Goal: Task Accomplishment & Management: Complete application form

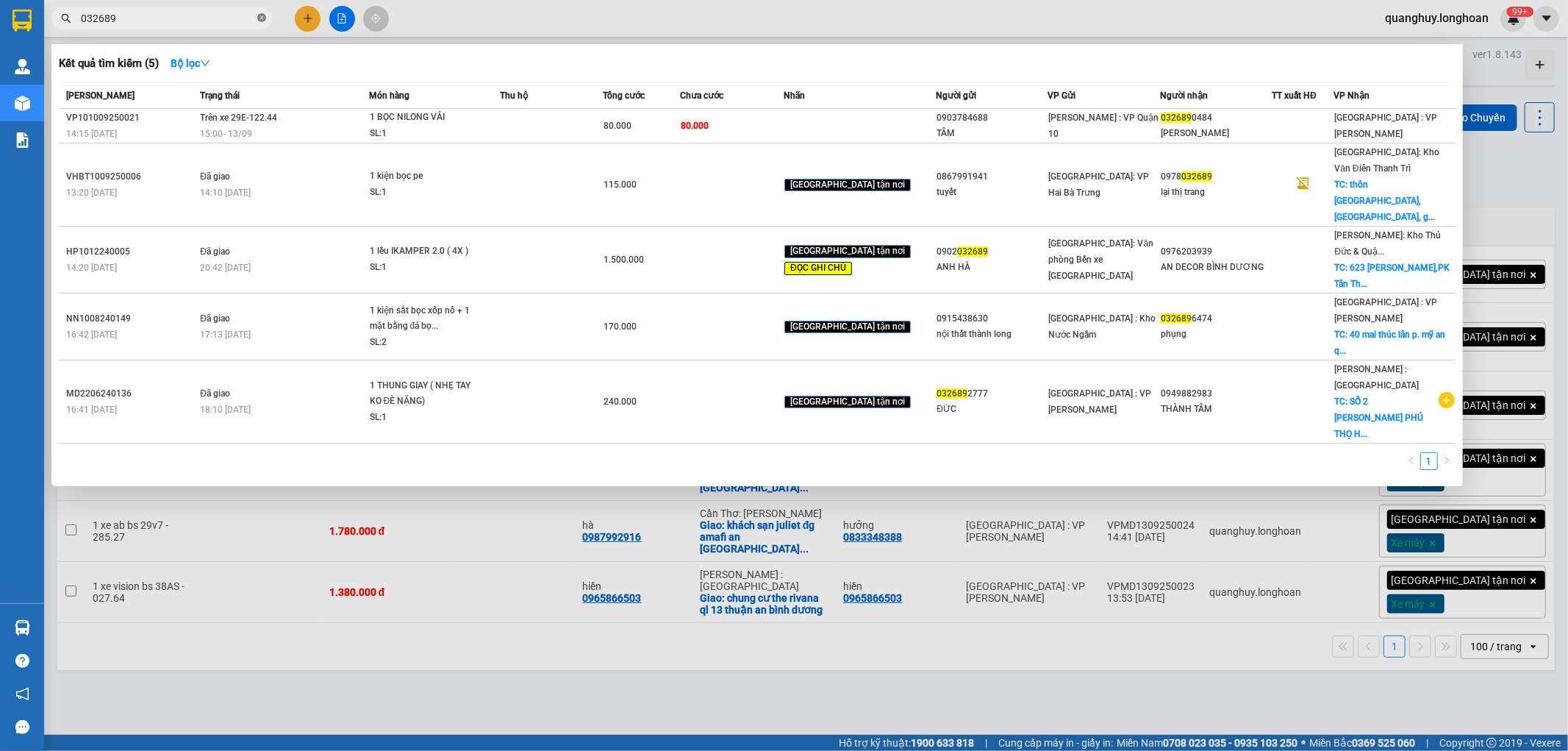
click at [261, 17] on icon "close-circle" at bounding box center [262, 18] width 9 height 9
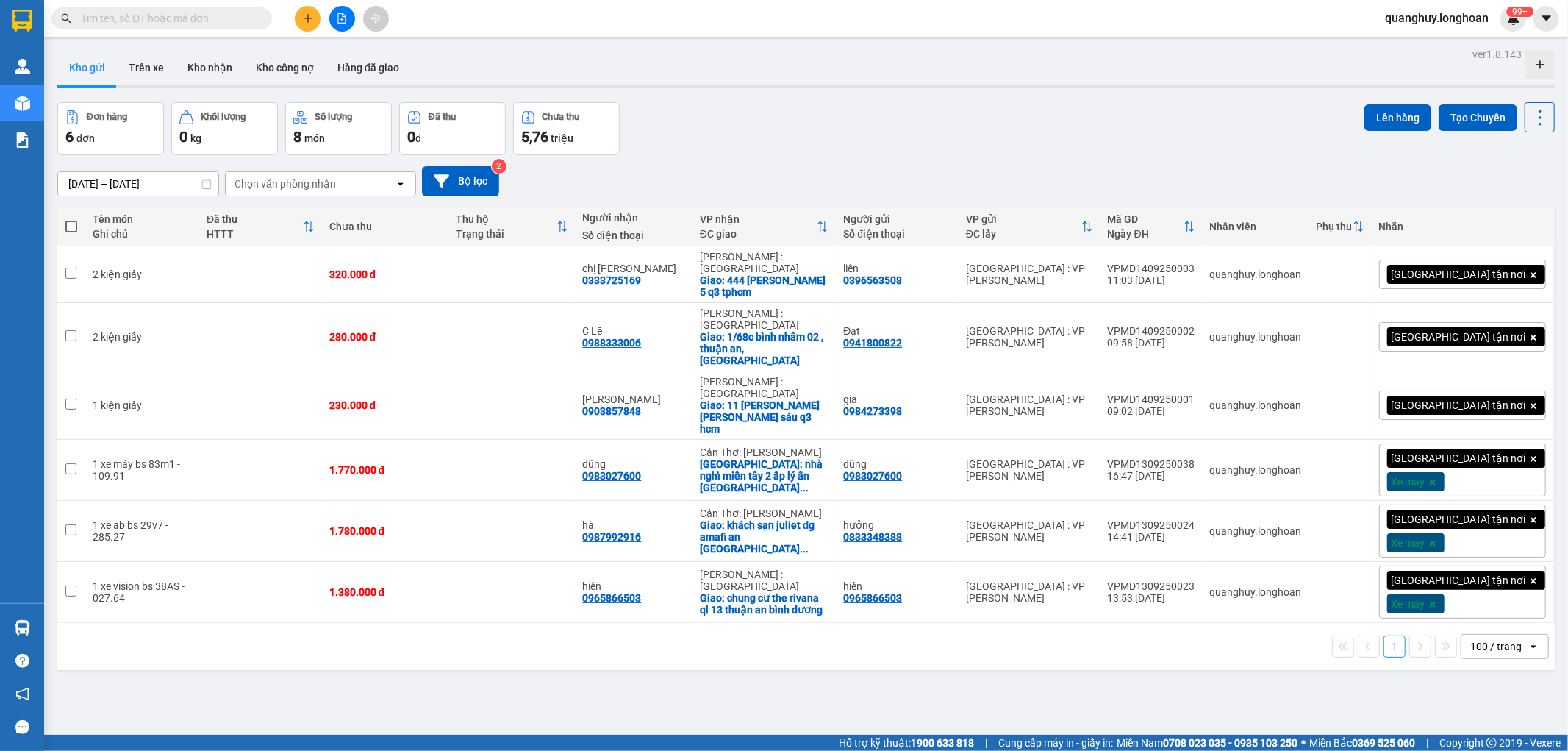
click at [229, 25] on input "text" at bounding box center [168, 18] width 174 height 16
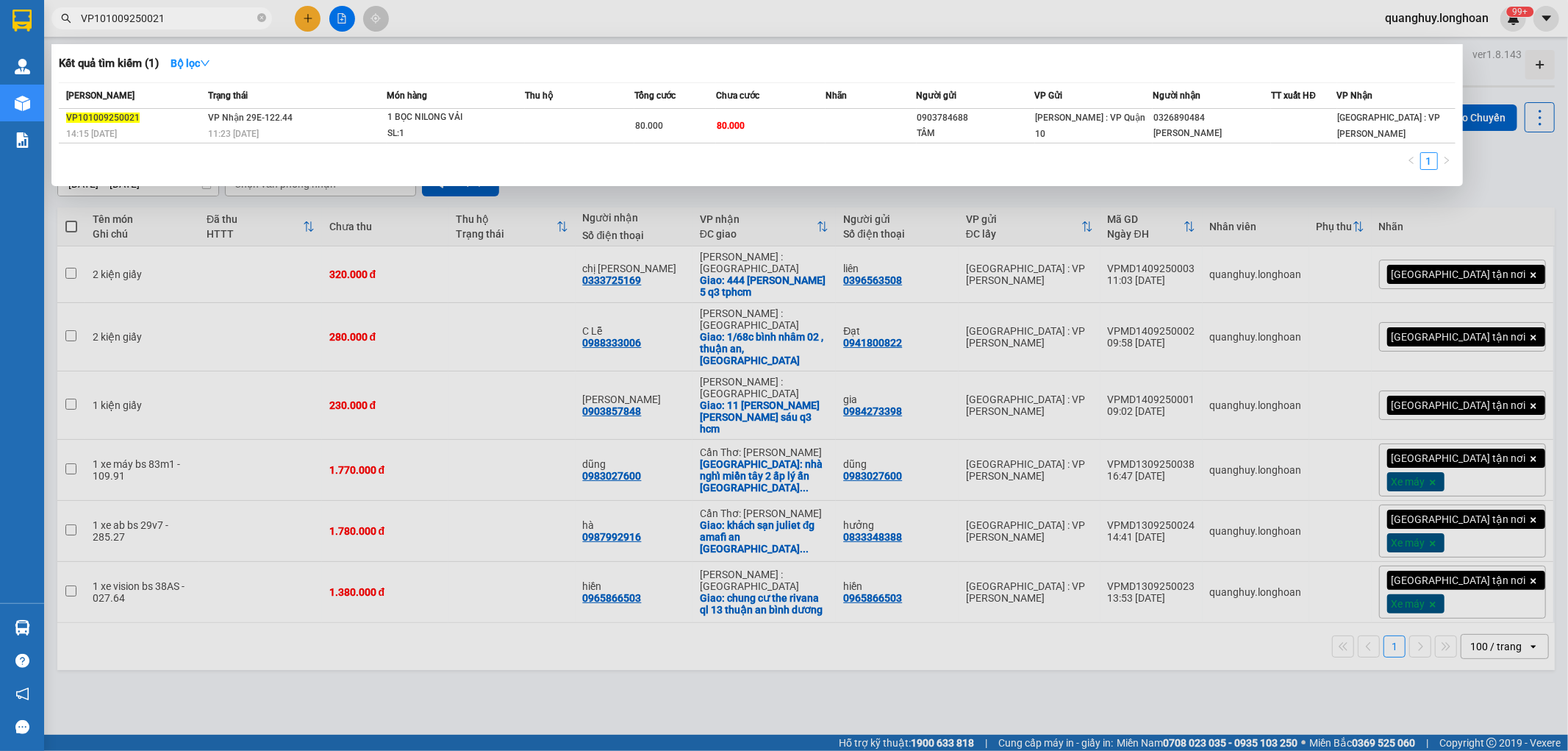
type input "VP101009250021"
click at [643, 643] on div at bounding box center [784, 376] width 1568 height 751
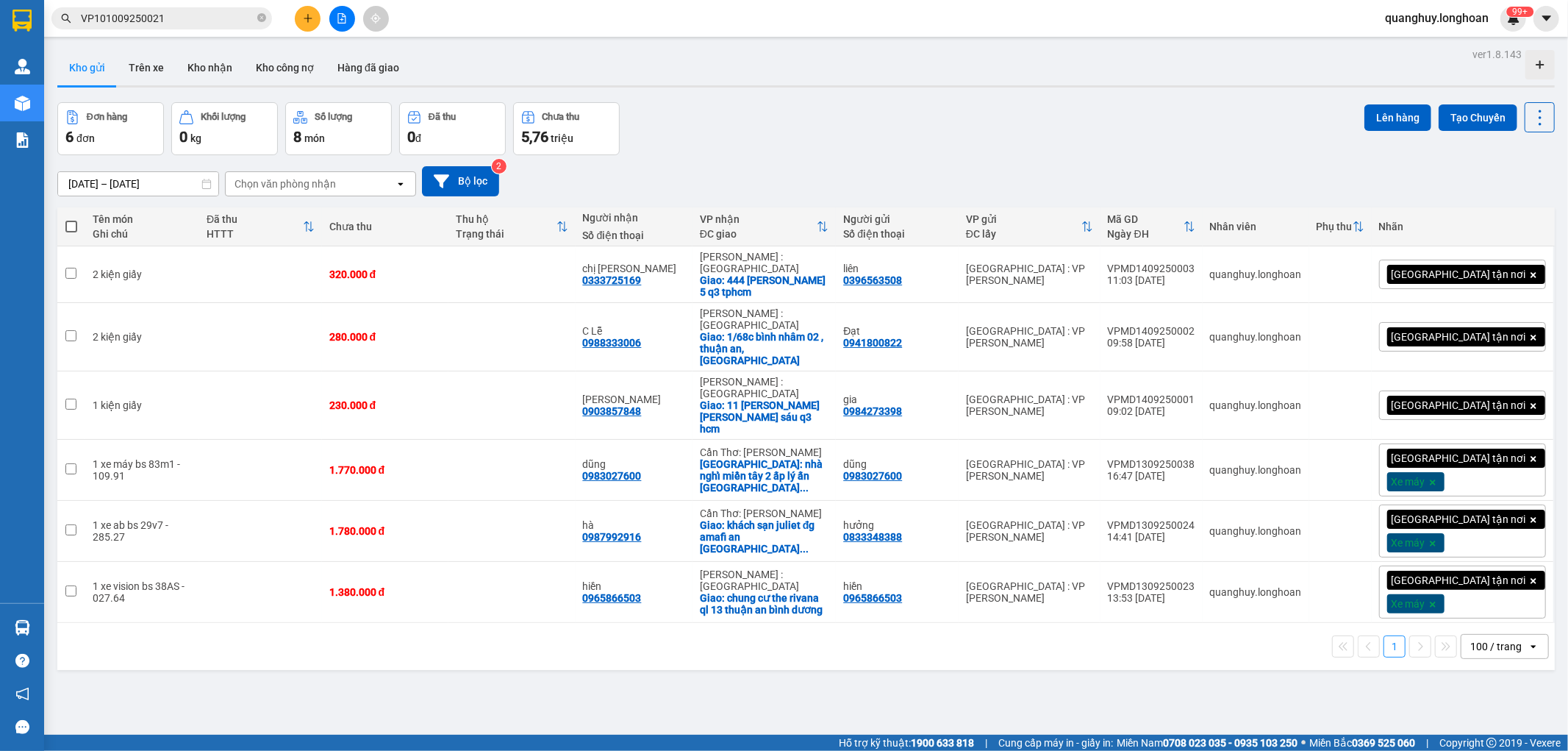
click at [1481, 639] on div "100 / trang" at bounding box center [1496, 646] width 52 height 15
click at [1469, 563] on span "100 / trang" at bounding box center [1488, 557] width 56 height 15
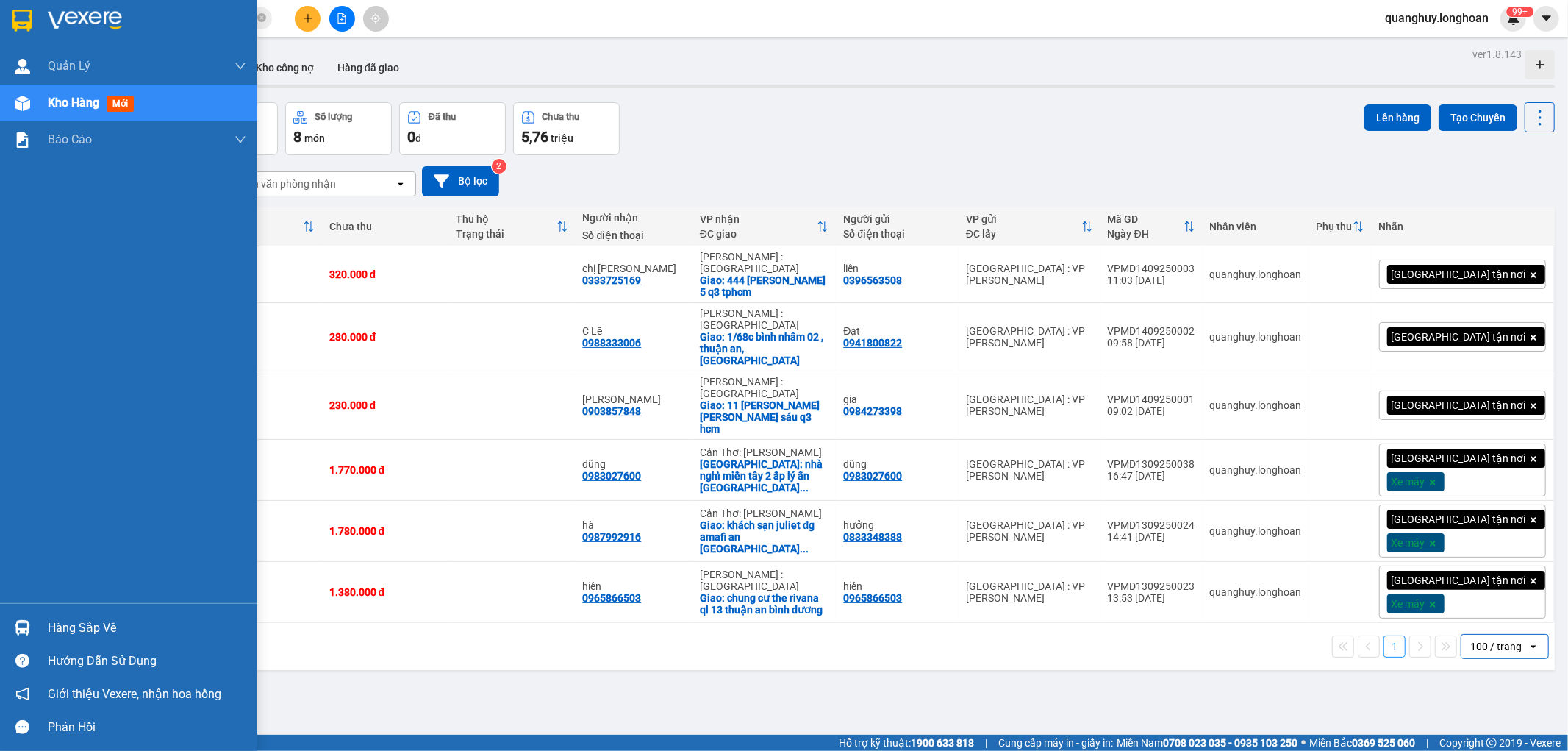
click at [18, 25] on img at bounding box center [22, 21] width 19 height 22
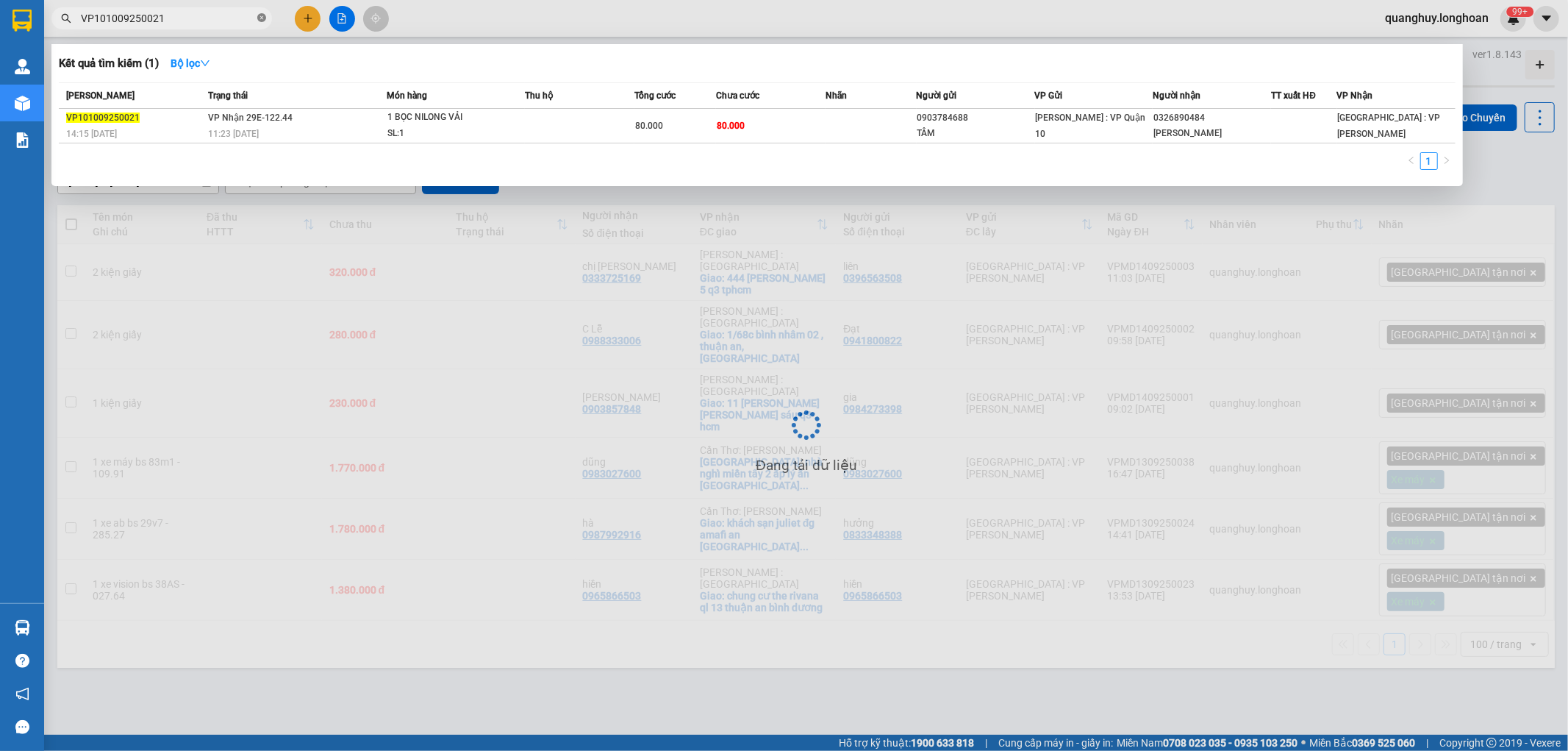
click at [262, 19] on icon "close-circle" at bounding box center [262, 18] width 9 height 9
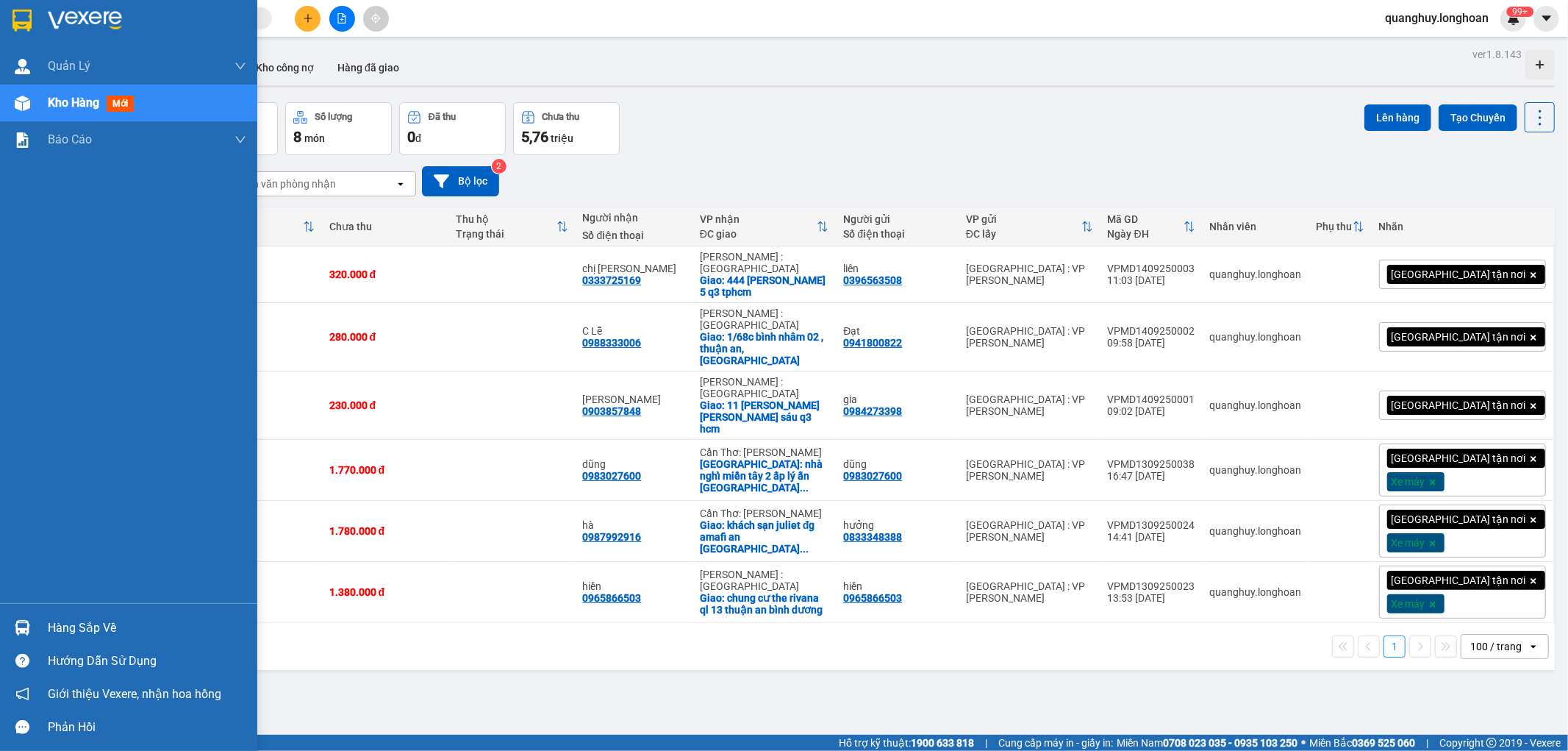
click at [16, 0] on div at bounding box center [129, 24] width 258 height 48
drag, startPoint x: 12, startPoint y: 15, endPoint x: 17, endPoint y: 217, distance: 202.1
click at [11, 15] on div at bounding box center [22, 20] width 26 height 26
click at [32, 32] on div at bounding box center [22, 20] width 26 height 26
click at [13, 7] on div at bounding box center [22, 20] width 26 height 26
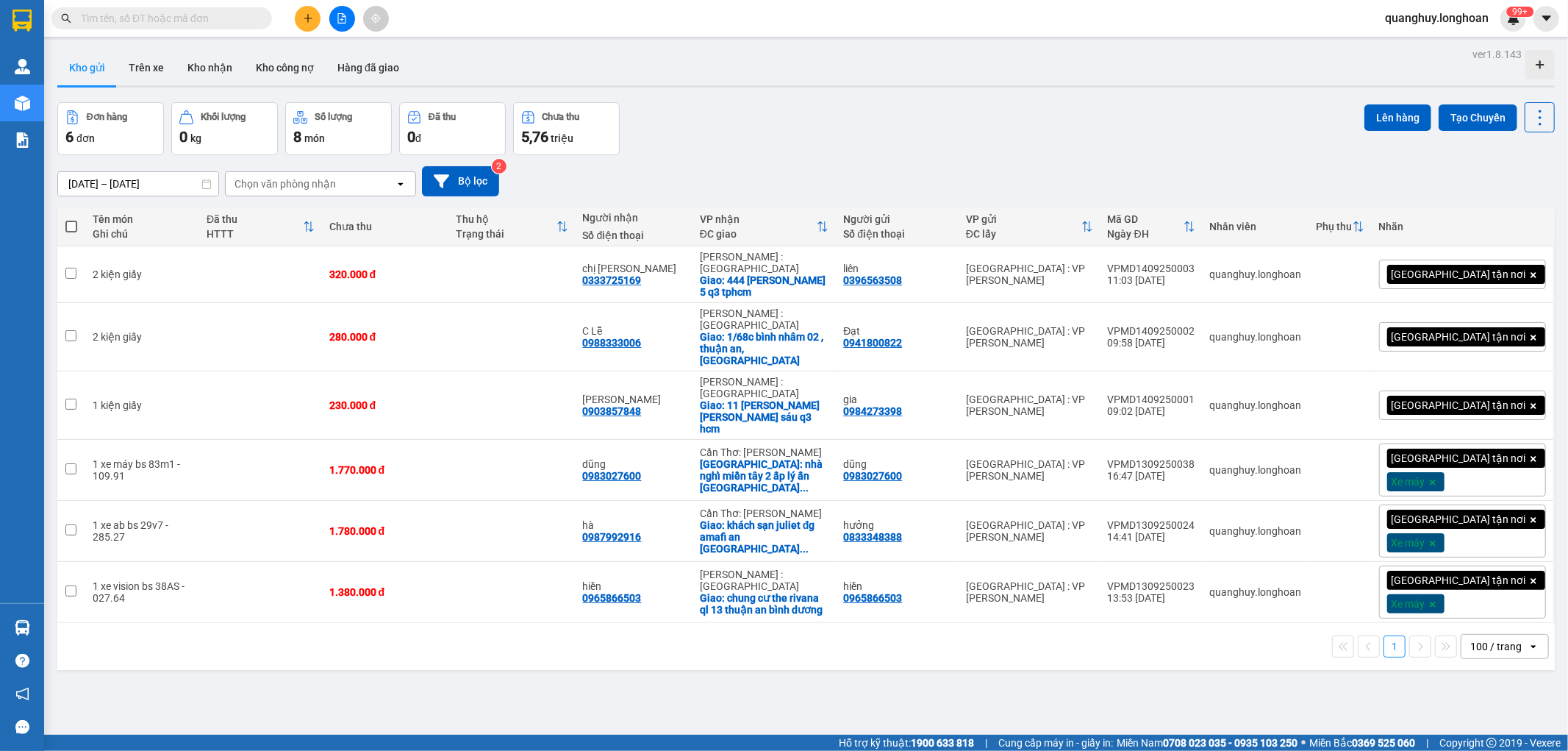
click at [797, 155] on div "Đơn hàng 6 đơn Khối lượng 0 kg Số lượng 8 món Đã thu 0 đ Chưa thu 5,76 triệu Lê…" at bounding box center [806, 129] width 1497 height 53
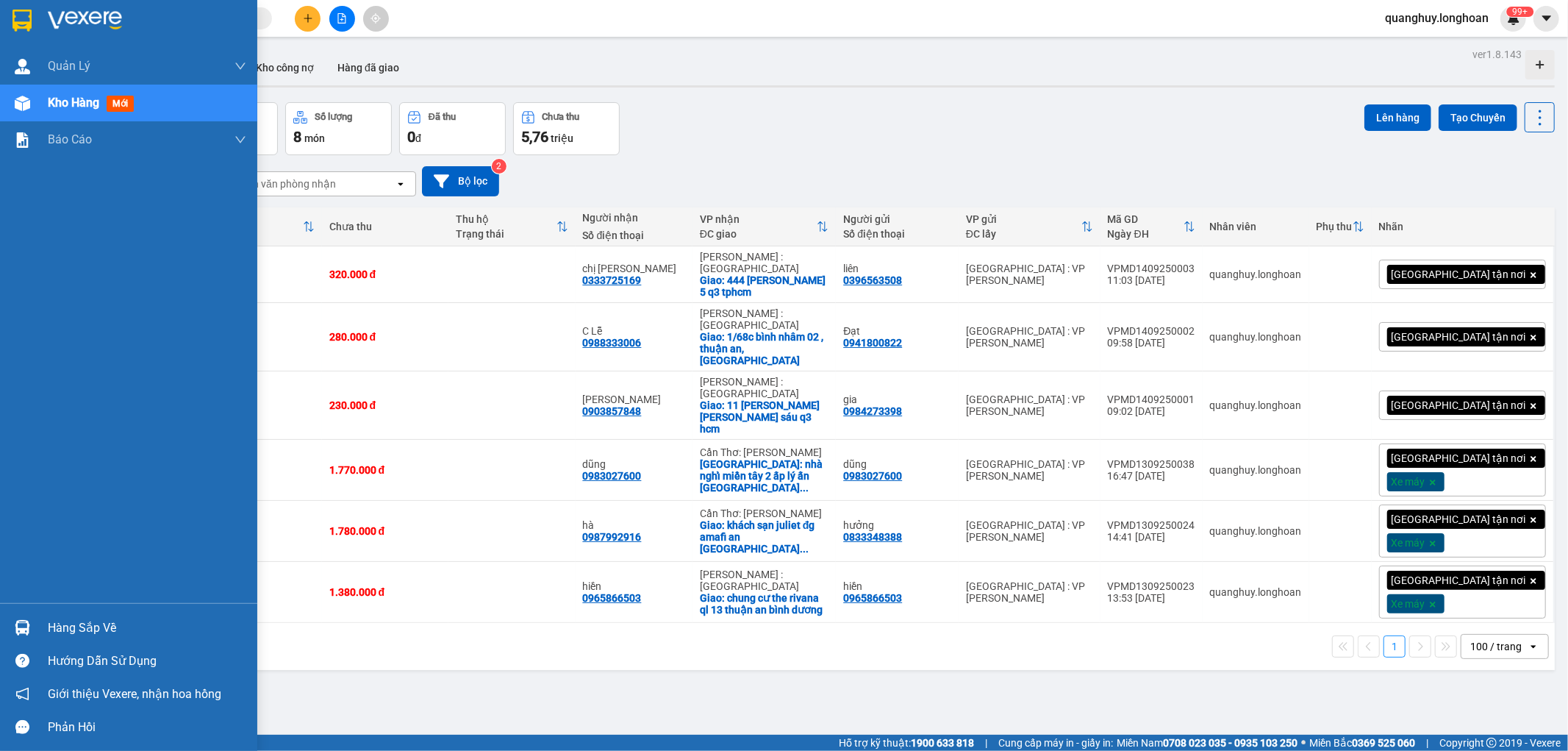
click at [11, 27] on div at bounding box center [22, 20] width 26 height 26
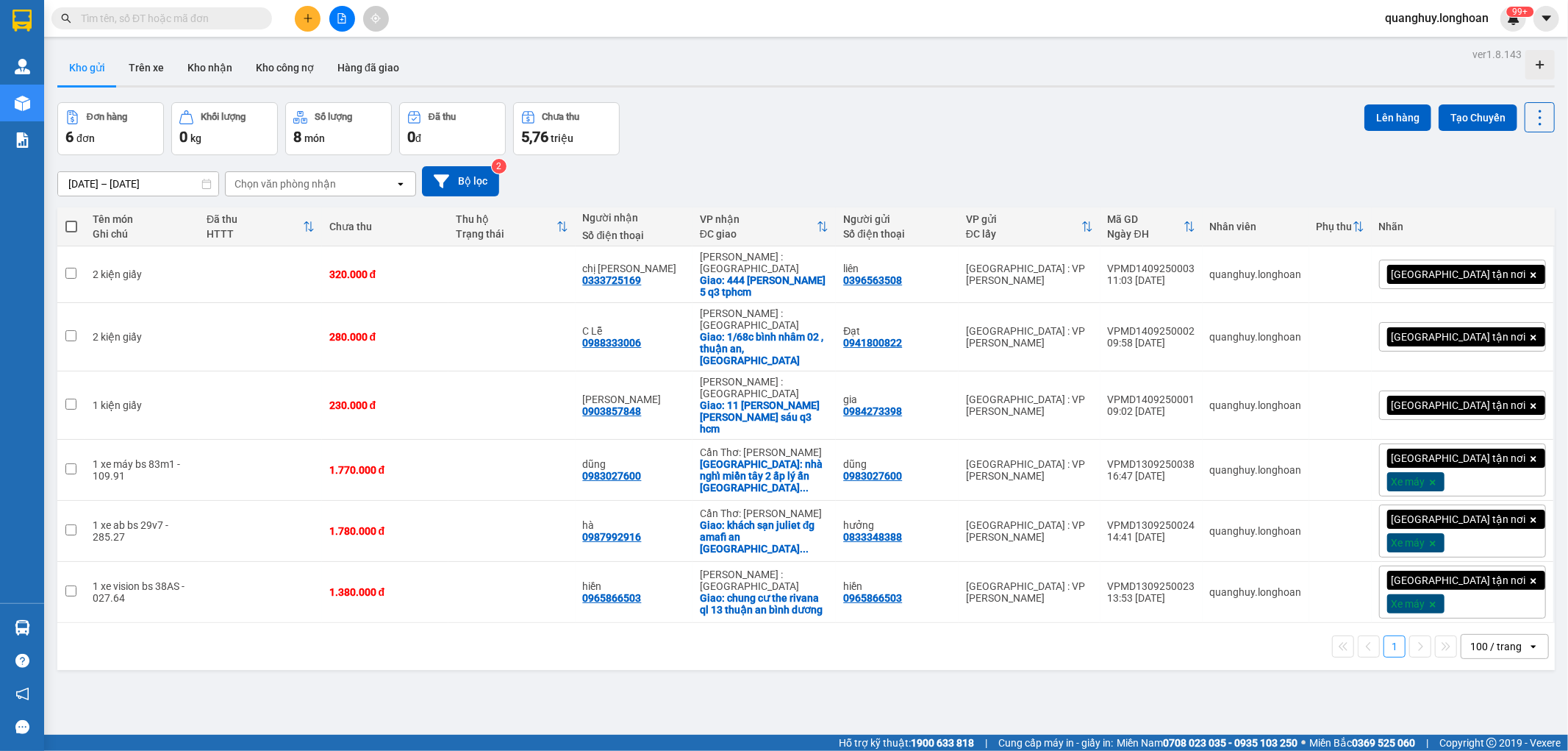
click at [1492, 635] on div "100 / trang" at bounding box center [1494, 646] width 66 height 24
click at [1503, 562] on span "100 / trang" at bounding box center [1488, 557] width 56 height 15
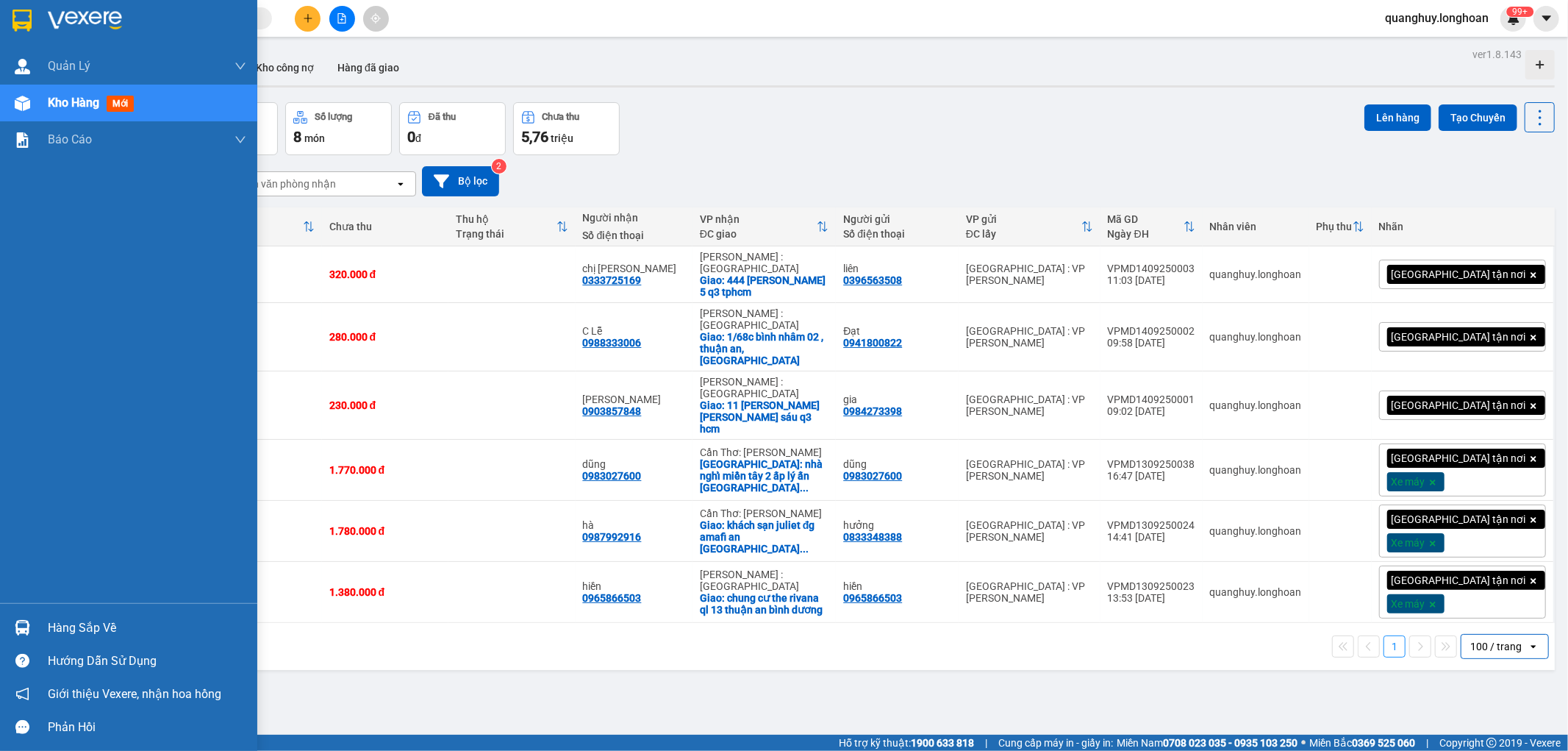
click at [15, 13] on img at bounding box center [22, 21] width 19 height 22
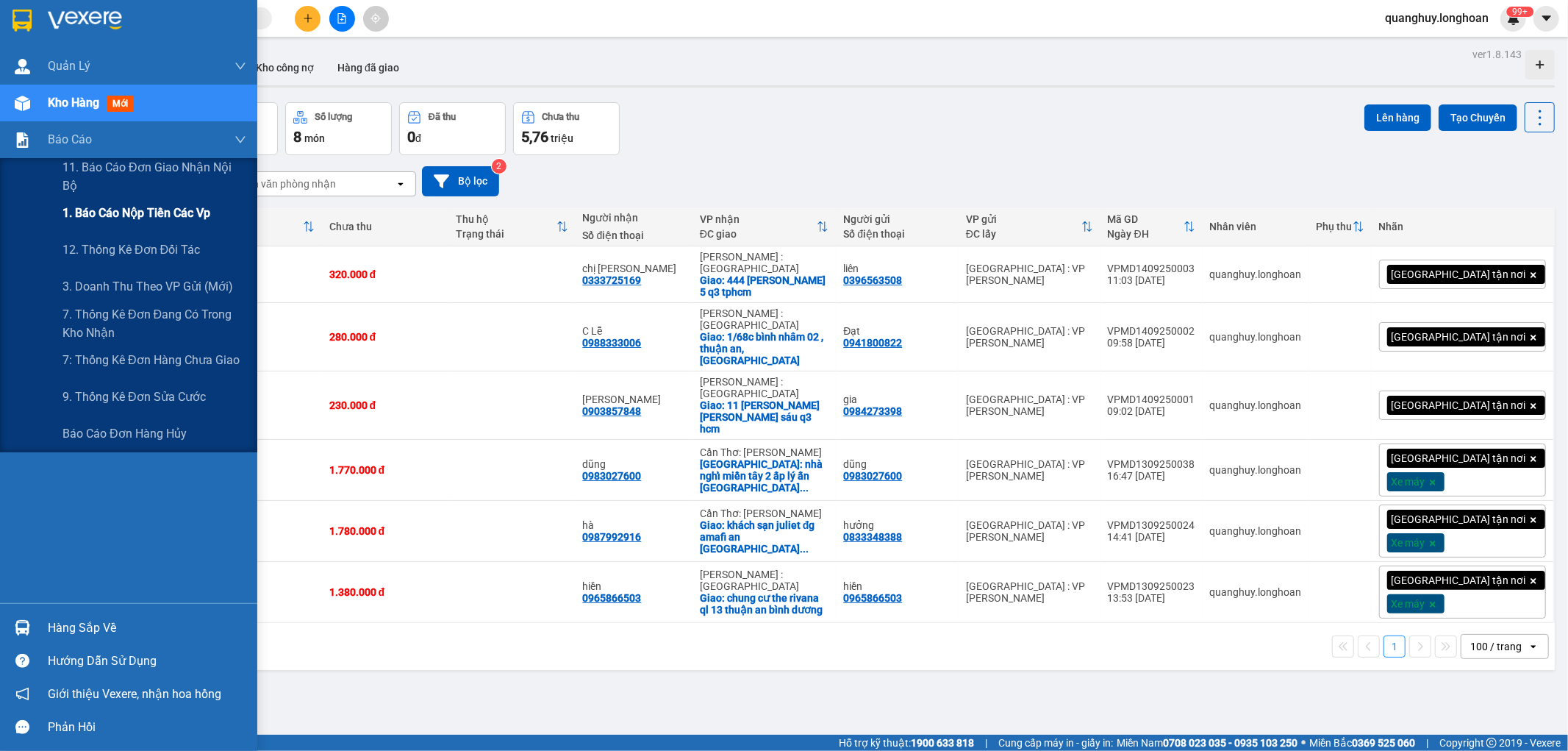
click at [147, 211] on span "1. Báo cáo nộp tiền các vp" at bounding box center [136, 213] width 148 height 18
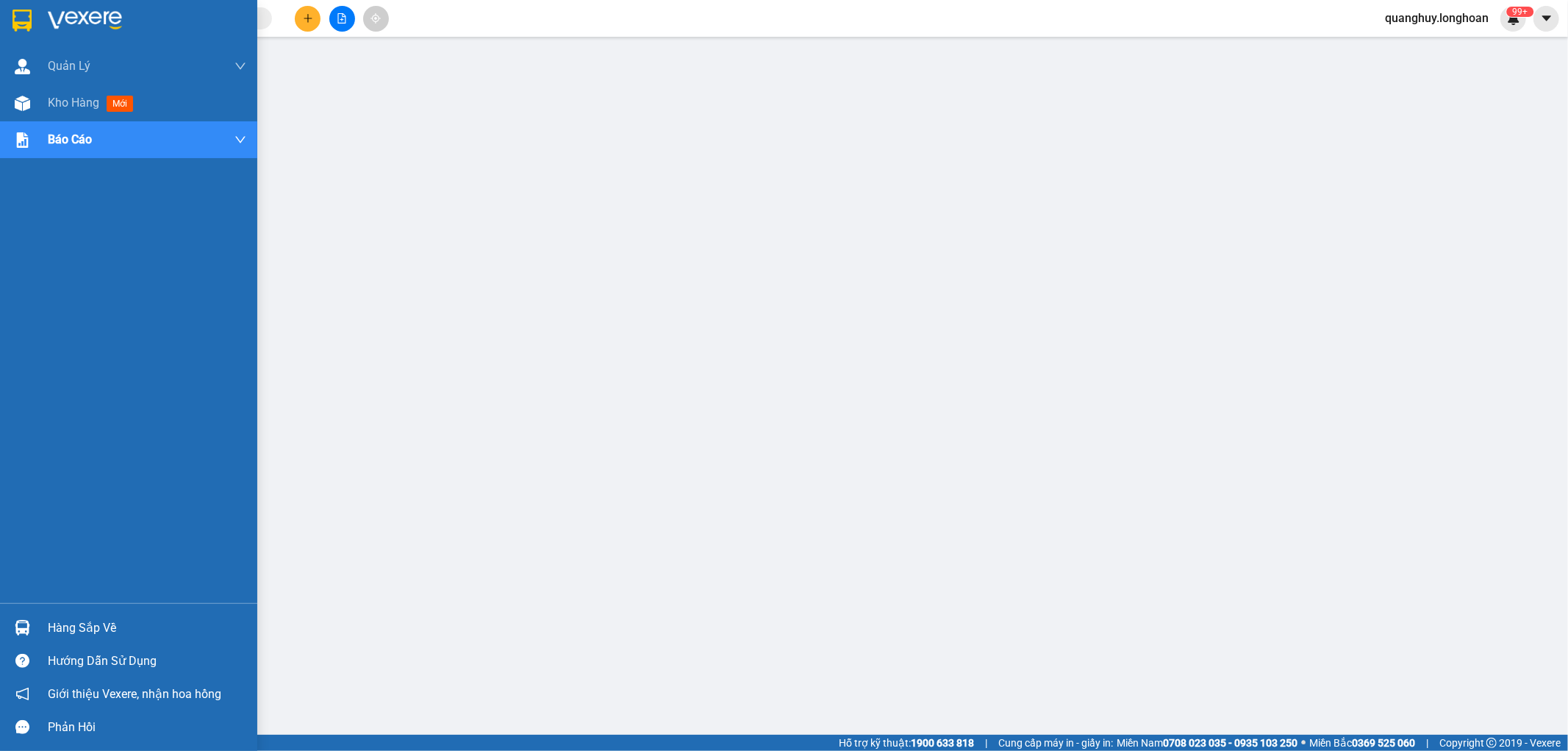
click at [23, 46] on div at bounding box center [129, 24] width 258 height 48
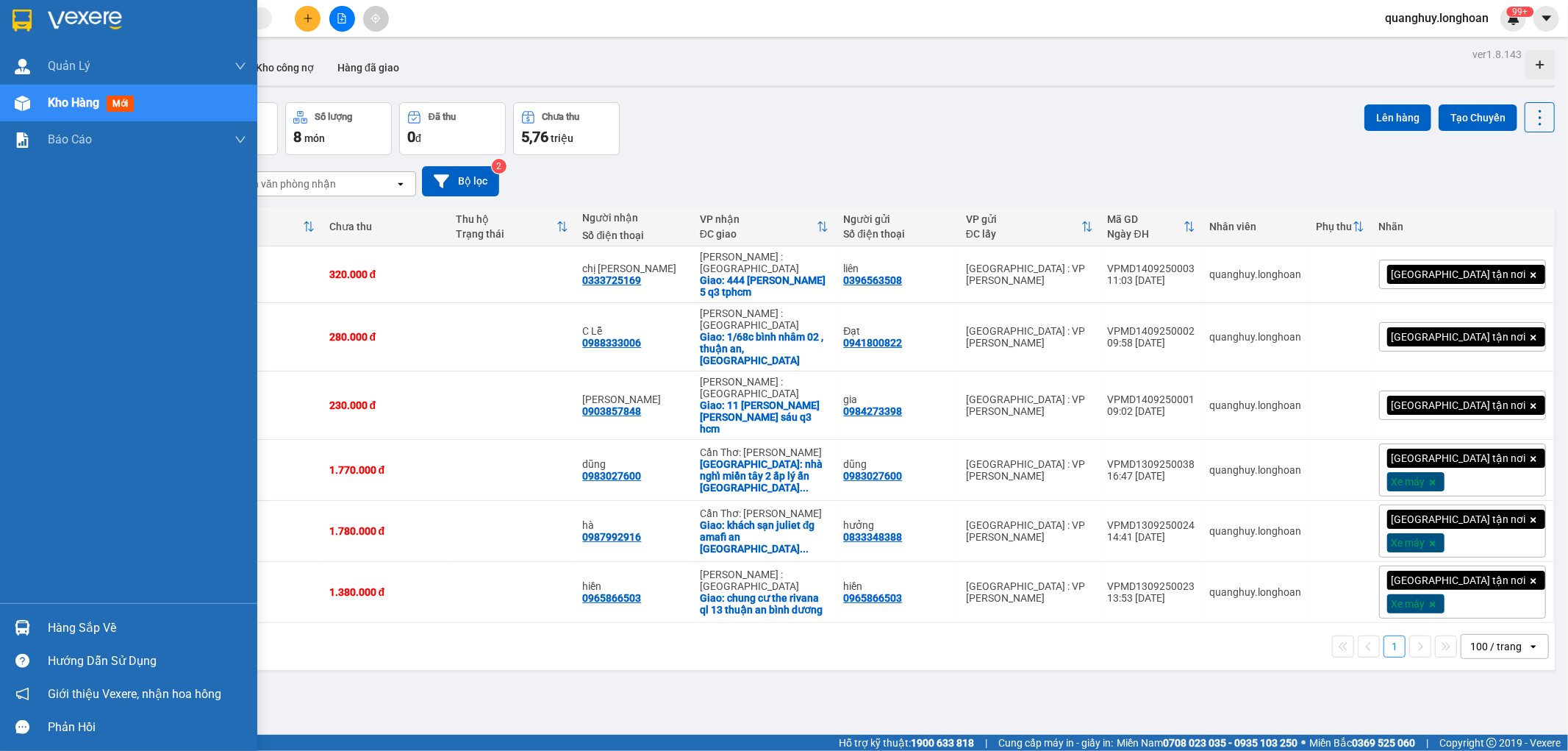
click at [34, 21] on div at bounding box center [22, 20] width 26 height 26
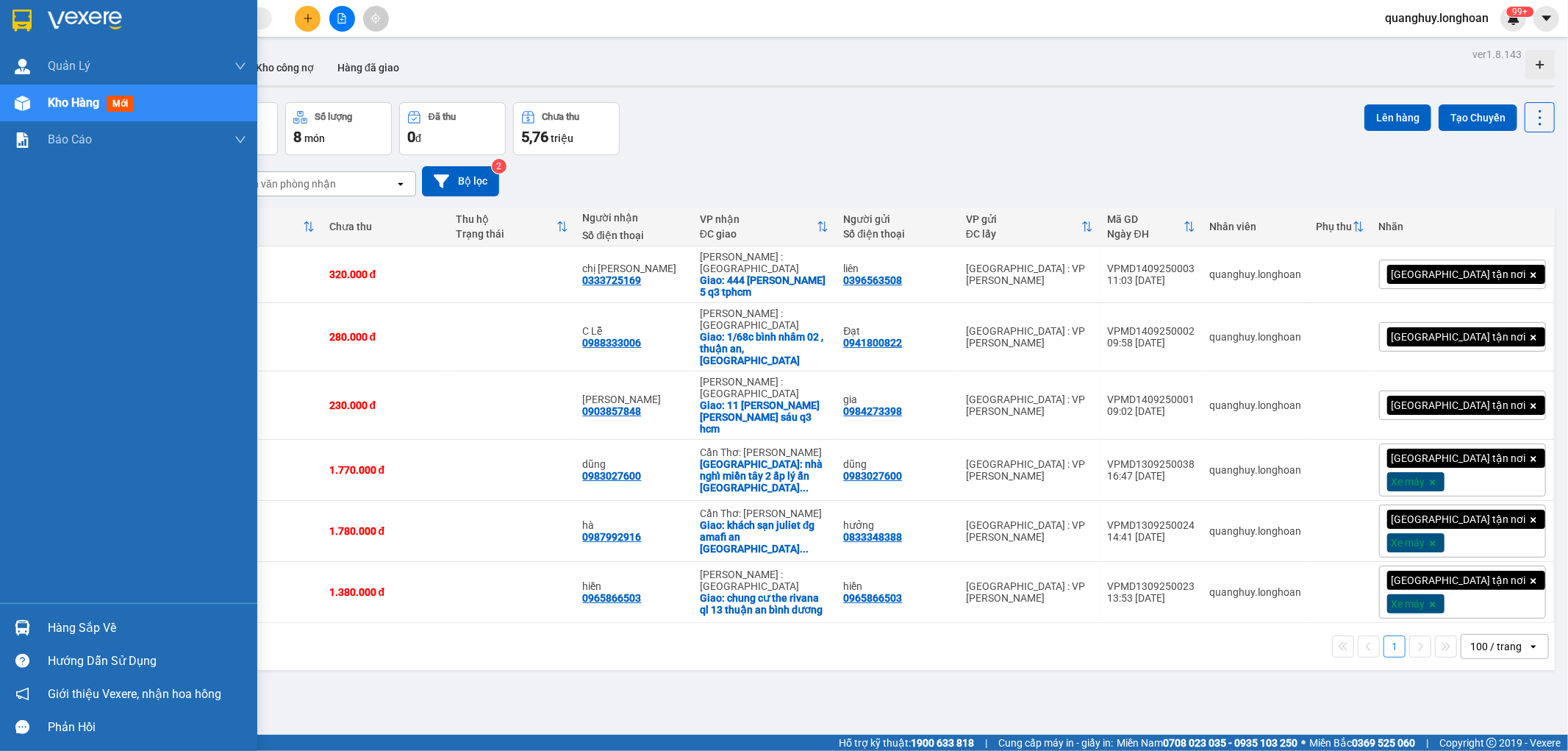
click at [34, 21] on div at bounding box center [22, 20] width 26 height 26
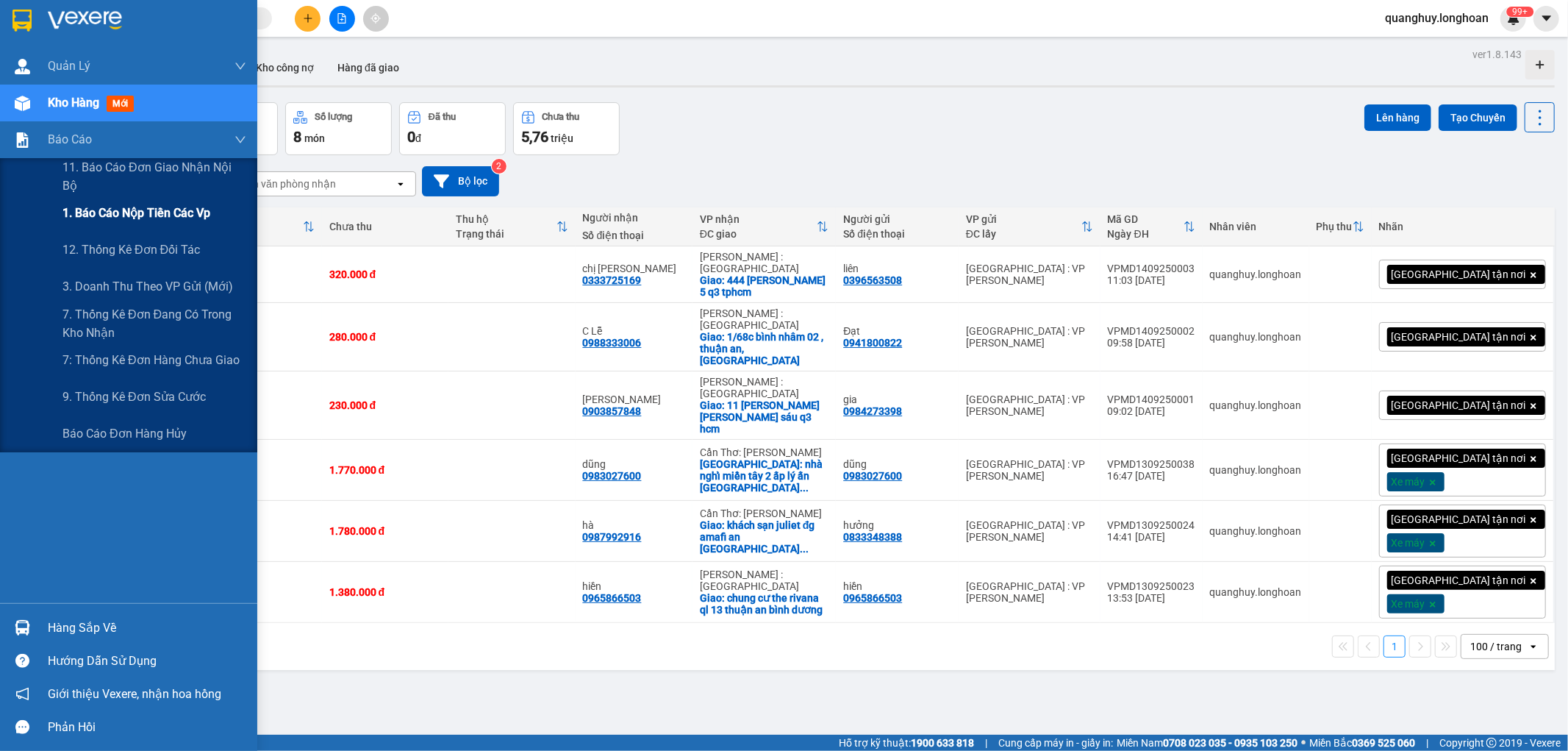
click at [126, 211] on span "1. Báo cáo nộp tiền các vp" at bounding box center [136, 213] width 148 height 18
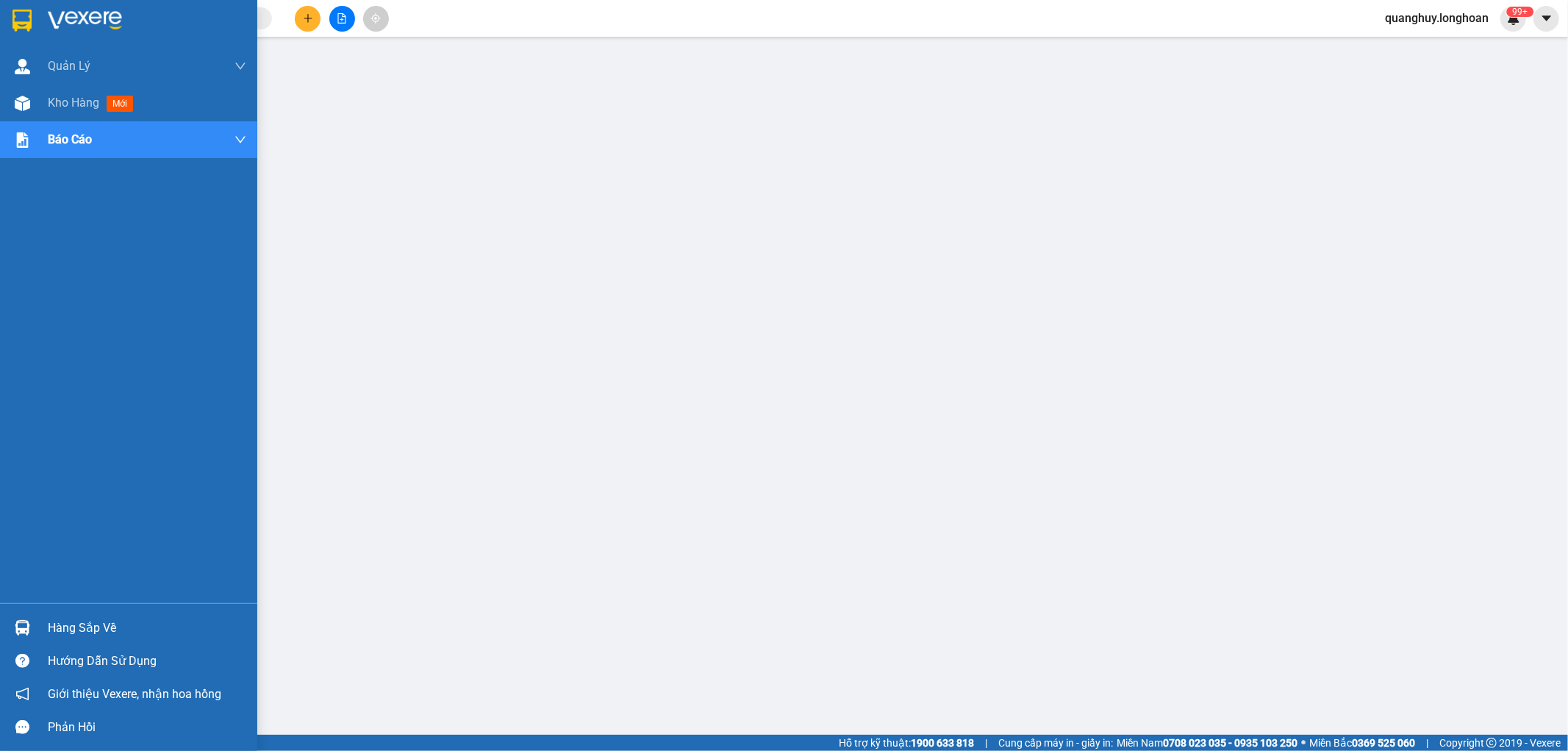
click at [19, 15] on img at bounding box center [22, 21] width 19 height 22
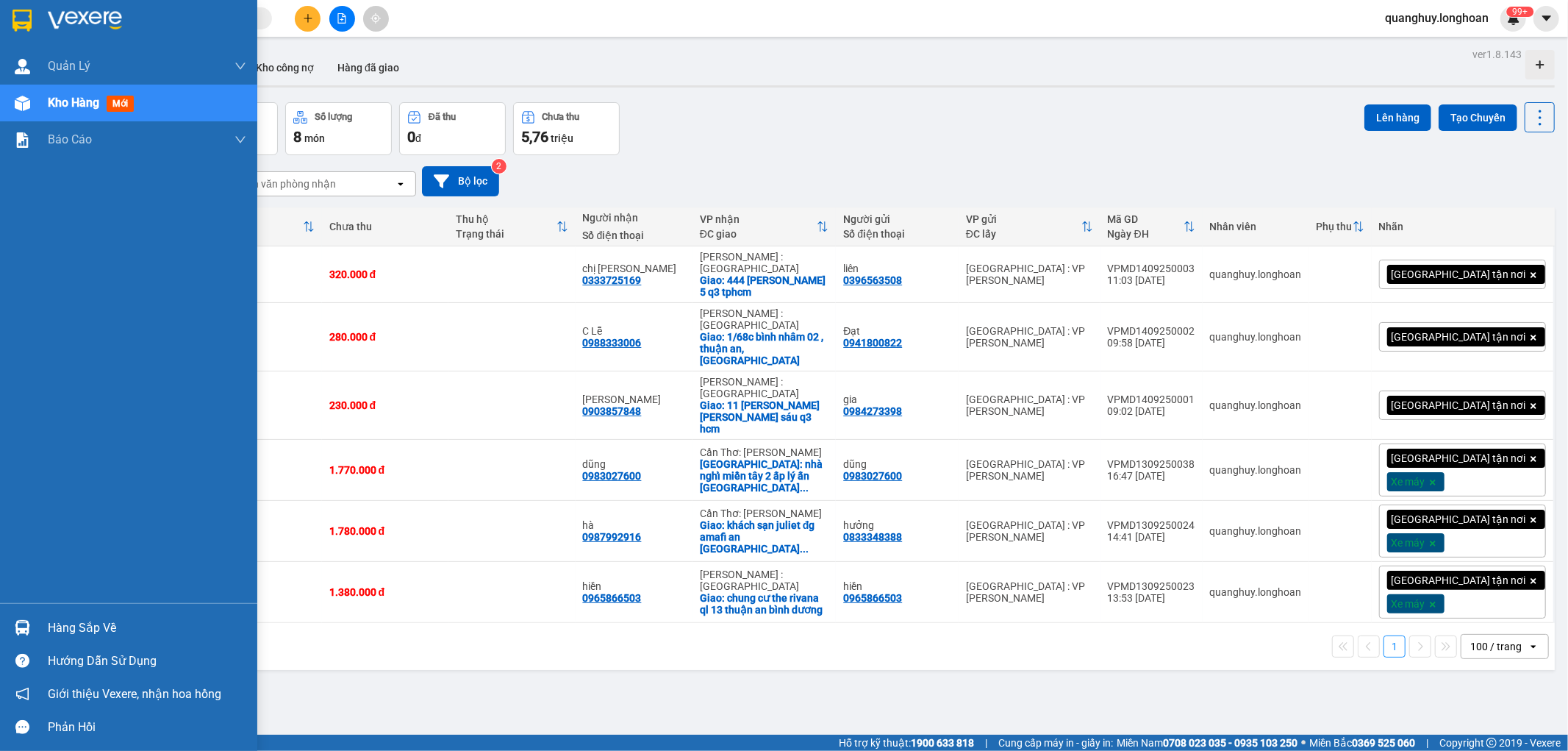
click at [22, 8] on div at bounding box center [22, 20] width 26 height 26
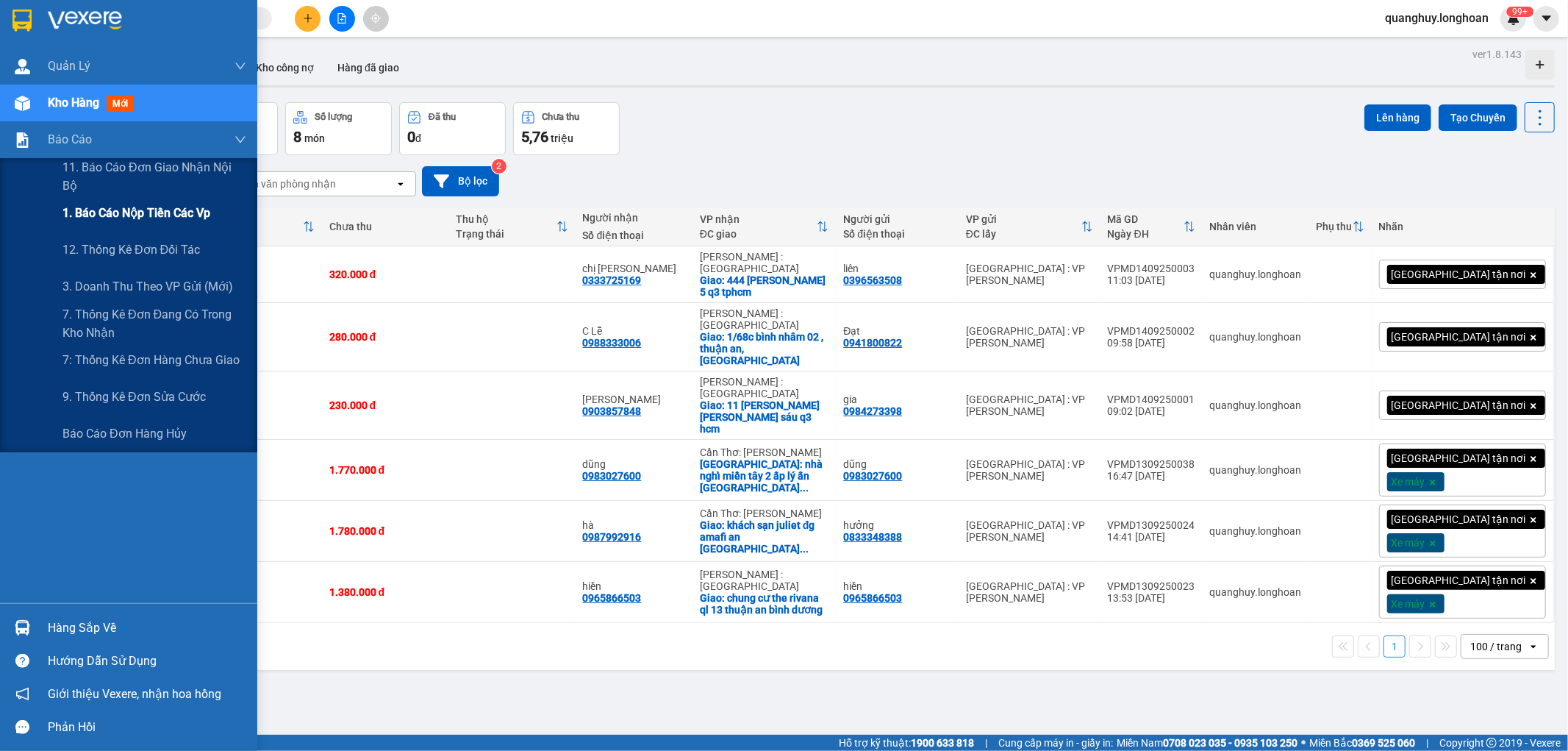
click at [124, 211] on span "1. Báo cáo nộp tiền các vp" at bounding box center [136, 213] width 148 height 18
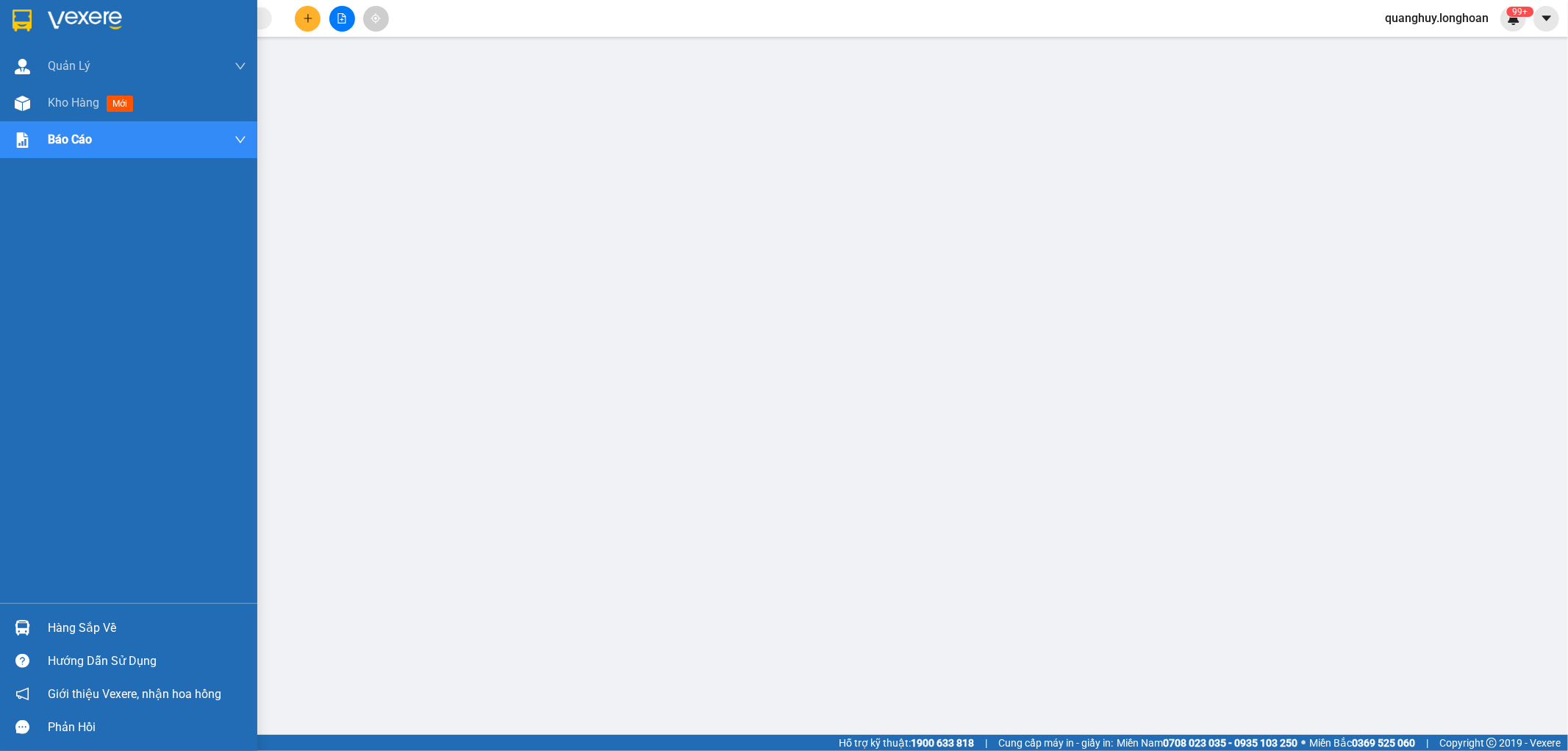
click at [18, 31] on img at bounding box center [22, 21] width 19 height 22
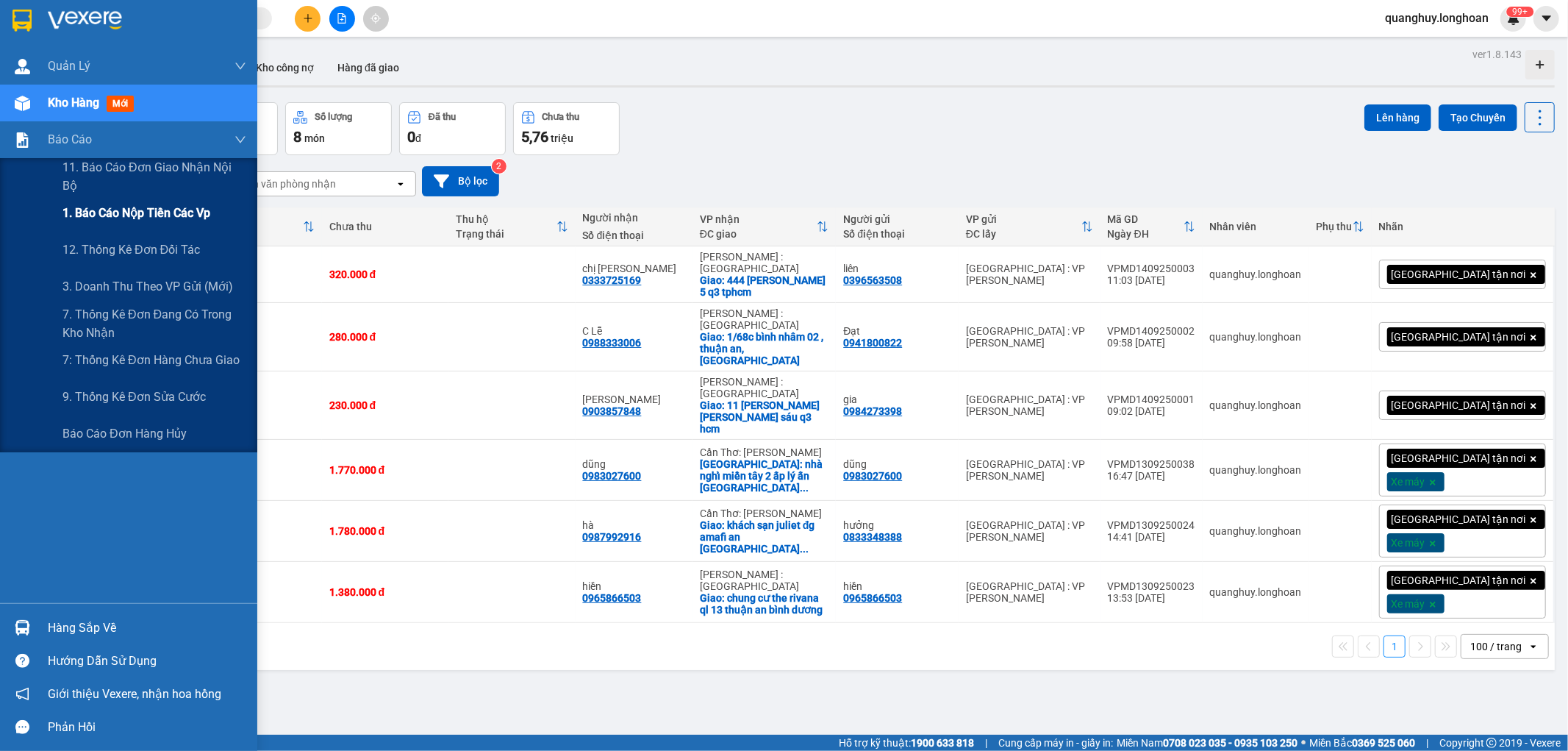
click at [119, 218] on span "1. Báo cáo nộp tiền các vp" at bounding box center [136, 213] width 148 height 18
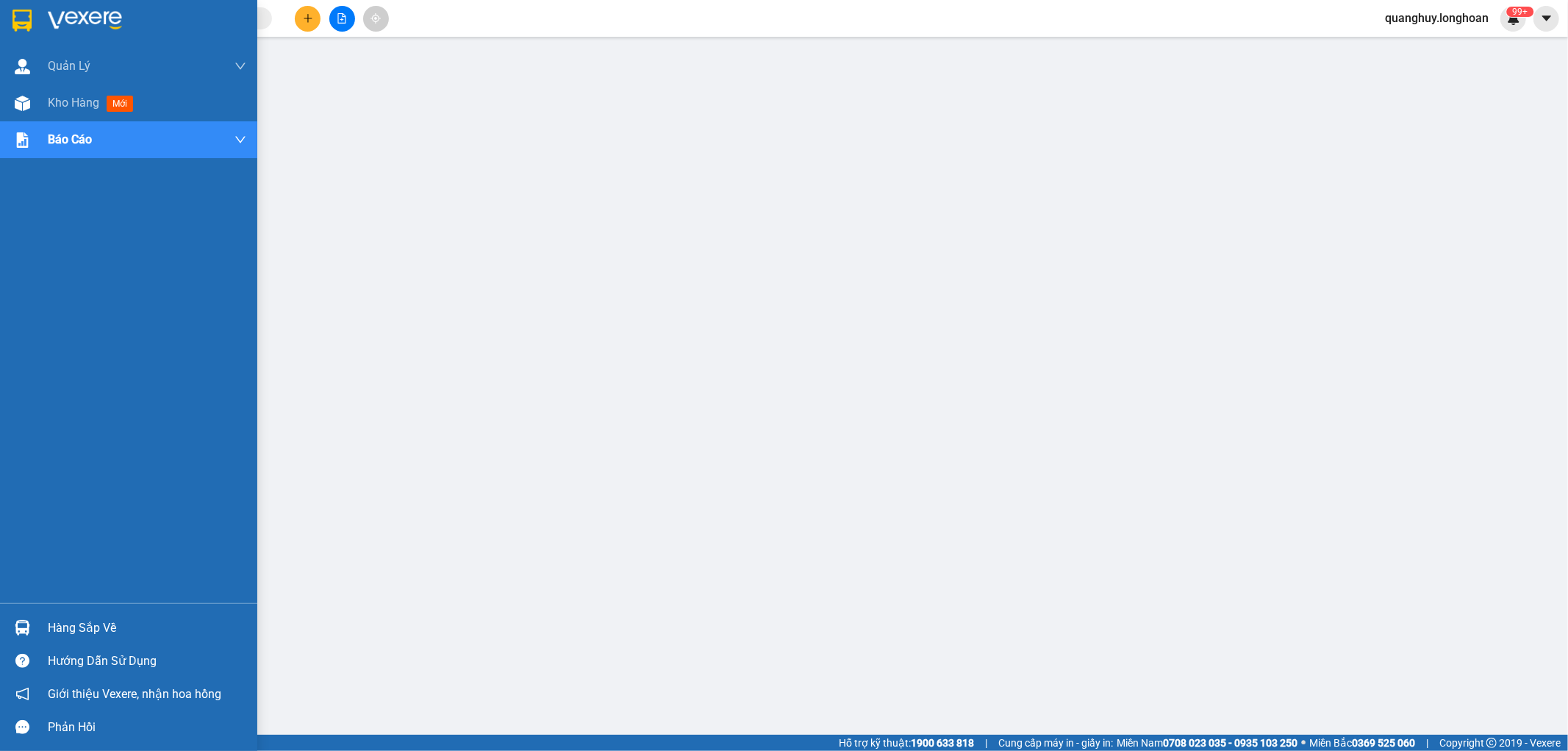
click at [20, 18] on img at bounding box center [22, 21] width 19 height 22
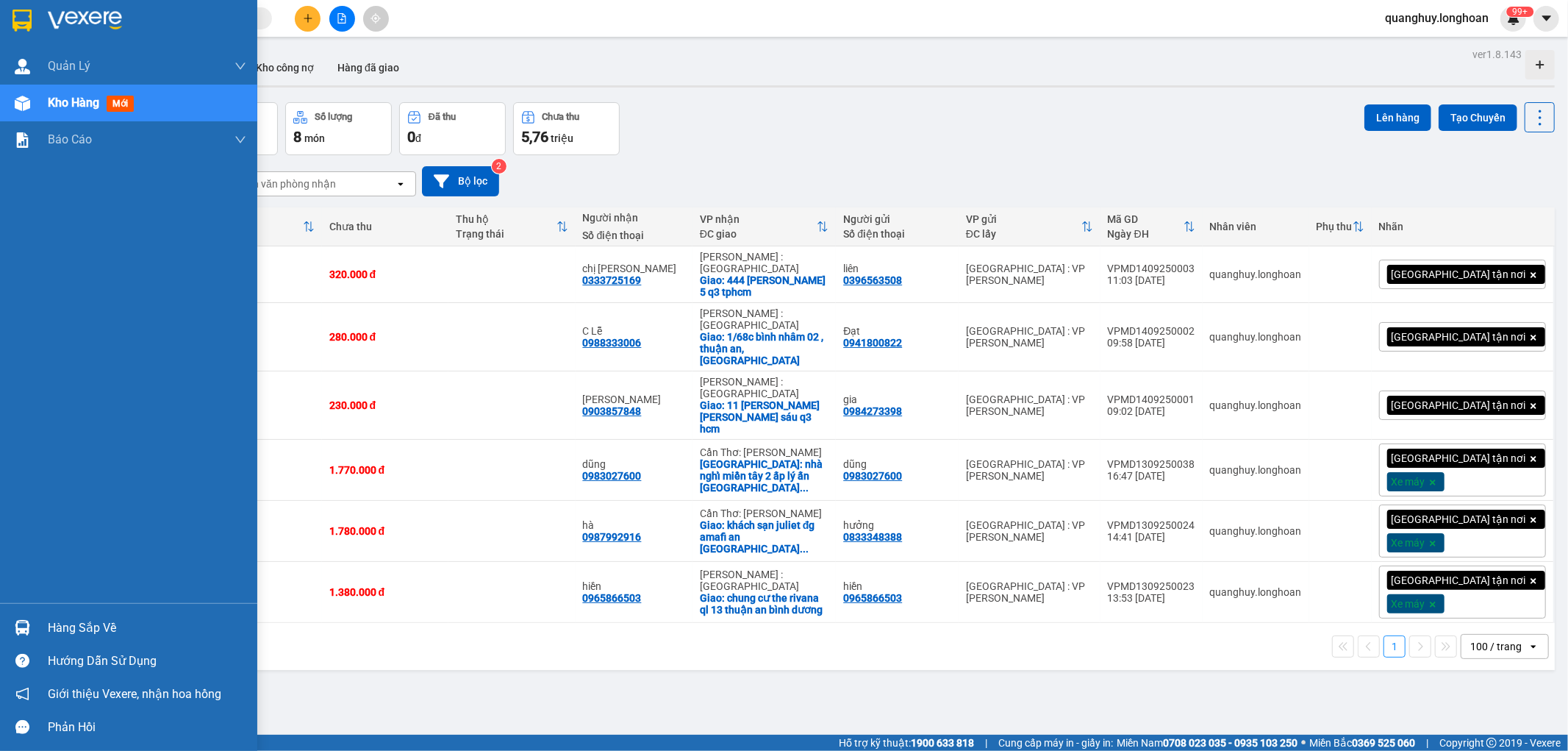
click at [21, 18] on img at bounding box center [22, 21] width 19 height 22
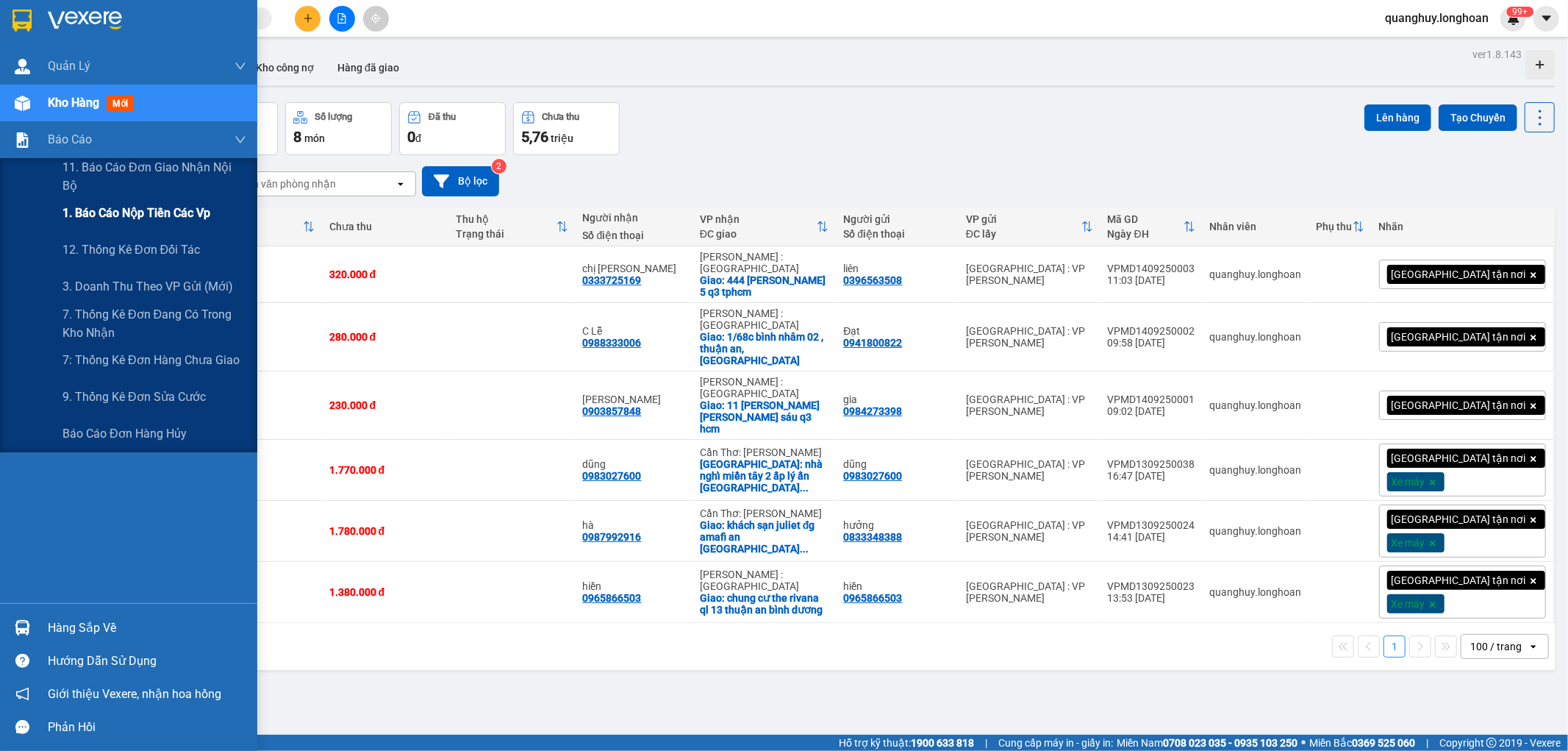
click at [121, 214] on span "1. Báo cáo nộp tiền các vp" at bounding box center [136, 213] width 148 height 18
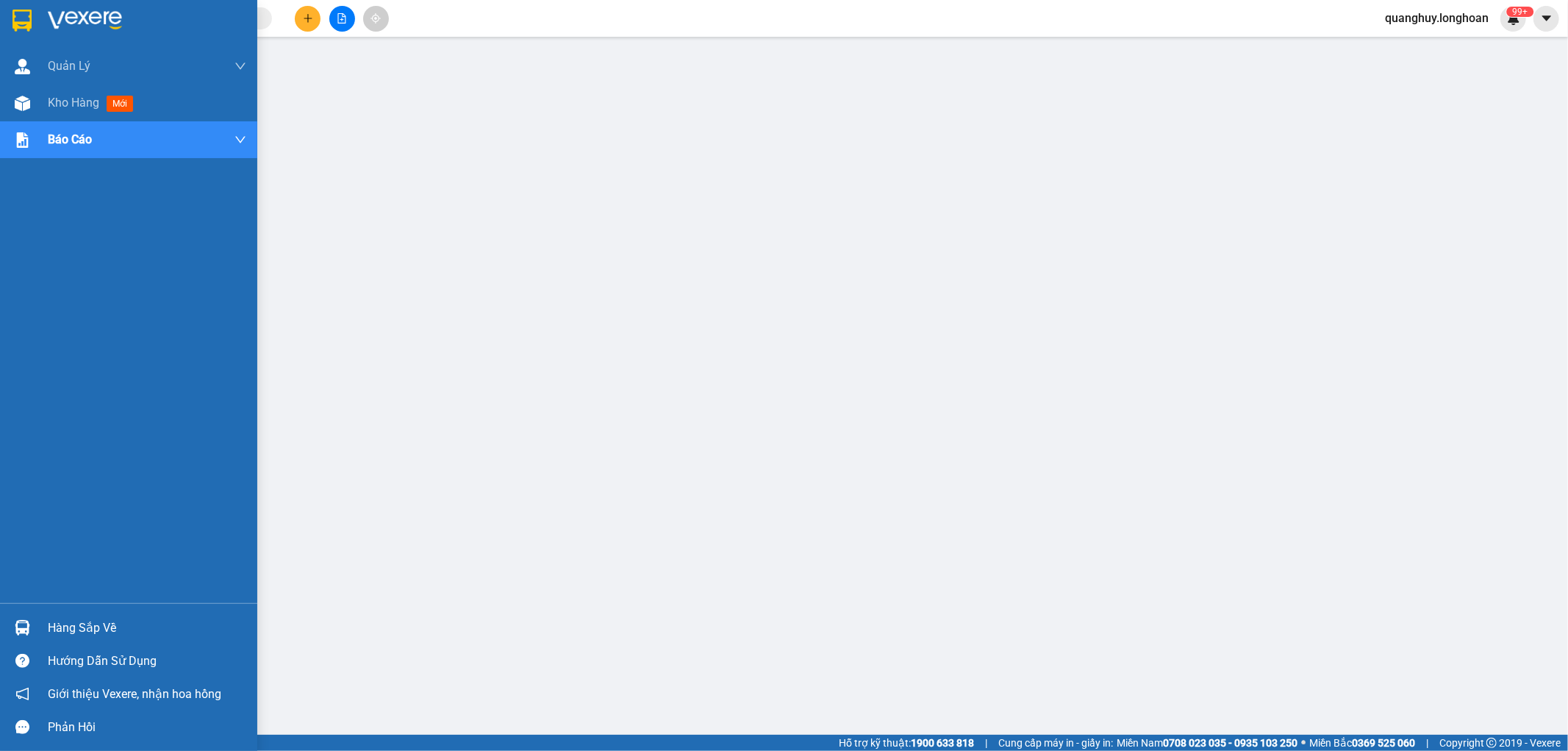
click at [11, 6] on div at bounding box center [129, 24] width 258 height 48
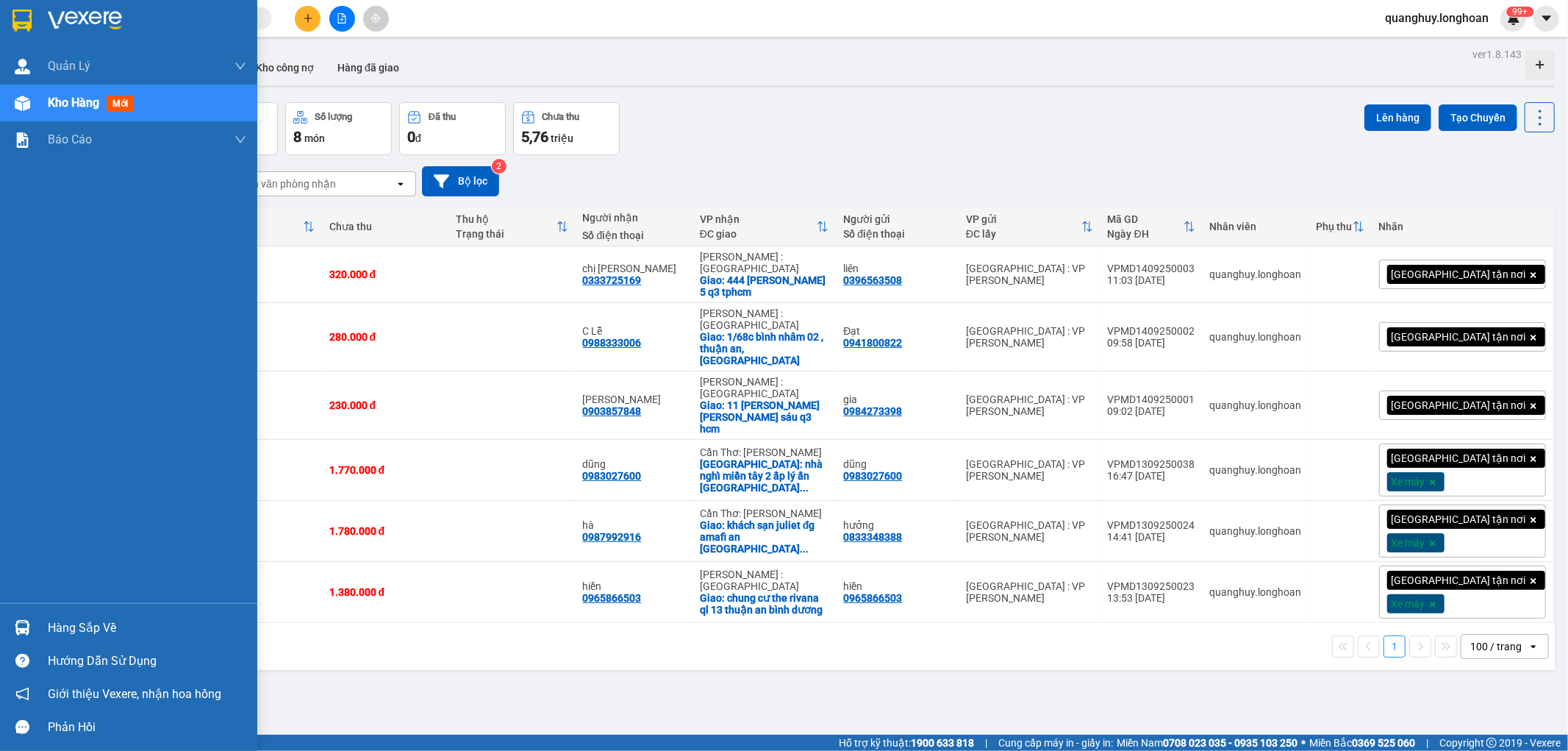
click at [24, 18] on img at bounding box center [22, 21] width 19 height 22
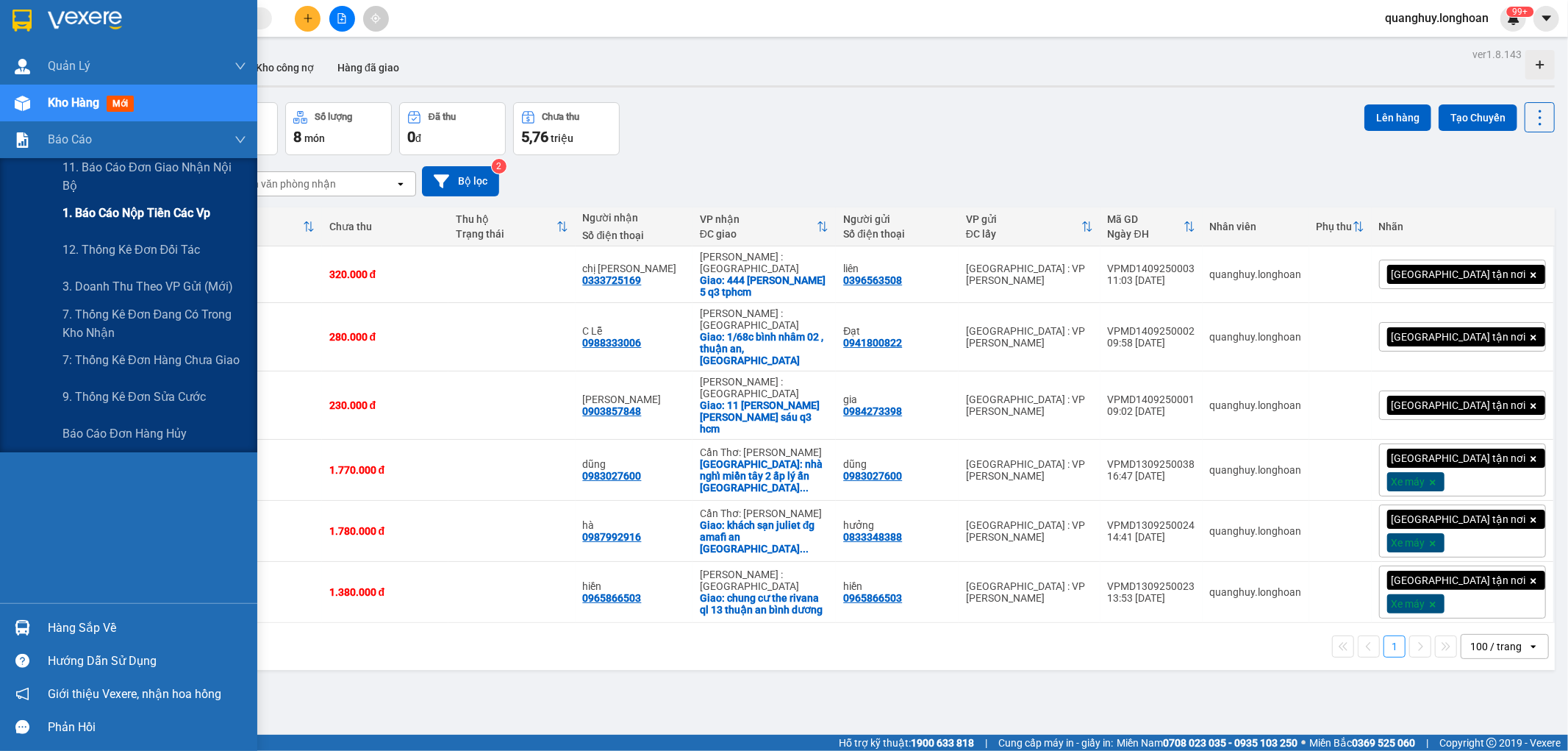
click at [138, 217] on span "1. Báo cáo nộp tiền các vp" at bounding box center [136, 213] width 148 height 18
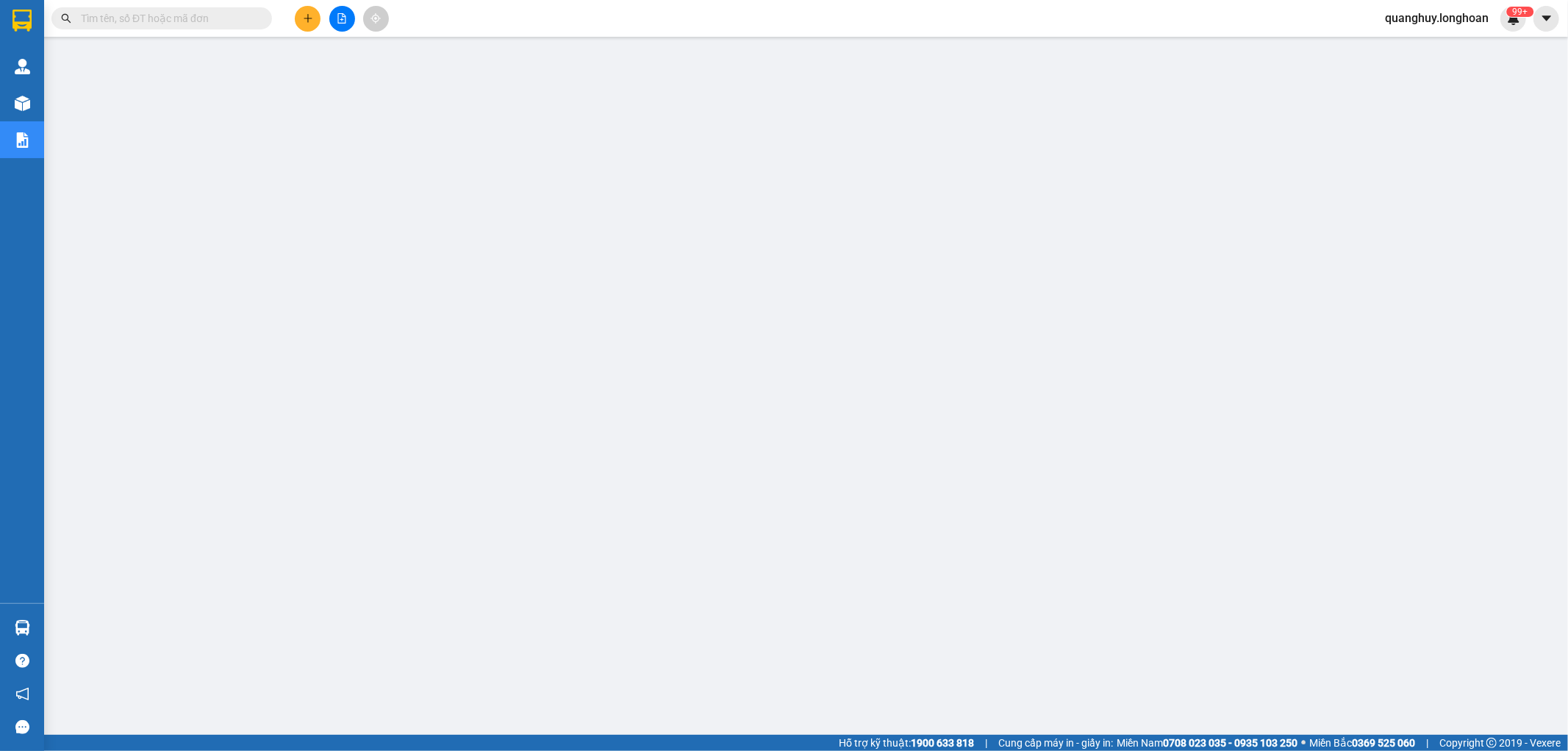
click at [229, 18] on input "text" at bounding box center [168, 18] width 174 height 16
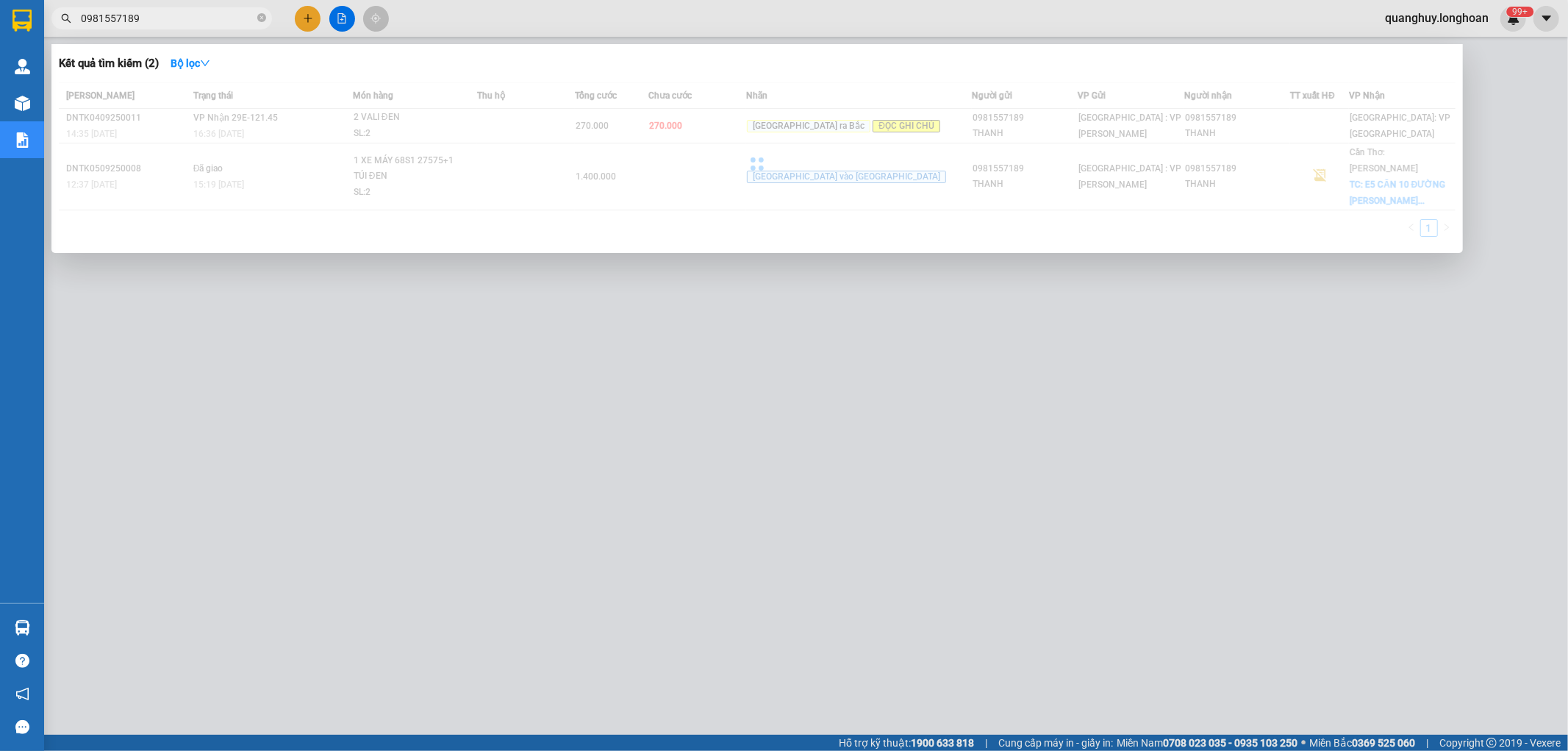
type input "0981557189"
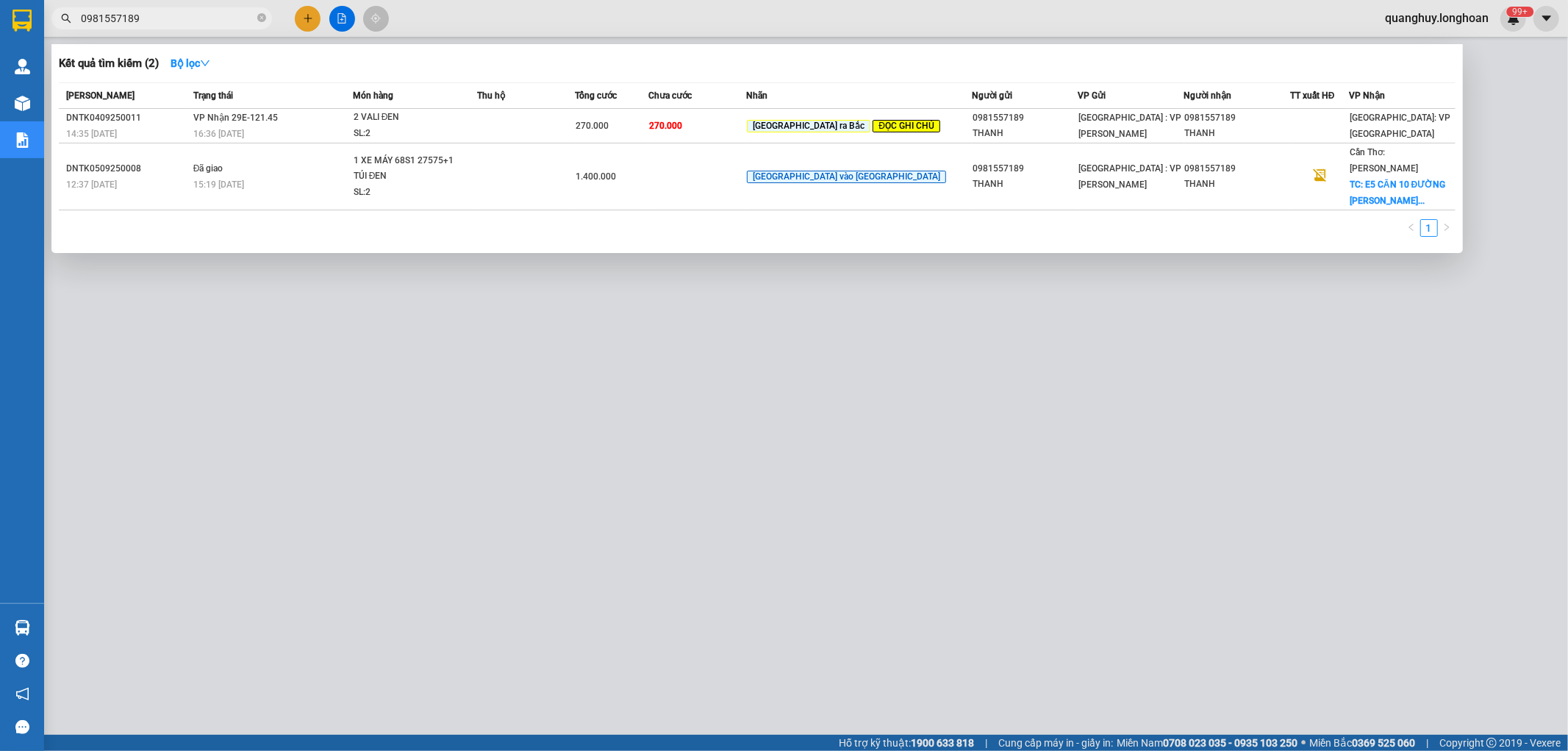
click at [976, 591] on div at bounding box center [784, 376] width 1568 height 751
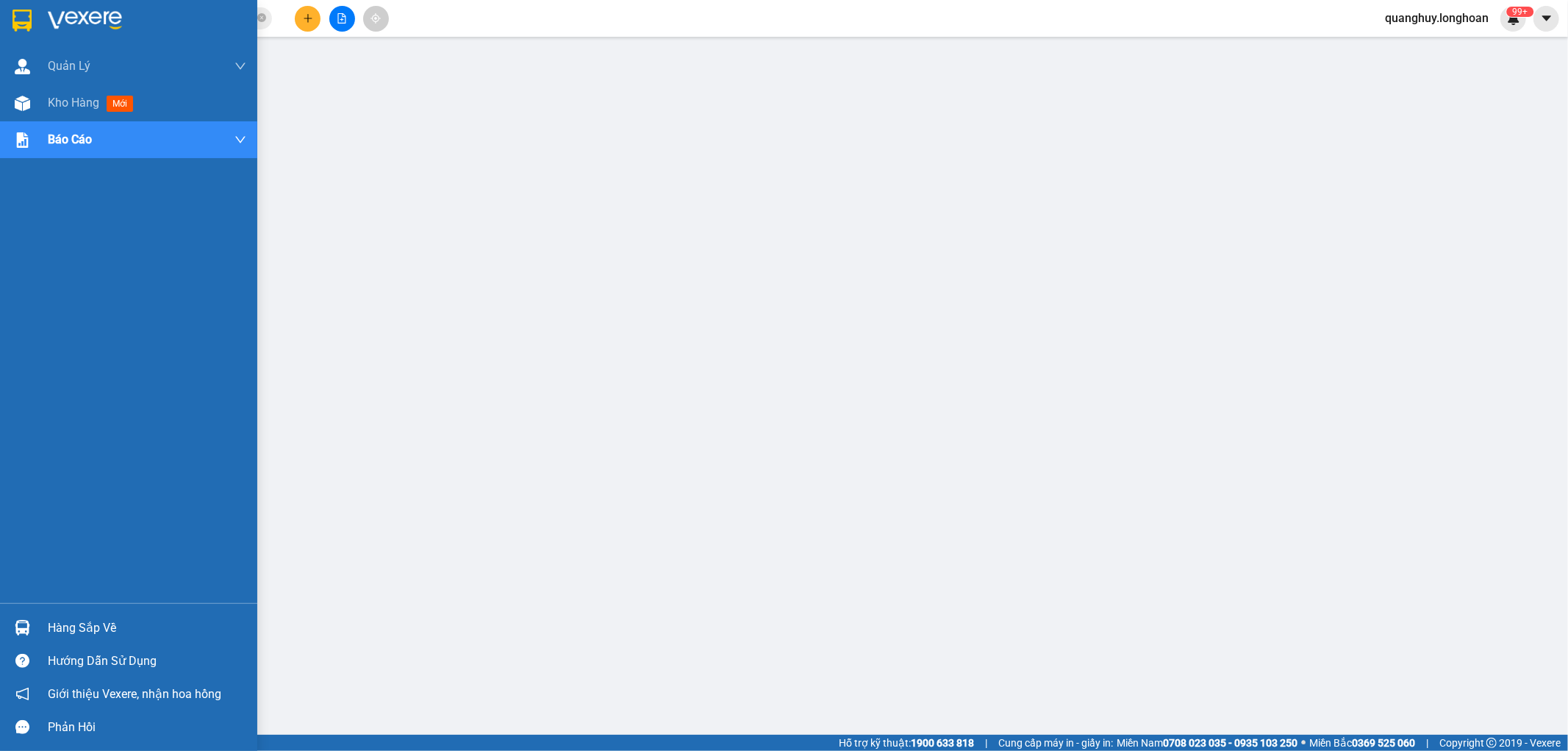
click at [13, 23] on img at bounding box center [22, 21] width 19 height 22
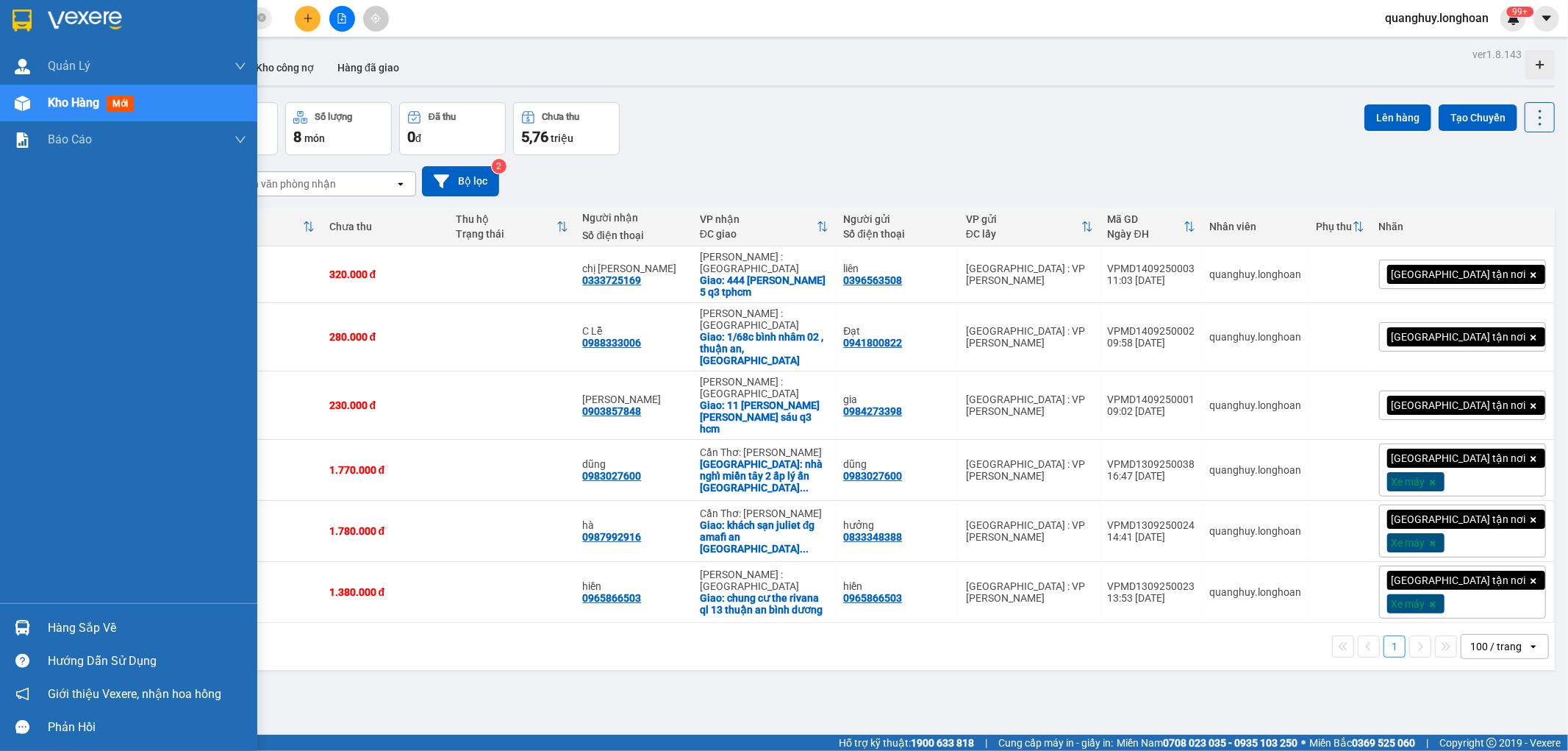
click at [26, 34] on div at bounding box center [129, 24] width 258 height 48
click at [31, 18] on img at bounding box center [22, 21] width 19 height 22
click at [22, 18] on img at bounding box center [22, 21] width 19 height 22
click at [35, 25] on div at bounding box center [129, 24] width 258 height 48
click at [21, 8] on div at bounding box center [22, 20] width 26 height 26
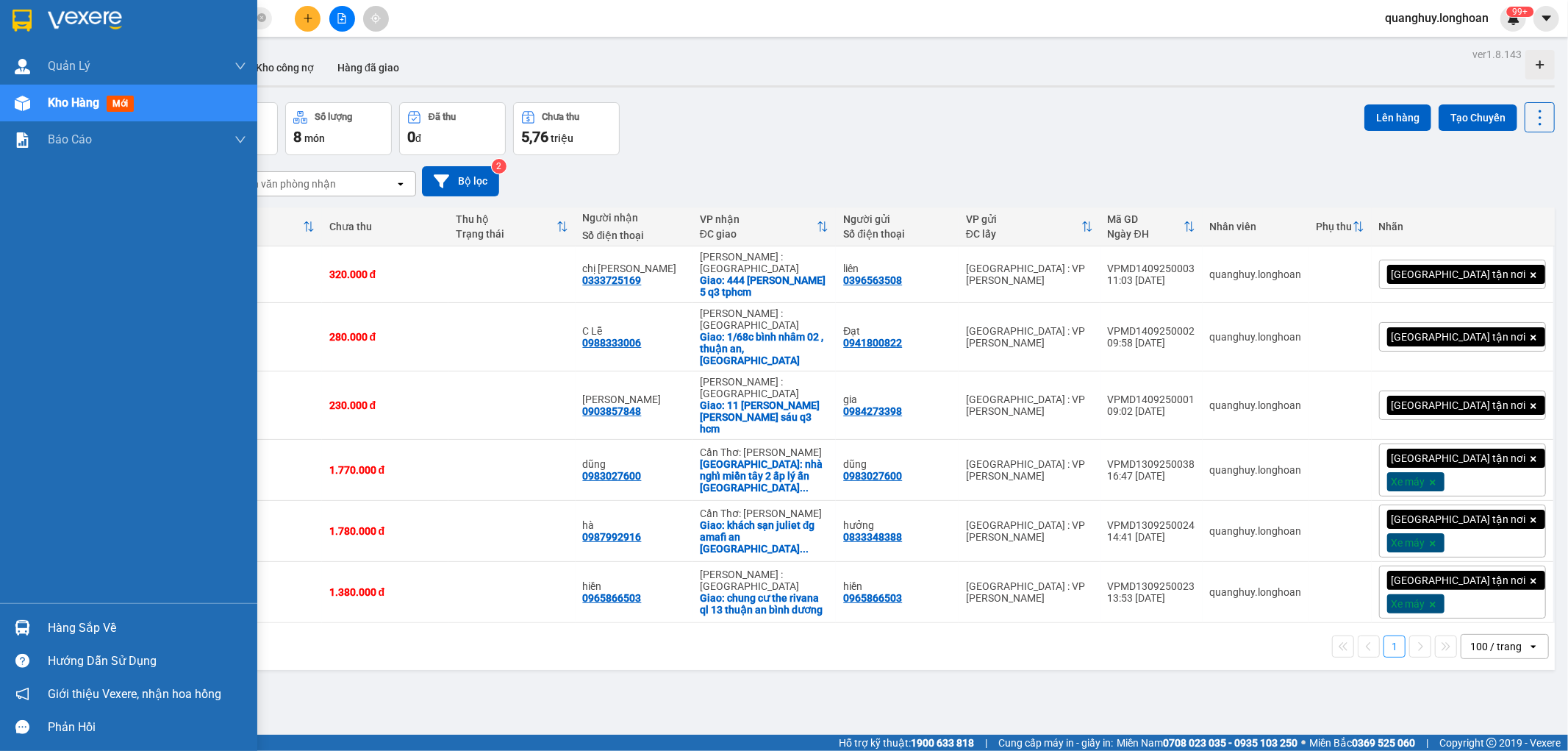
click at [24, 13] on img at bounding box center [22, 21] width 19 height 22
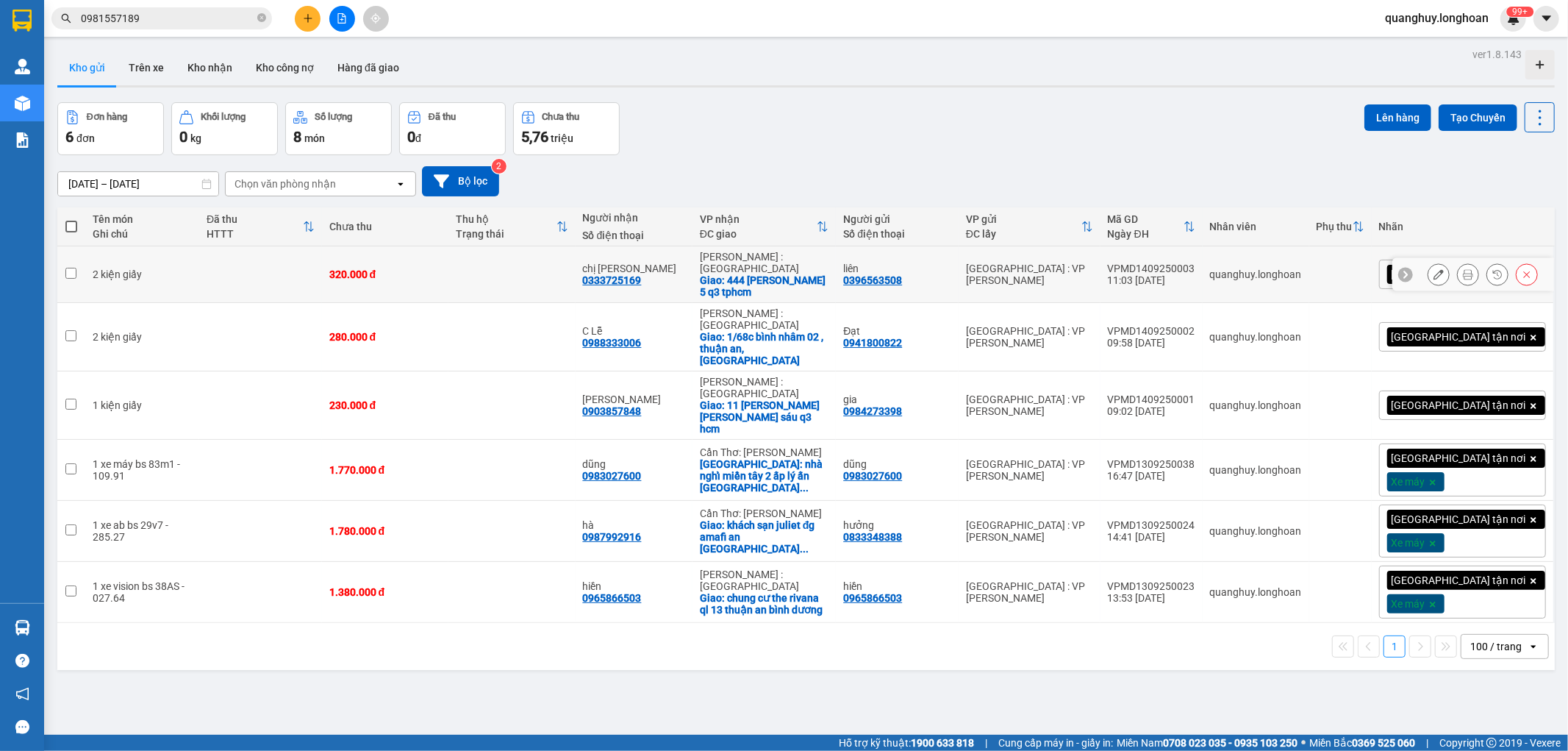
click at [434, 269] on div "320.000 đ" at bounding box center [386, 275] width 112 height 12
checkbox input "true"
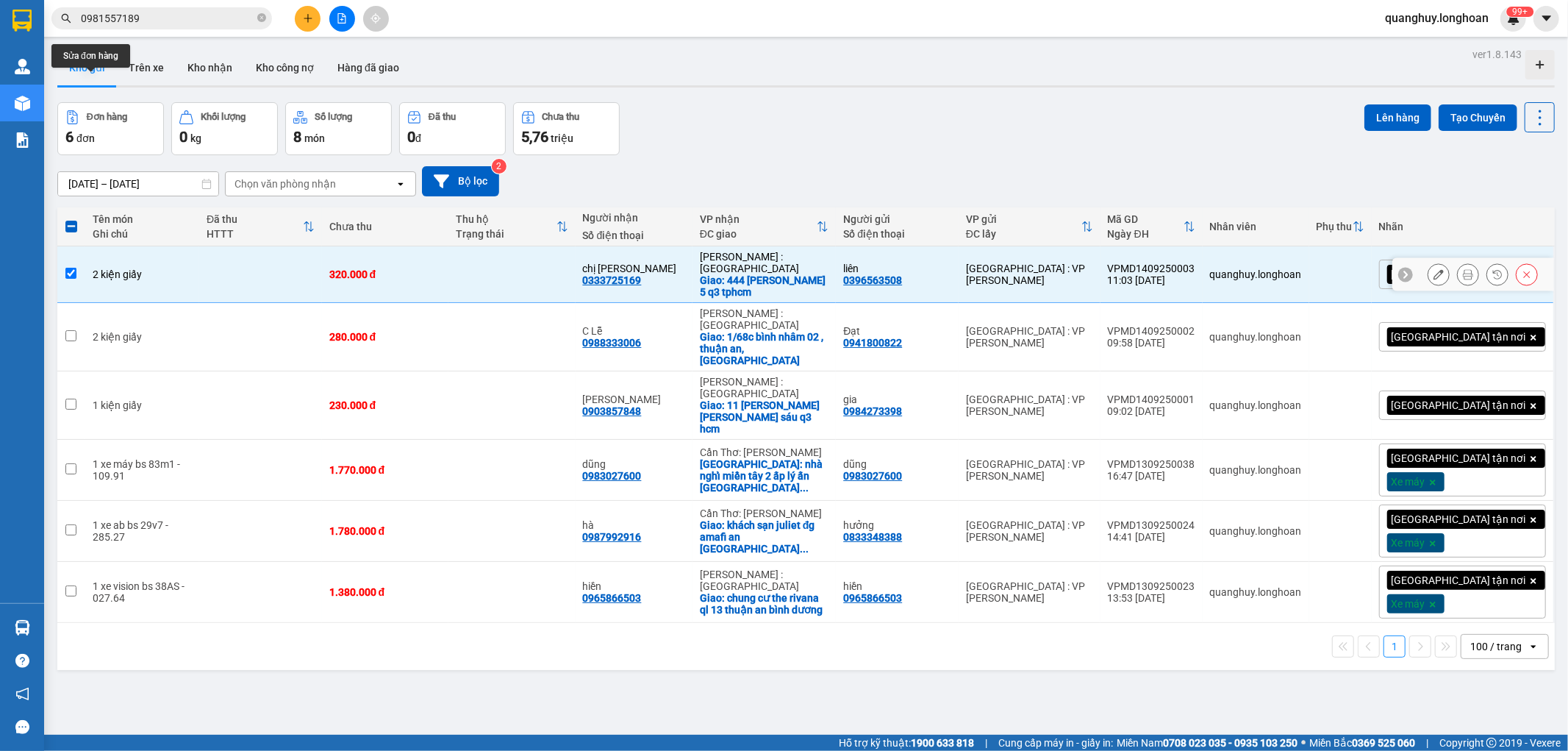
click at [1433, 269] on icon at bounding box center [1438, 275] width 10 height 10
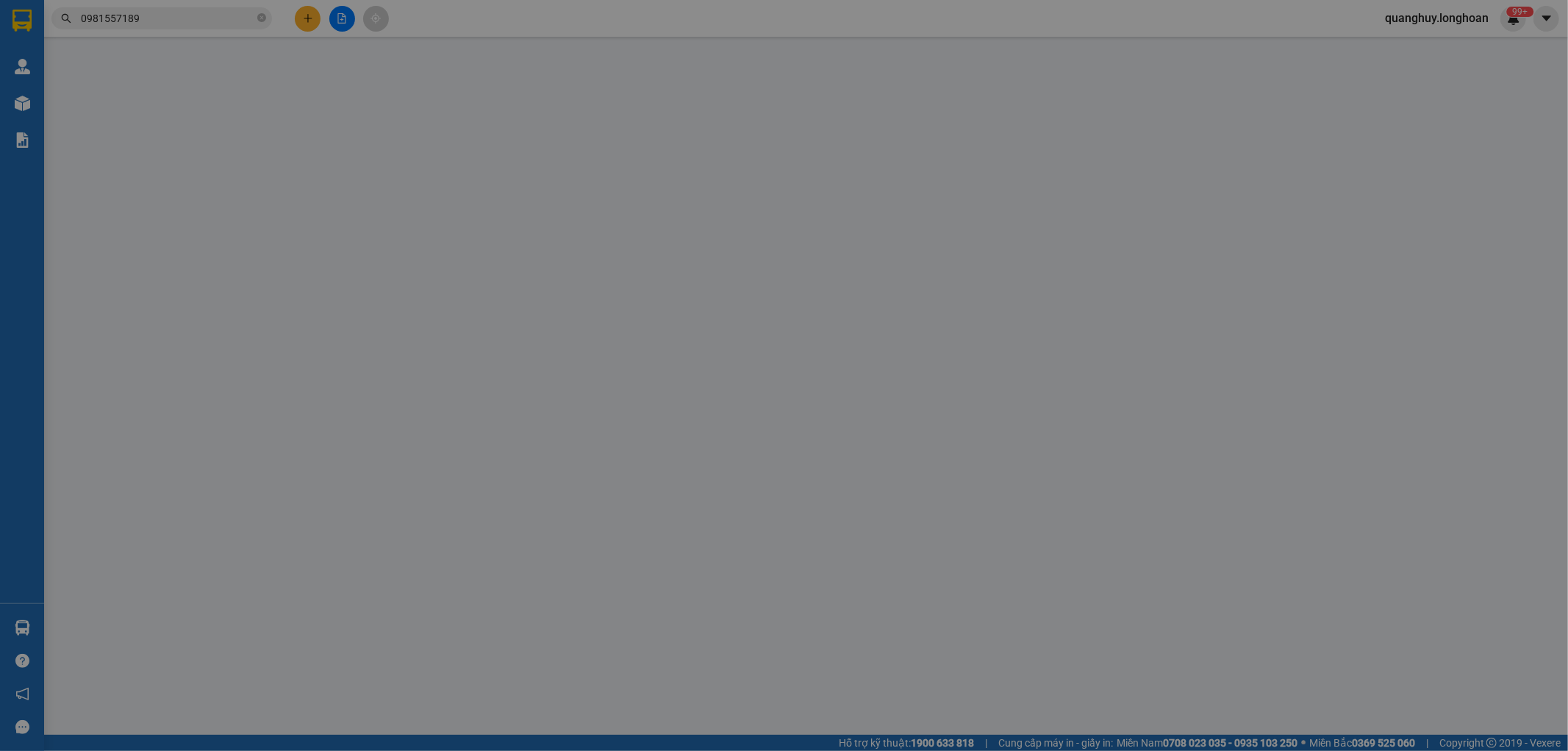
type input "0396563508"
type input "liên"
type input "0333725169"
type input "chị [PERSON_NAME]"
checkbox input "true"
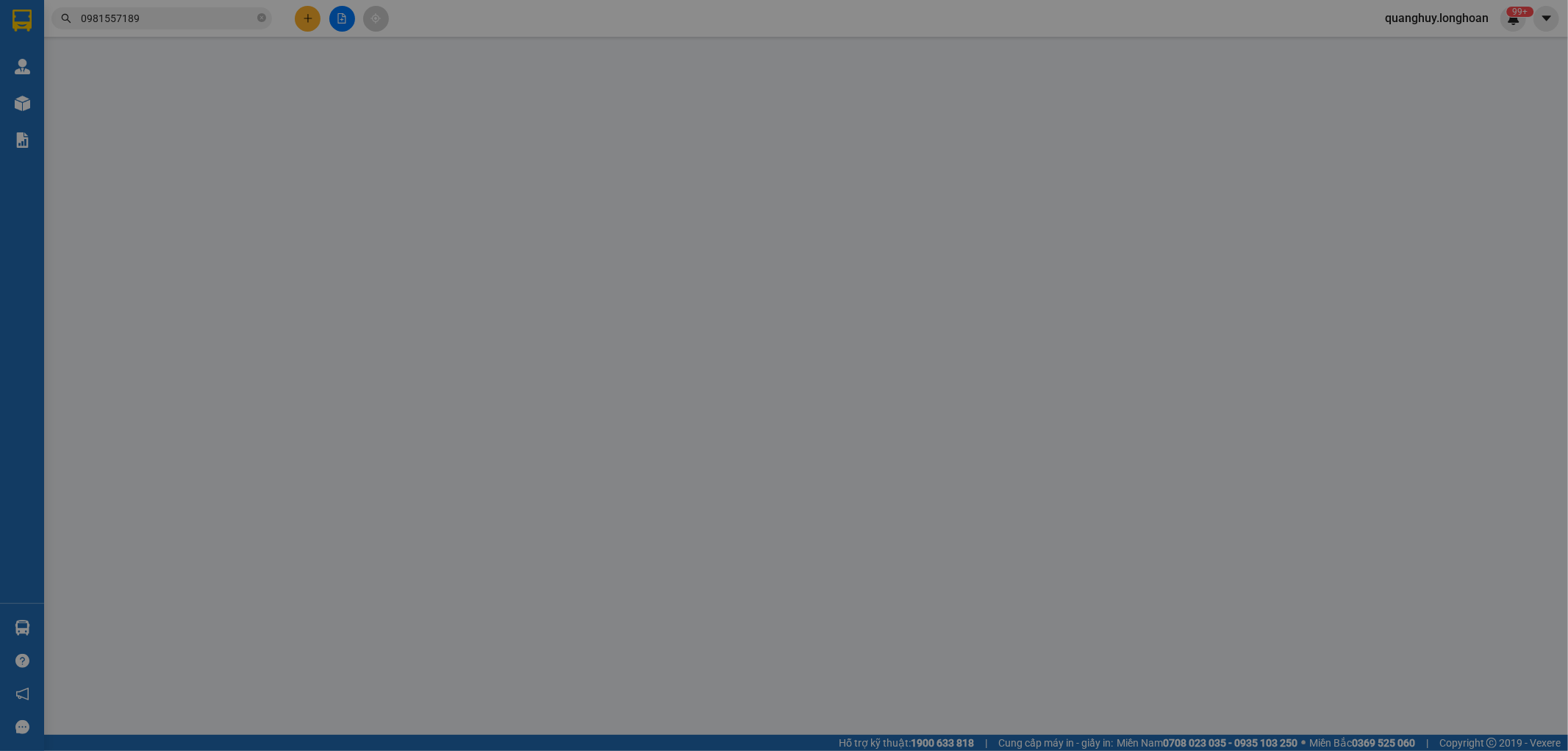
type input "444 [PERSON_NAME] 5 q3 tphcm"
type input "320.000"
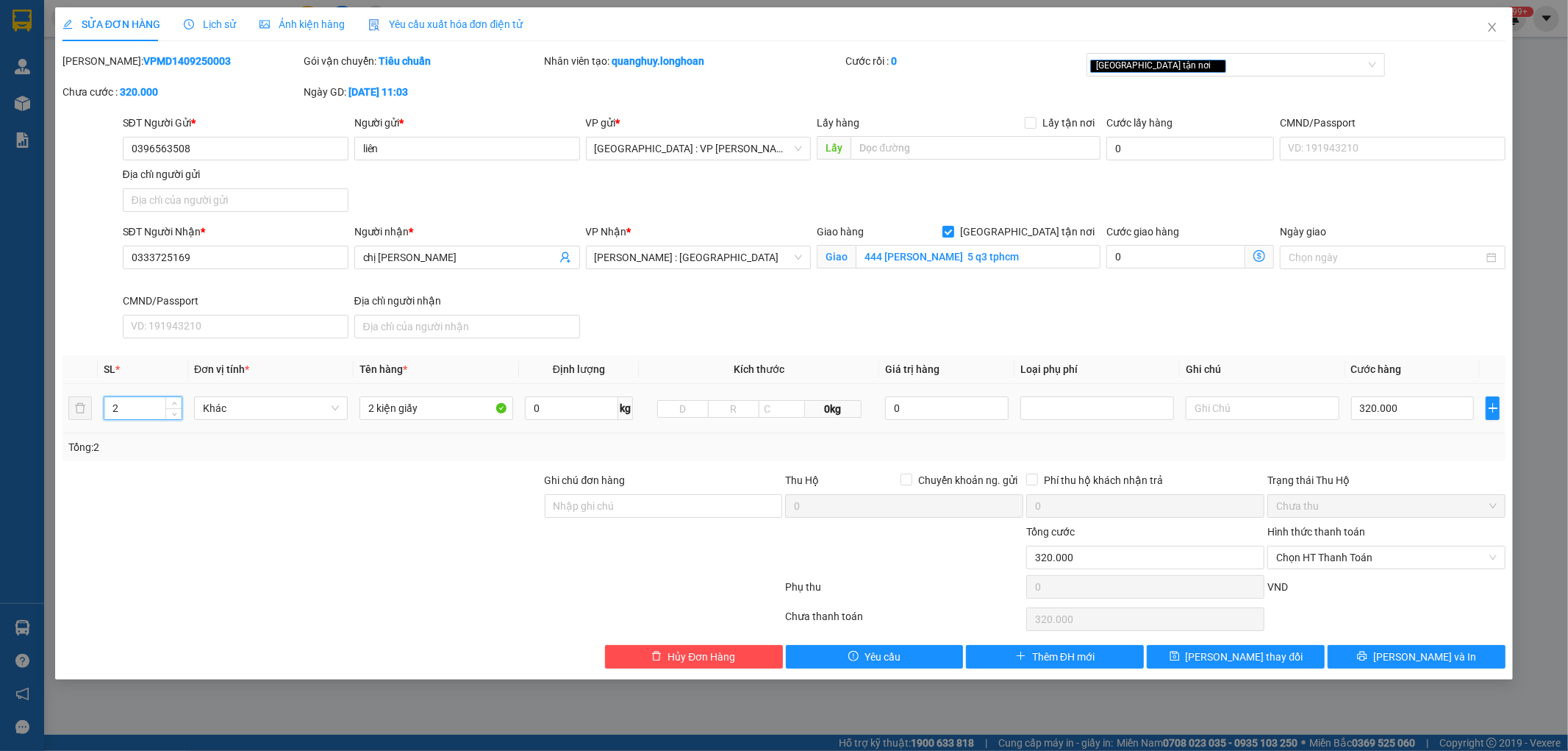
click at [144, 409] on input "2" at bounding box center [143, 409] width 77 height 22
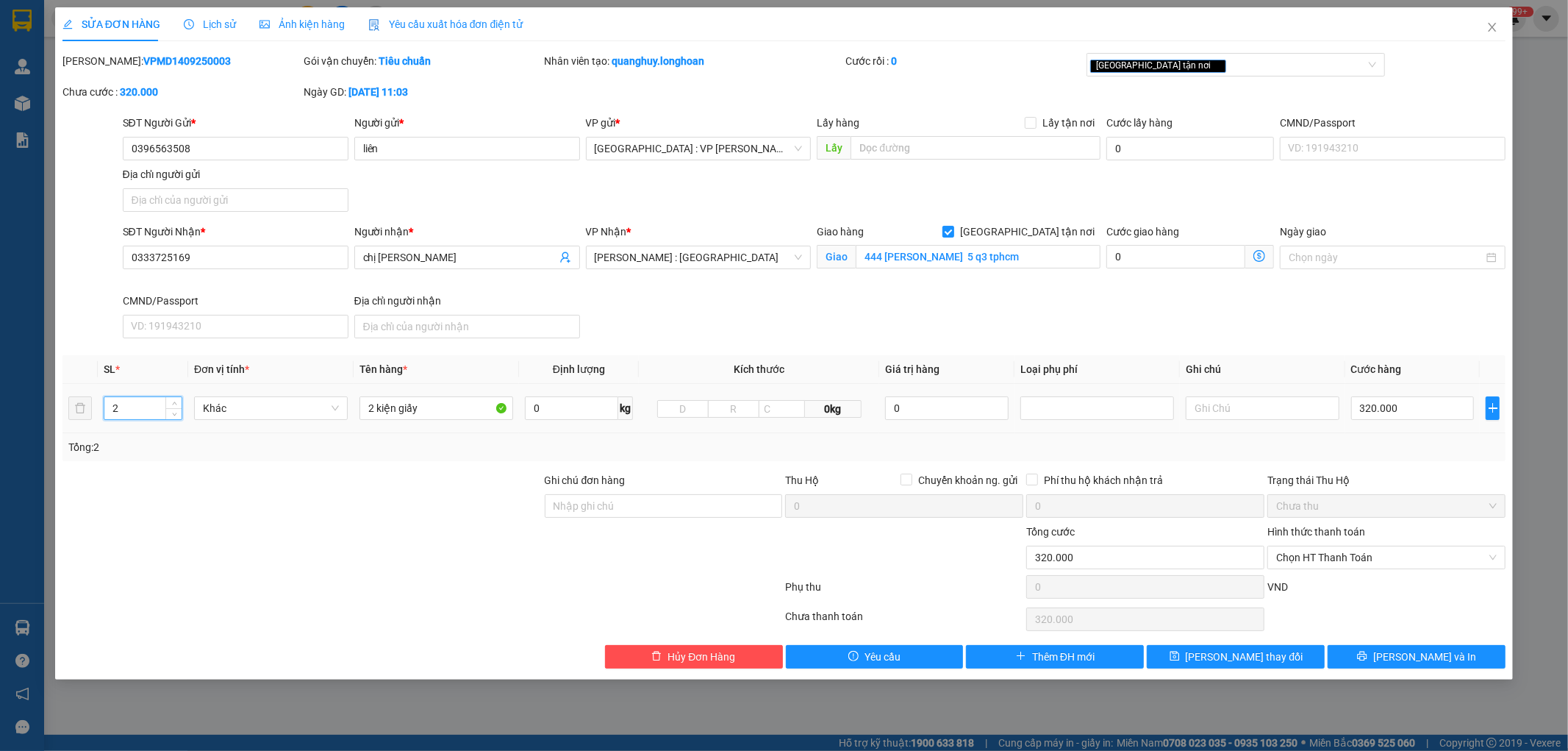
click at [144, 409] on input "2" at bounding box center [143, 409] width 77 height 22
click at [145, 409] on input "2" at bounding box center [143, 409] width 77 height 22
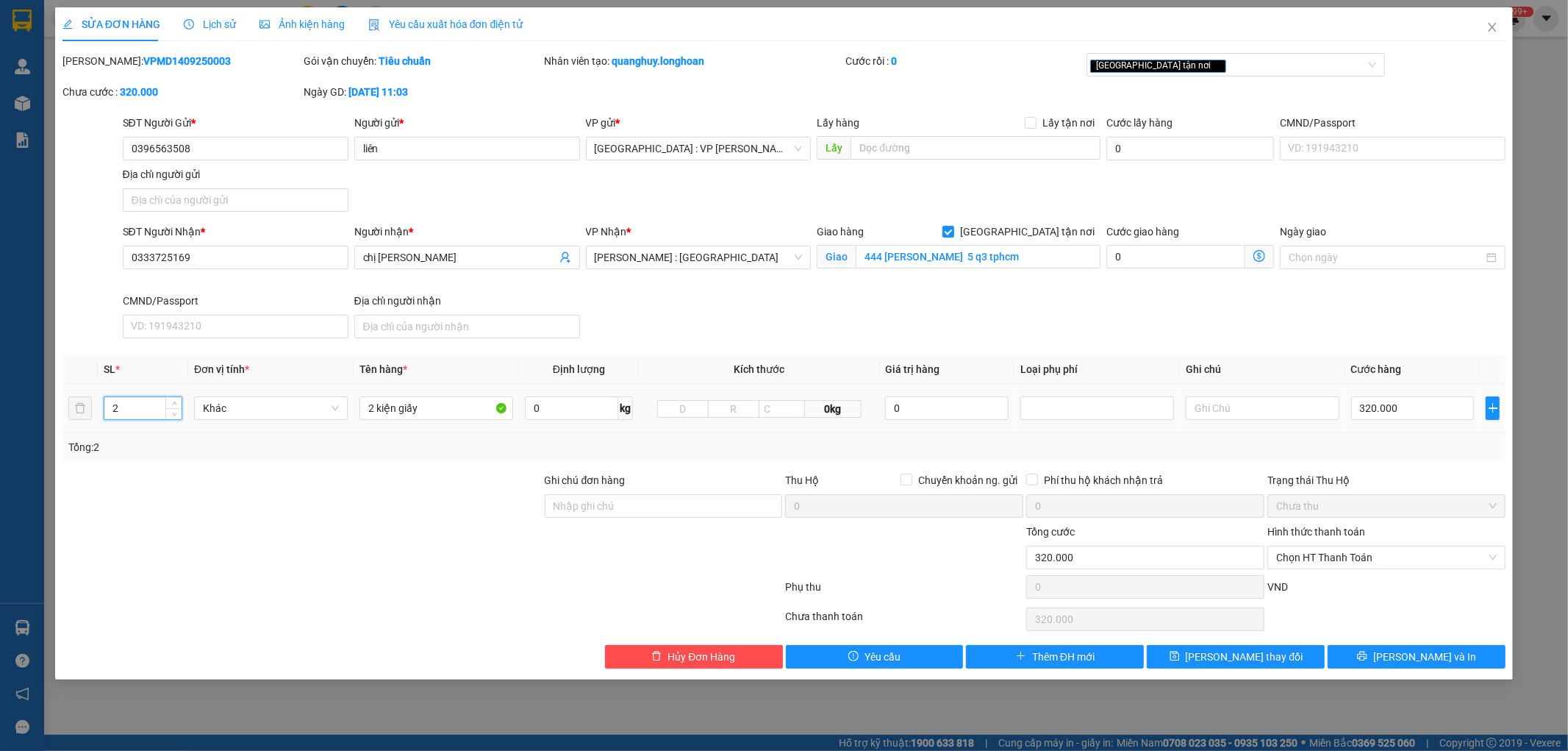
type input "4"
click at [145, 409] on input "4" at bounding box center [143, 409] width 77 height 22
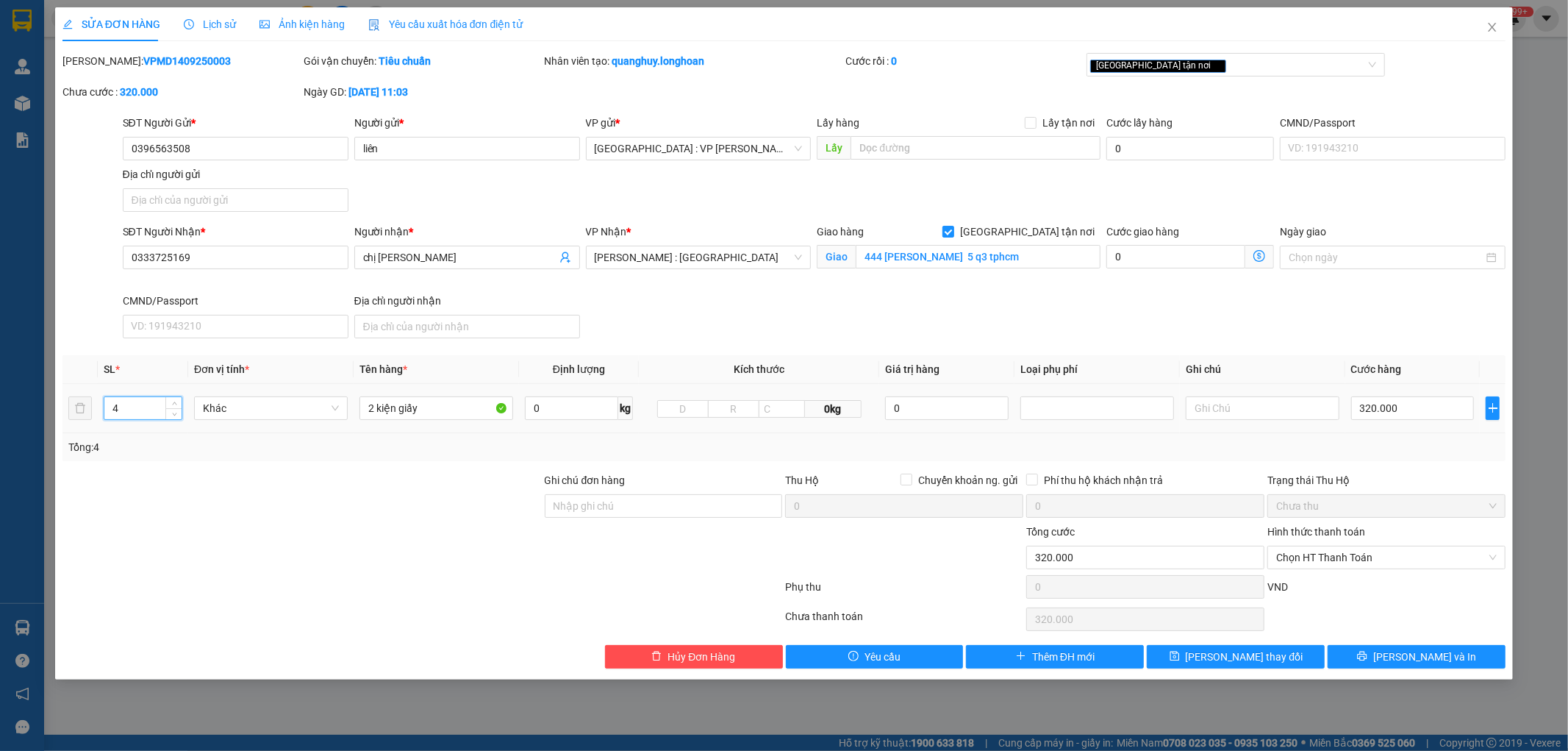
click at [145, 409] on input "4" at bounding box center [143, 409] width 77 height 22
type input "4"
click at [374, 403] on input "2 kiện giấy" at bounding box center [436, 409] width 154 height 24
type input "3 kiện giấy + 1 tải xanh"
click at [402, 464] on div "Total Paid Fee 0 Total UnPaid Fee 320.000 Cash Collection Total Fee Mã ĐH: VPMD…" at bounding box center [784, 361] width 1444 height 616
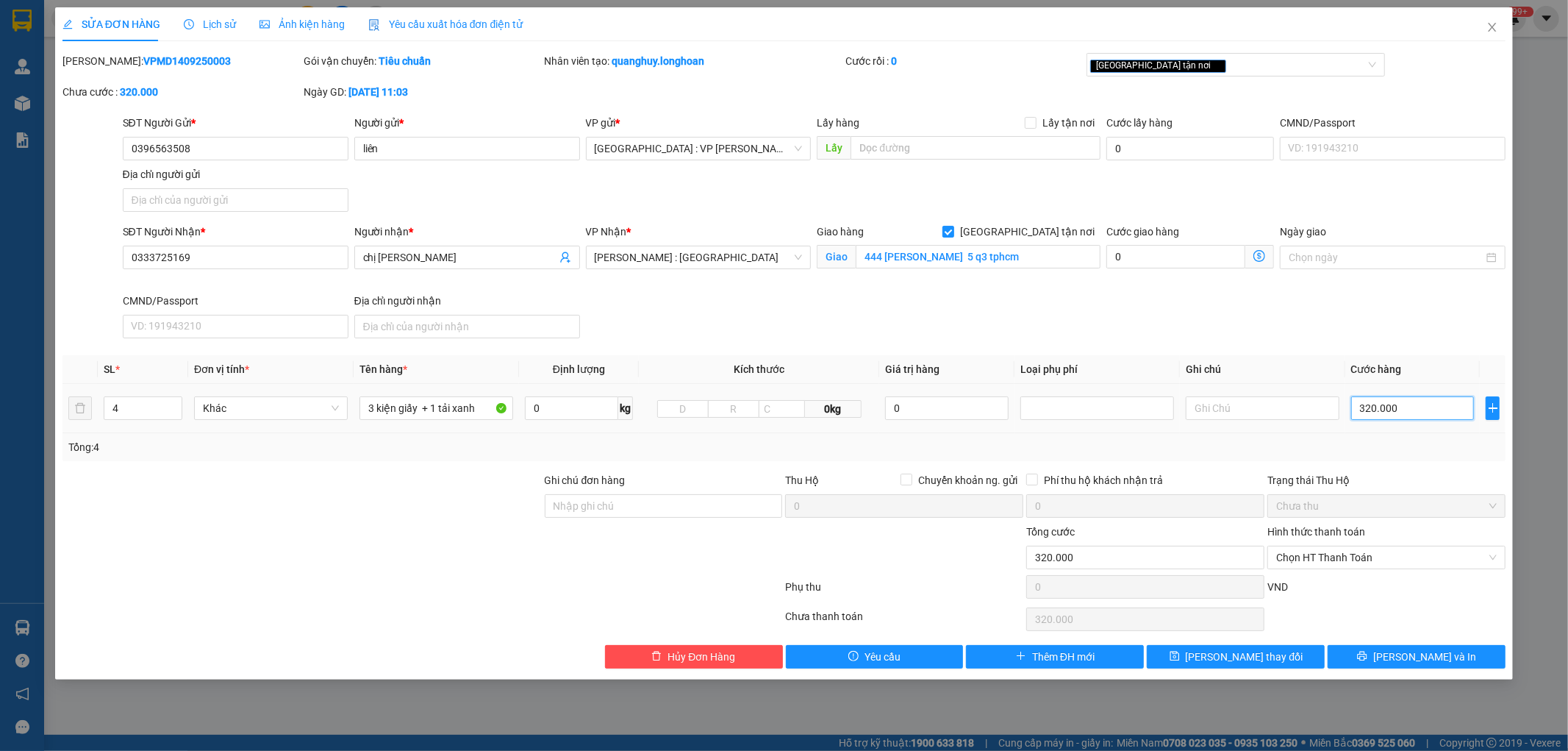
click at [1407, 415] on input "320.000" at bounding box center [1413, 409] width 124 height 24
type input "5"
type input "50"
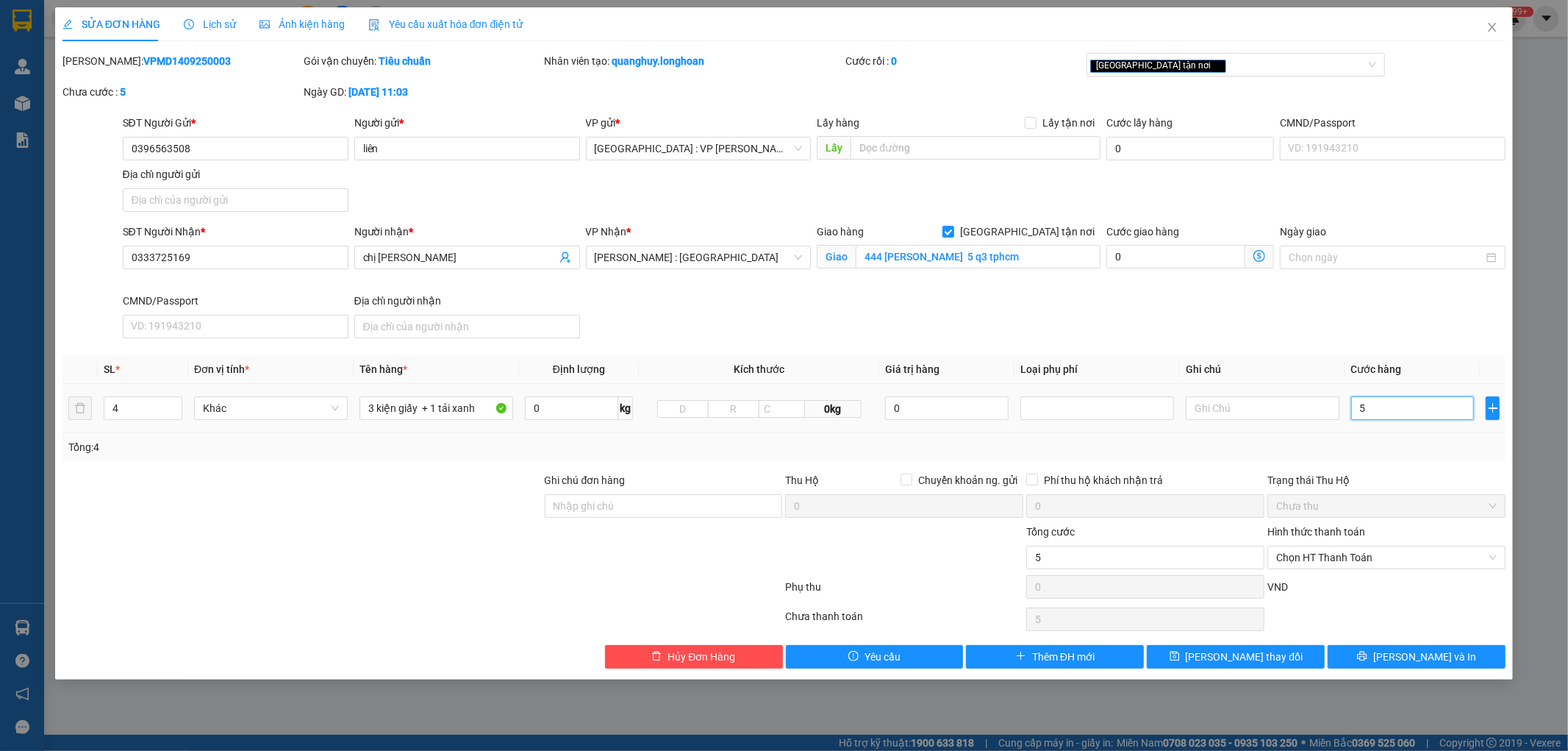
type input "50"
type input "500"
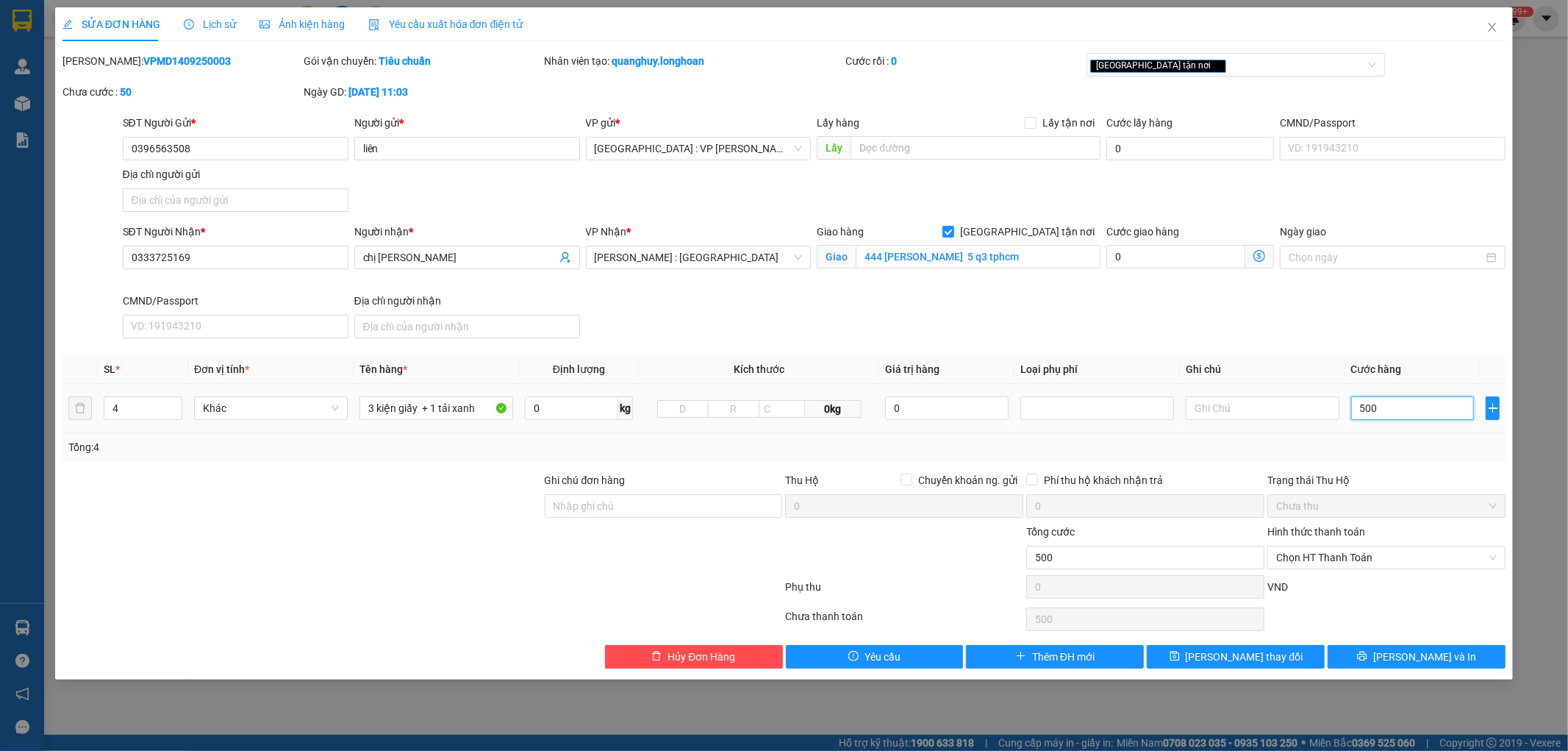
type input "5.000"
type input "50.000"
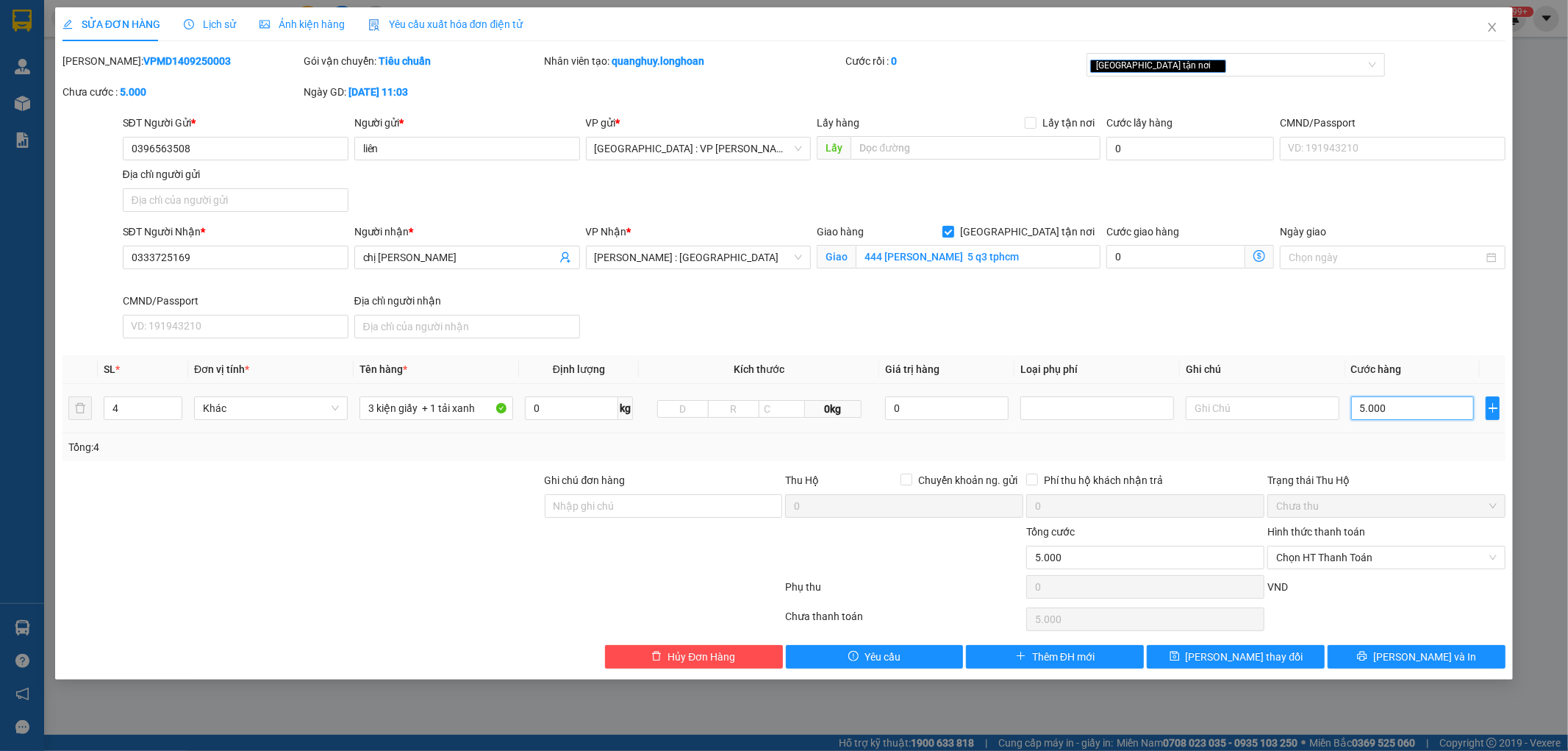
type input "50.000"
type input "500.000"
click at [1407, 415] on input "500.000" at bounding box center [1413, 409] width 124 height 24
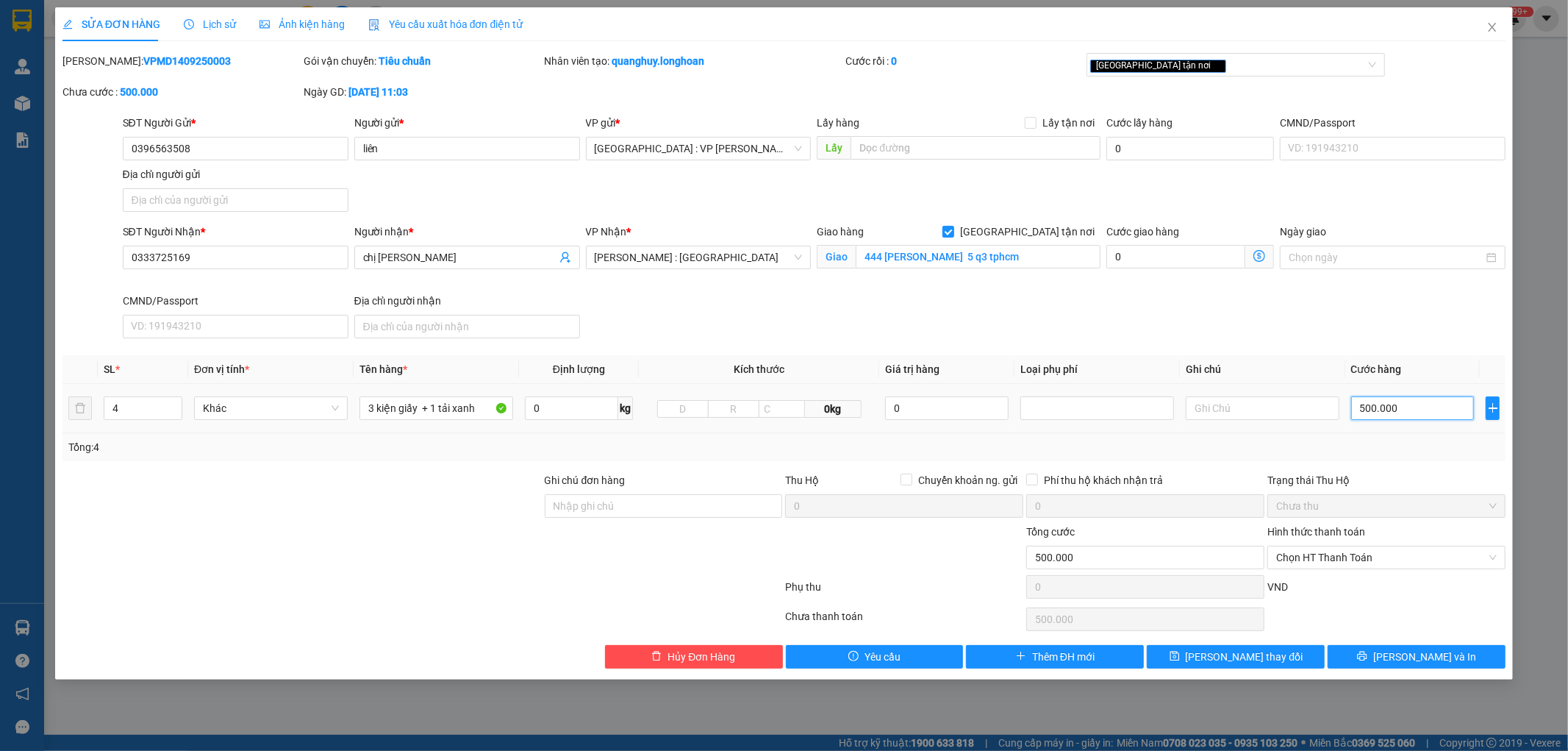
click at [1407, 415] on input "500.000" at bounding box center [1413, 409] width 124 height 24
type input "5"
type input "50"
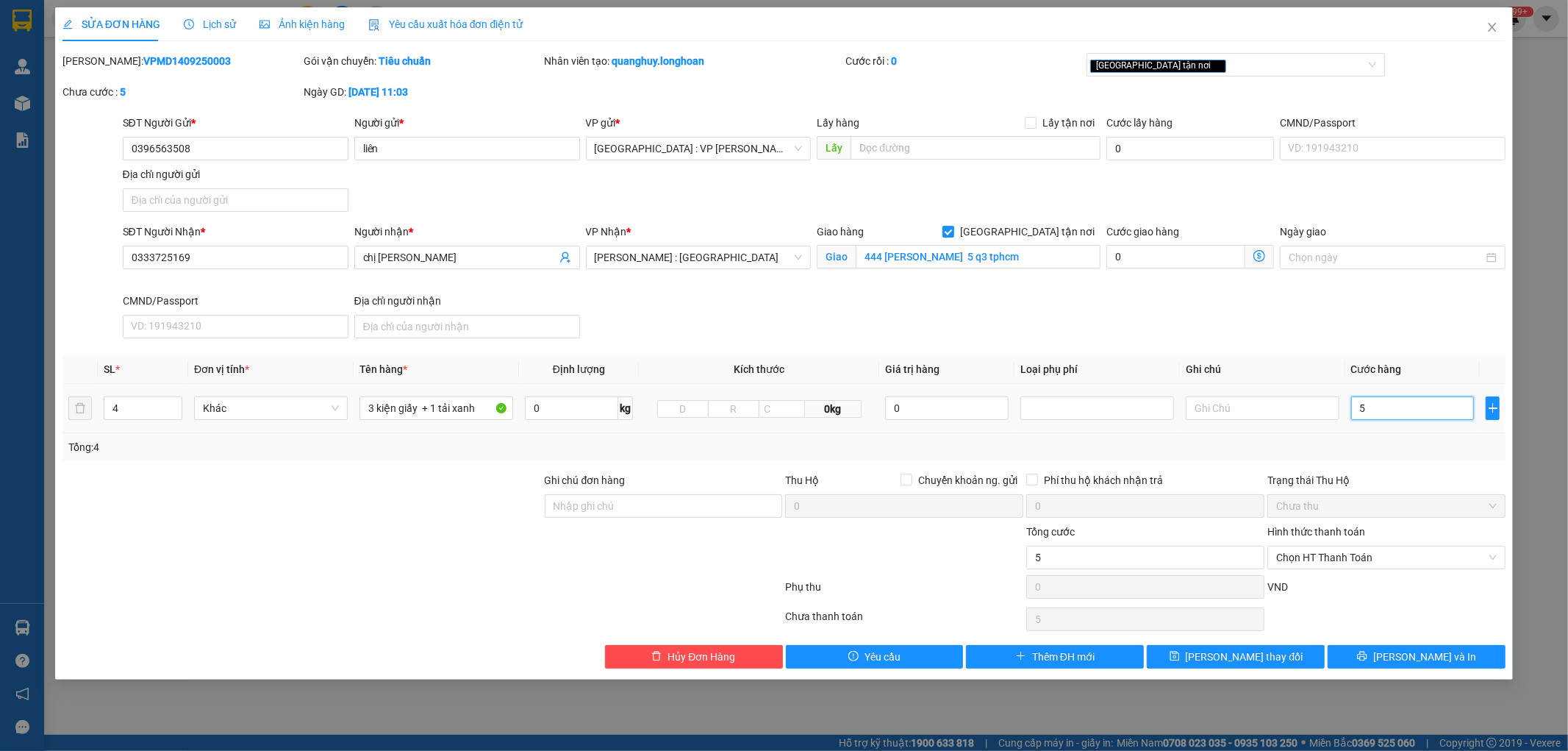
type input "50"
type input "500"
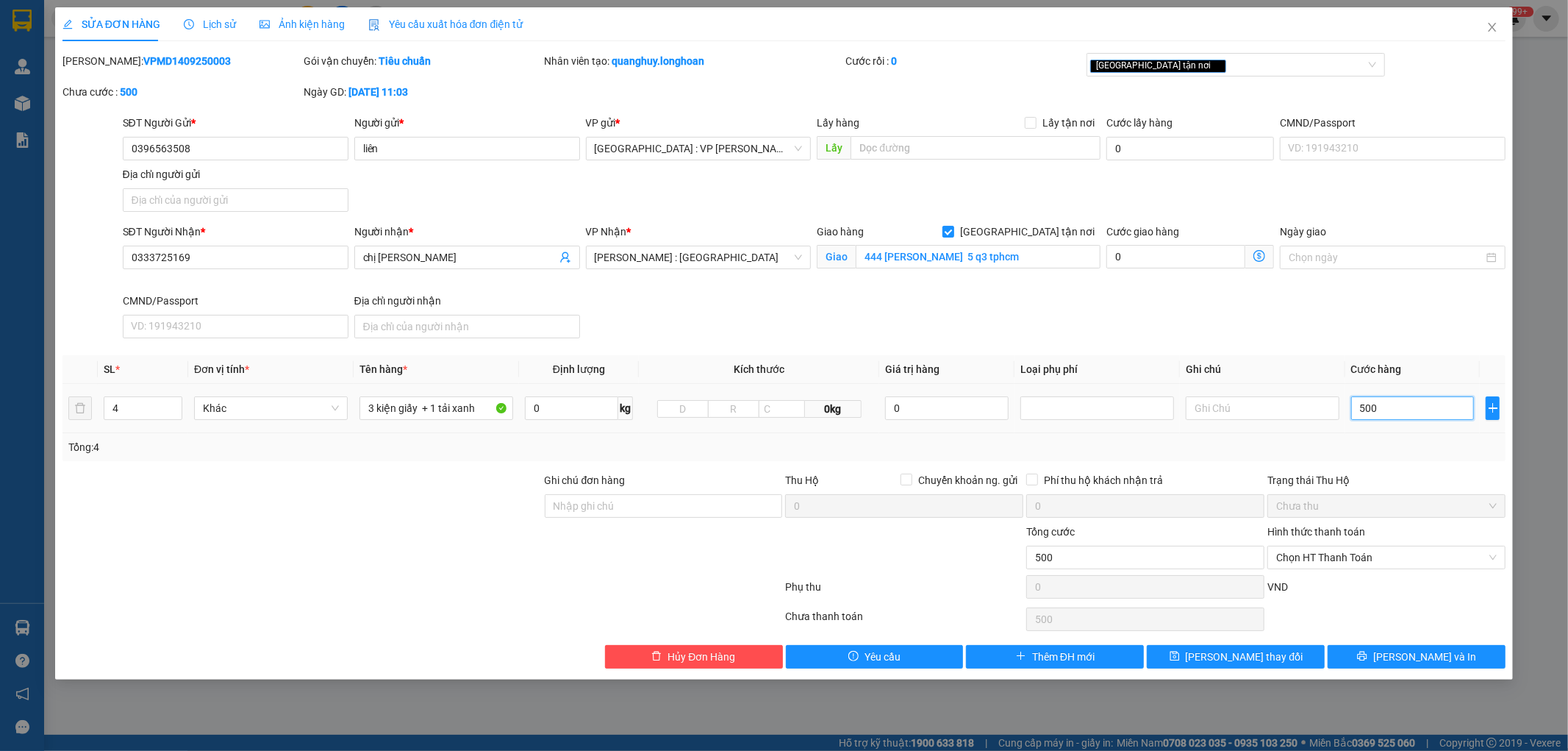
type input "5.000"
type input "50.000"
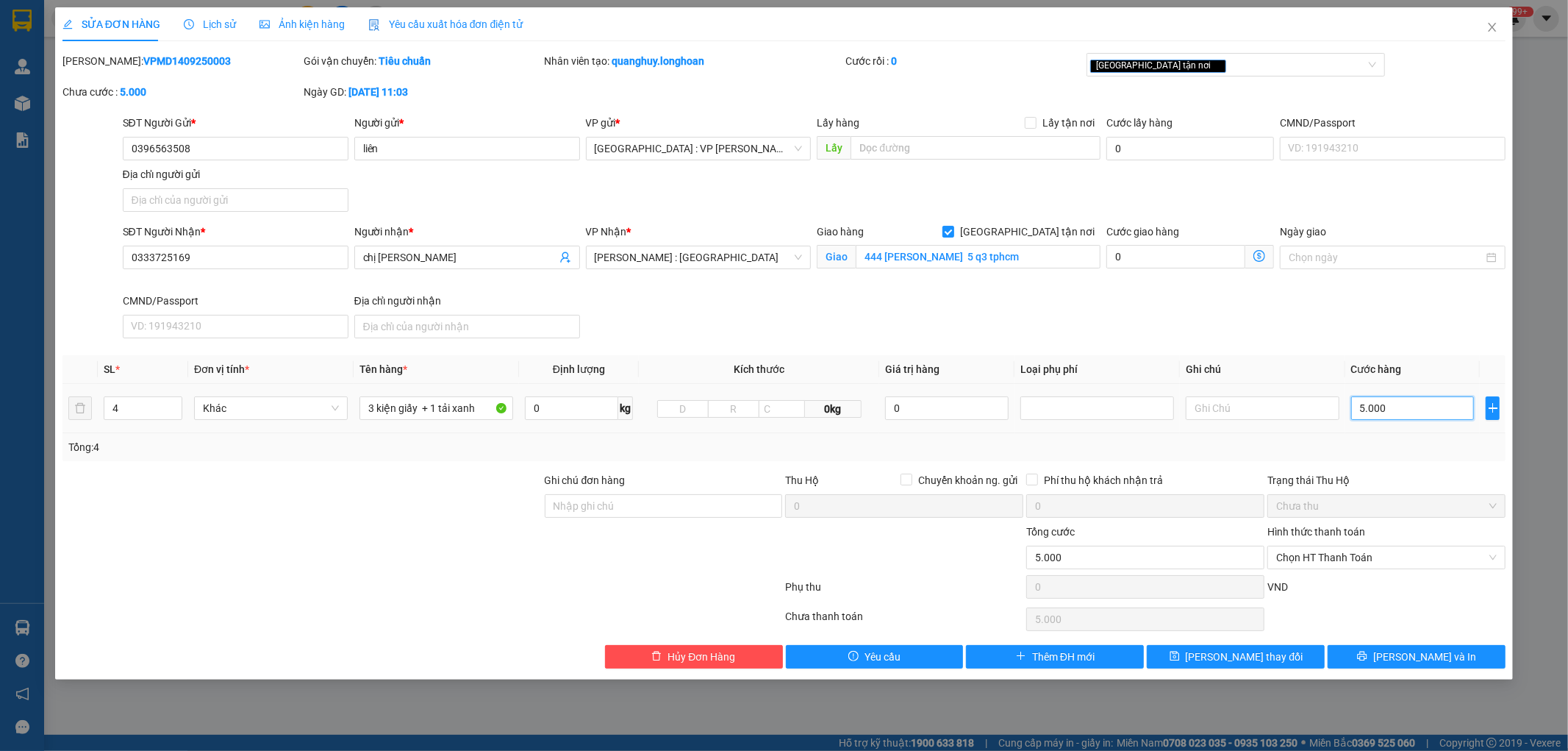
type input "50.000"
type input "500.000"
click at [1413, 660] on span "[PERSON_NAME] và In" at bounding box center [1425, 657] width 103 height 16
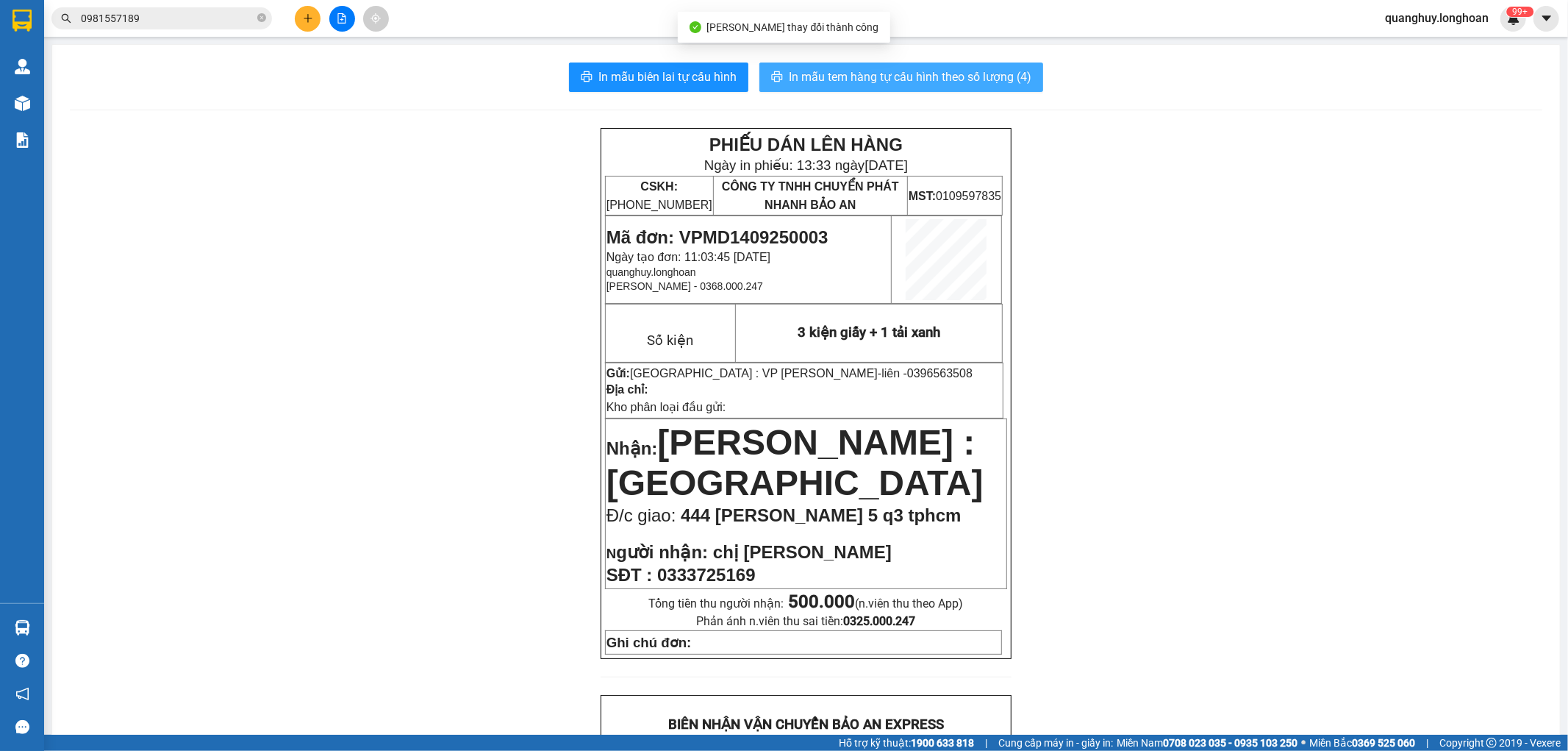
click at [881, 75] on span "In mẫu tem hàng tự cấu hình theo số lượng (4)" at bounding box center [910, 77] width 243 height 18
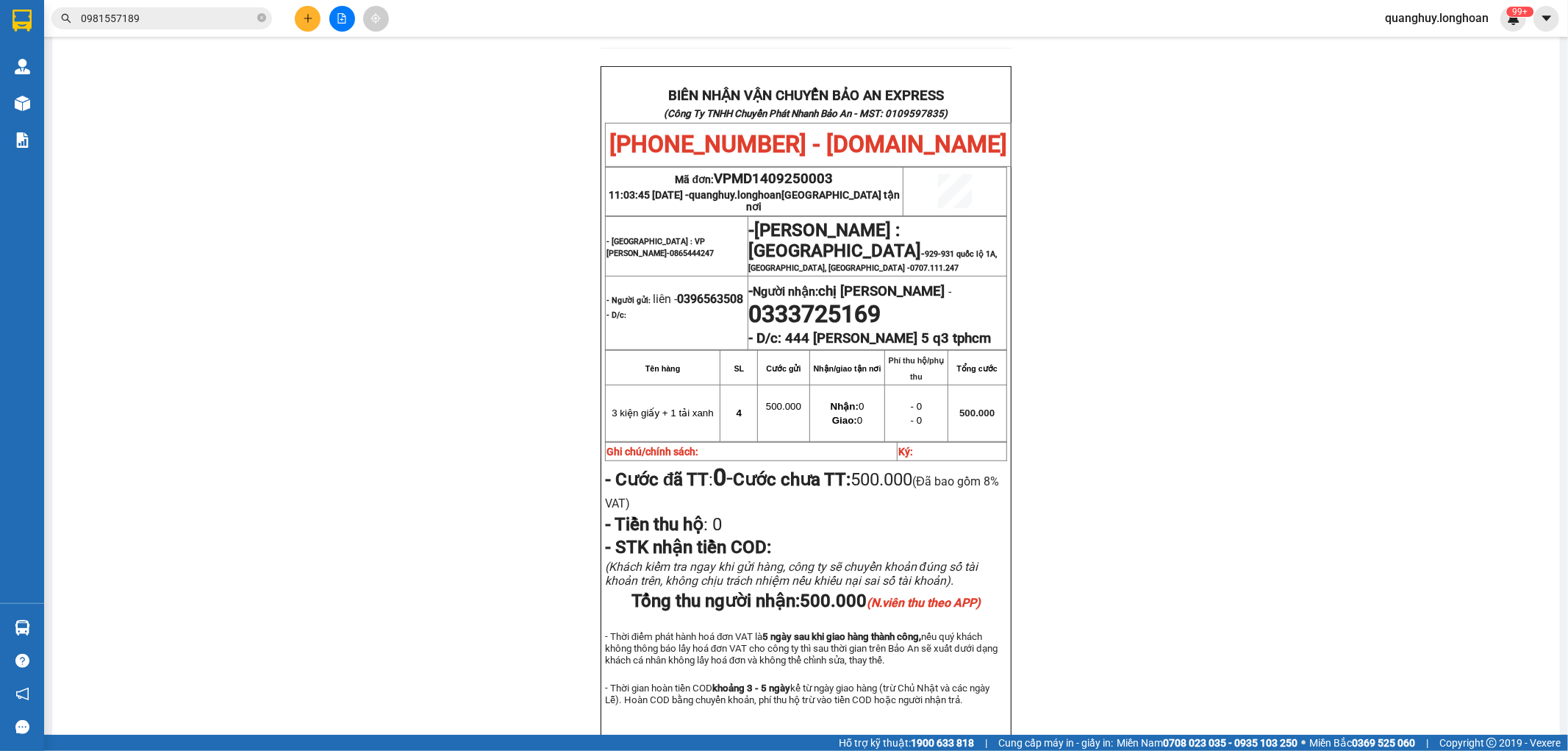
scroll to position [653, 0]
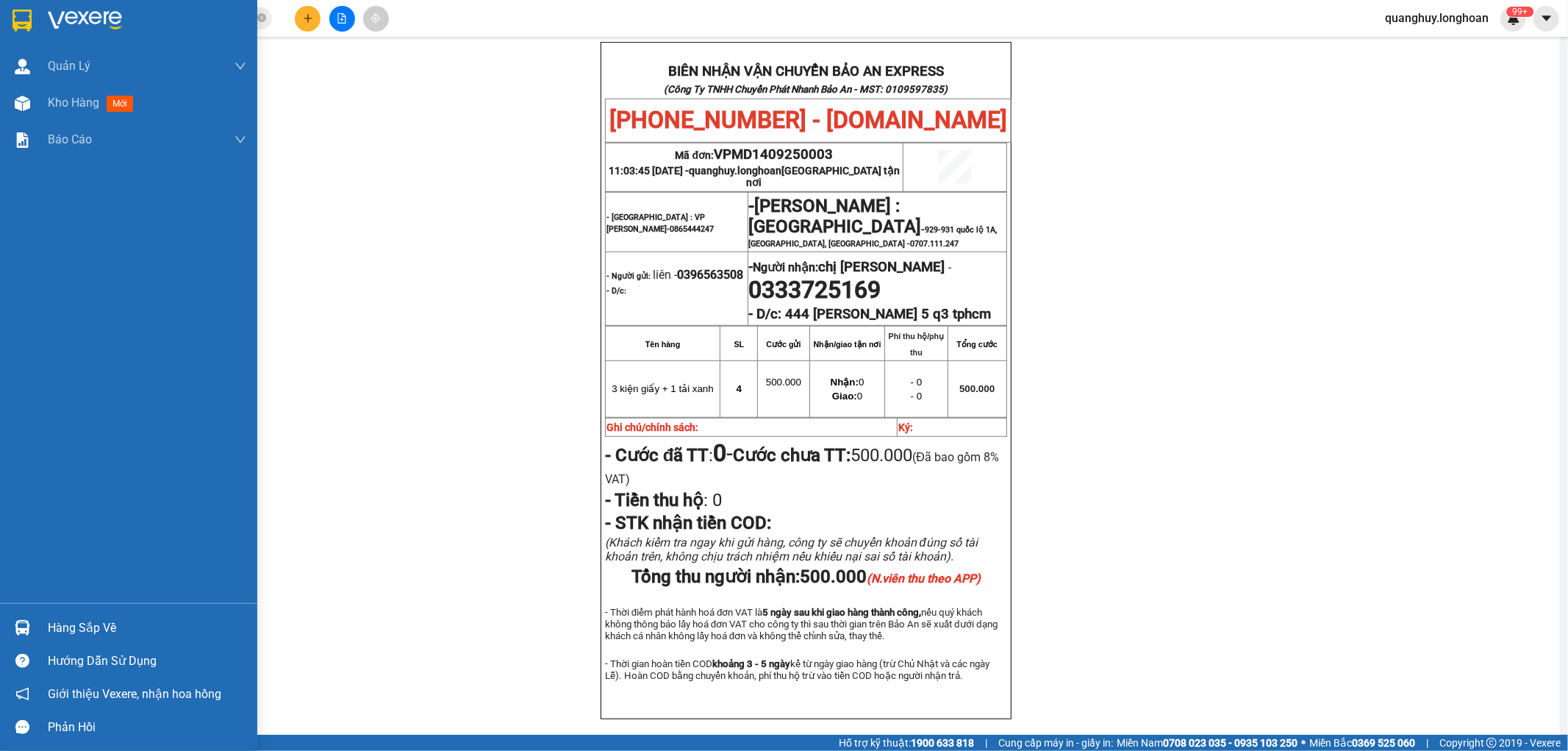
click at [26, 10] on img at bounding box center [22, 21] width 19 height 22
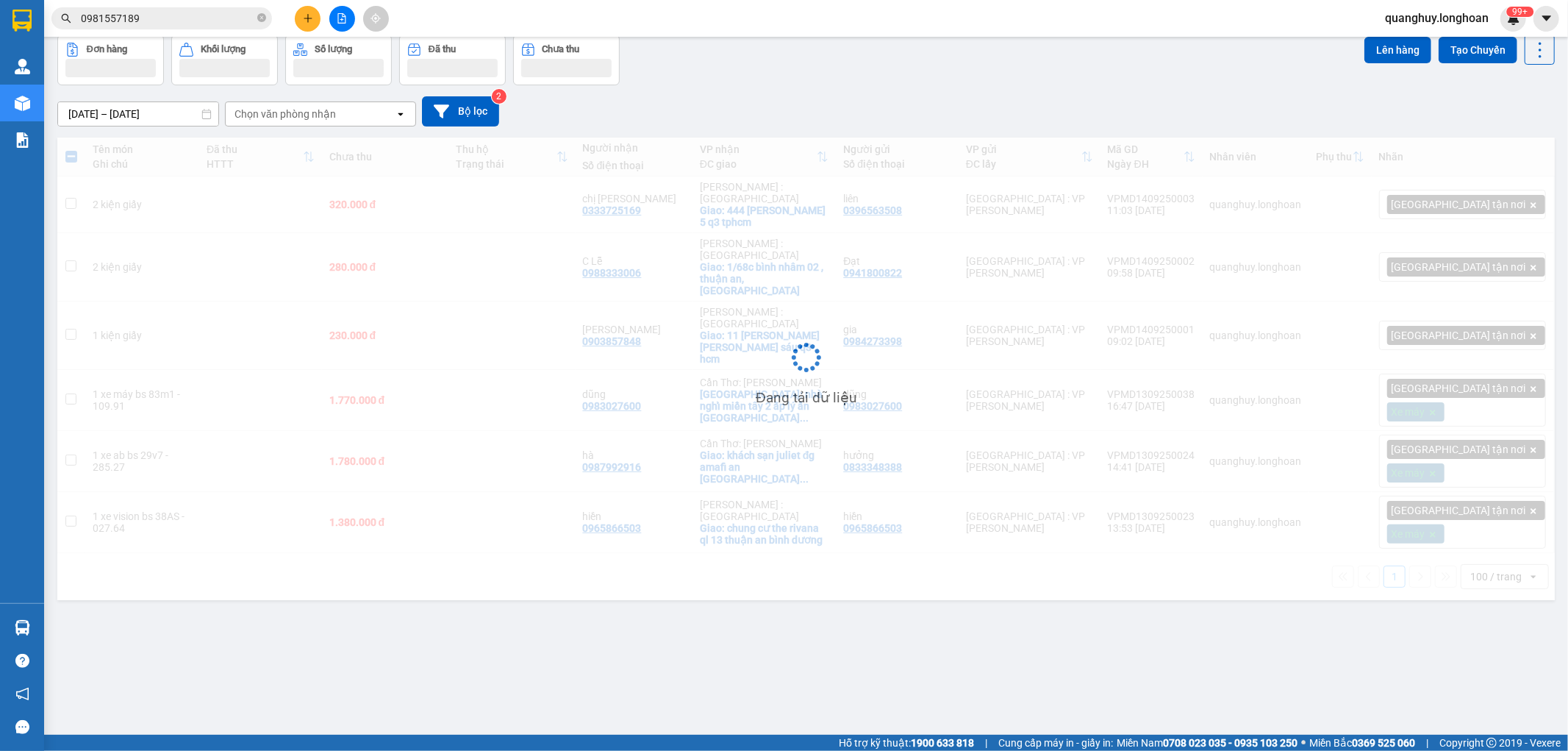
scroll to position [68, 0]
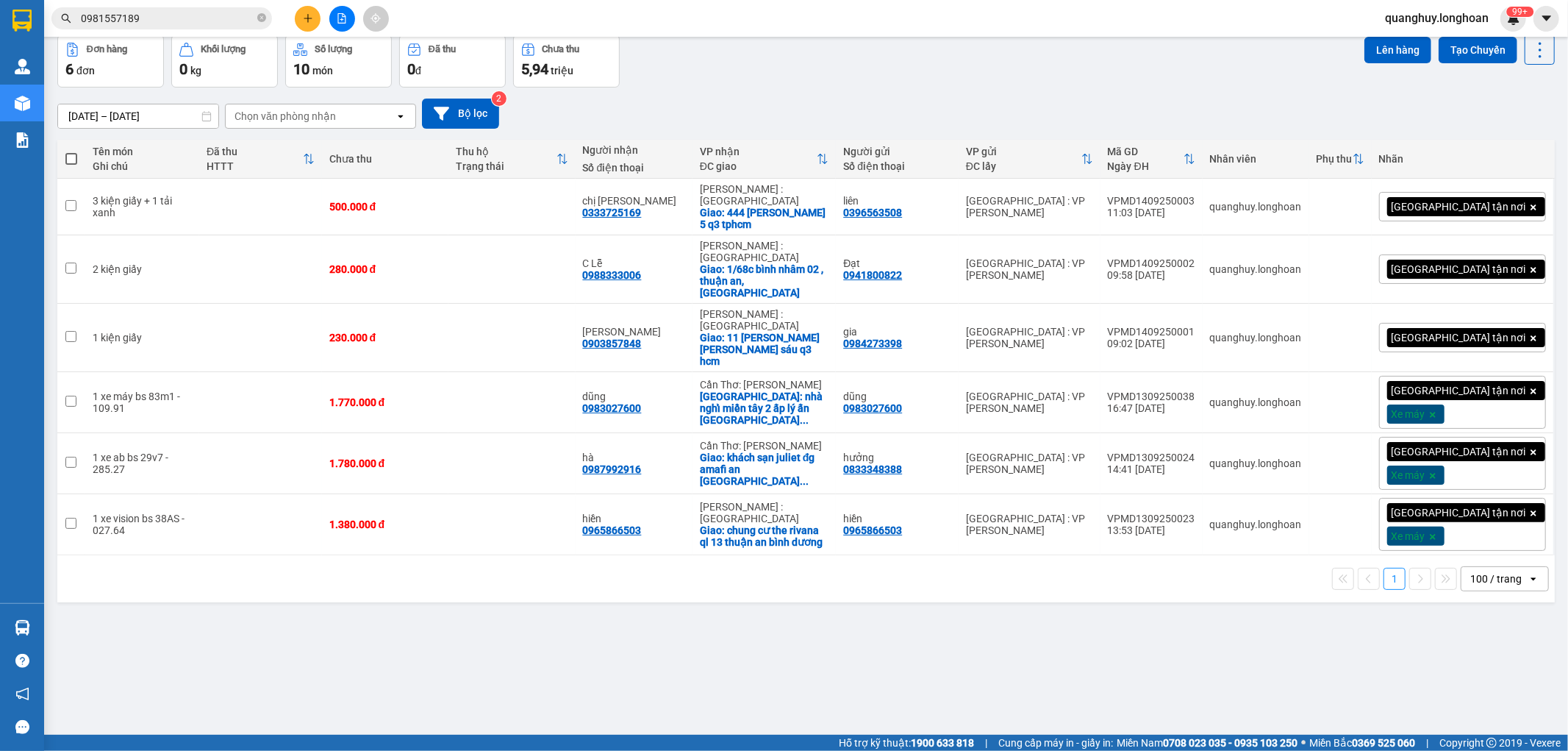
click at [1477, 571] on div "100 / trang" at bounding box center [1496, 579] width 52 height 15
click at [119, 135] on span "100 / trang" at bounding box center [91, 128] width 56 height 15
click at [305, 21] on icon "plus" at bounding box center [308, 18] width 10 height 10
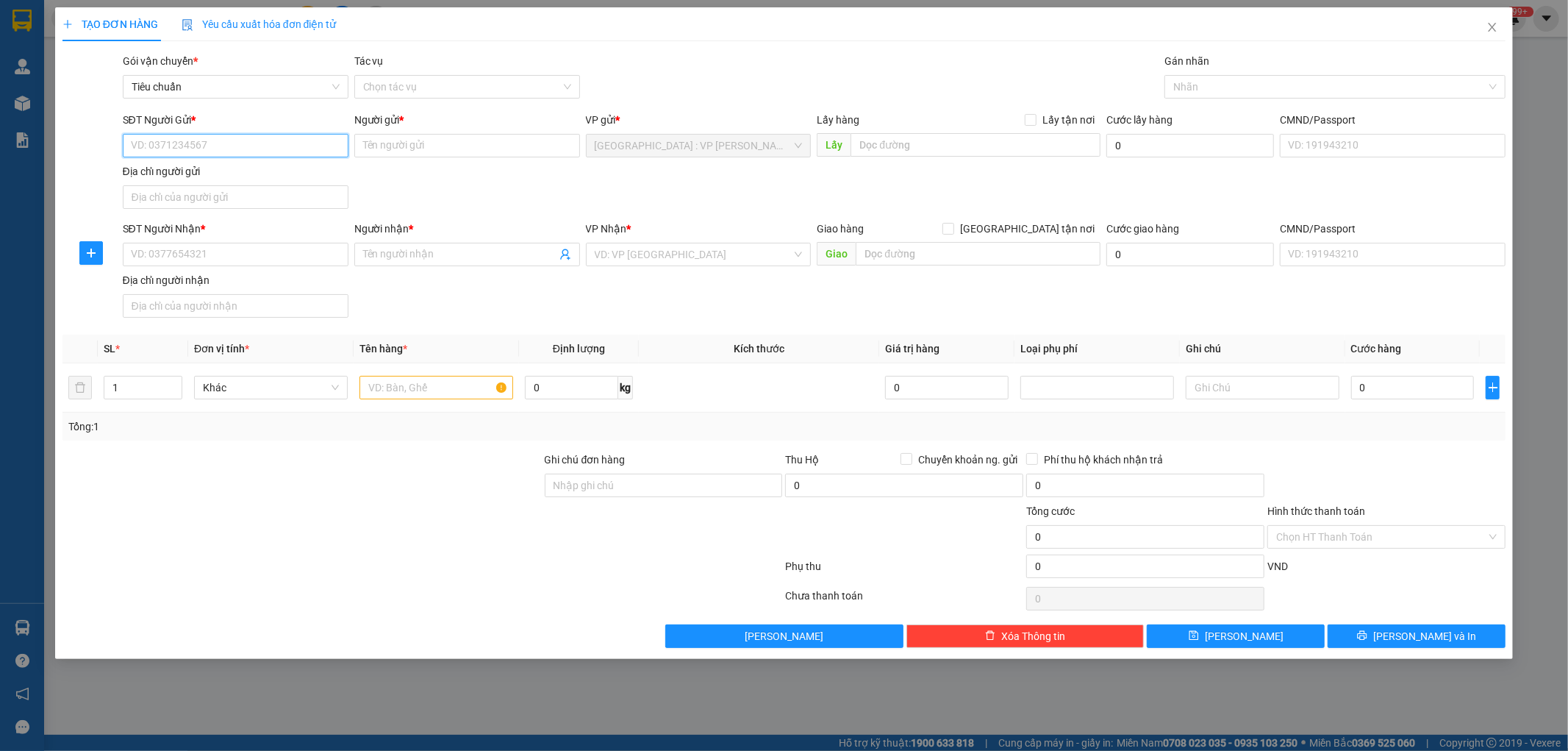
click at [288, 146] on input "SĐT Người Gửi *" at bounding box center [235, 146] width 226 height 24
type input "0967488394"
click at [222, 178] on div "0967488394 - hảo" at bounding box center [235, 175] width 208 height 16
type input "hảo"
type input "0967488394"
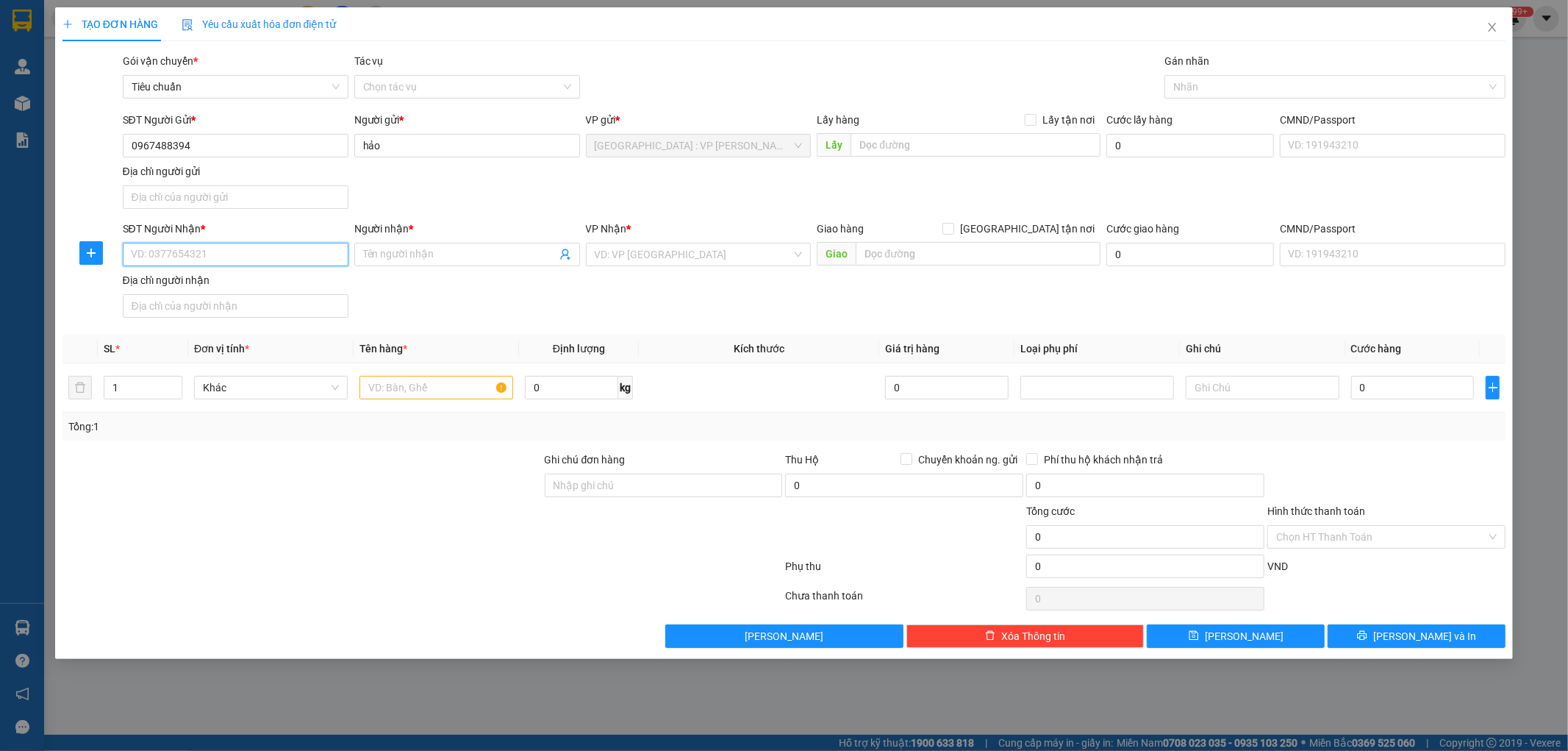
click at [299, 253] on input "SĐT Người Nhận *" at bounding box center [235, 255] width 226 height 24
type input "0907072533"
click at [415, 256] on input "Người nhận *" at bounding box center [460, 255] width 194 height 16
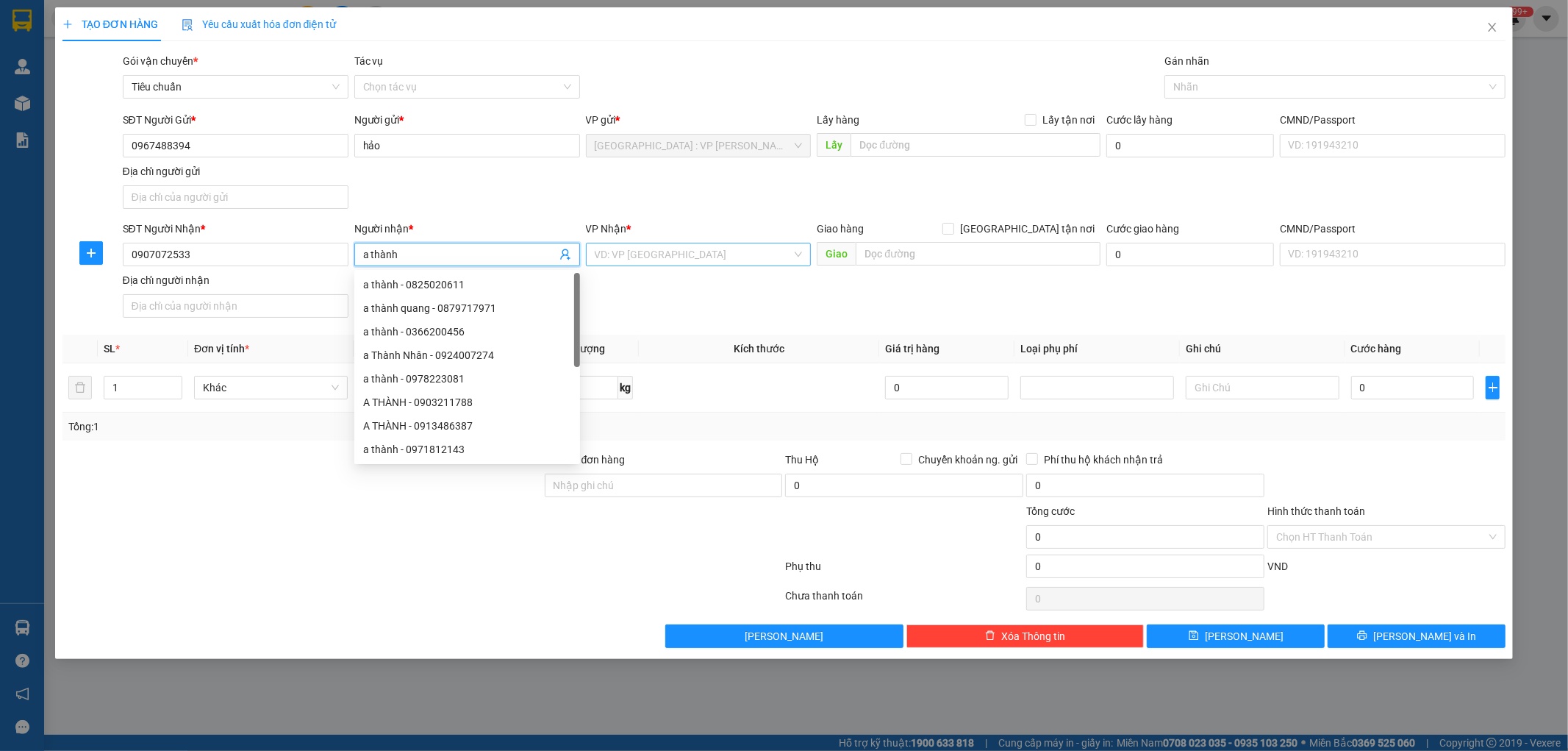
type input "a thành"
click at [664, 249] on input "search" at bounding box center [693, 255] width 198 height 22
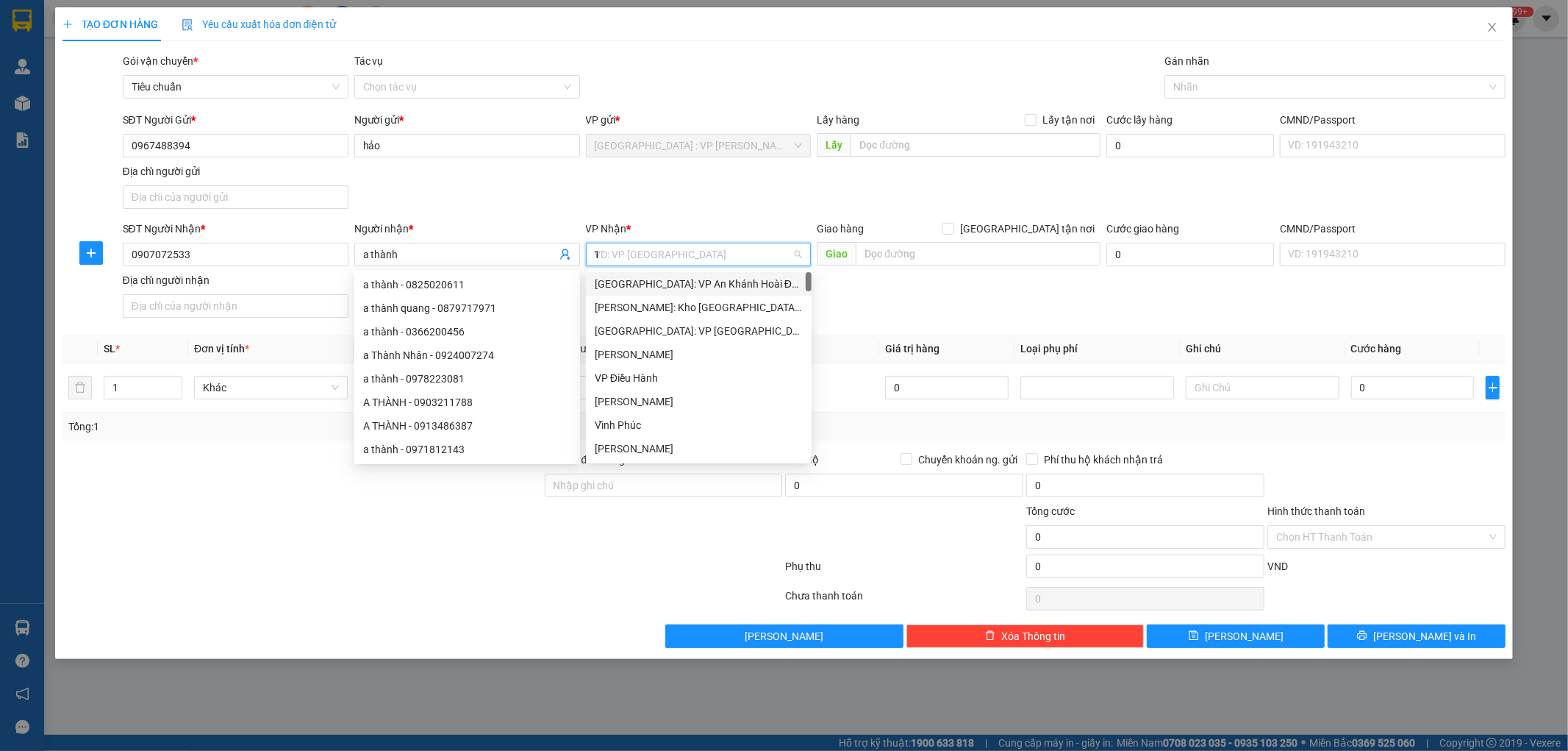
type input "12"
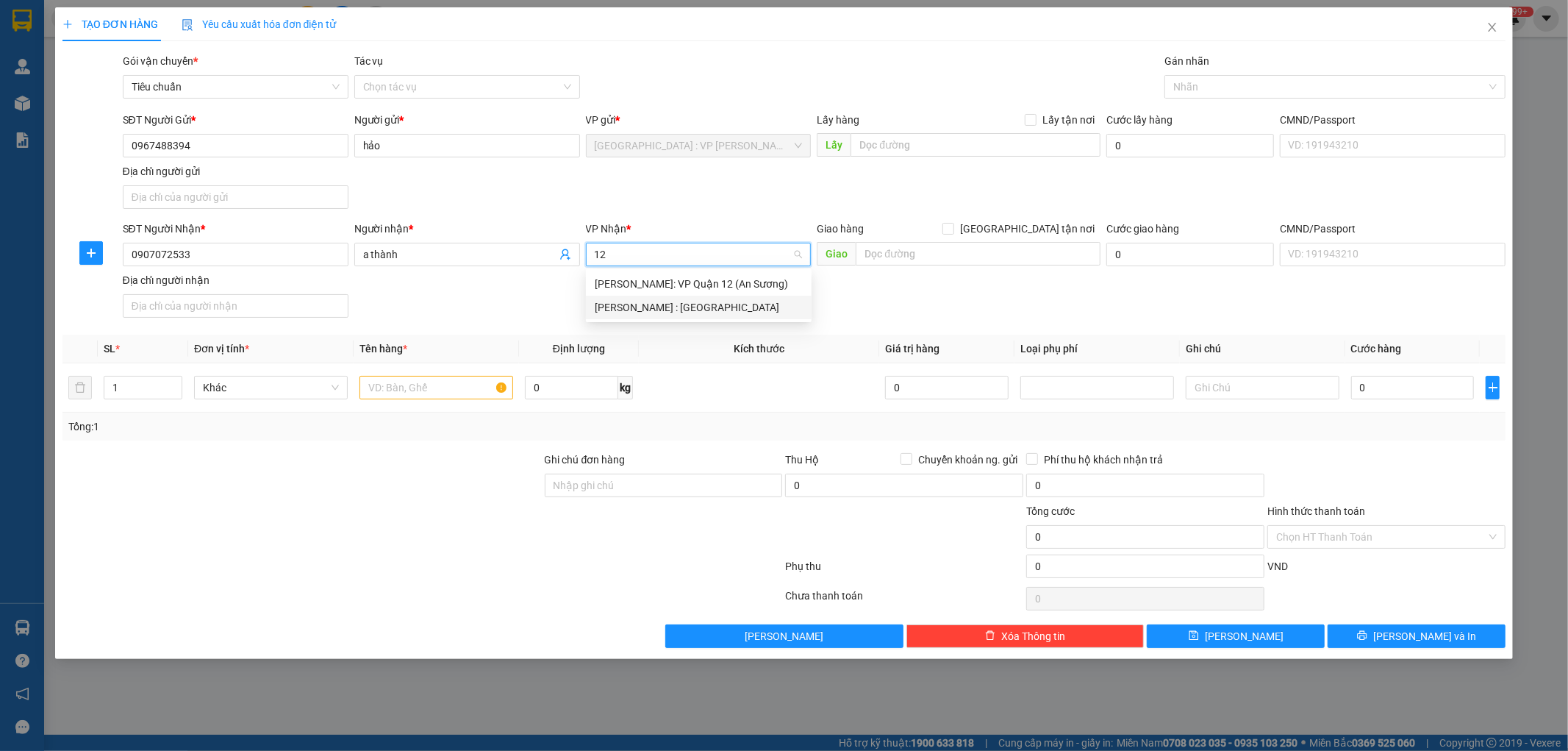
click at [706, 309] on div "[PERSON_NAME] : [GEOGRAPHIC_DATA]" at bounding box center [698, 308] width 208 height 16
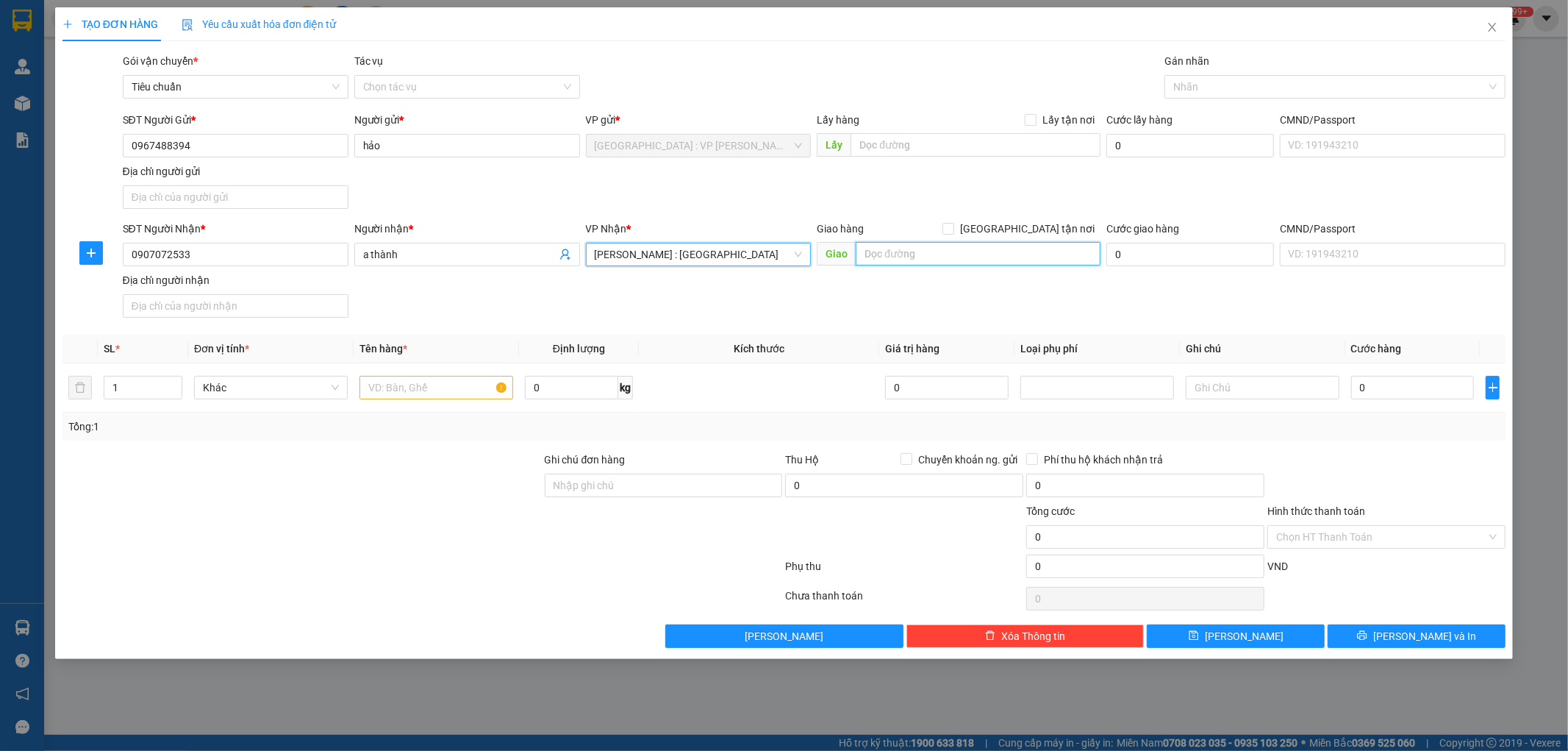
click at [887, 255] on input "text" at bounding box center [978, 254] width 245 height 24
type input "76/3 [PERSON_NAME] p6 tp mỹ tho [GEOGRAPHIC_DATA]"
click at [887, 319] on div "SĐT Người Nhận * 0907072533 Người nhận * a thành VP Nhận * [GEOGRAPHIC_DATA] : …" at bounding box center [815, 272] width 1389 height 103
click at [953, 225] on input "[GEOGRAPHIC_DATA] tận nơi" at bounding box center [948, 228] width 10 height 10
checkbox input "true"
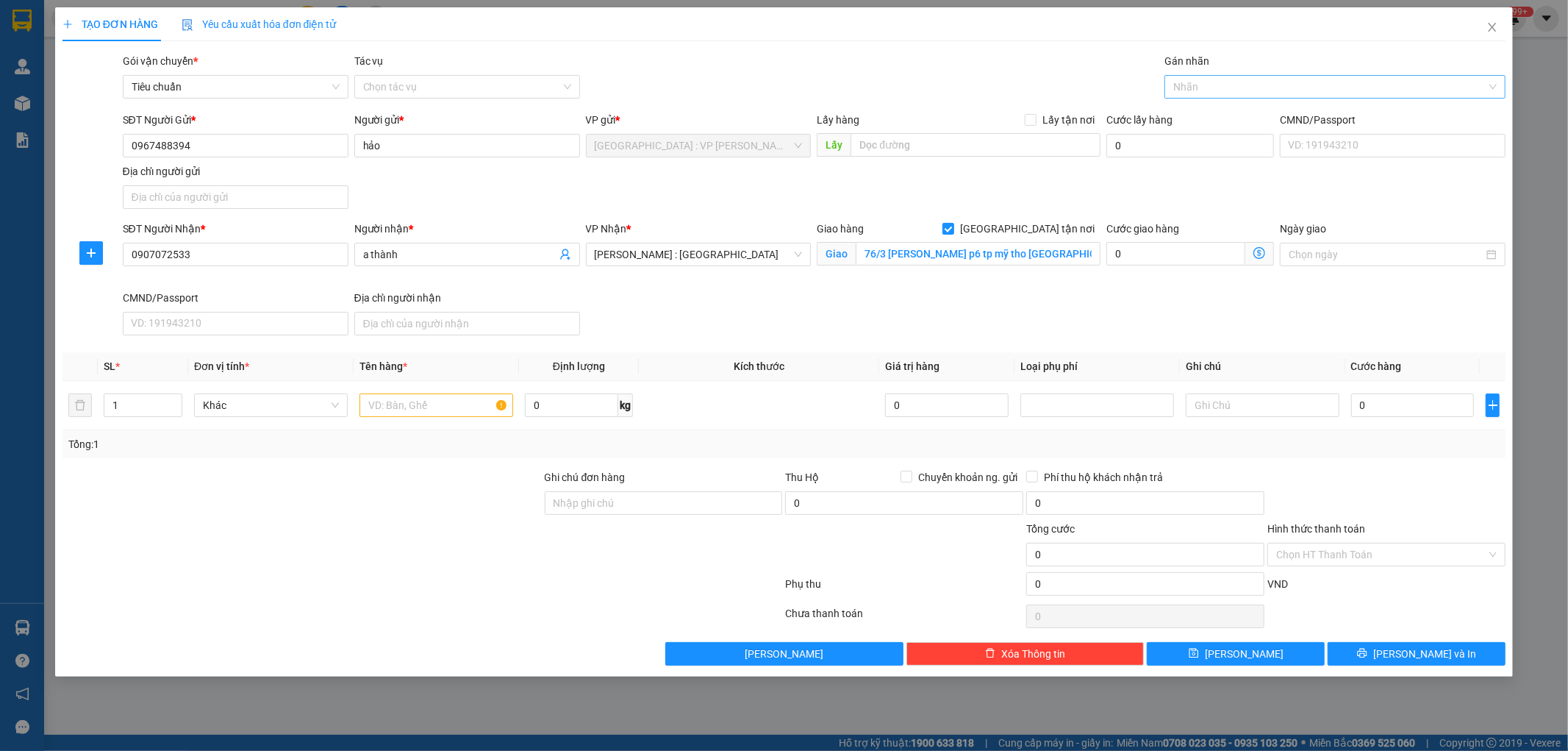
click at [1189, 87] on div at bounding box center [1328, 87] width 319 height 18
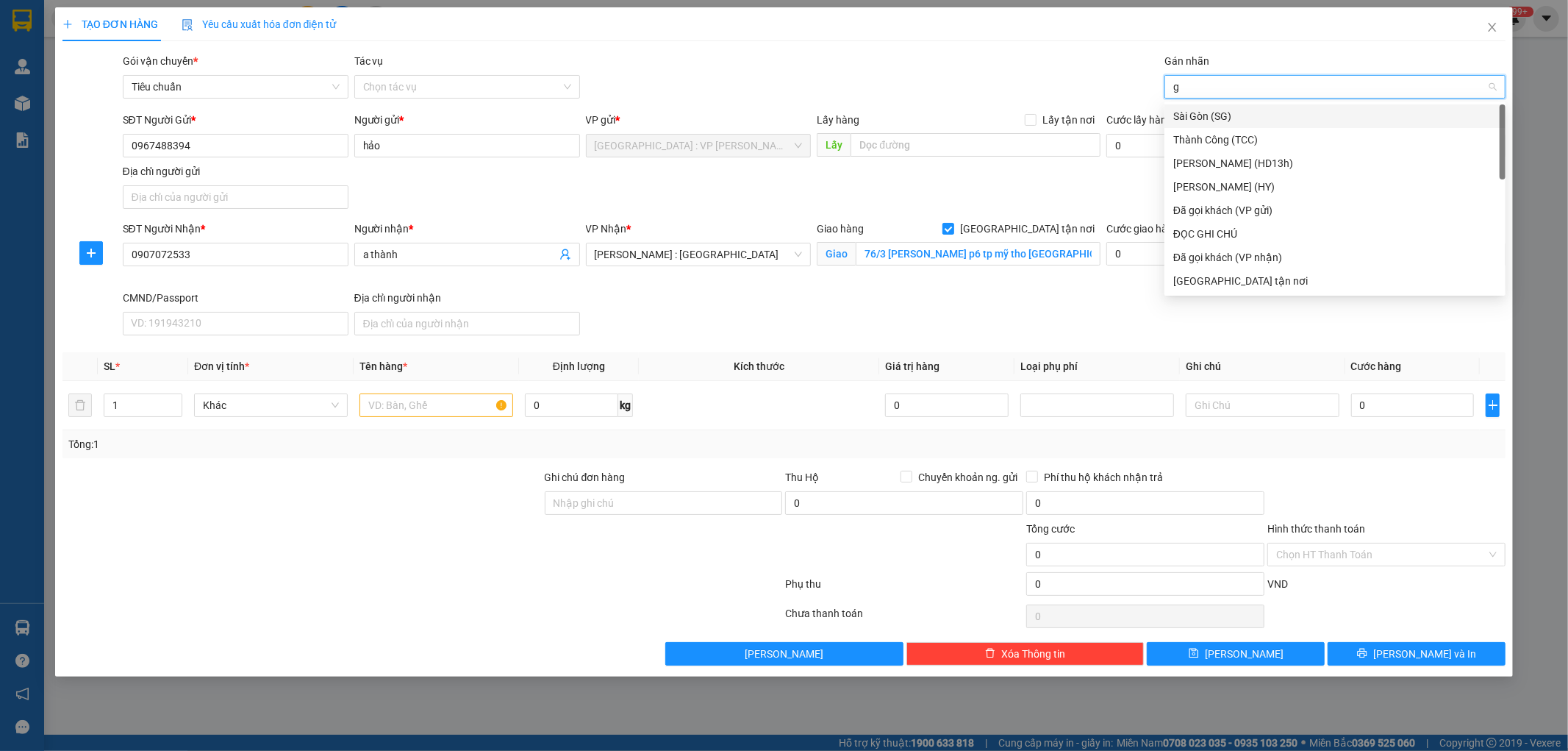
type input "gt"
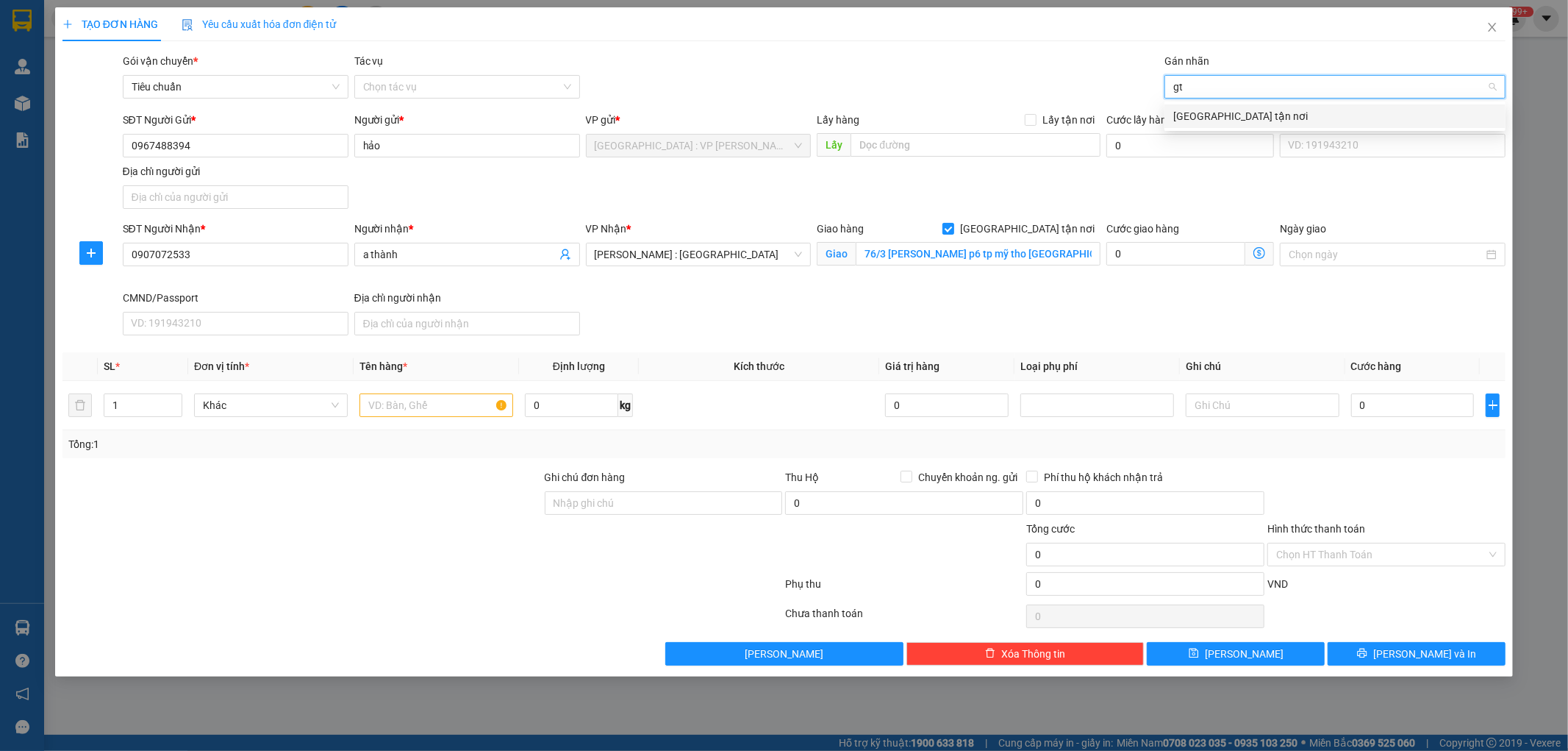
click at [1192, 116] on div "[GEOGRAPHIC_DATA] tận nơi" at bounding box center [1335, 116] width 324 height 16
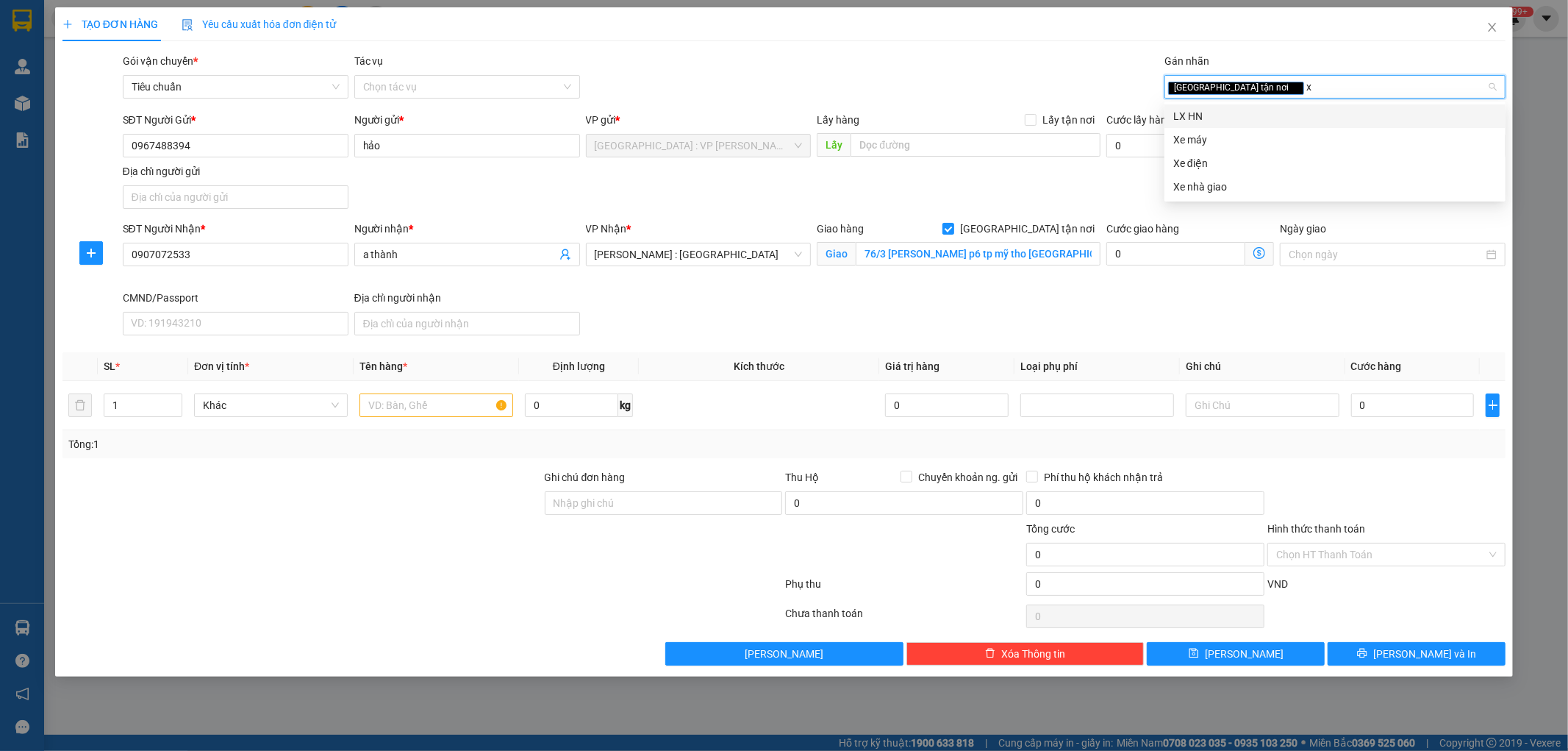
type input "xe"
click at [1192, 116] on div "Xe máy" at bounding box center [1335, 116] width 324 height 16
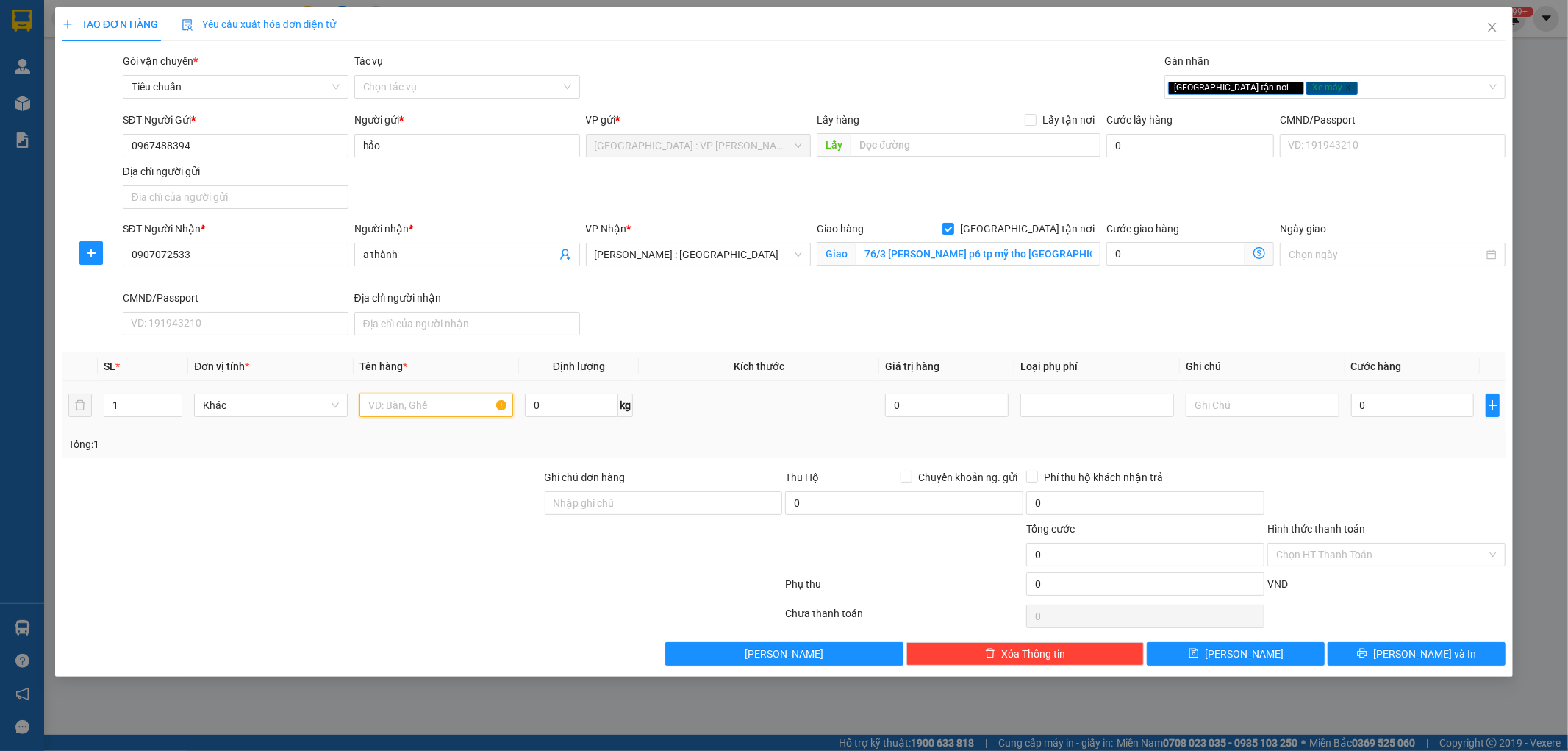
click at [454, 400] on input "text" at bounding box center [436, 406] width 154 height 24
type input "1 xe drem bs 98h8 - 9166"
click at [498, 469] on div at bounding box center [302, 495] width 482 height 52
click at [611, 498] on input "Ghi chú đơn hàng" at bounding box center [664, 503] width 238 height 24
type input "1 chìa khóa + 1 cà vẹt + 1 giấy tờ mua bán ( cuốn tay lái)"
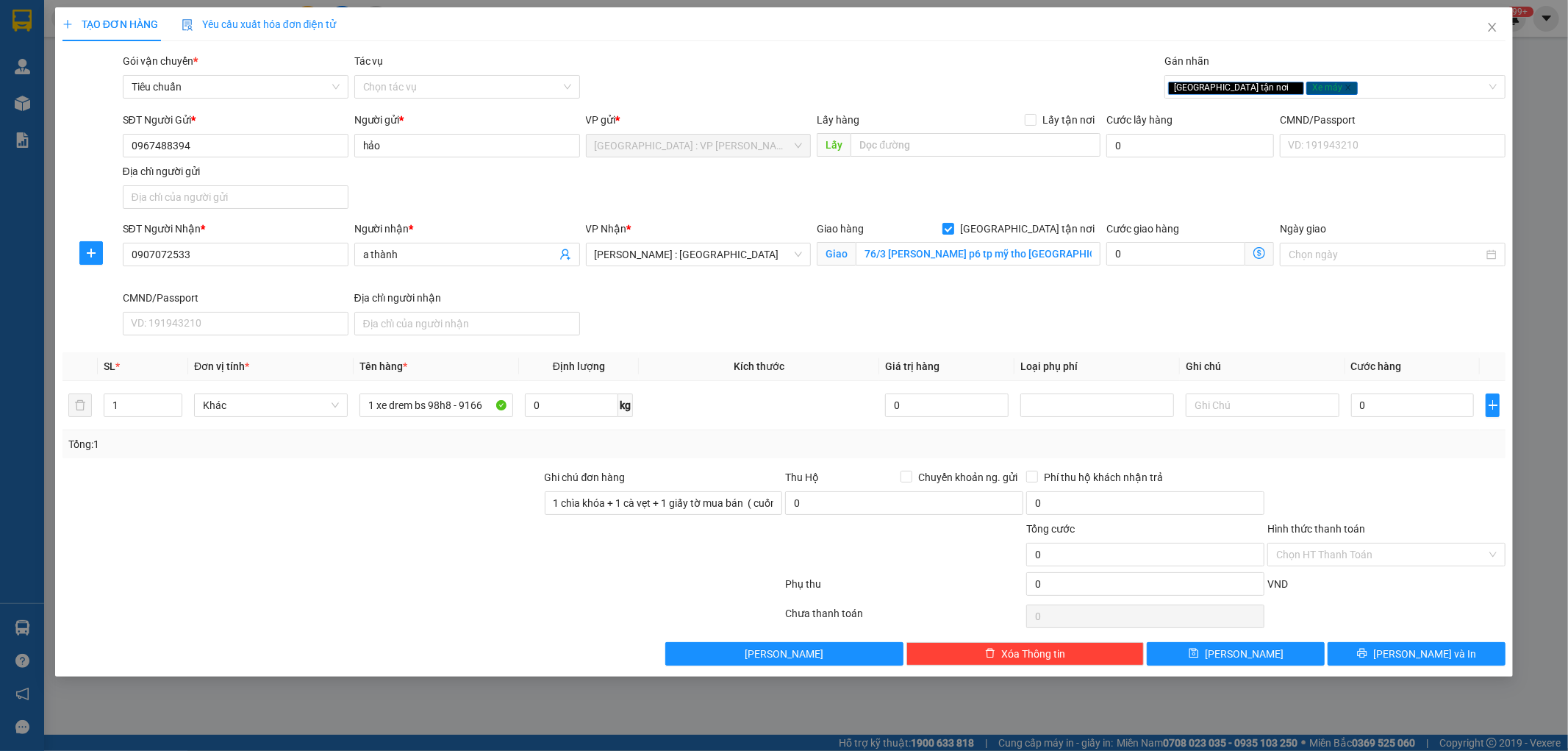
click at [717, 574] on div at bounding box center [422, 587] width 723 height 29
click at [709, 254] on span "[PERSON_NAME] : [GEOGRAPHIC_DATA]" at bounding box center [698, 255] width 208 height 22
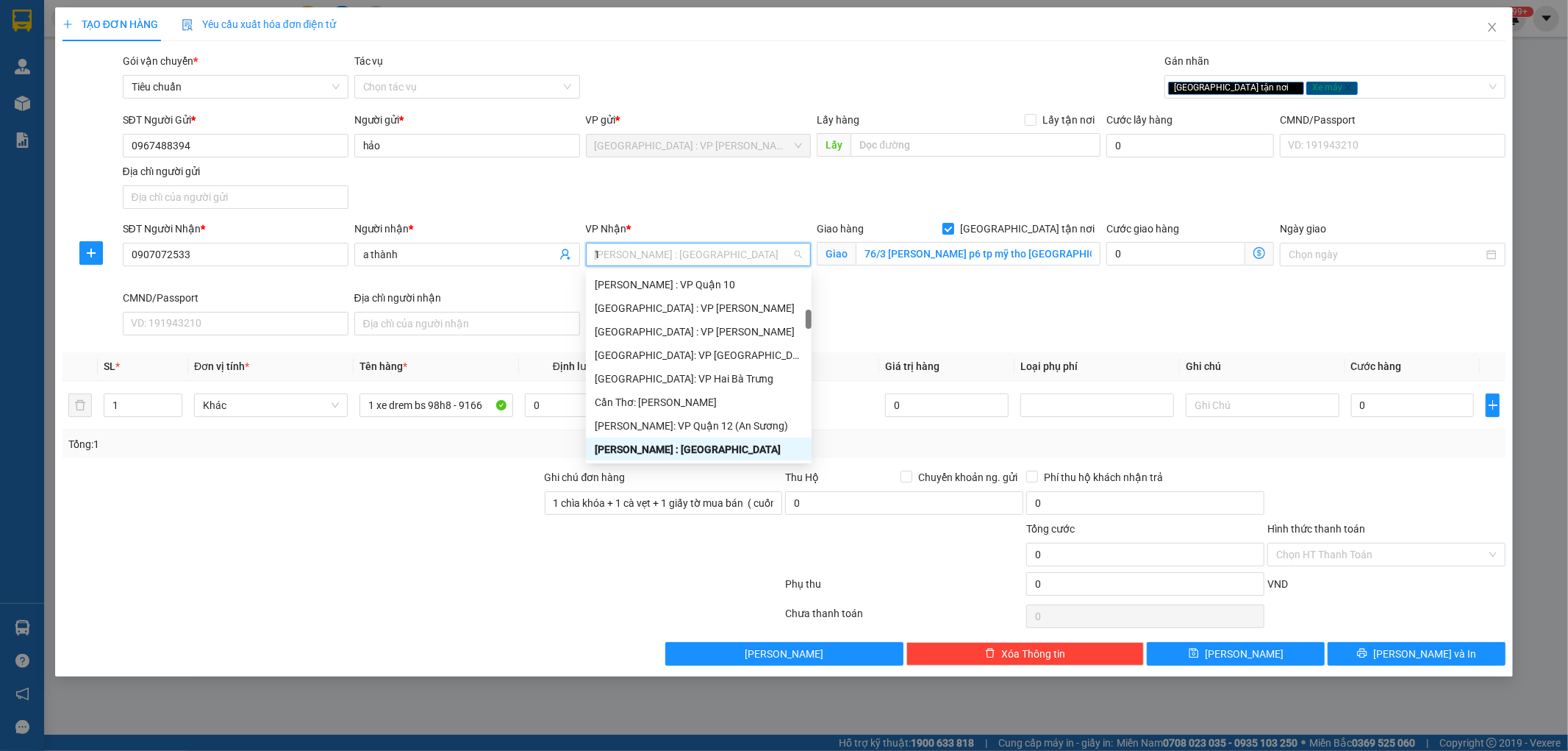
type input "12"
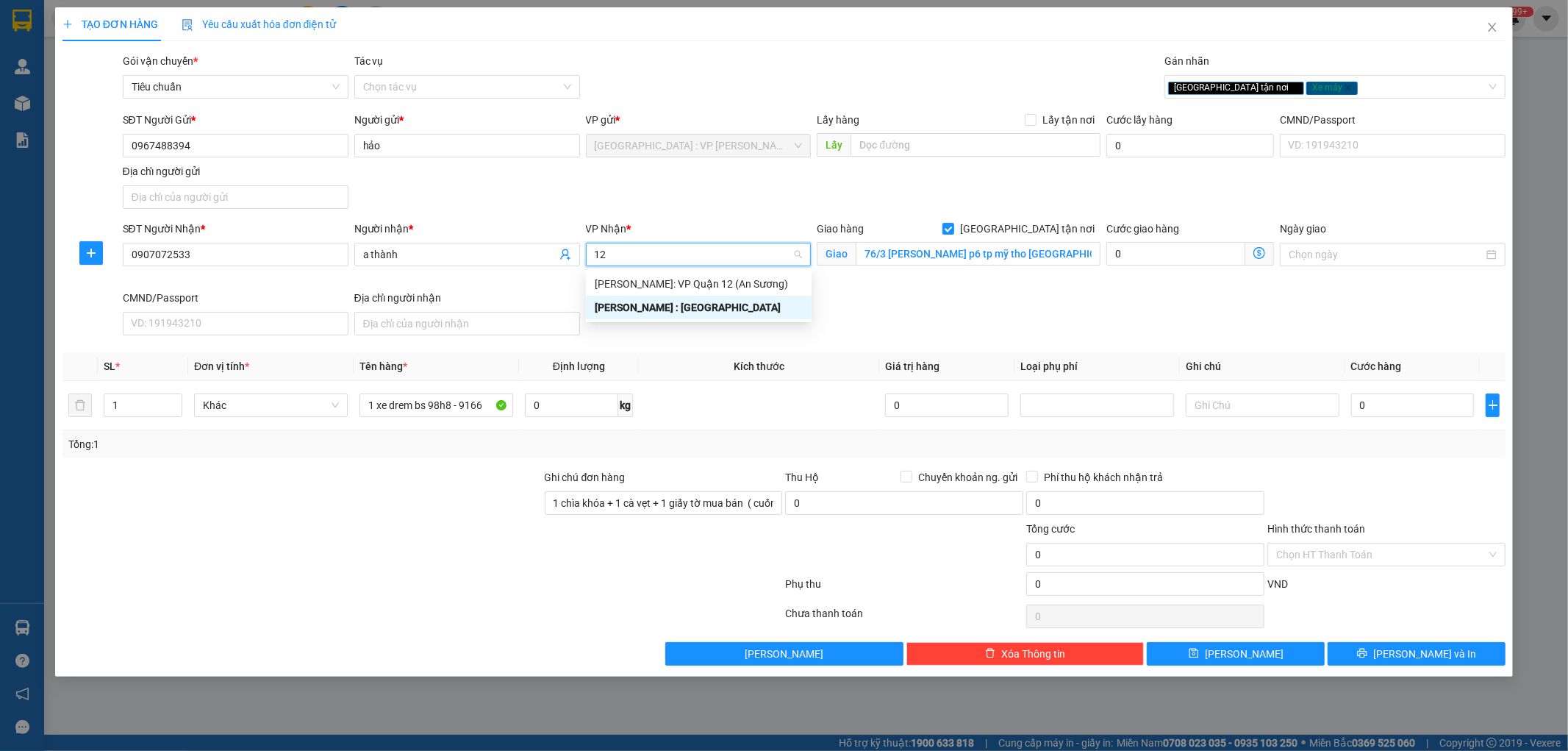
click at [694, 309] on div "[PERSON_NAME] : [GEOGRAPHIC_DATA]" at bounding box center [698, 308] width 208 height 16
click at [687, 355] on th "Kích thước" at bounding box center [759, 367] width 241 height 29
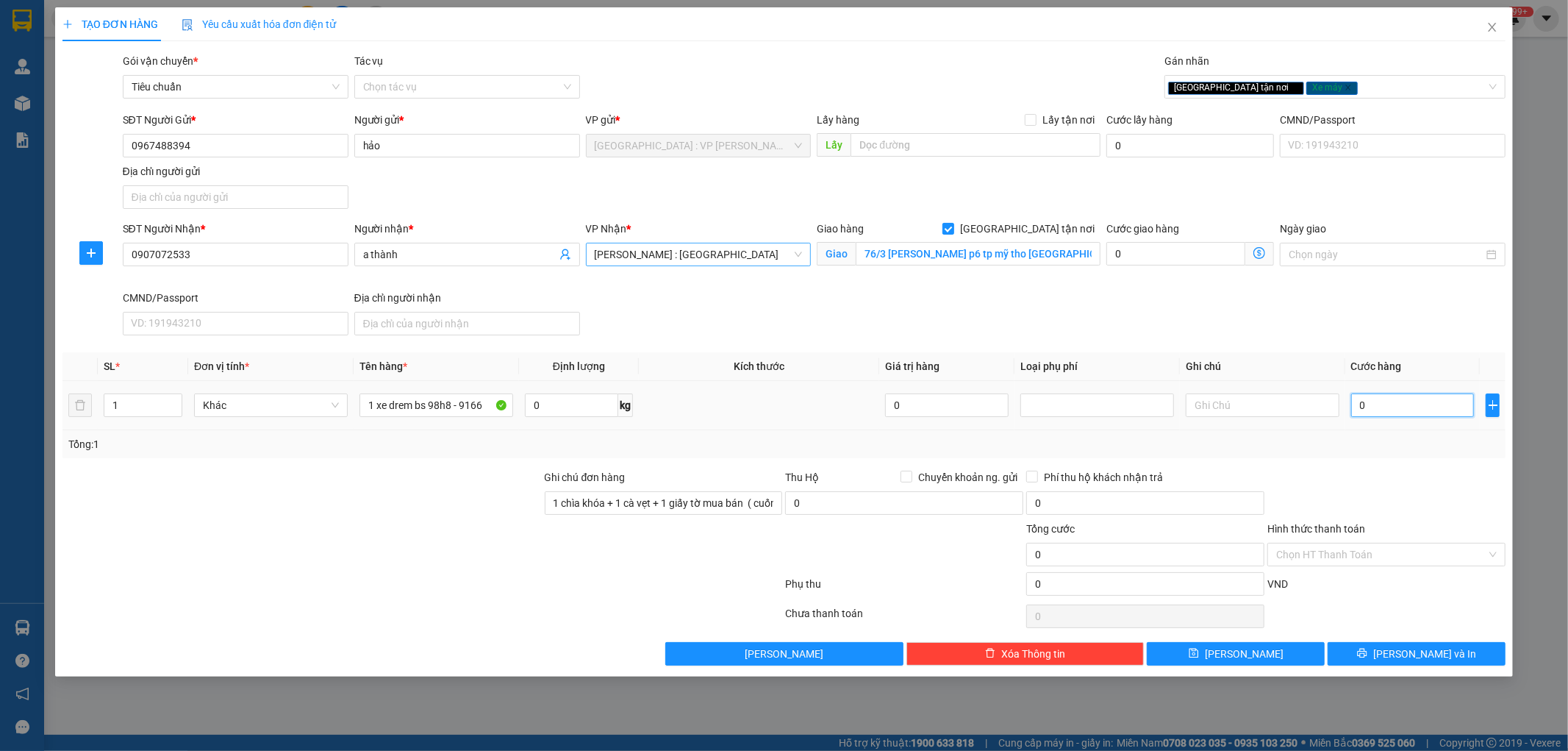
click at [1400, 398] on input "0" at bounding box center [1413, 406] width 124 height 24
type input "1"
type input "12"
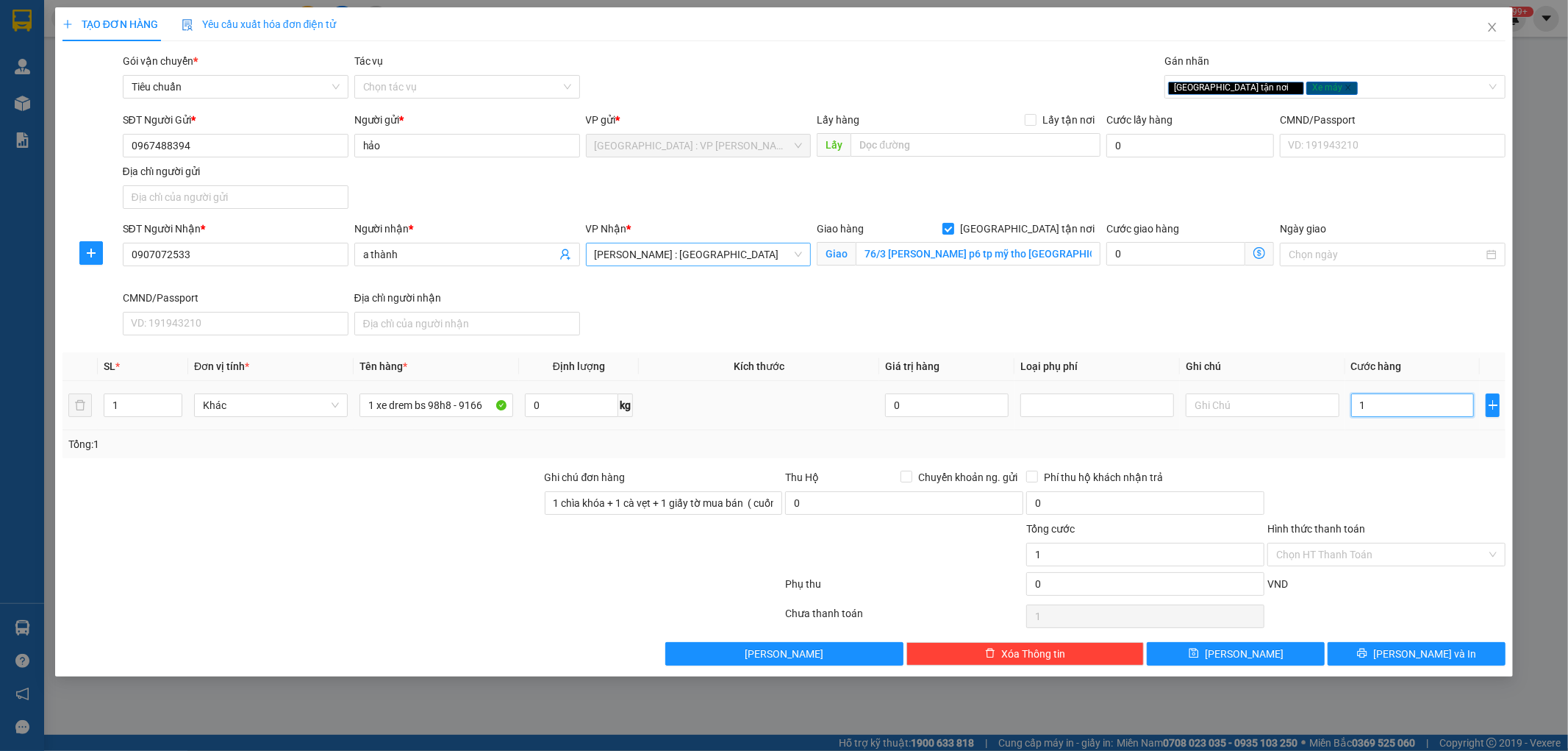
type input "12"
type input "122"
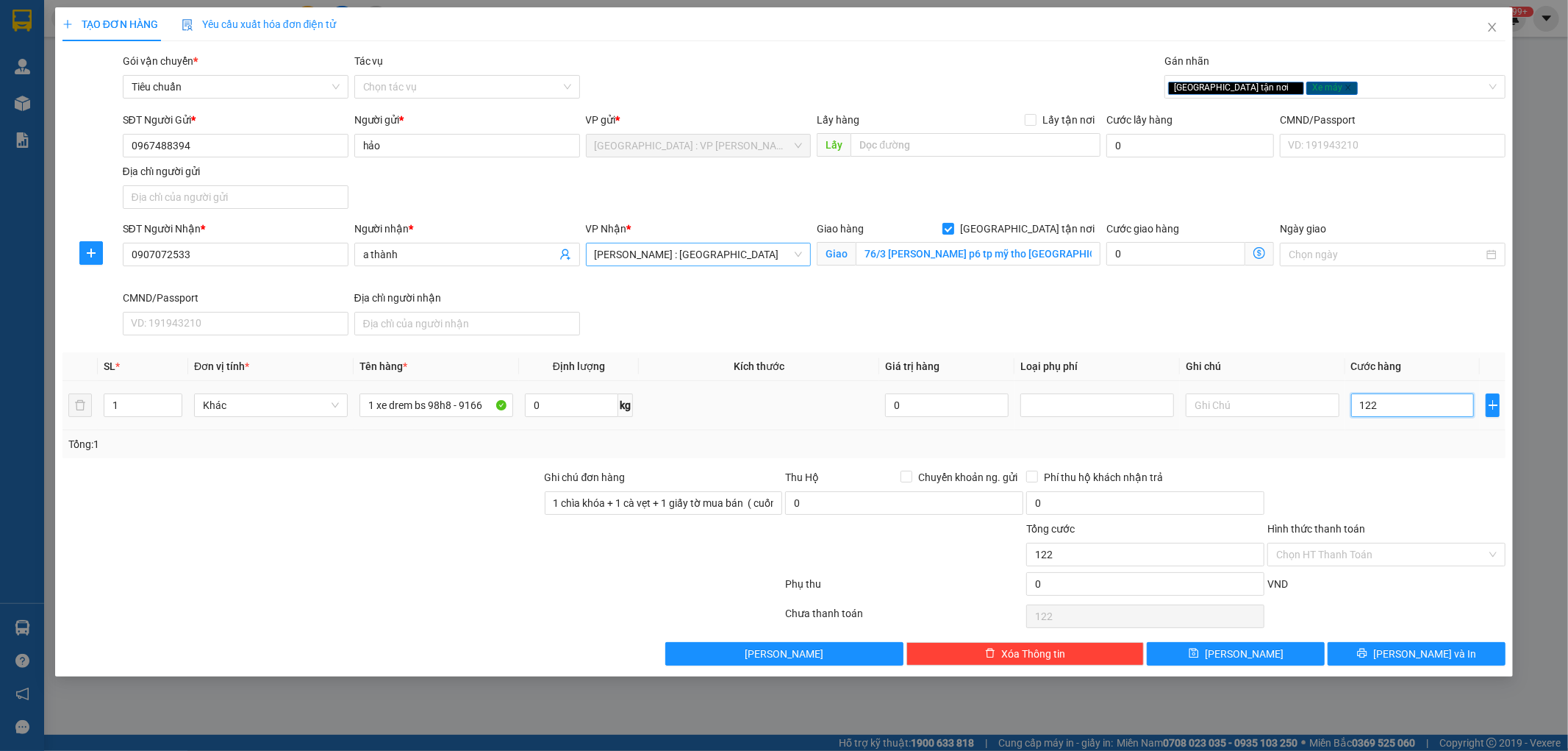
type input "1.220"
type input "12.200"
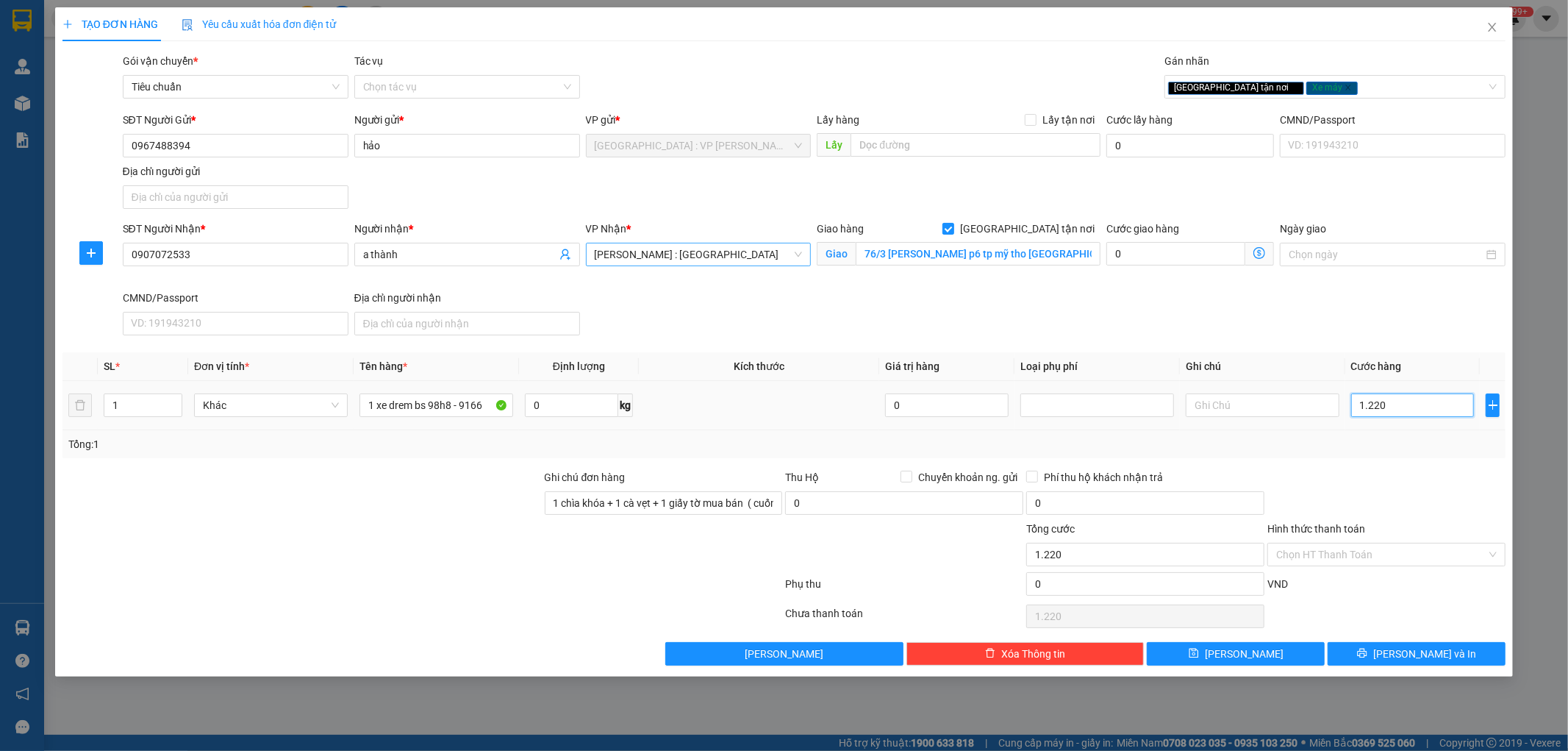
type input "12.200"
type input "122.000"
type input "1.220.000"
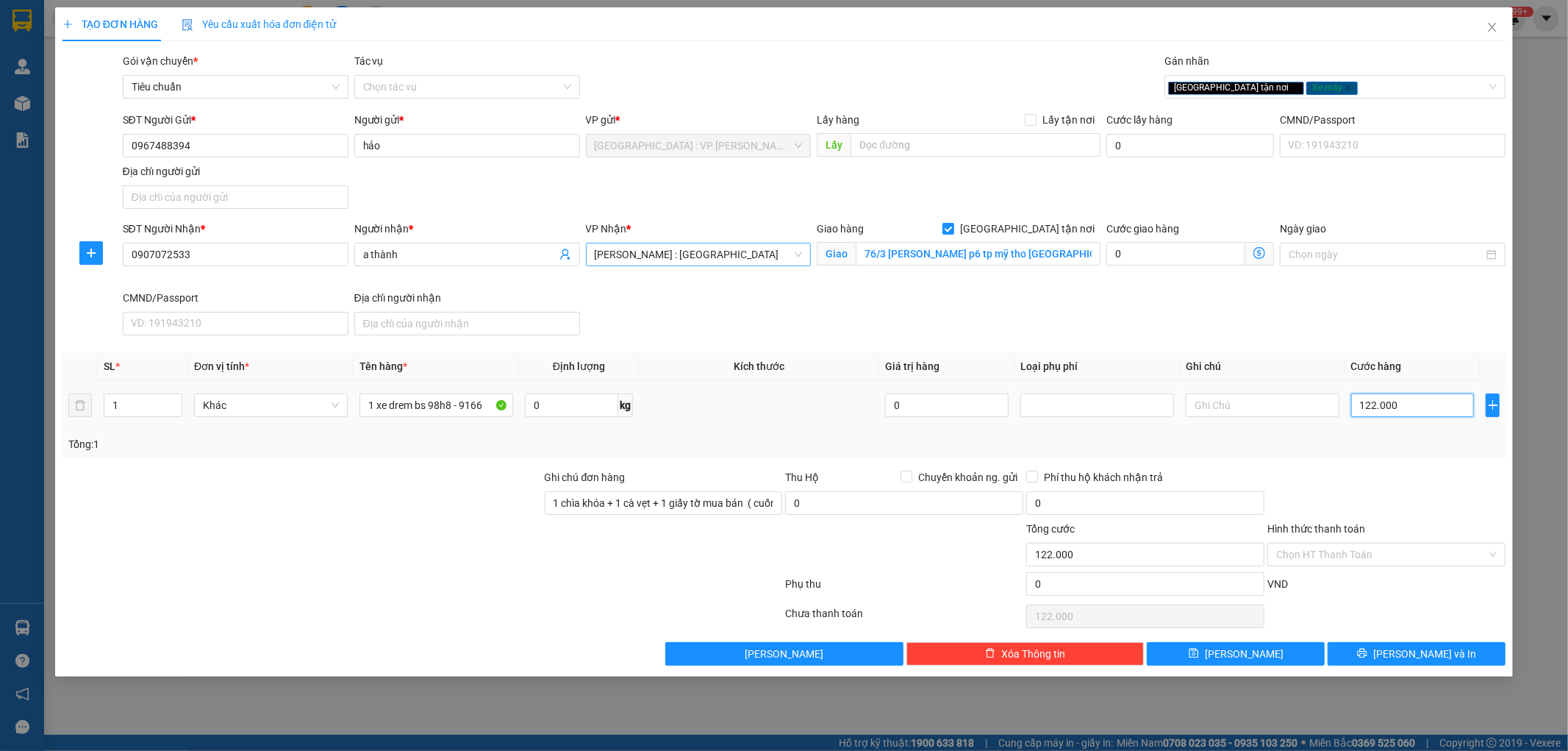
type input "1.220.000"
click at [1409, 652] on span "[PERSON_NAME] và In" at bounding box center [1425, 654] width 103 height 16
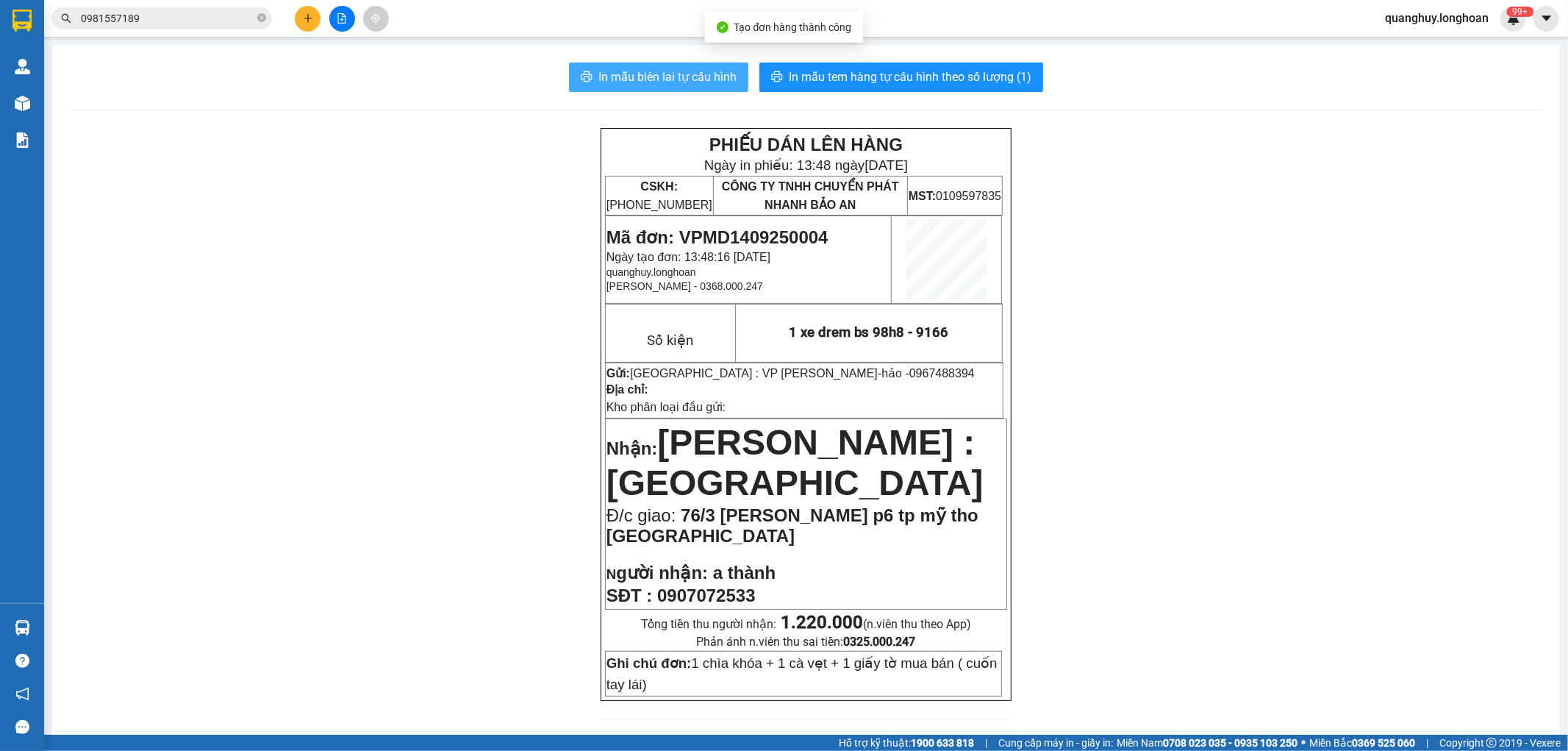
click at [688, 71] on span "In mẫu biên lai tự cấu hình" at bounding box center [667, 77] width 138 height 18
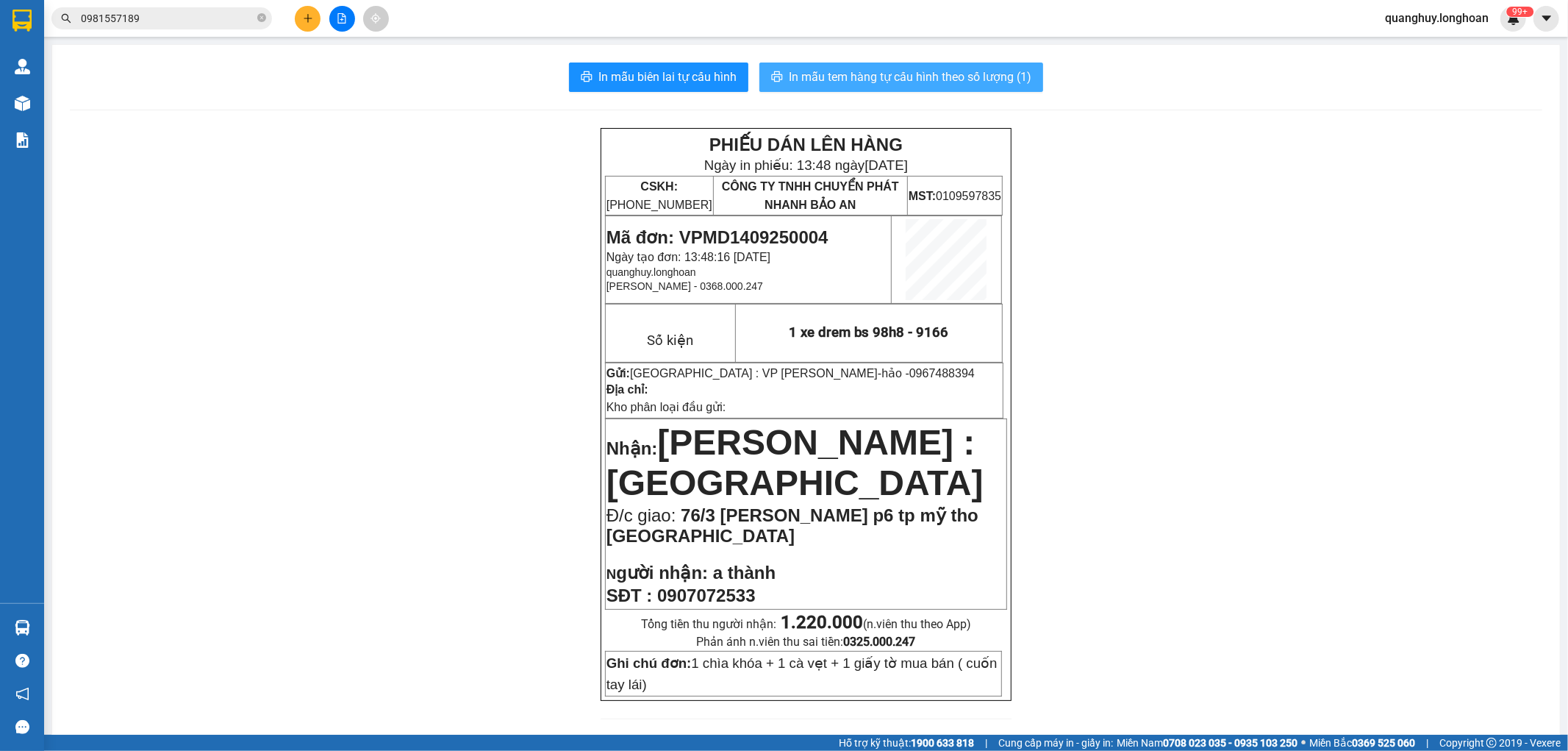
click at [906, 81] on span "In mẫu tem hàng tự cấu hình theo số lượng (1)" at bounding box center [910, 77] width 243 height 18
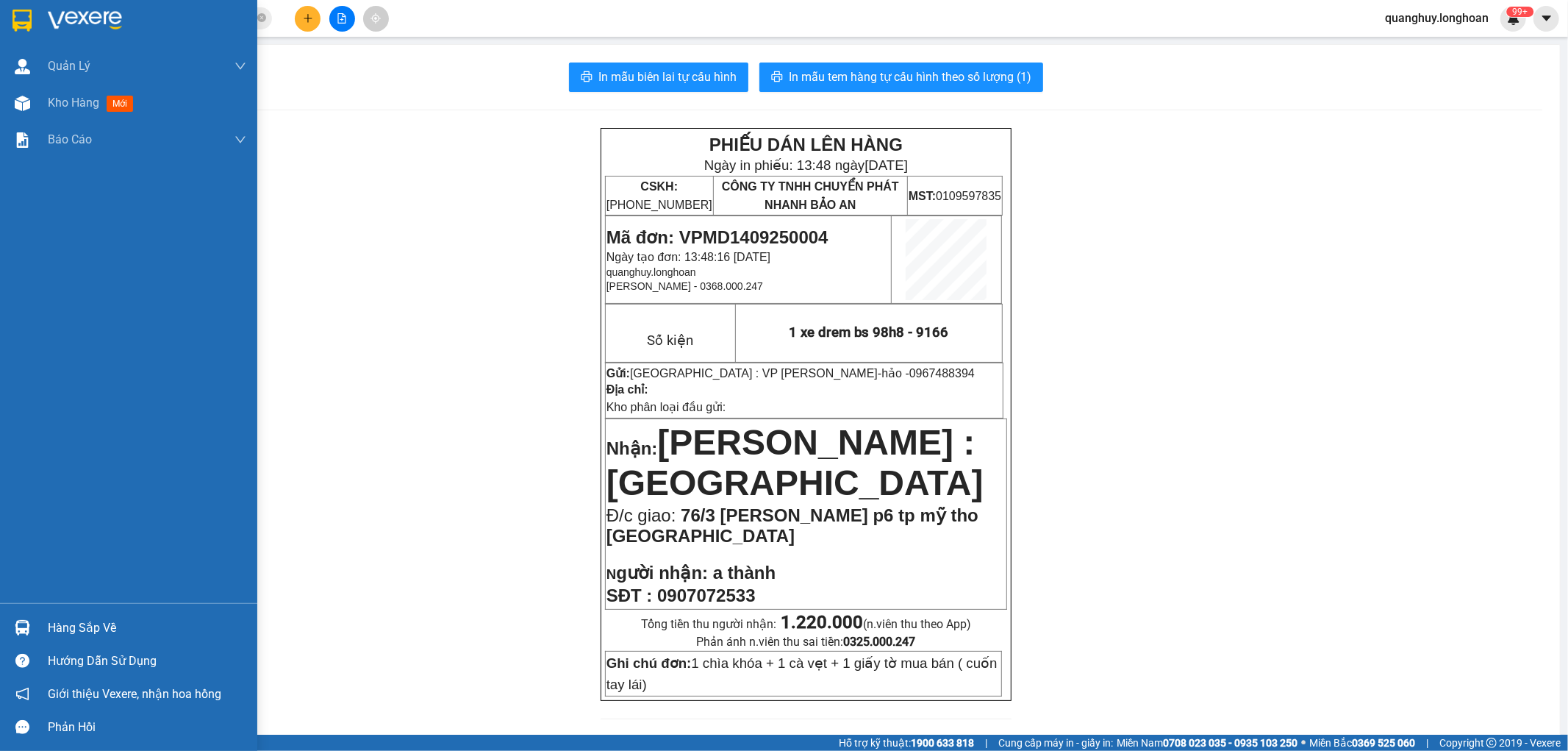
click at [32, 22] on div at bounding box center [22, 20] width 26 height 26
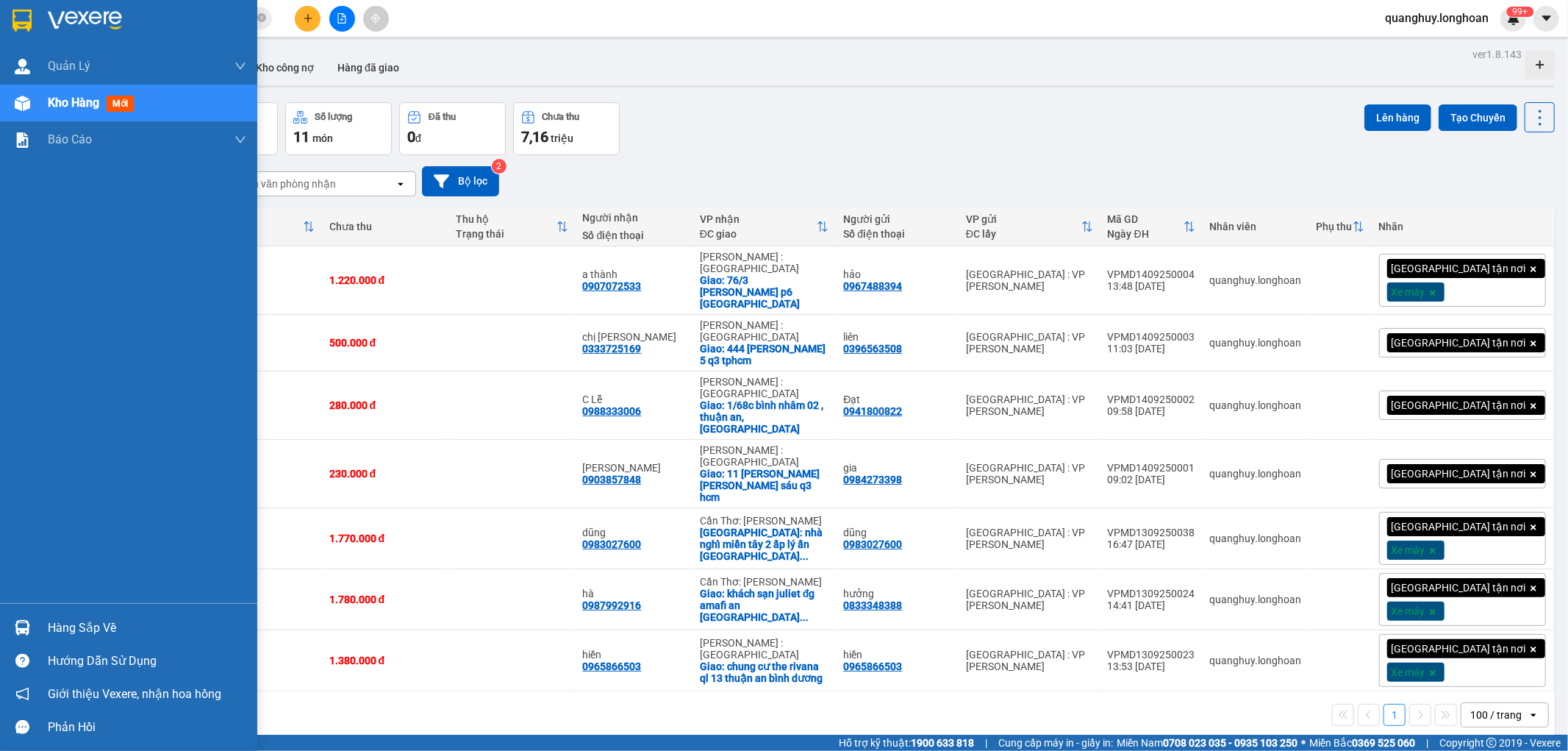
click at [23, 28] on img at bounding box center [22, 21] width 19 height 22
click at [29, 32] on div at bounding box center [22, 20] width 26 height 26
click at [38, 17] on div at bounding box center [129, 24] width 258 height 48
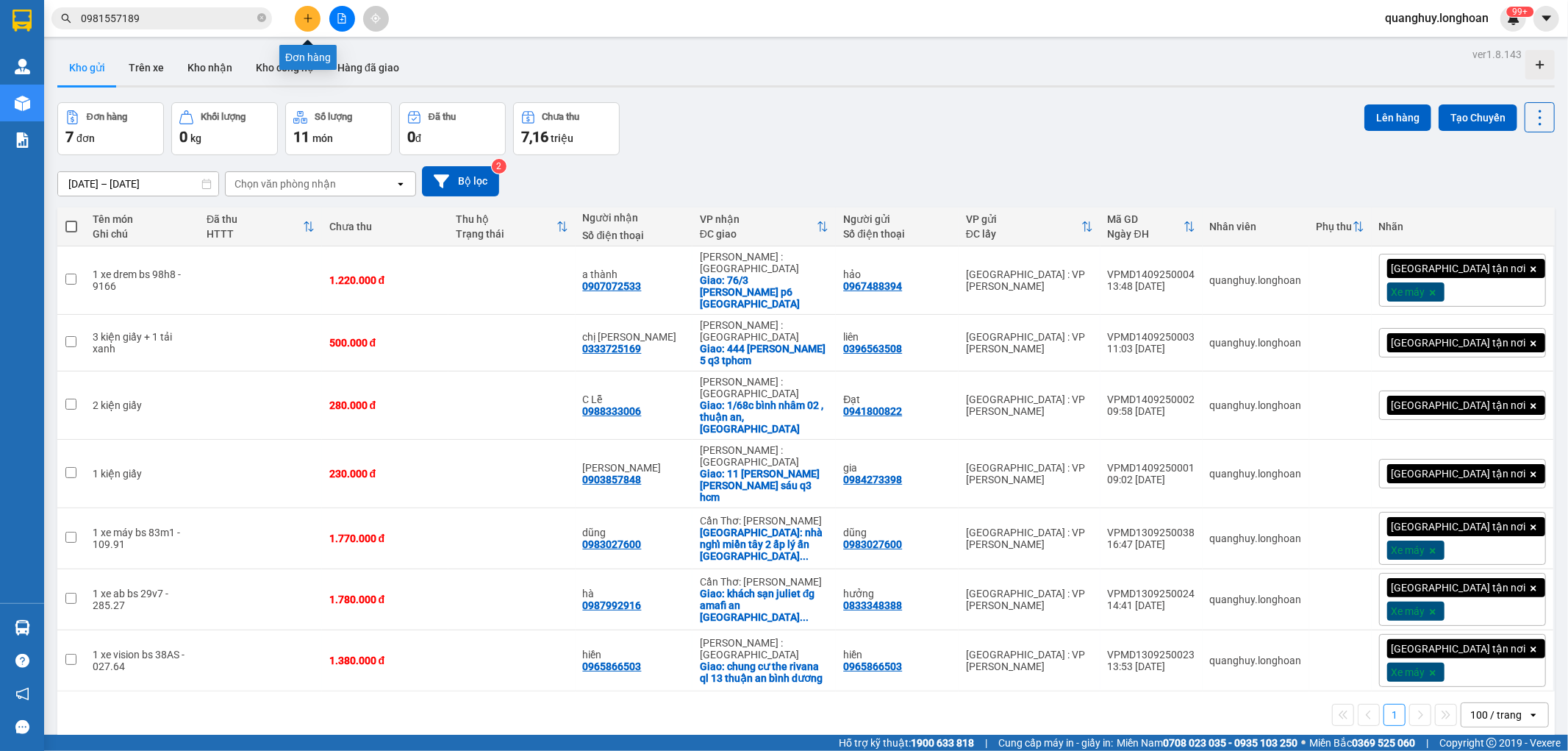
click at [306, 13] on icon "plus" at bounding box center [308, 18] width 10 height 10
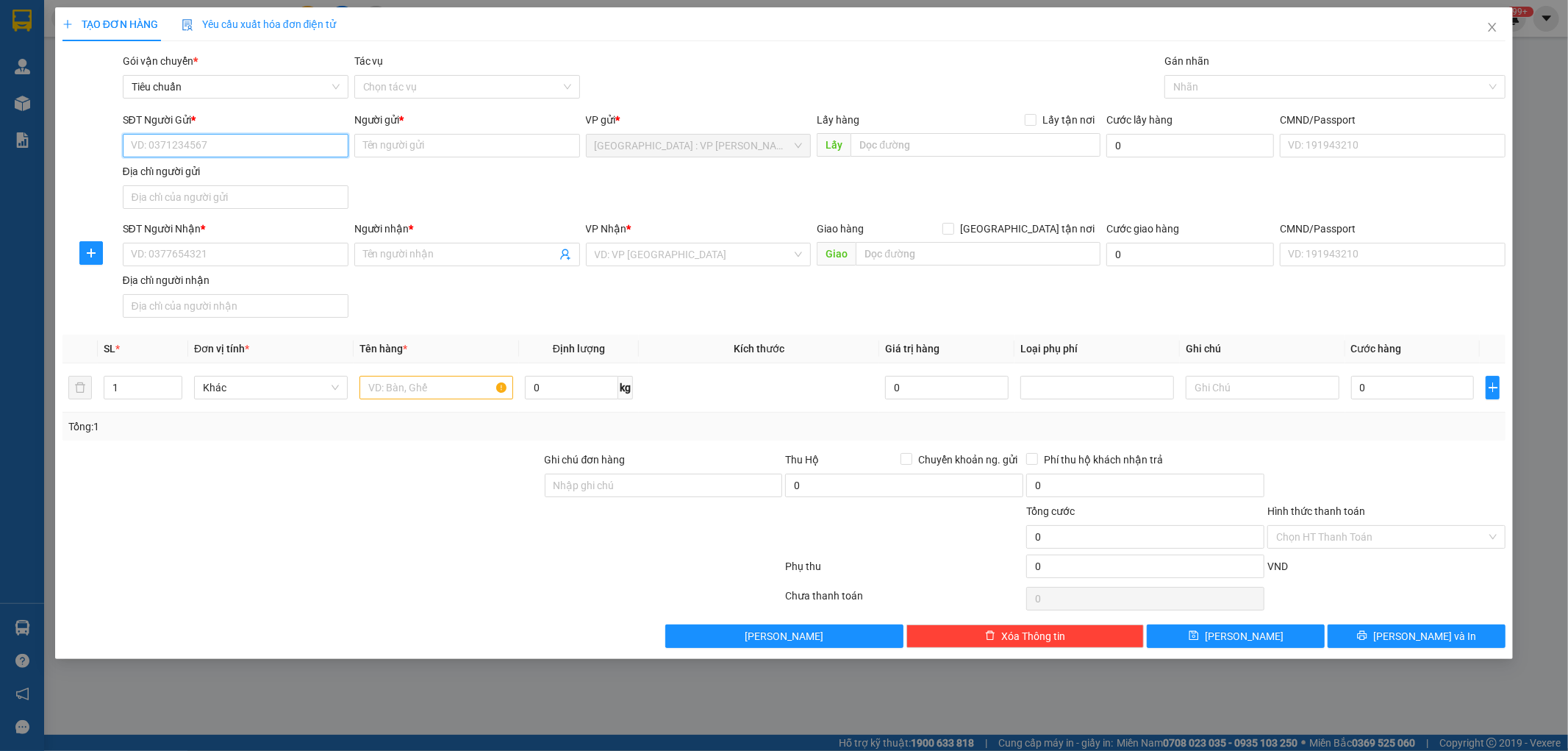
click at [320, 152] on input "SĐT Người Gửi *" at bounding box center [235, 146] width 226 height 24
type input "0914973702"
click at [386, 151] on input "Người gửi *" at bounding box center [467, 146] width 226 height 24
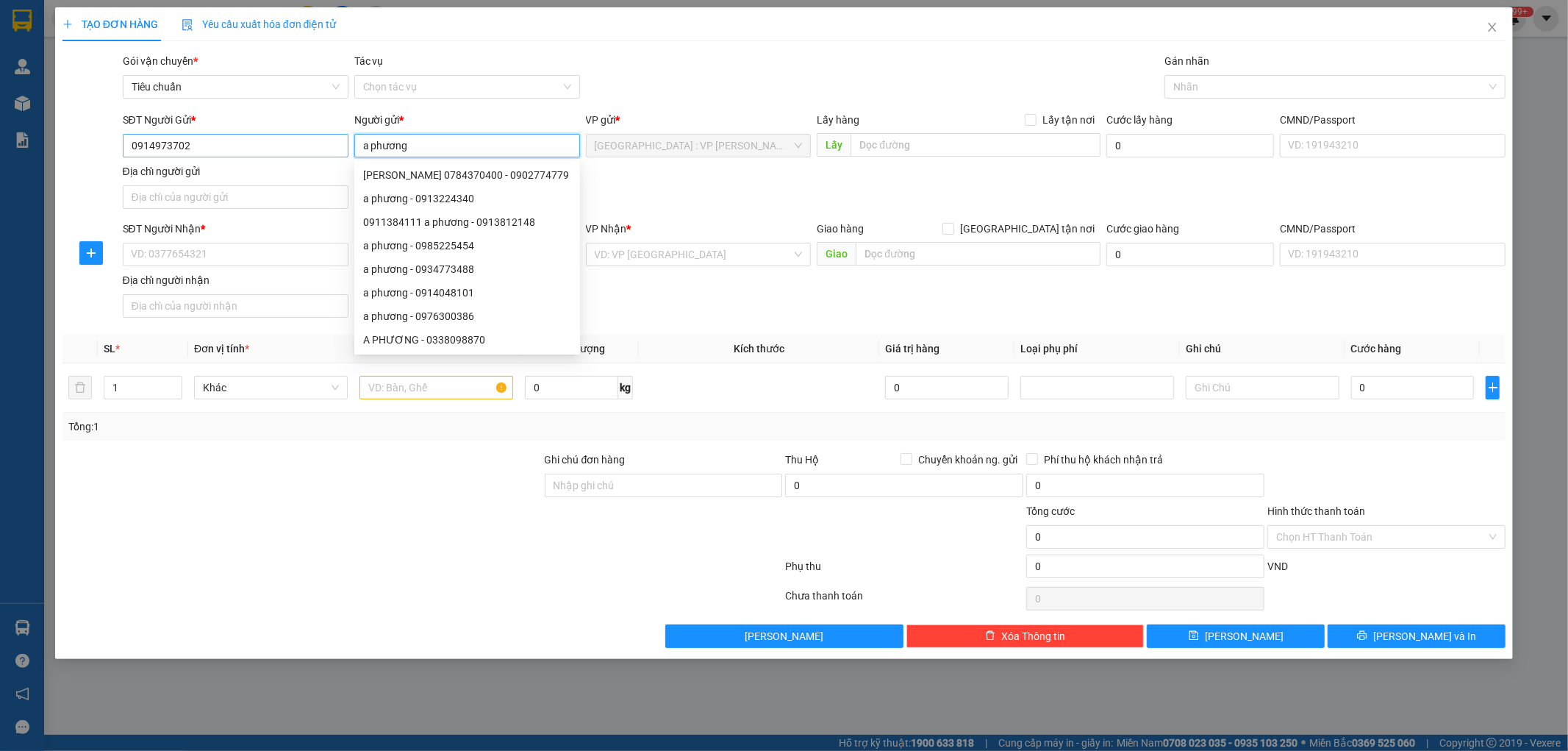
type input "a phương"
click at [213, 145] on input "0914973702" at bounding box center [235, 146] width 226 height 24
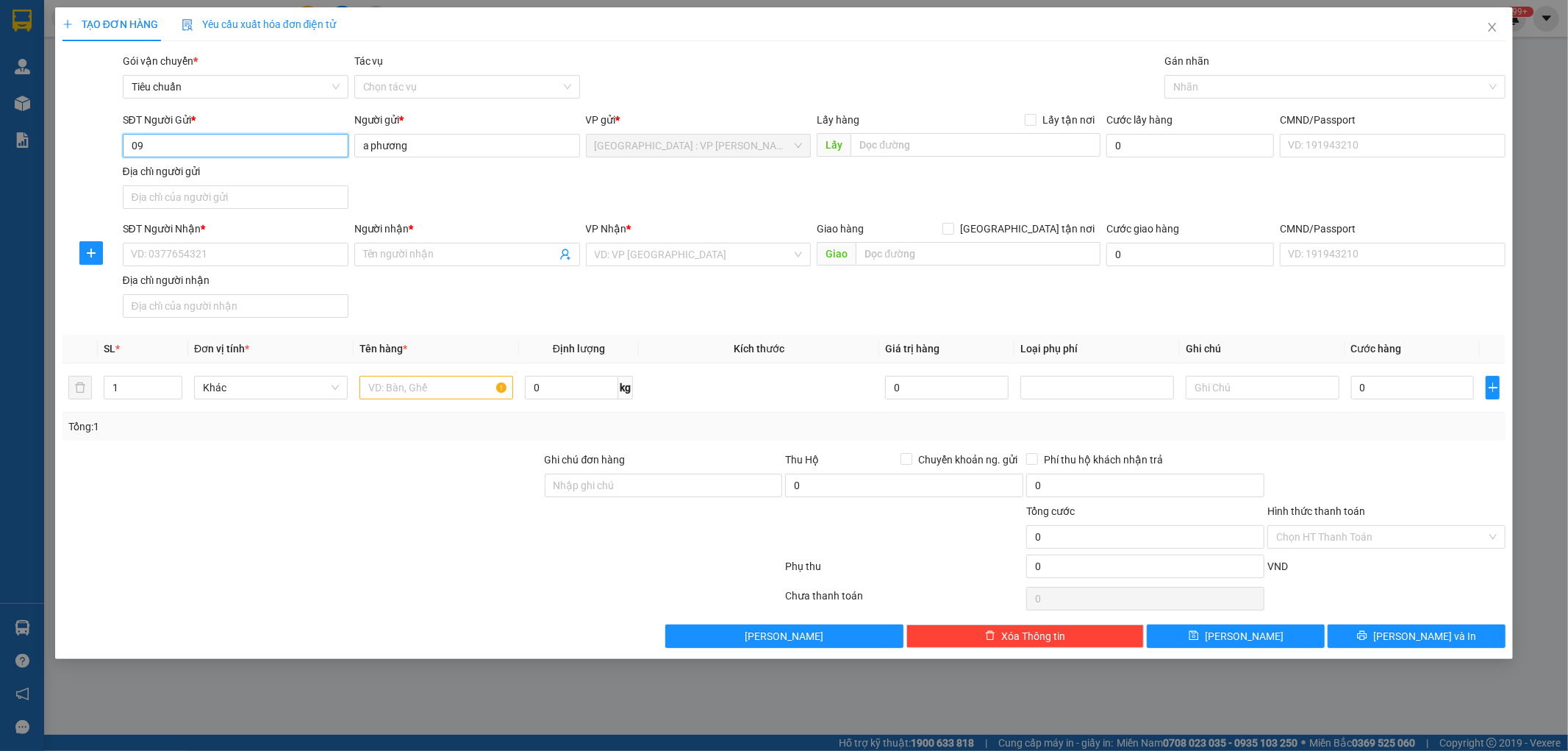
type input "0"
type input "0983989124"
click at [194, 177] on div "0983989124 - [PERSON_NAME]" at bounding box center [235, 175] width 208 height 16
type input "trịnh"
checkbox input "true"
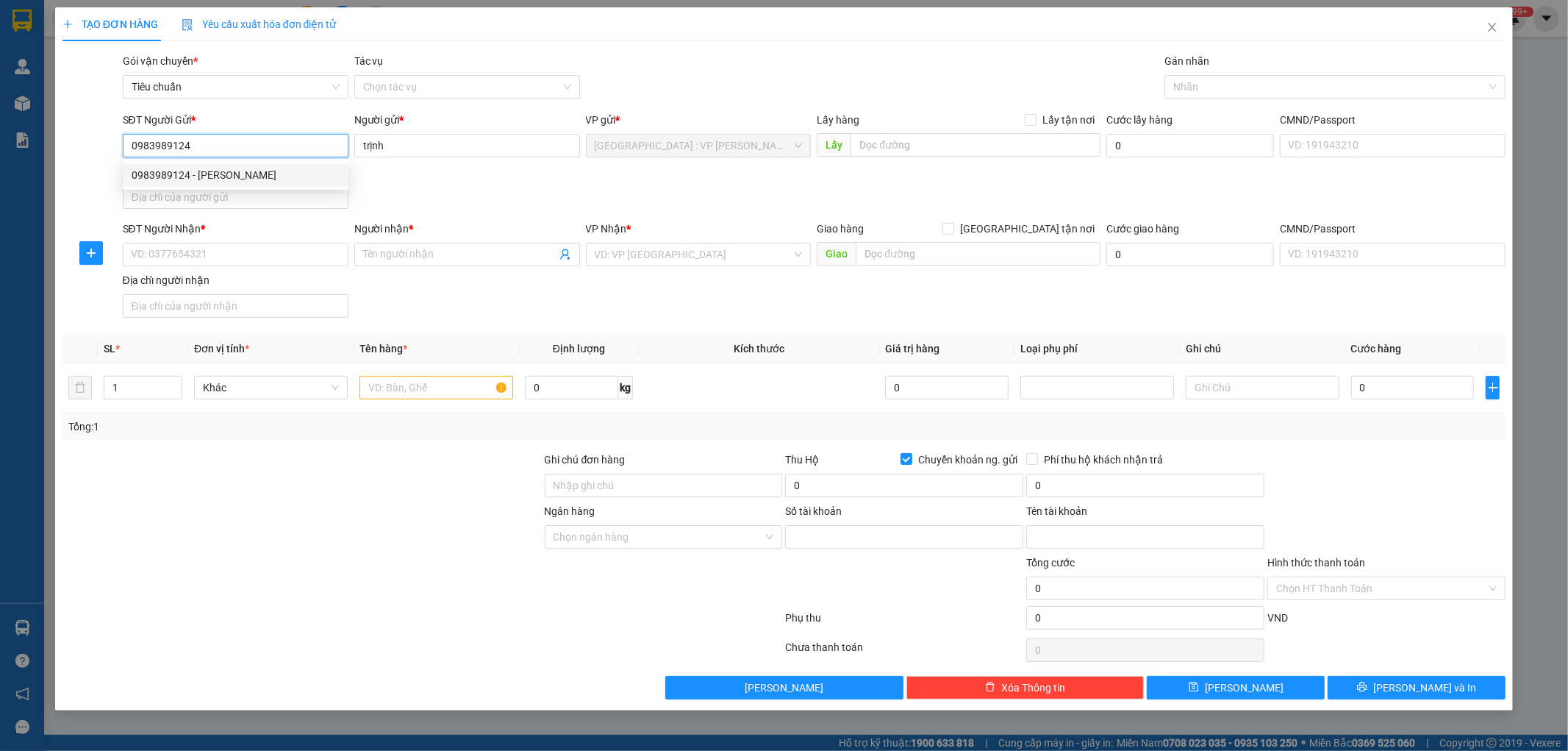
type input "1206301422"
type input "vu [PERSON_NAME]"
type input "0983989124"
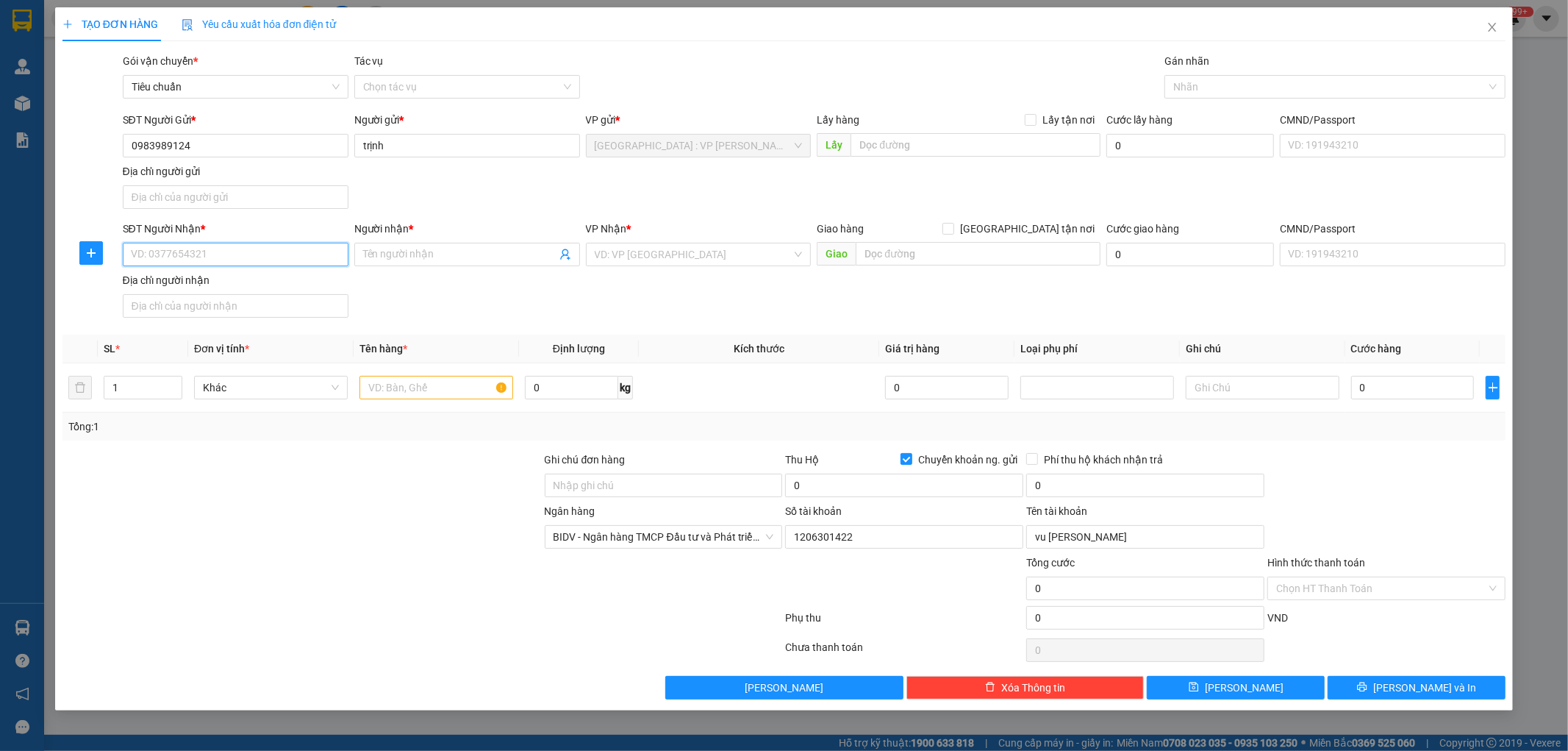
click at [296, 255] on input "SĐT Người Nhận *" at bounding box center [235, 255] width 226 height 24
type input "0914973702"
click at [471, 244] on span at bounding box center [467, 255] width 226 height 24
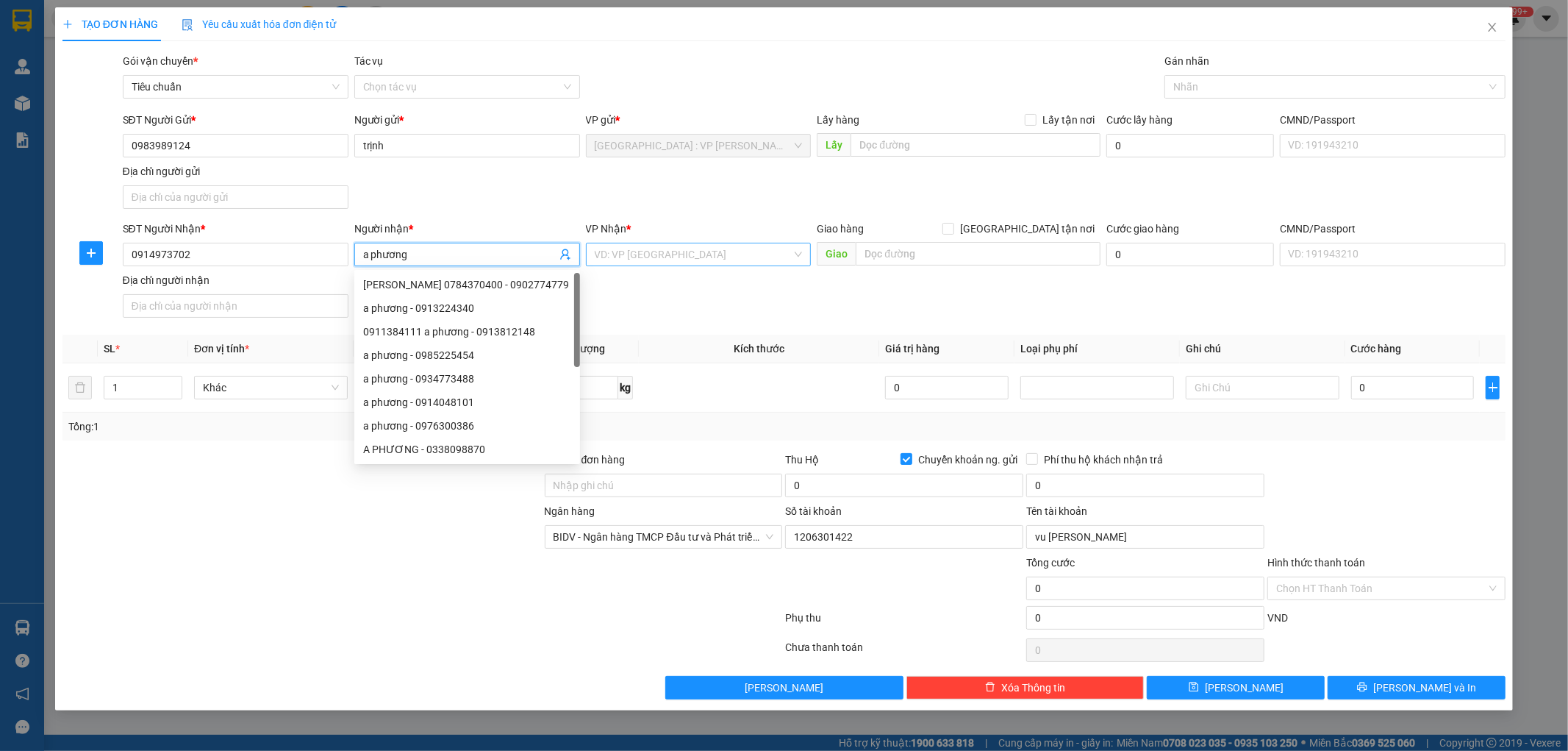
type input "a phương"
click at [687, 254] on input "search" at bounding box center [693, 255] width 198 height 22
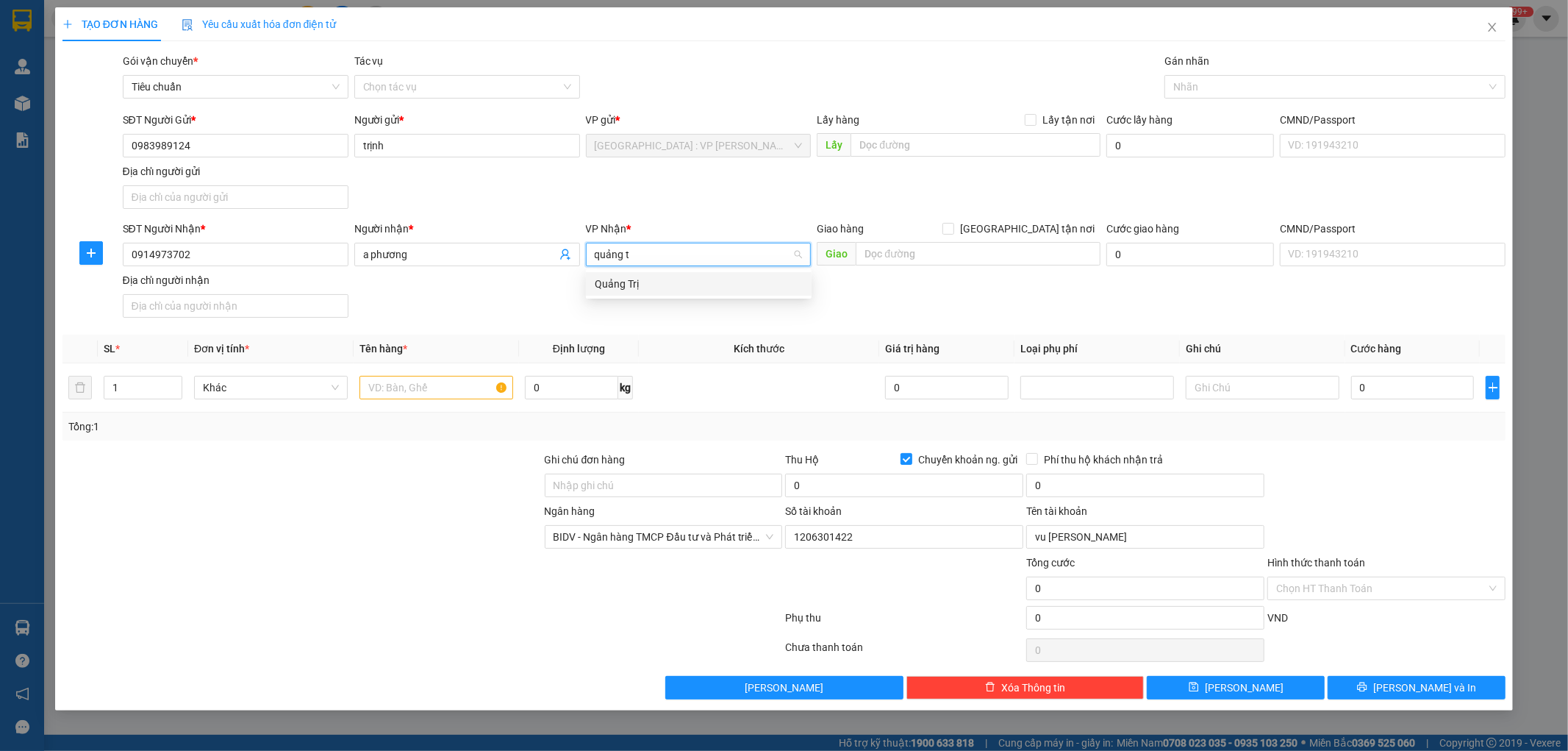
type input "quảng tr"
click at [616, 284] on div "Quảng Trị" at bounding box center [698, 284] width 208 height 16
click at [878, 256] on input "text" at bounding box center [978, 254] width 245 height 24
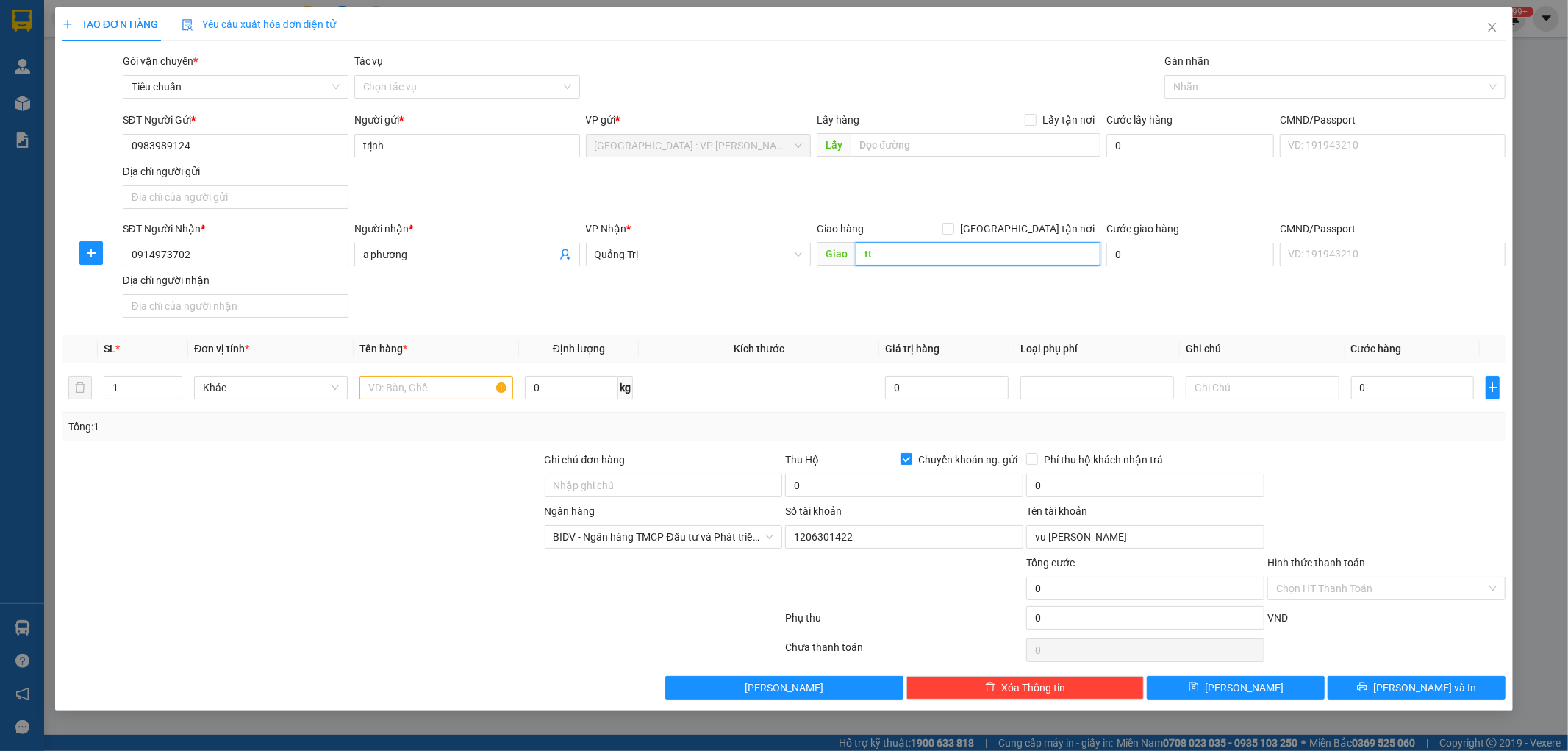
type input "t"
click at [918, 325] on div "Transit Pickup Surcharge Ids Transit Deliver Surcharge Ids Transit Deliver Surc…" at bounding box center [784, 376] width 1444 height 646
click at [997, 261] on input "tt ái tử quảng trị ql 1a" at bounding box center [978, 254] width 245 height 24
type input "tt ái tử quảng trị ql 1a"
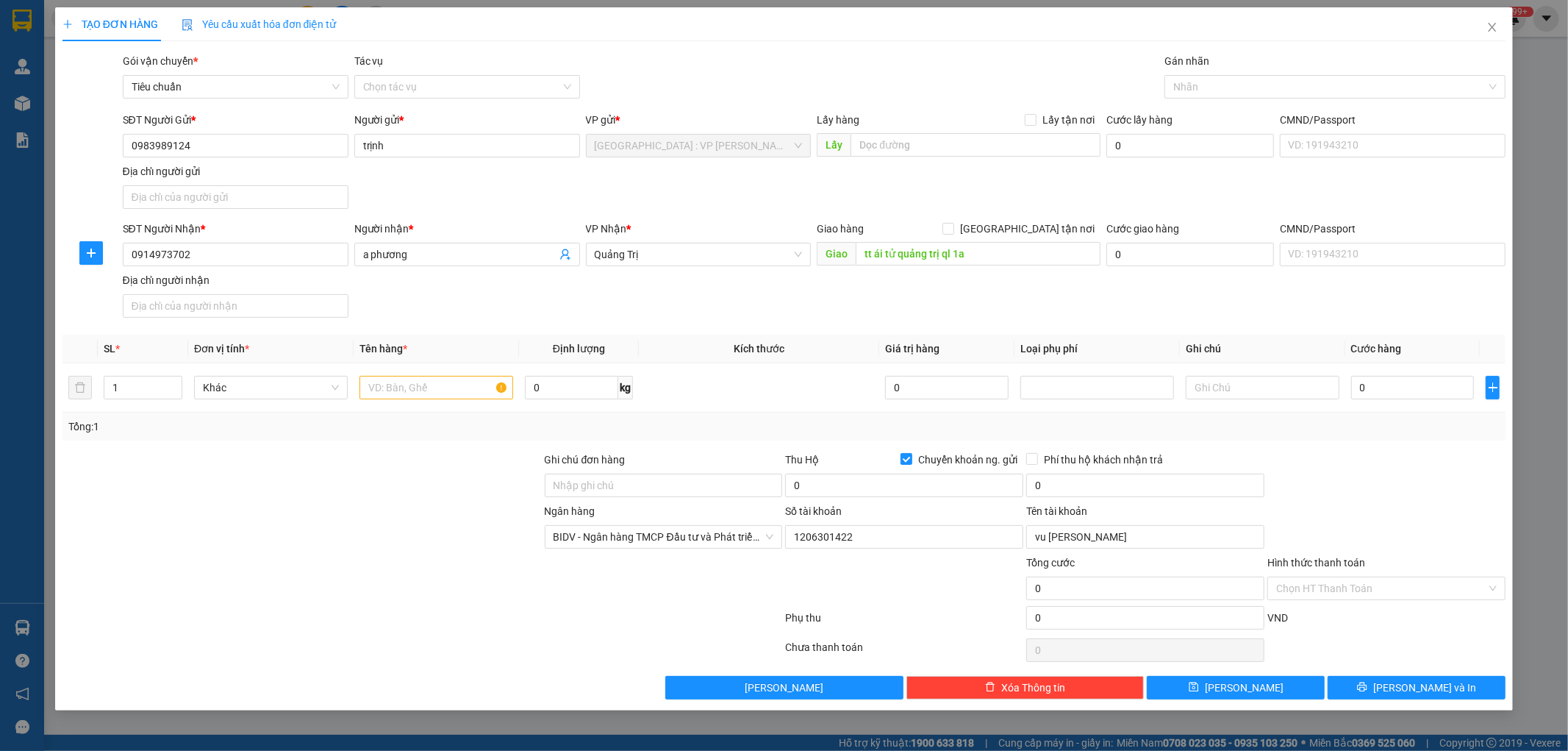
click at [894, 303] on div "SĐT Người Nhận * 0914973702 Người nhận * a phương VP Nhận * [GEOGRAPHIC_DATA] G…" at bounding box center [815, 272] width 1389 height 103
click at [396, 387] on input "text" at bounding box center [436, 388] width 154 height 24
type input "1 xe điện bs 29MD2 - 221.65"
click at [592, 485] on input "Ghi chú đơn hàng" at bounding box center [664, 485] width 238 height 24
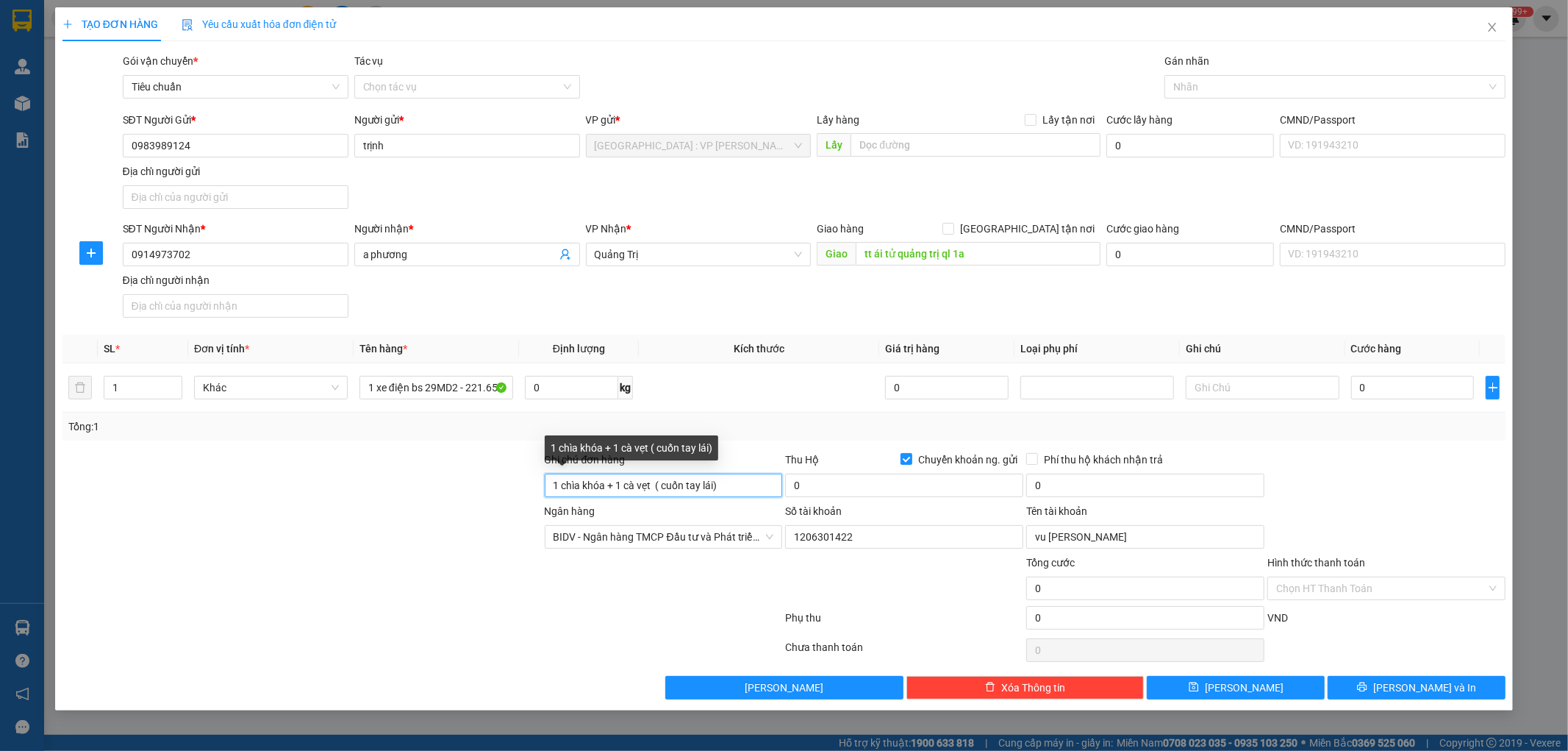
click at [728, 480] on input "1 chìa khóa + 1 cà vẹt ( cuốn tay lái)" at bounding box center [664, 485] width 238 height 24
type input "1 chìa khóa + 1 cà vẹt ( cuốn tay lái)"
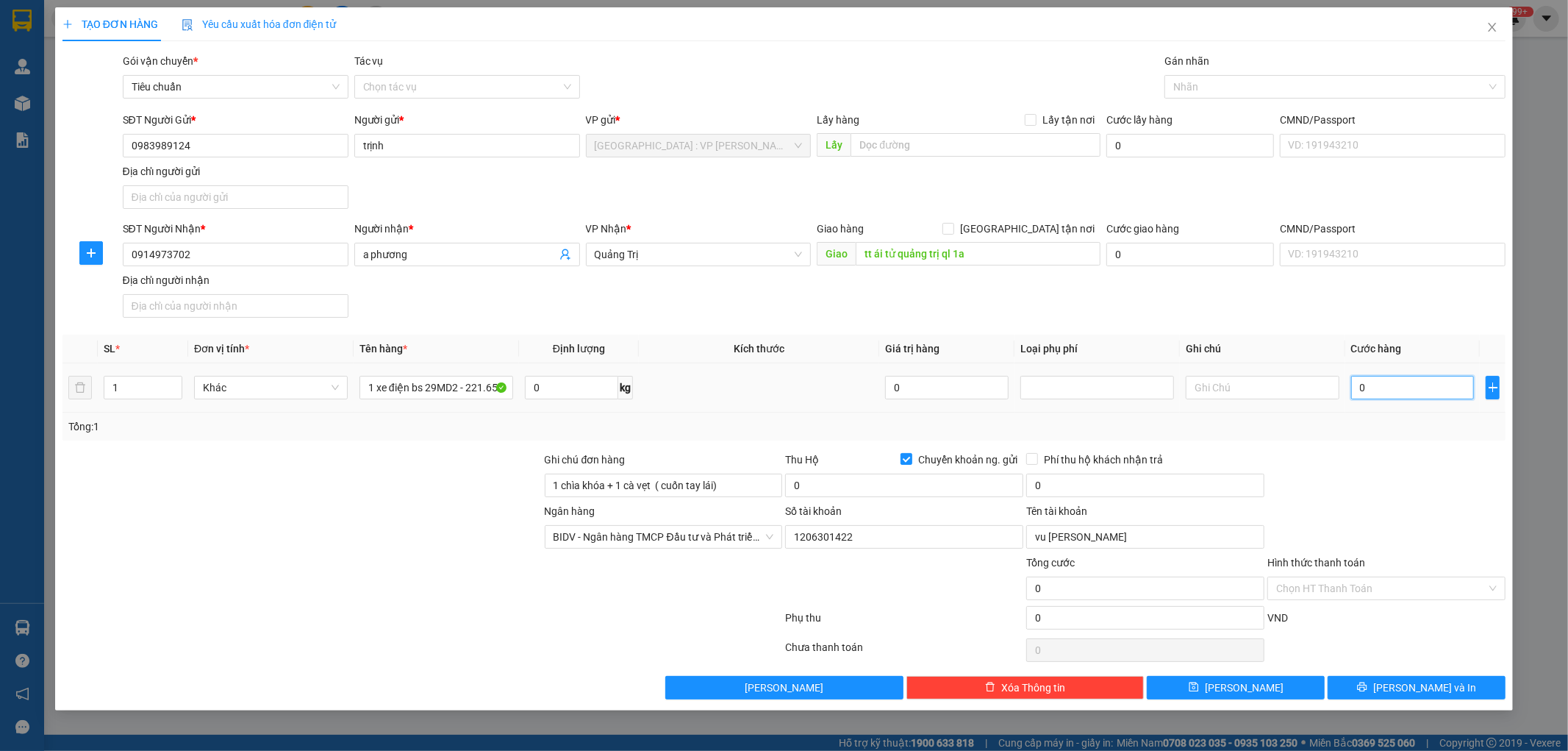
click at [1377, 392] on input "0" at bounding box center [1413, 388] width 124 height 24
type input "5"
type input "52"
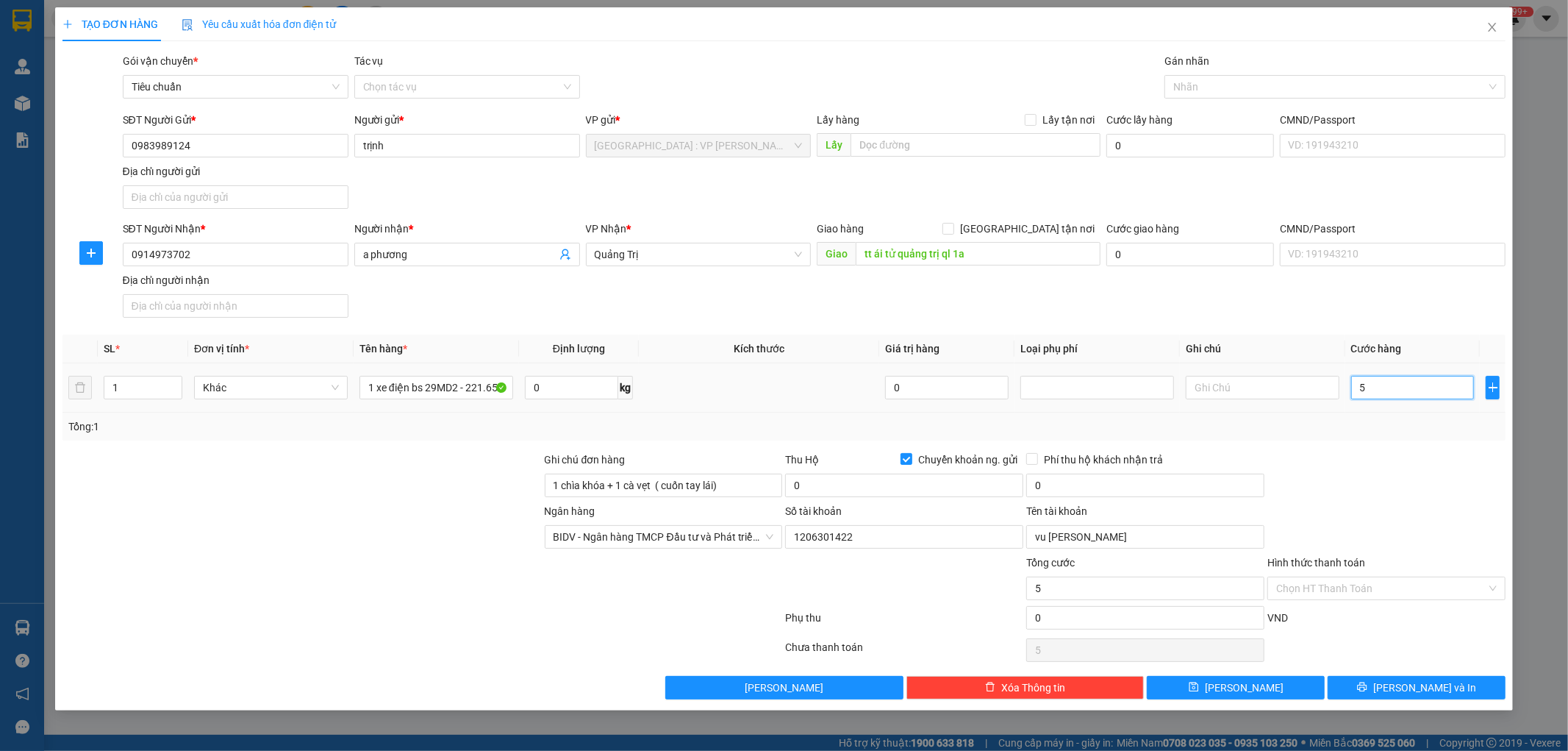
type input "52"
type input "520"
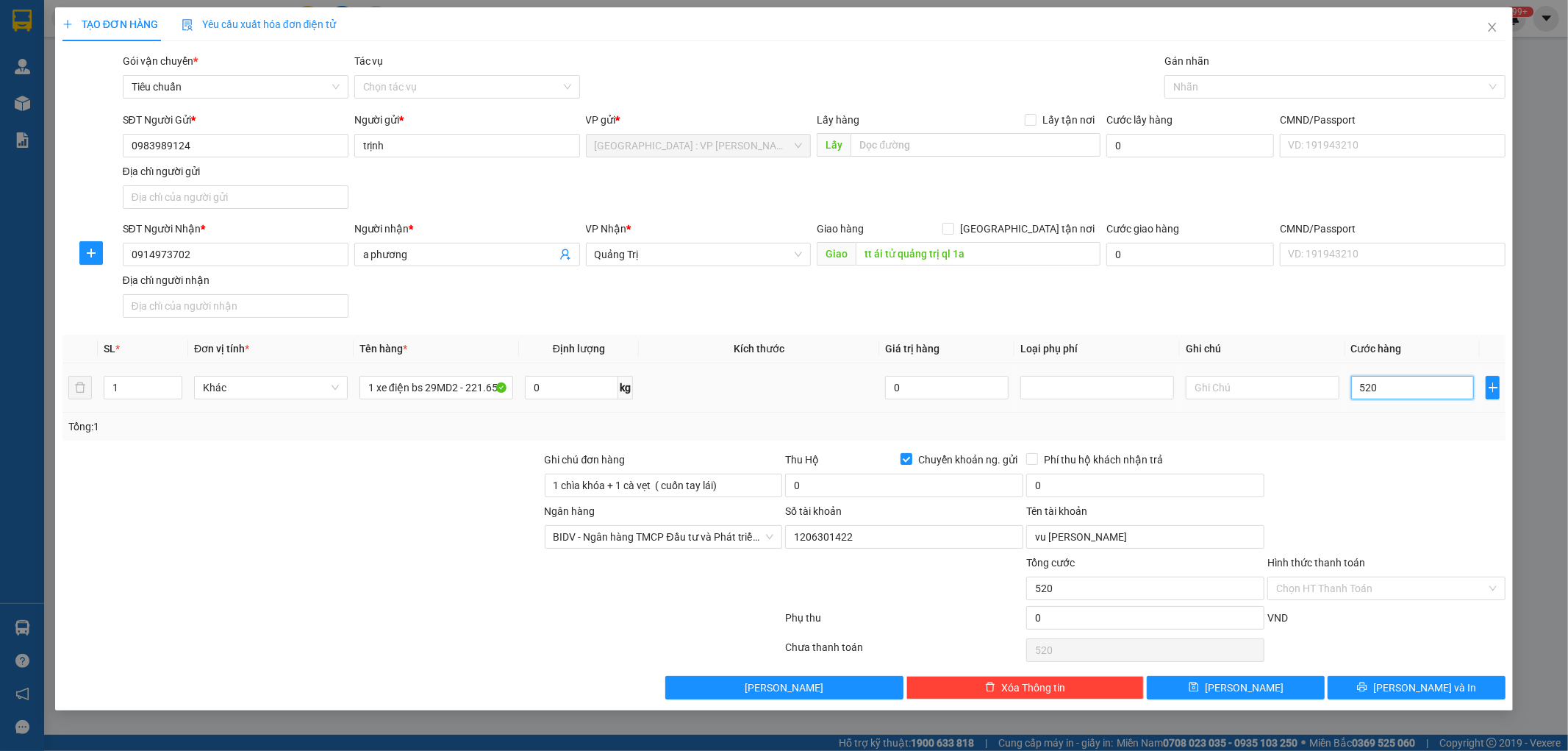
type input "5.200"
type input "52.000"
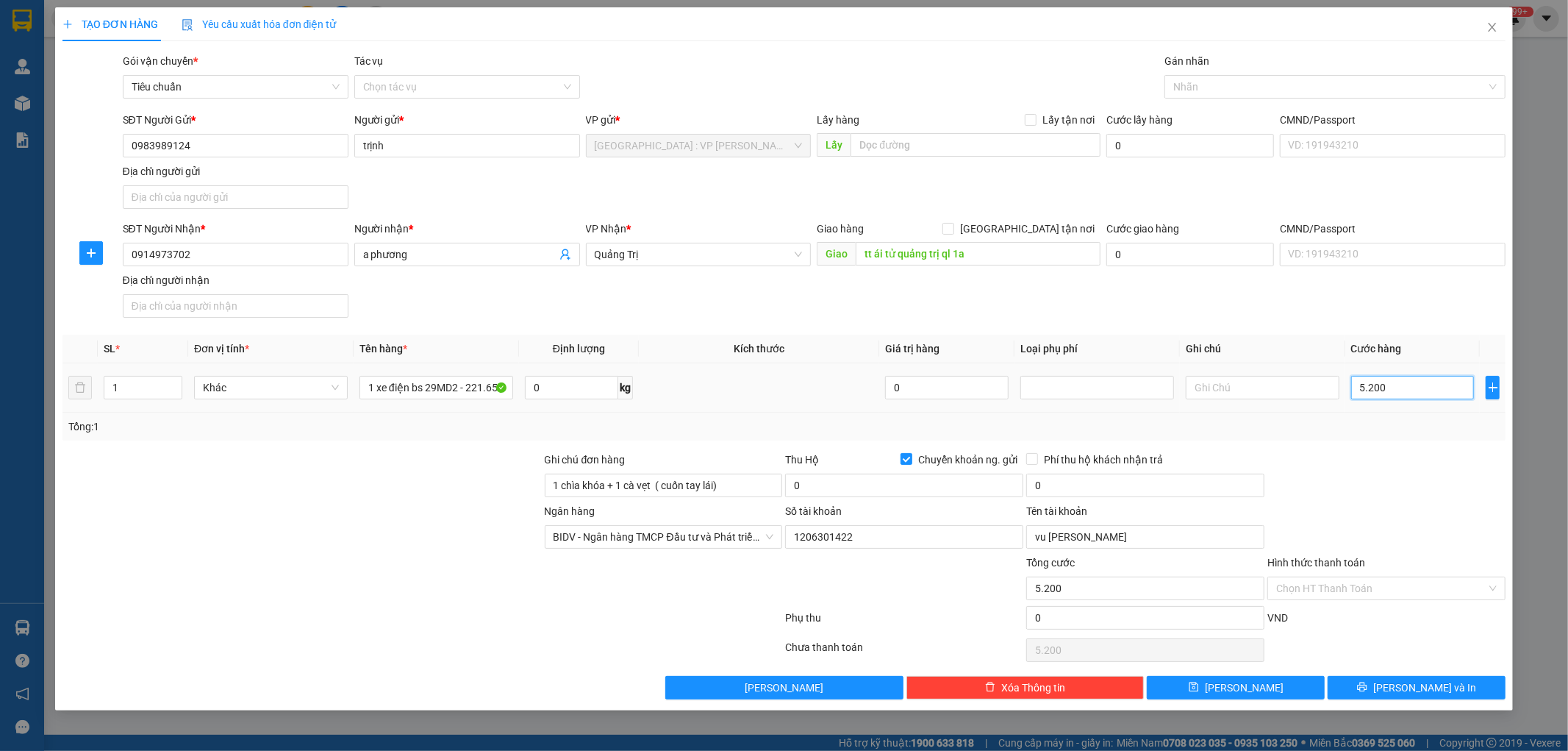
type input "52.000"
type input "520.000"
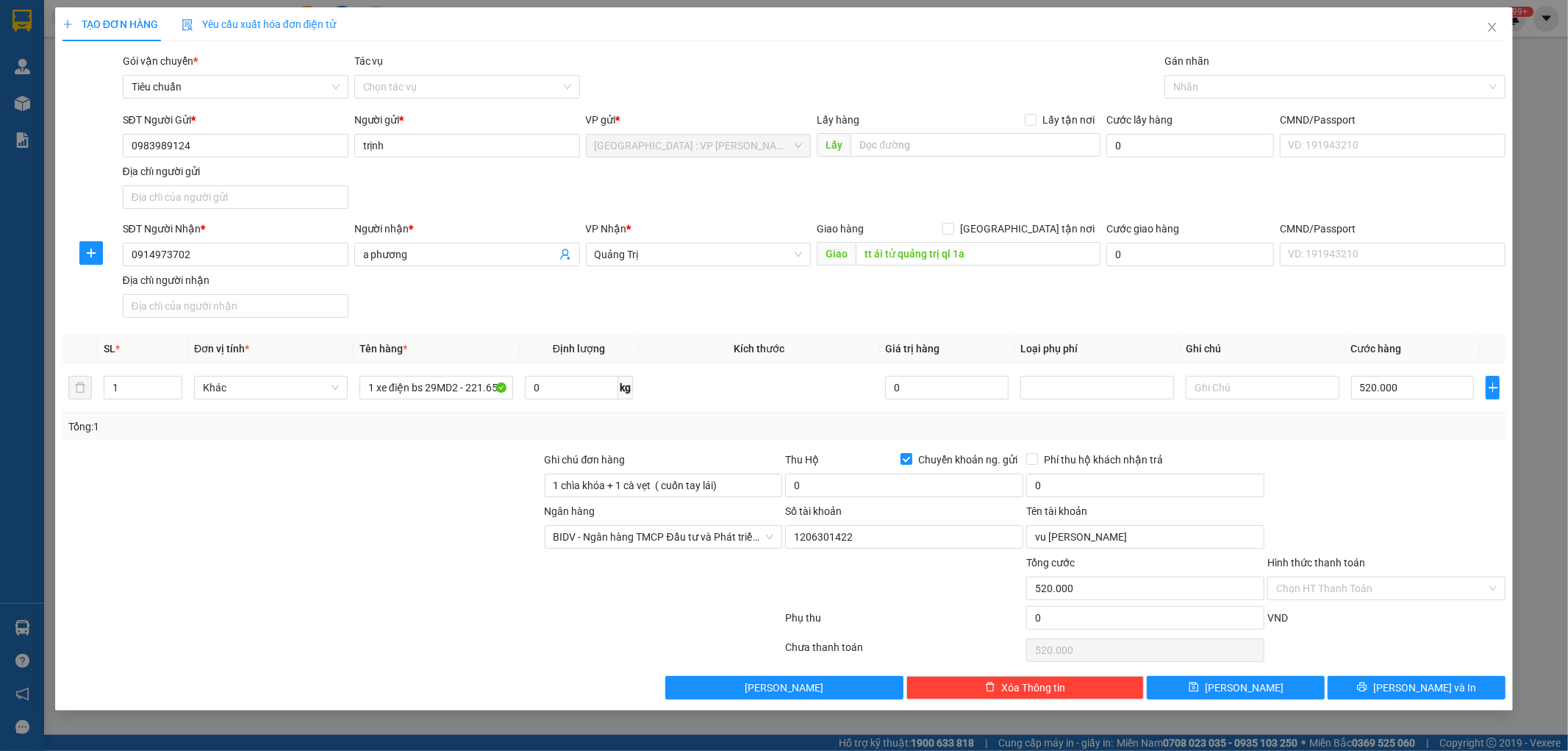
click at [1405, 467] on div at bounding box center [1387, 478] width 241 height 52
click at [899, 475] on input "0" at bounding box center [904, 485] width 238 height 24
type input "6.180.000"
click at [1125, 491] on input "0" at bounding box center [1146, 485] width 238 height 24
type input "25.000"
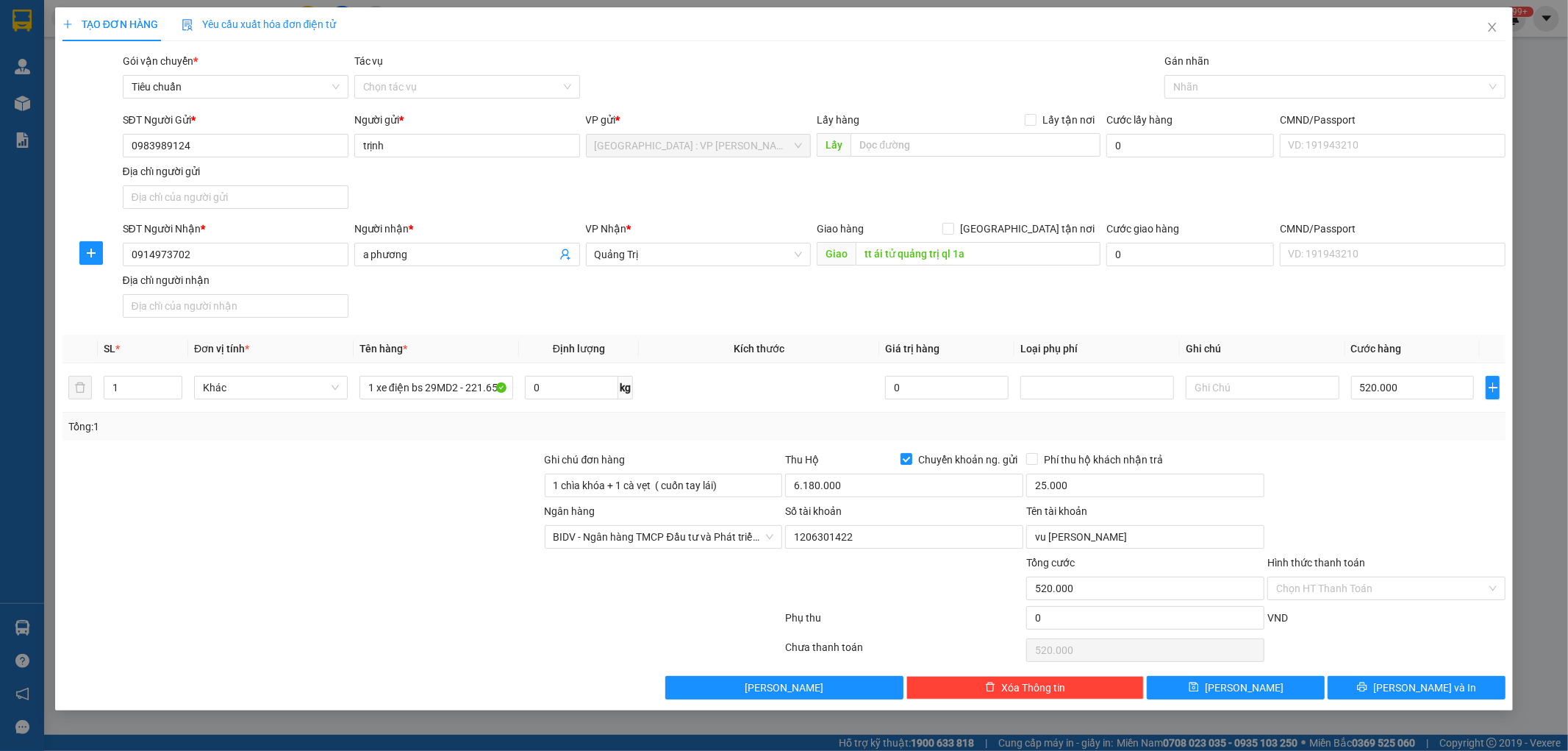
click at [1343, 490] on div at bounding box center [1387, 478] width 241 height 52
click at [1438, 692] on span "[PERSON_NAME] và In" at bounding box center [1425, 688] width 103 height 16
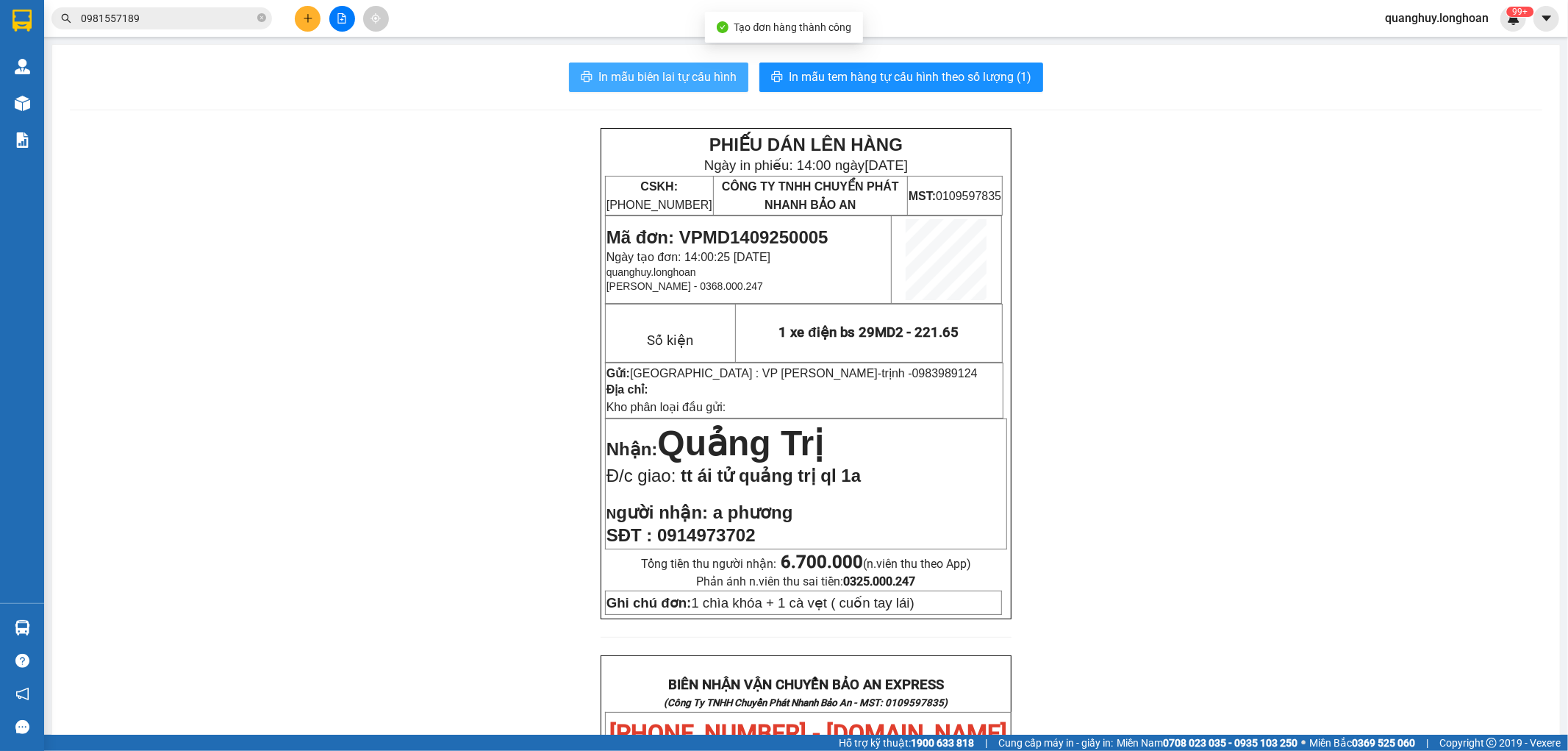
click at [692, 77] on span "In mẫu biên lai tự cấu hình" at bounding box center [667, 77] width 138 height 18
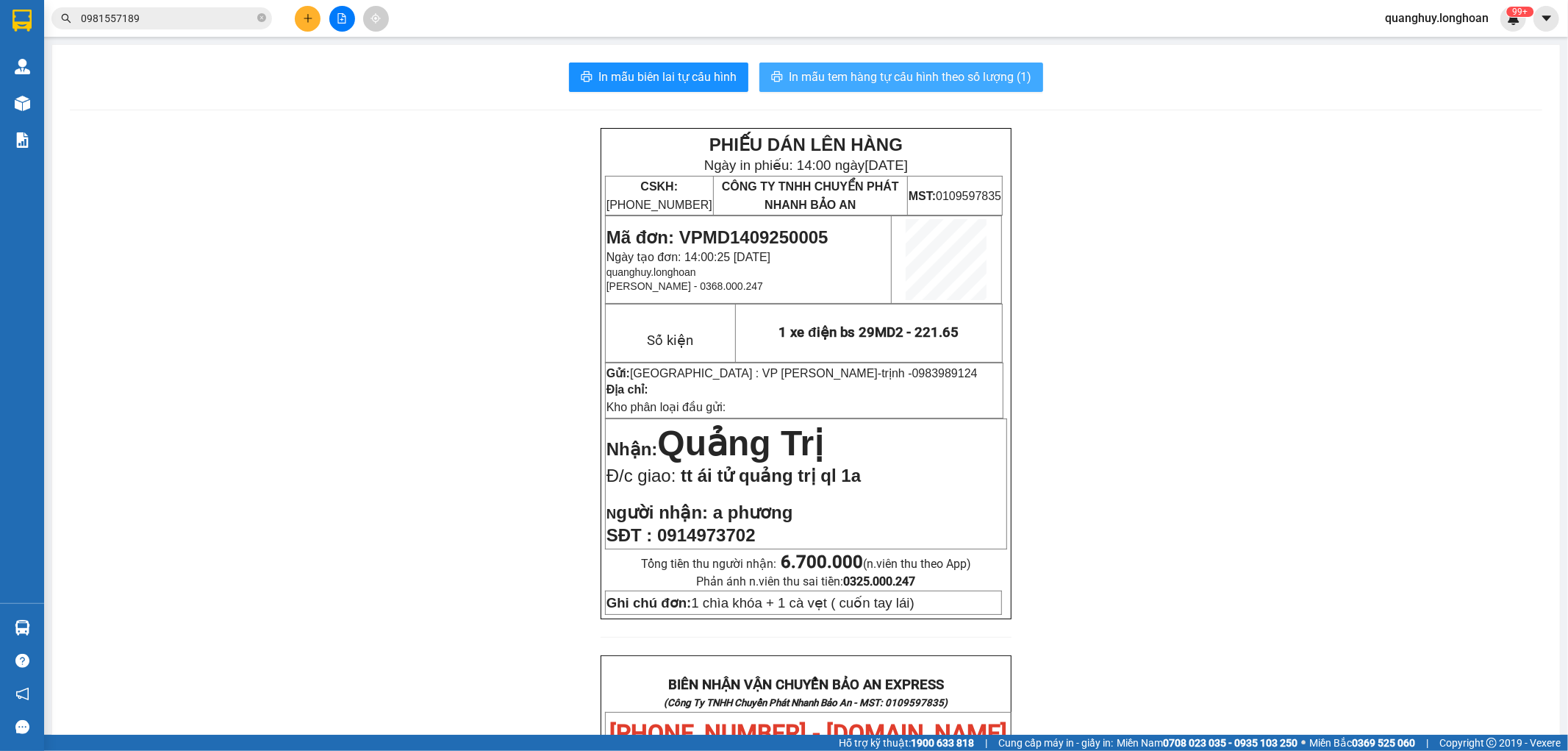
click at [975, 66] on button "In mẫu tem hàng tự cấu hình theo số lượng (1)" at bounding box center [901, 77] width 284 height 29
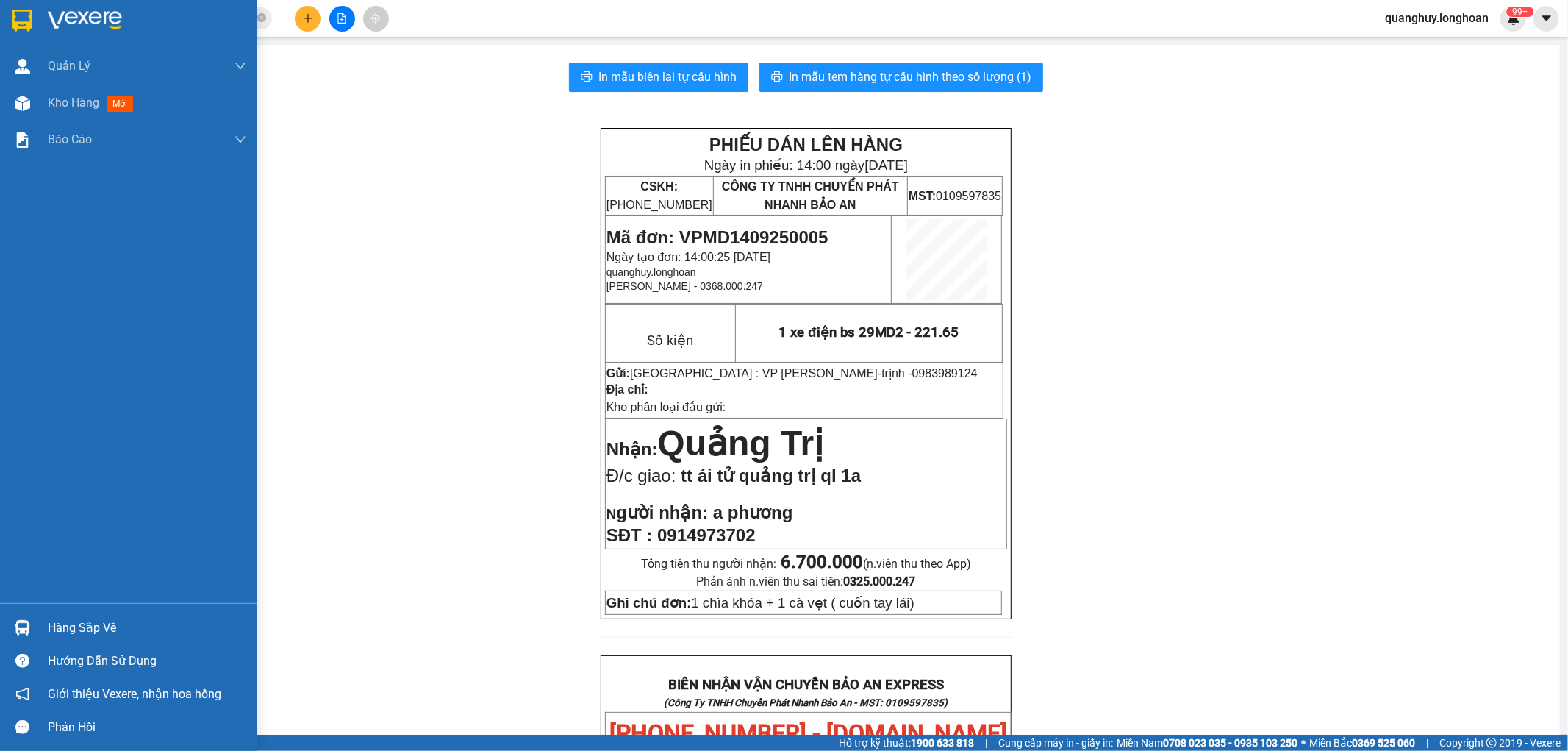
click at [27, 13] on img at bounding box center [22, 21] width 19 height 22
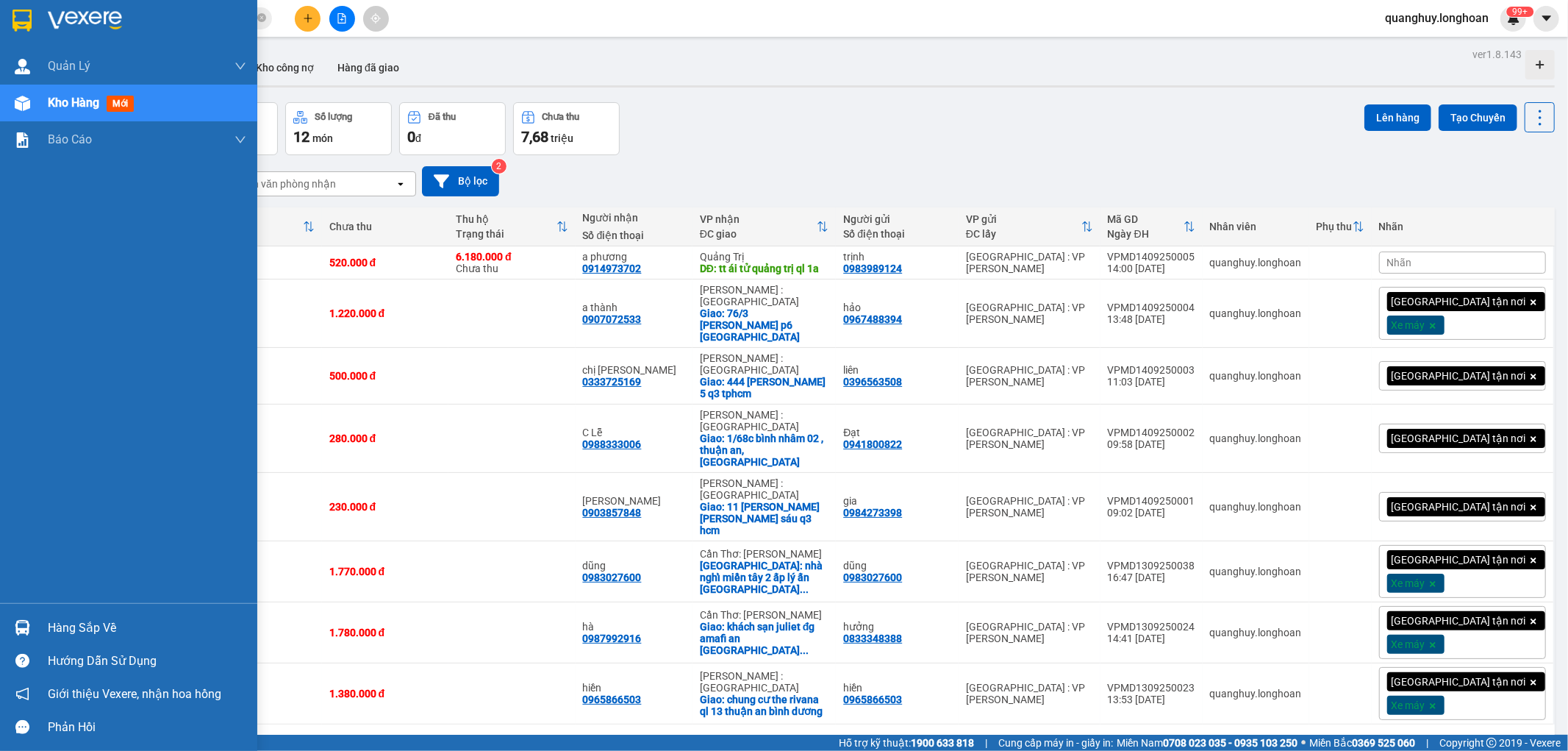
click at [25, 18] on img at bounding box center [22, 21] width 19 height 22
click at [20, 21] on img at bounding box center [22, 21] width 19 height 22
click at [26, 15] on img at bounding box center [22, 21] width 19 height 22
click at [15, 18] on img at bounding box center [22, 21] width 19 height 22
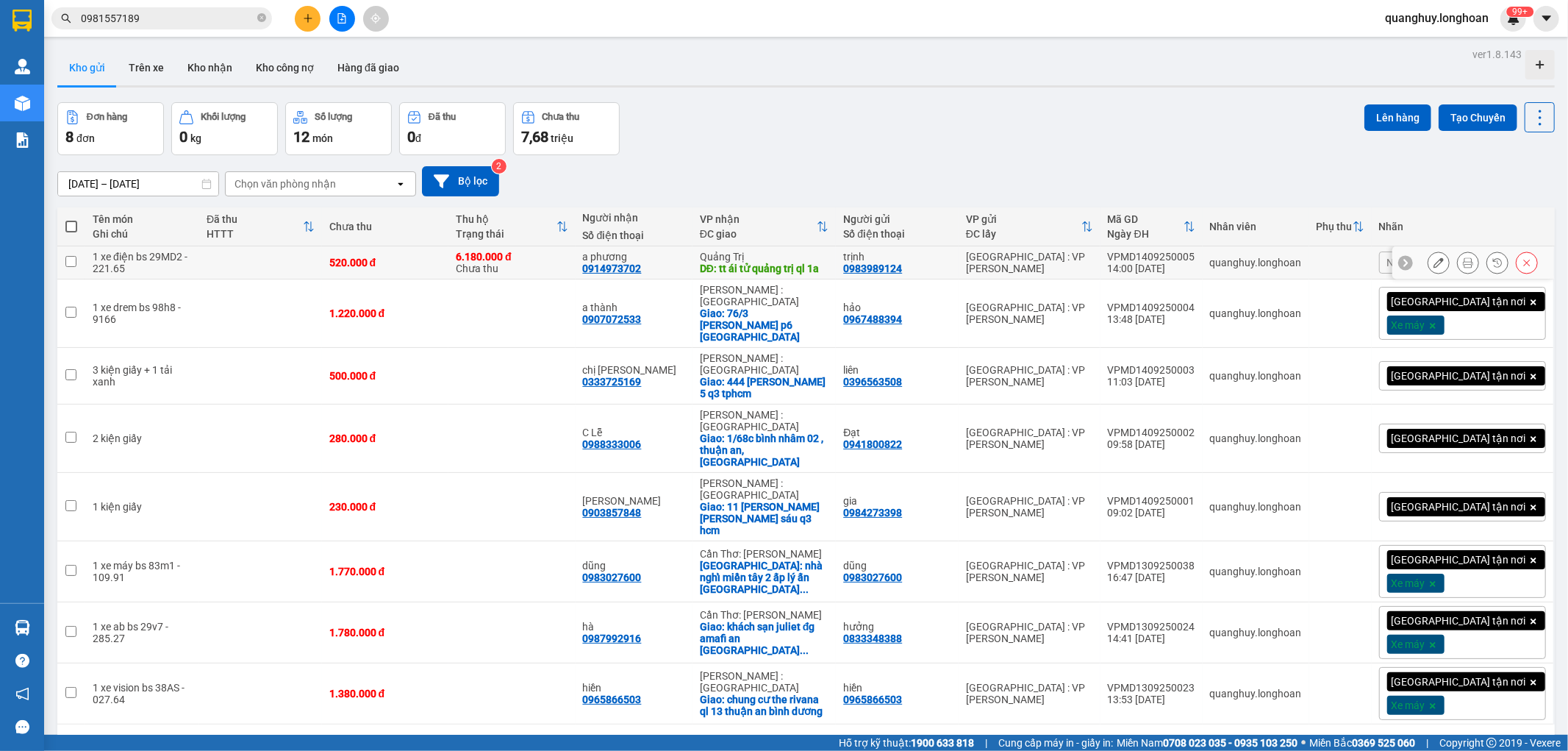
click at [567, 265] on div "6.180.000 đ Chưa thu" at bounding box center [512, 263] width 112 height 24
checkbox input "true"
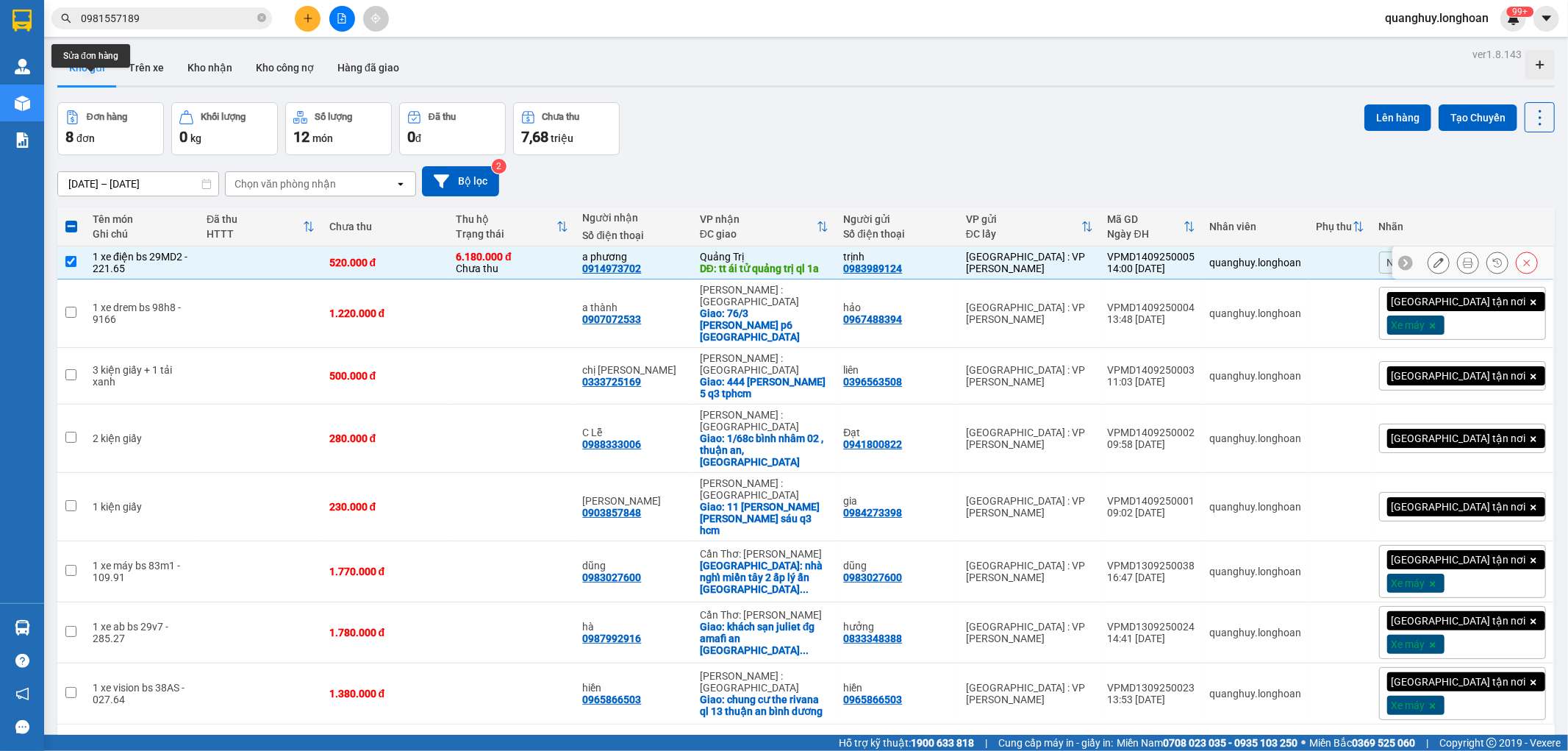
click at [1433, 267] on icon at bounding box center [1438, 263] width 10 height 10
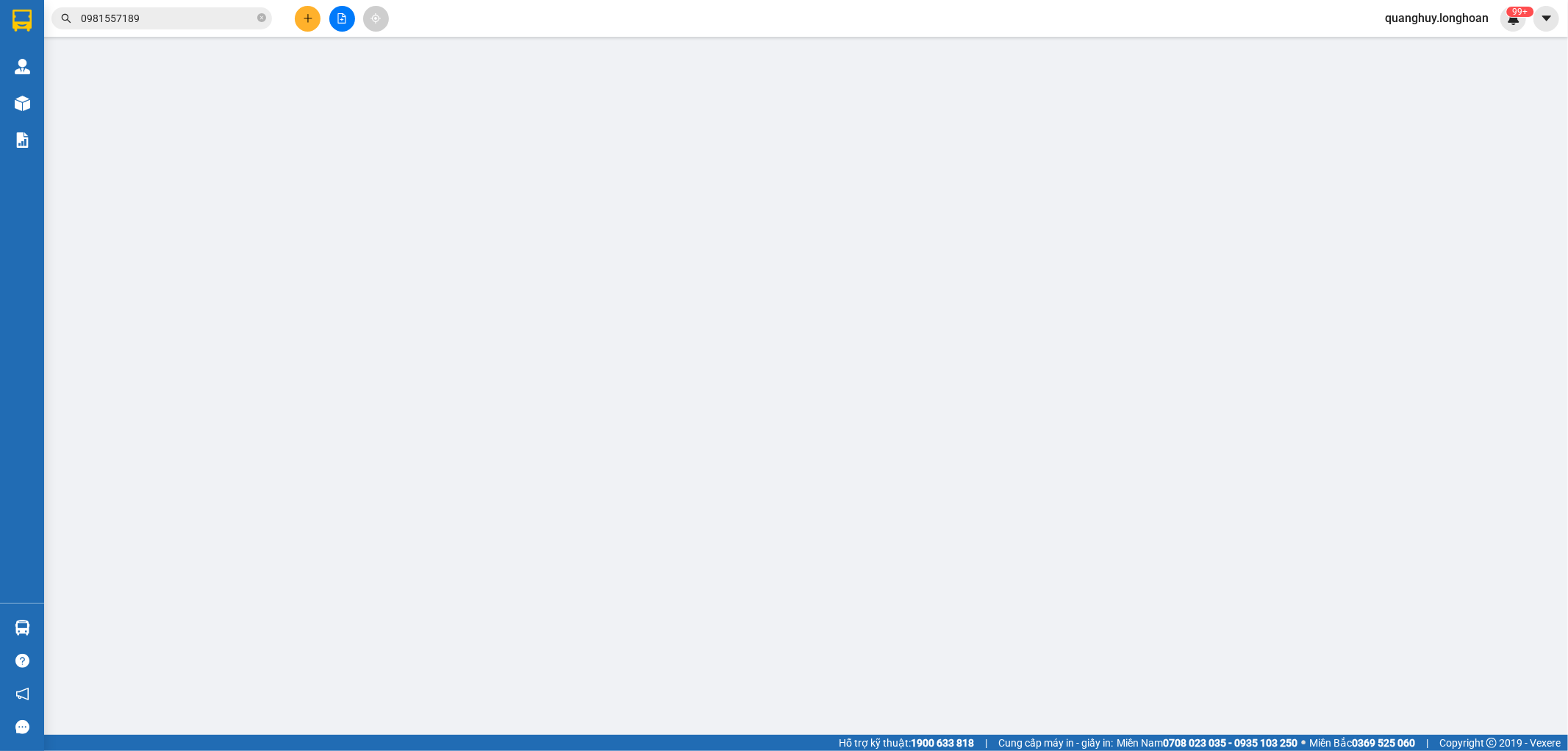
type input "0983989124"
type input "trịnh"
type input "0914973702"
type input "a phương"
type input "tt ái tử quảng trị ql 1a"
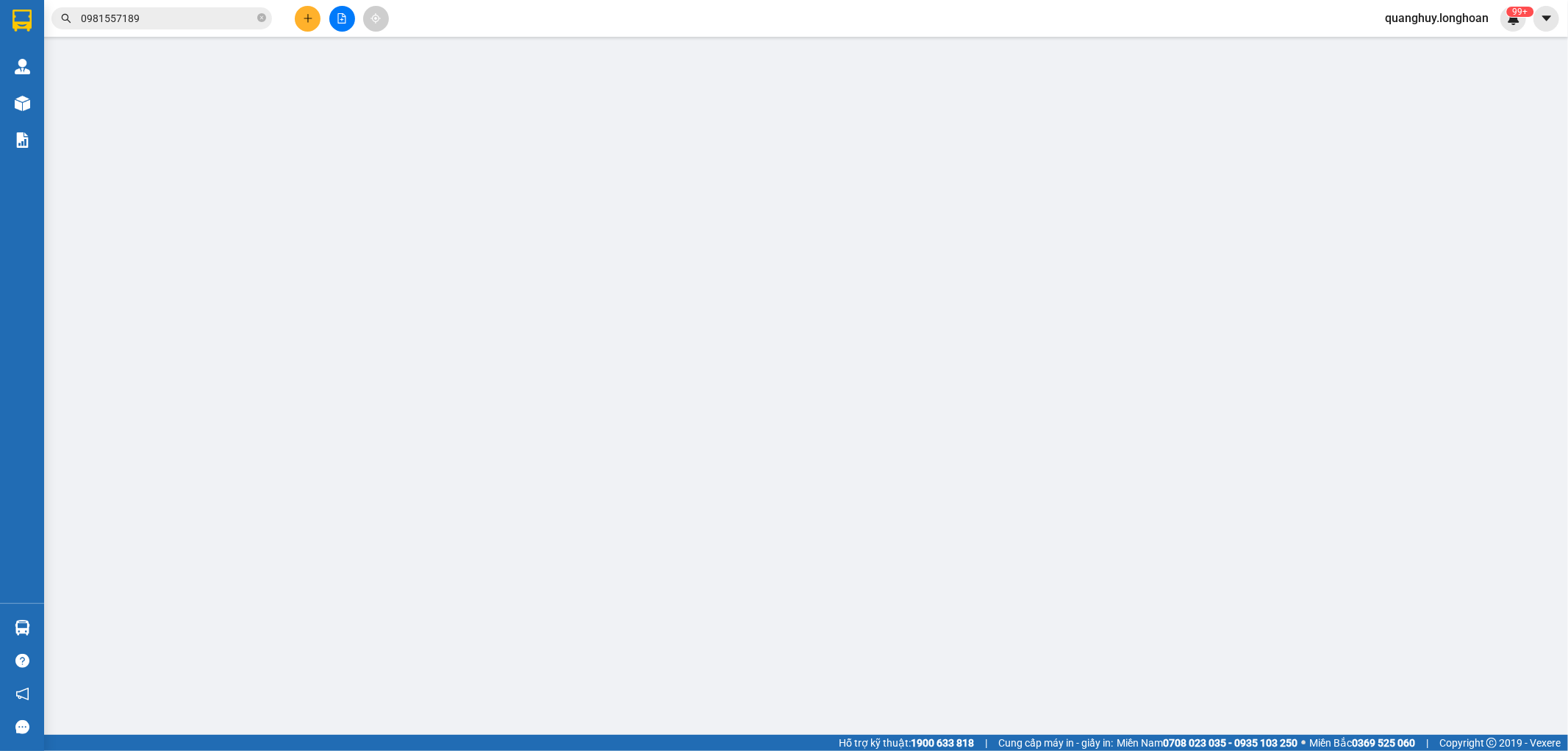
type input "1 chìa khóa + 1 cà vẹt ( cuốn tay lái)"
type input "520.000"
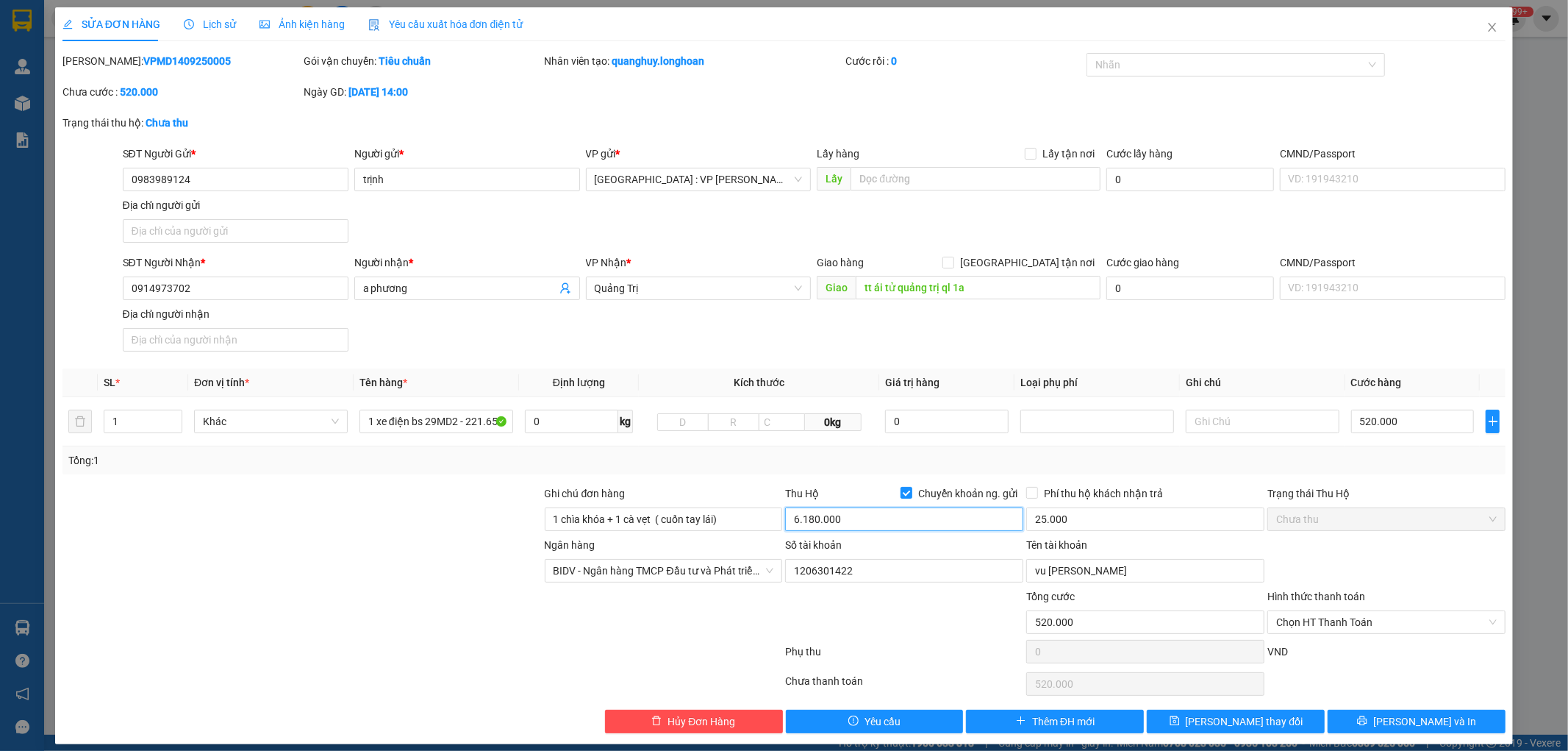
click at [887, 523] on input "6.180.000" at bounding box center [904, 519] width 238 height 24
type input "5.180.000"
click at [1373, 722] on button "[PERSON_NAME] và In" at bounding box center [1417, 722] width 178 height 24
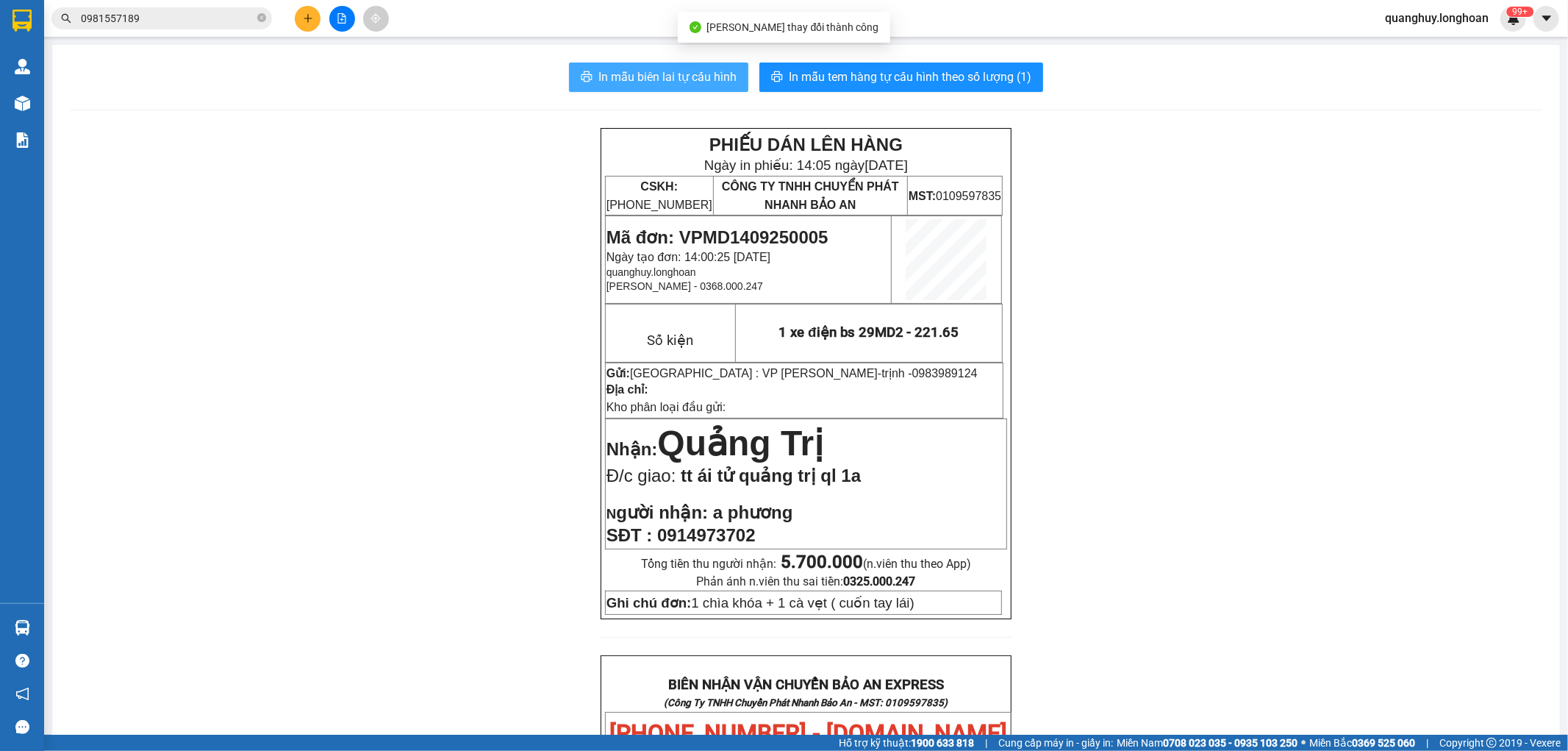
click at [698, 82] on span "In mẫu biên lai tự cấu hình" at bounding box center [667, 77] width 138 height 18
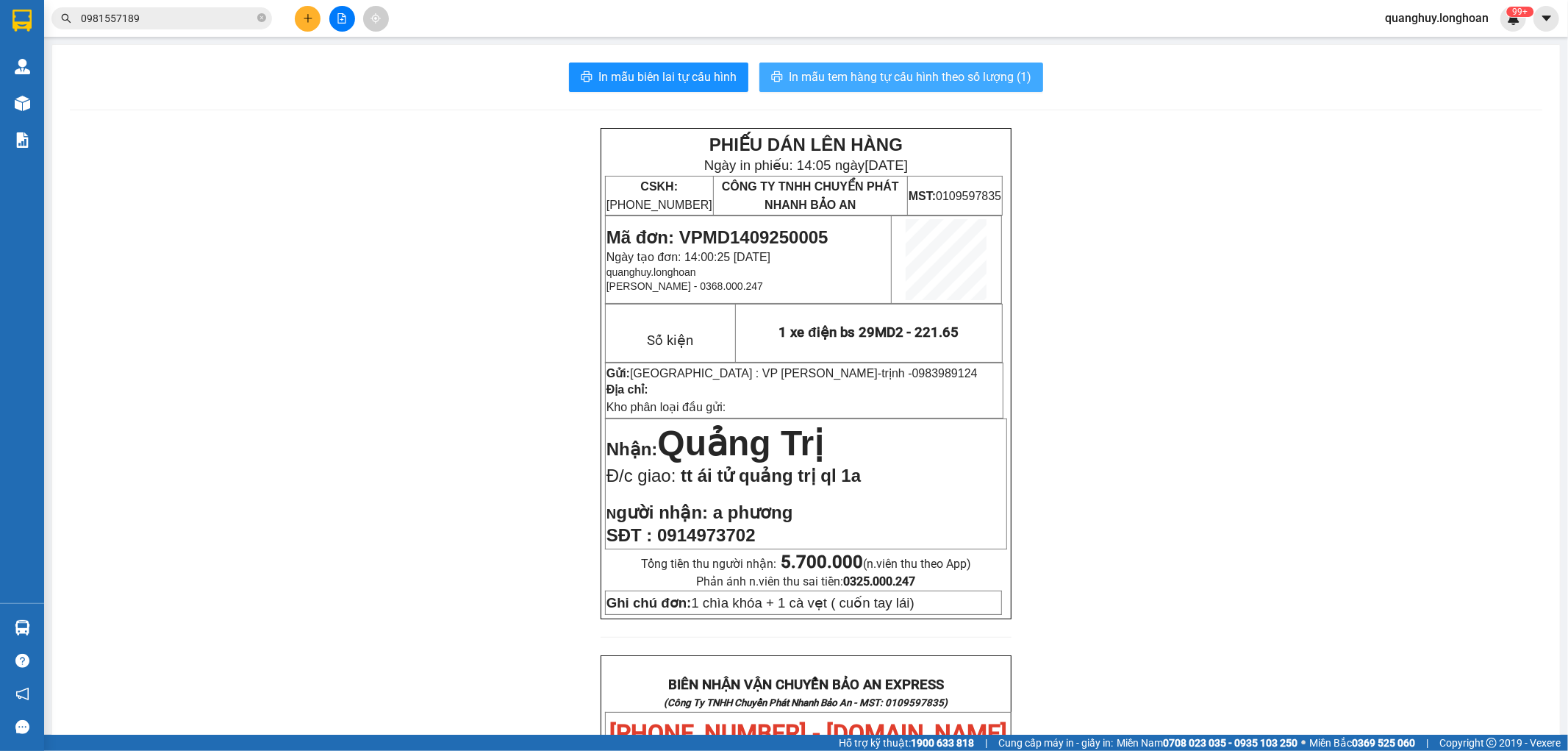
click at [959, 83] on span "In mẫu tem hàng tự cấu hình theo số lượng (1)" at bounding box center [910, 77] width 243 height 18
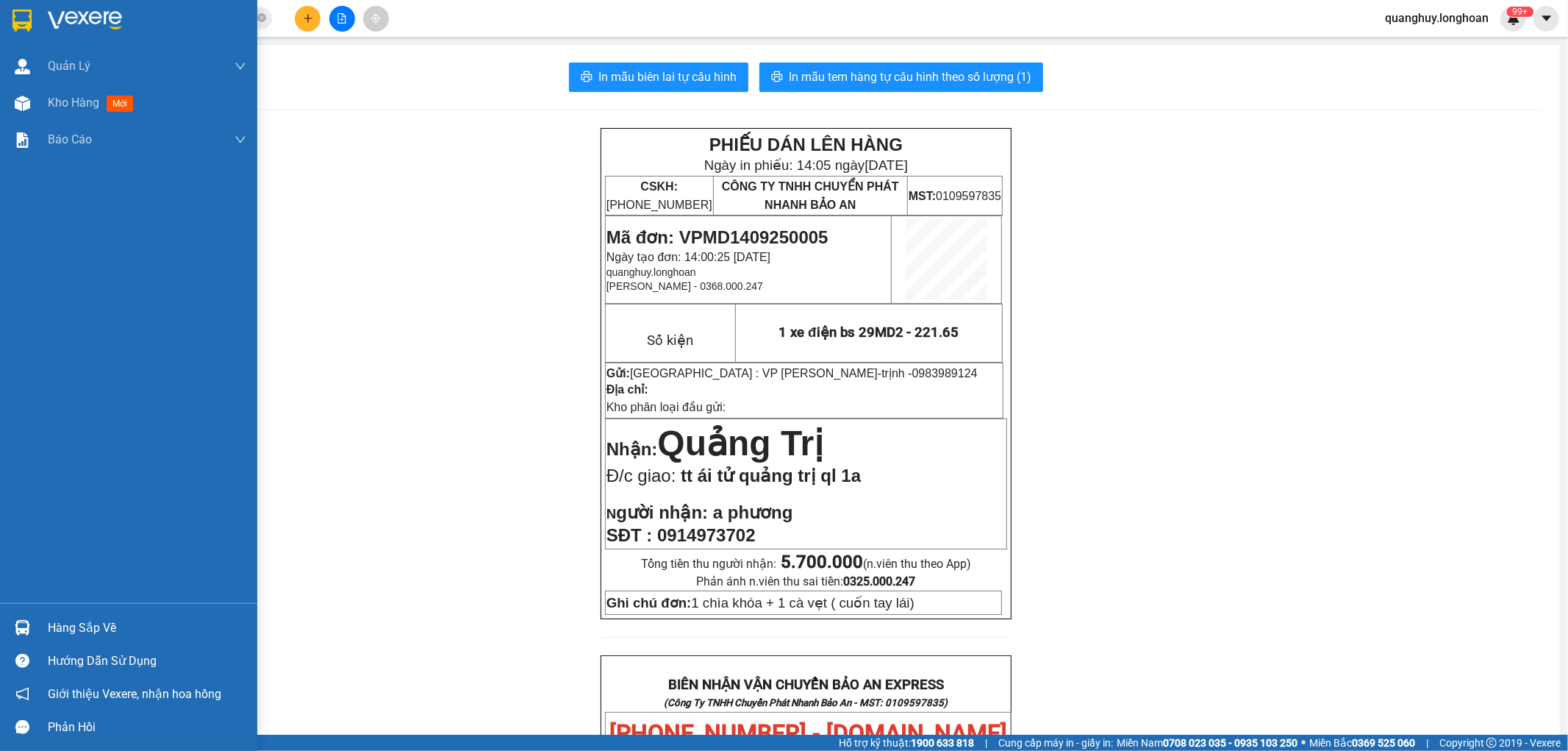
drag, startPoint x: 24, startPoint y: 29, endPoint x: 217, endPoint y: 162, distance: 234.4
click at [24, 29] on img at bounding box center [22, 21] width 19 height 22
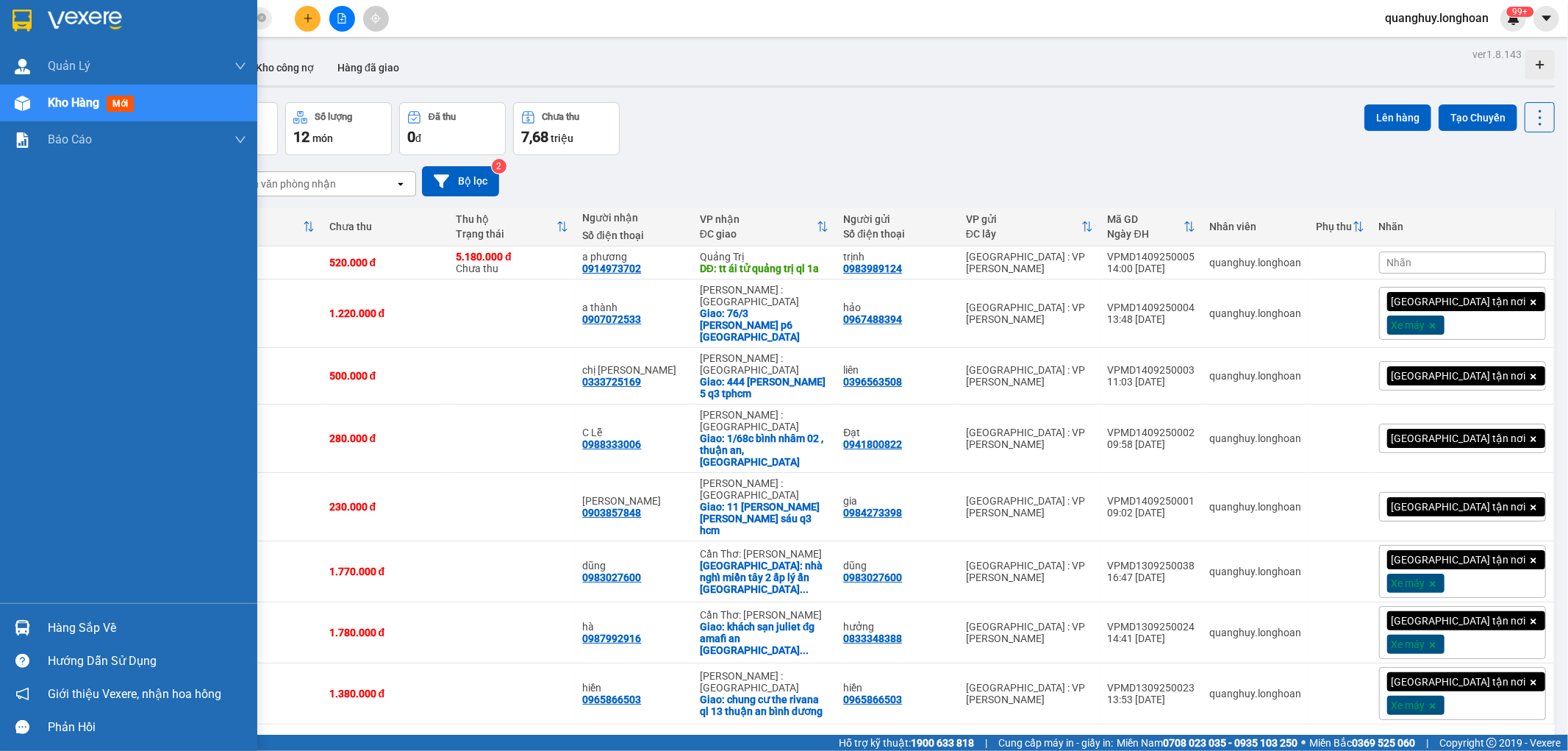
click at [29, 31] on img at bounding box center [22, 21] width 19 height 22
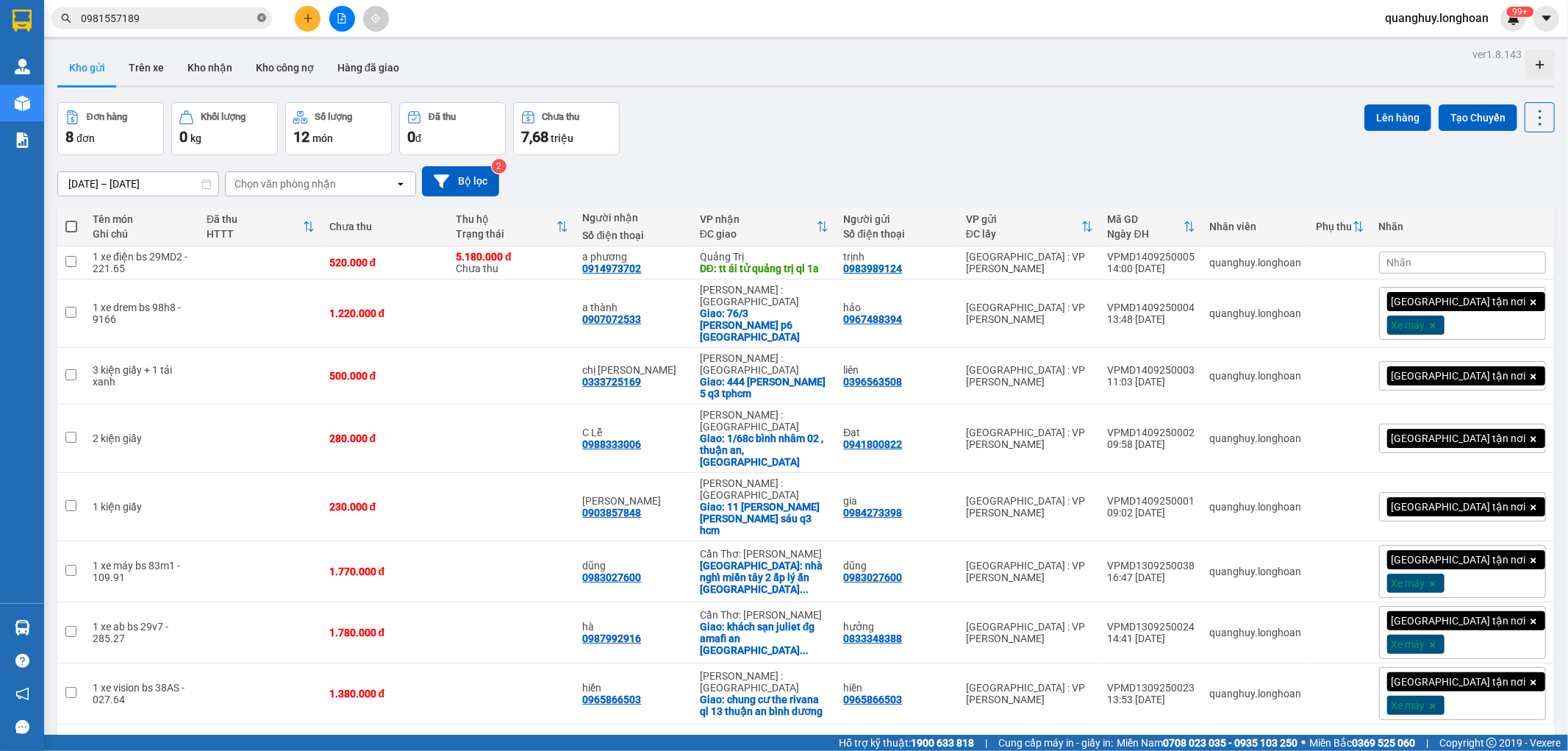
click at [262, 20] on icon "close-circle" at bounding box center [262, 18] width 9 height 9
click at [311, 27] on button at bounding box center [308, 18] width 26 height 26
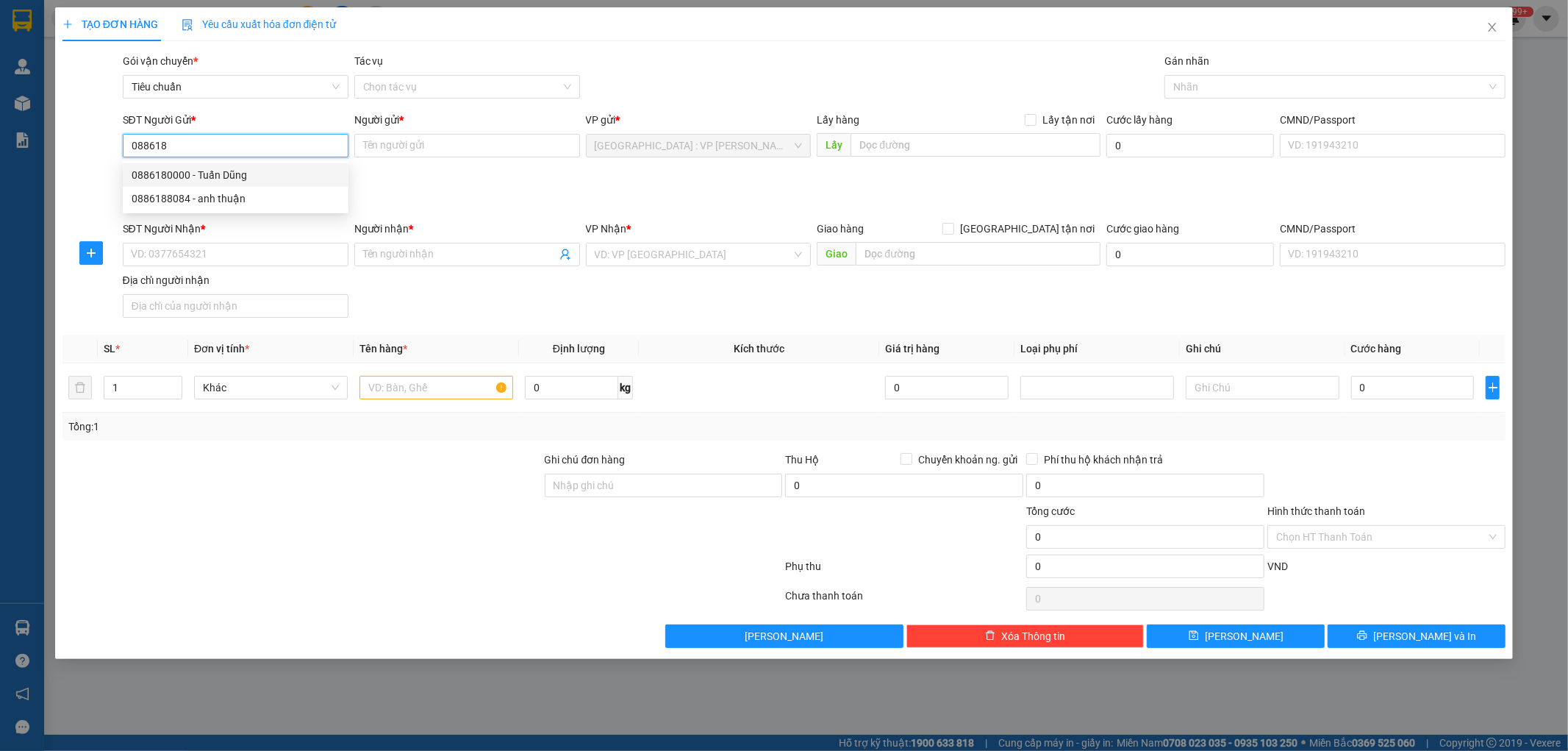
click at [216, 172] on div "0886180000 - Tuấn Dũng" at bounding box center [235, 175] width 208 height 16
type input "0886180000"
type input "[PERSON_NAME]"
type input "0886180000"
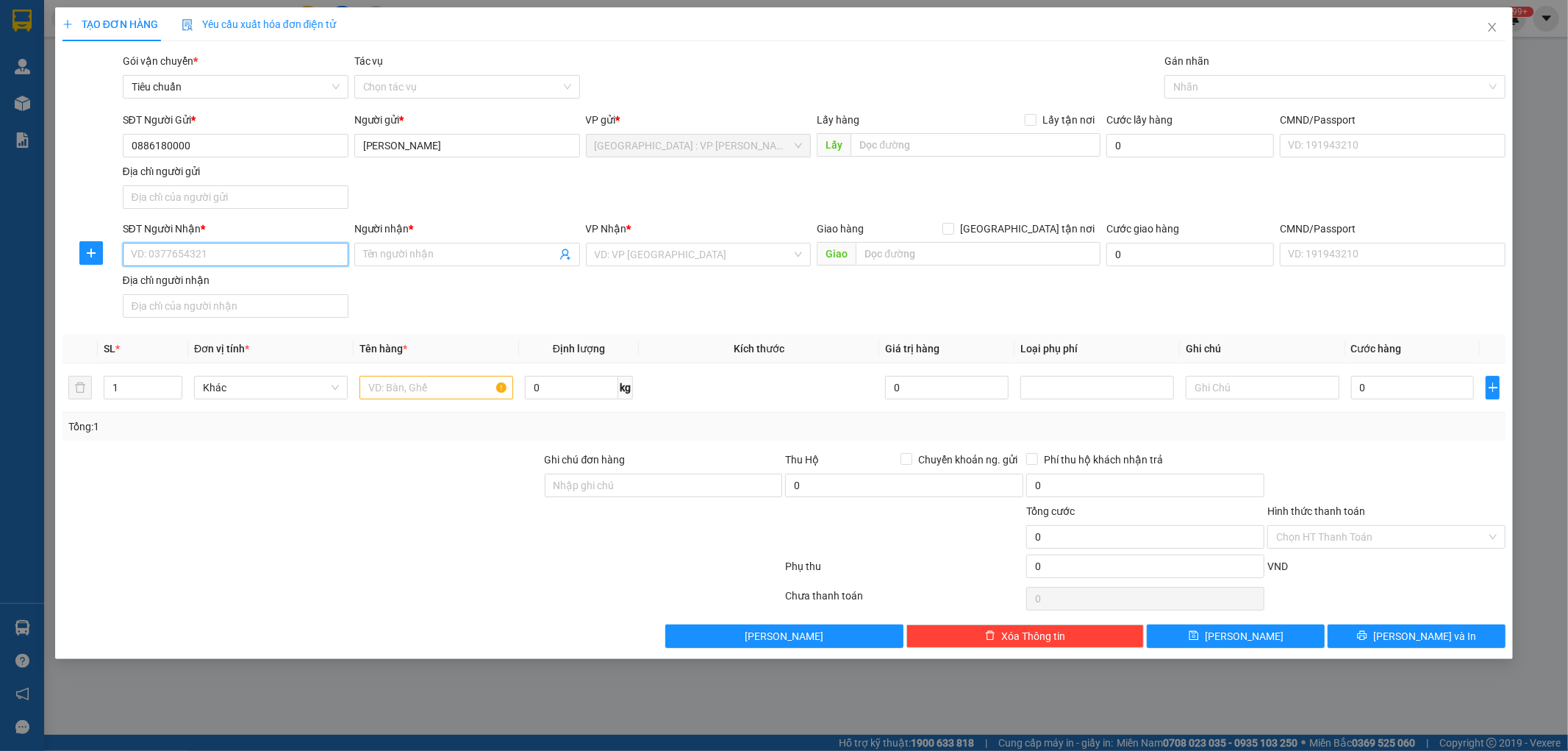
click at [322, 261] on input "SĐT Người Nhận *" at bounding box center [235, 255] width 226 height 24
type input "0836600033"
click at [402, 245] on span at bounding box center [467, 255] width 226 height 24
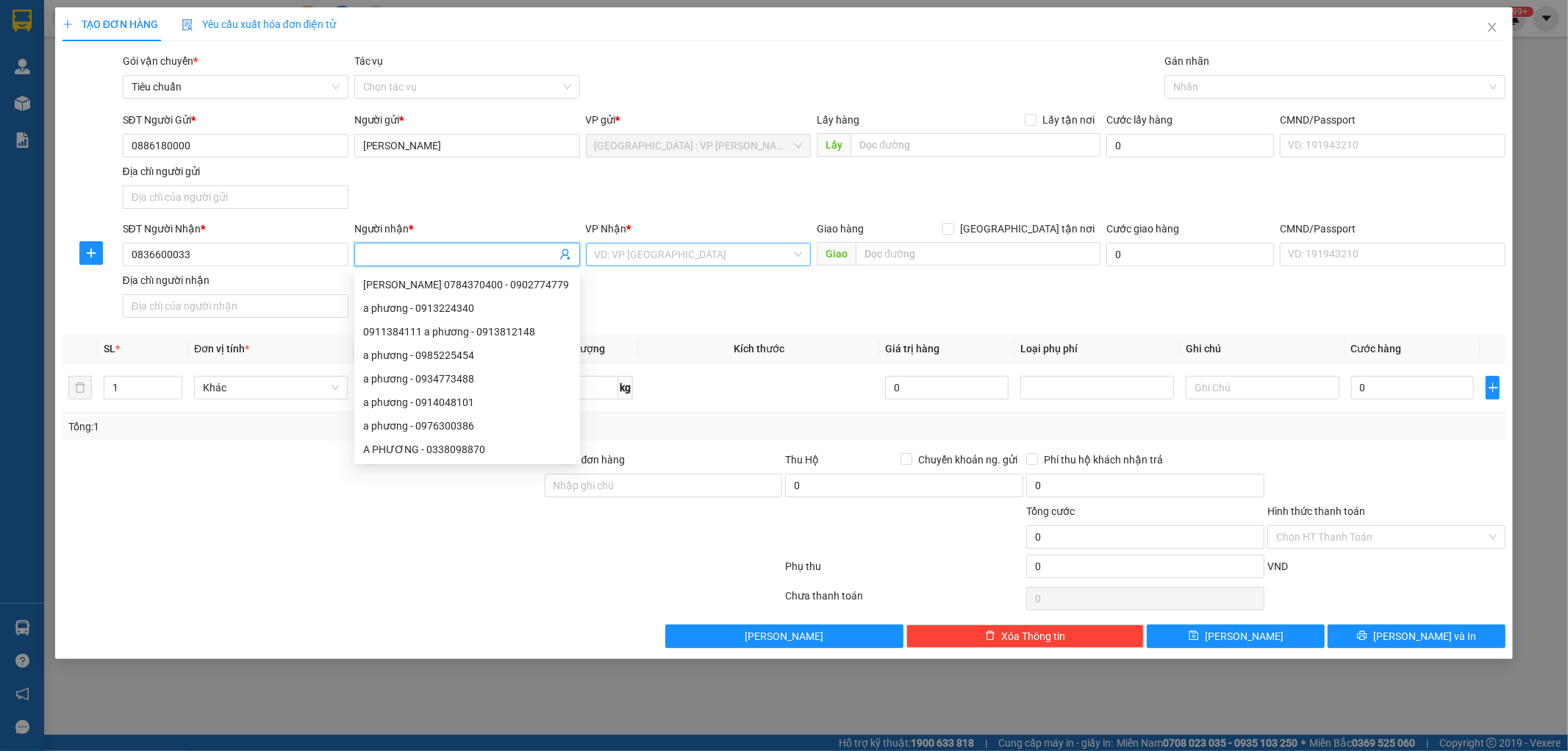
click at [653, 252] on input "search" at bounding box center [693, 255] width 198 height 22
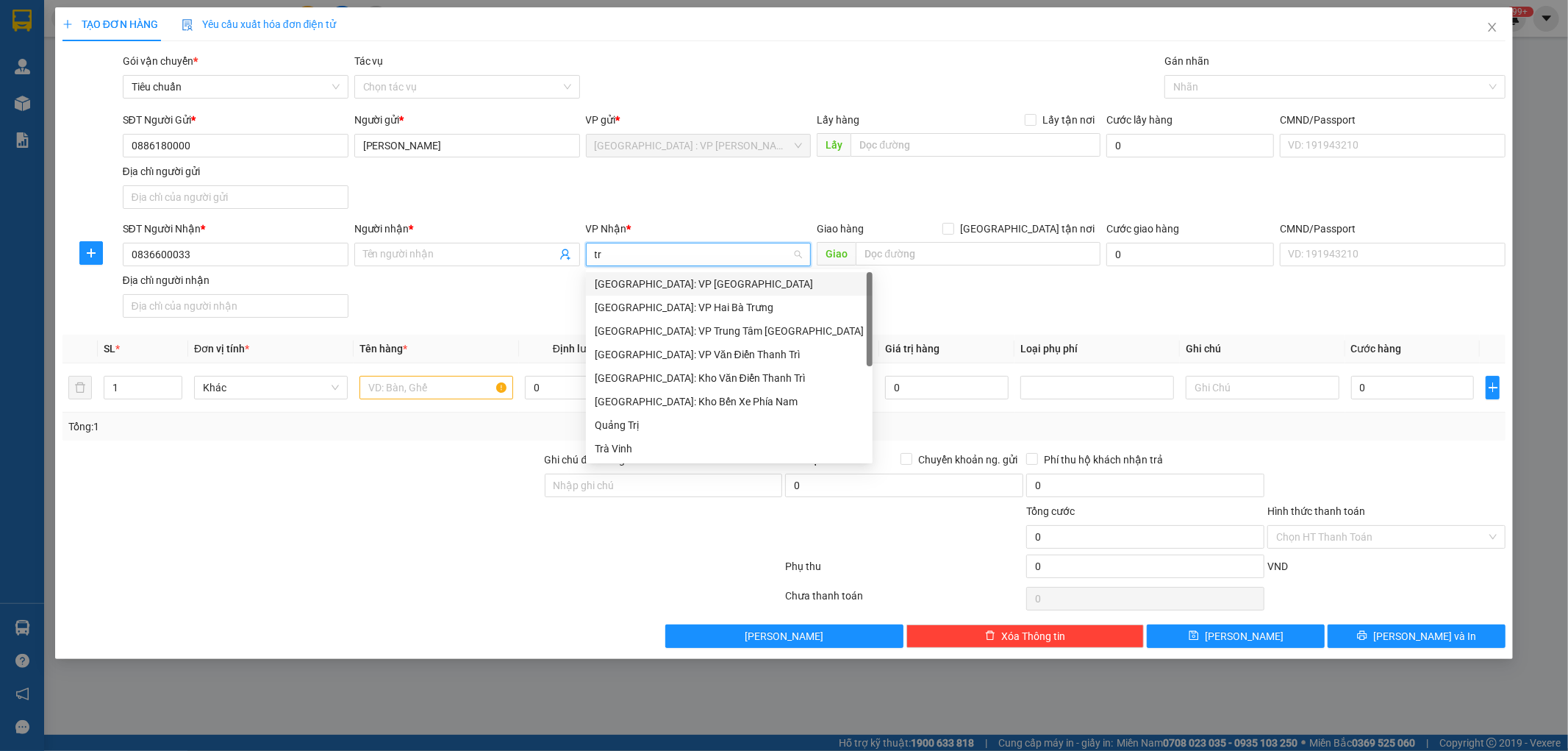
type input "tri"
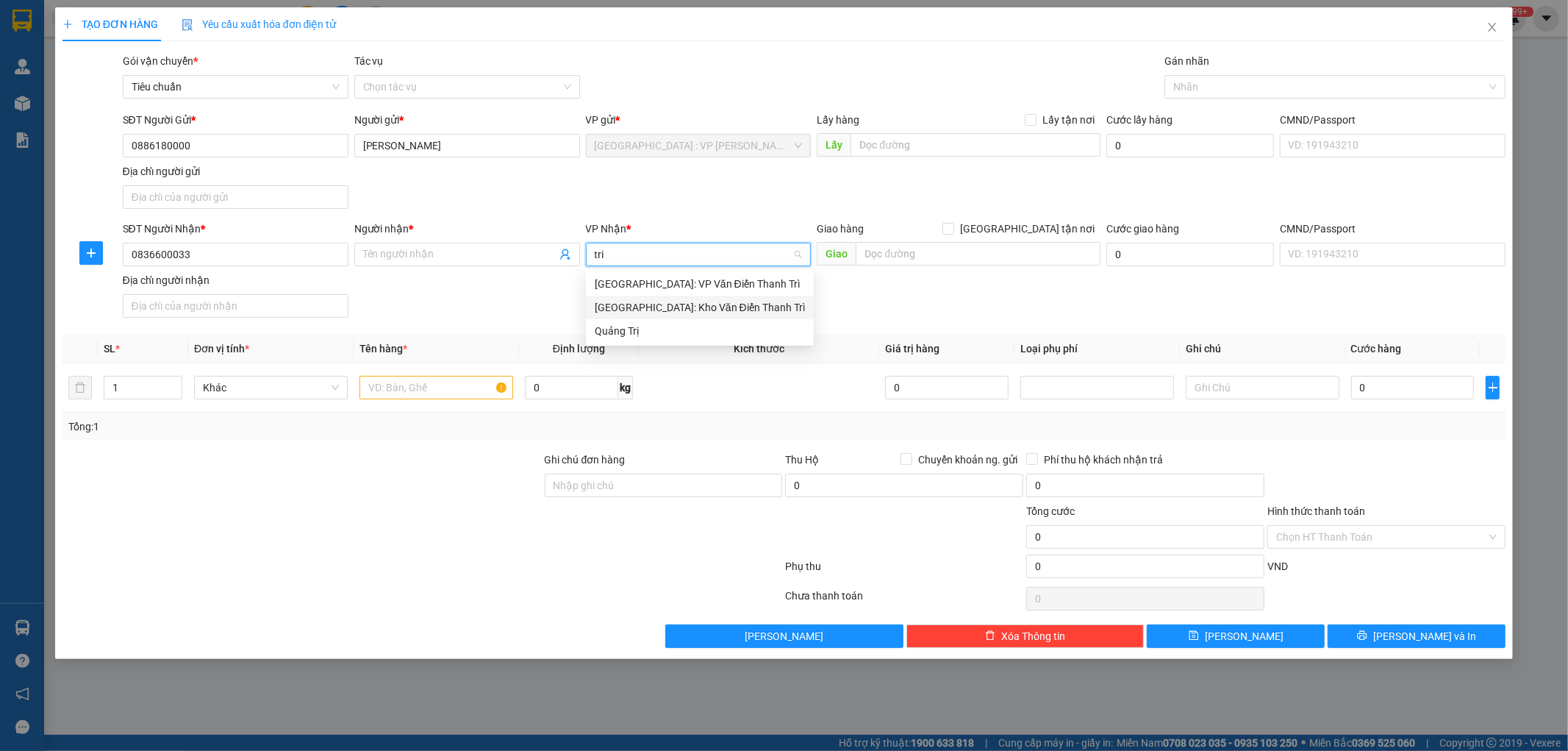
click at [665, 310] on div "[GEOGRAPHIC_DATA]: Kho Văn Điển Thanh Trì" at bounding box center [700, 308] width 210 height 16
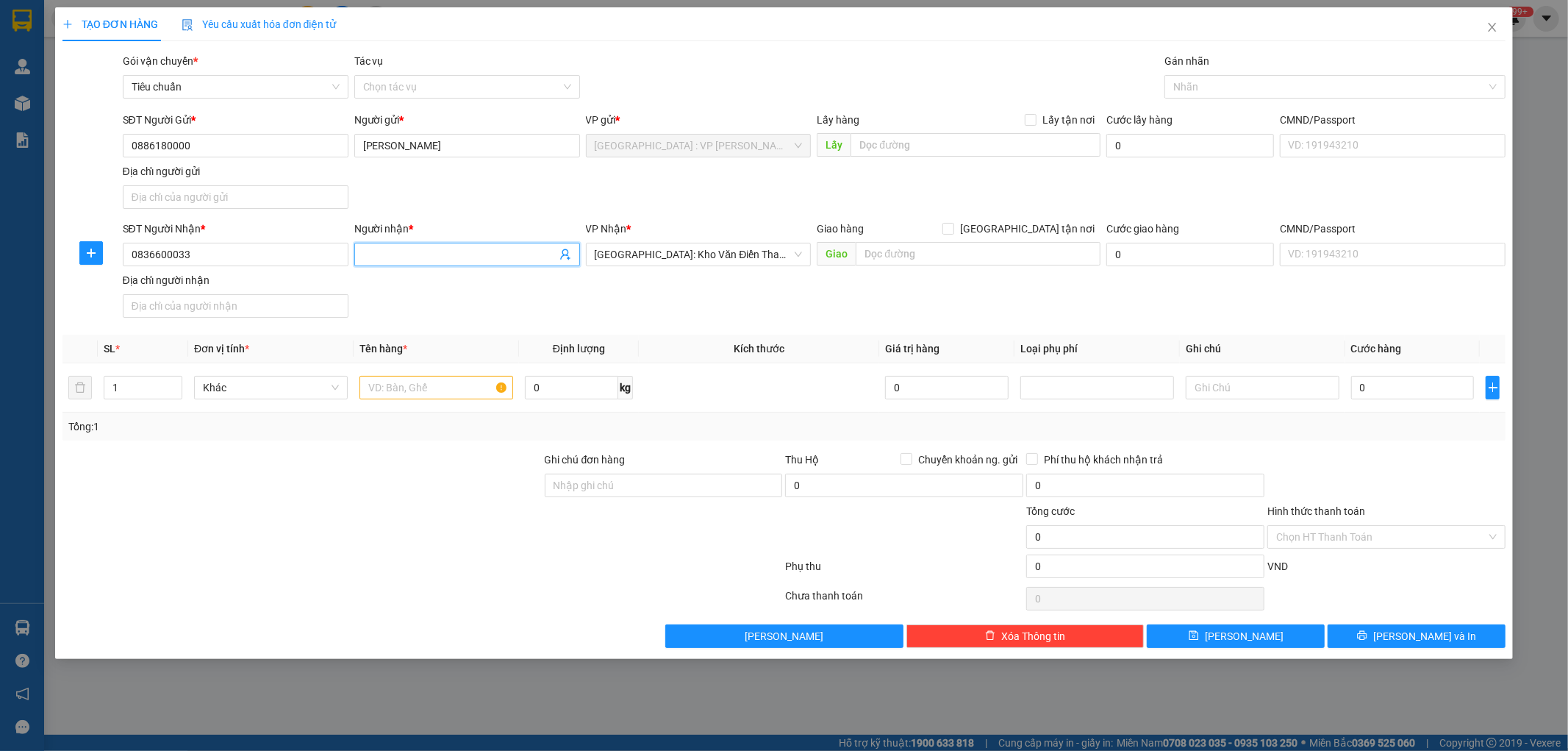
click at [413, 253] on input "Người nhận *" at bounding box center [460, 255] width 194 height 16
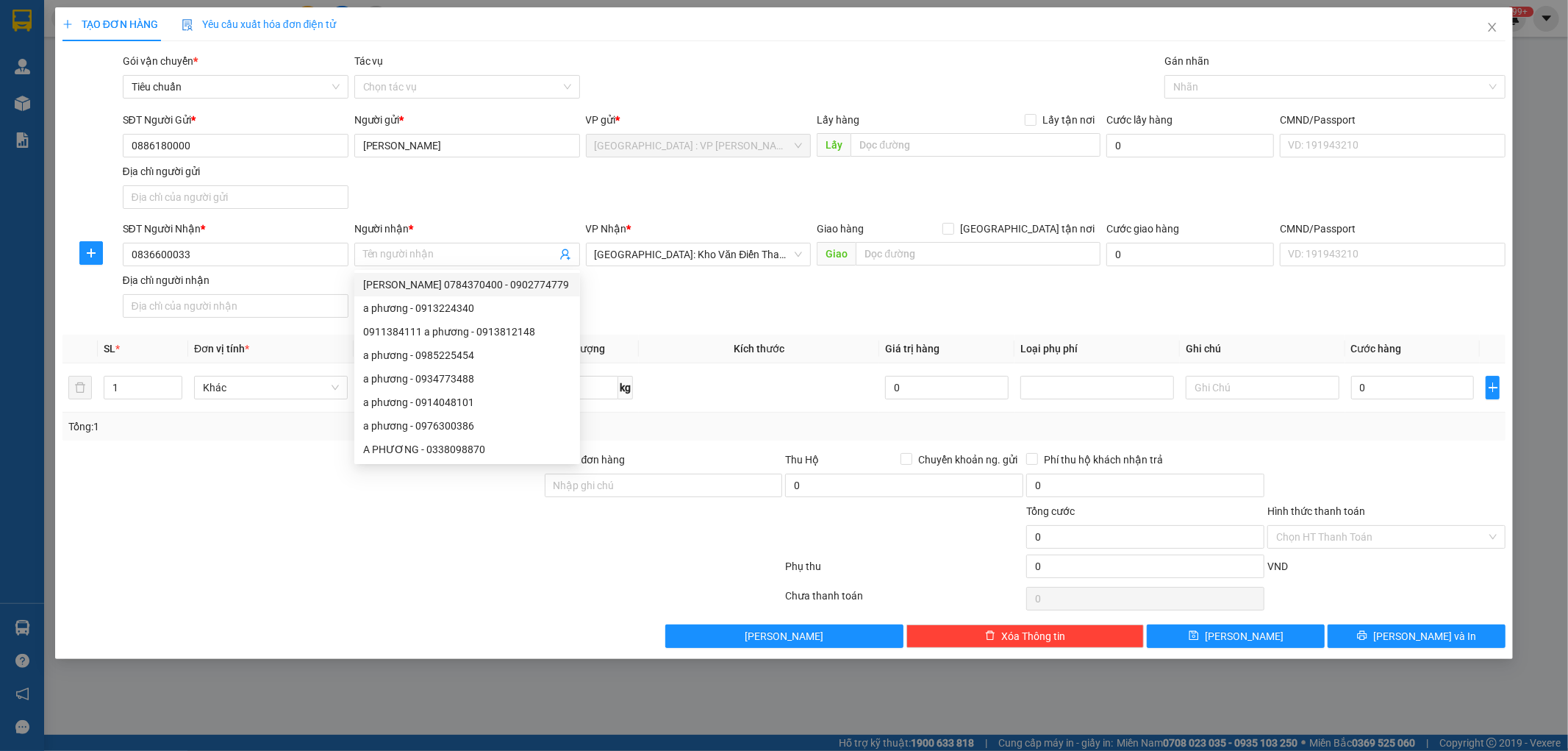
click at [761, 432] on div "Tổng: 1" at bounding box center [784, 427] width 1432 height 16
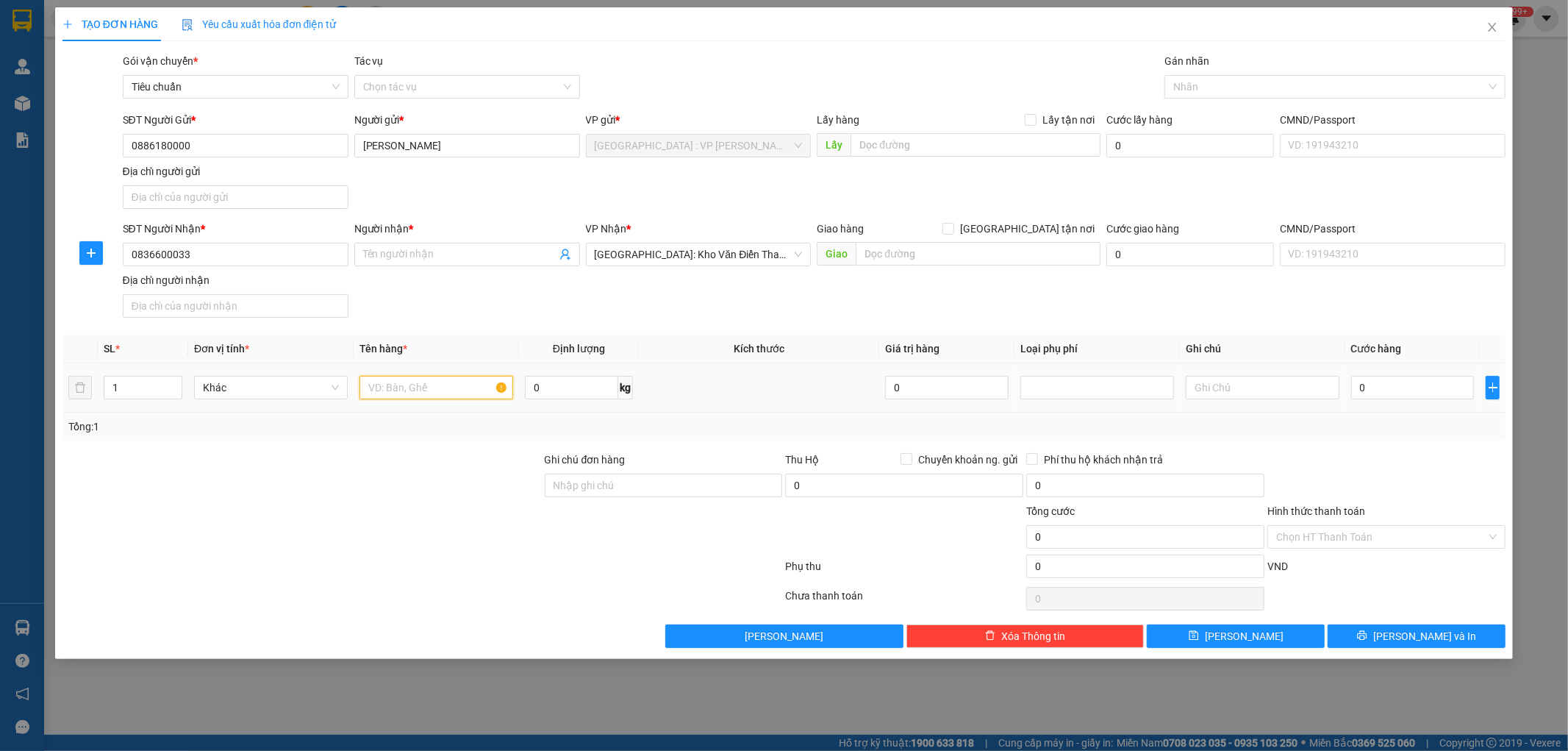
click at [447, 392] on input "text" at bounding box center [436, 388] width 154 height 24
type input "1 kiện bọc xốp nổ"
click at [1071, 232] on span "[GEOGRAPHIC_DATA] tận nơi" at bounding box center [1027, 229] width 146 height 16
click at [953, 232] on input "[GEOGRAPHIC_DATA] tận nơi" at bounding box center [948, 228] width 10 height 10
checkbox input "true"
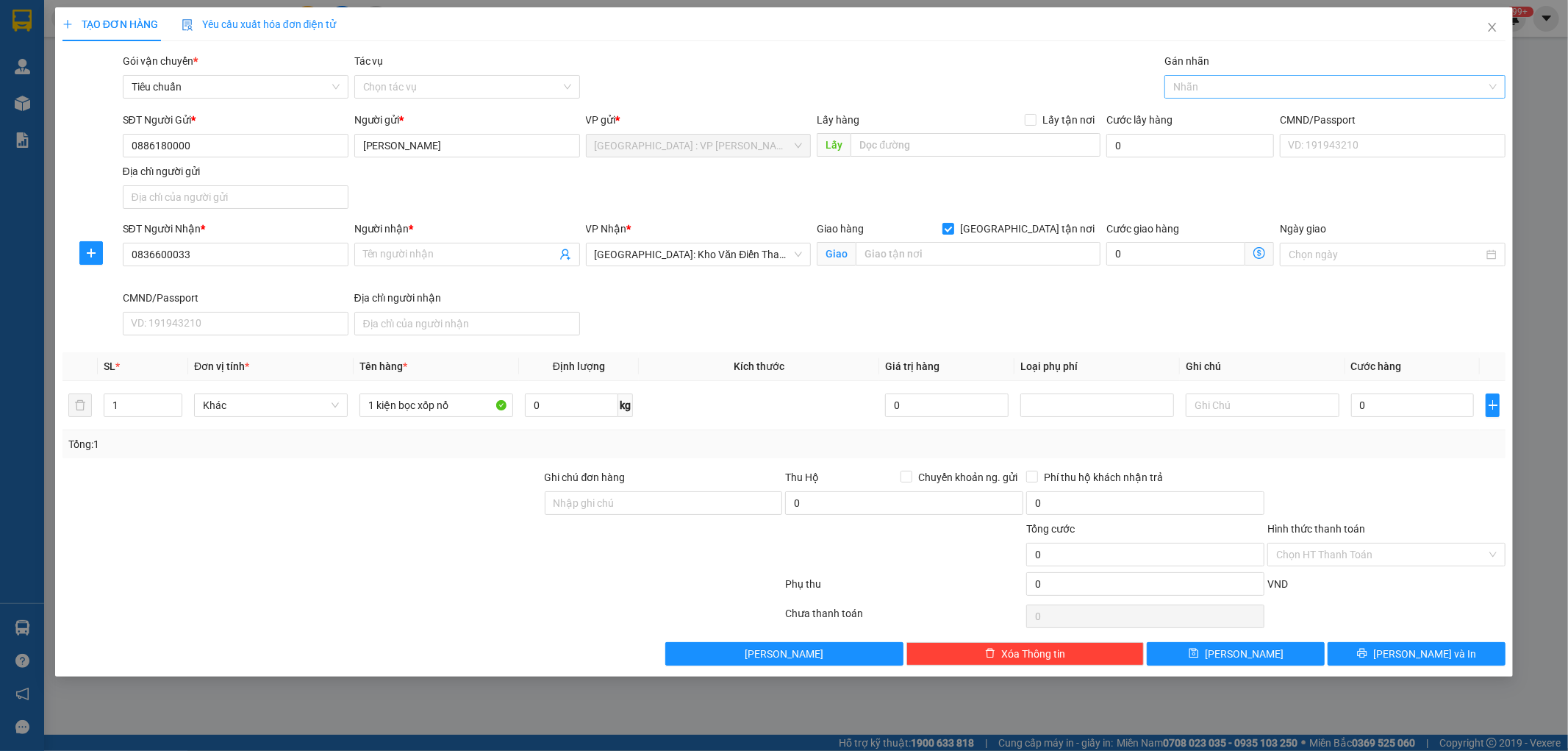
click at [1202, 92] on div at bounding box center [1328, 87] width 319 height 18
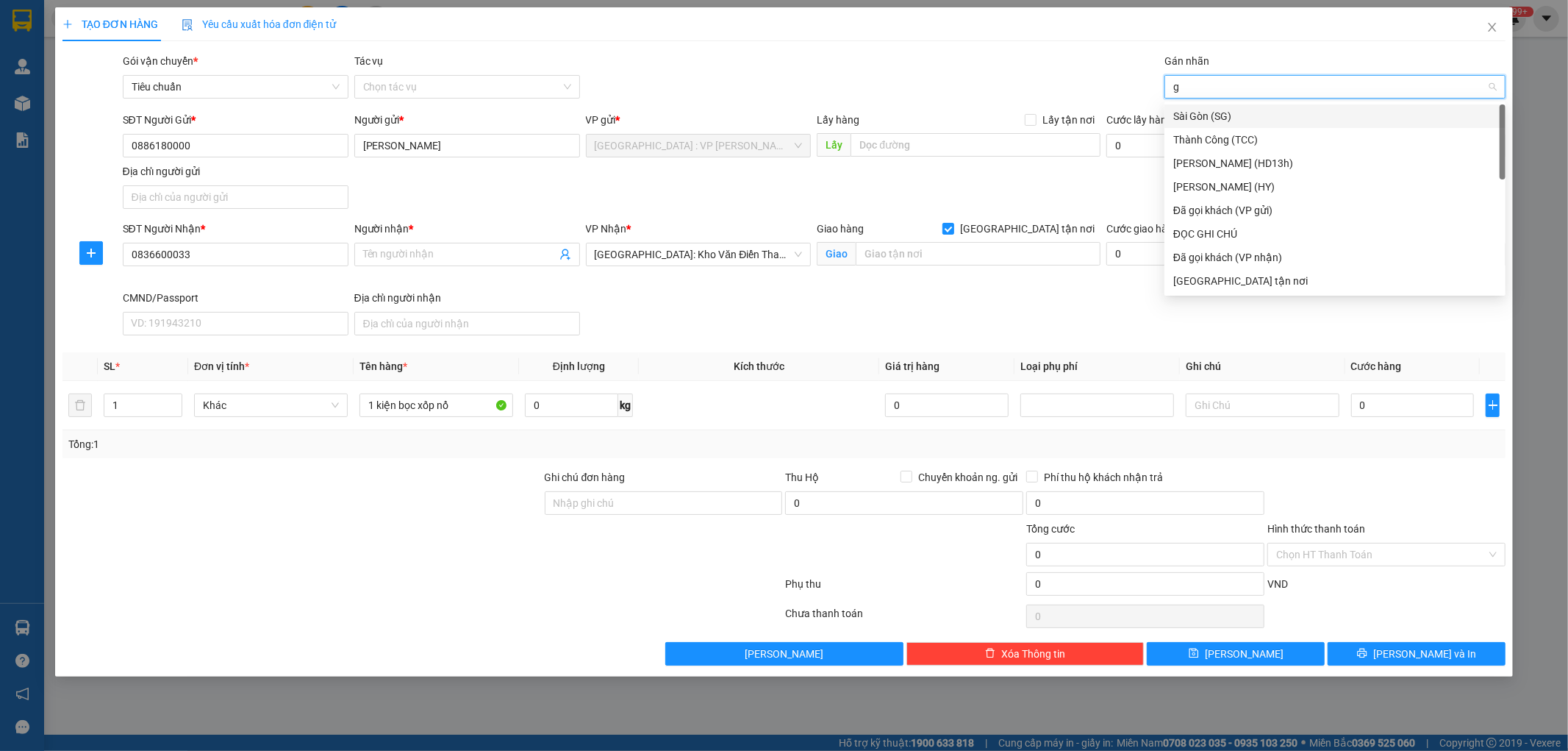
type input "gt"
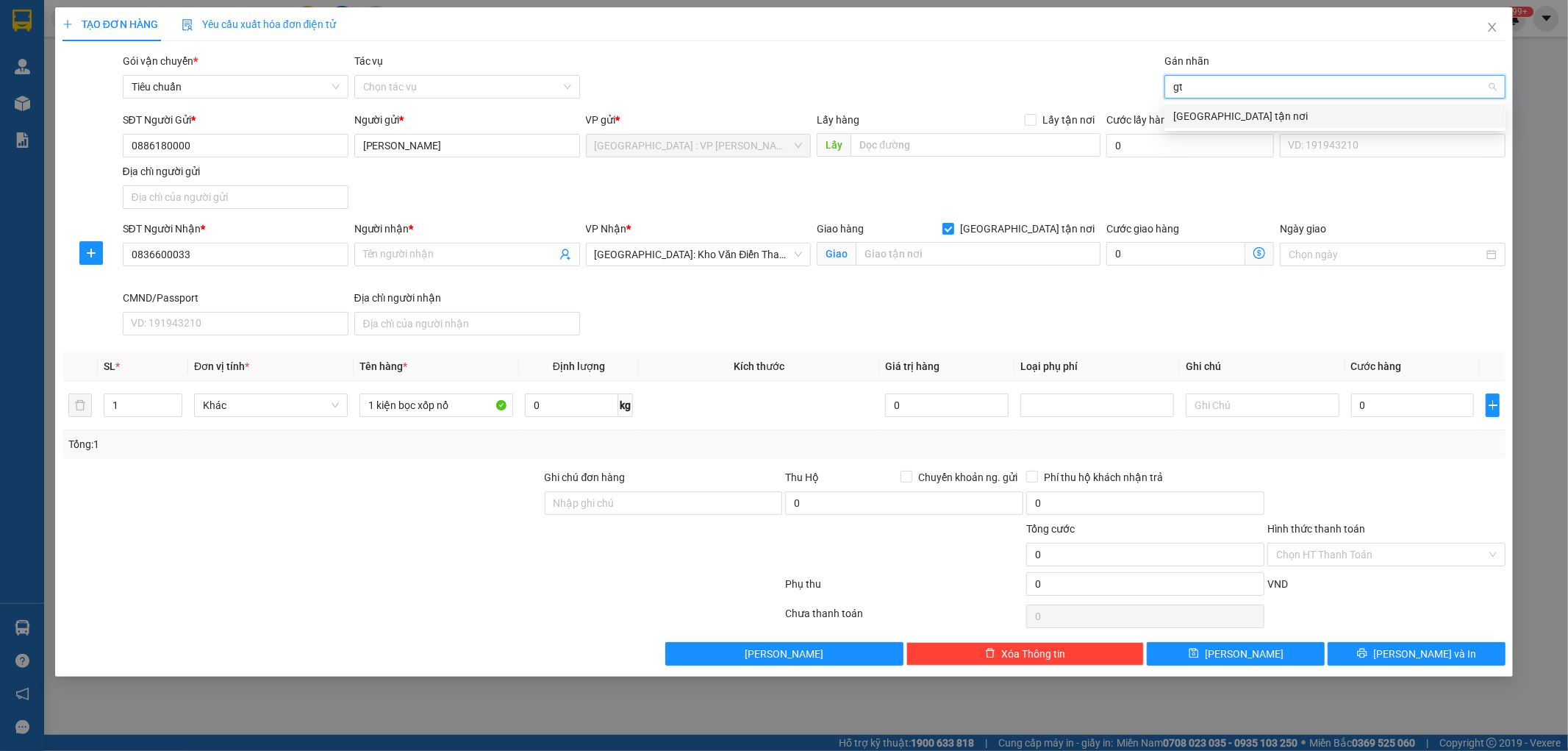
click at [1197, 108] on div "[GEOGRAPHIC_DATA] tận nơi" at bounding box center [1335, 116] width 324 height 16
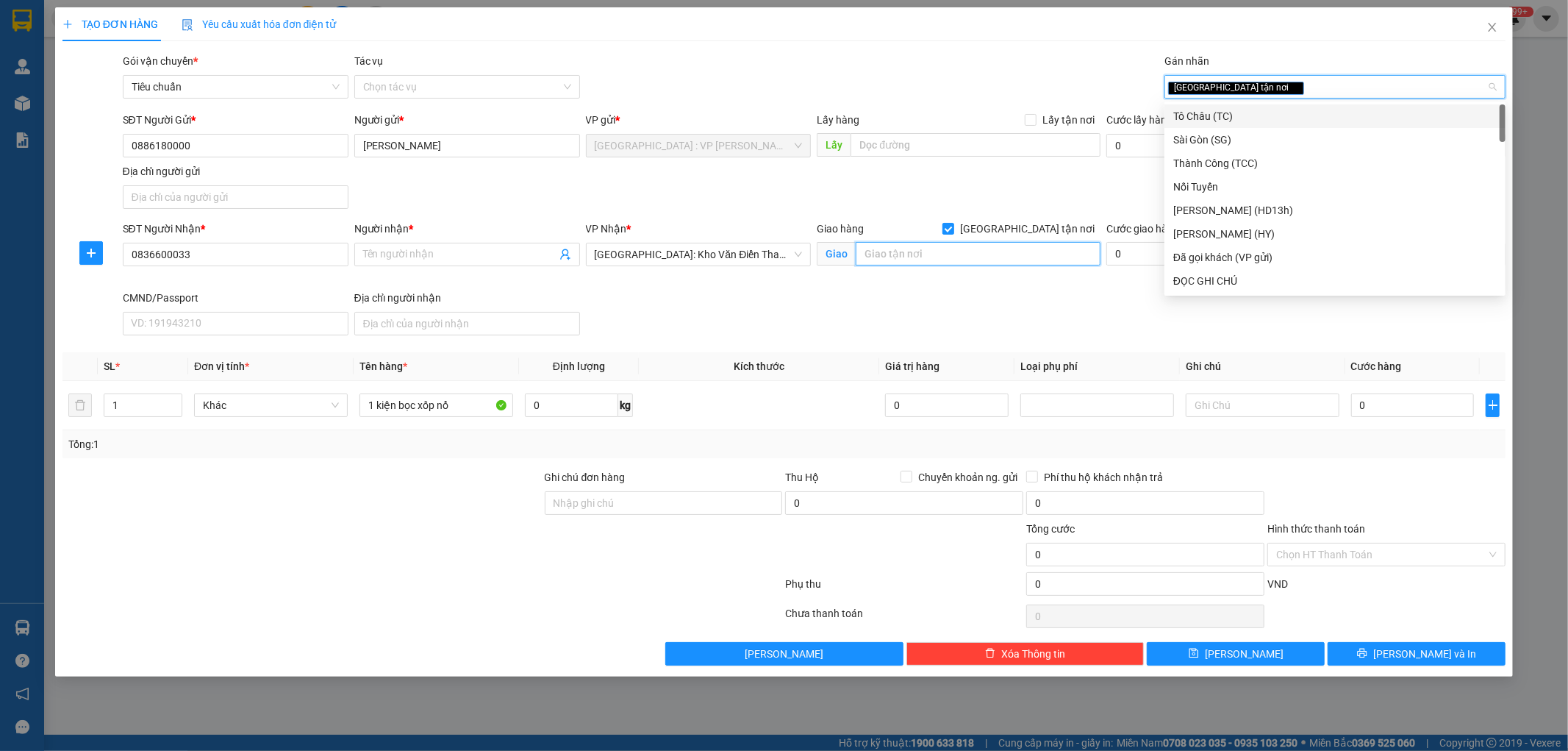
click at [952, 251] on input "text" at bounding box center [978, 254] width 245 height 24
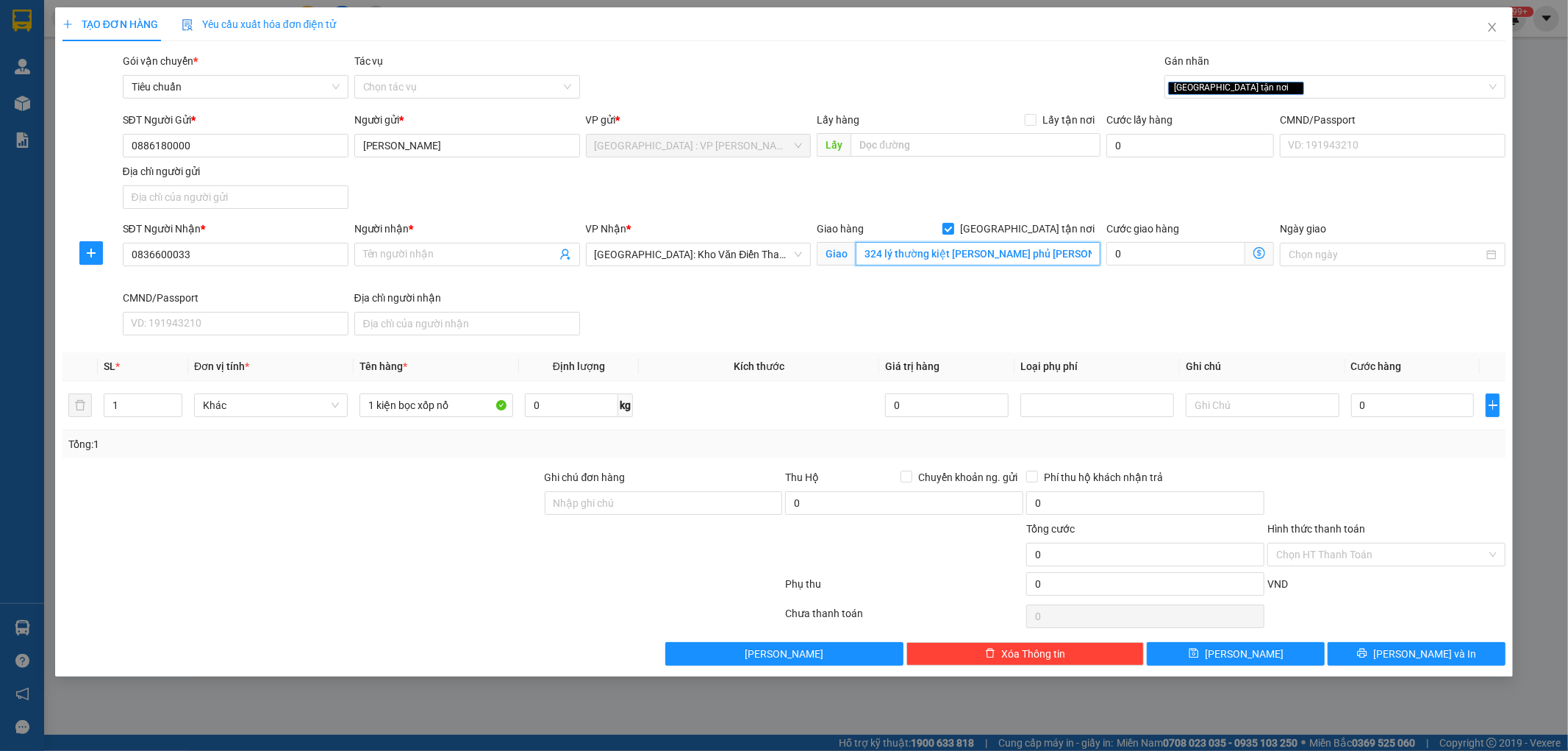
scroll to position [0, 1]
type input "324 lý thường kiệt [PERSON_NAME] phủ [PERSON_NAME][GEOGRAPHIC_DATA]"
click at [934, 346] on div "Transit Pickup Surcharge Ids Transit Deliver Surcharge Ids Transit Deliver Surc…" at bounding box center [784, 359] width 1444 height 613
click at [482, 258] on input "Người nhận *" at bounding box center [460, 255] width 194 height 16
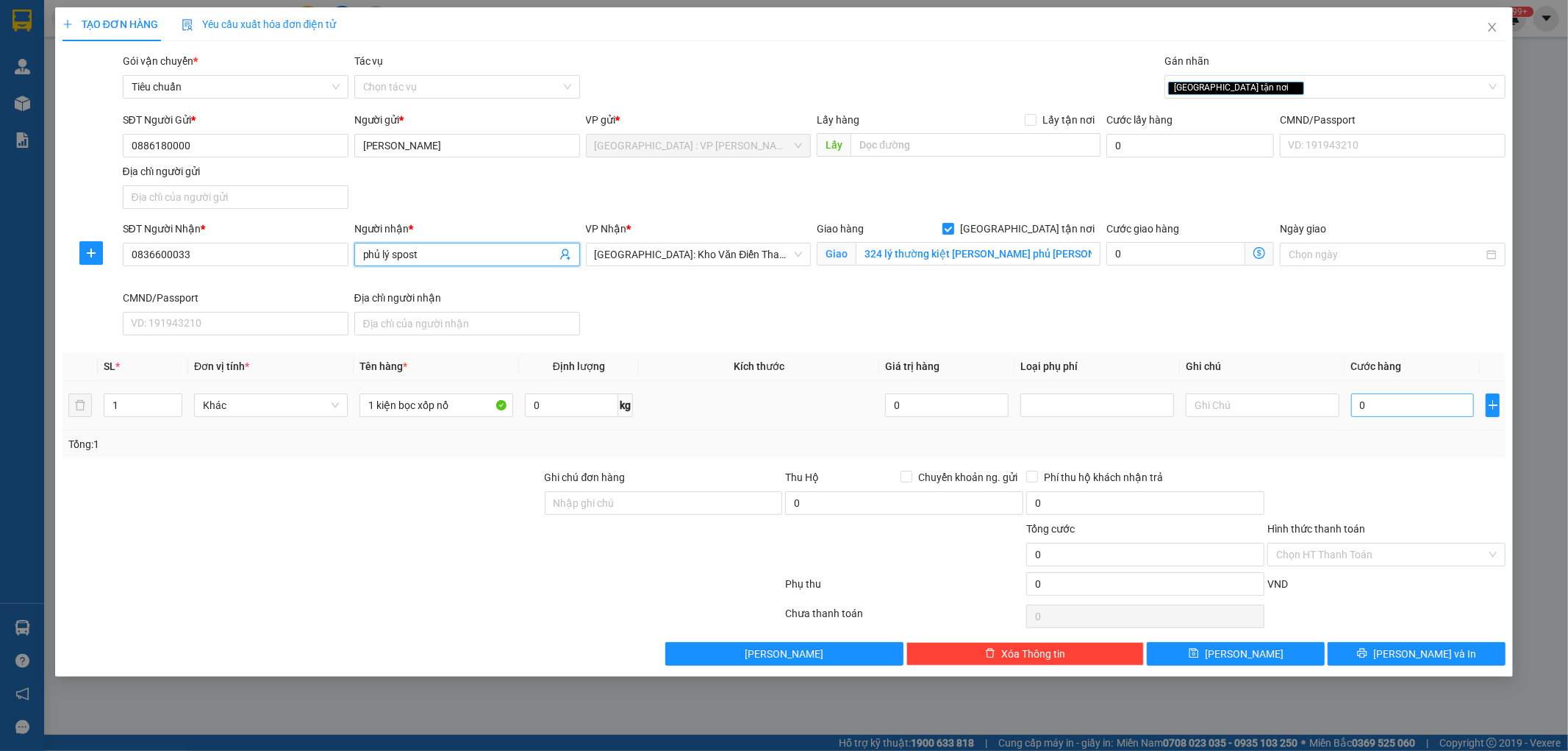
type input "phủ lý spost"
click at [1394, 398] on input "0" at bounding box center [1413, 406] width 124 height 24
type input "8"
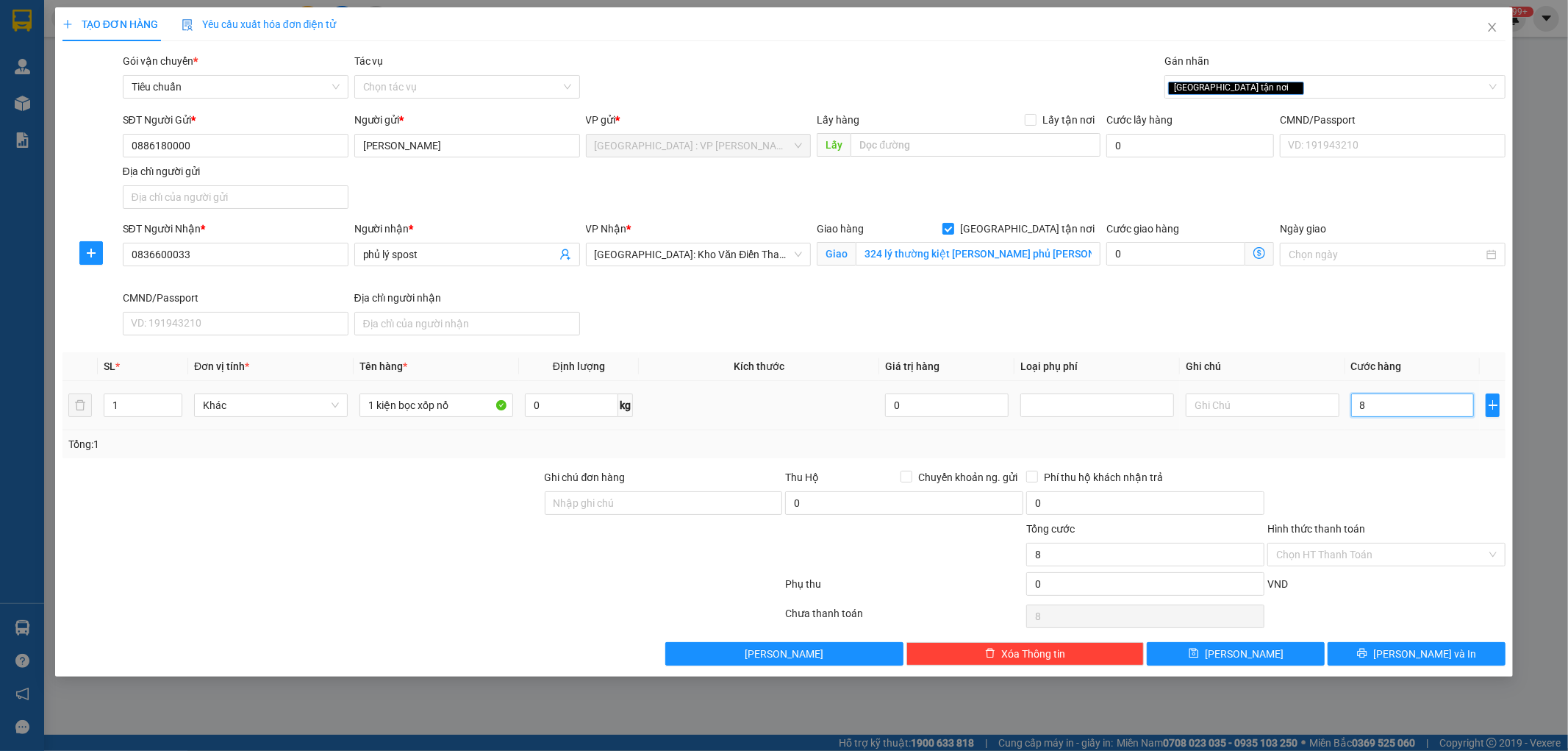
type input "80"
type input "800"
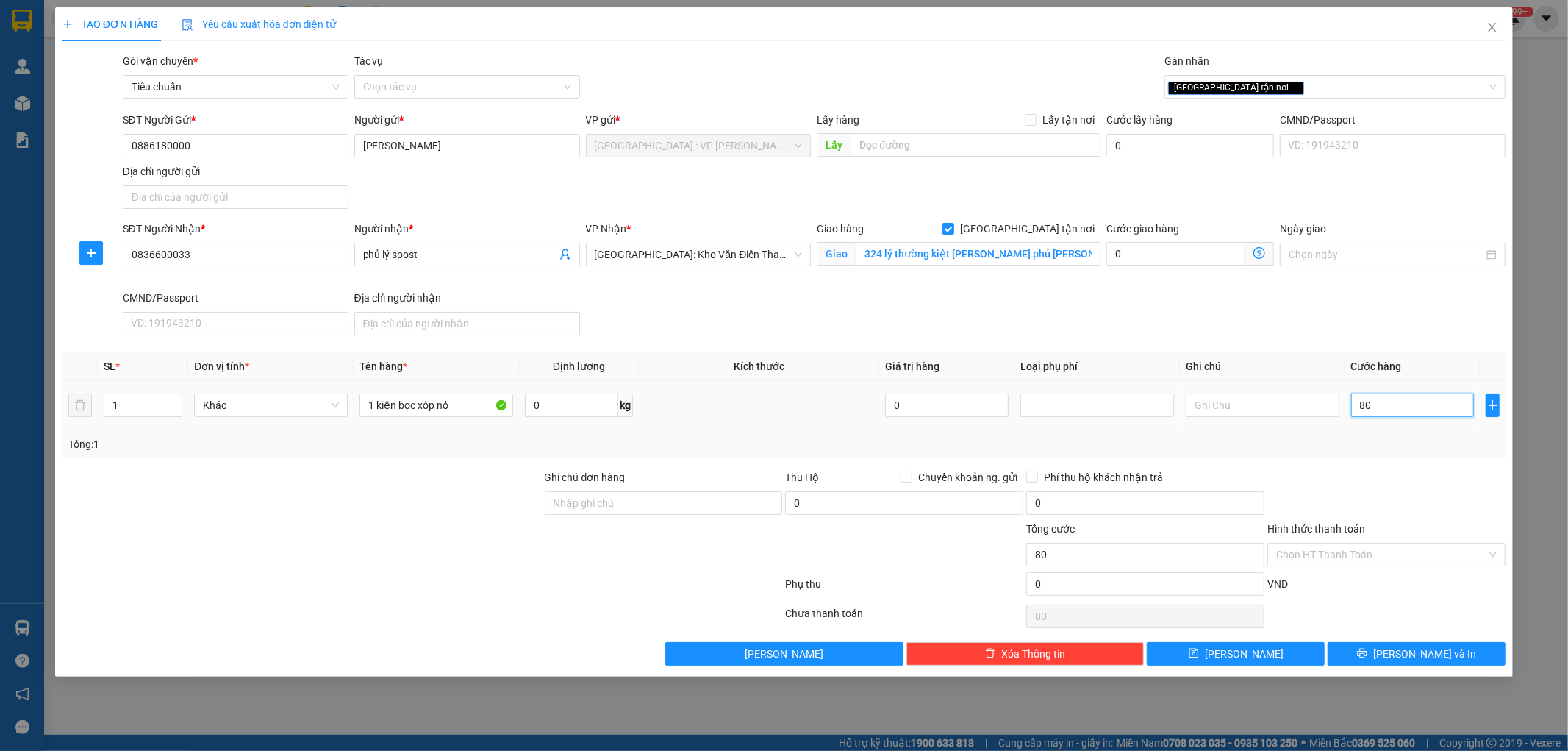
type input "800"
type input "8.000"
type input "80.000"
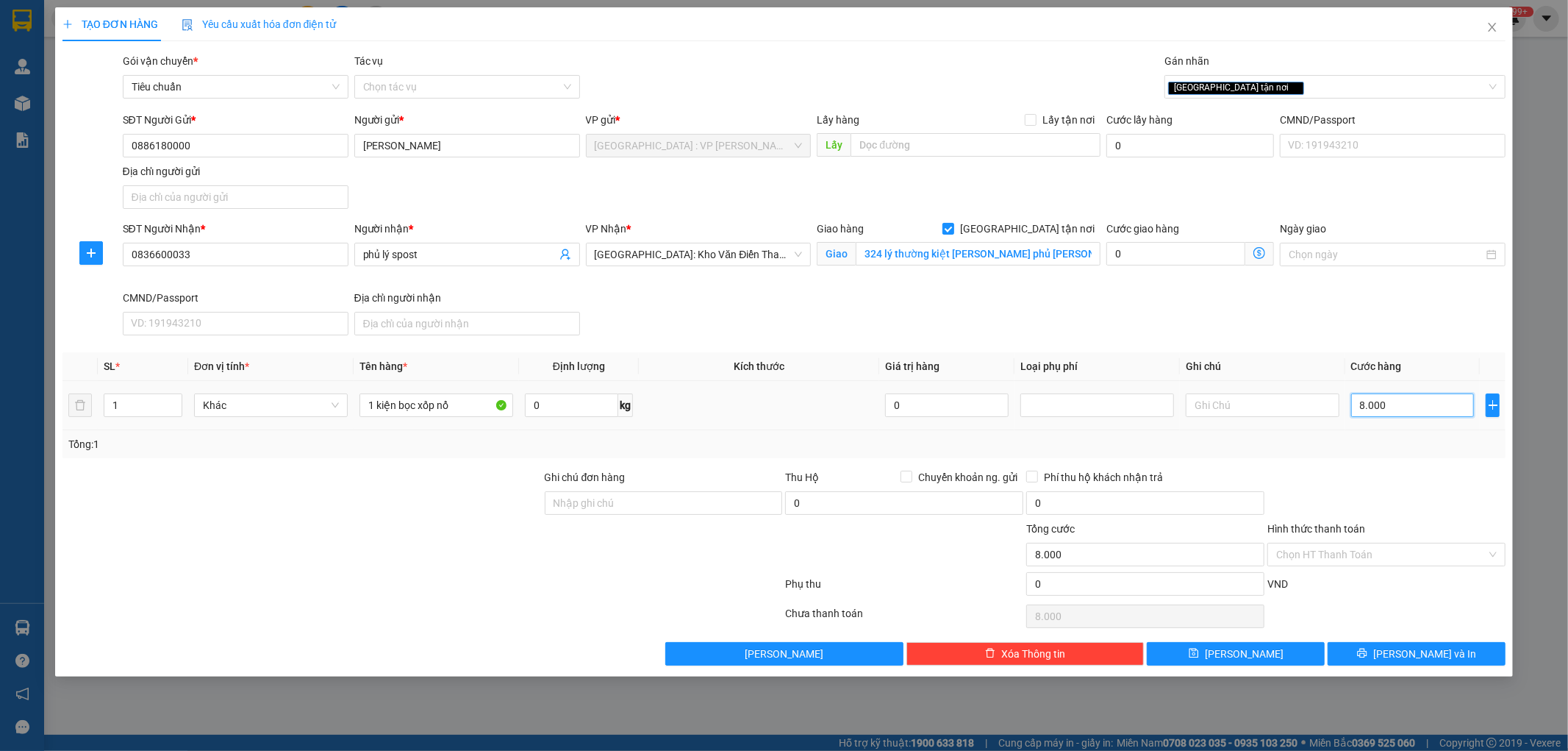
type input "80.000"
click at [1408, 504] on div at bounding box center [1387, 495] width 241 height 52
click at [1326, 552] on input "Hình thức thanh toán" at bounding box center [1382, 554] width 210 height 22
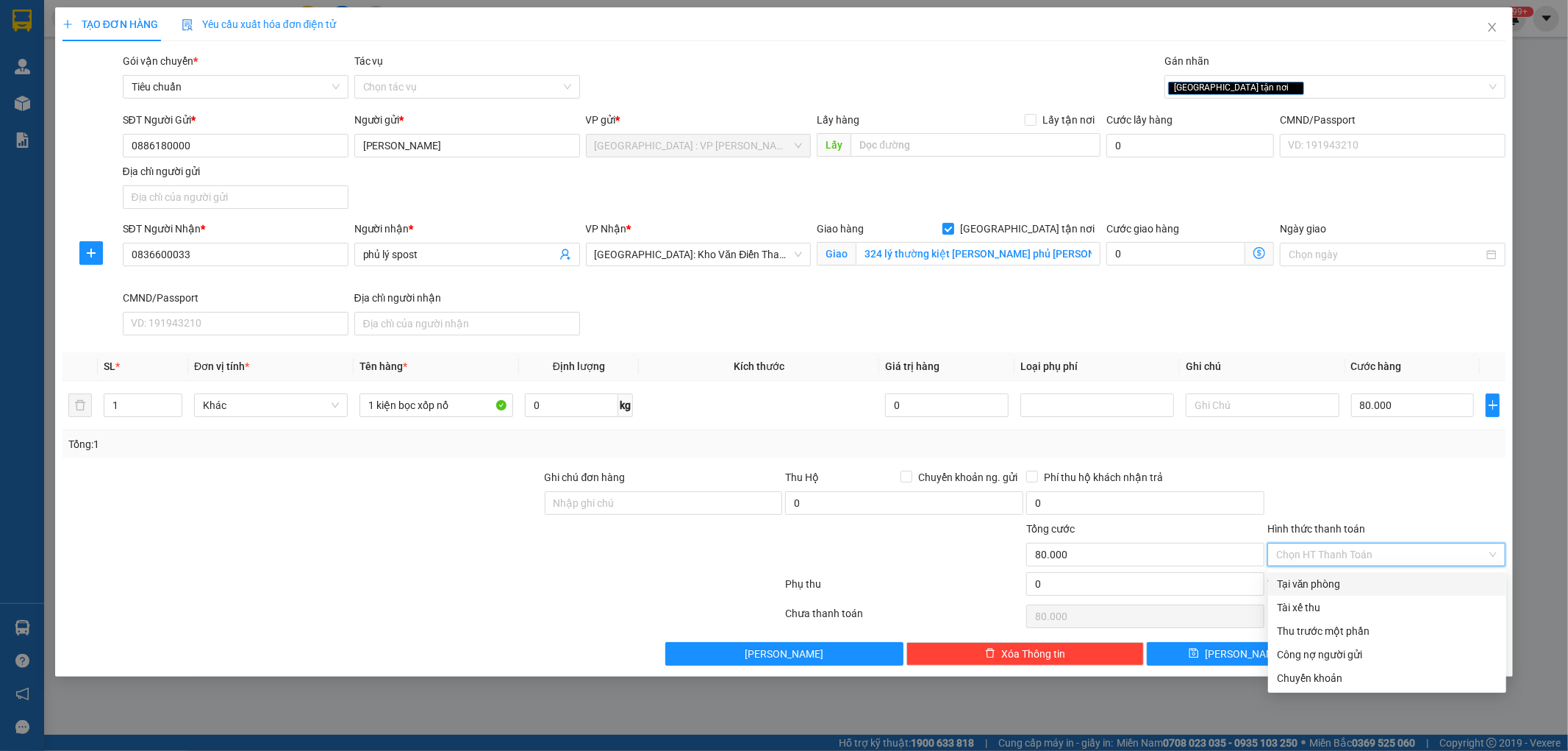
click at [1324, 588] on div "Tại văn phòng" at bounding box center [1388, 584] width 221 height 16
type input "0"
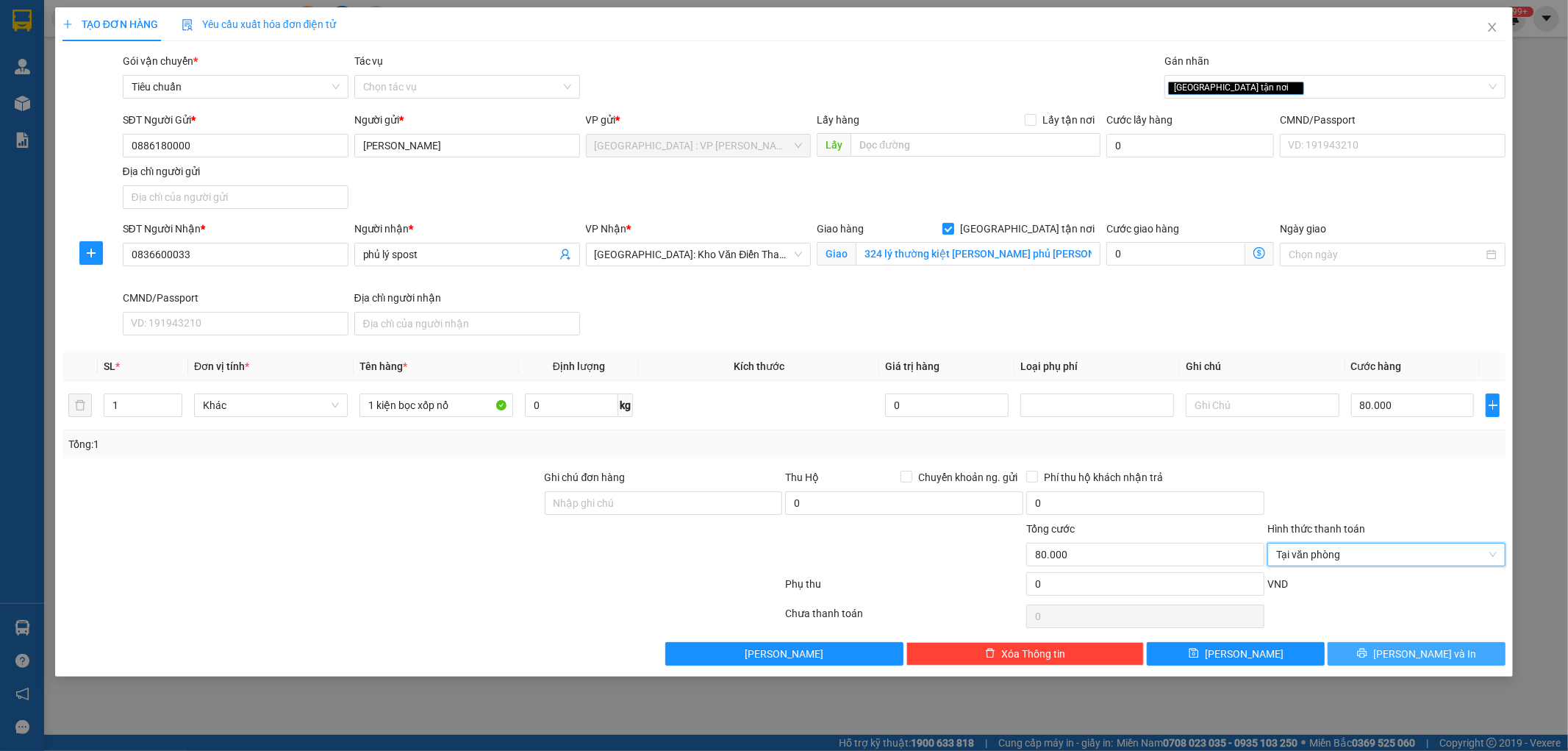
click at [1348, 649] on button "[PERSON_NAME] và In" at bounding box center [1417, 654] width 178 height 24
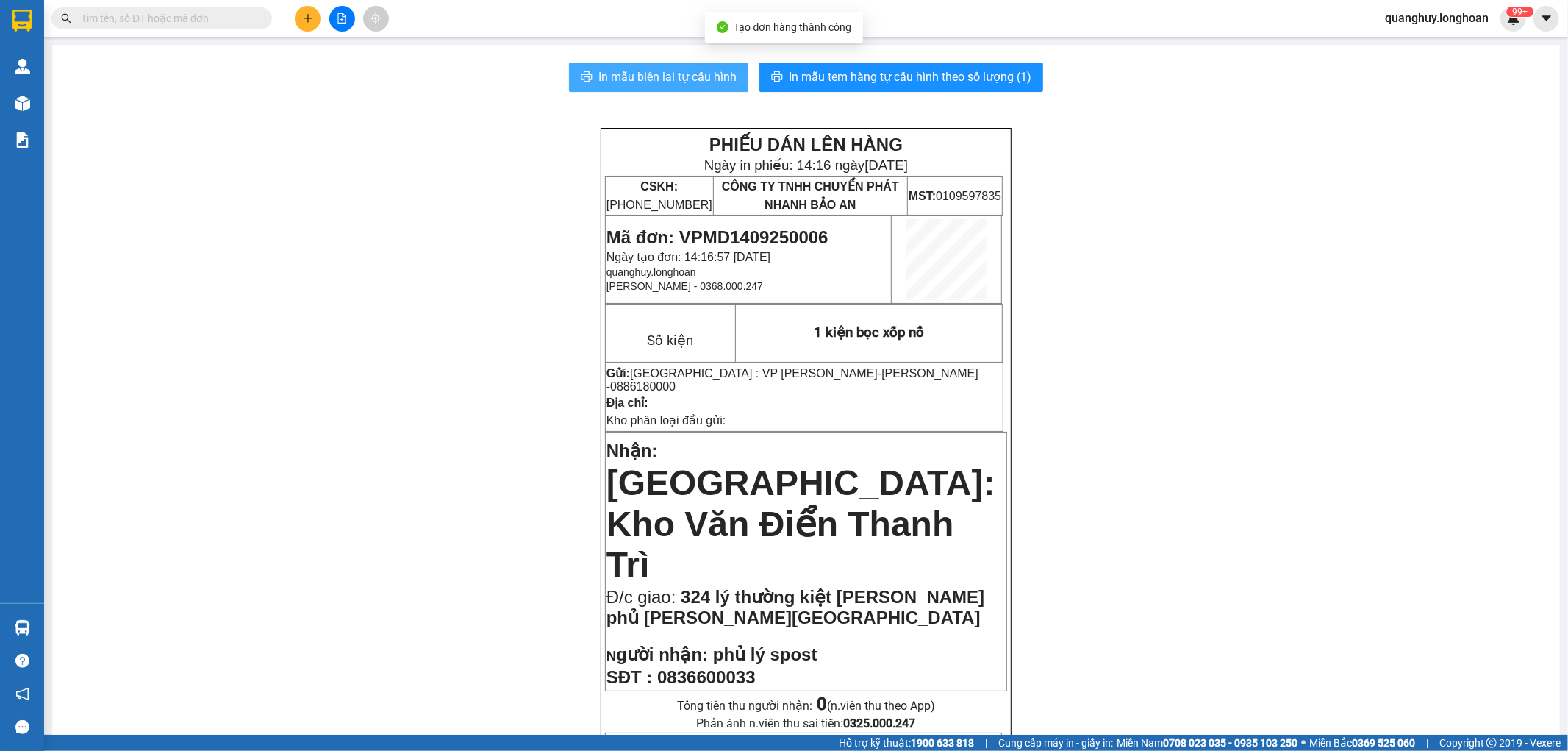
click at [684, 82] on span "In mẫu biên lai tự cấu hình" at bounding box center [667, 77] width 138 height 18
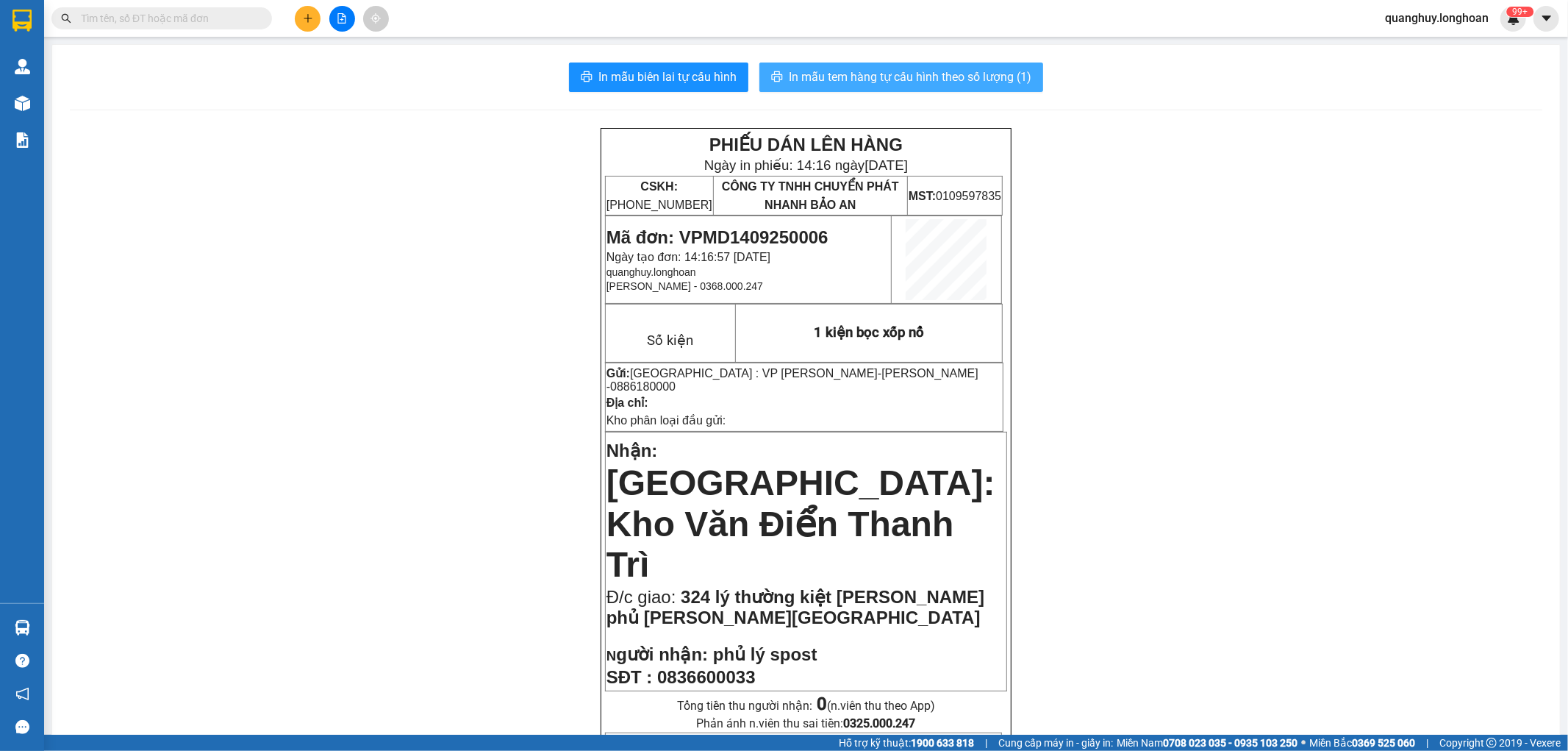
click at [957, 87] on button "In mẫu tem hàng tự cấu hình theo số lượng (1)" at bounding box center [901, 77] width 284 height 29
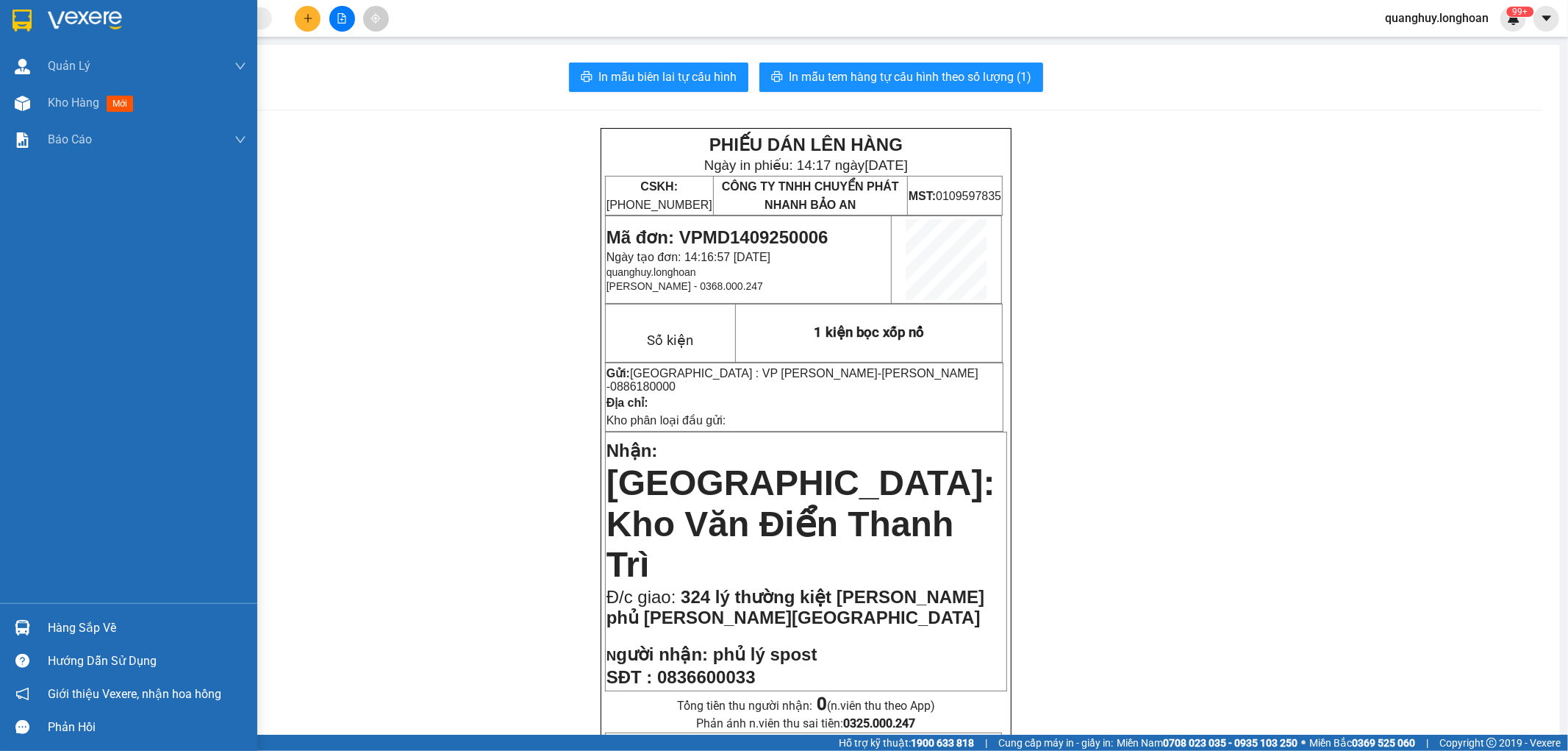
click at [21, 32] on div at bounding box center [22, 20] width 26 height 26
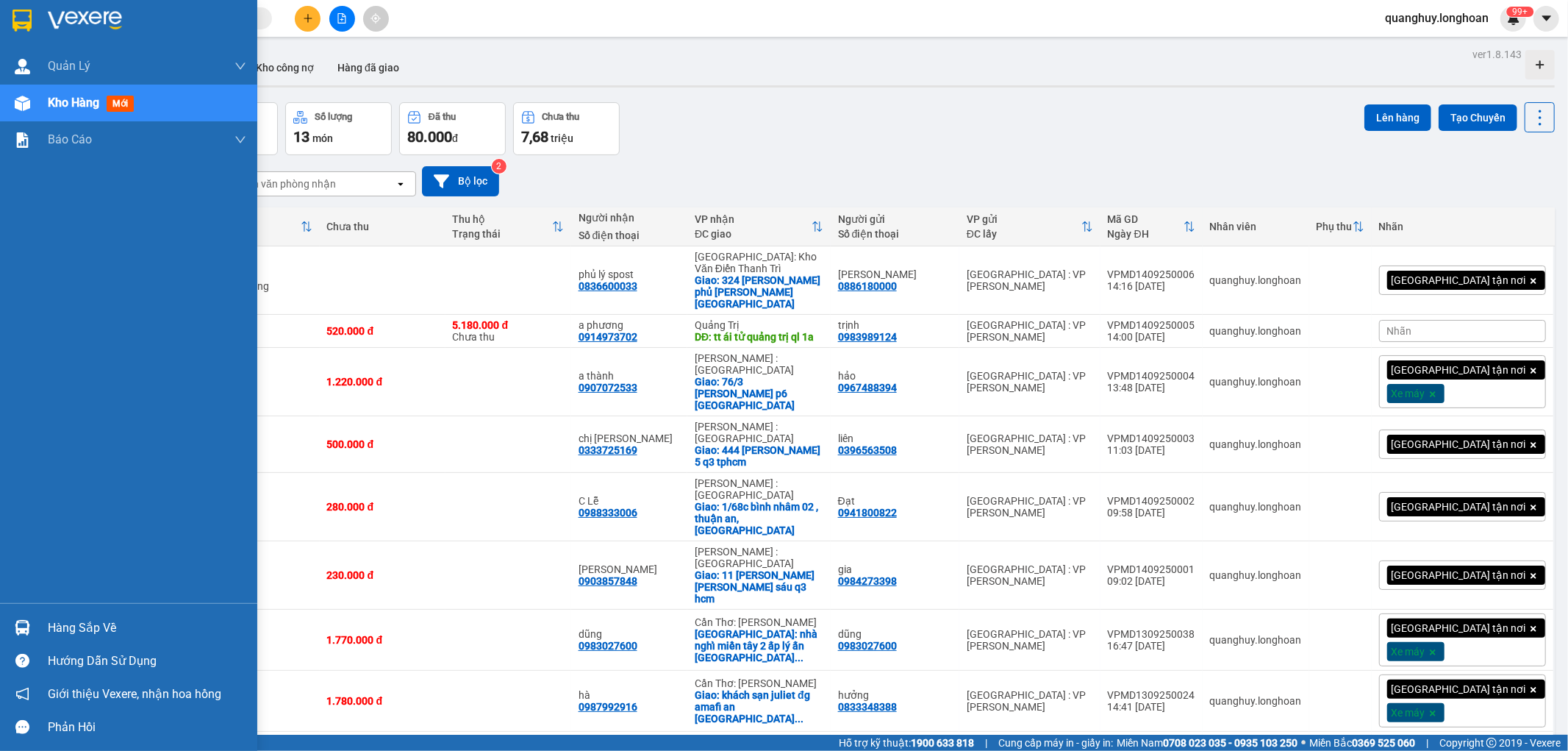
click at [32, 18] on div at bounding box center [22, 20] width 26 height 26
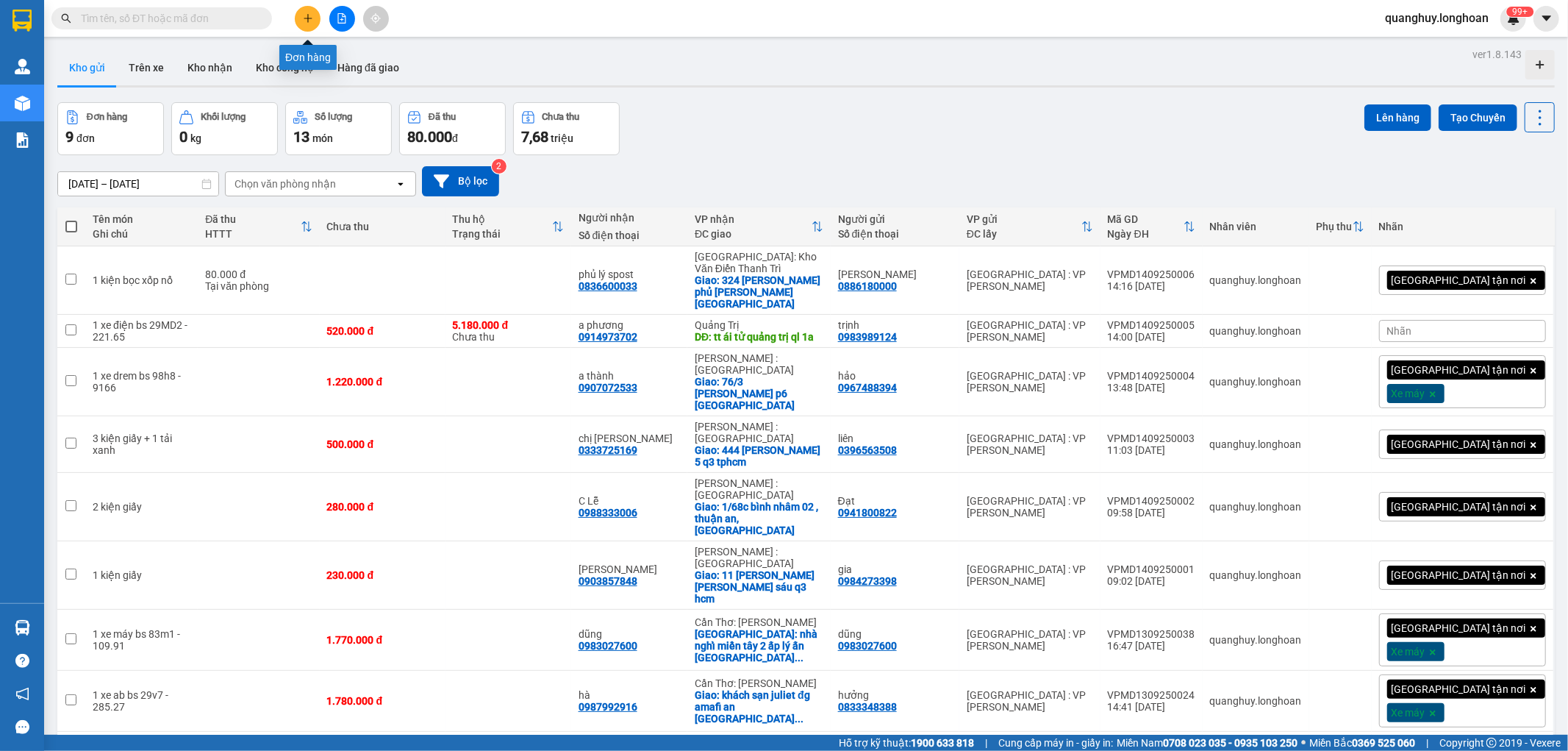
click at [309, 26] on button at bounding box center [308, 18] width 26 height 26
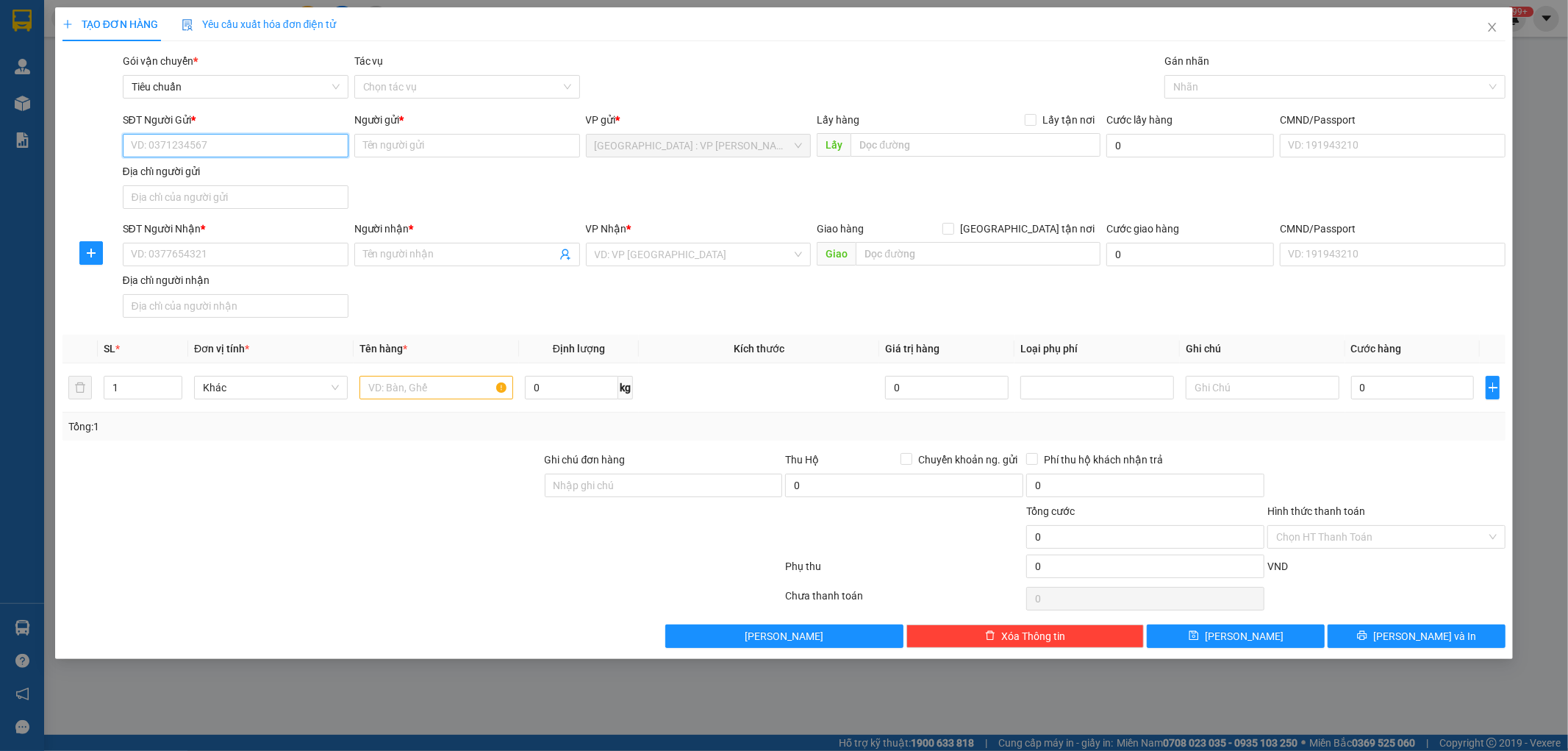
click at [247, 146] on input "SĐT Người Gửi *" at bounding box center [235, 146] width 226 height 24
click at [219, 174] on div "0777333868 - Baki Foods [GEOGRAPHIC_DATA]" at bounding box center [241, 175] width 219 height 16
type input "0777333868"
type input "Baki Foods Viet Nam"
type input "0777333868"
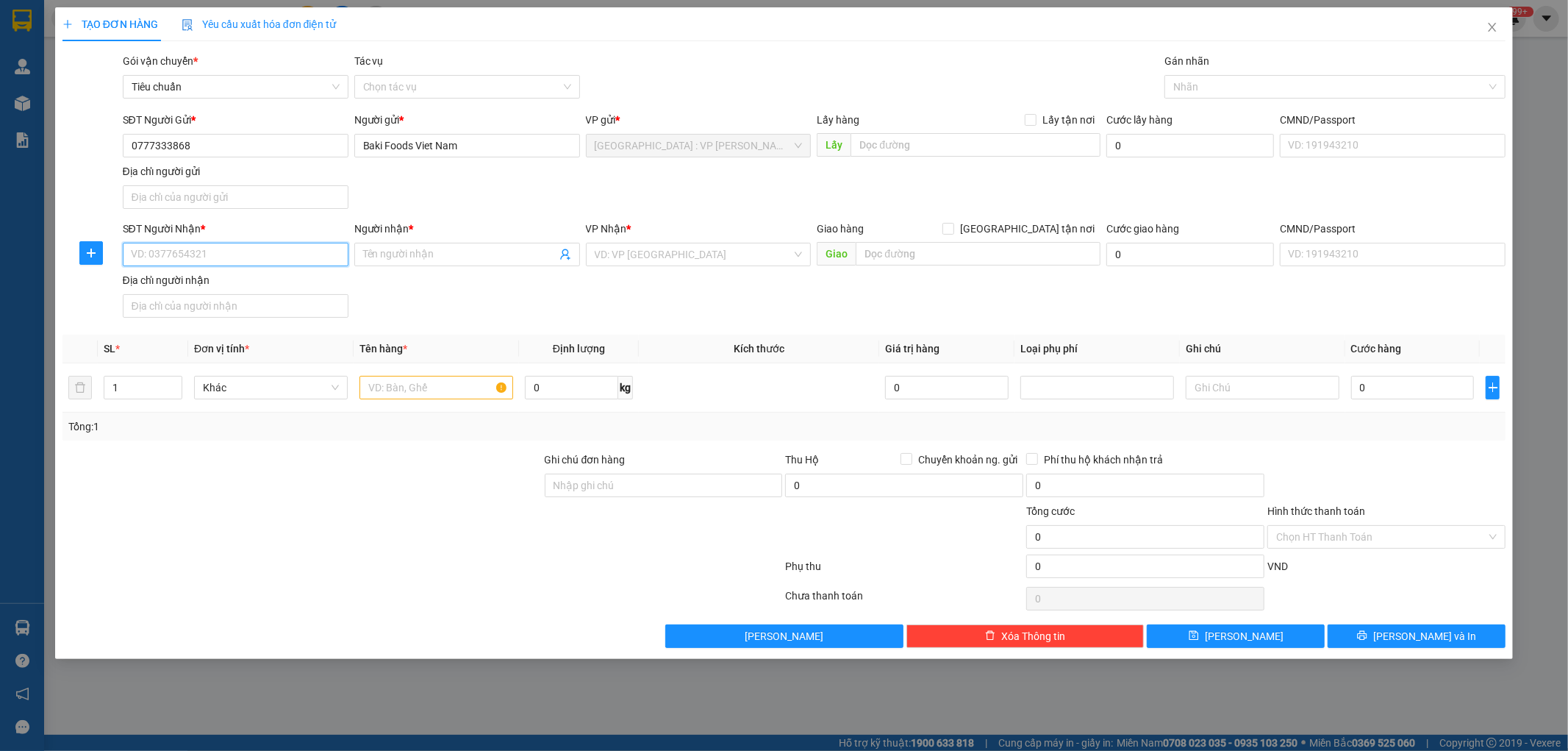
click at [269, 261] on input "SĐT Người Nhận *" at bounding box center [235, 255] width 226 height 24
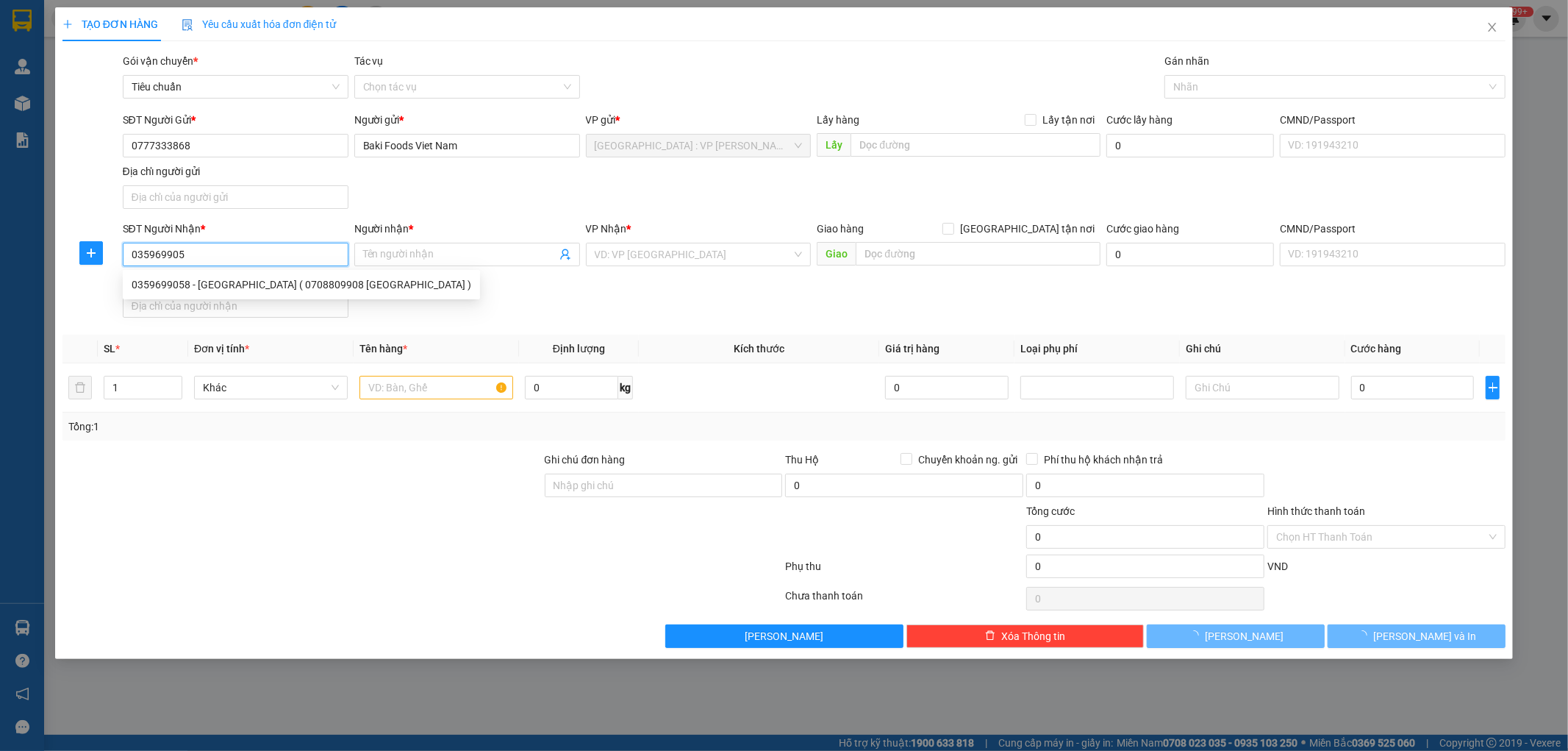
type input "0359699058"
click at [174, 287] on div "0359699058 - [GEOGRAPHIC_DATA] ( 0708809908 [GEOGRAPHIC_DATA] )" at bounding box center [302, 285] width 340 height 16
type input "Chị Giang ( 0708809908 Út Khuyên )"
checkbox input "true"
type input "313 QL13, [GEOGRAPHIC_DATA], [GEOGRAPHIC_DATA], [GEOGRAPHIC_DATA]"
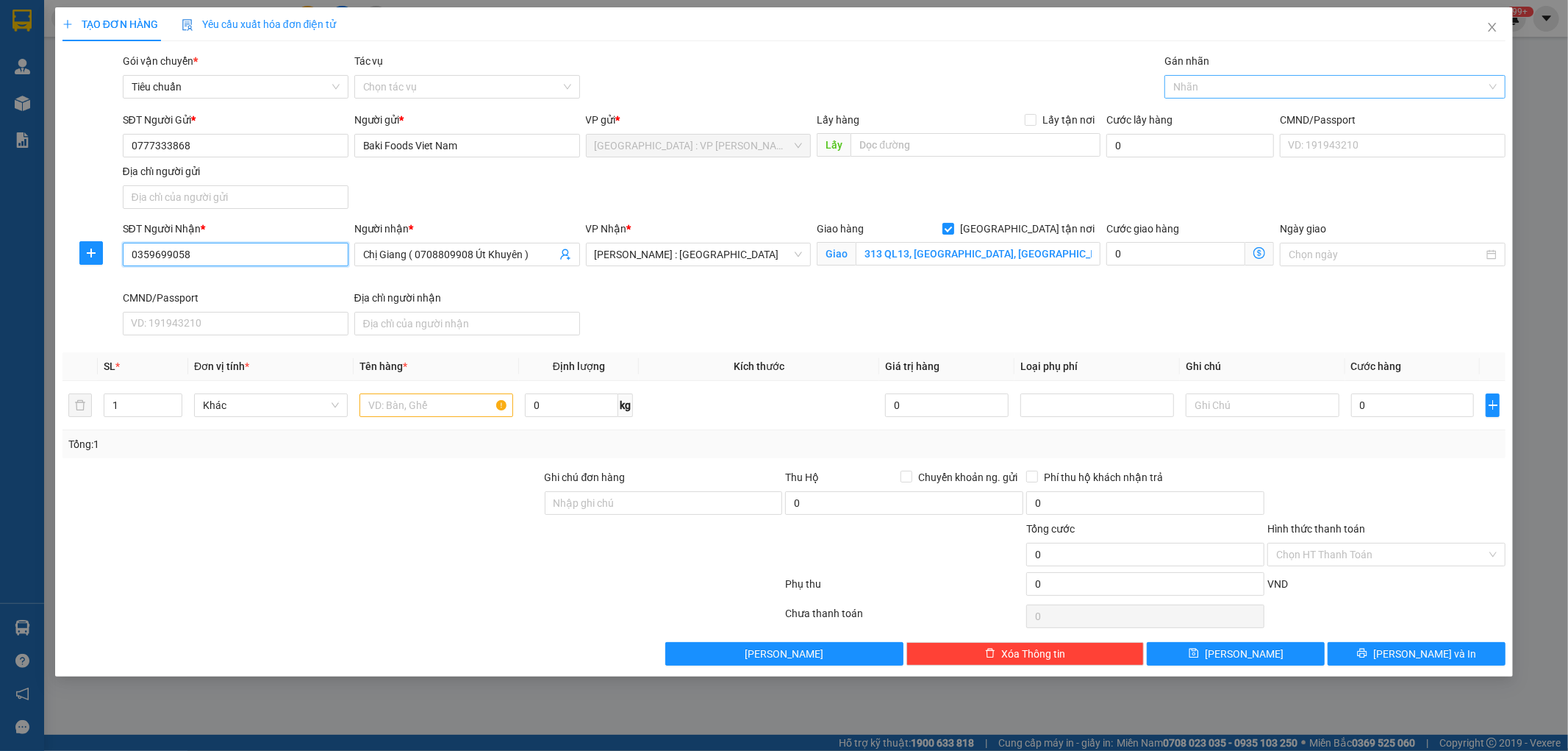
click at [1214, 84] on div at bounding box center [1328, 87] width 319 height 18
type input "0359699058"
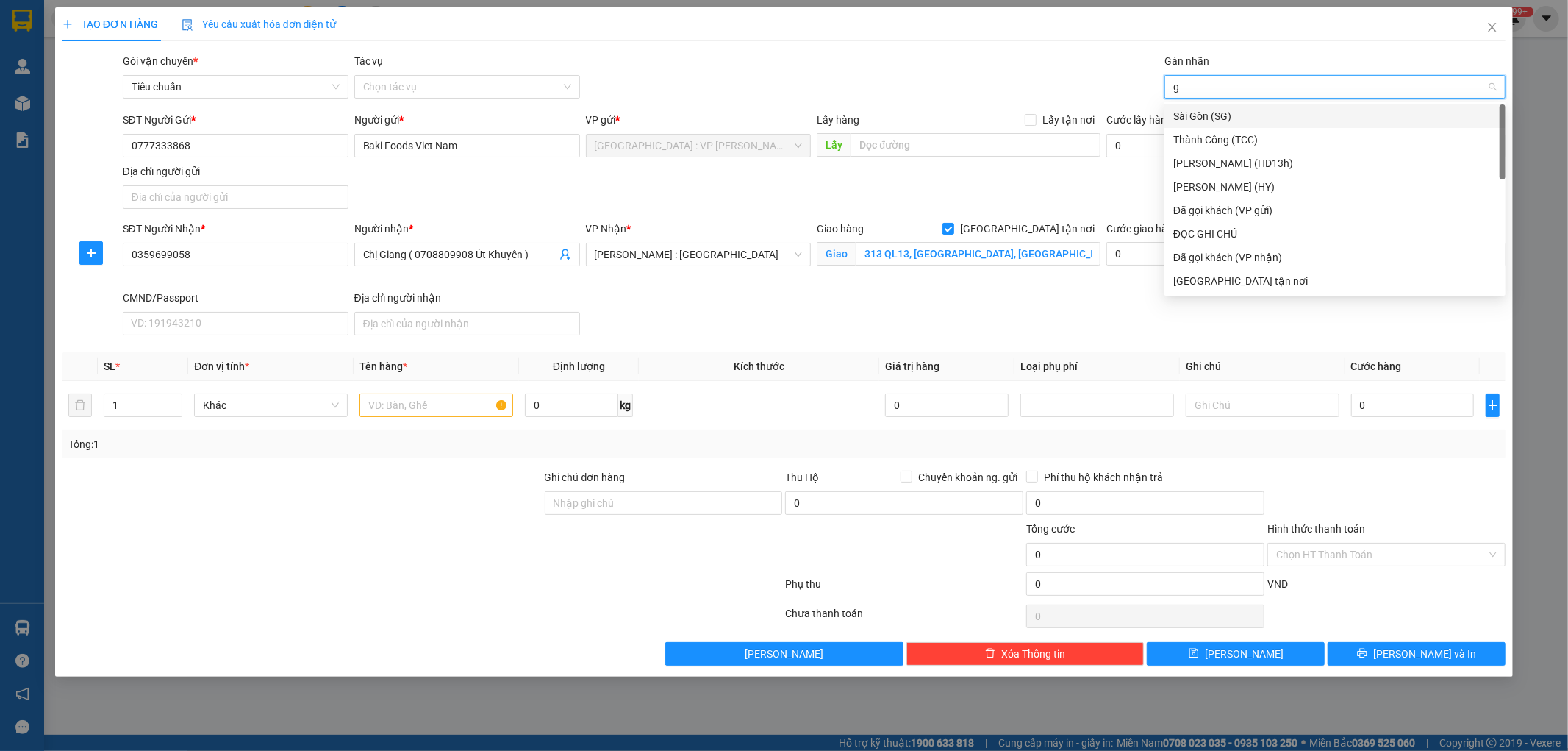
type input "gt"
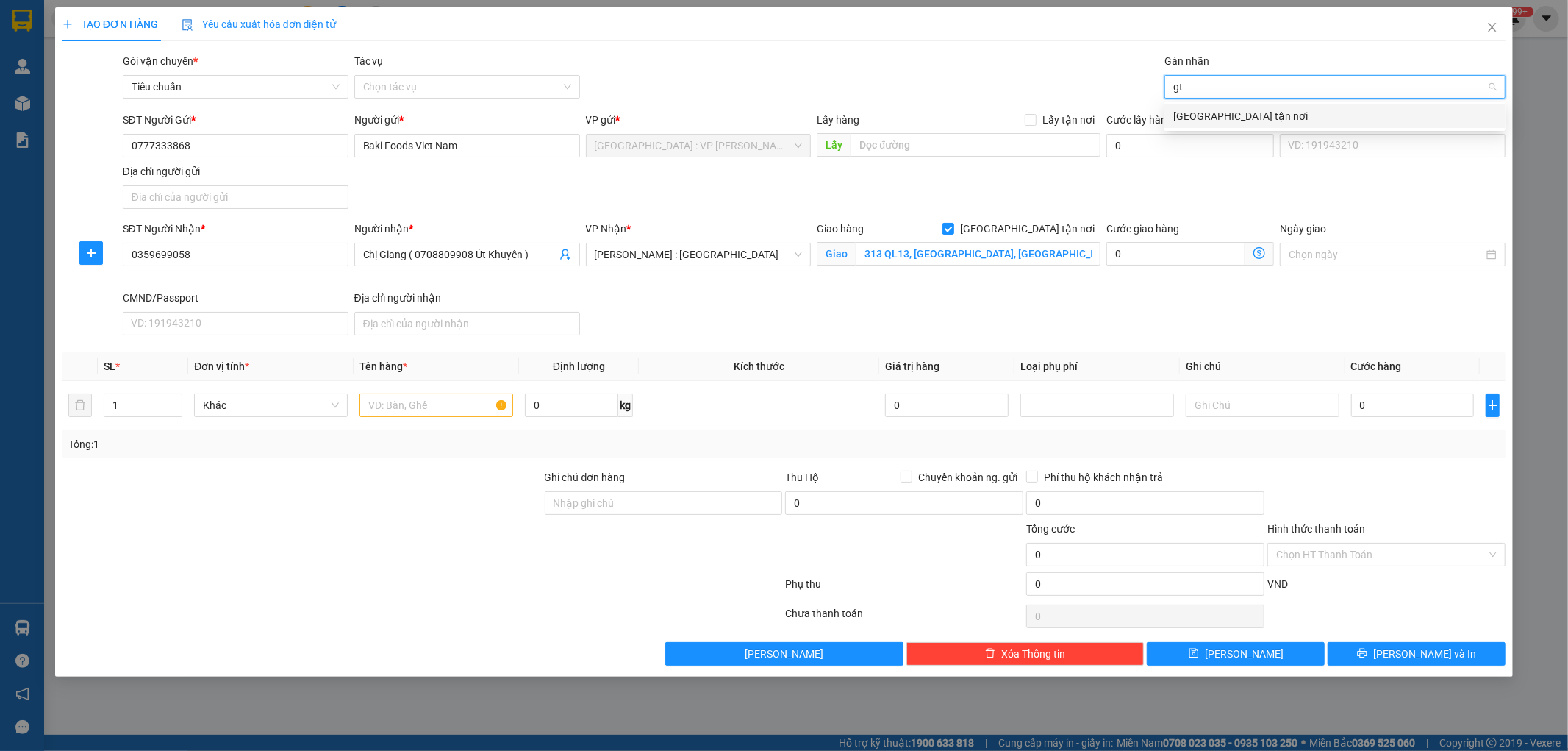
click at [1195, 113] on div "[GEOGRAPHIC_DATA] tận nơi" at bounding box center [1335, 116] width 324 height 16
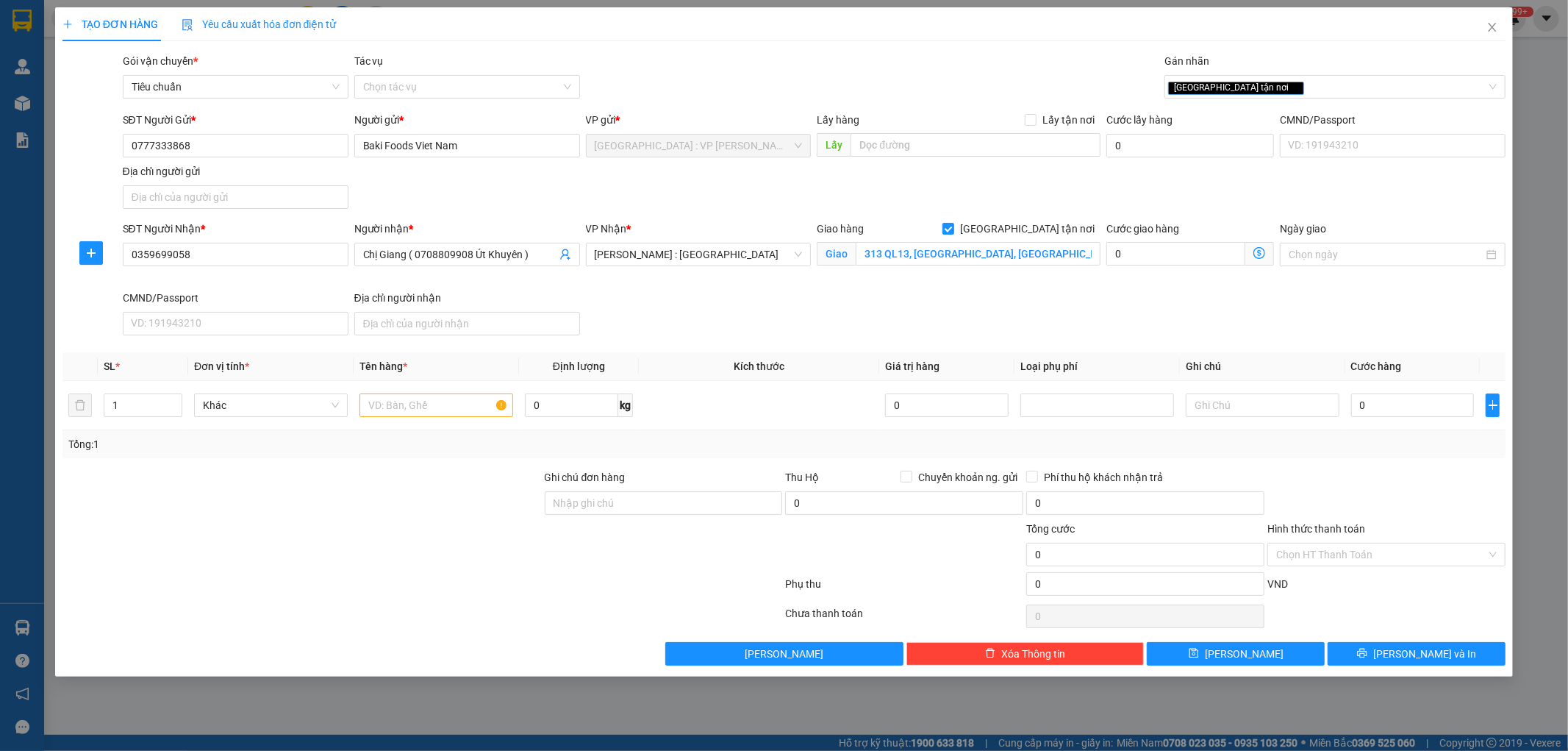
click at [1105, 182] on div "SĐT Người Gửi * 0777333868 Người gửi * Baki Foods Viet Nam VP gửi * [GEOGRAPHIC…" at bounding box center [815, 163] width 1389 height 103
click at [736, 259] on span "[PERSON_NAME] : [GEOGRAPHIC_DATA]" at bounding box center [698, 255] width 208 height 22
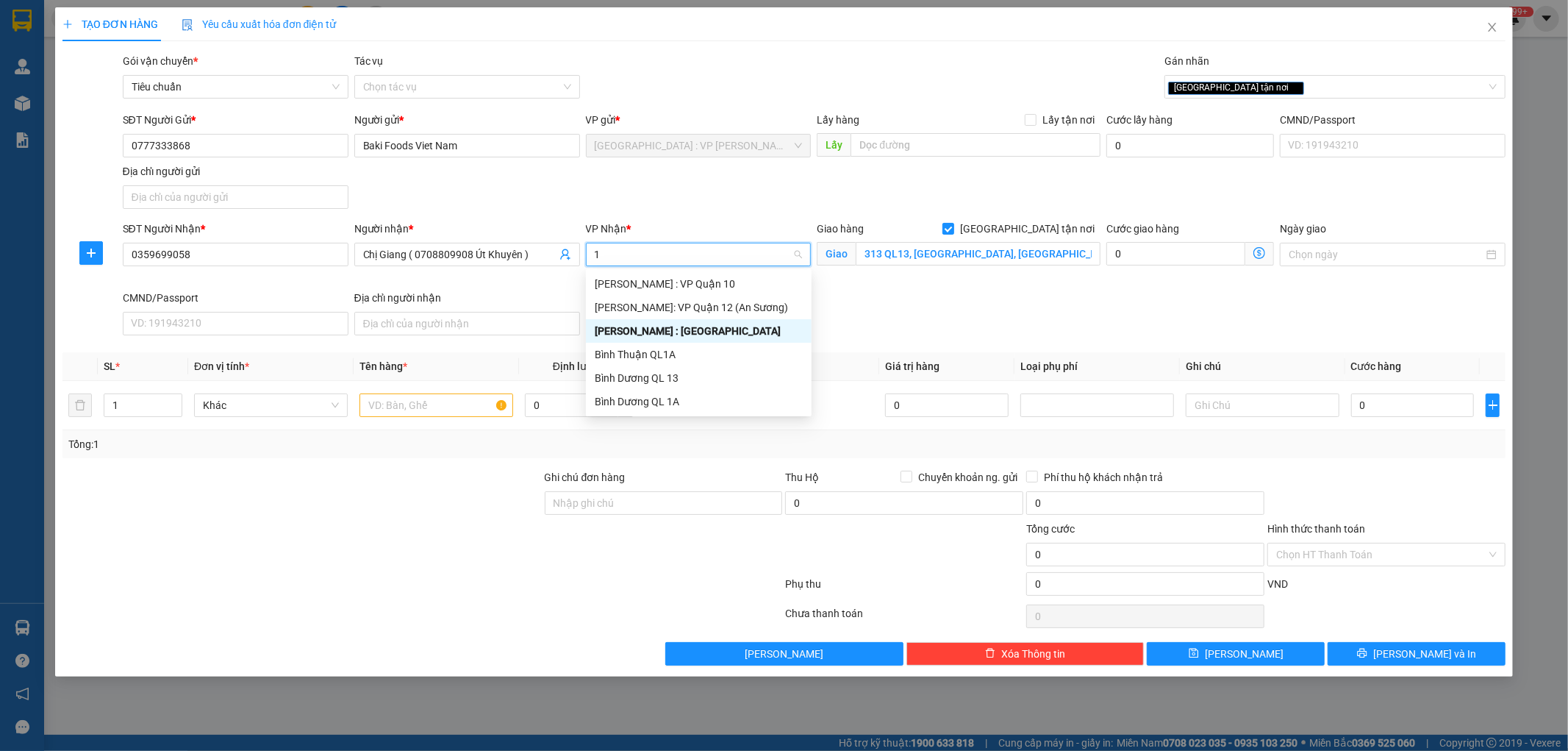
type input "12"
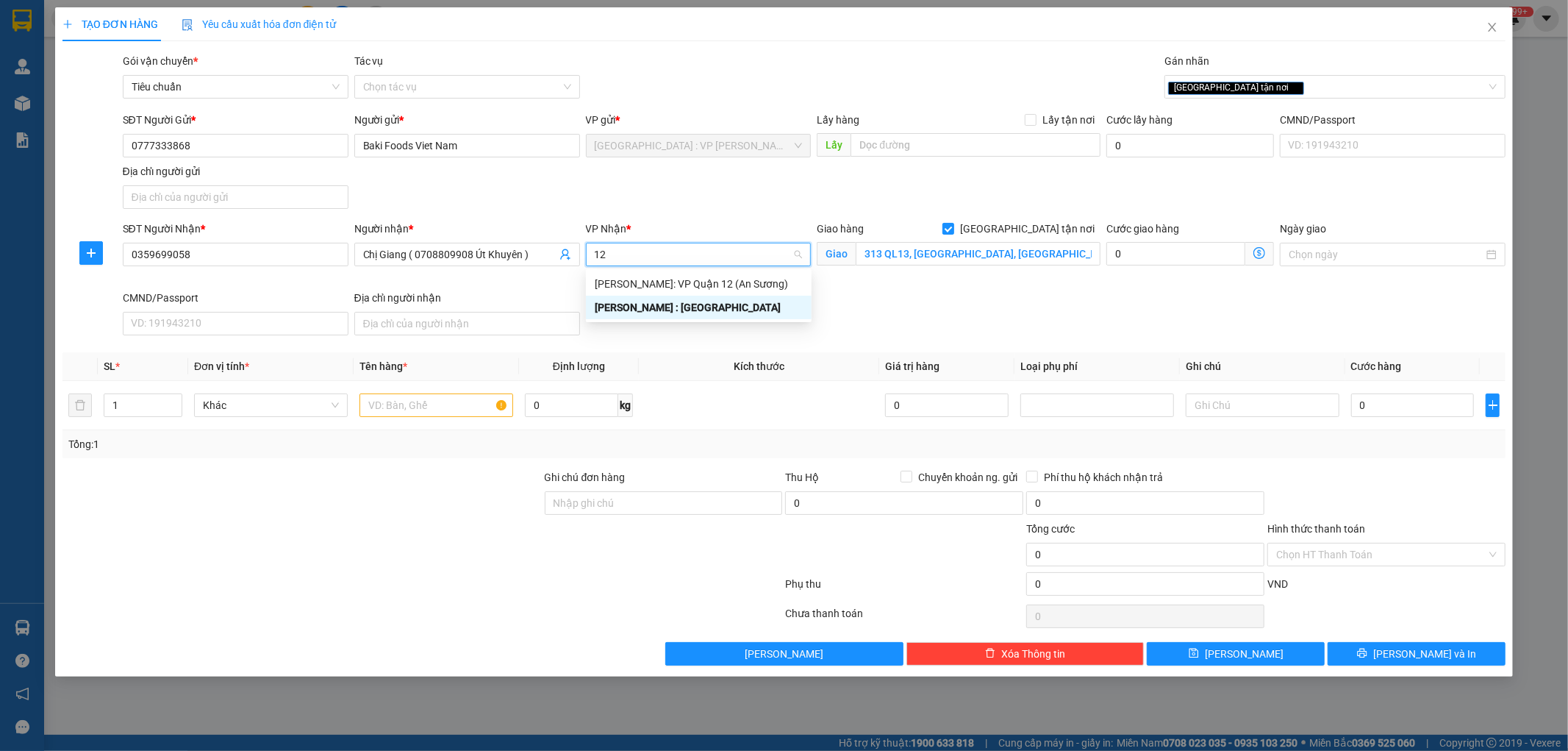
click at [699, 306] on div "[PERSON_NAME] : [GEOGRAPHIC_DATA]" at bounding box center [698, 308] width 208 height 16
click at [717, 258] on span "[PERSON_NAME] : [GEOGRAPHIC_DATA]" at bounding box center [698, 255] width 208 height 22
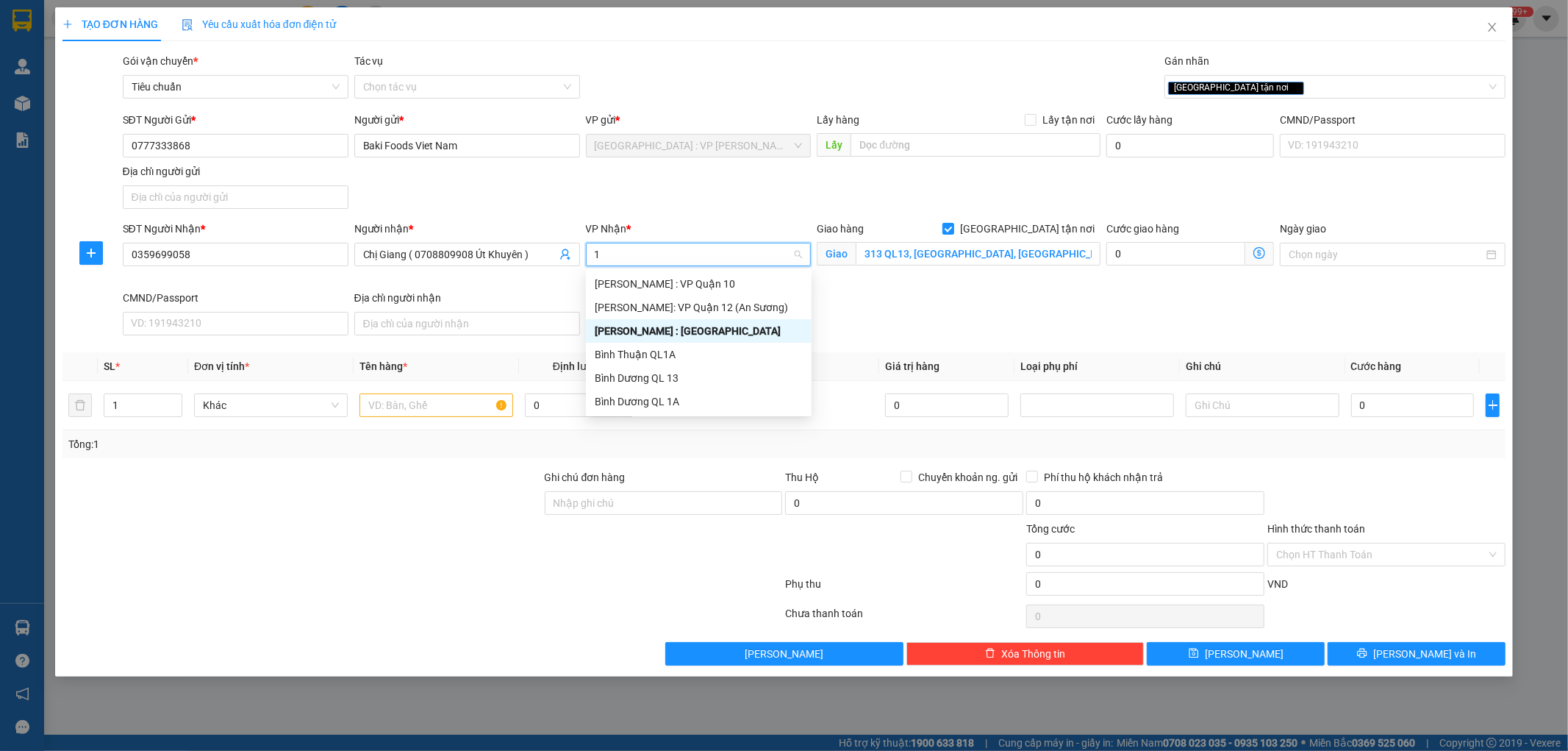
type input "12"
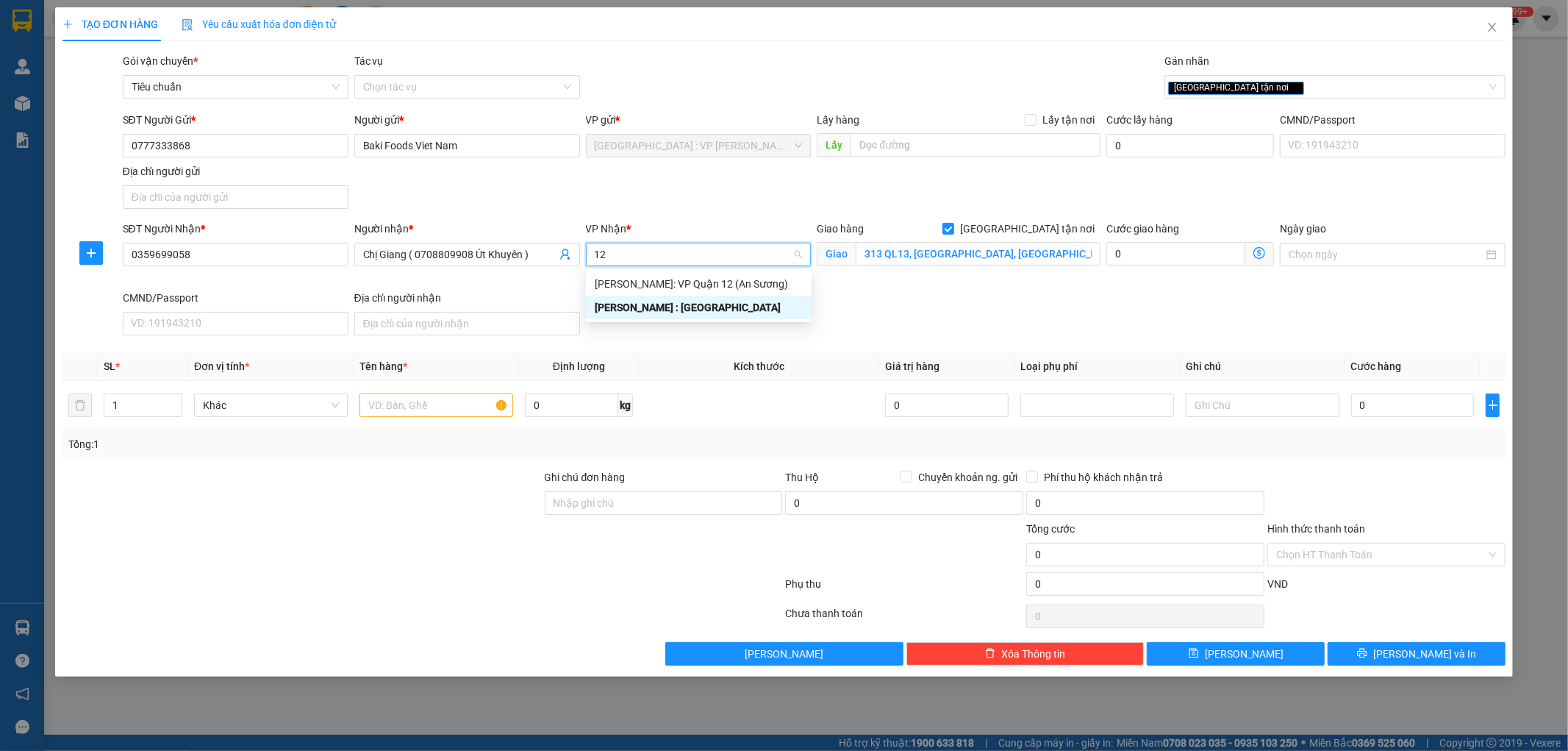
click at [688, 310] on div "[PERSON_NAME] : [GEOGRAPHIC_DATA]" at bounding box center [698, 308] width 208 height 16
type input "12"
click at [662, 259] on input "12" at bounding box center [693, 255] width 198 height 22
click at [657, 306] on div "[PERSON_NAME] : [GEOGRAPHIC_DATA]" at bounding box center [698, 308] width 208 height 16
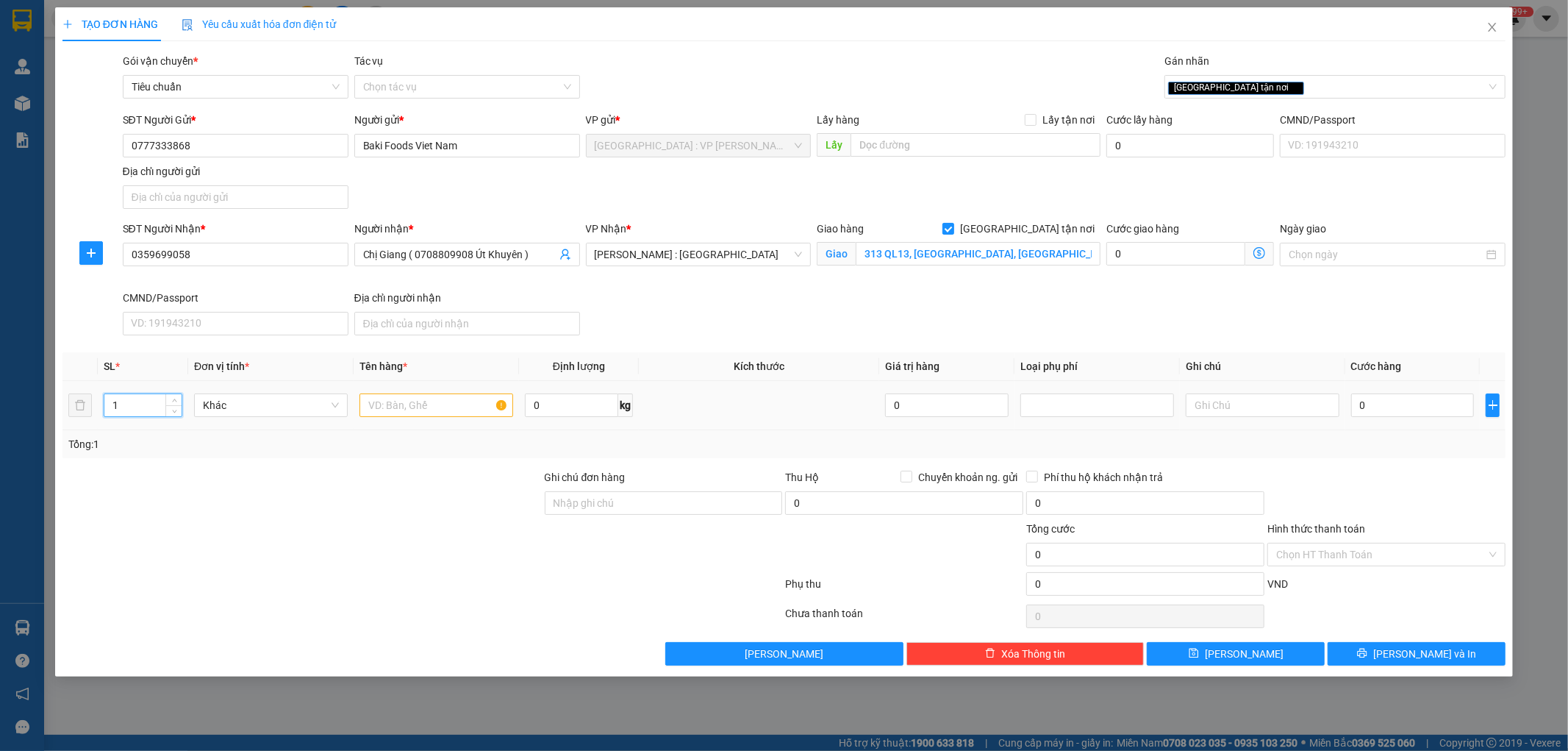
click at [128, 400] on input "1" at bounding box center [143, 406] width 77 height 22
type input "5"
click at [443, 403] on input "text" at bounding box center [436, 406] width 154 height 24
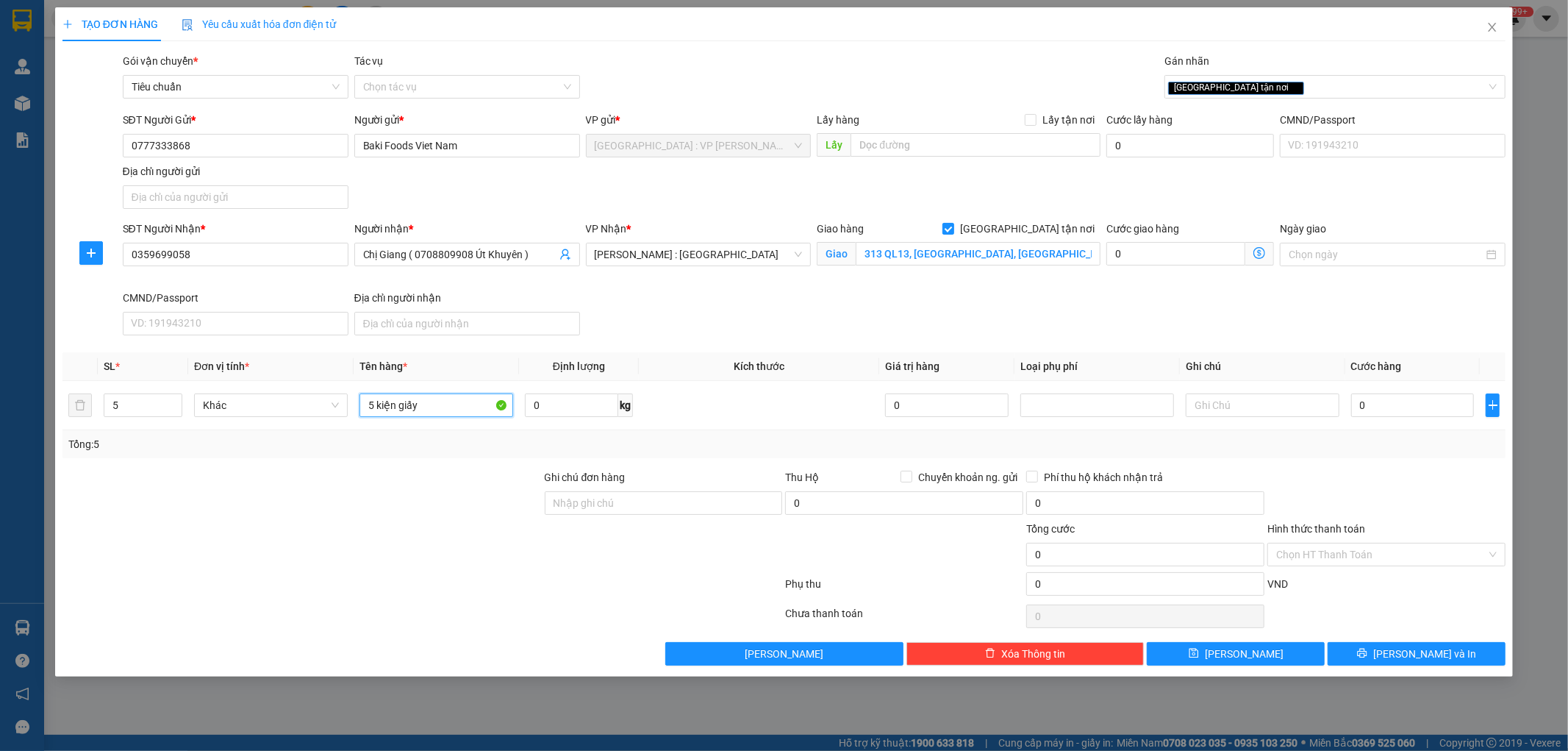
type input "5 kiện giấy"
click at [486, 549] on div at bounding box center [302, 546] width 482 height 52
click at [1438, 411] on input "0" at bounding box center [1413, 406] width 124 height 24
type input "3"
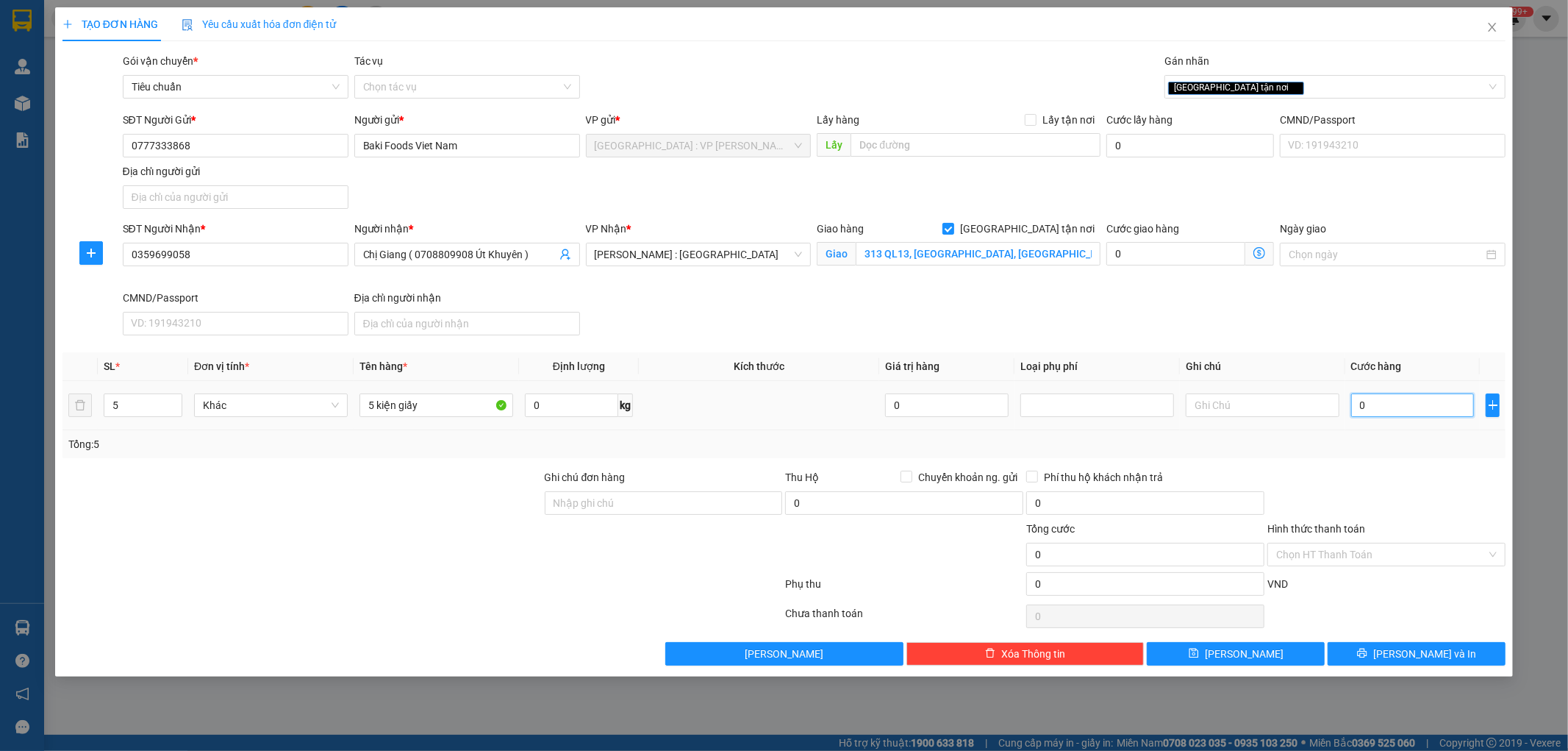
type input "3"
type input "35"
type input "350"
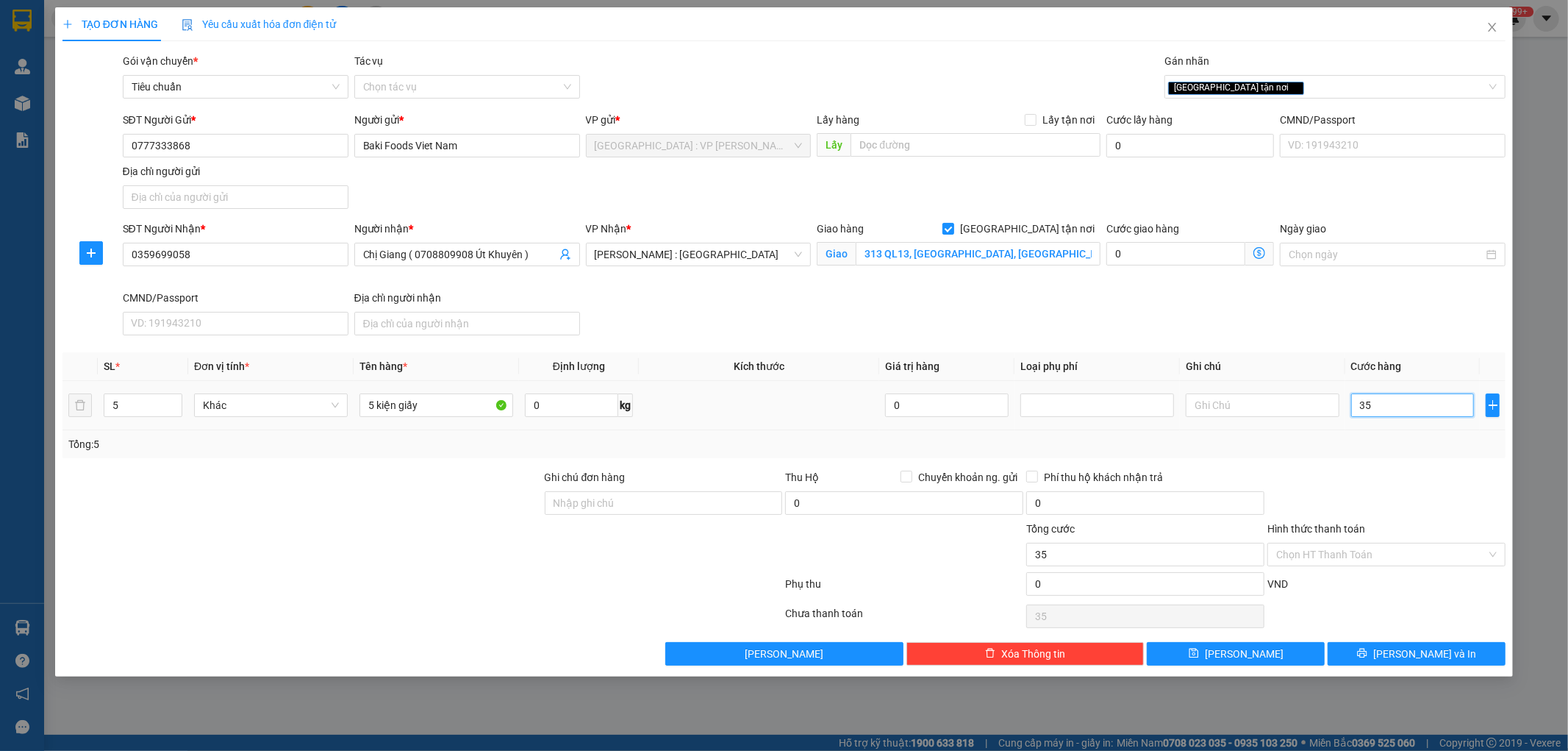
type input "350"
type input "3.500"
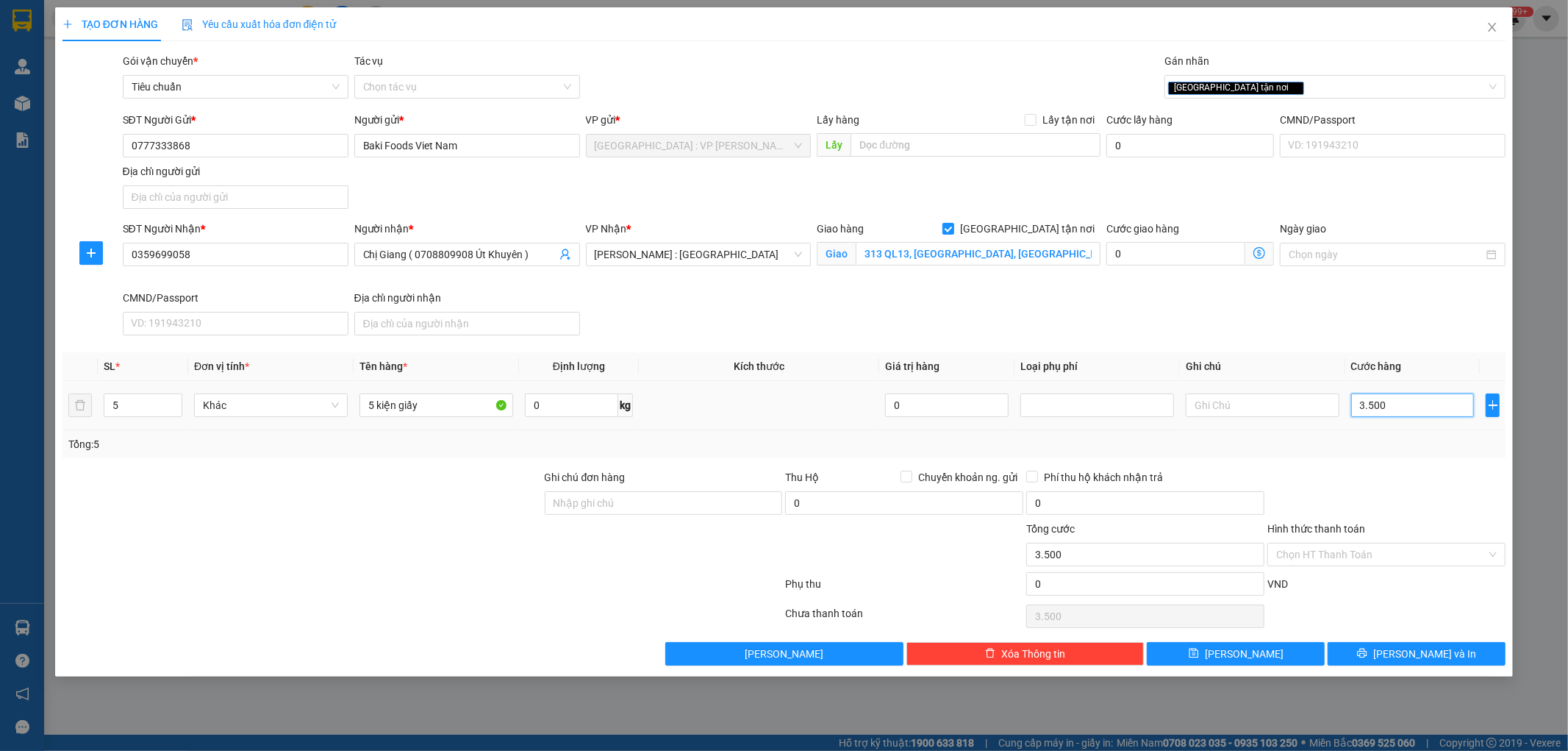
type input "35.000"
type input "350.000"
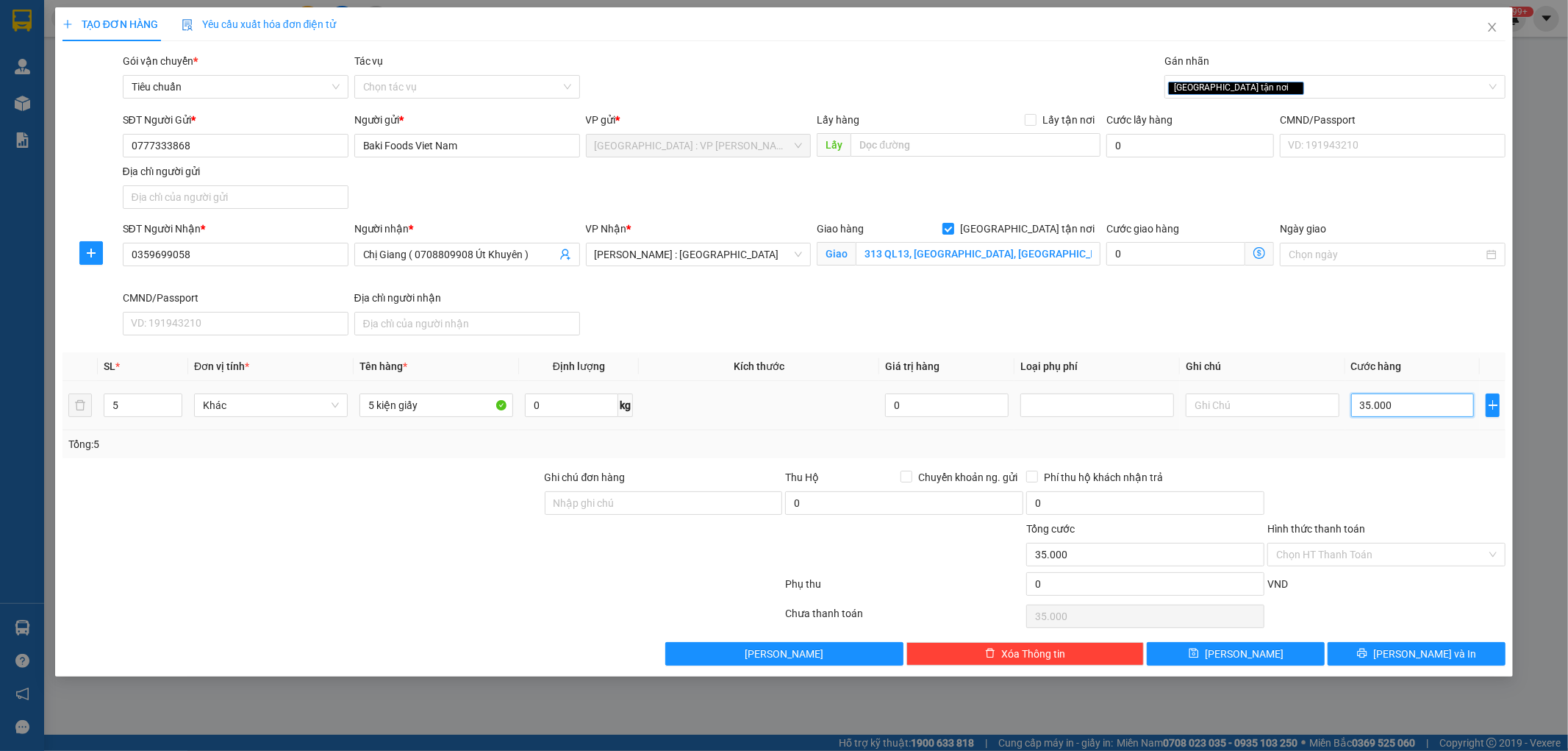
type input "350.000"
click at [1404, 490] on div at bounding box center [1387, 495] width 241 height 52
click at [1416, 644] on button "[PERSON_NAME] và In" at bounding box center [1417, 654] width 178 height 24
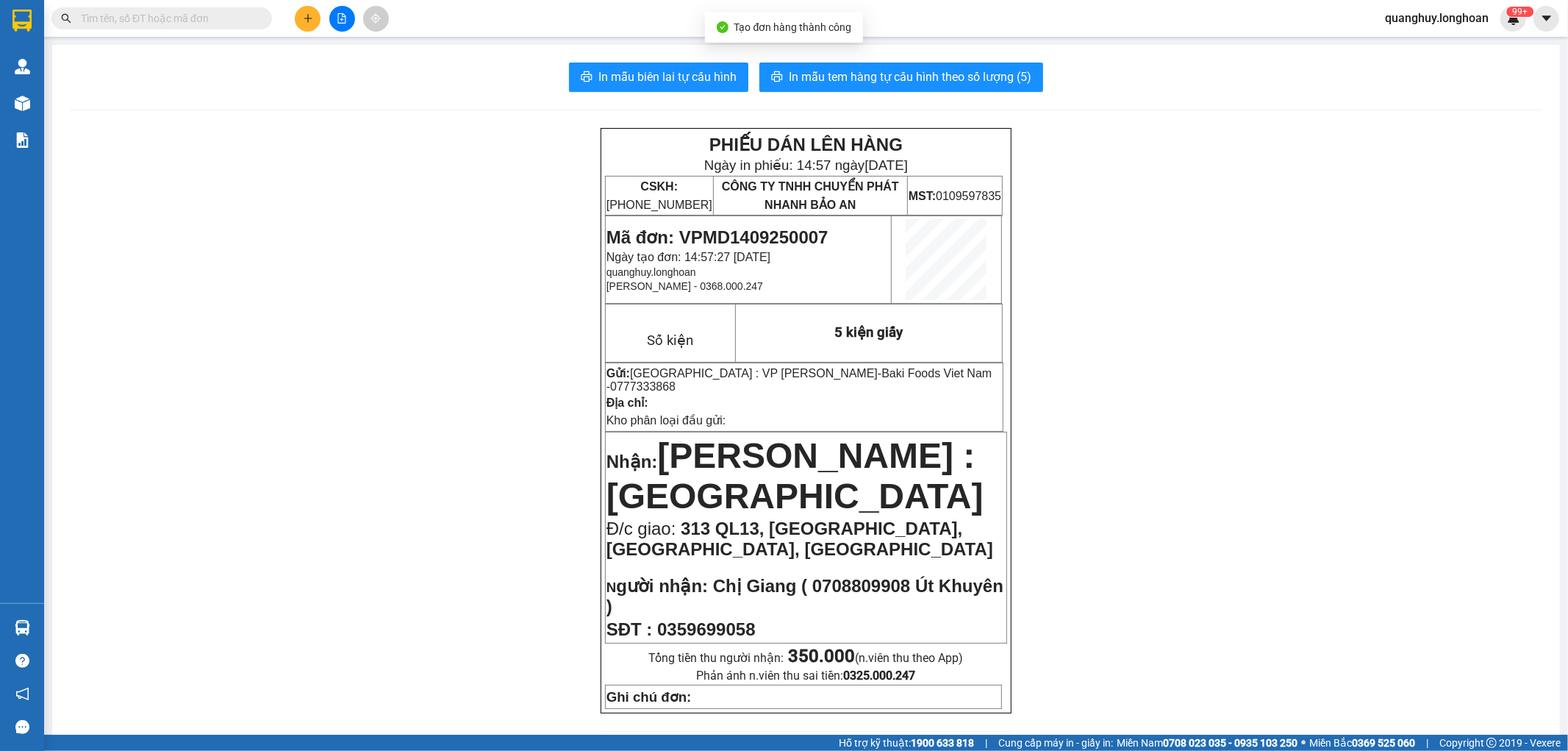
click at [717, 68] on span "In mẫu biên lai tự cấu hình" at bounding box center [667, 77] width 138 height 18
click at [887, 79] on span "In mẫu tem hàng tự cấu hình theo số lượng (5)" at bounding box center [910, 77] width 243 height 18
click at [675, 381] on span "0777333868" at bounding box center [642, 387] width 65 height 13
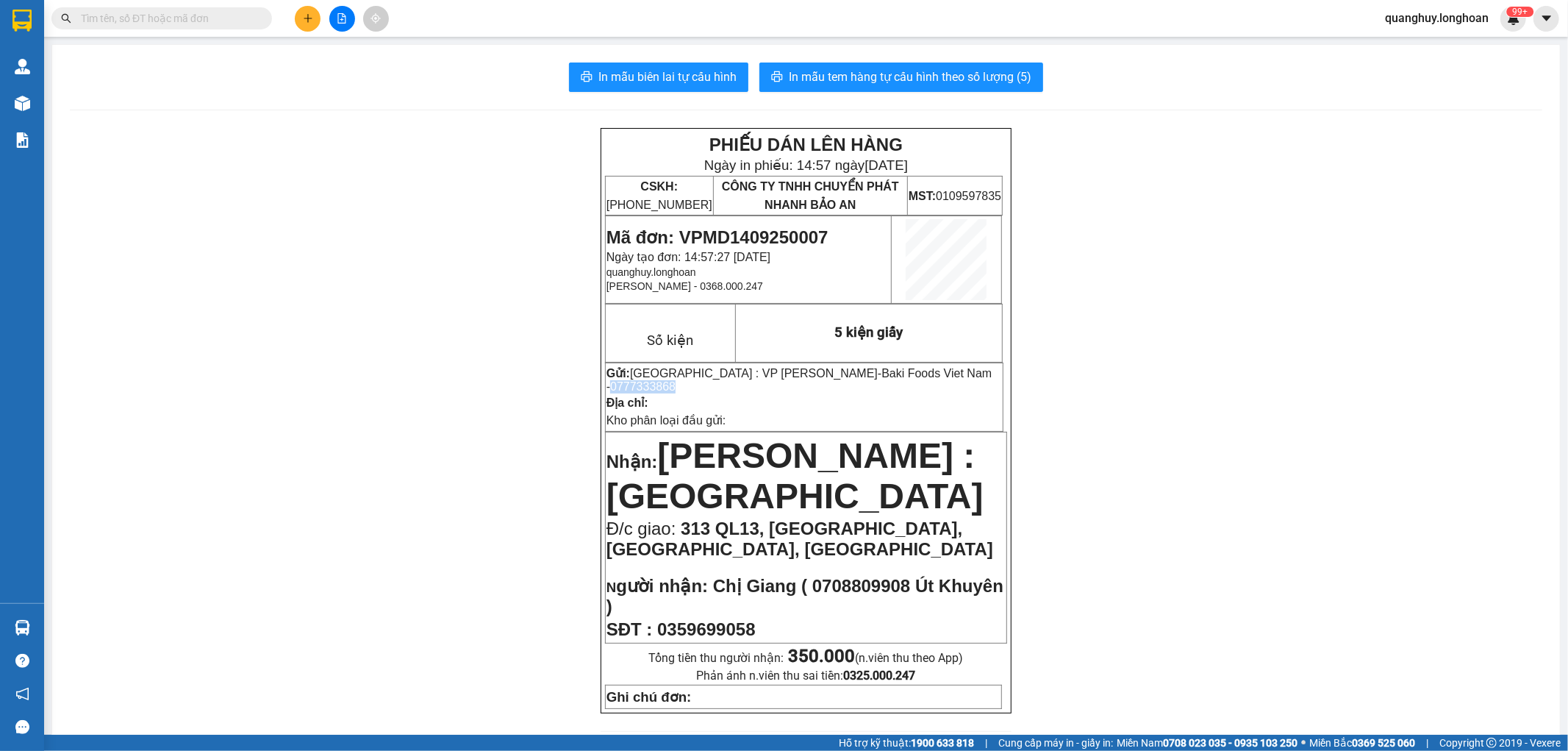
copy span "0777333868"
click at [307, 19] on icon "plus" at bounding box center [308, 18] width 10 height 10
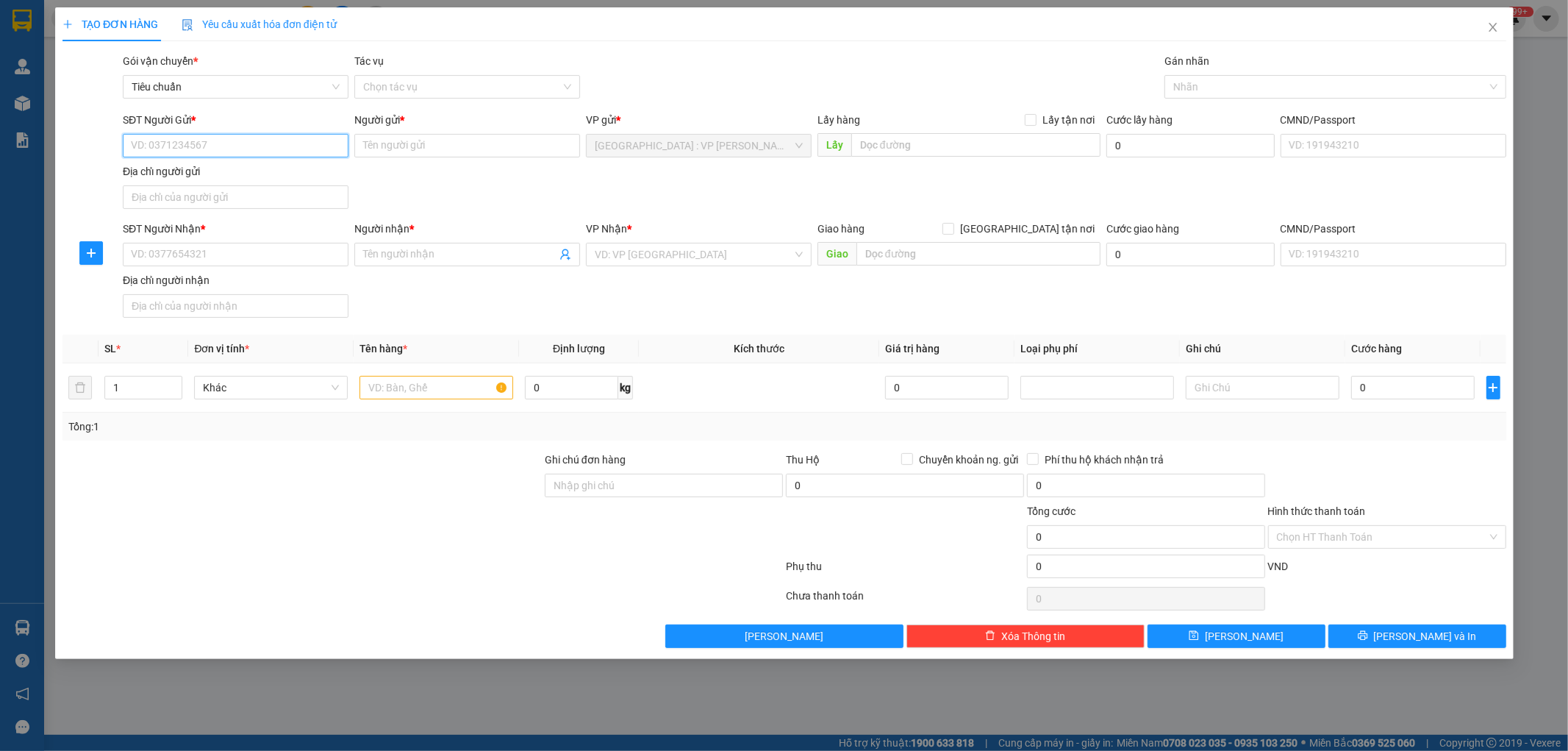
paste input "0777333868"
click at [224, 174] on div "0777333868 - Baki Foods [GEOGRAPHIC_DATA]" at bounding box center [241, 175] width 219 height 16
click at [313, 248] on input "SĐT Người Nhận *" at bounding box center [235, 255] width 226 height 24
click at [429, 248] on input "Người nhận *" at bounding box center [460, 255] width 194 height 16
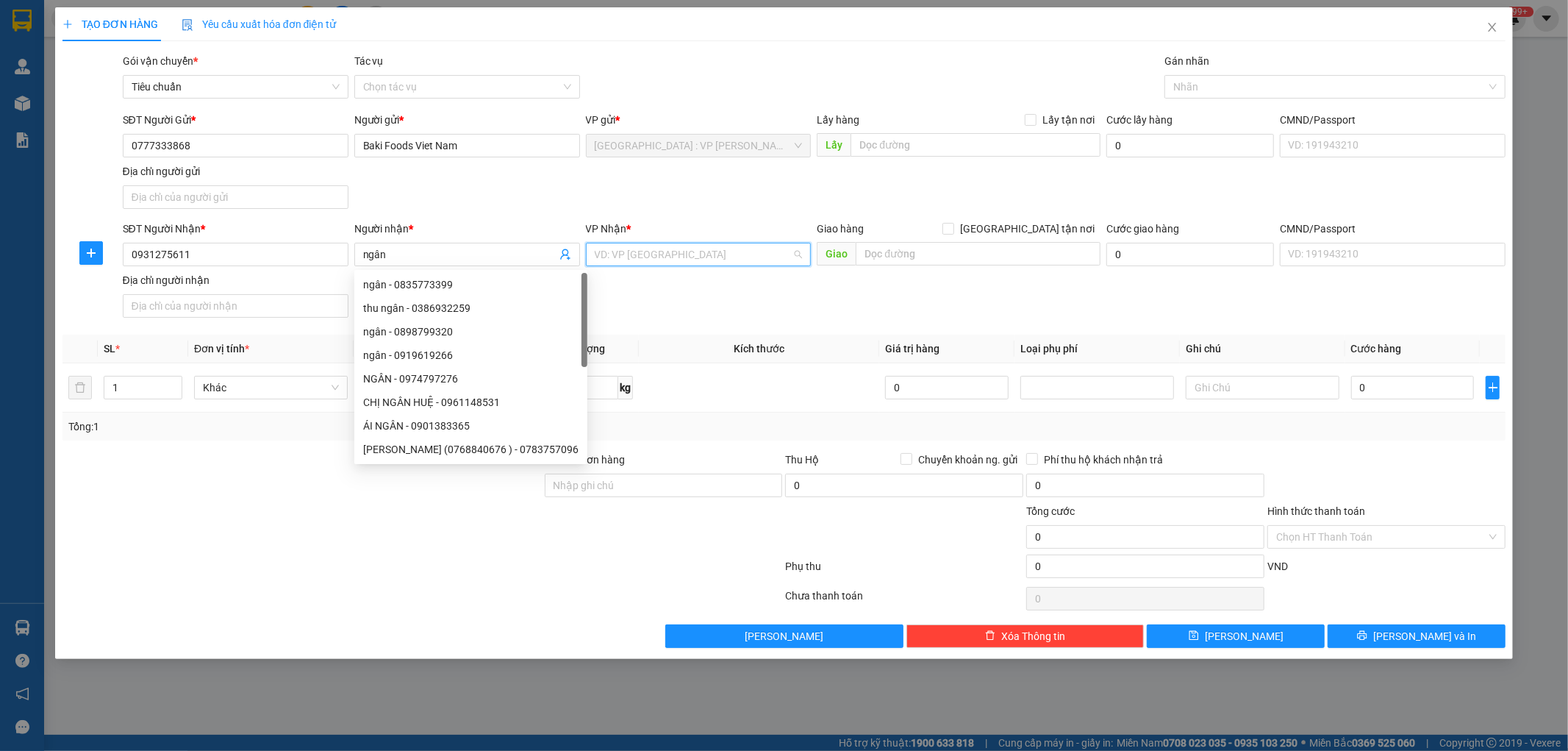
click at [698, 255] on input "search" at bounding box center [693, 255] width 198 height 22
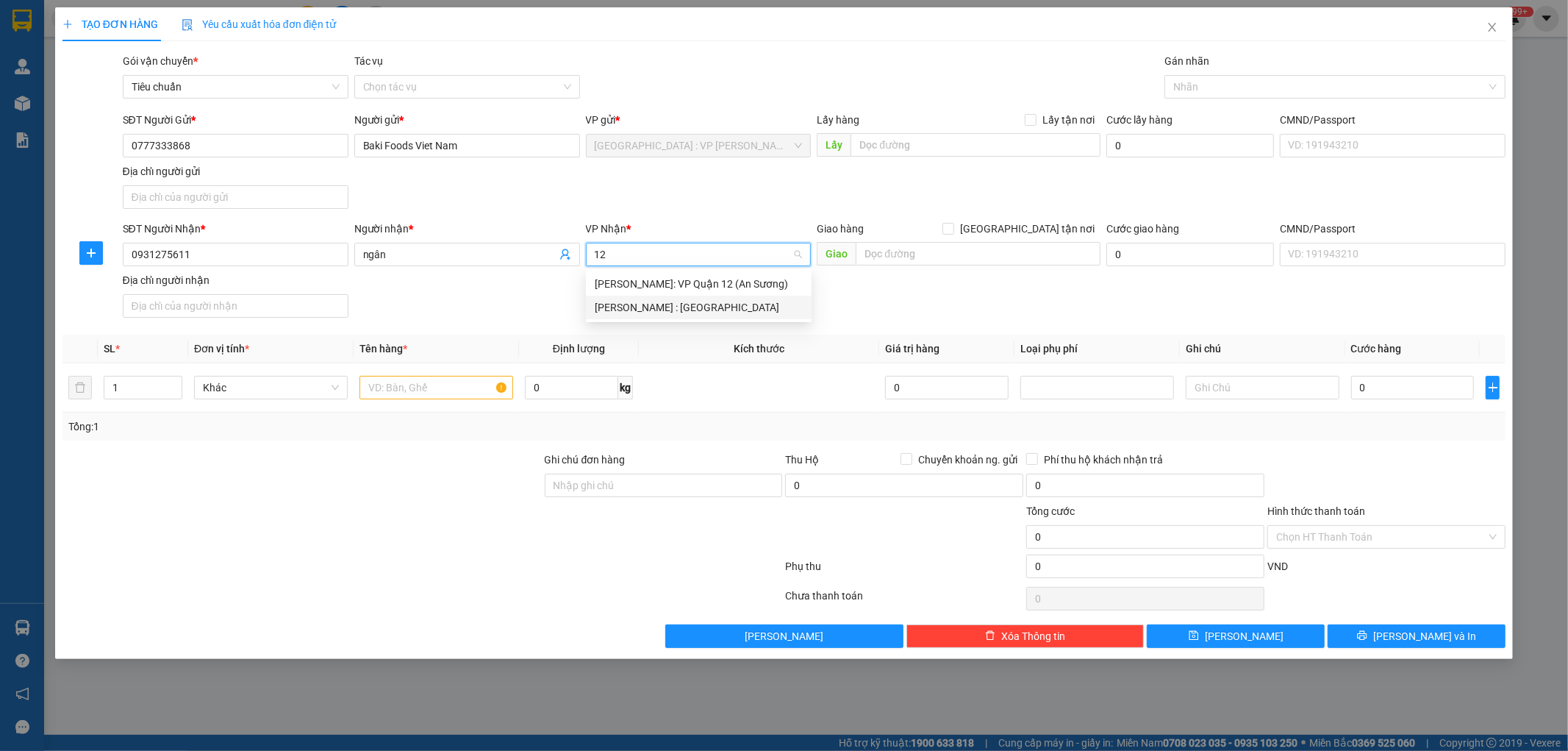
click at [674, 307] on div "[PERSON_NAME] : [GEOGRAPHIC_DATA]" at bounding box center [698, 308] width 208 height 16
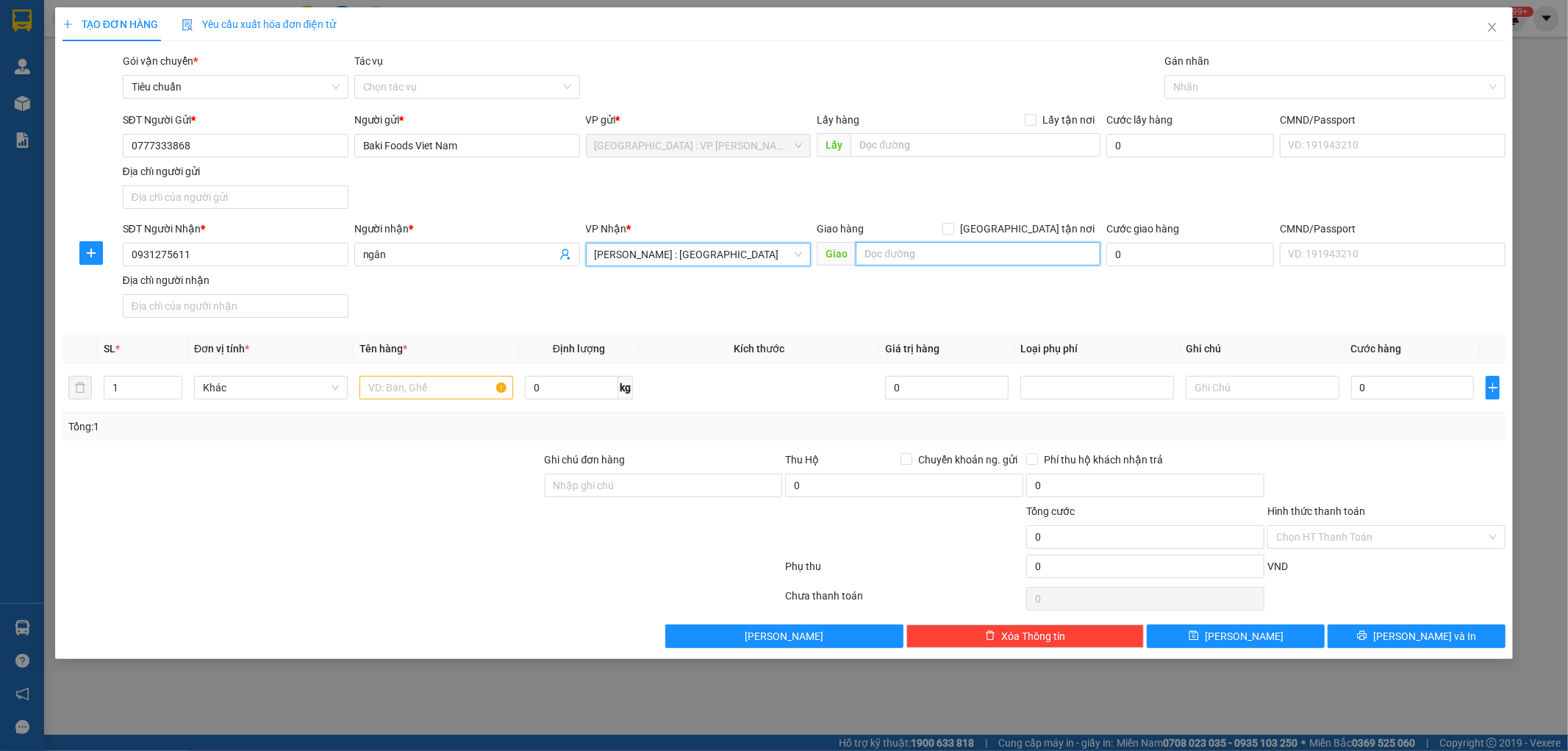
click at [894, 258] on input "text" at bounding box center [978, 254] width 245 height 24
click at [929, 303] on div "SĐT Người Nhận * 0931275611 Người nhận * ngân VP Nhận * [GEOGRAPHIC_DATA] : Kho…" at bounding box center [815, 272] width 1389 height 103
click at [1037, 229] on span "[GEOGRAPHIC_DATA] tận nơi" at bounding box center [1027, 229] width 146 height 16
click at [953, 229] on input "[GEOGRAPHIC_DATA] tận nơi" at bounding box center [948, 228] width 10 height 10
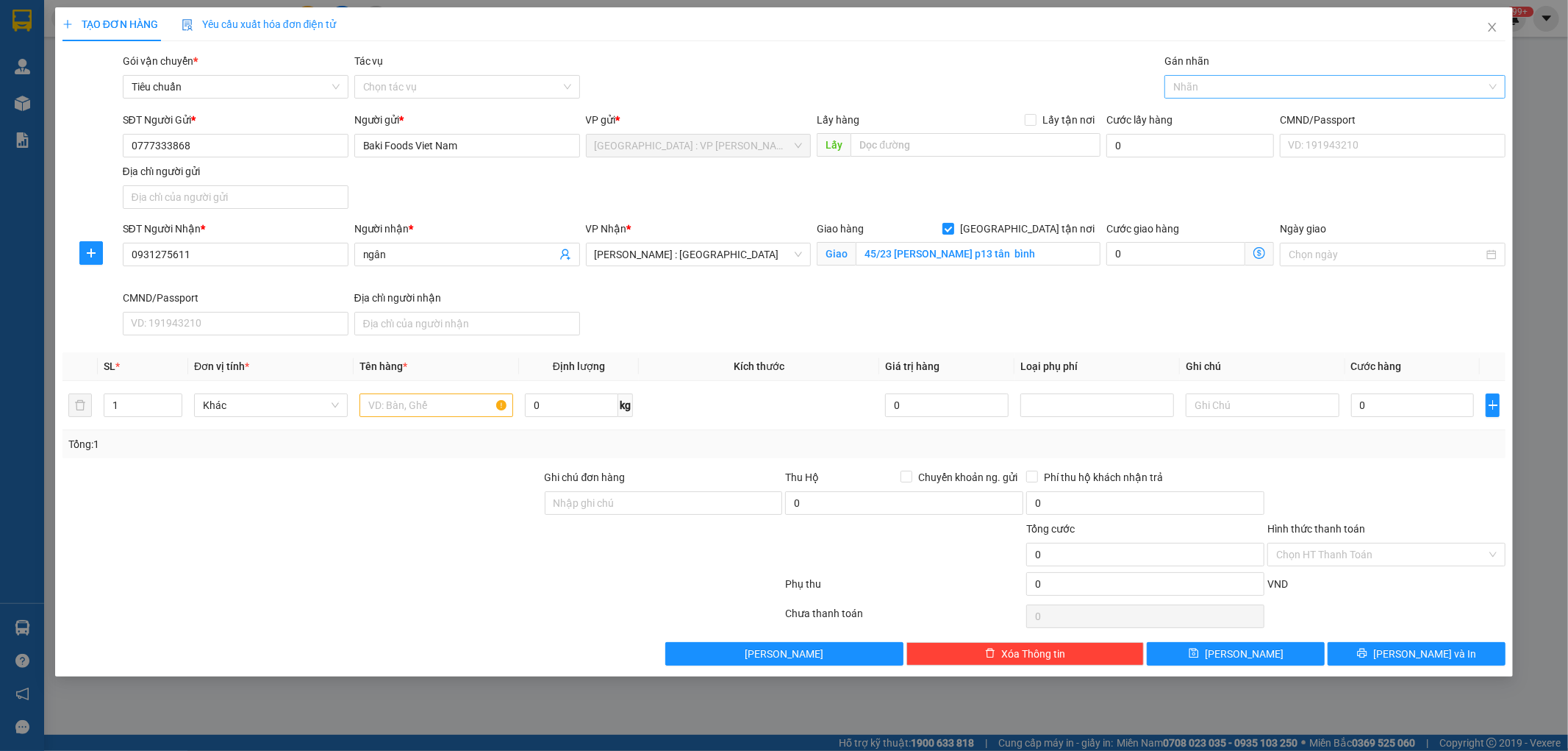
click at [1221, 86] on div at bounding box center [1328, 87] width 319 height 18
click at [1205, 115] on div "[GEOGRAPHIC_DATA] tận nơi" at bounding box center [1335, 116] width 324 height 16
click at [1012, 208] on div "SĐT Người Gửi * 0777333868 Người gửi * Baki Foods Viet Nam VP gửi * [GEOGRAPHIC…" at bounding box center [815, 163] width 1389 height 103
click at [748, 247] on span "[PERSON_NAME] : [GEOGRAPHIC_DATA]" at bounding box center [698, 255] width 208 height 22
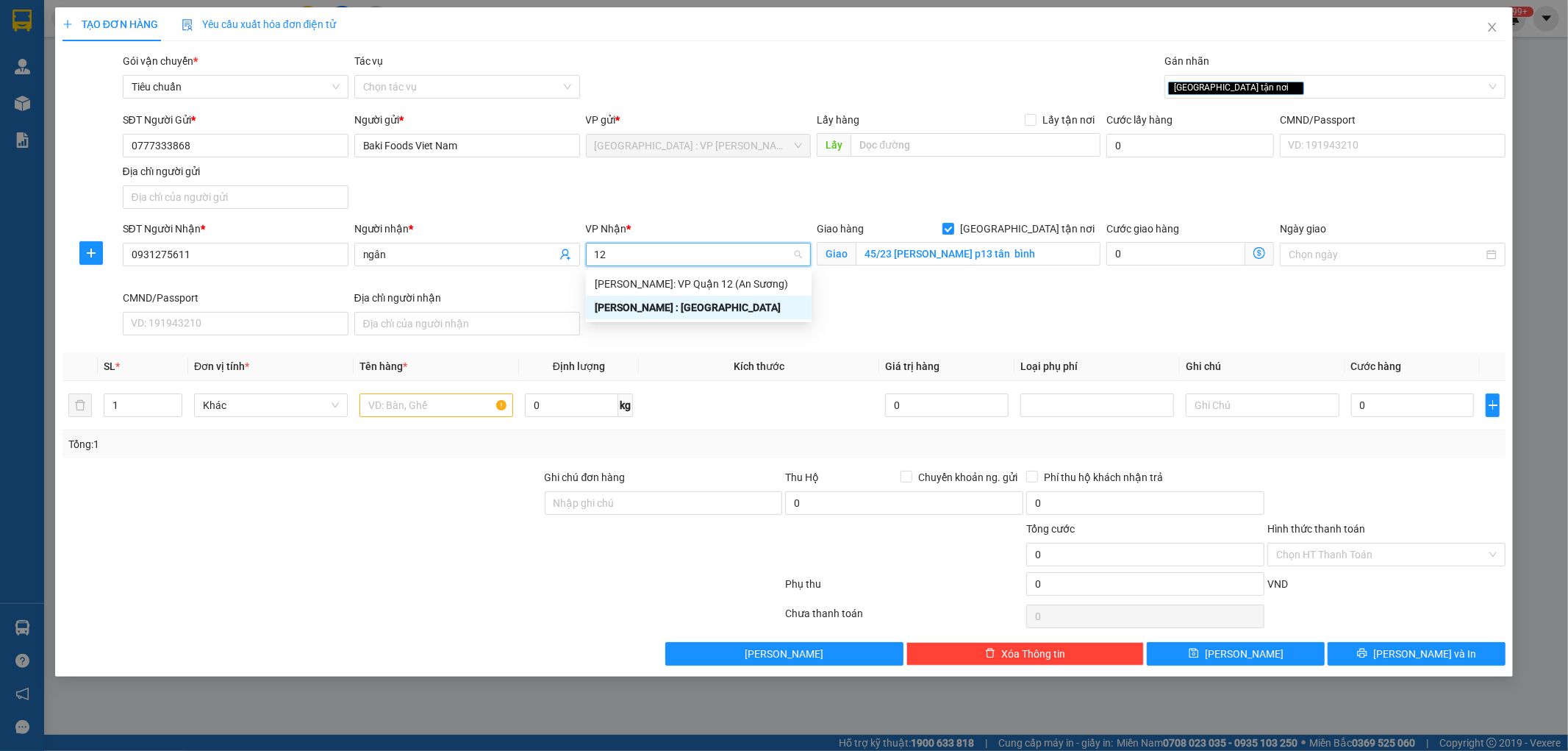
click at [686, 309] on div "[PERSON_NAME] : [GEOGRAPHIC_DATA]" at bounding box center [698, 308] width 208 height 16
click at [411, 409] on input "text" at bounding box center [436, 406] width 154 height 24
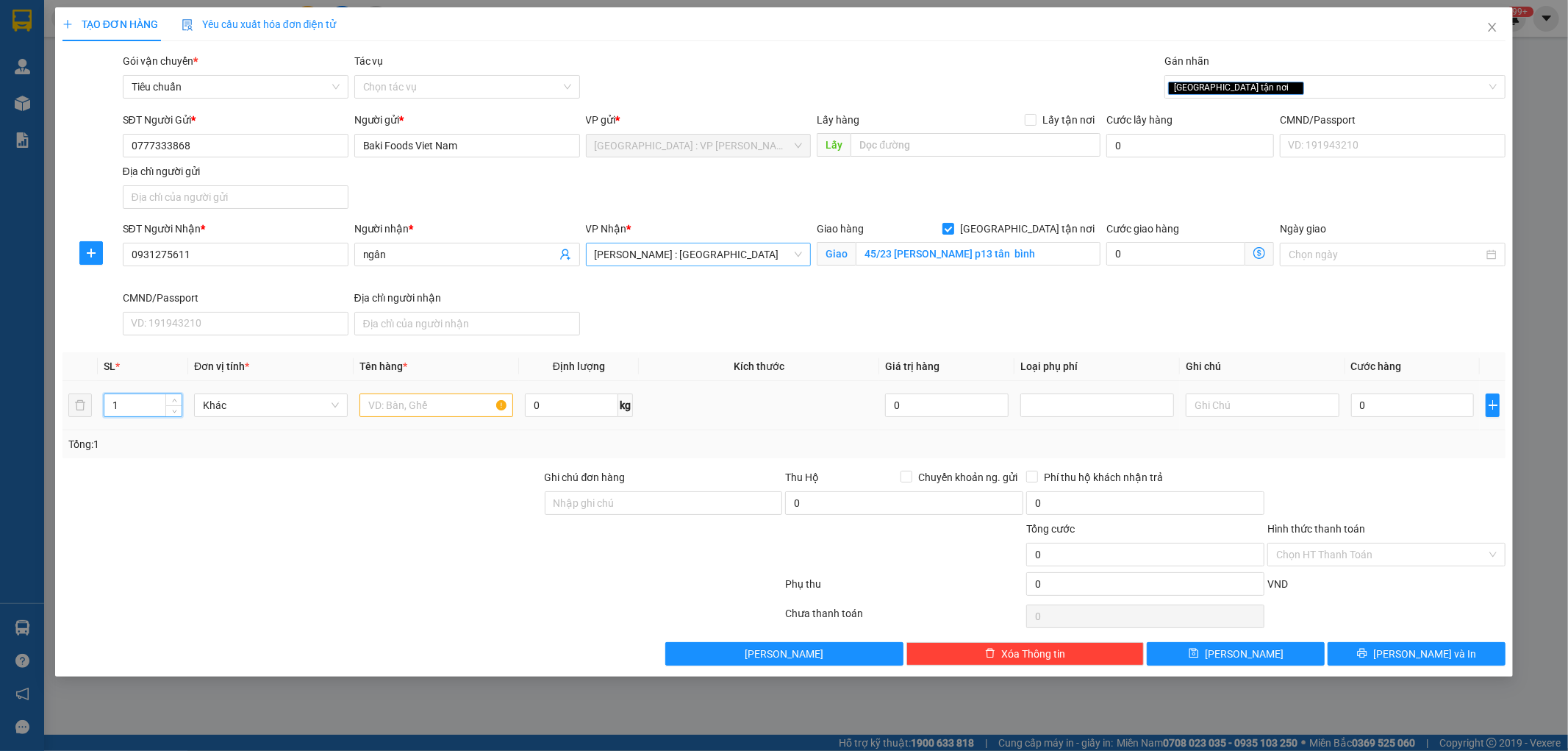
click at [123, 402] on input "1" at bounding box center [143, 406] width 77 height 22
click at [406, 405] on input "text" at bounding box center [436, 406] width 154 height 24
click at [413, 498] on div at bounding box center [302, 495] width 482 height 52
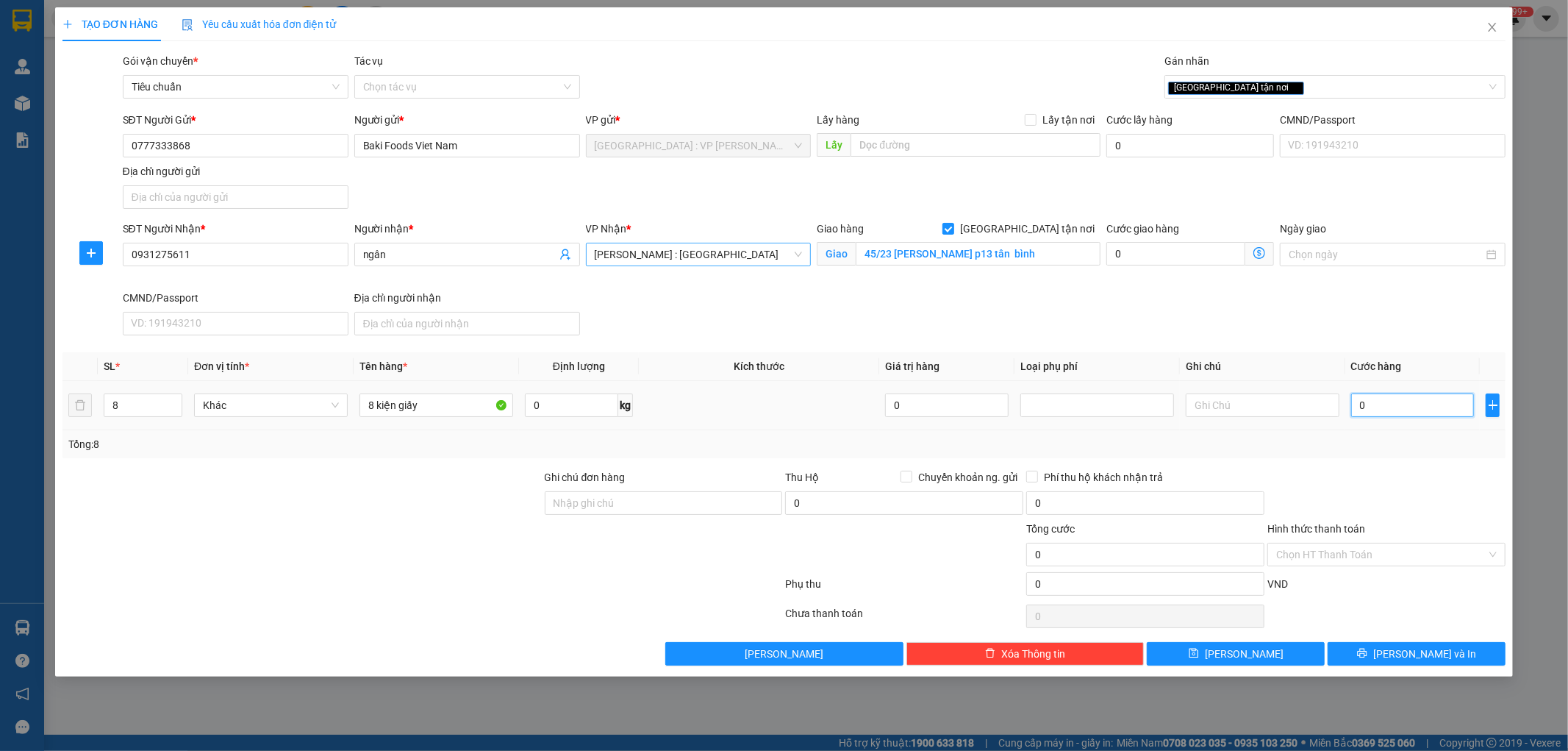
click at [1377, 403] on input "0" at bounding box center [1413, 406] width 124 height 24
click at [1404, 660] on span "[PERSON_NAME] và In" at bounding box center [1425, 654] width 103 height 16
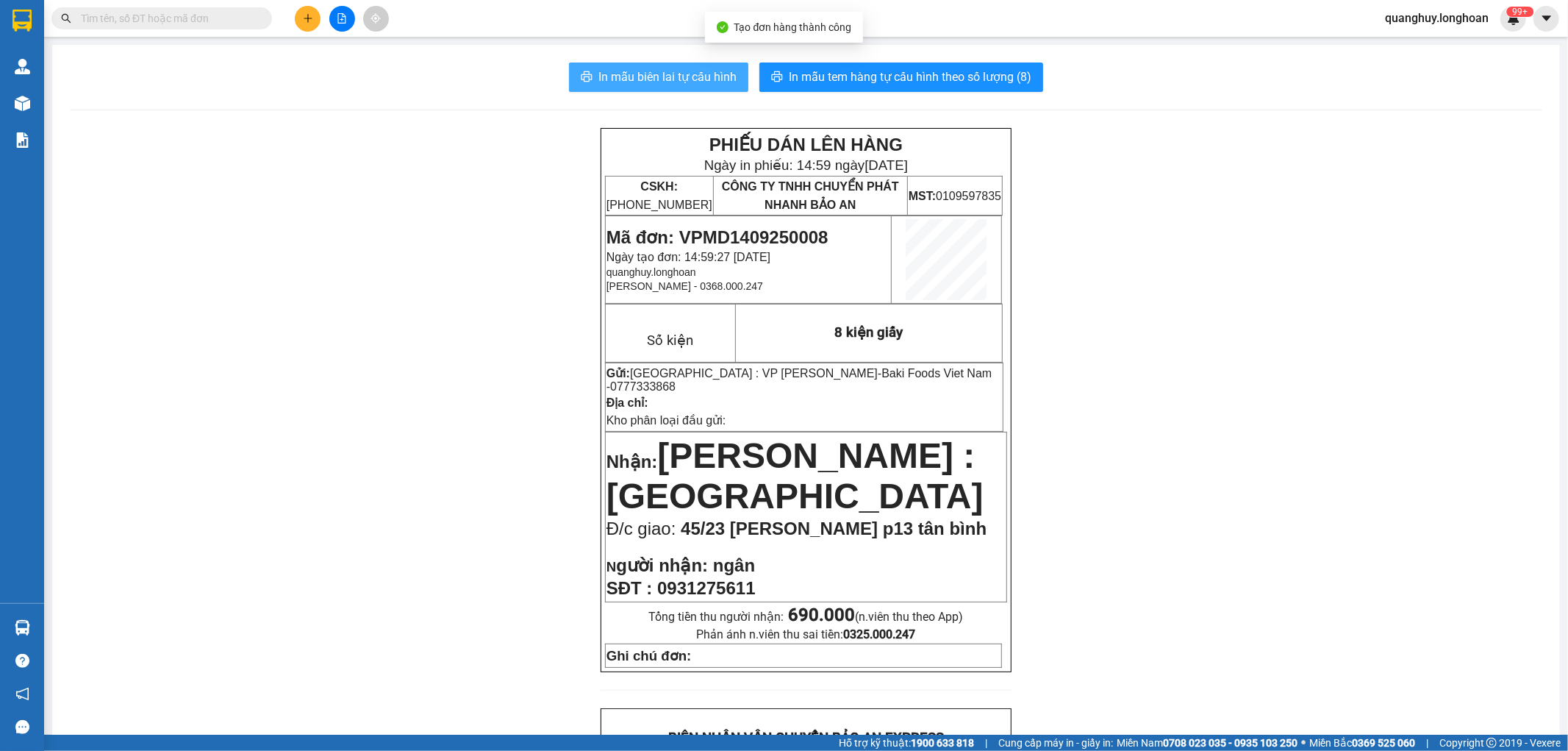
click at [623, 80] on span "In mẫu biên lai tự cấu hình" at bounding box center [667, 77] width 138 height 18
click at [864, 94] on div "In mẫu biên lai tự cấu hình In mẫu tem hàng tự cấu hình theo số lượng (8) PHIẾU…" at bounding box center [806, 740] width 1508 height 1390
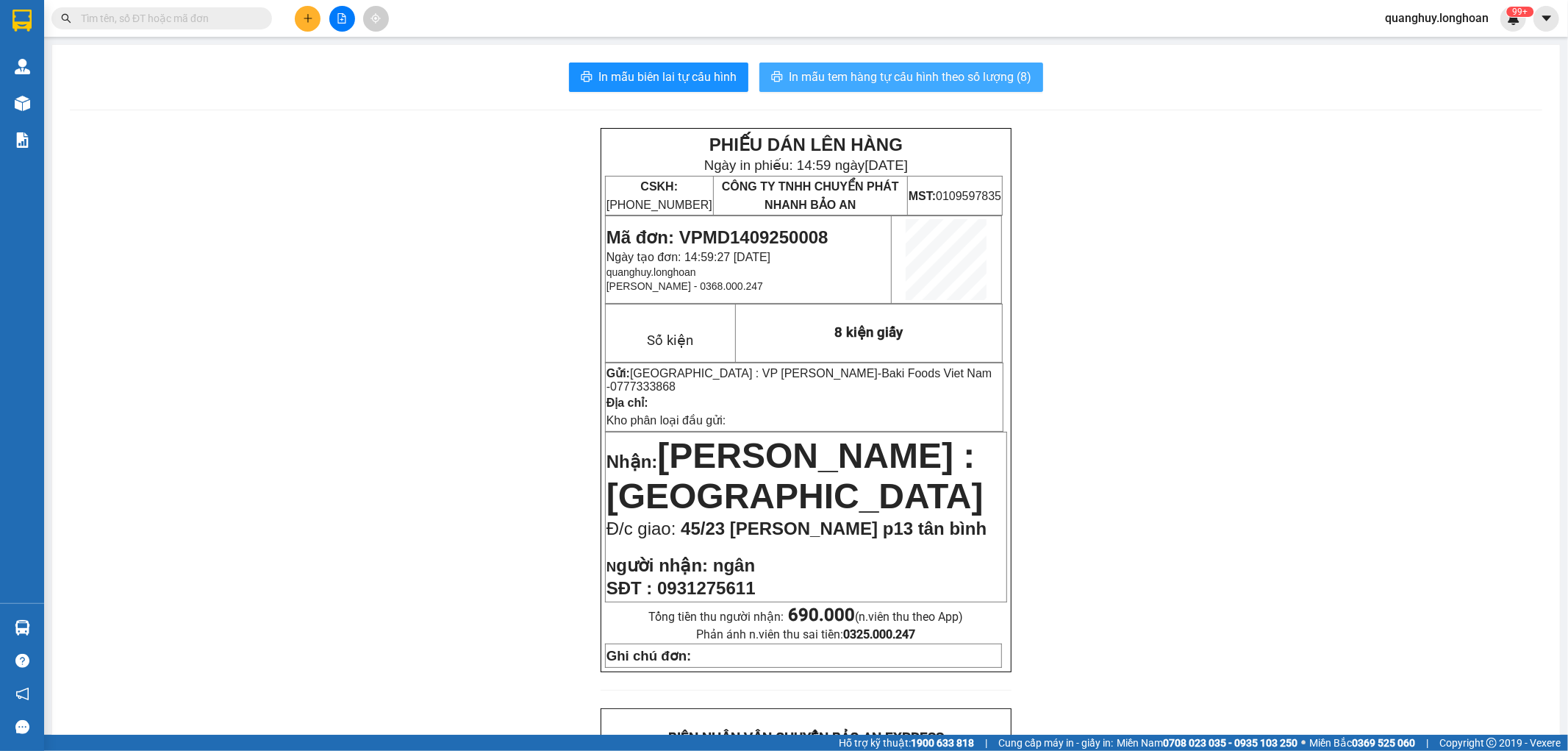
click at [873, 85] on span "In mẫu tem hàng tự cấu hình theo số lượng (8)" at bounding box center [910, 77] width 243 height 18
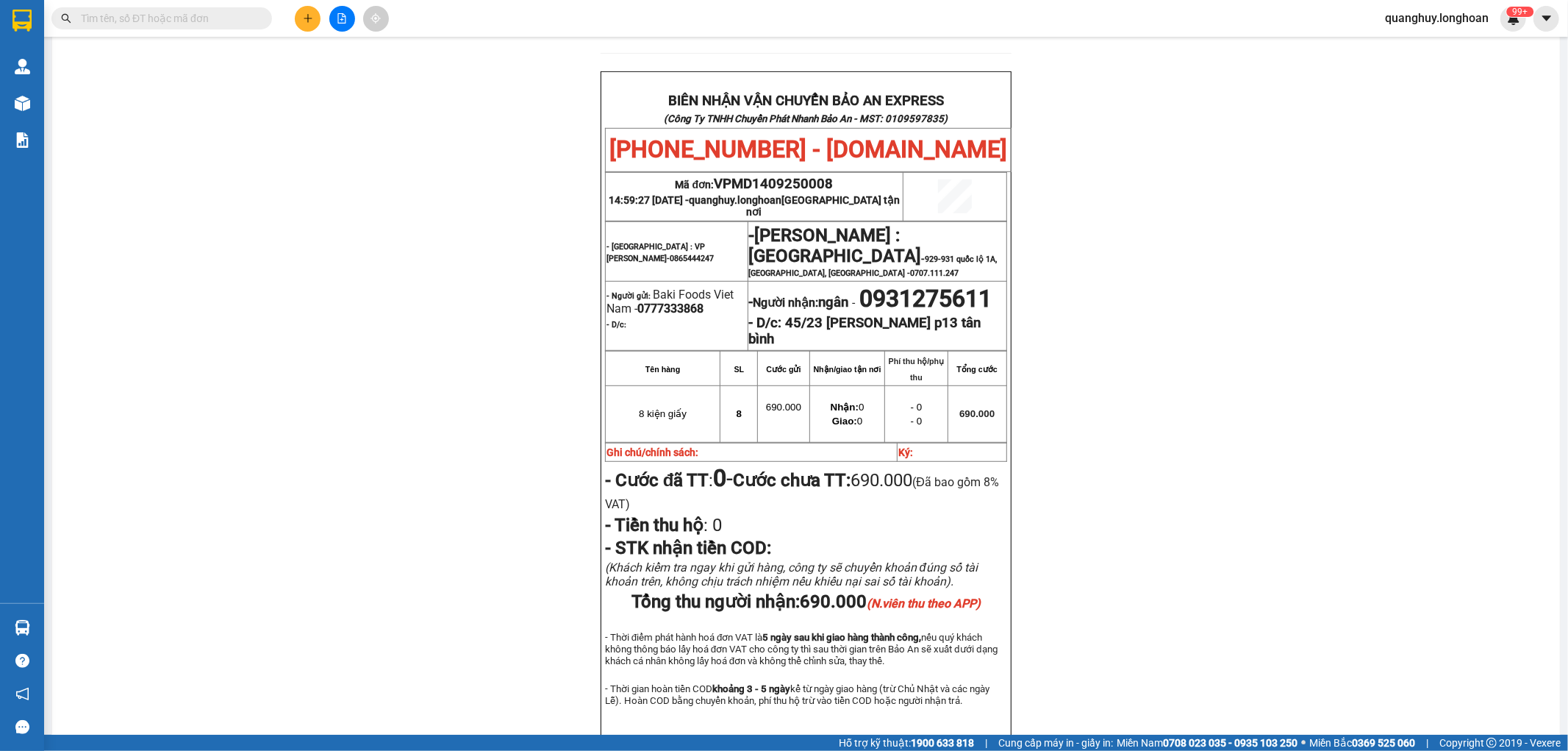
scroll to position [653, 0]
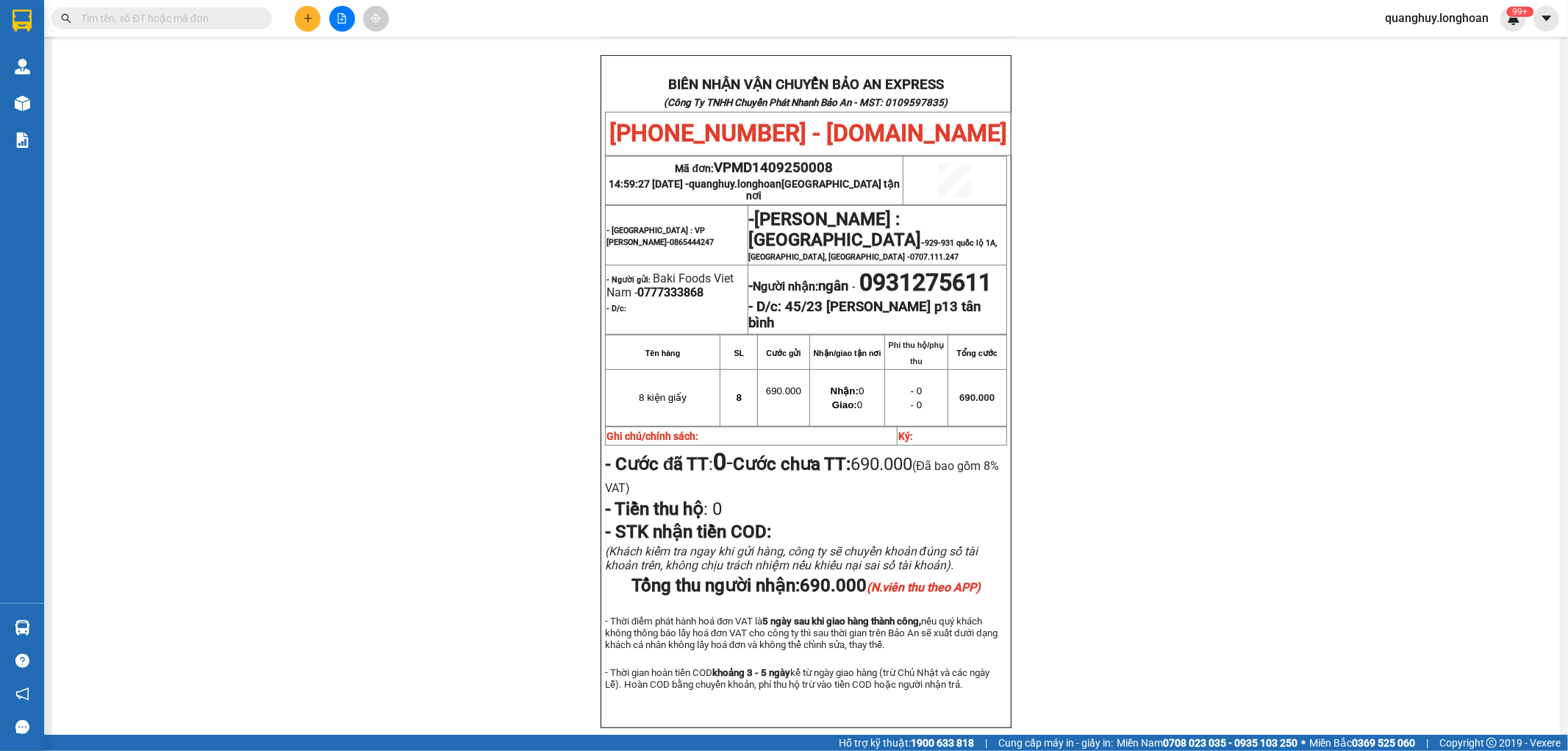
click at [687, 286] on span "0777333868" at bounding box center [670, 292] width 66 height 14
copy span "0777333868"
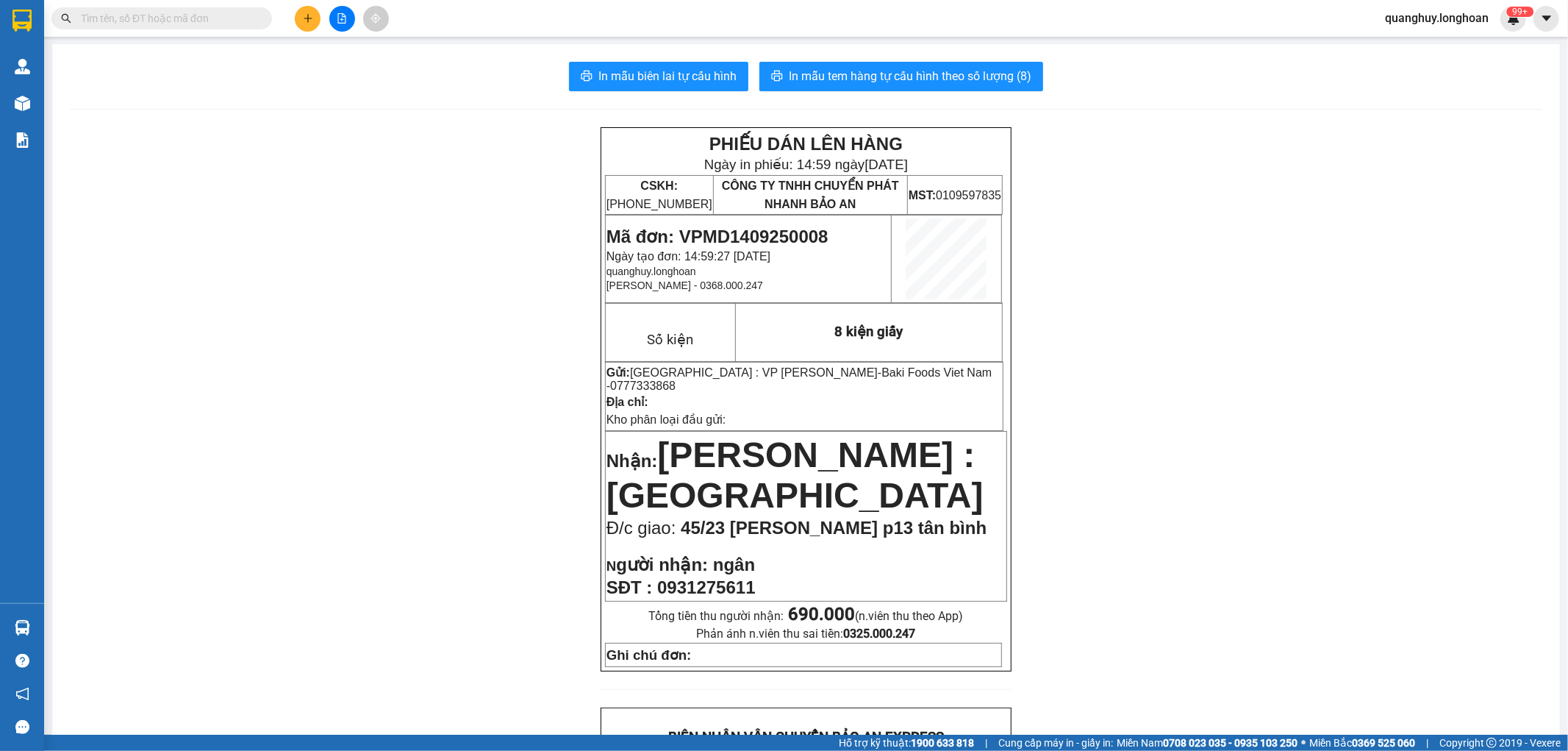
scroll to position [0, 0]
click at [312, 17] on icon "plus" at bounding box center [308, 18] width 10 height 10
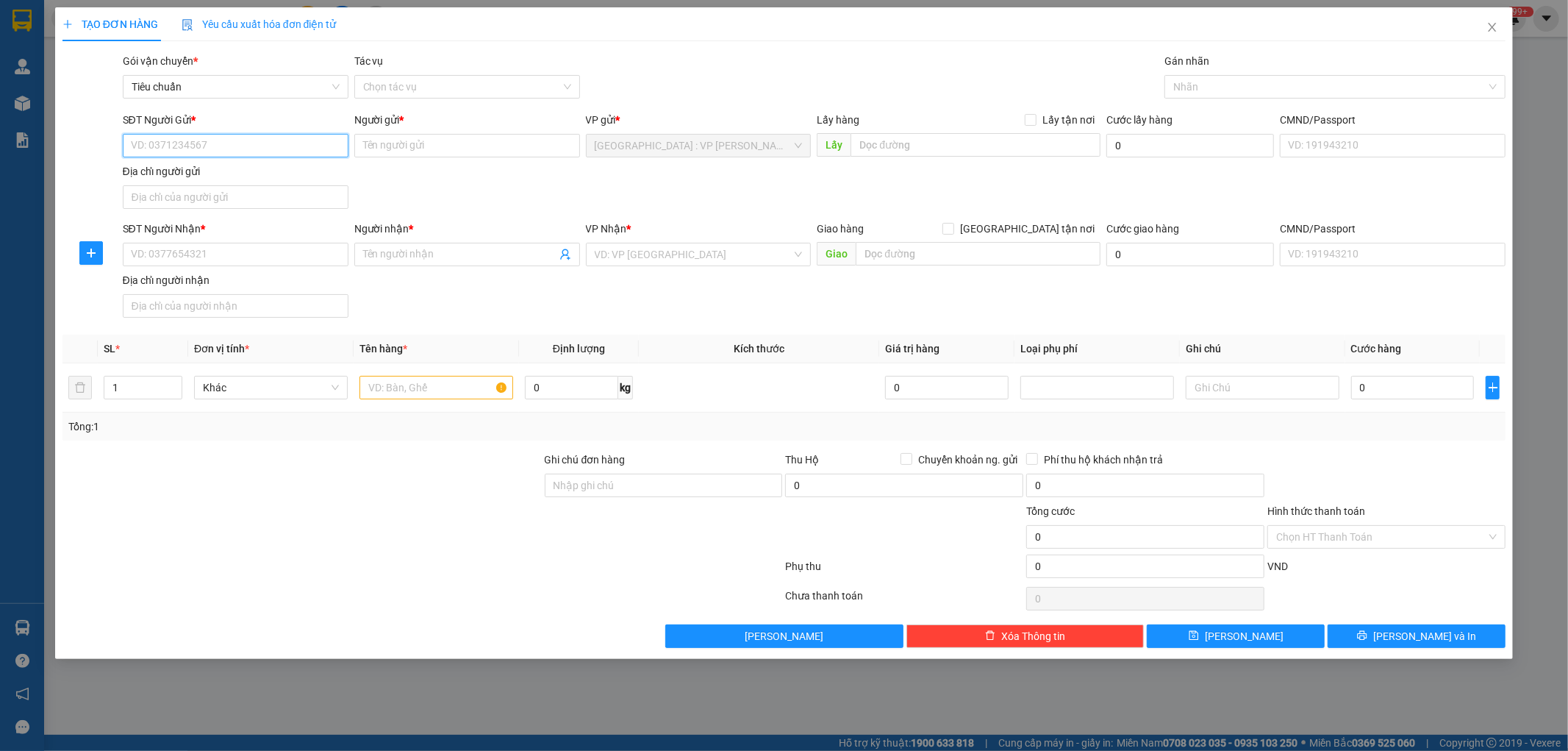
paste input "0777333868"
click at [245, 172] on div "0777333868 - Baki Foods [GEOGRAPHIC_DATA]" at bounding box center [241, 175] width 219 height 16
click at [280, 254] on input "SĐT Người Nhận *" at bounding box center [235, 255] width 226 height 24
click at [481, 258] on input "Người nhận *" at bounding box center [460, 255] width 194 height 16
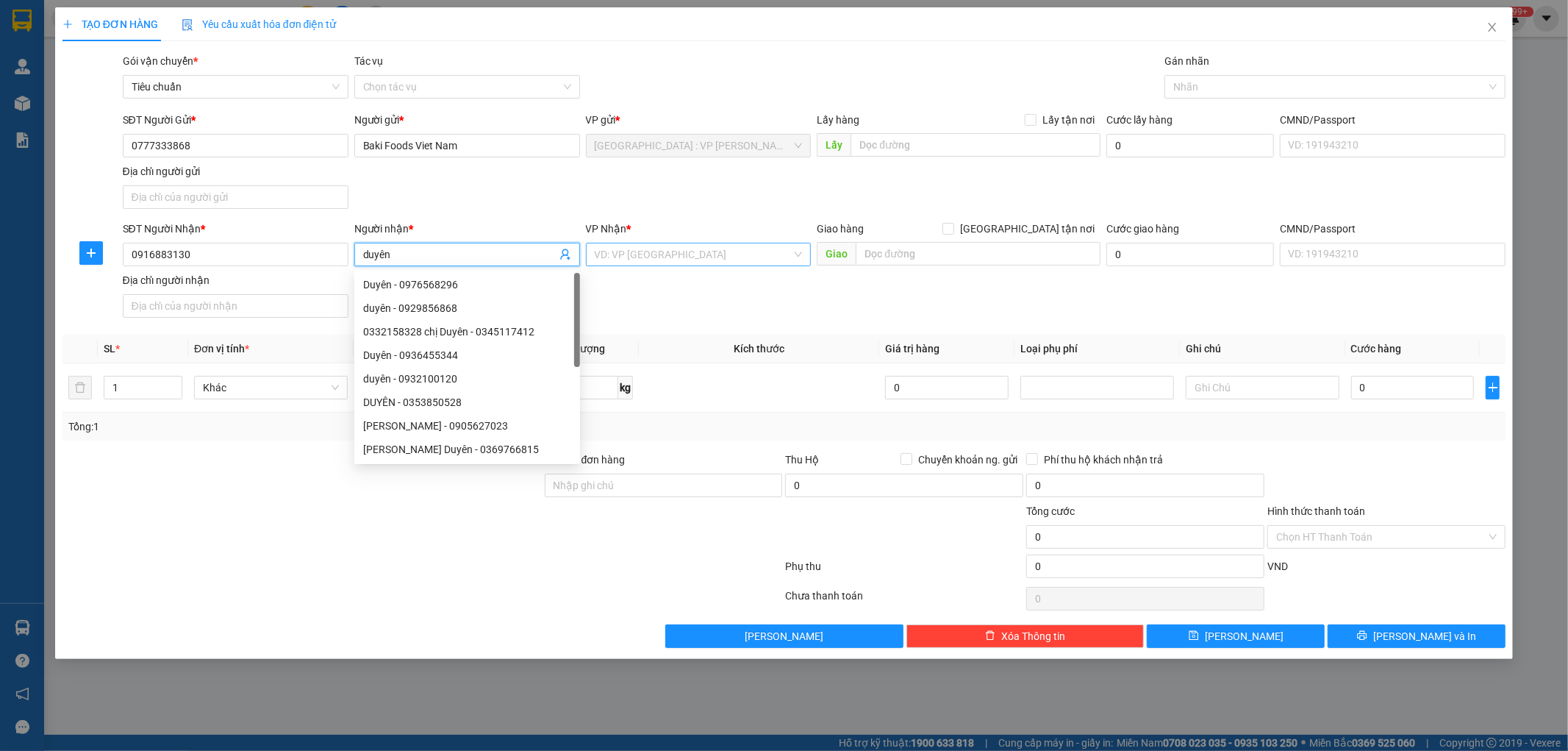
click at [712, 258] on input "search" at bounding box center [693, 255] width 198 height 22
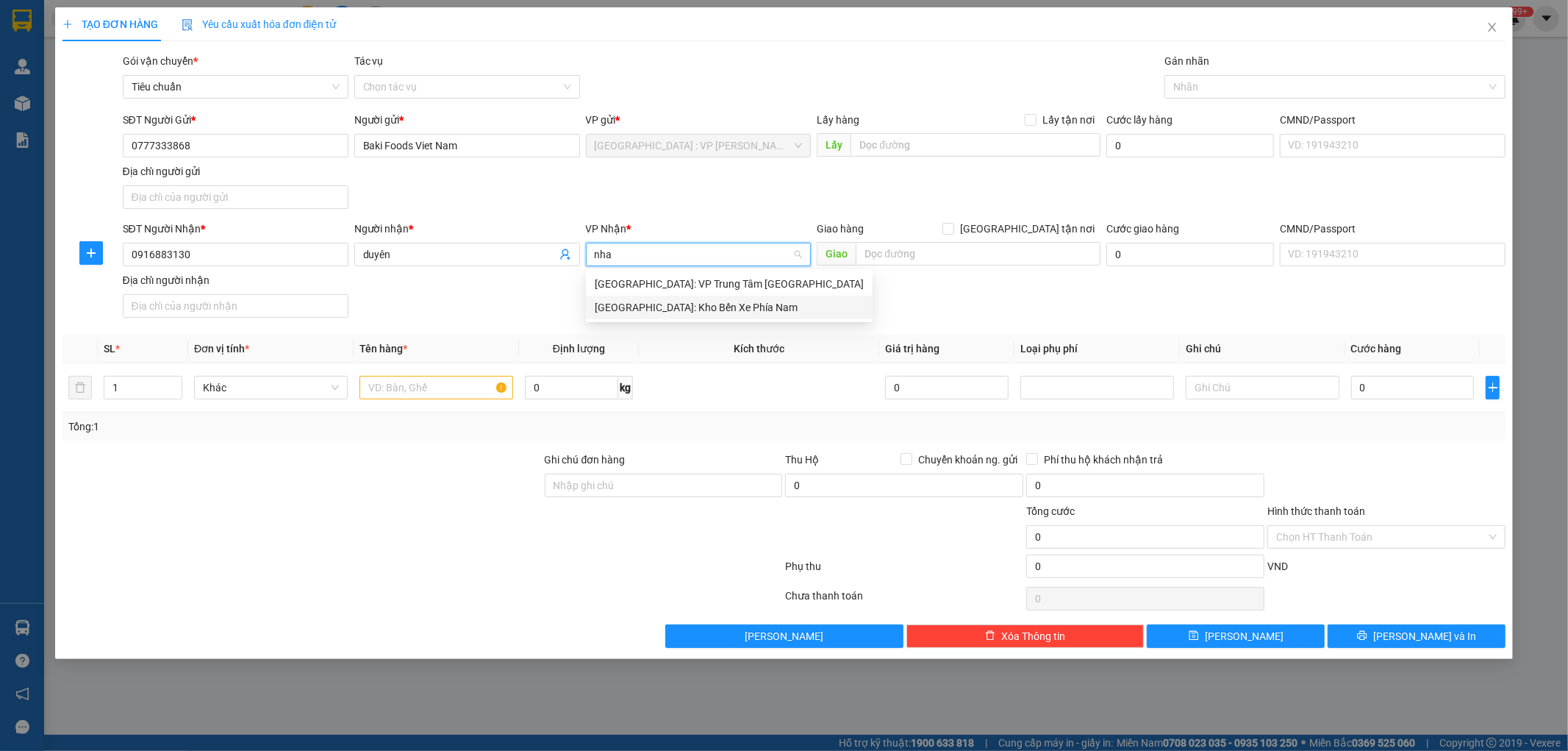
click at [720, 313] on div "[GEOGRAPHIC_DATA]: Kho Bến Xe Phía Nam" at bounding box center [729, 308] width 269 height 16
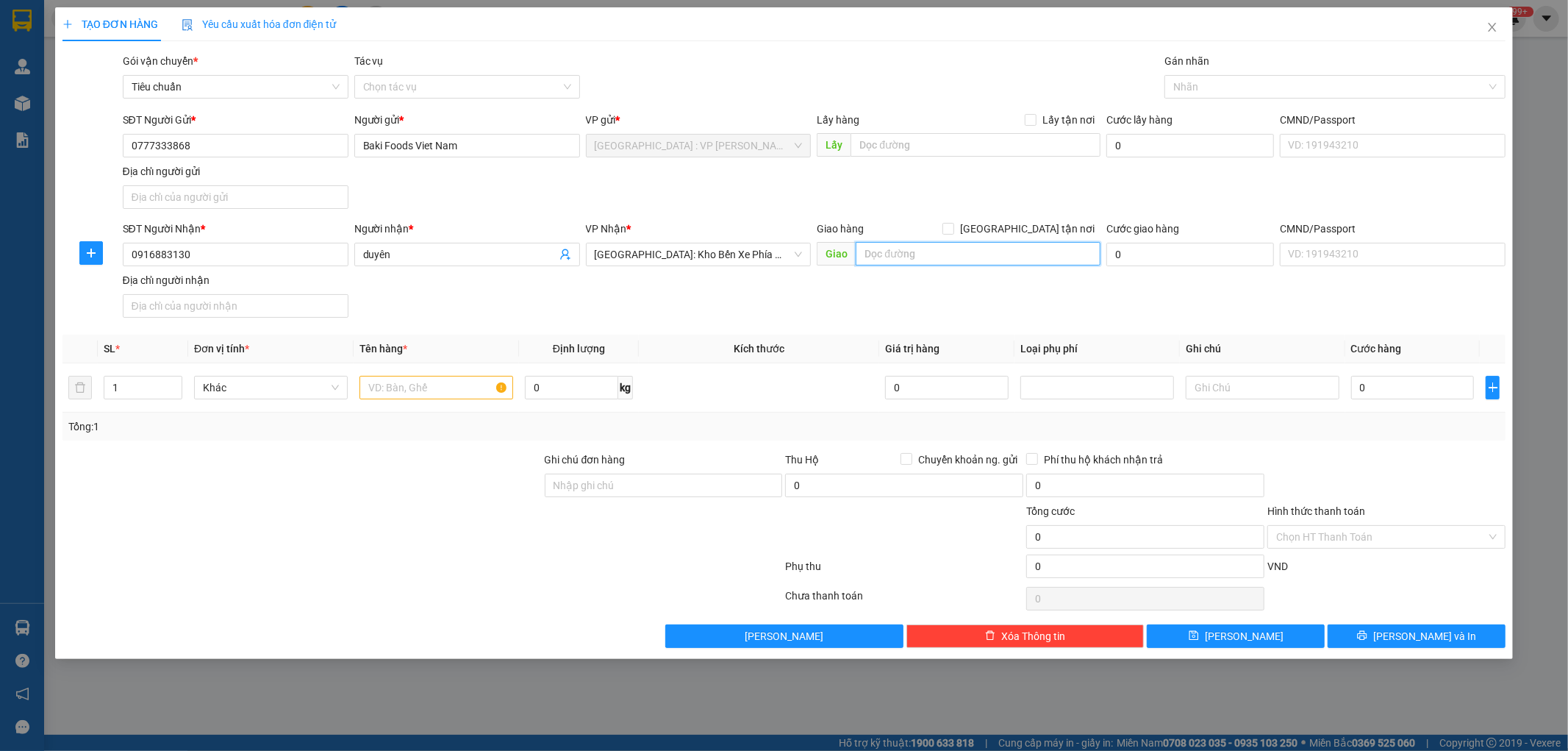
click at [940, 259] on input "text" at bounding box center [978, 254] width 245 height 24
click at [949, 297] on div "SĐT Người Nhận * 0916883130 Người nhận * duyên VP Nhận * [GEOGRAPHIC_DATA]: Kho…" at bounding box center [815, 272] width 1389 height 103
click at [953, 224] on input "[GEOGRAPHIC_DATA] tận nơi" at bounding box center [948, 228] width 10 height 10
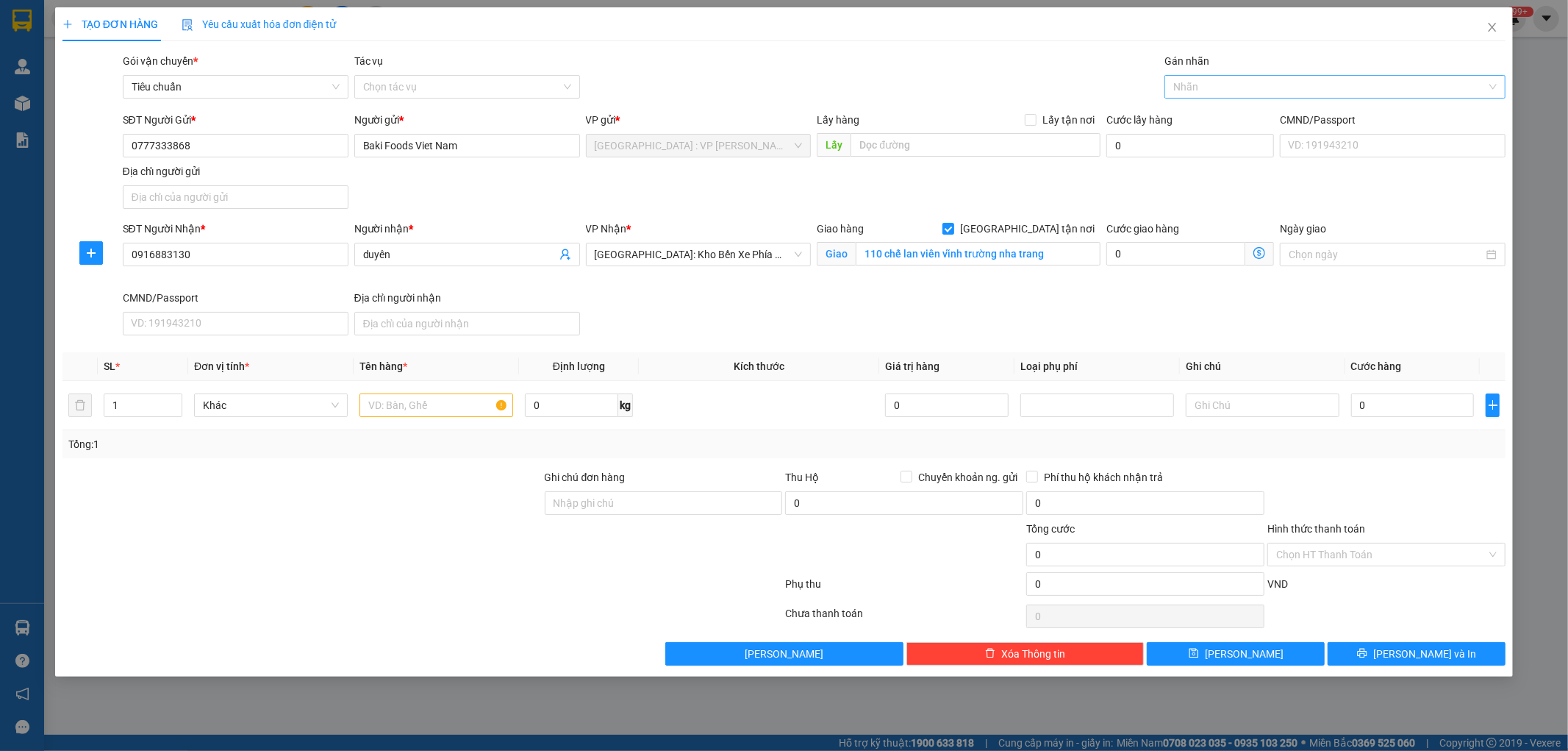
click at [1216, 78] on div at bounding box center [1328, 87] width 319 height 18
click at [1204, 111] on div "[GEOGRAPHIC_DATA] tận nơi" at bounding box center [1335, 116] width 324 height 16
click at [425, 408] on input "text" at bounding box center [436, 406] width 154 height 24
click at [143, 409] on input "1" at bounding box center [143, 406] width 77 height 22
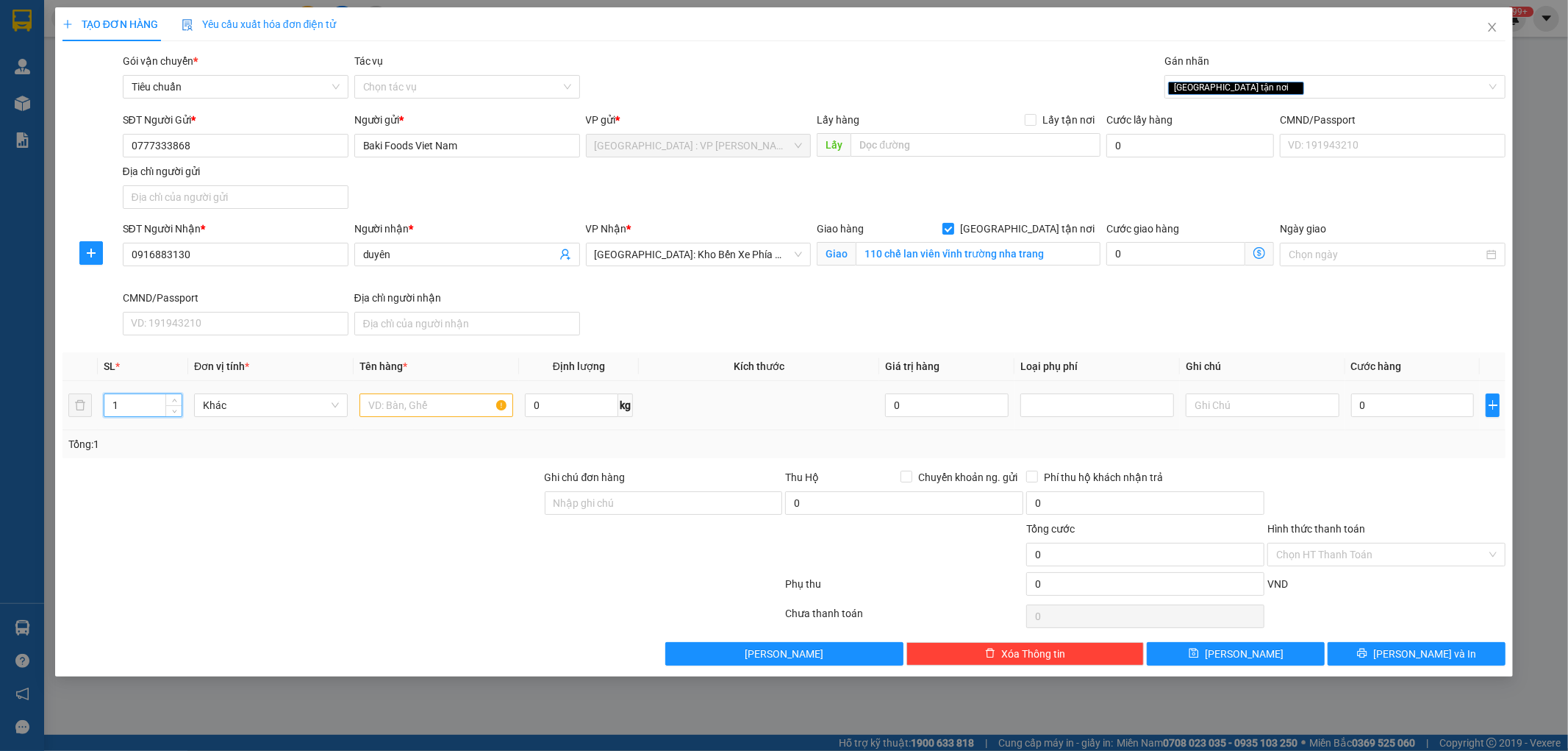
click at [143, 409] on input "1" at bounding box center [143, 406] width 77 height 22
click at [399, 413] on input "text" at bounding box center [436, 406] width 154 height 24
click at [400, 519] on div at bounding box center [302, 495] width 482 height 52
click at [1408, 402] on input "0" at bounding box center [1413, 406] width 124 height 24
click at [1356, 487] on div at bounding box center [1387, 495] width 241 height 52
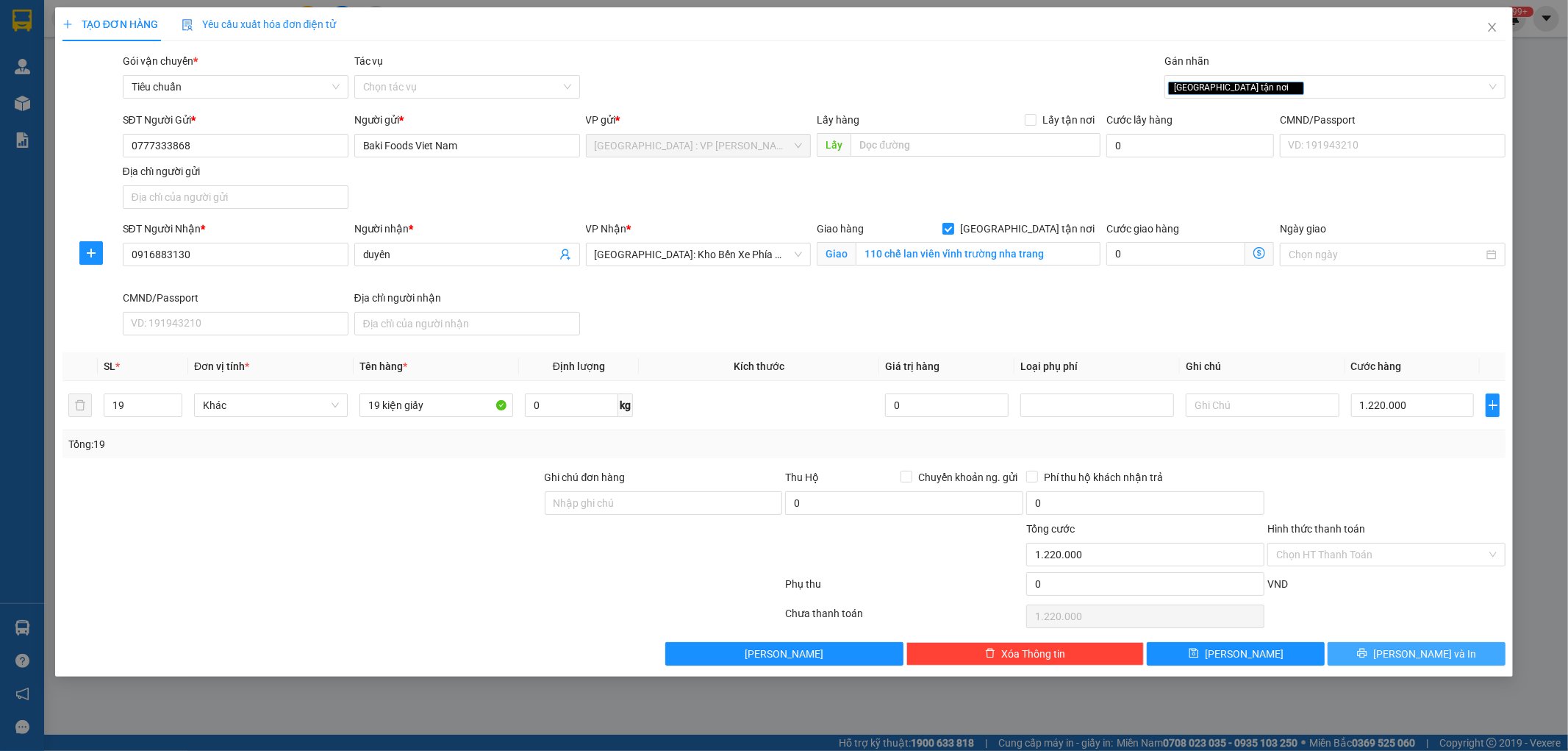
click at [1368, 655] on icon "printer" at bounding box center [1363, 653] width 10 height 10
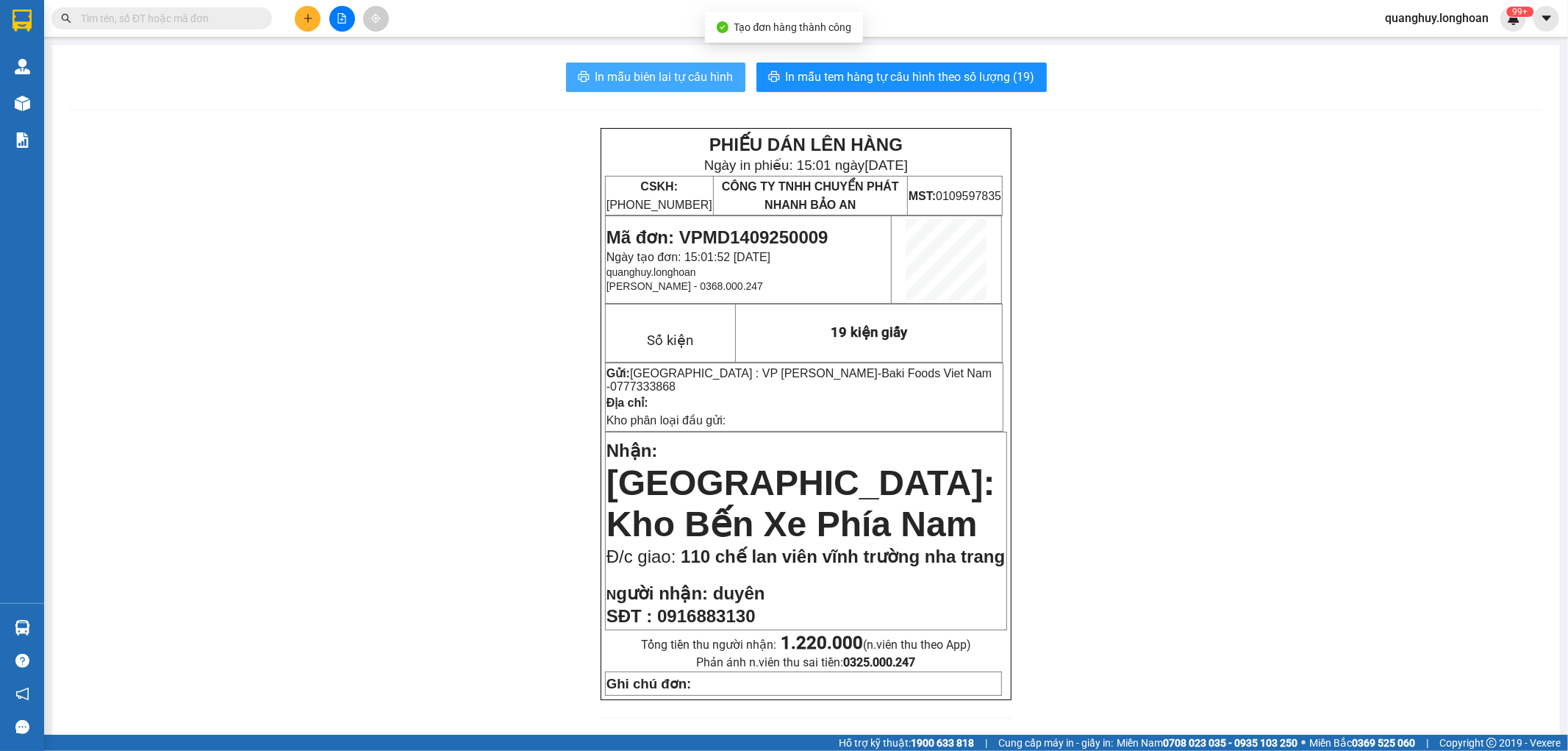
click at [666, 85] on span "In mẫu biên lai tự cấu hình" at bounding box center [664, 77] width 138 height 18
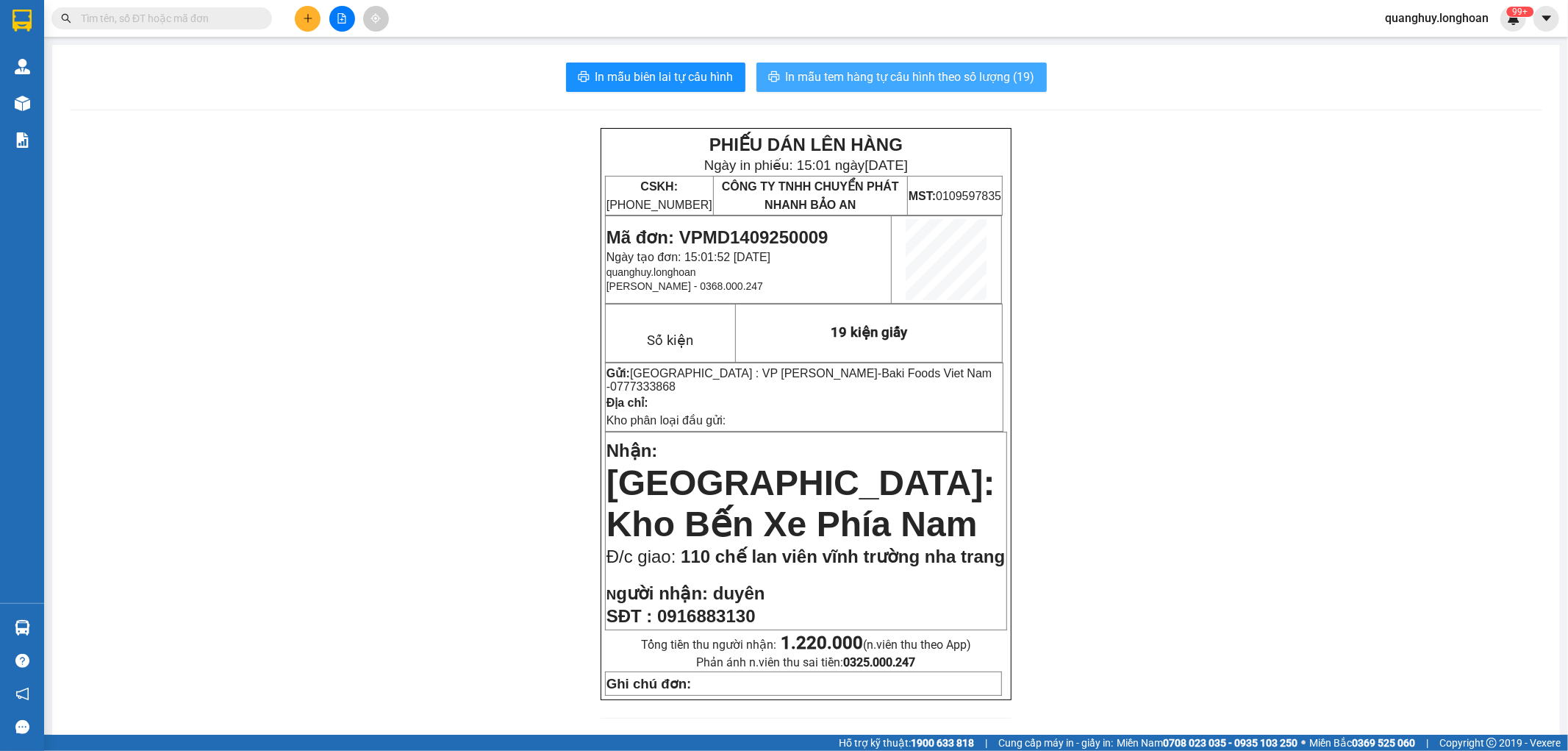
click at [951, 83] on span "In mẫu tem hàng tự cấu hình theo số lượng (19)" at bounding box center [910, 77] width 249 height 18
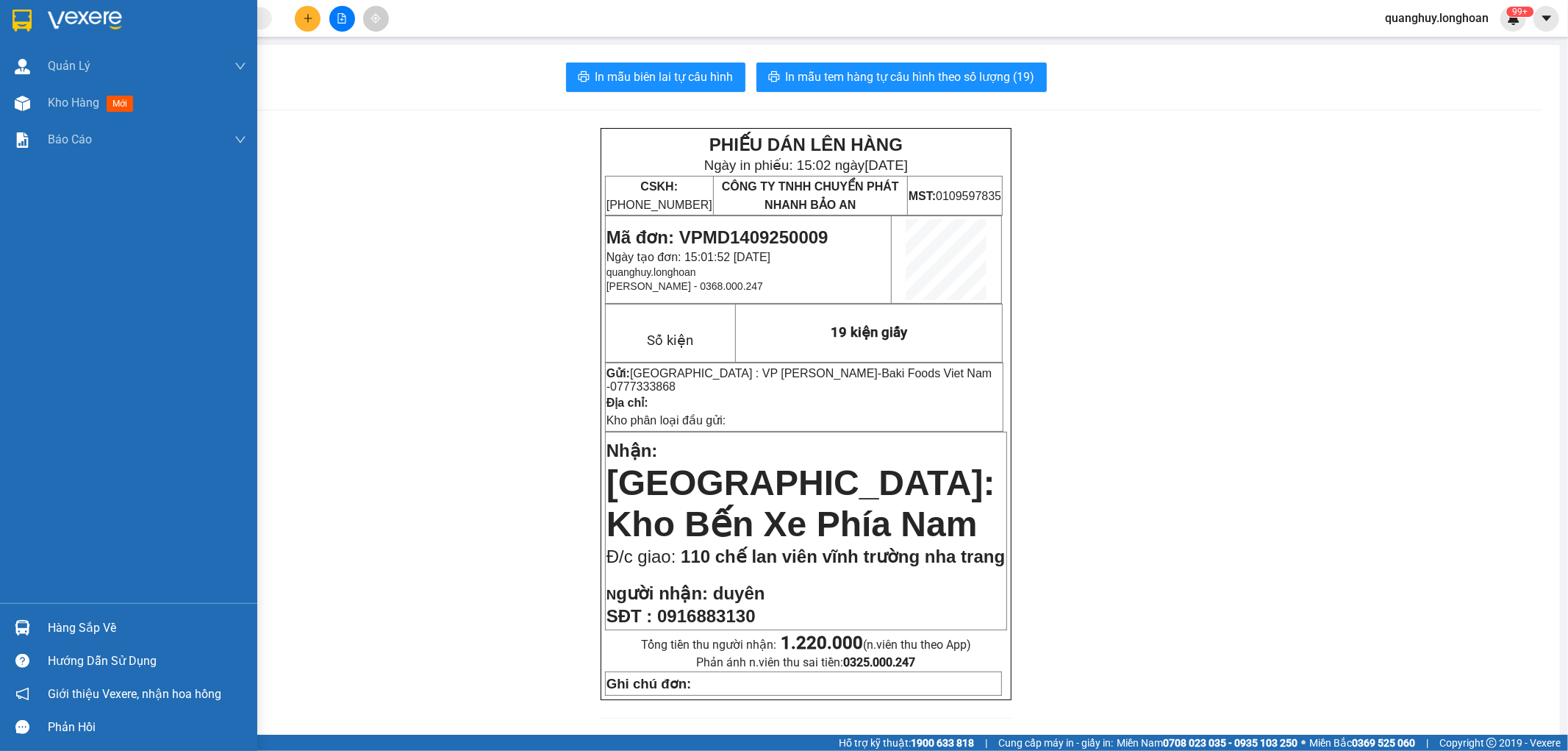
click at [35, 20] on div at bounding box center [129, 24] width 258 height 48
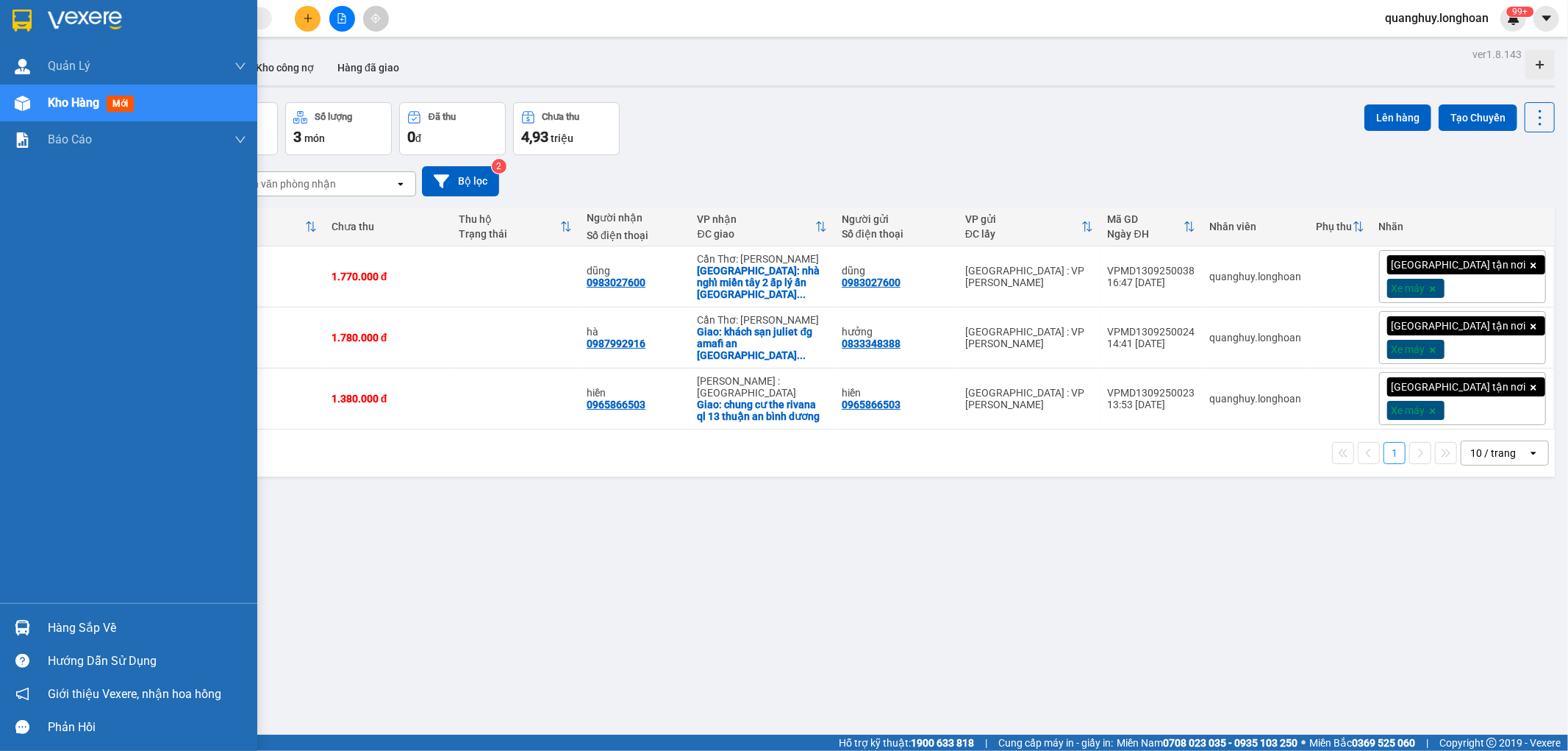
click at [24, 10] on img at bounding box center [22, 21] width 19 height 22
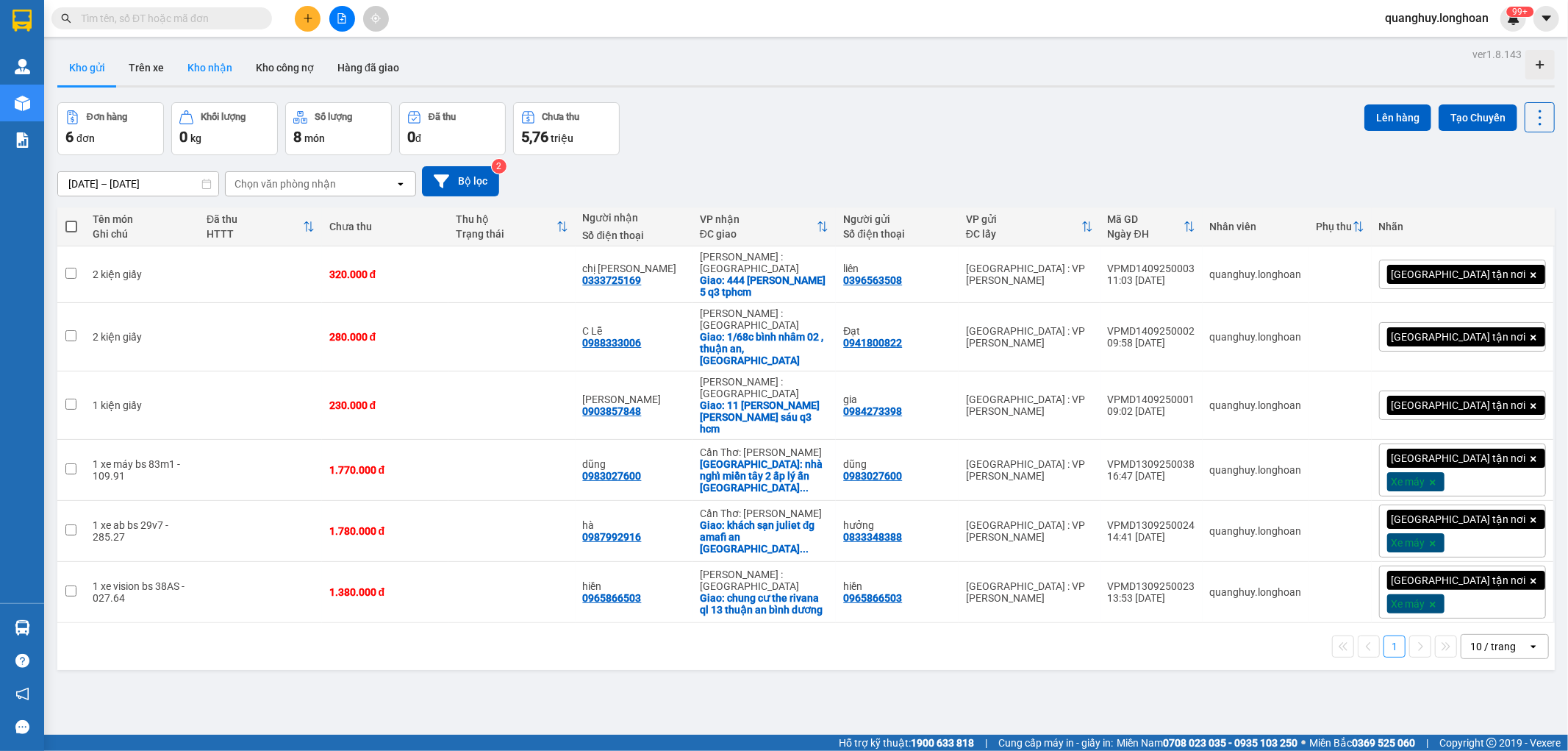
click at [207, 71] on button "Kho nhận" at bounding box center [210, 68] width 68 height 35
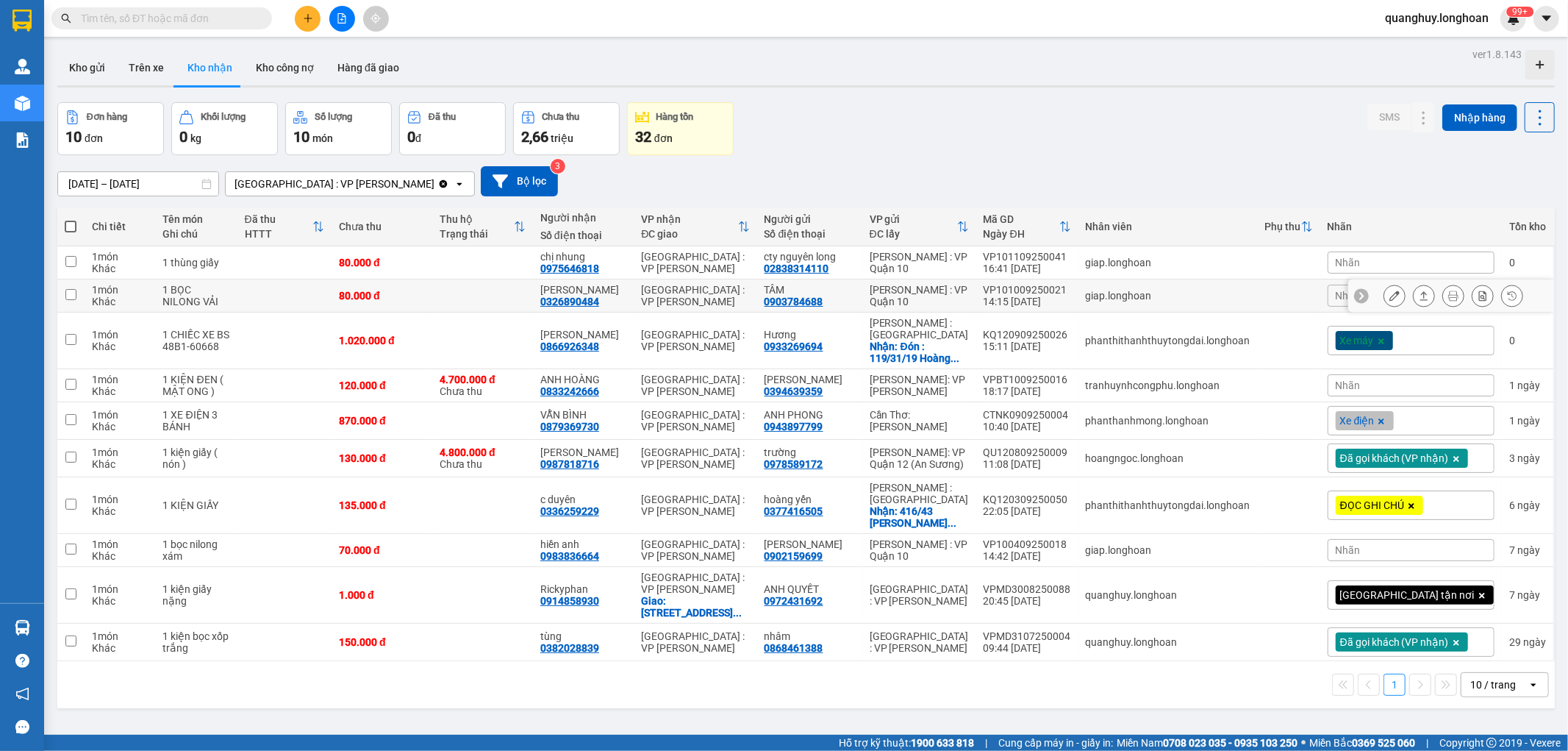
click at [358, 285] on td "80.000 đ" at bounding box center [382, 296] width 101 height 33
checkbox input "true"
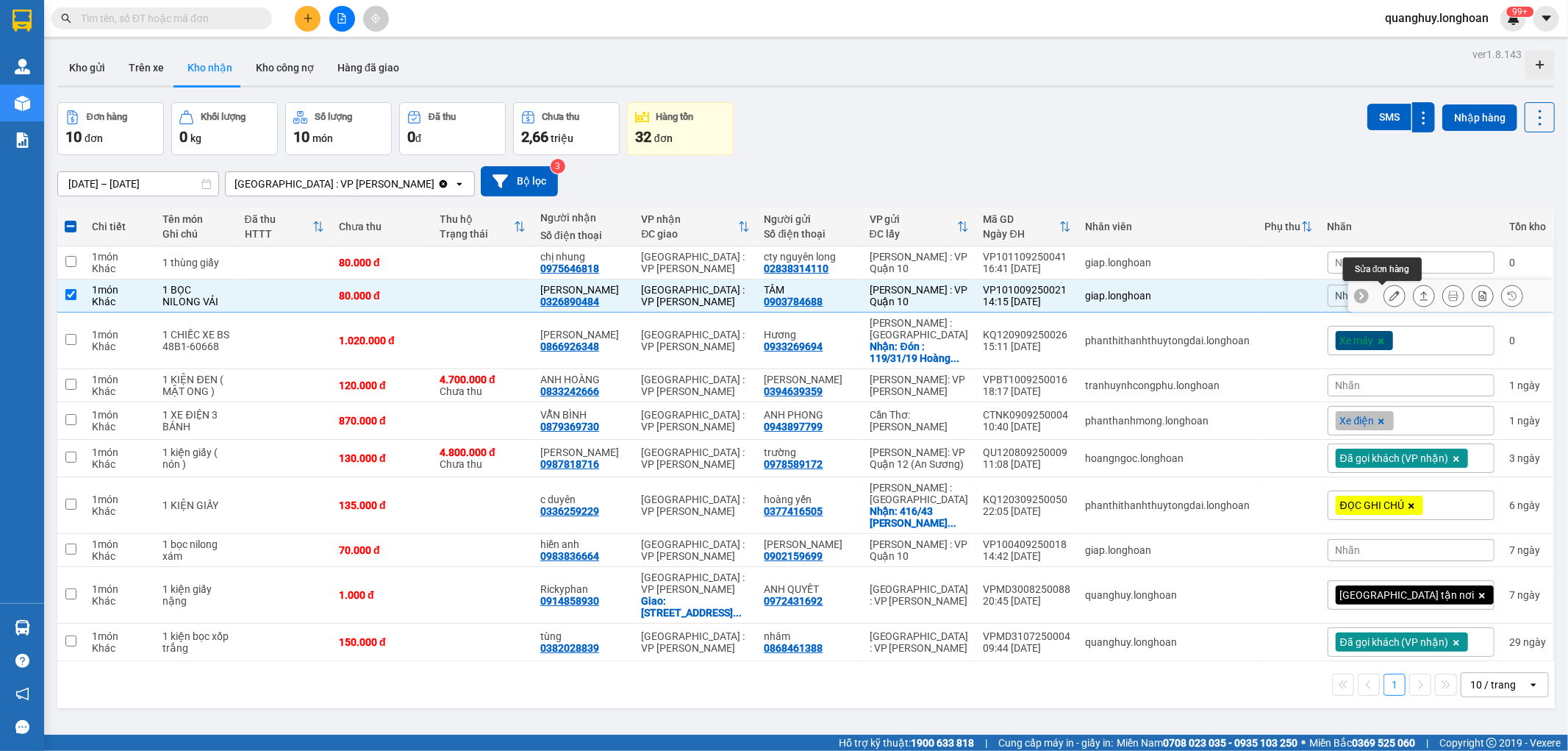
click at [1389, 295] on icon at bounding box center [1394, 296] width 10 height 10
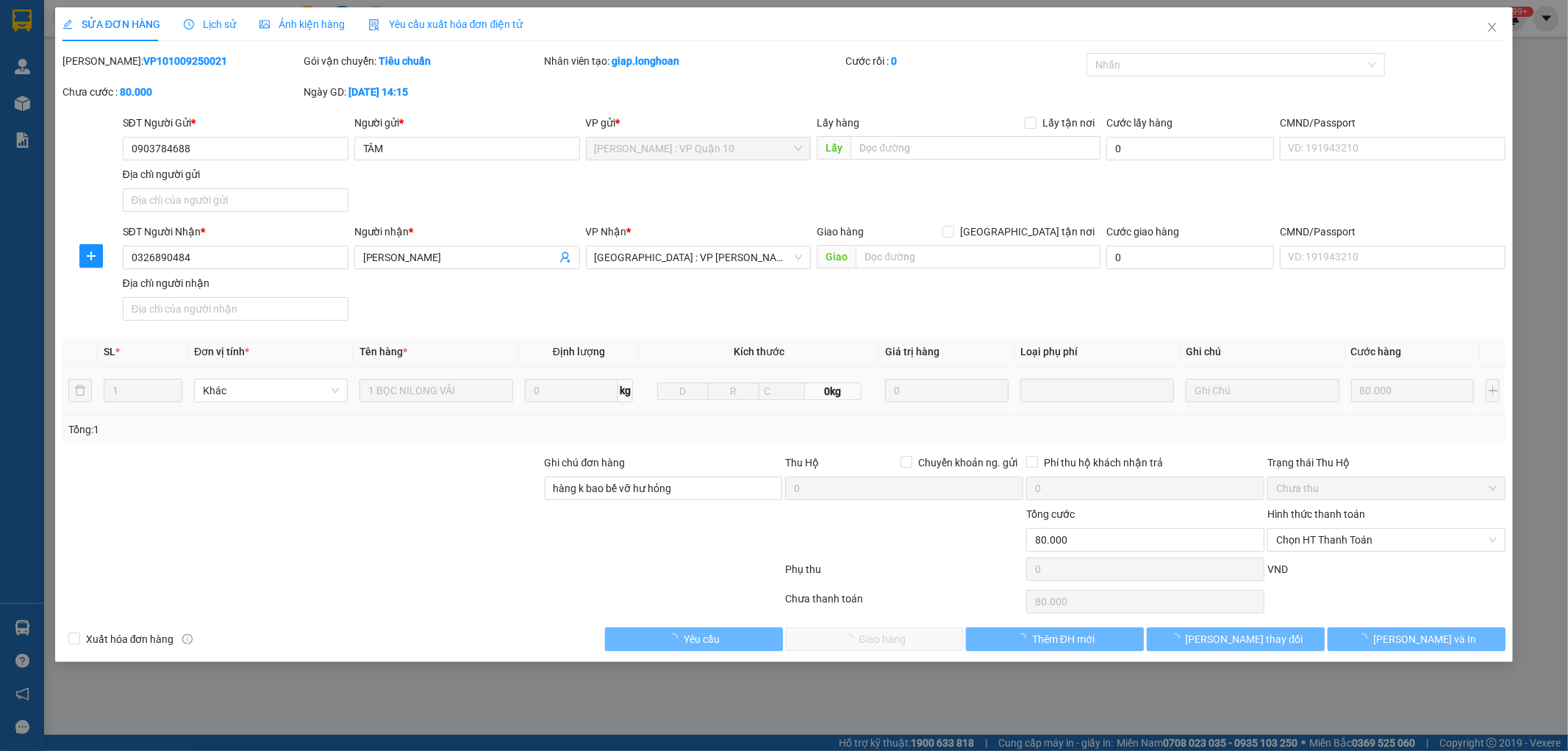
type input "0903784688"
type input "TÂM"
type input "0326890484"
type input "[PERSON_NAME]"
type input "hàng k bao bể vỡ hư hỏng"
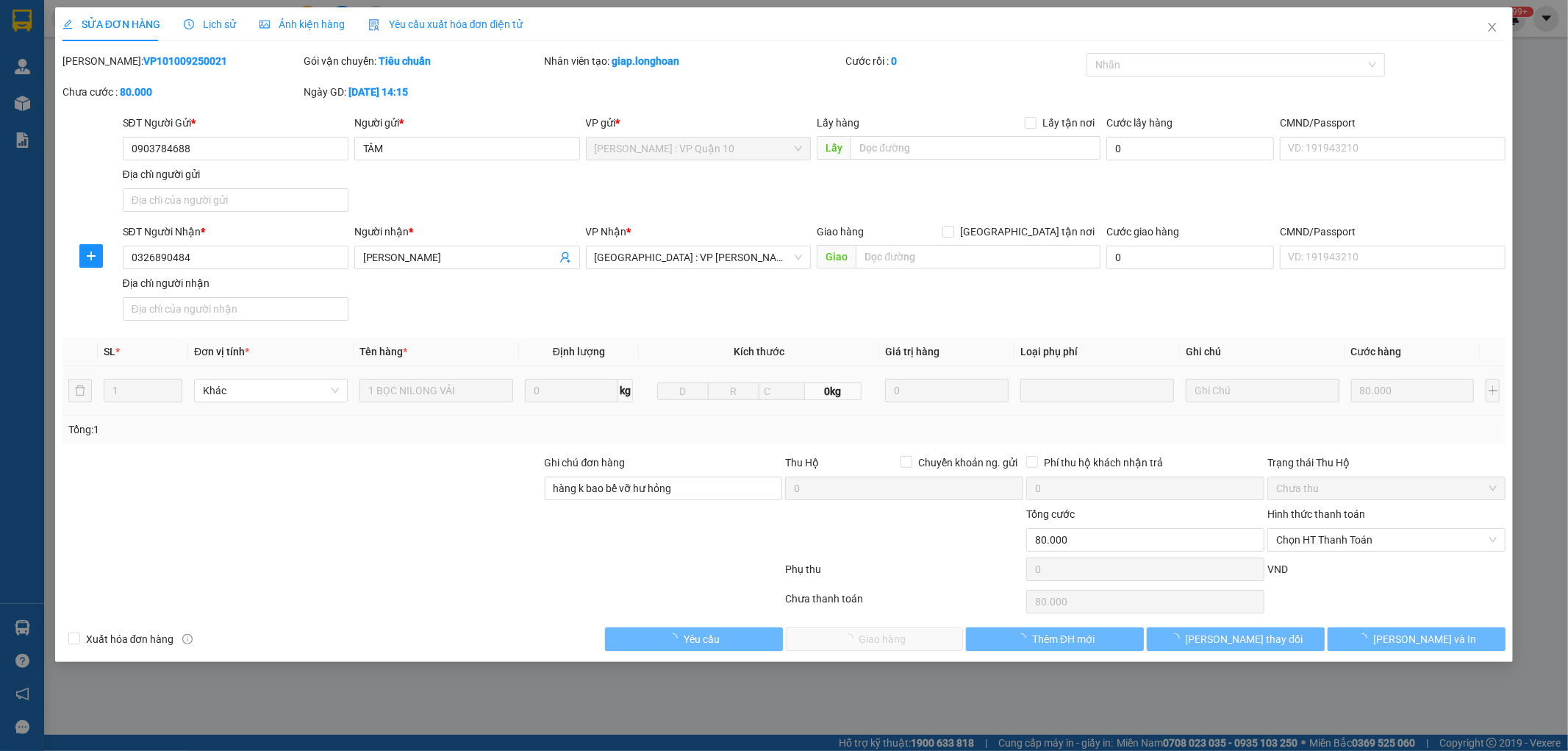
type input "80.000"
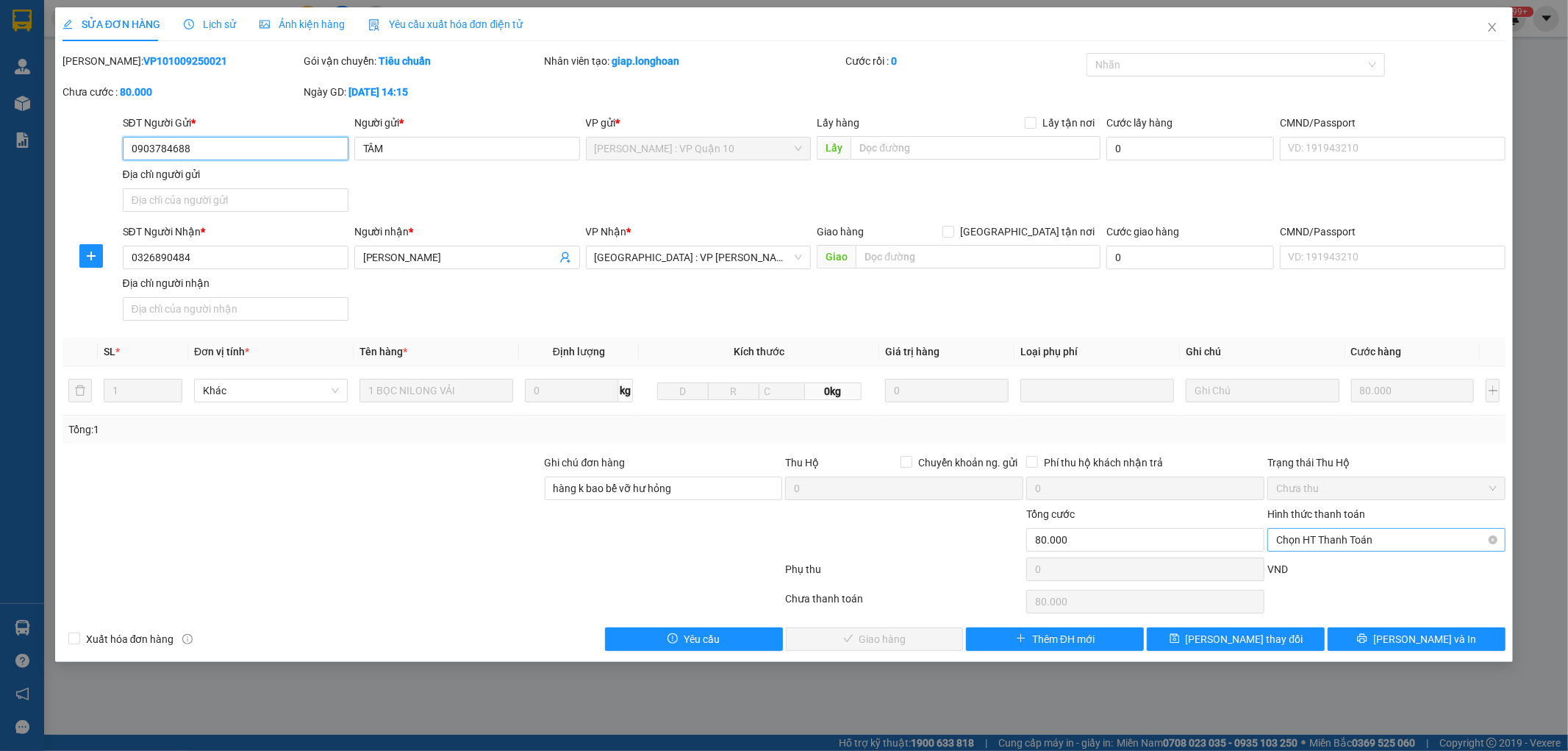
click at [1310, 543] on span "Chọn HT Thanh Toán" at bounding box center [1387, 540] width 221 height 22
click at [1306, 570] on div "Tại văn phòng" at bounding box center [1388, 569] width 221 height 16
type input "0"
click at [883, 638] on span "Lưu và Giao hàng" at bounding box center [884, 639] width 141 height 16
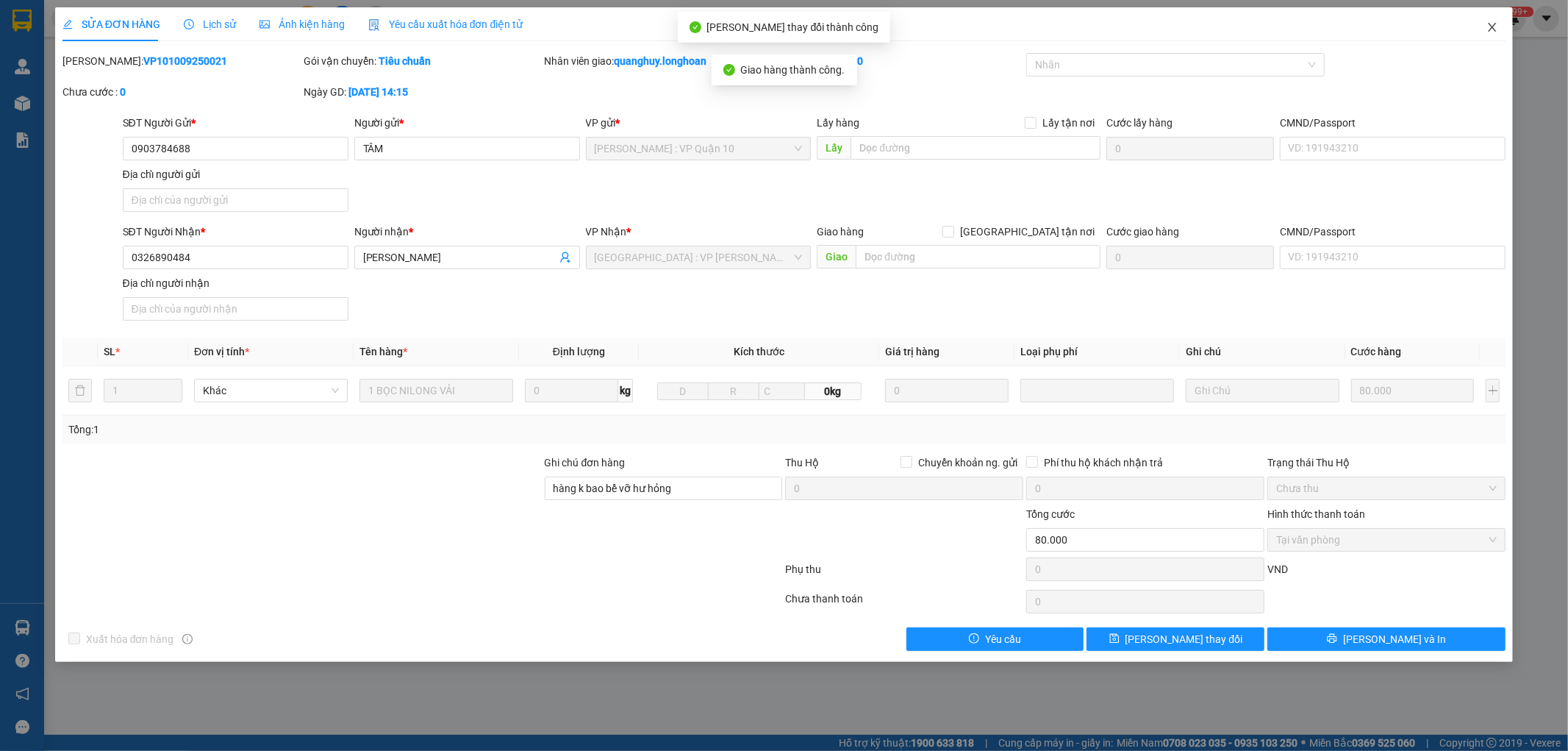
click at [1488, 26] on icon "close" at bounding box center [1492, 27] width 12 height 12
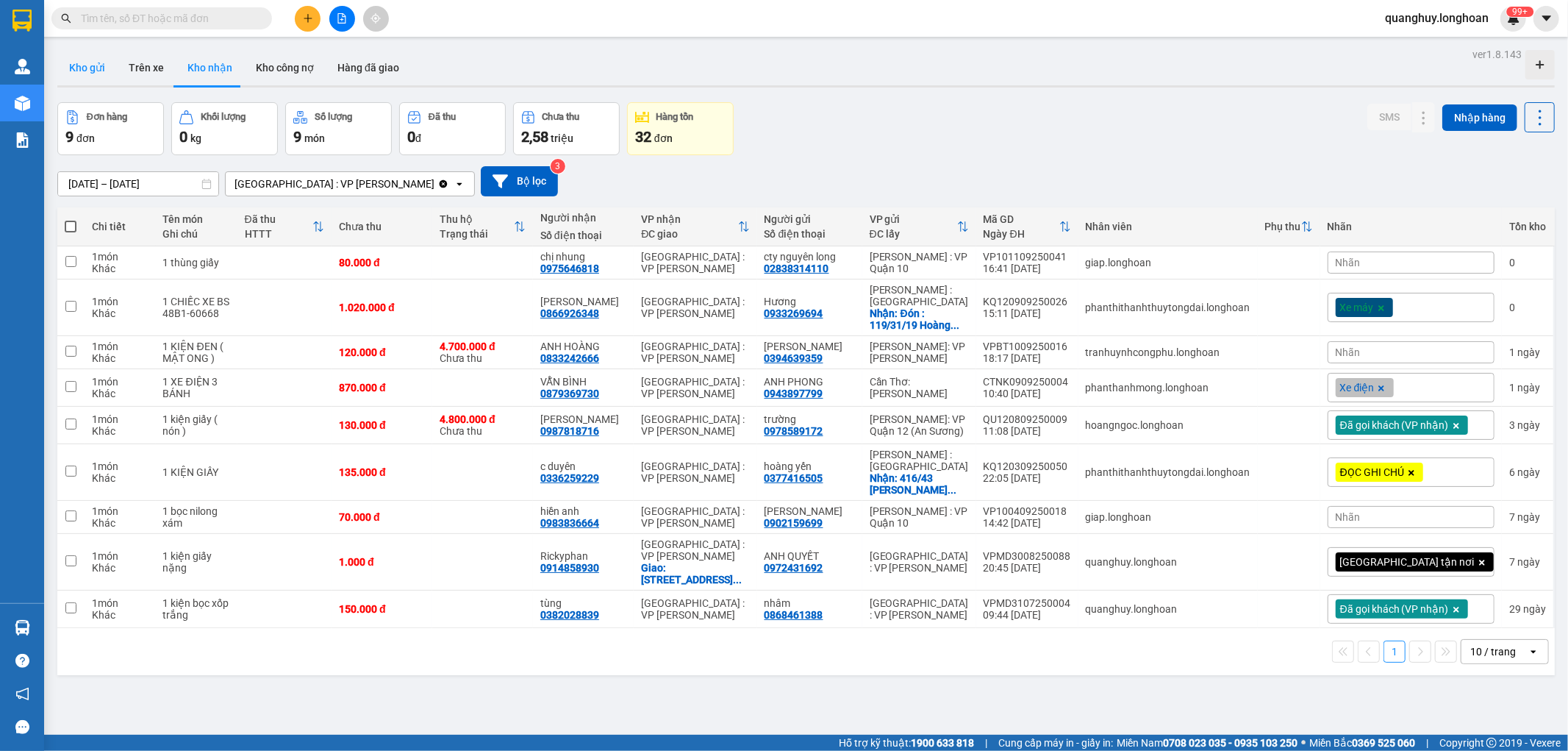
click at [78, 80] on button "Kho gửi" at bounding box center [87, 68] width 60 height 35
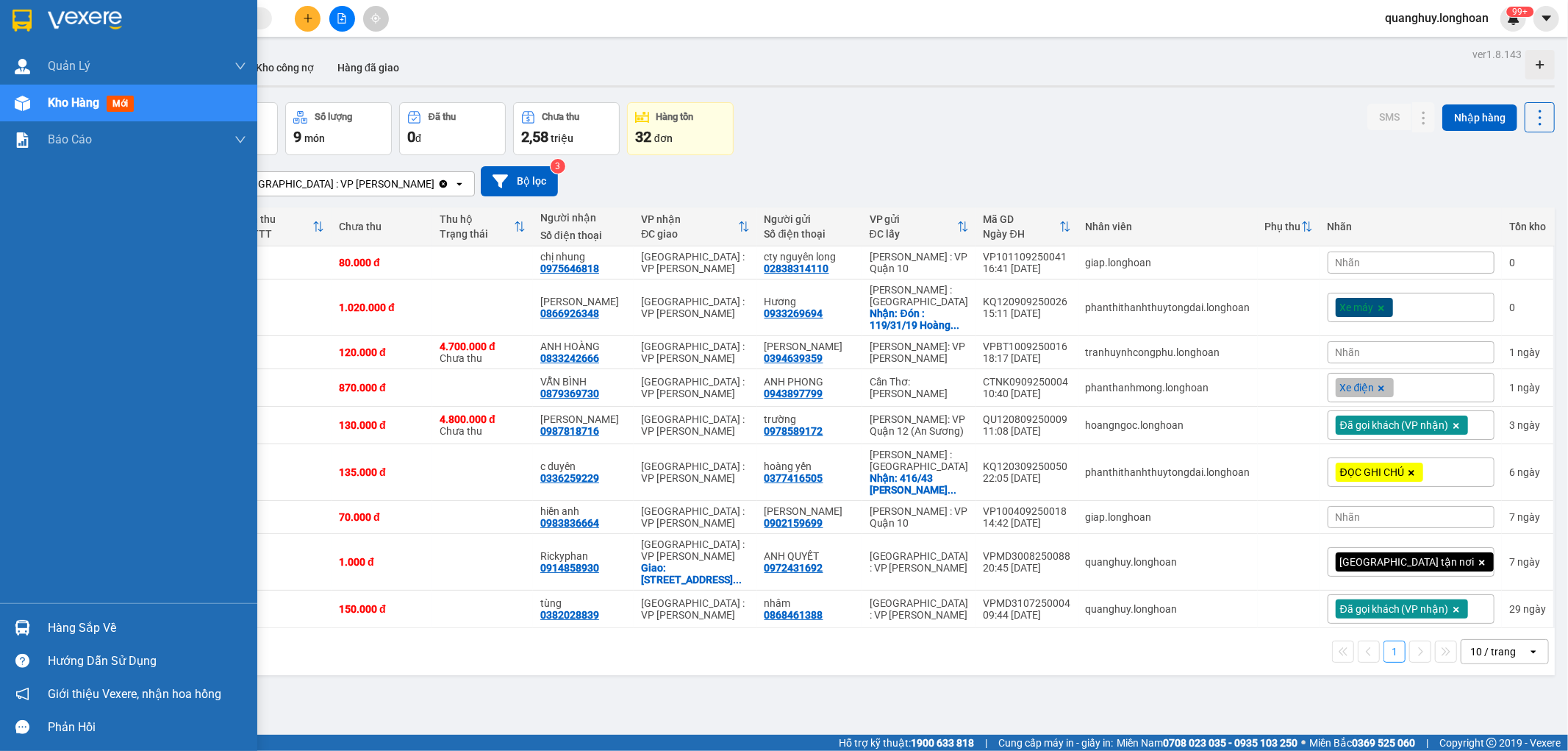
drag, startPoint x: 23, startPoint y: 18, endPoint x: 167, endPoint y: 265, distance: 285.9
click at [22, 18] on img at bounding box center [22, 21] width 19 height 22
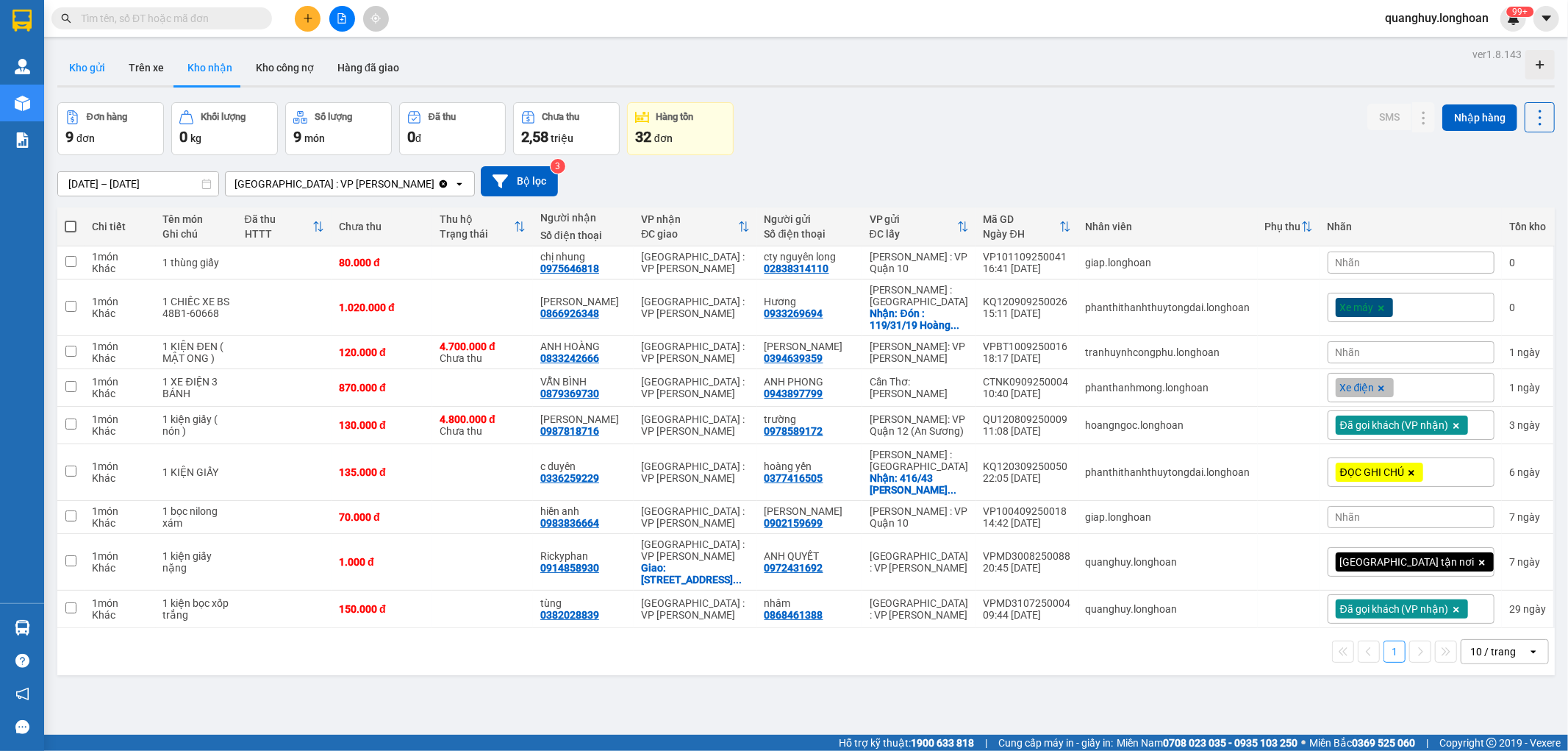
click at [93, 66] on button "Kho gửi" at bounding box center [87, 68] width 60 height 35
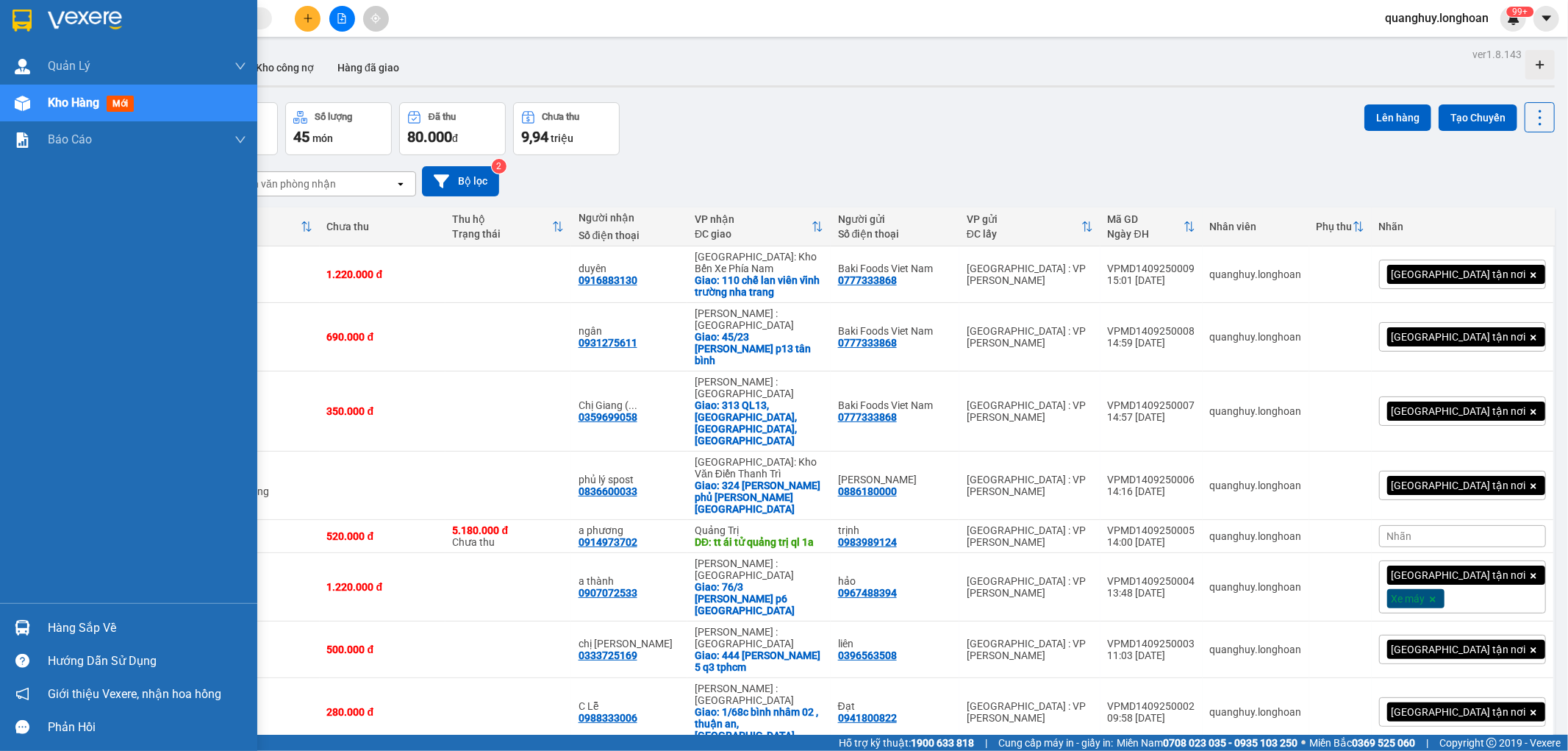
click at [13, 24] on img at bounding box center [22, 21] width 19 height 22
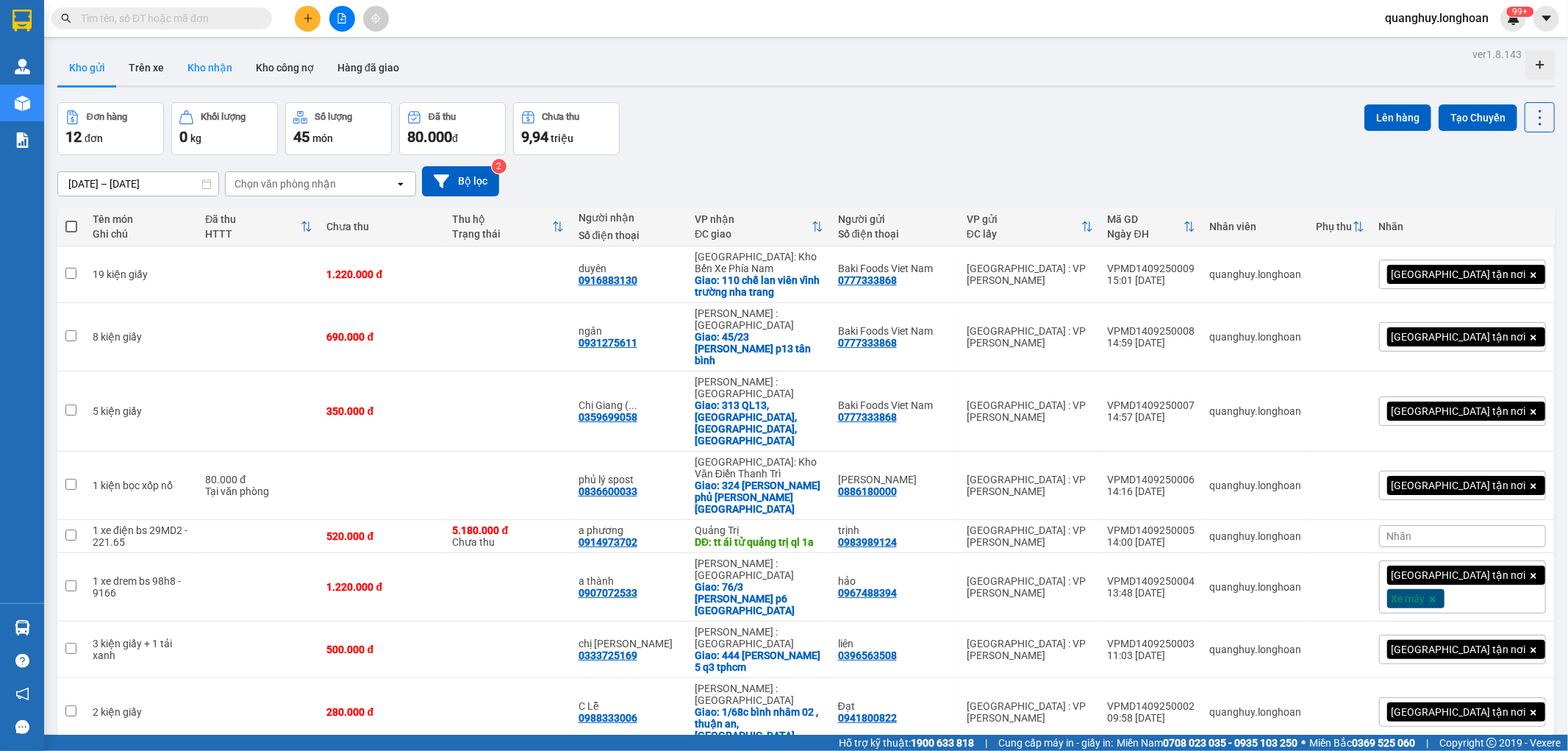
click at [209, 77] on button "Kho nhận" at bounding box center [210, 68] width 68 height 35
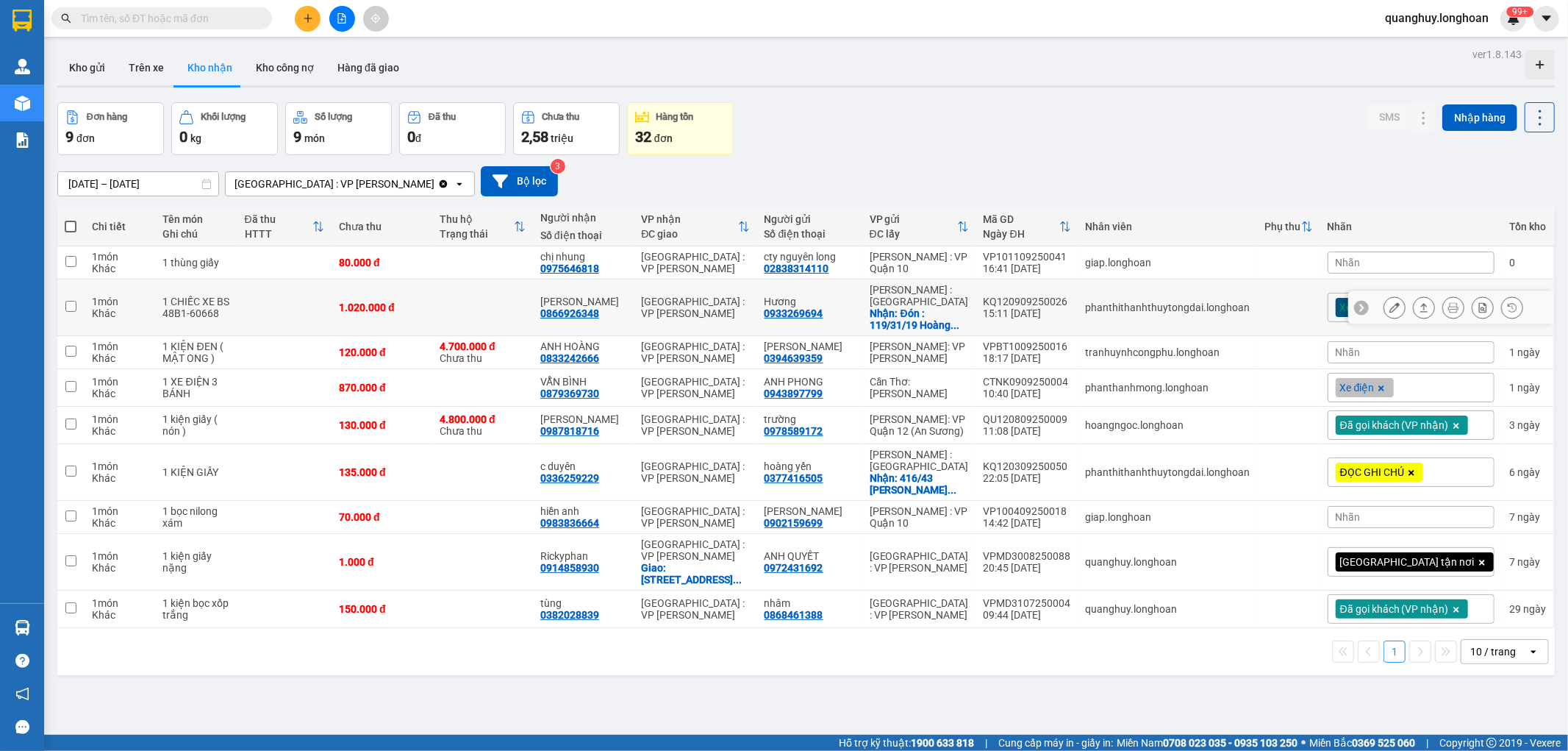
click at [332, 298] on td at bounding box center [285, 308] width 94 height 57
checkbox input "true"
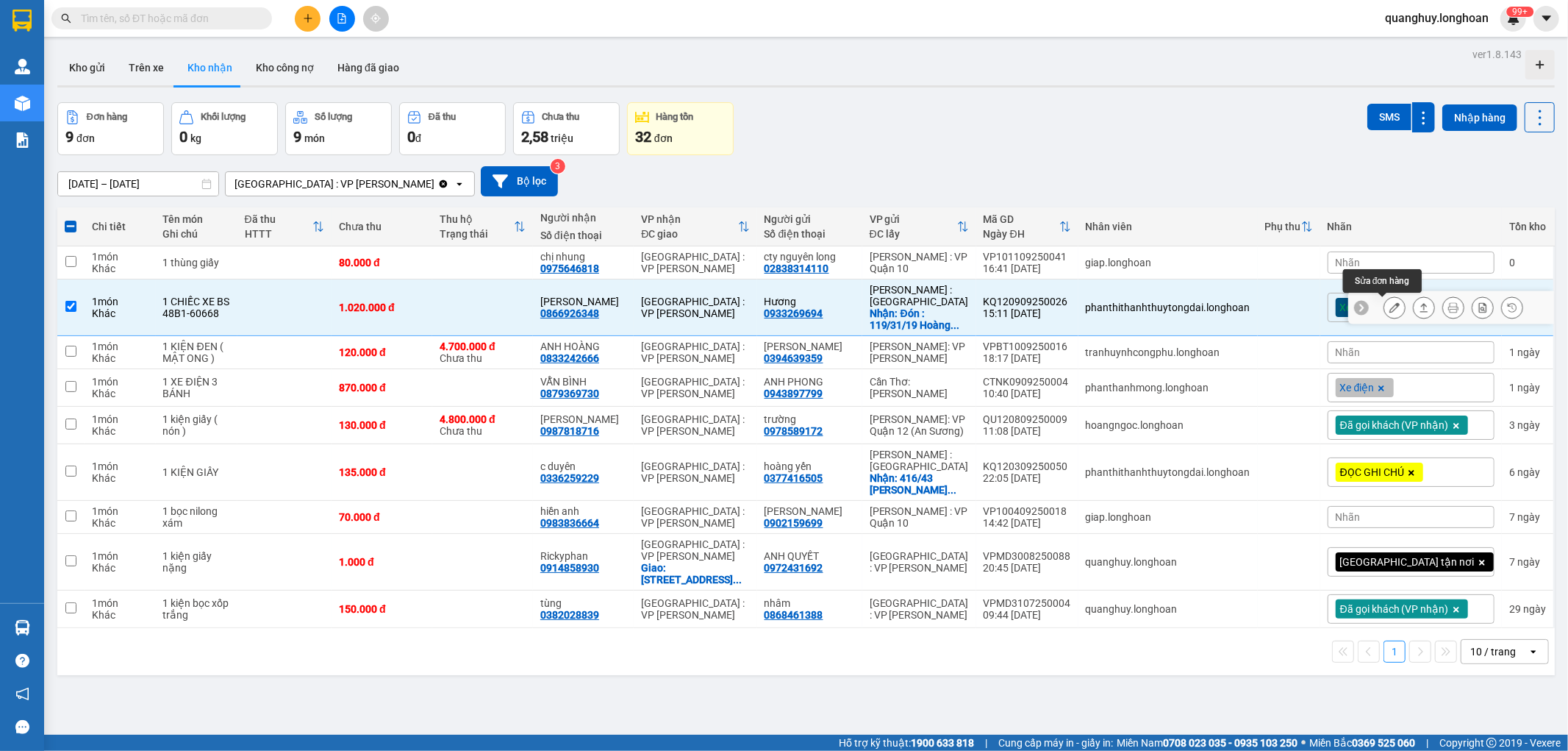
click at [1388, 306] on button at bounding box center [1394, 308] width 21 height 26
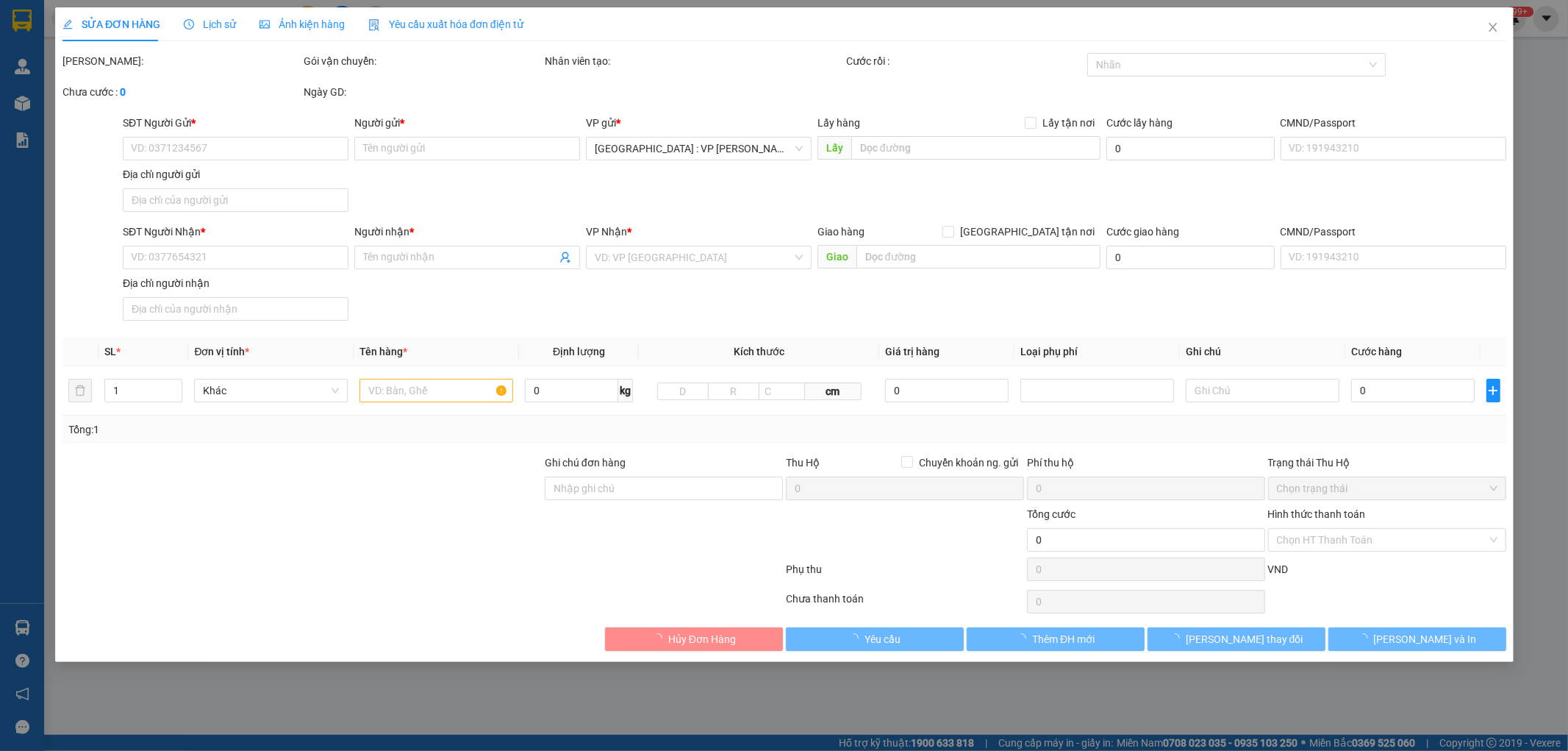
type input "0933269694"
type input "Hương"
checkbox input "true"
type input "Đón : 119/31/19 Hoàng Hoa Thám, tổ 96, KP7, Phường Hiệp Thành, Thủ dầu 1 , Bình…"
type input "0866926348"
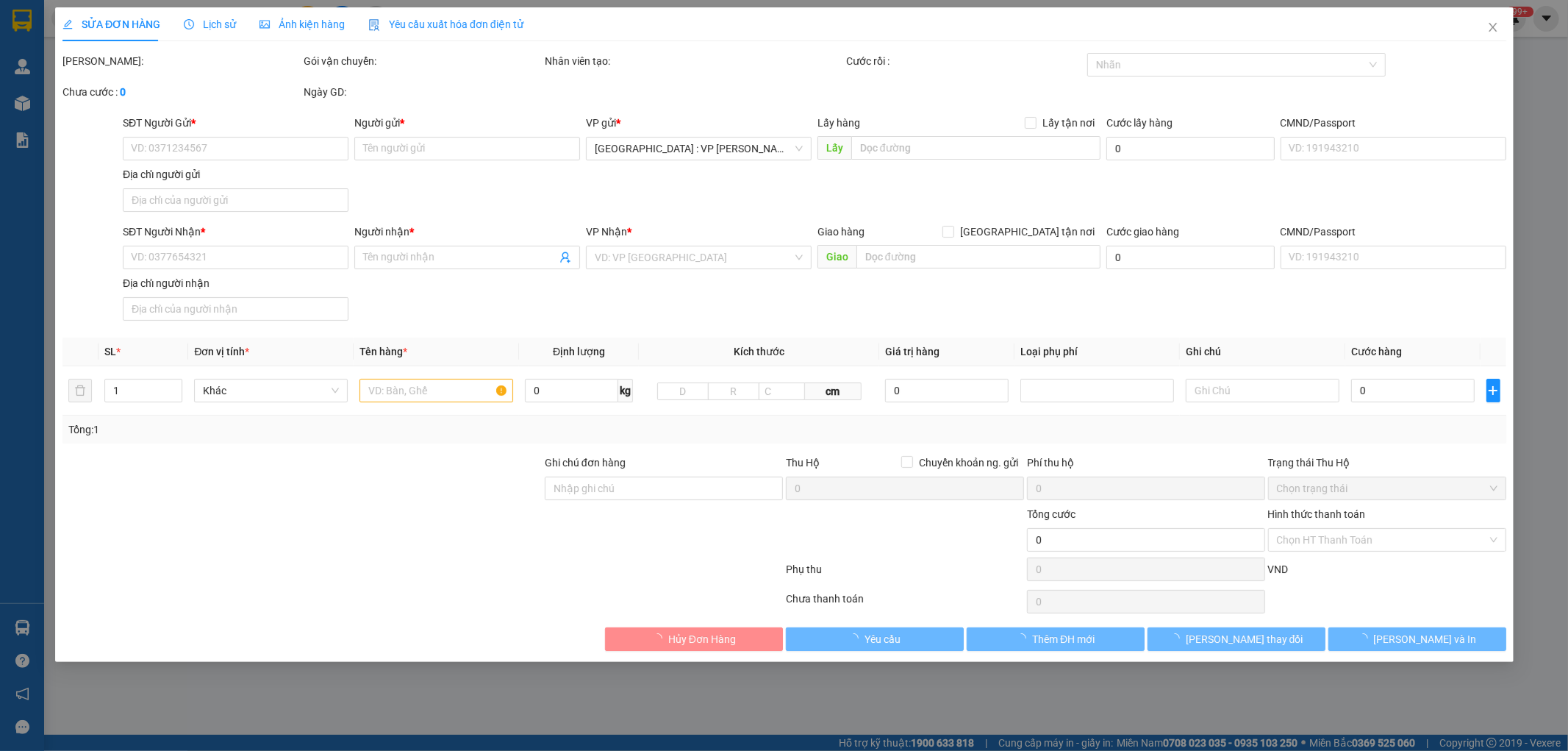
type input "Đỗ Đình Tùng"
type input "CHÌA KHÓA QUẤN TAY LÁI -KHÔNG CAVET"
type input "1.020.000"
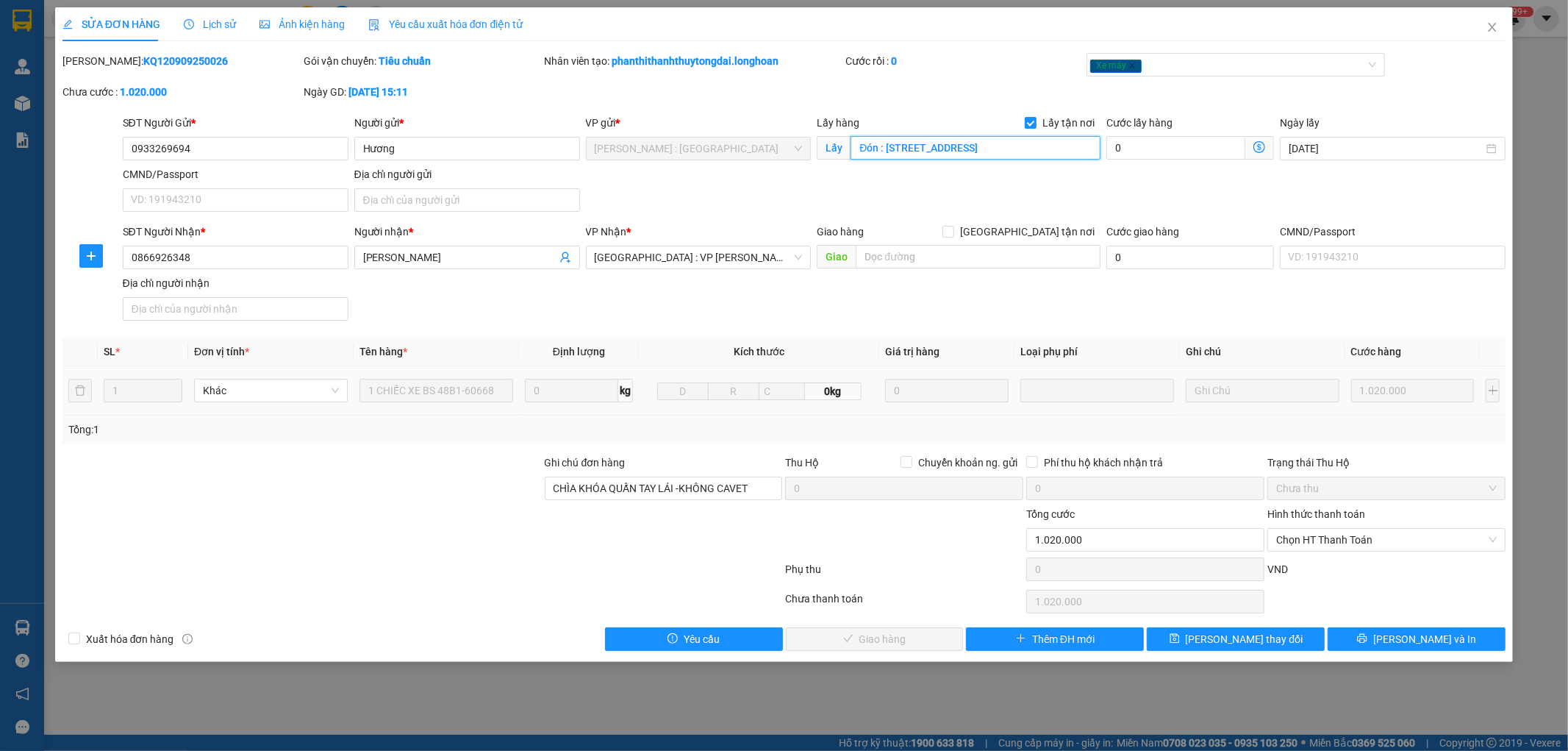
click at [996, 156] on input "Đón : 119/31/19 Hoàng Hoa Thám, tổ 96, KP7, Phường Hiệp Thành, Thủ dầu 1 , Bình…" at bounding box center [976, 148] width 250 height 24
click at [1497, 24] on icon "close" at bounding box center [1492, 27] width 12 height 12
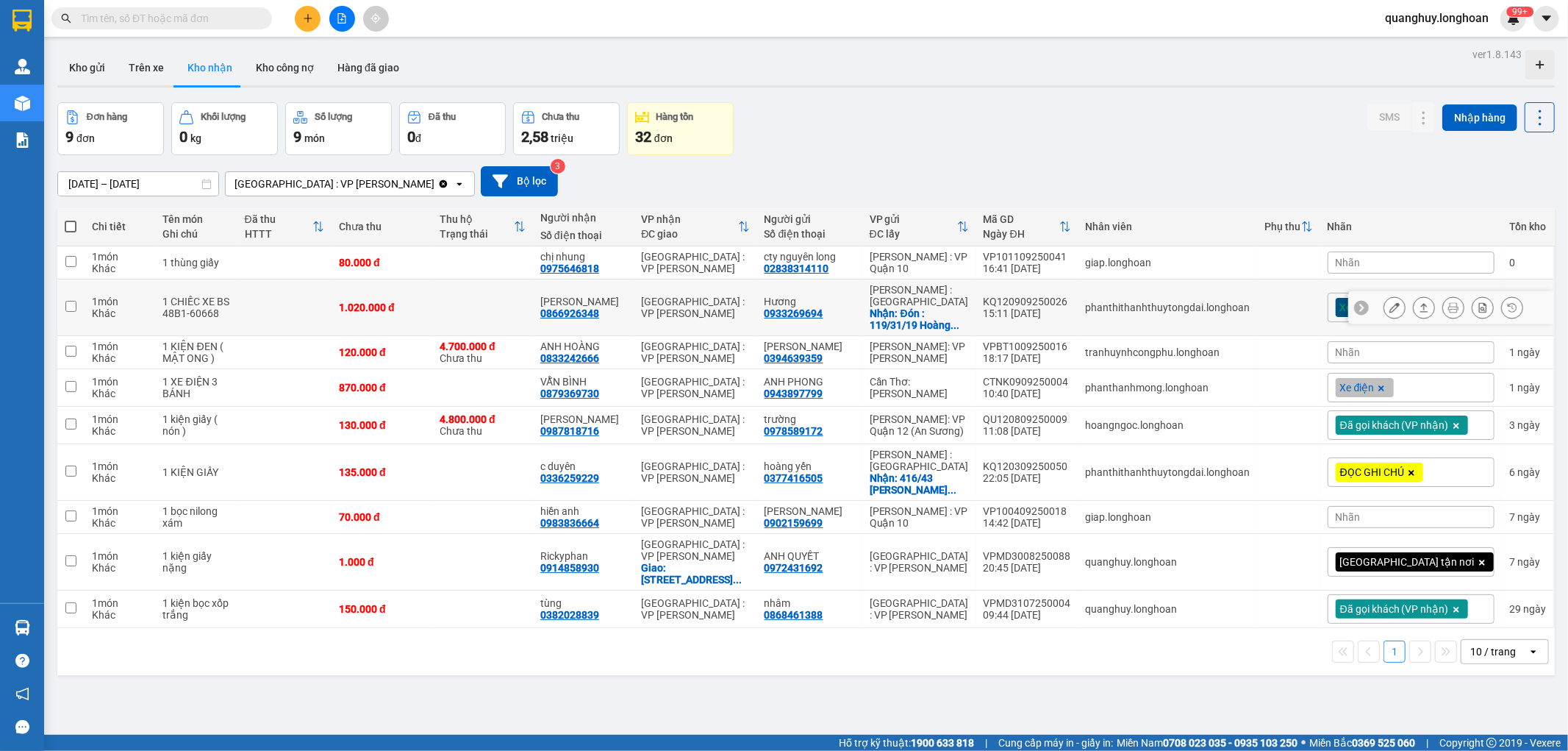
click at [332, 325] on td at bounding box center [285, 308] width 94 height 57
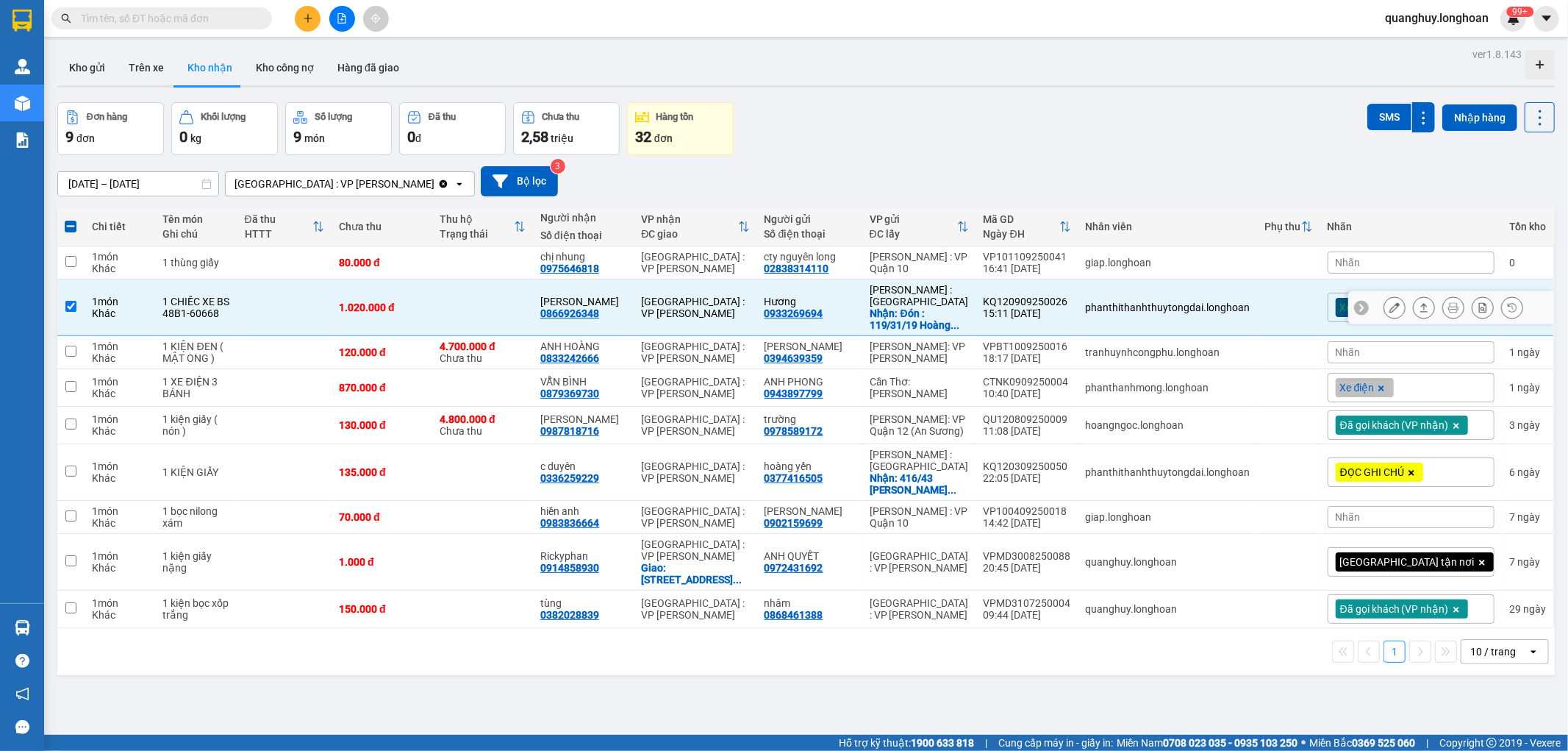
click at [376, 322] on td "1.020.000 đ" at bounding box center [382, 308] width 101 height 57
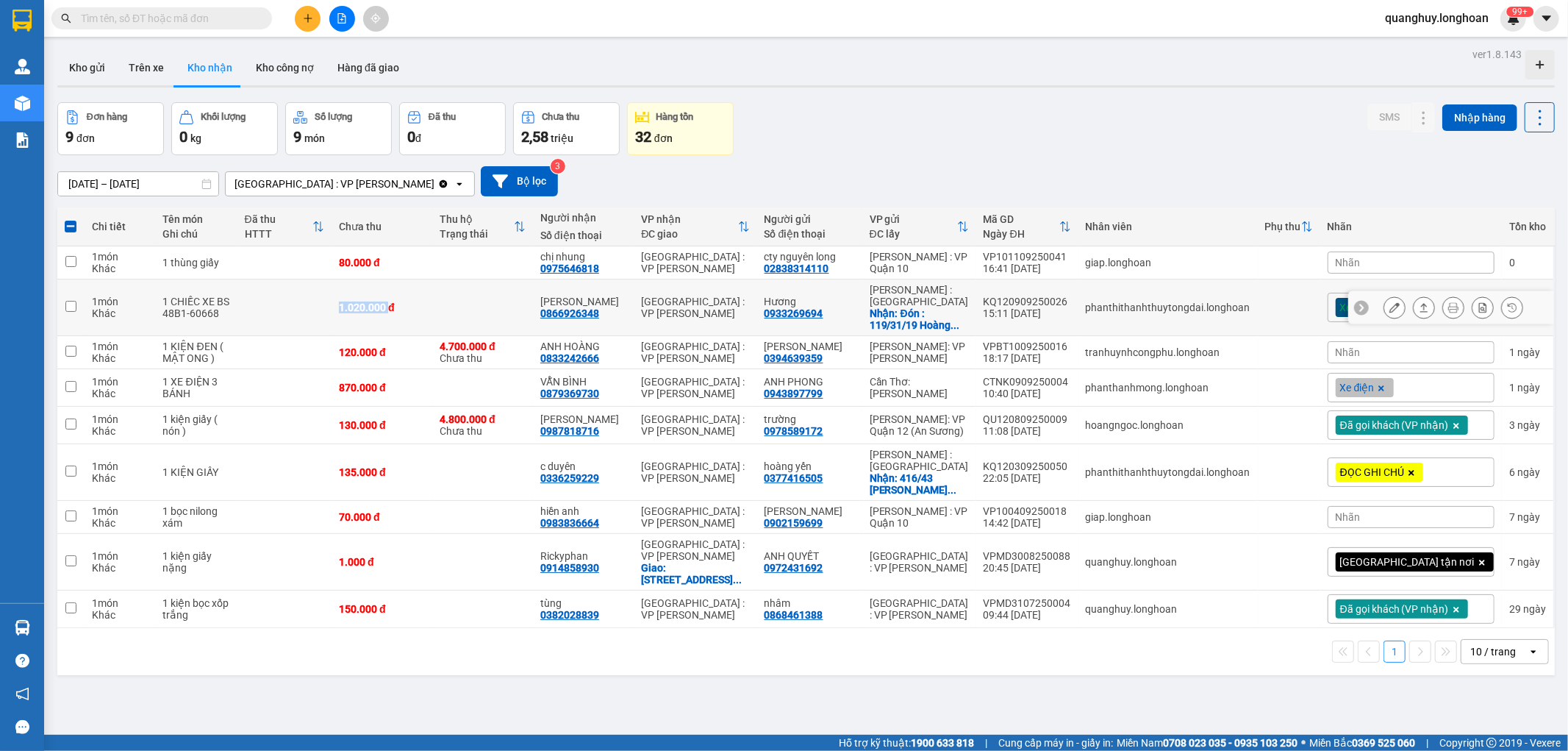
click at [376, 322] on td "1.020.000 đ" at bounding box center [382, 308] width 101 height 57
checkbox input "true"
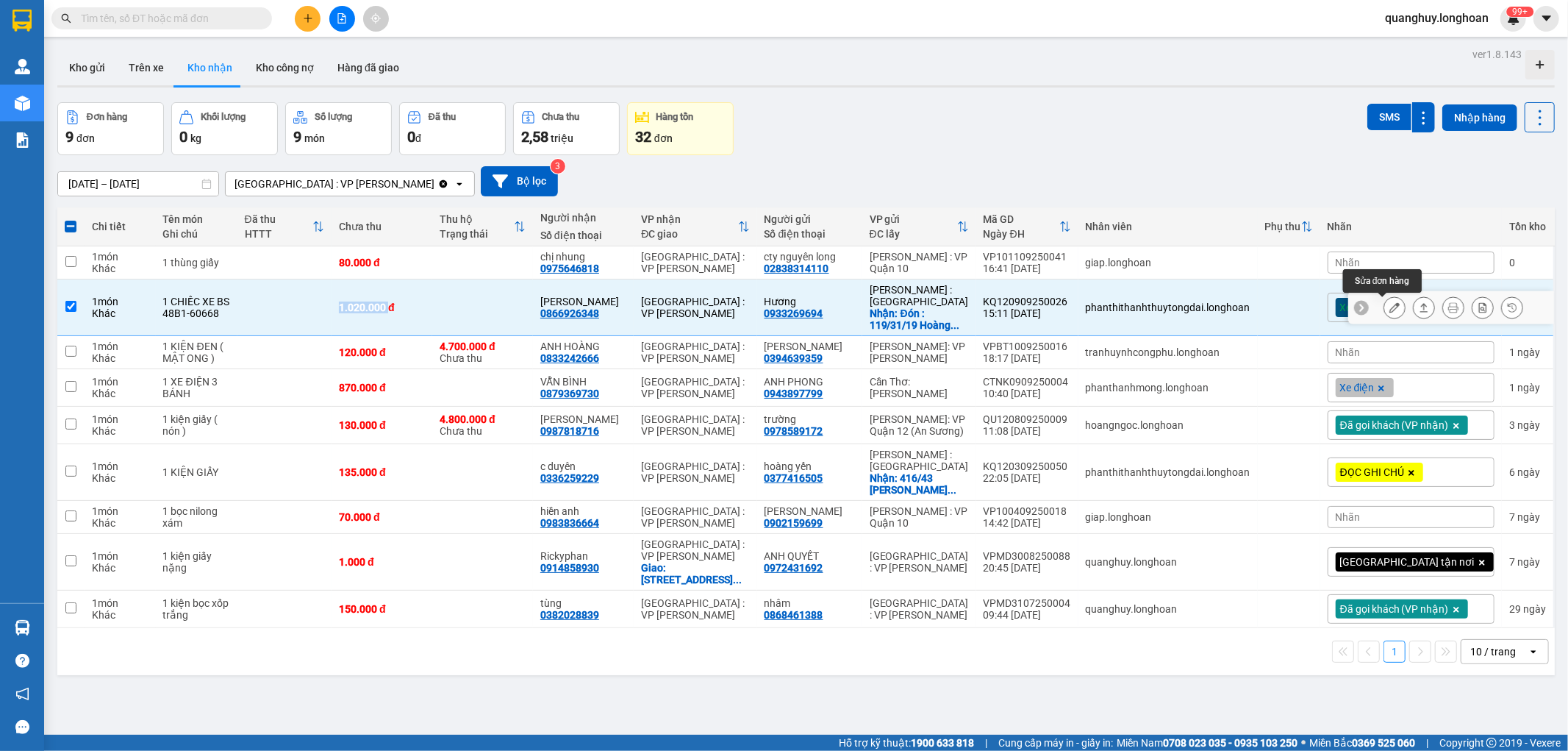
click at [1389, 307] on icon at bounding box center [1394, 308] width 10 height 10
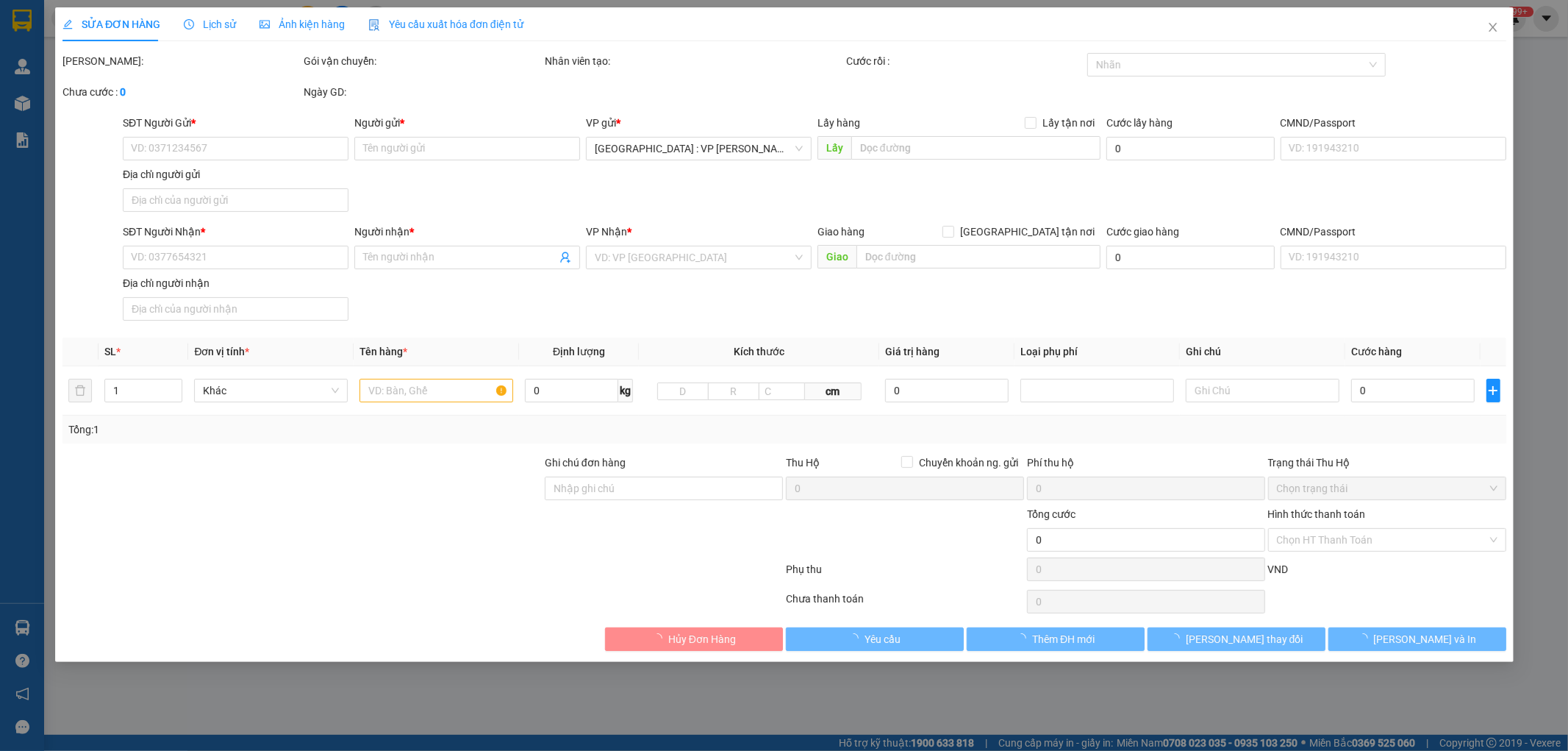
type input "0933269694"
type input "Hương"
checkbox input "true"
type input "Đón : 119/31/19 Hoàng Hoa Thám, tổ 96, KP7, Phường Hiệp Thành, Thủ dầu 1 , Bình…"
type input "0866926348"
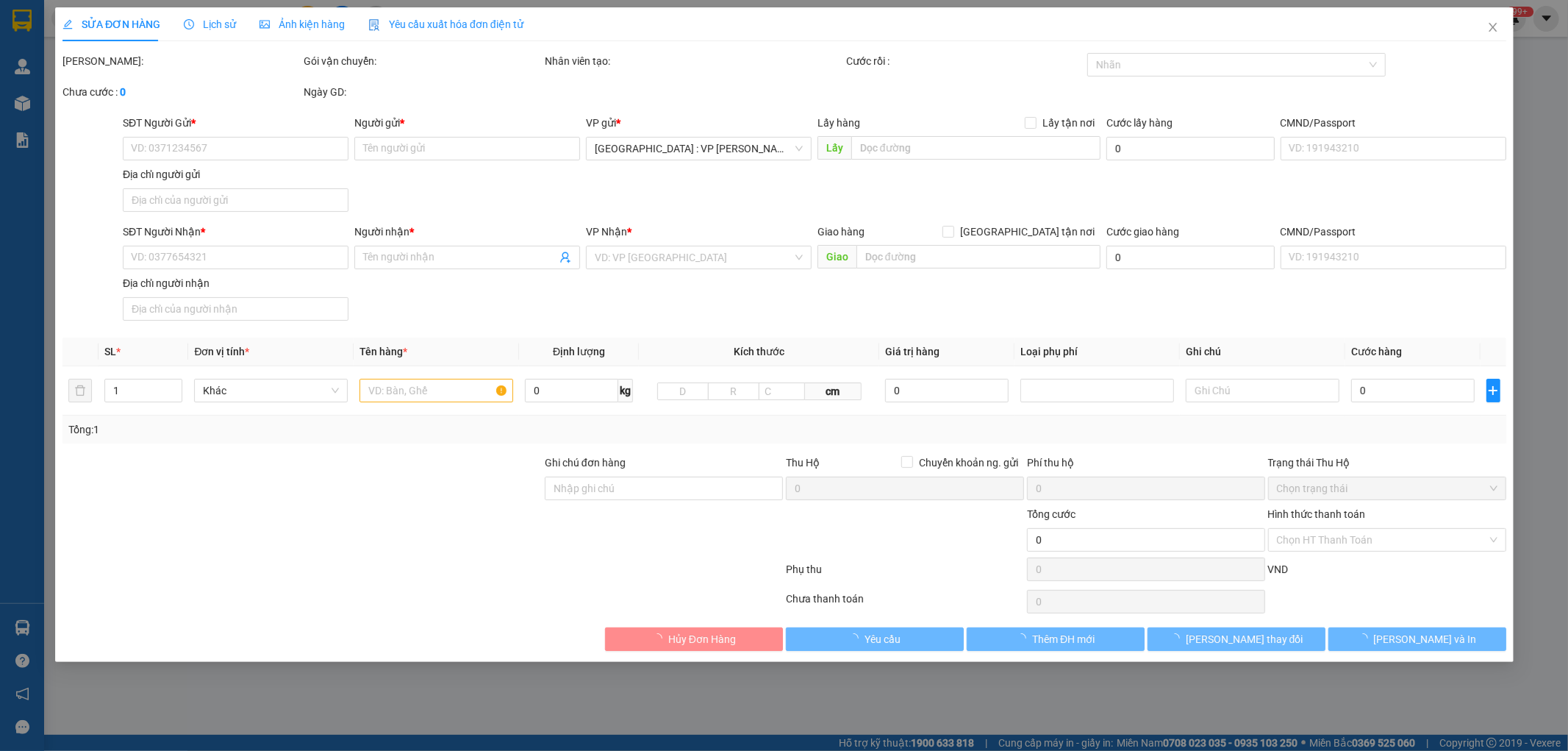
type input "Đỗ Đình Tùng"
type input "CHÌA KHÓA QUẤN TAY LÁI -KHÔNG CAVET"
type input "1.020.000"
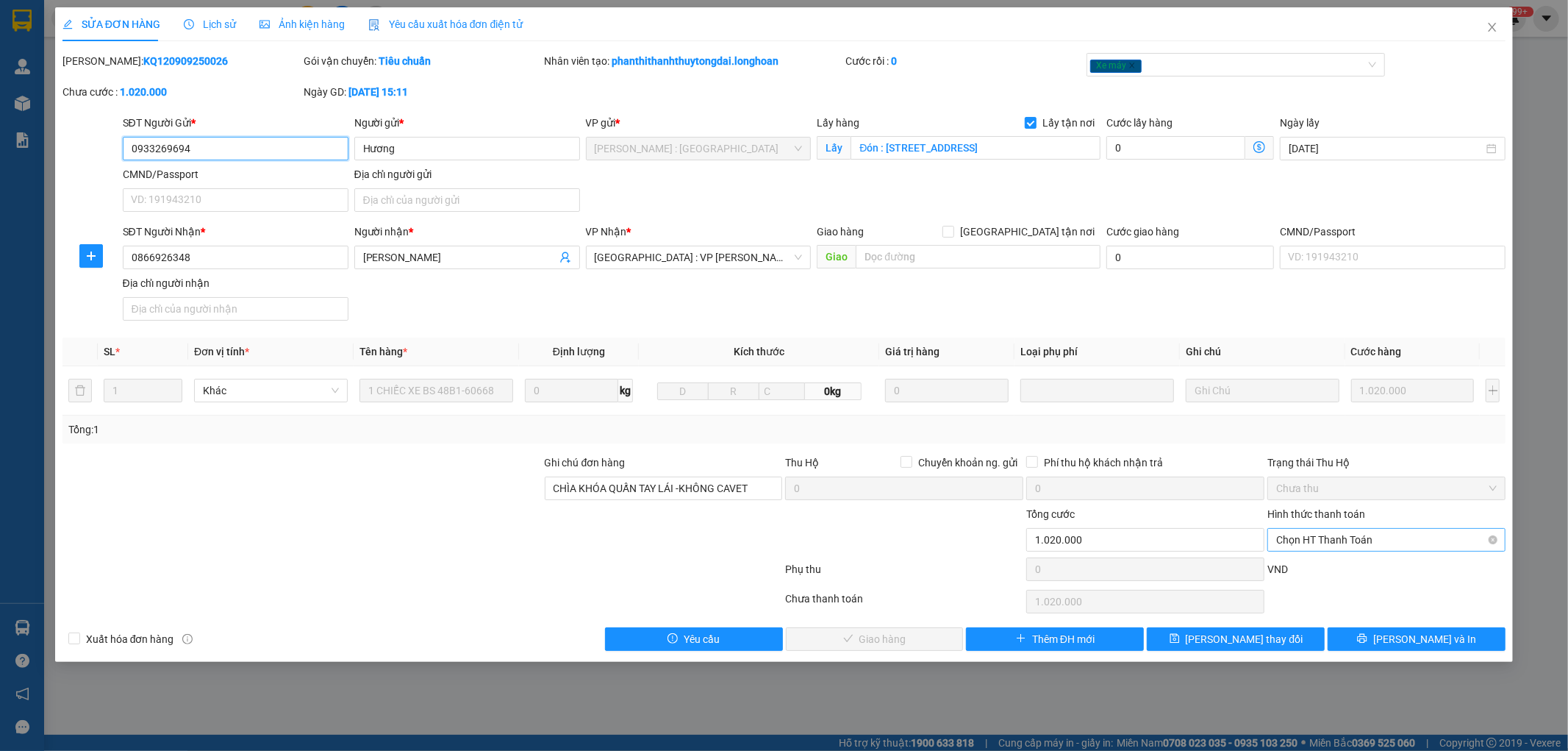
click at [1329, 531] on span "Chọn HT Thanh Toán" at bounding box center [1387, 540] width 221 height 22
click at [1328, 568] on div "Tại văn phòng" at bounding box center [1388, 569] width 221 height 16
type input "0"
click at [912, 641] on span "Lưu và Giao hàng" at bounding box center [884, 639] width 141 height 16
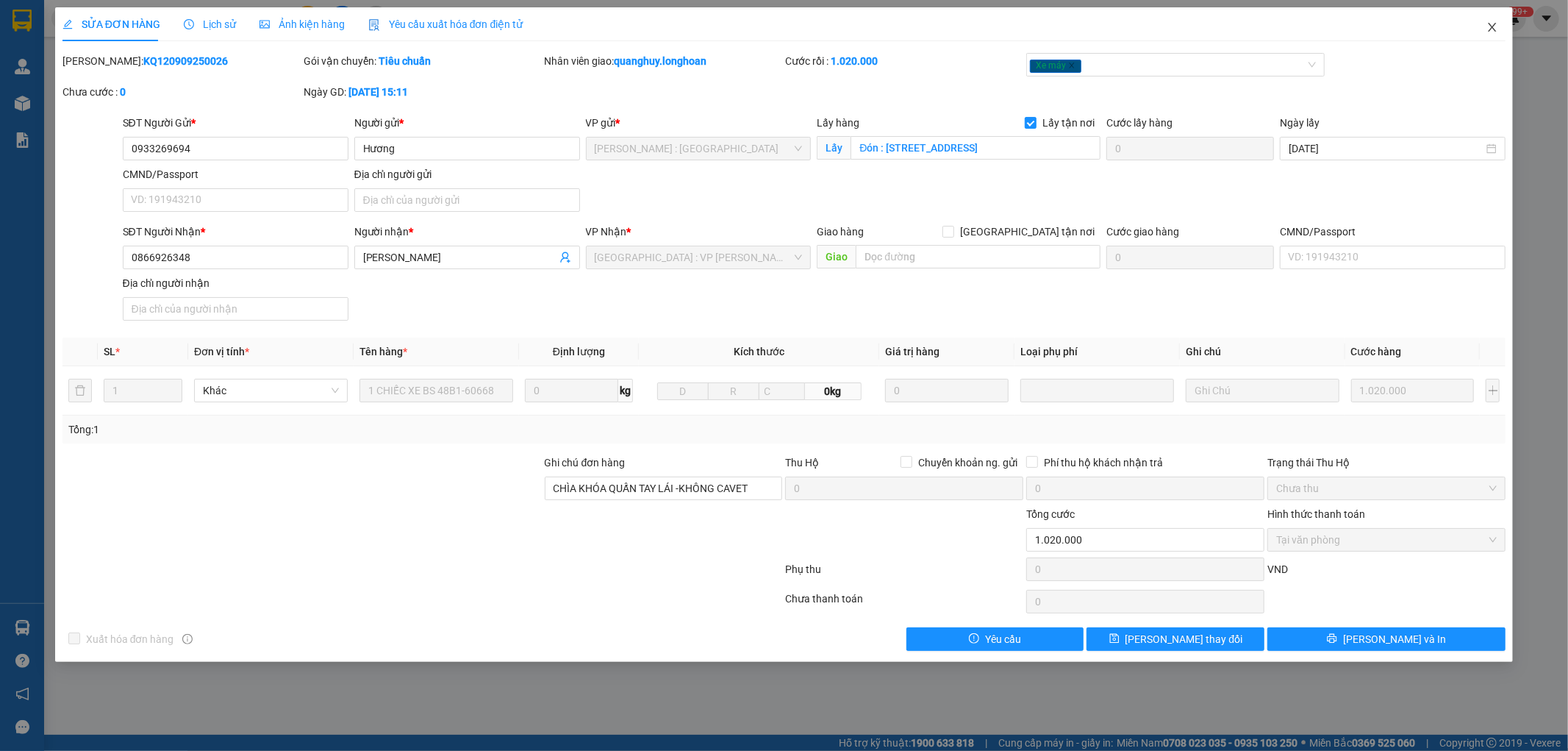
click at [1491, 30] on icon "close" at bounding box center [1492, 27] width 8 height 9
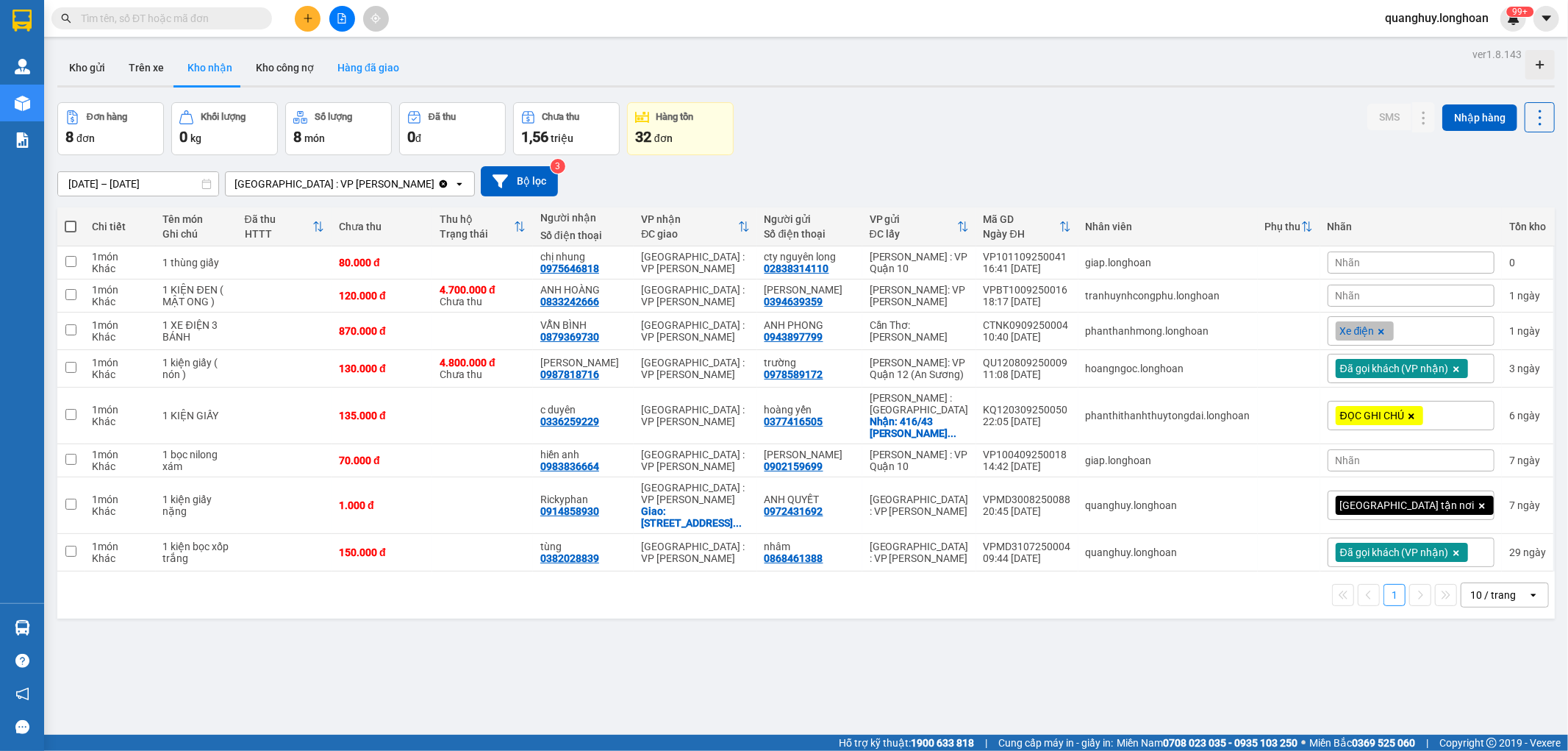
click at [374, 79] on button "Hàng đã giao" at bounding box center [369, 68] width 85 height 35
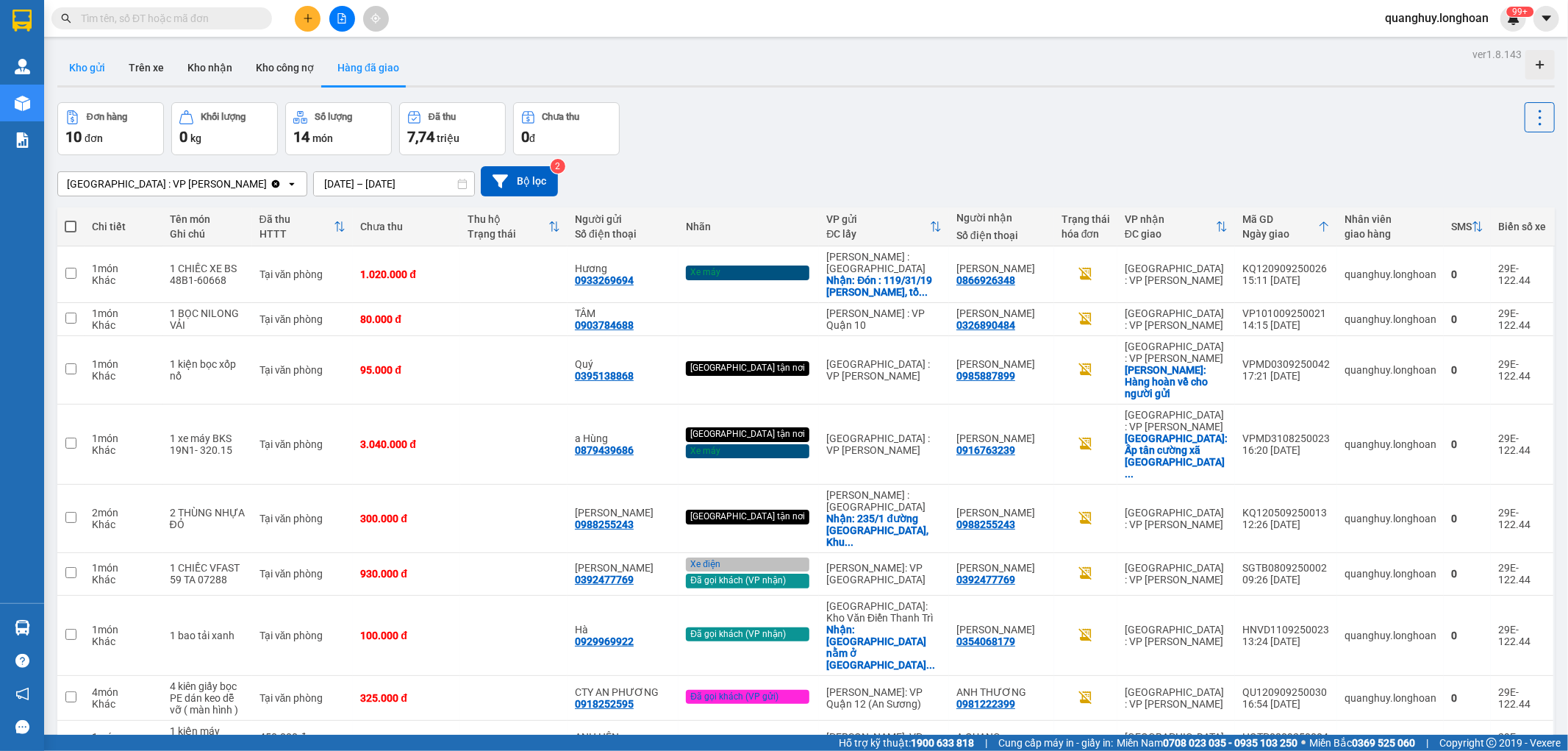
click at [99, 63] on button "Kho gửi" at bounding box center [87, 68] width 60 height 35
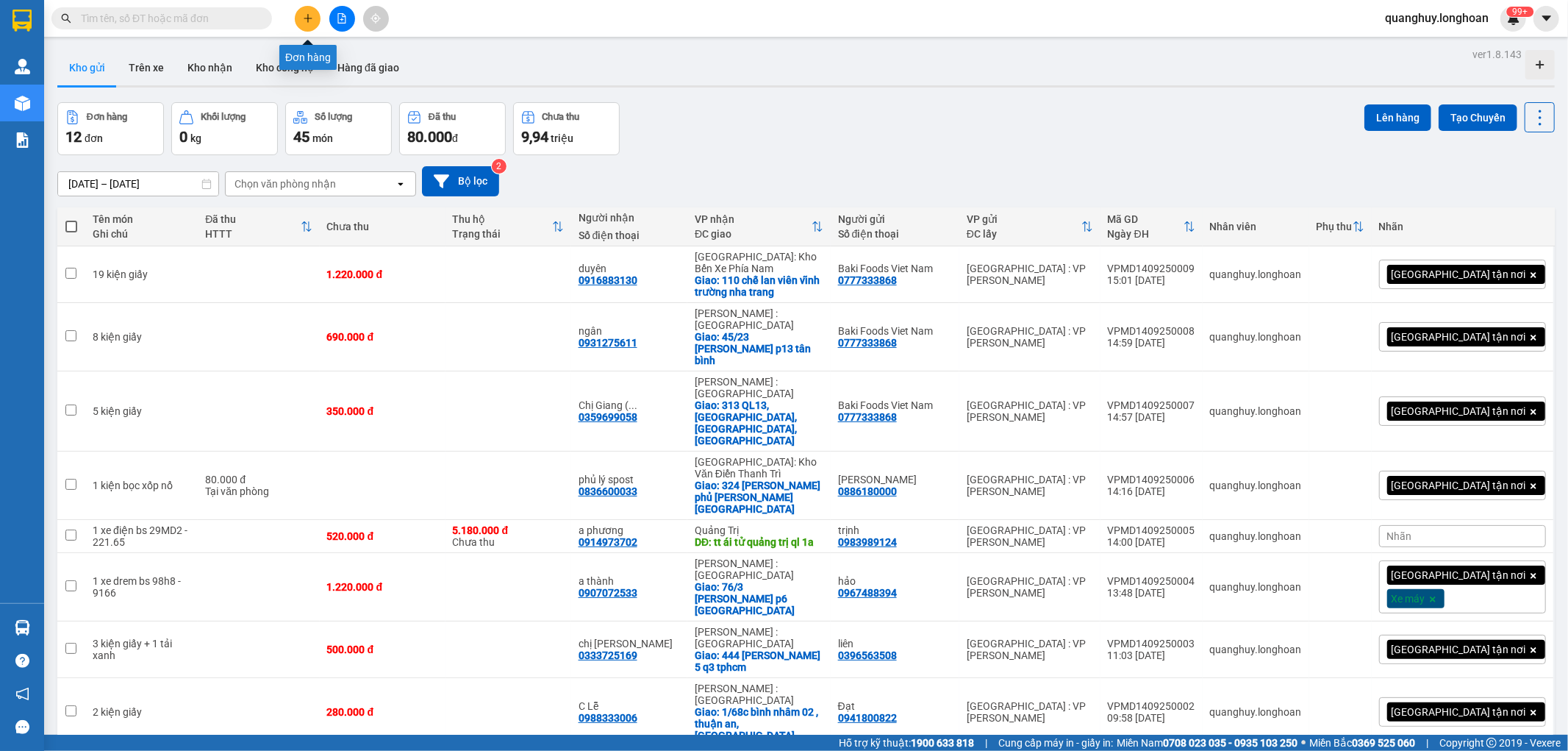
click at [311, 16] on icon "plus" at bounding box center [308, 18] width 10 height 10
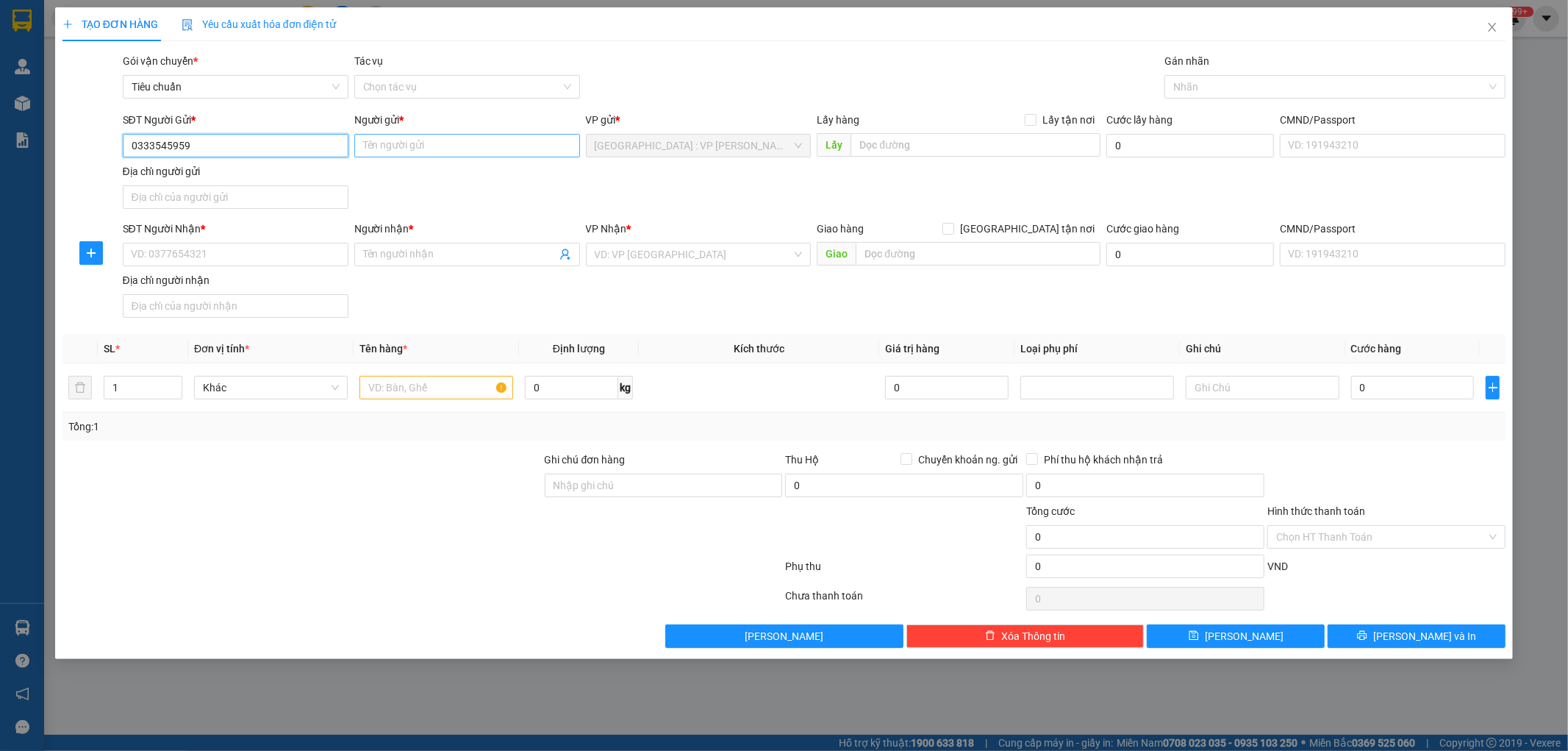
type input "0333545959"
click at [392, 147] on input "Người gửi *" at bounding box center [467, 146] width 226 height 24
type input "tỵ"
click at [199, 255] on input "SĐT Người Nhận *" at bounding box center [235, 255] width 226 height 24
type input "0353760987"
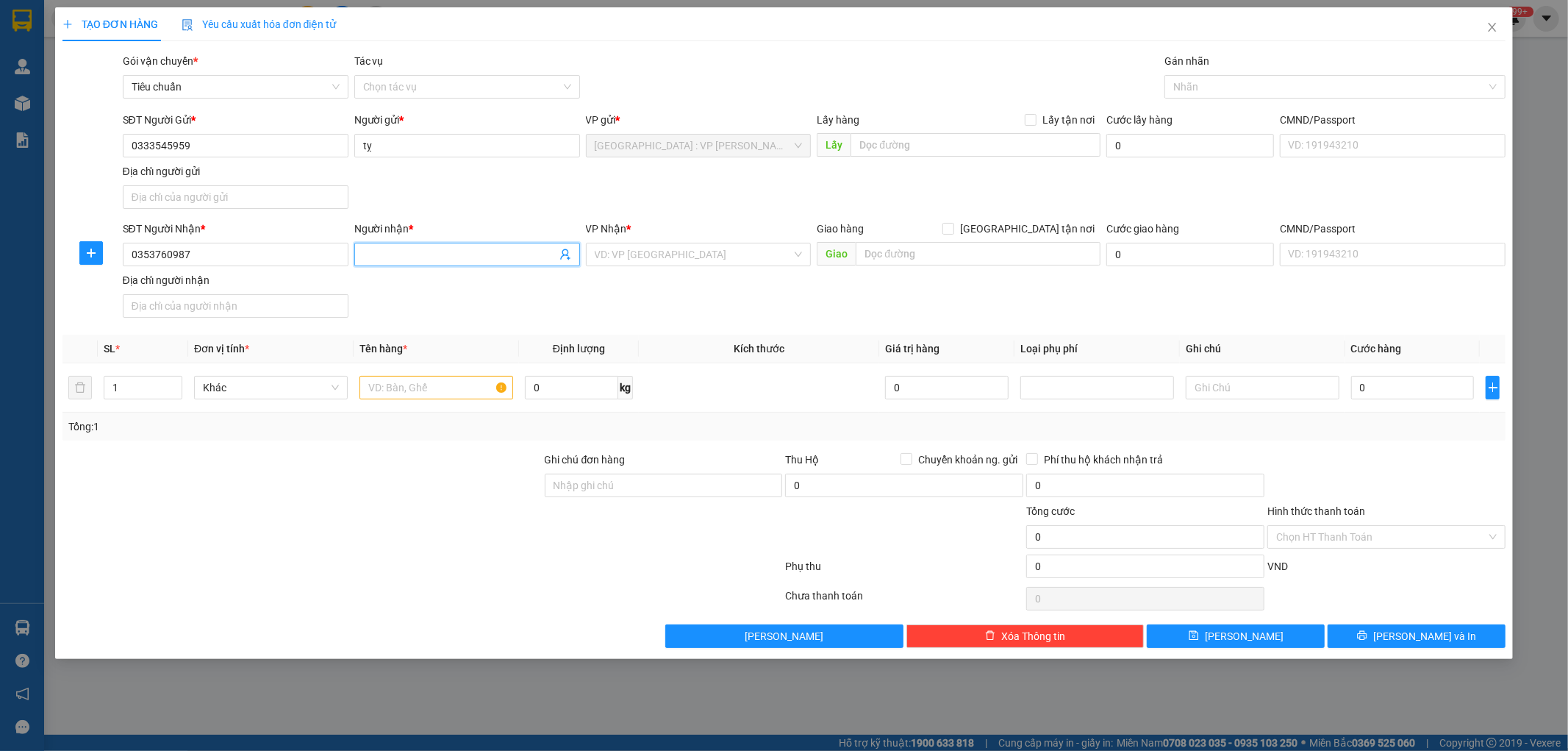
click at [422, 261] on input "Người nhận *" at bounding box center [460, 255] width 194 height 16
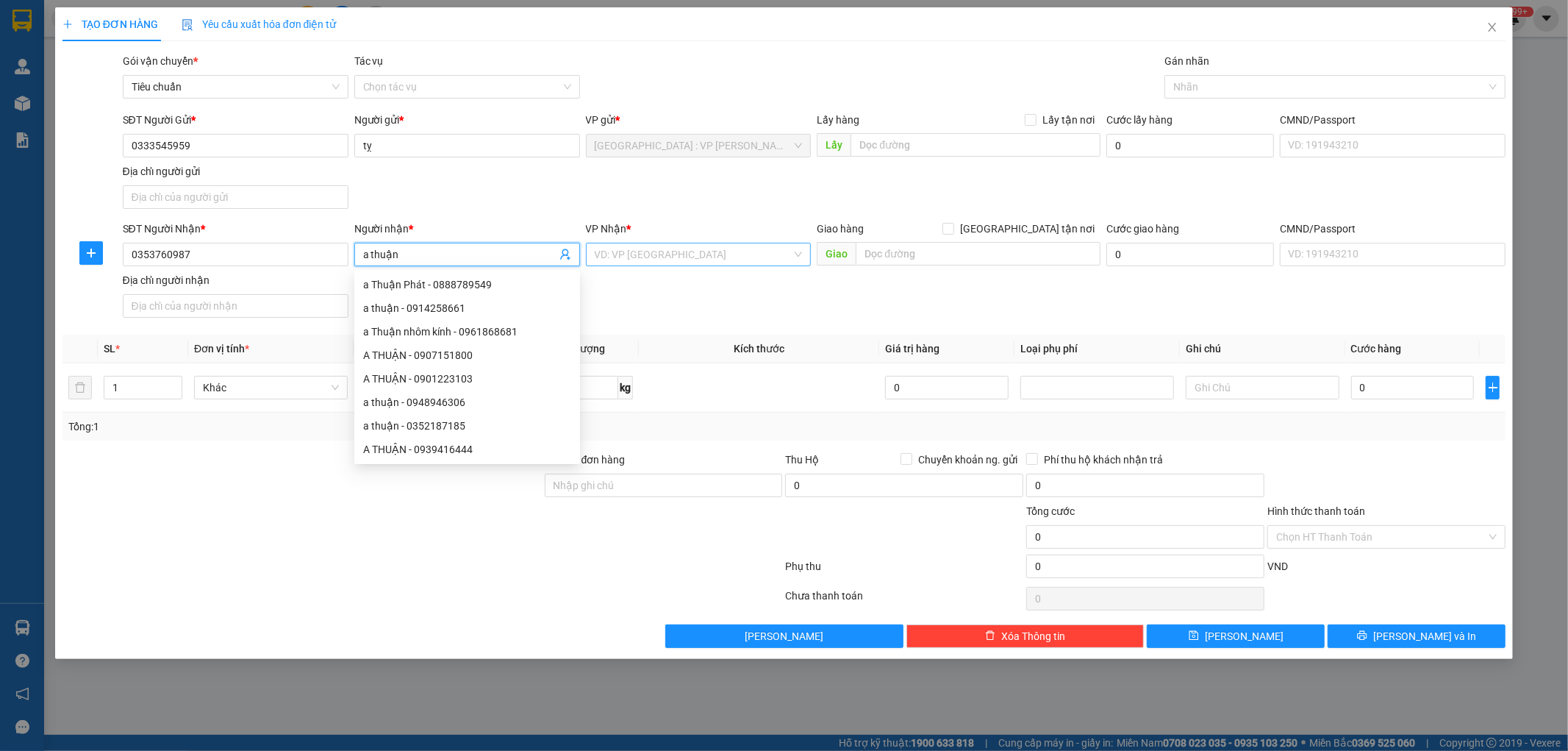
type input "a thuận"
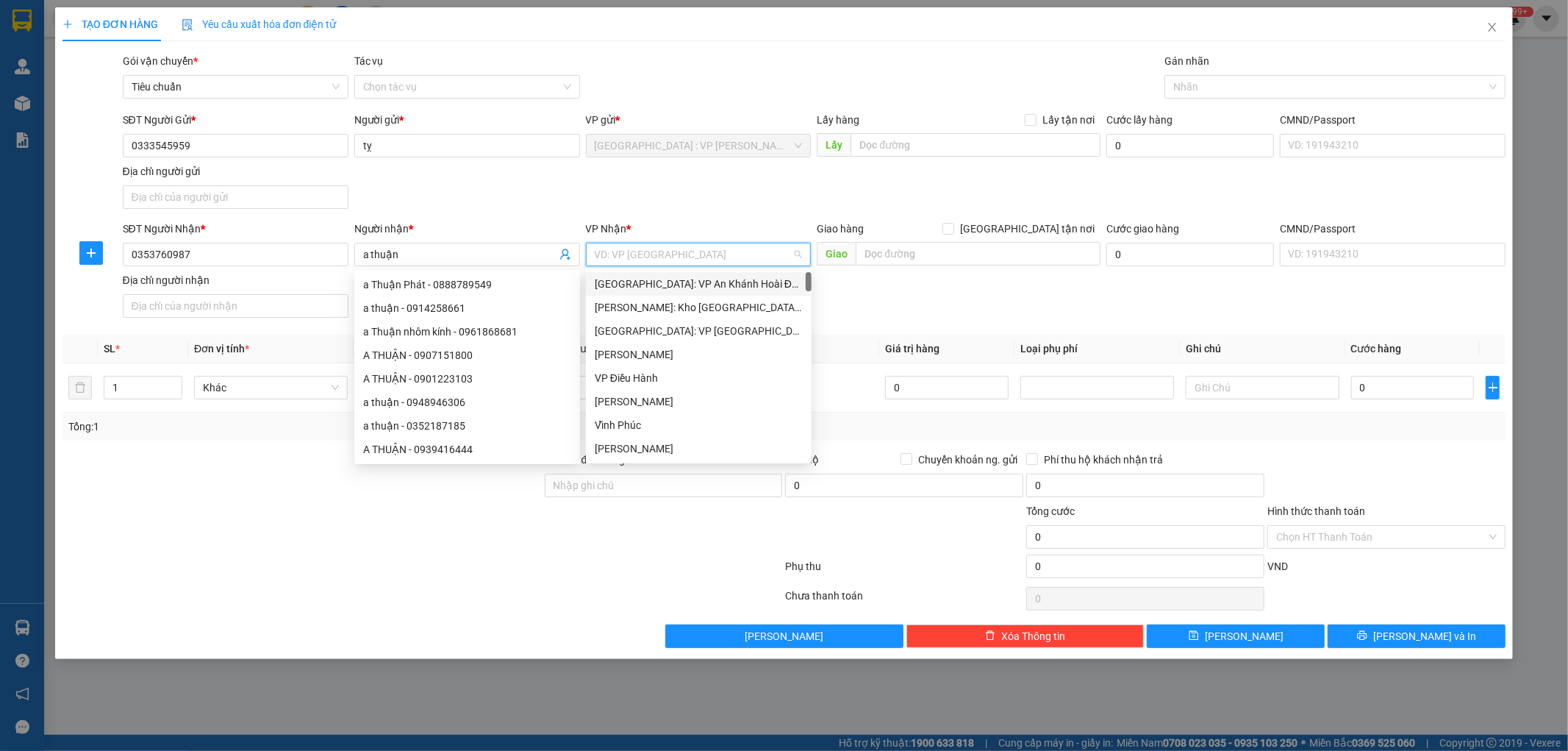
click at [713, 260] on input "search" at bounding box center [693, 255] width 198 height 22
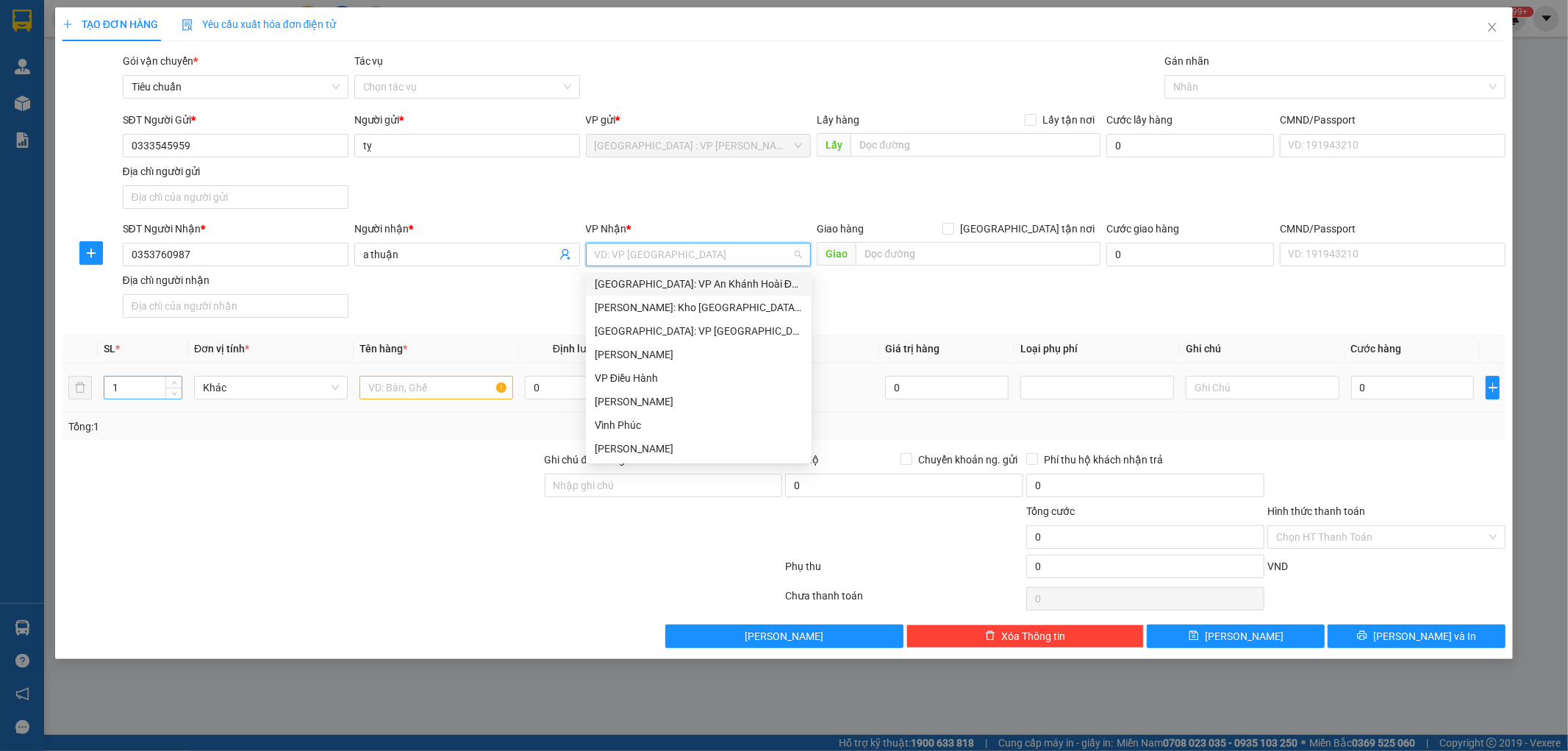
click at [130, 386] on input "1" at bounding box center [143, 388] width 77 height 22
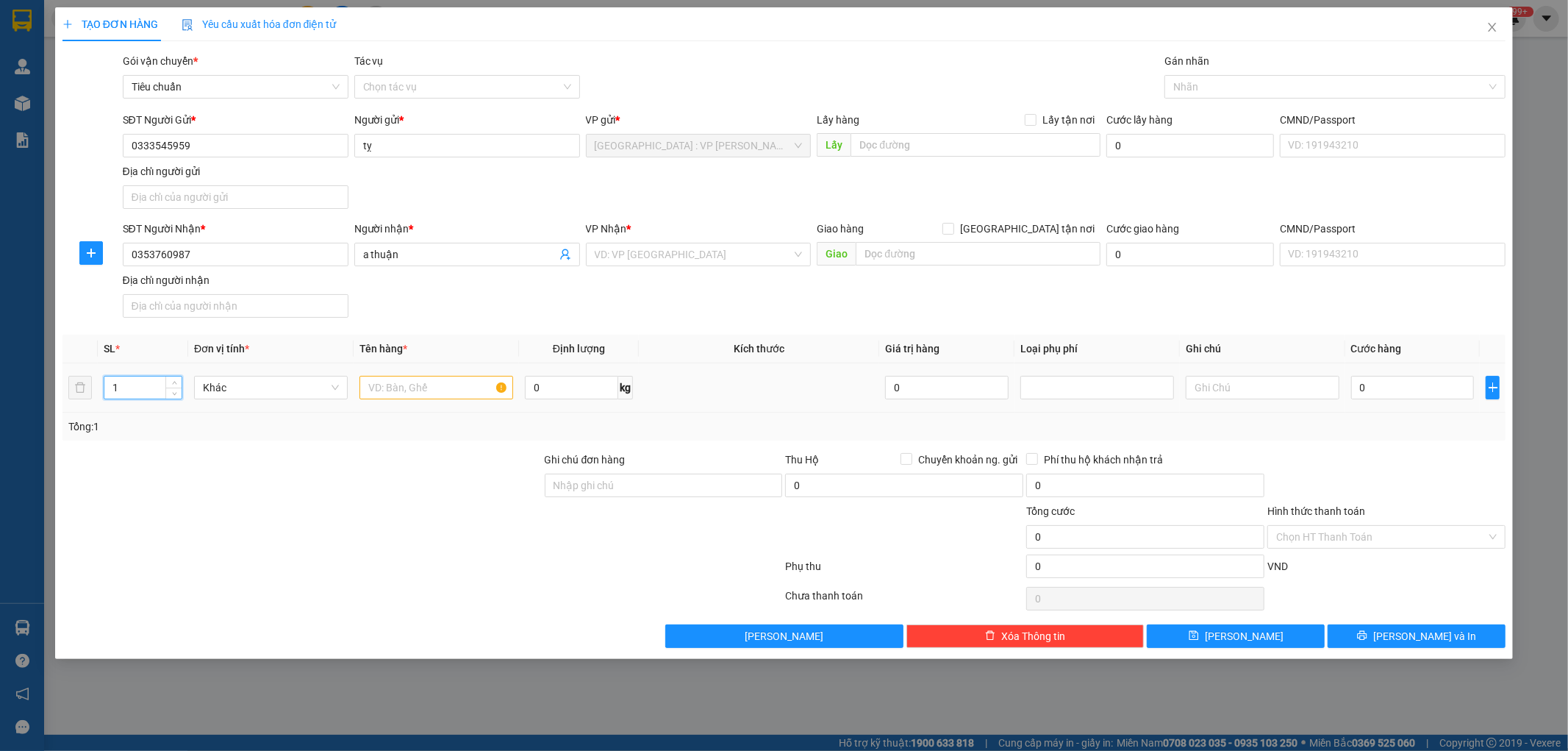
click at [130, 386] on input "1" at bounding box center [143, 388] width 77 height 22
type input "2"
click at [405, 388] on input "text" at bounding box center [436, 388] width 154 height 24
click at [470, 383] on input "2 kiện bọc pe" at bounding box center [436, 388] width 154 height 24
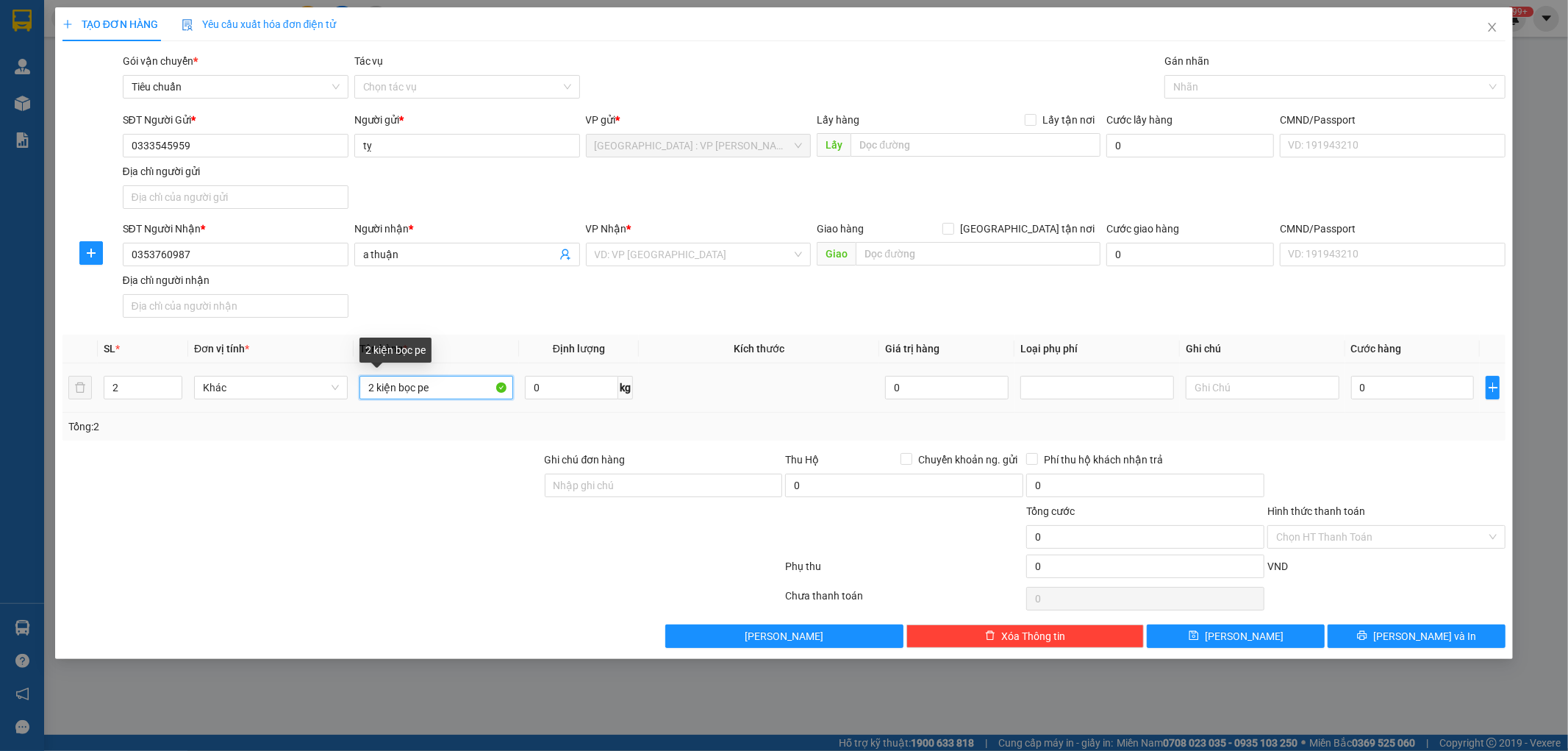
click at [470, 383] on input "2 kiện bọc pe" at bounding box center [436, 388] width 154 height 24
type input "2 kiện bọc pe"
click at [441, 512] on div at bounding box center [302, 529] width 482 height 52
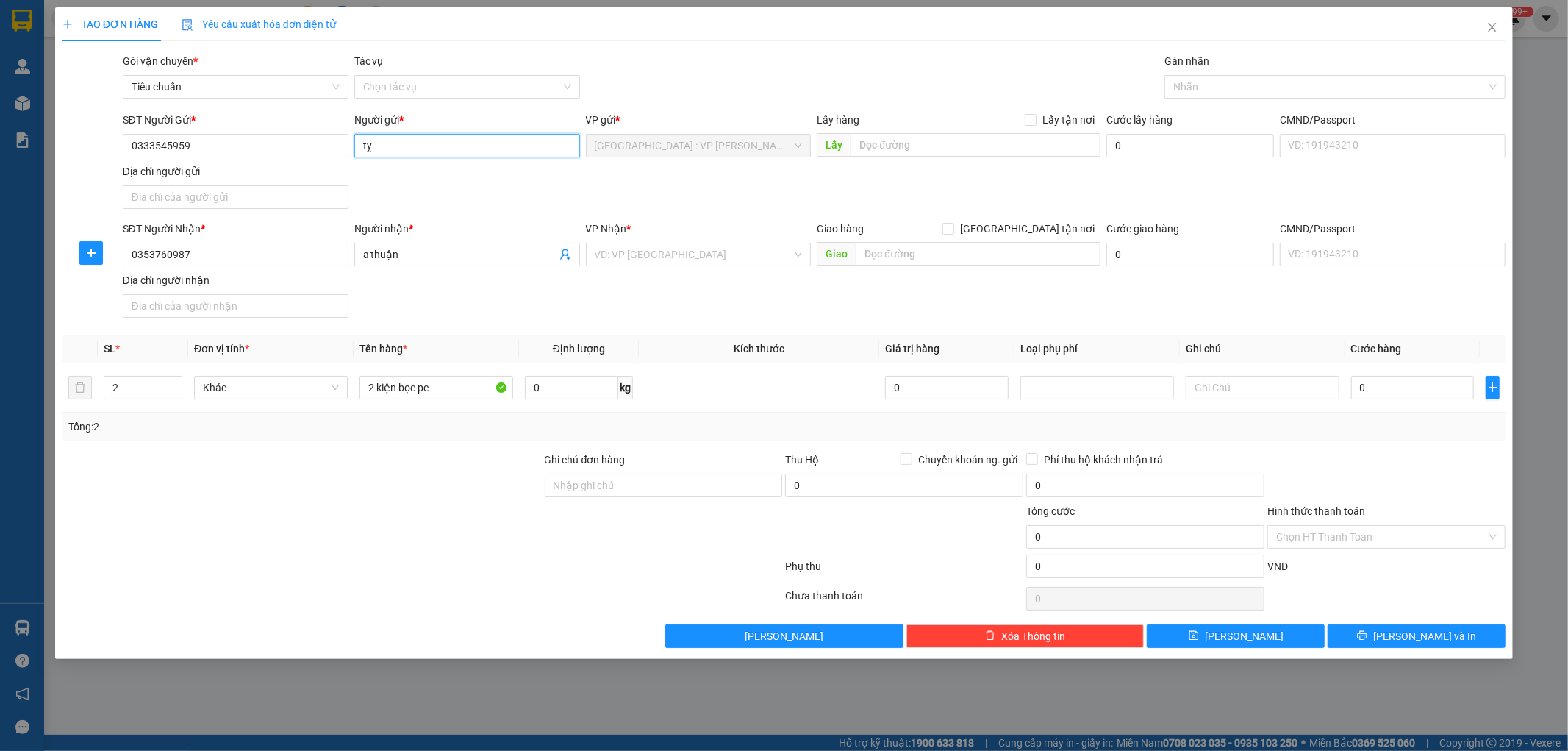
click at [411, 144] on input "tỵ" at bounding box center [467, 146] width 226 height 24
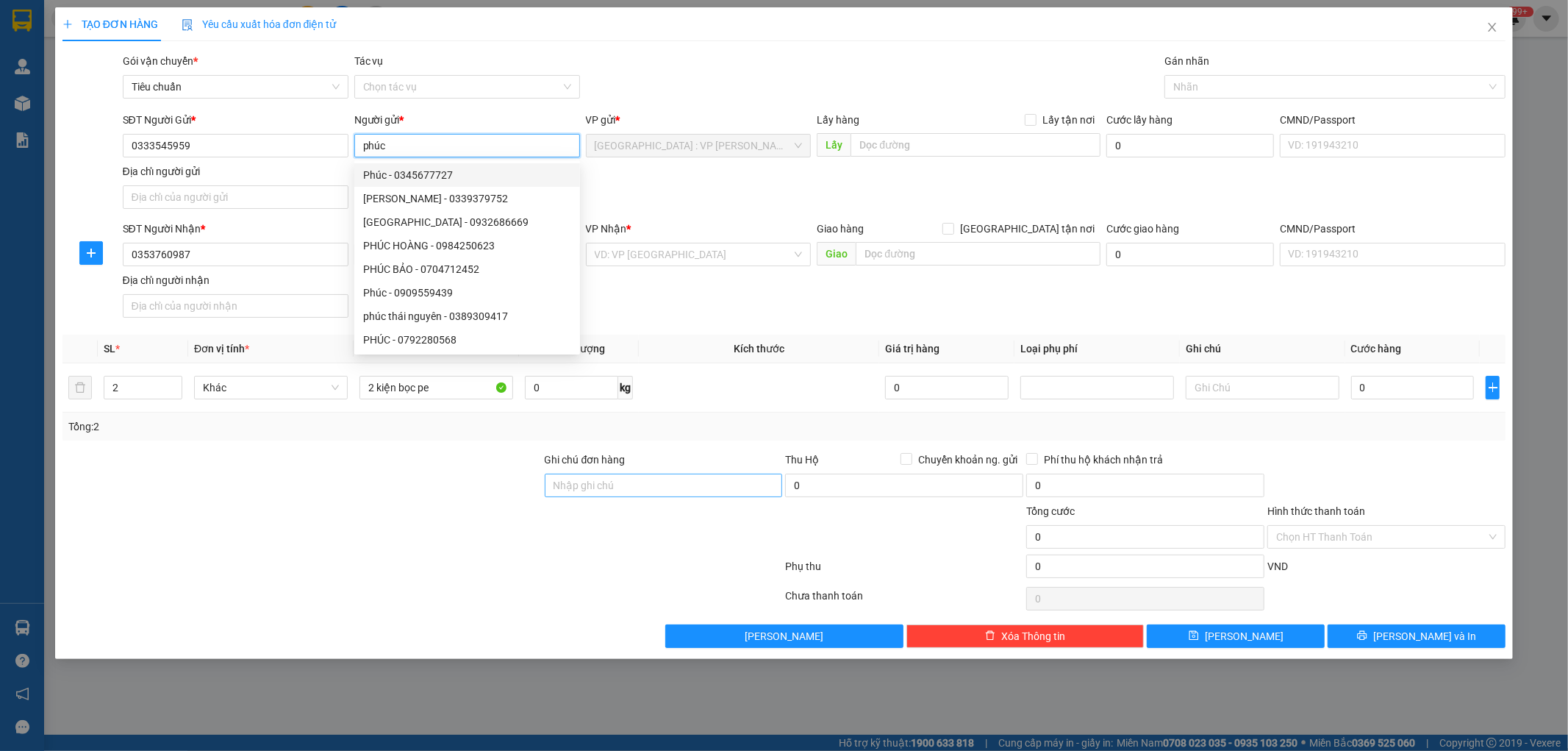
type input "phúc"
click at [610, 476] on input "Ghi chú đơn hàng" at bounding box center [664, 485] width 238 height 24
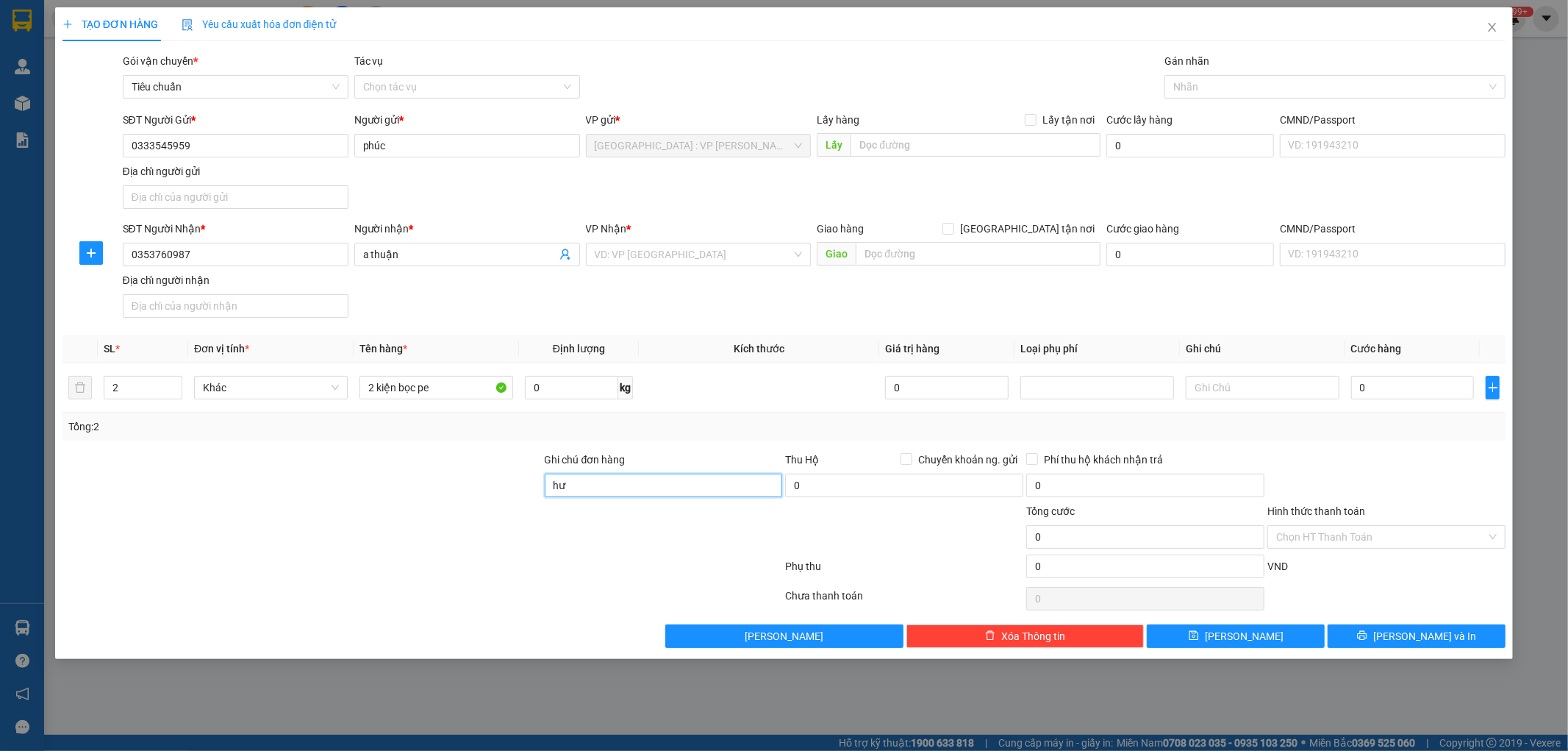
type input "hư méo móp ko chịu trách nhiệm xếp hàng hết sức cẩn thận đã báo người gửi"
click at [457, 543] on div at bounding box center [302, 529] width 482 height 52
click at [1393, 388] on input "0" at bounding box center [1413, 388] width 124 height 24
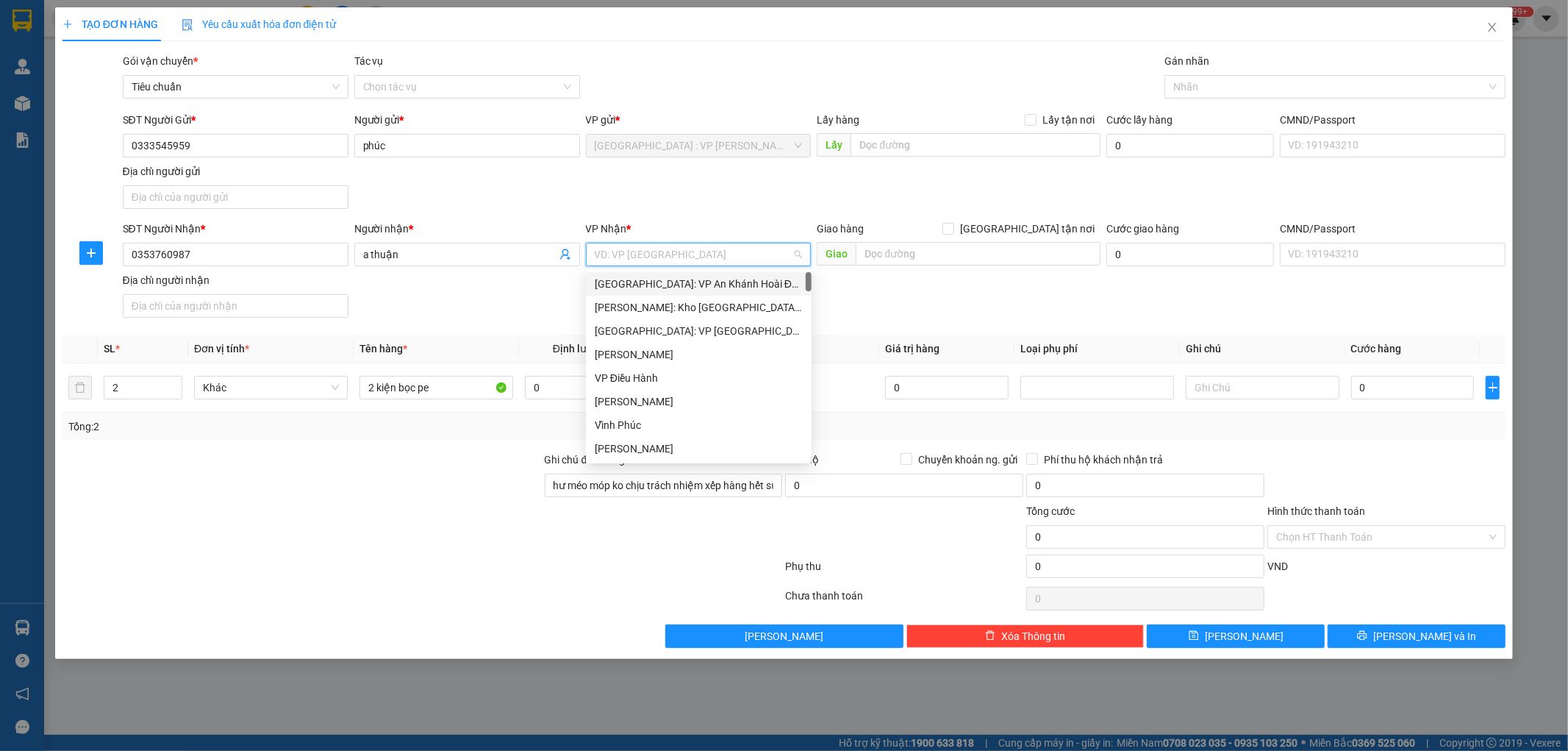
click at [726, 255] on input "search" at bounding box center [693, 255] width 198 height 22
type input "nha"
click at [715, 314] on div "[GEOGRAPHIC_DATA]: Kho Bến Xe Phía Nam" at bounding box center [729, 308] width 269 height 16
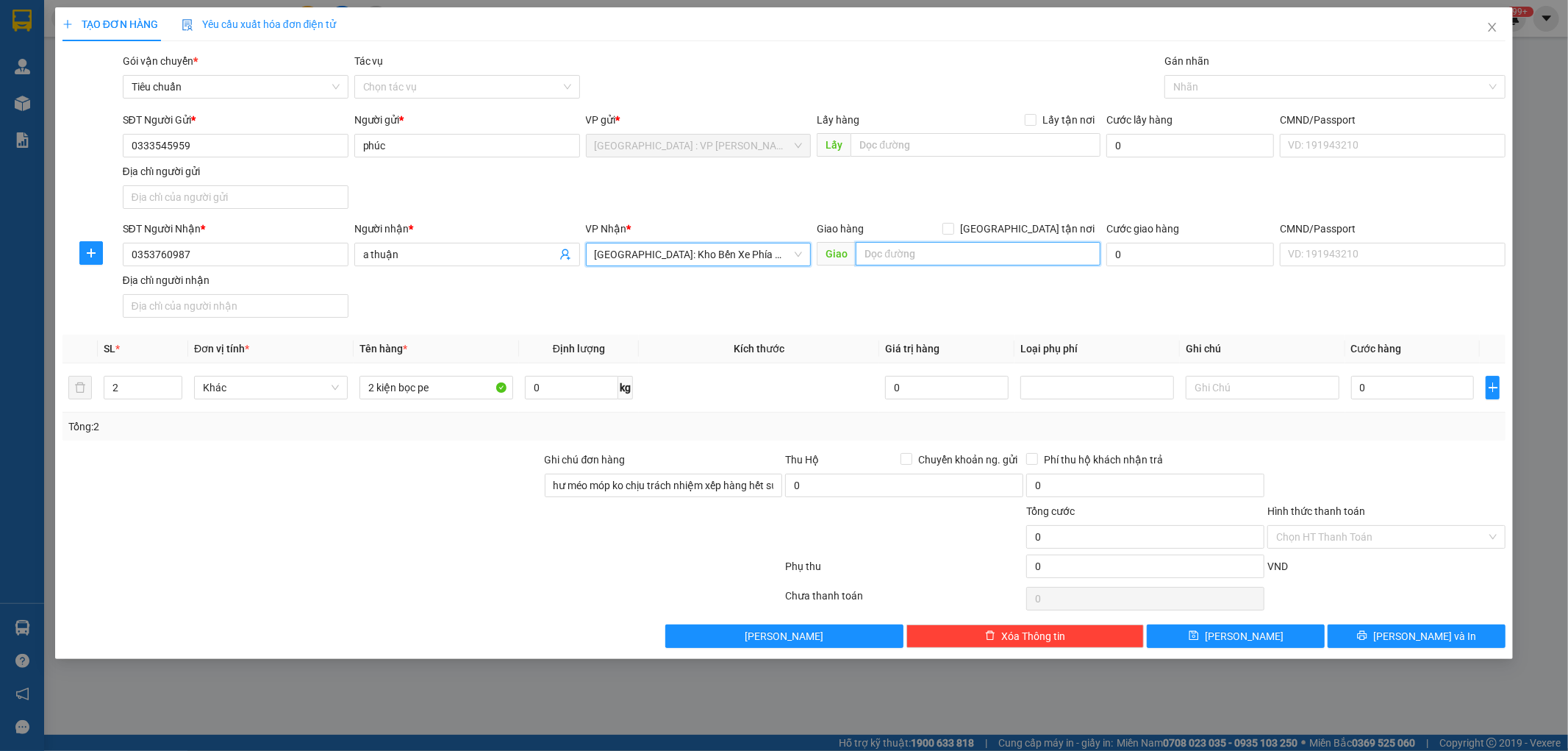
click at [993, 258] on input "text" at bounding box center [978, 254] width 245 height 24
click at [743, 255] on span "[GEOGRAPHIC_DATA]: Kho Bến Xe Phía Nam" at bounding box center [698, 255] width 208 height 22
type input "18 phạm văn đồng phường bắc nha trang"
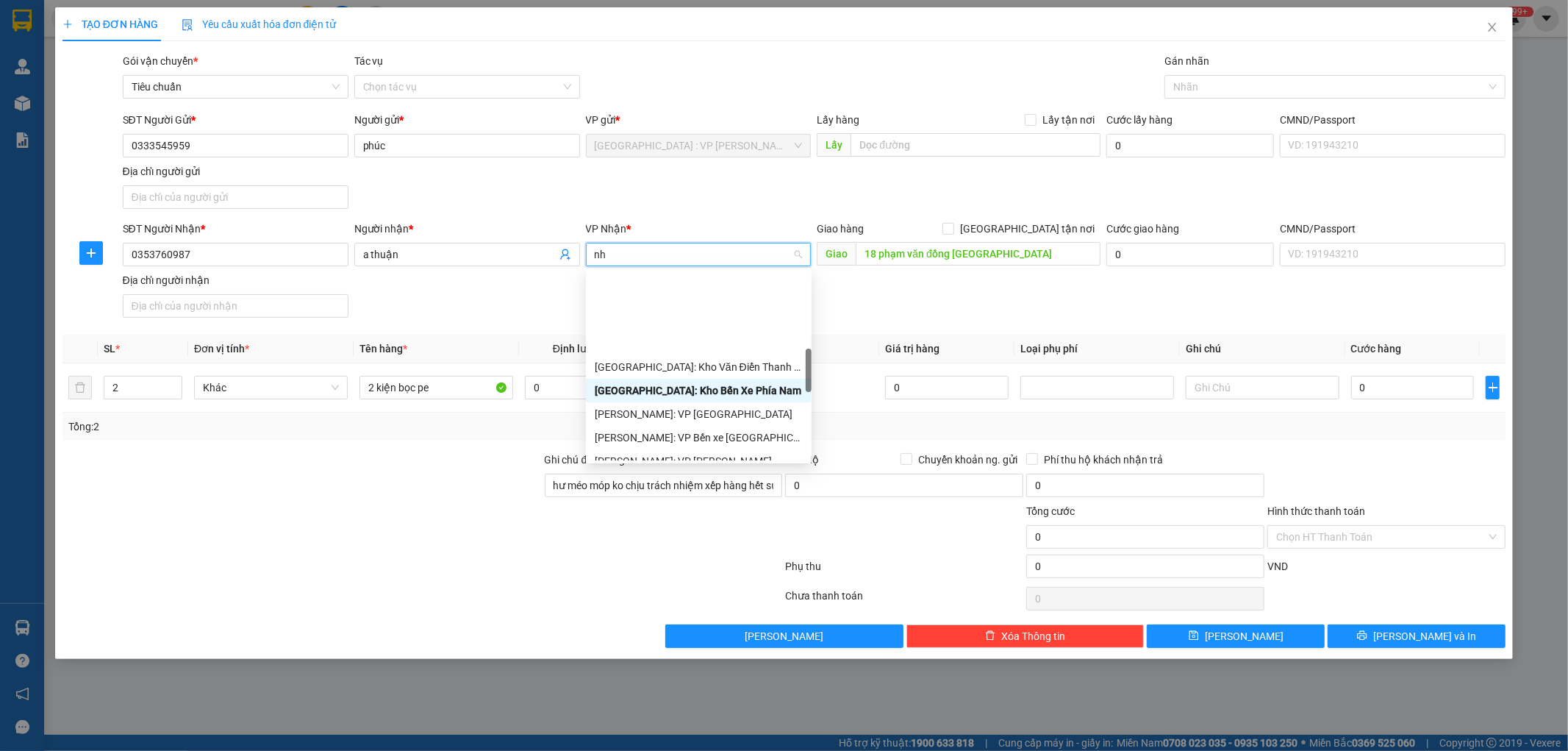
type input "nha"
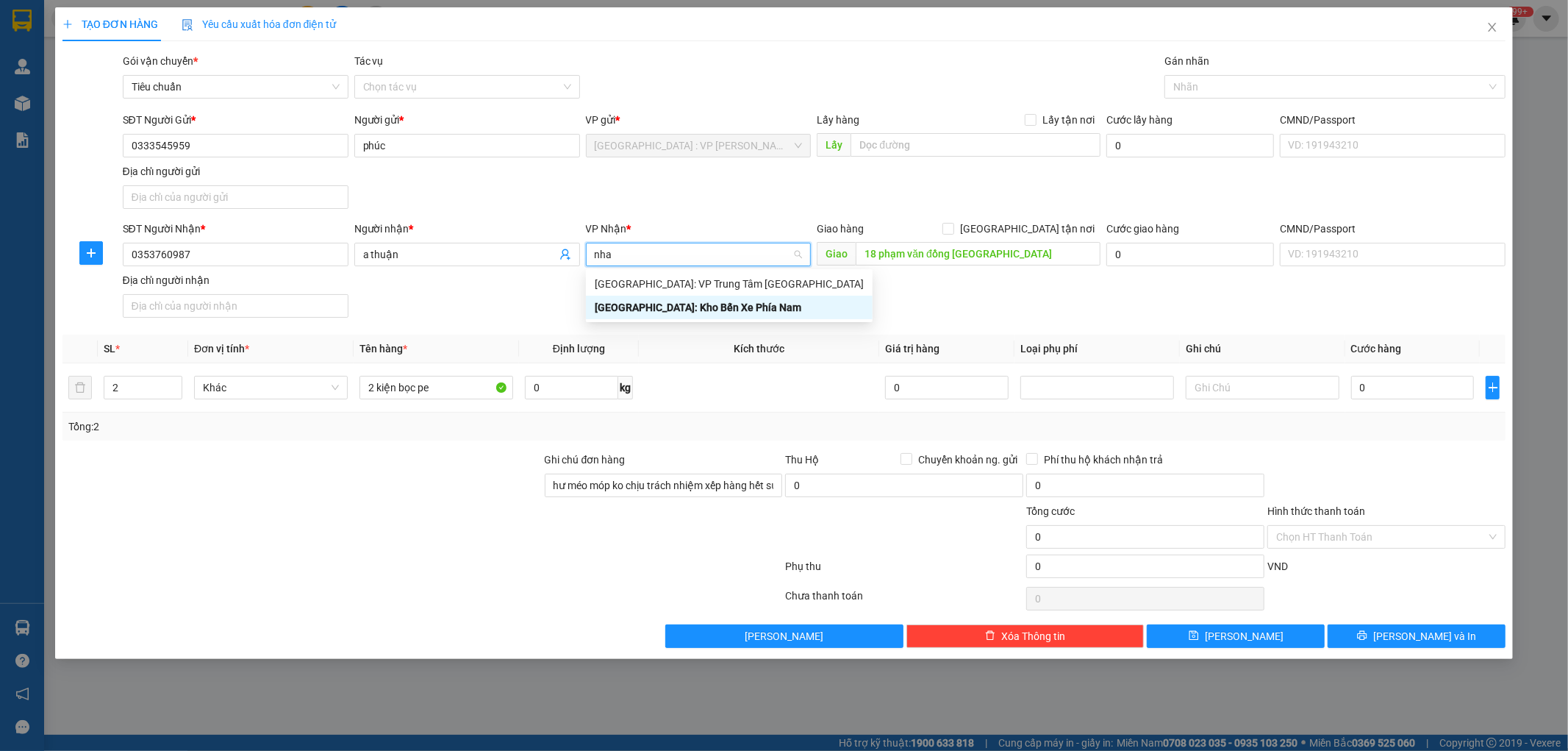
click at [734, 310] on div "[GEOGRAPHIC_DATA]: Kho Bến Xe Phía Nam" at bounding box center [729, 308] width 269 height 16
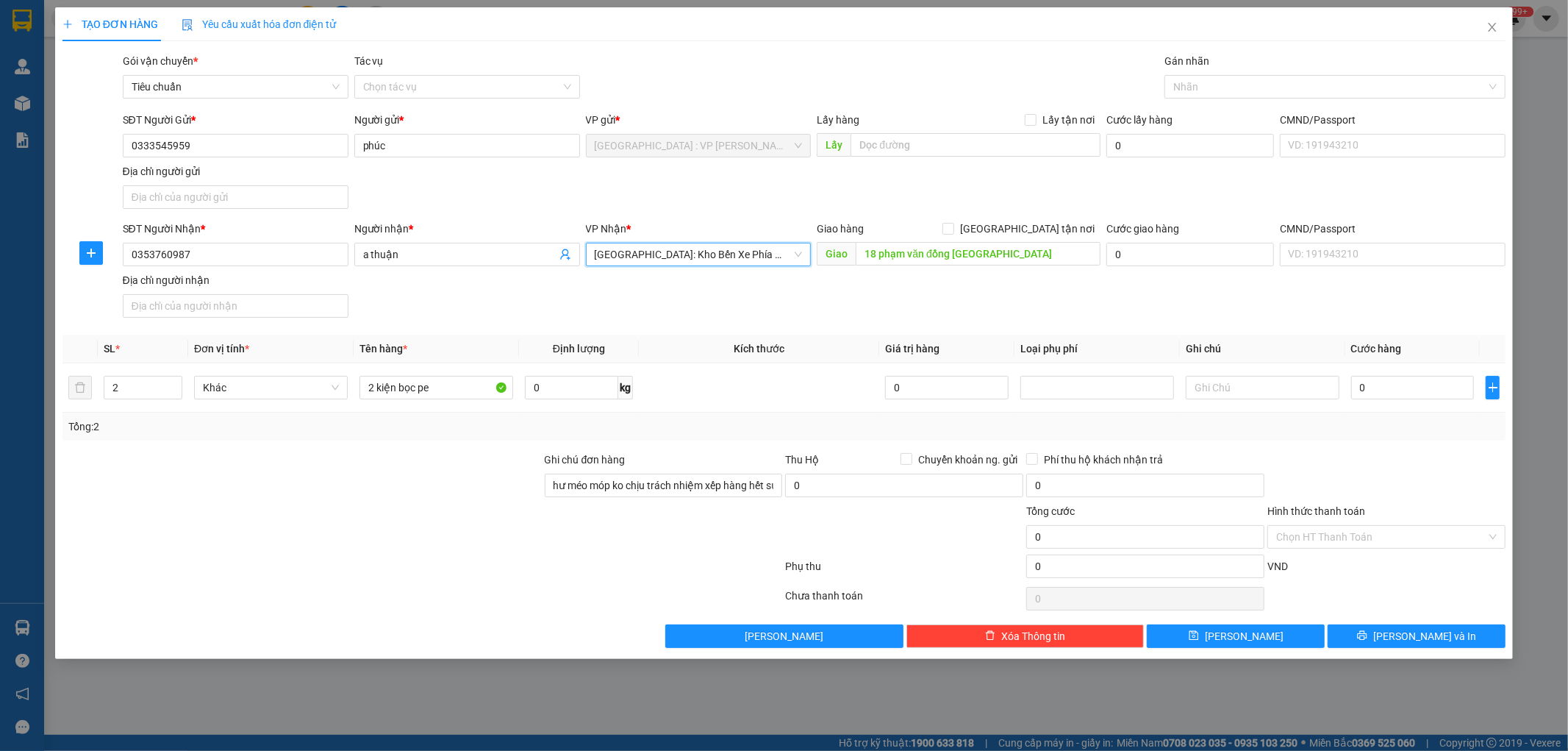
click at [700, 306] on div "SĐT Người Nhận * 0353760987 Người nhận * a thuận VP Nhận * Nha Trang: Kho Bến X…" at bounding box center [815, 272] width 1389 height 103
click at [953, 230] on input "[GEOGRAPHIC_DATA] tận nơi" at bounding box center [948, 228] width 10 height 10
checkbox input "true"
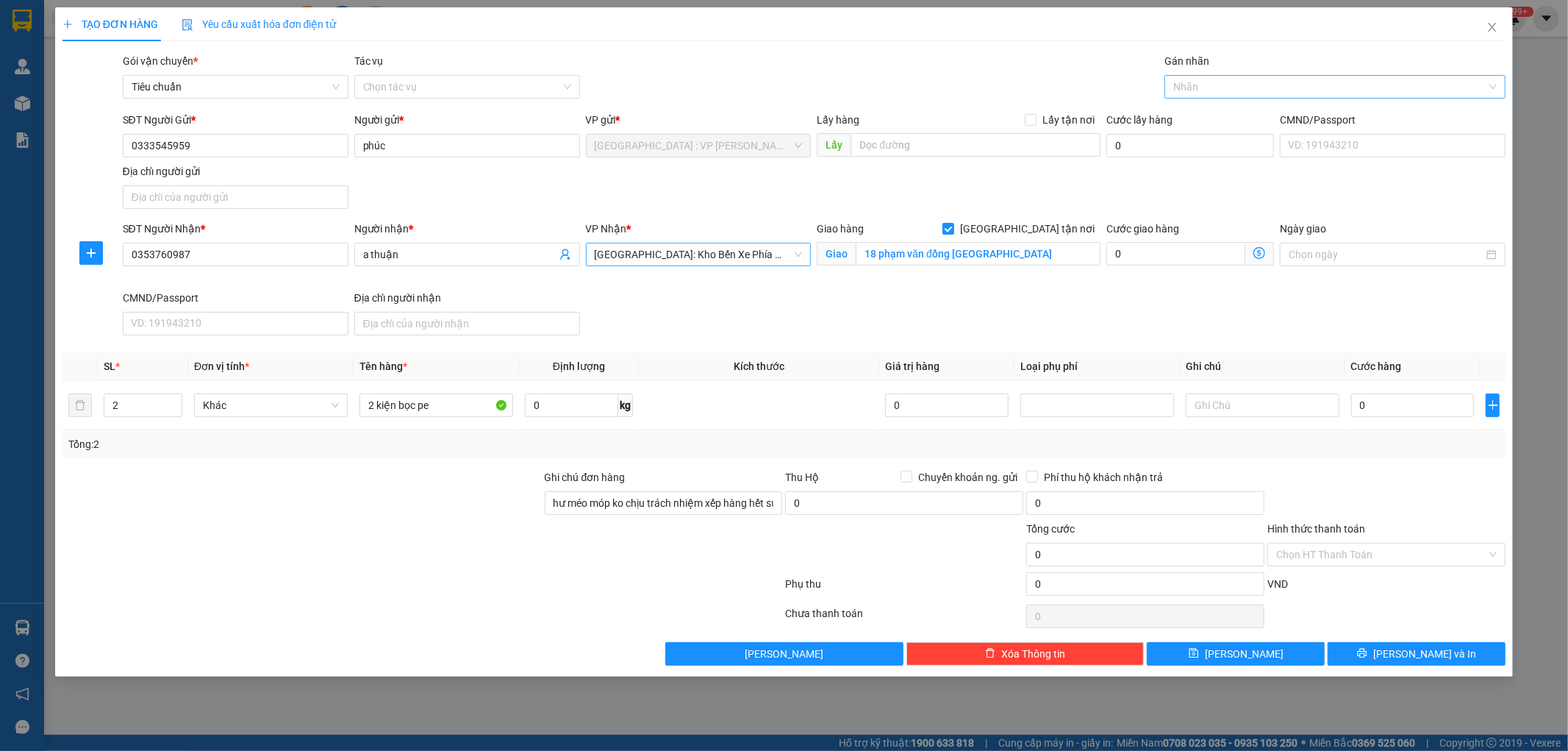
click at [1196, 91] on div at bounding box center [1328, 87] width 319 height 18
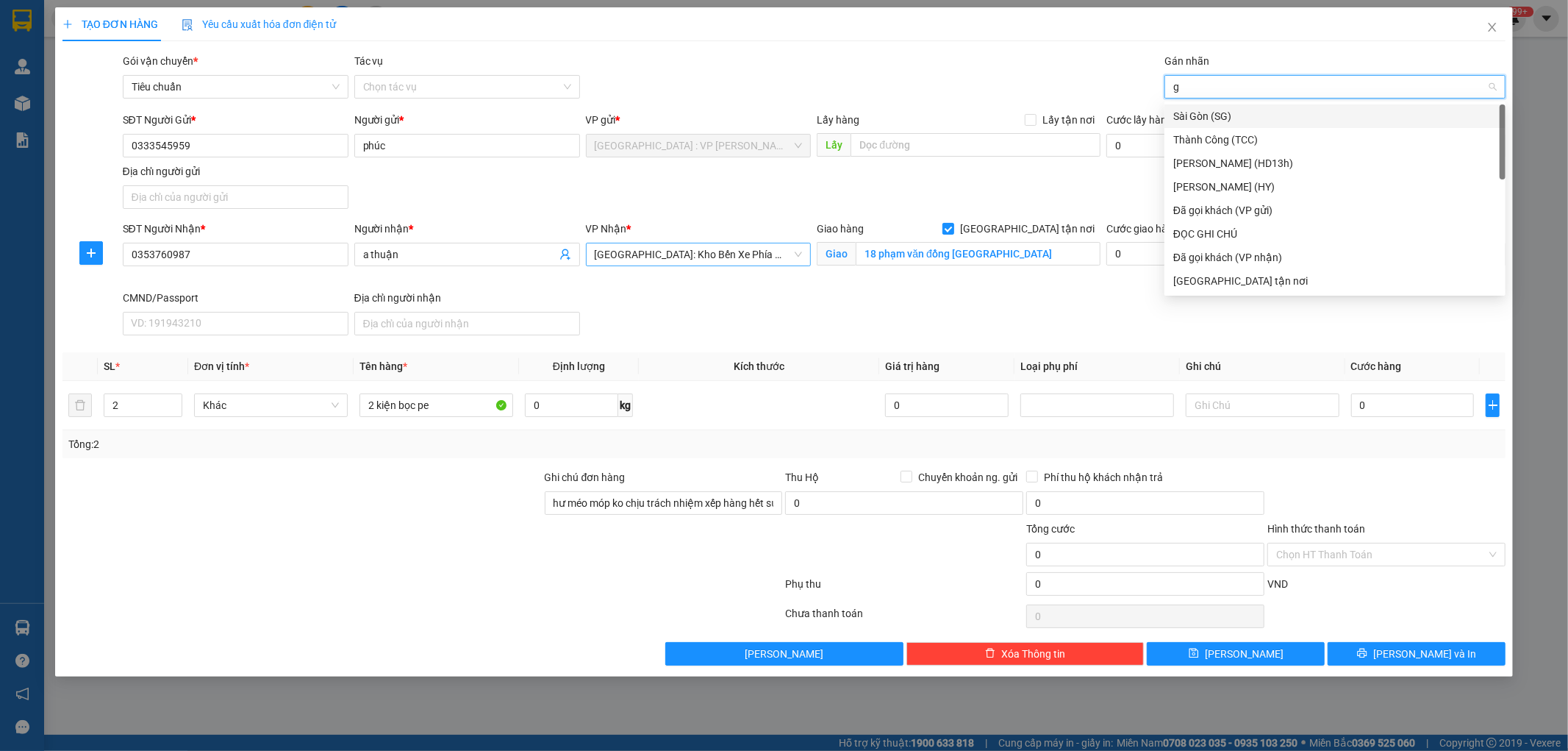
type input "gt"
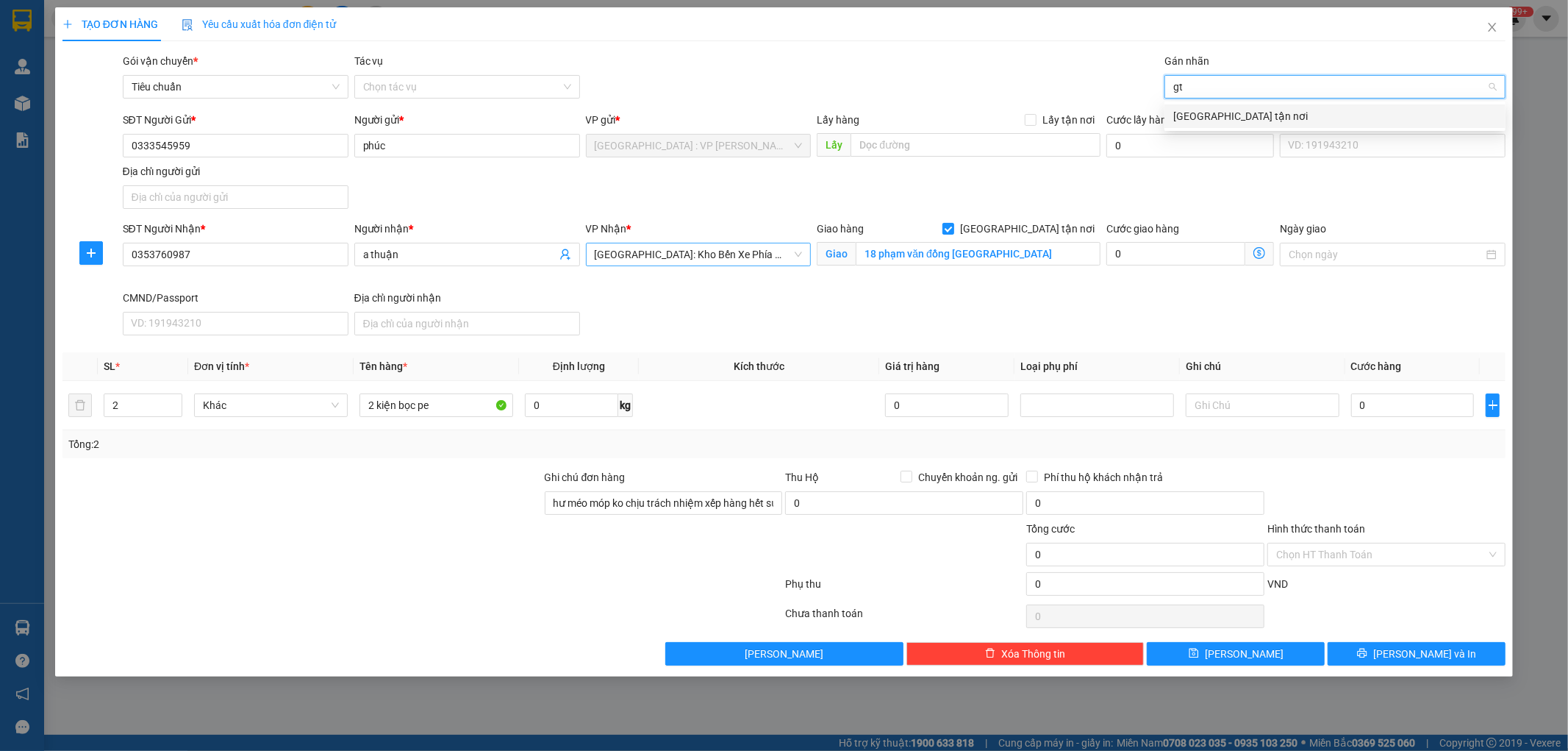
click at [1197, 113] on div "[GEOGRAPHIC_DATA] tận nơi" at bounding box center [1335, 116] width 324 height 16
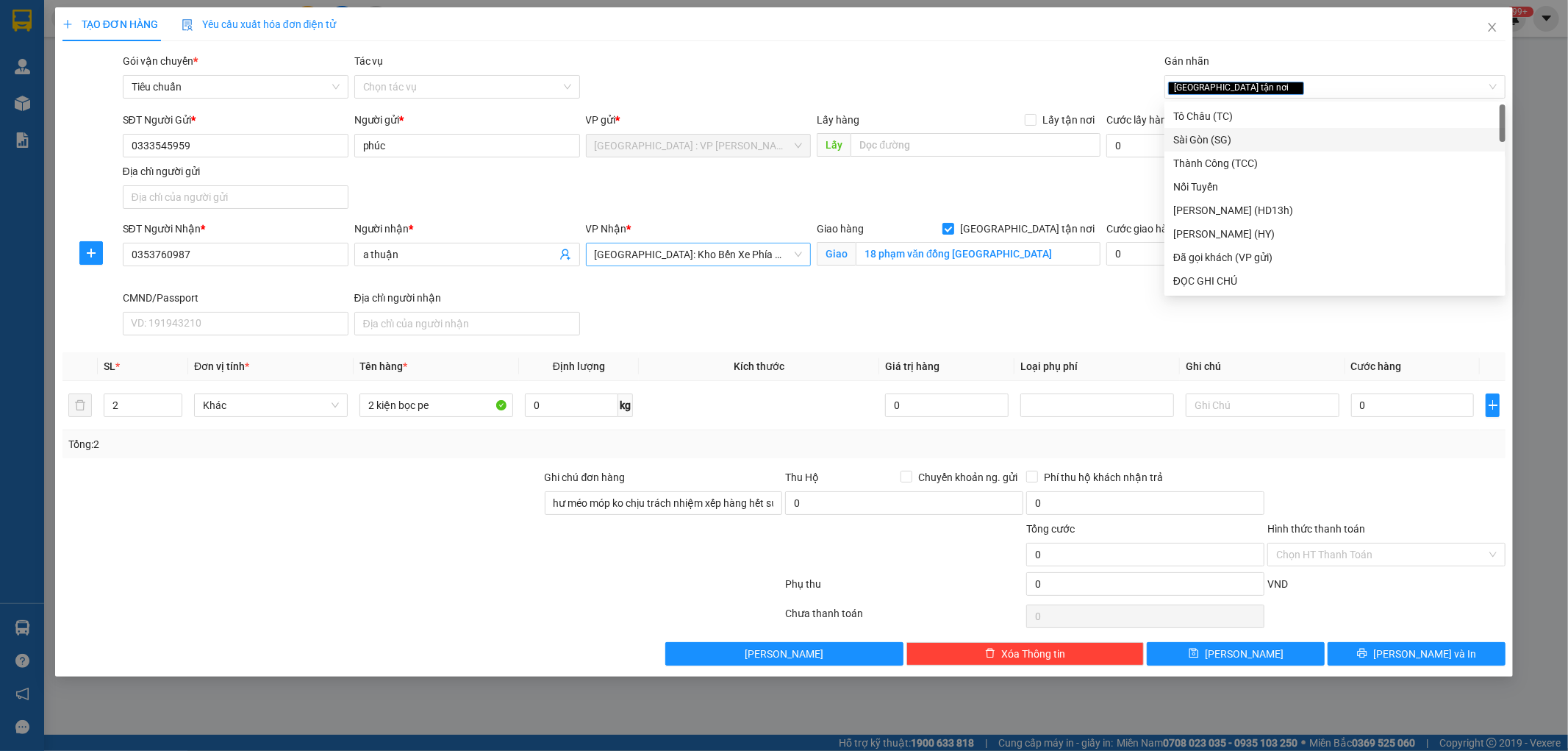
click at [1054, 181] on div "SĐT Người Gửi * 0333545959 Người gửi * phúc VP gửi * Hà Nội : VP Nam Từ Liêm Lấ…" at bounding box center [815, 163] width 1389 height 103
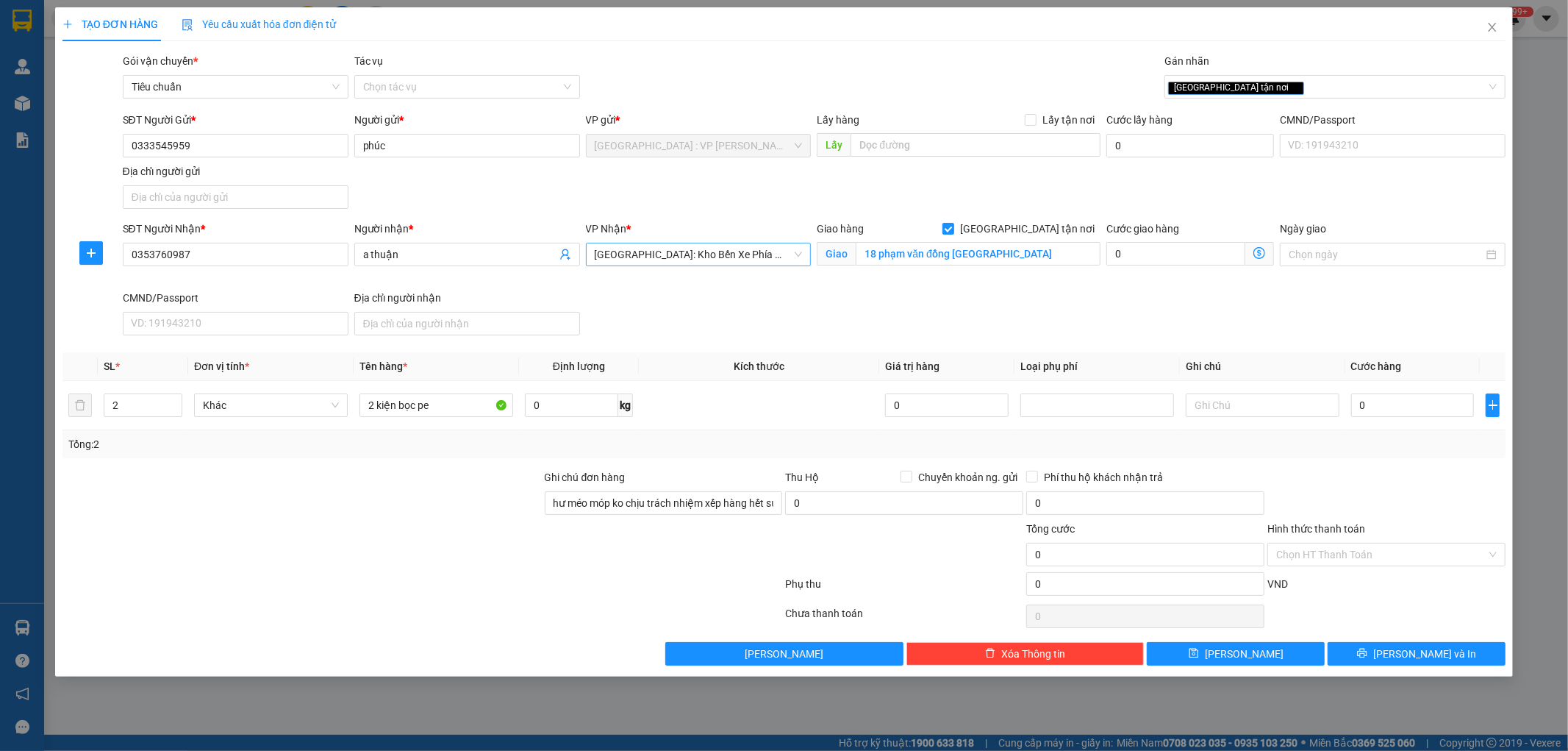
click at [730, 256] on span "[GEOGRAPHIC_DATA]: Kho Bến Xe Phía Nam" at bounding box center [698, 255] width 208 height 22
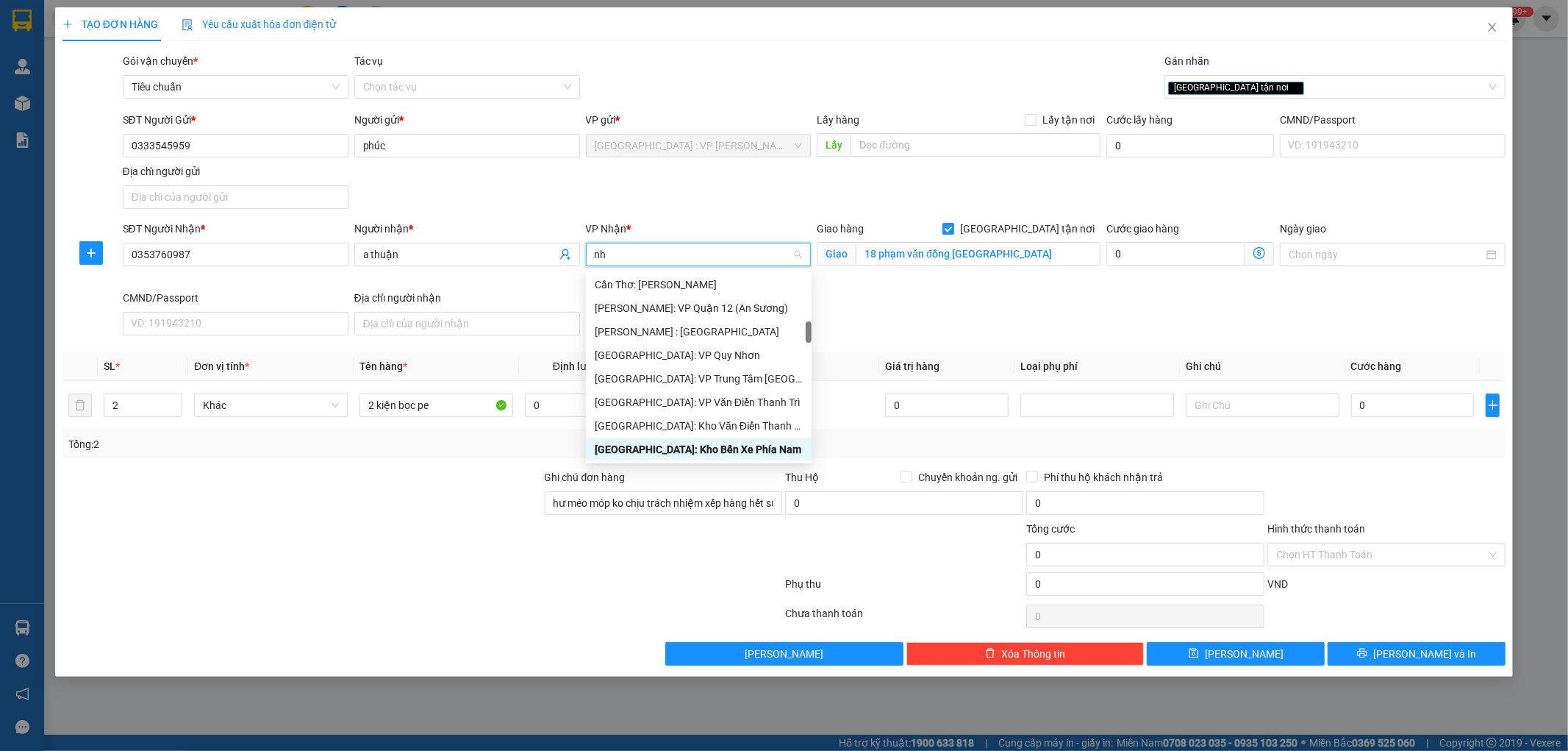
scroll to position [401, 0]
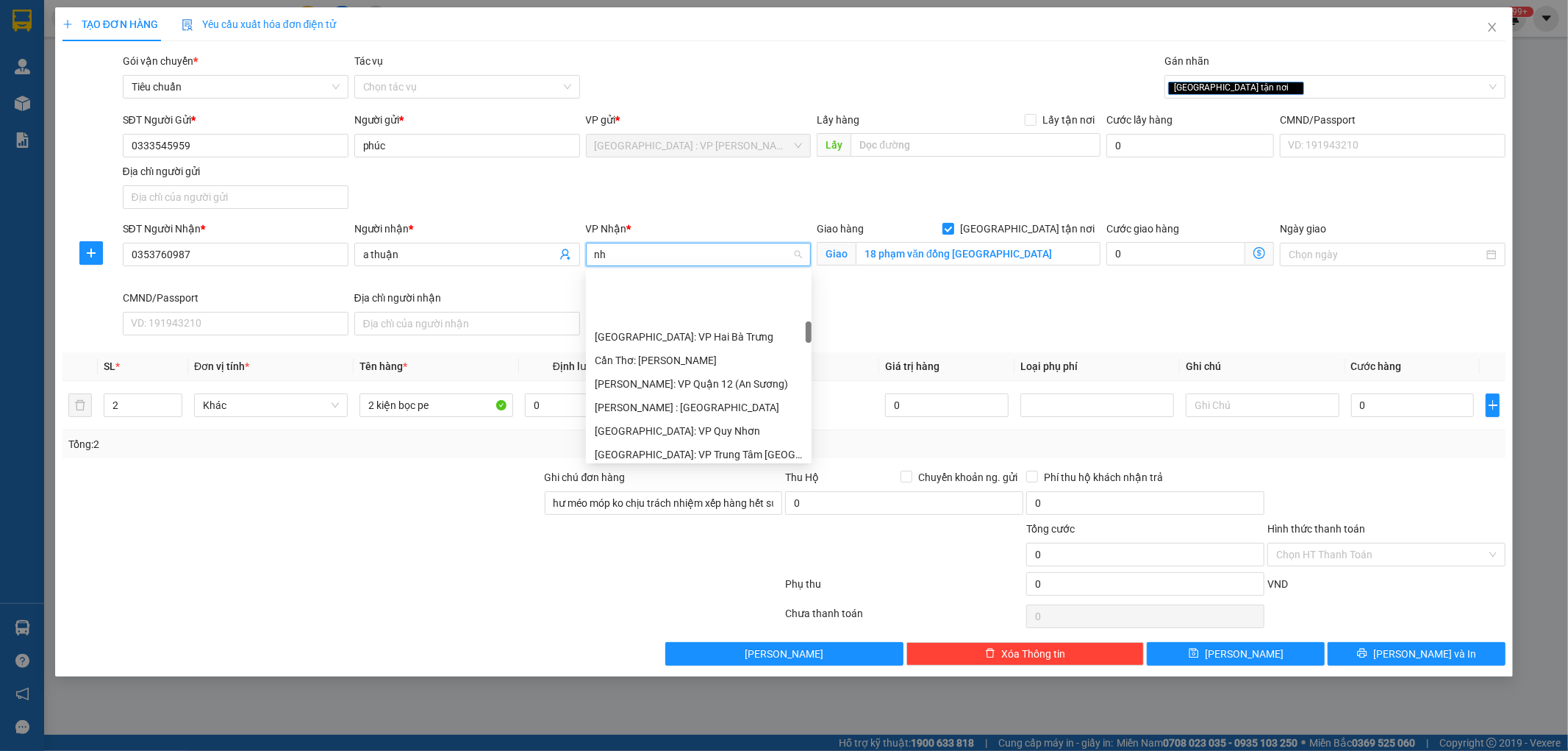
type input "nha"
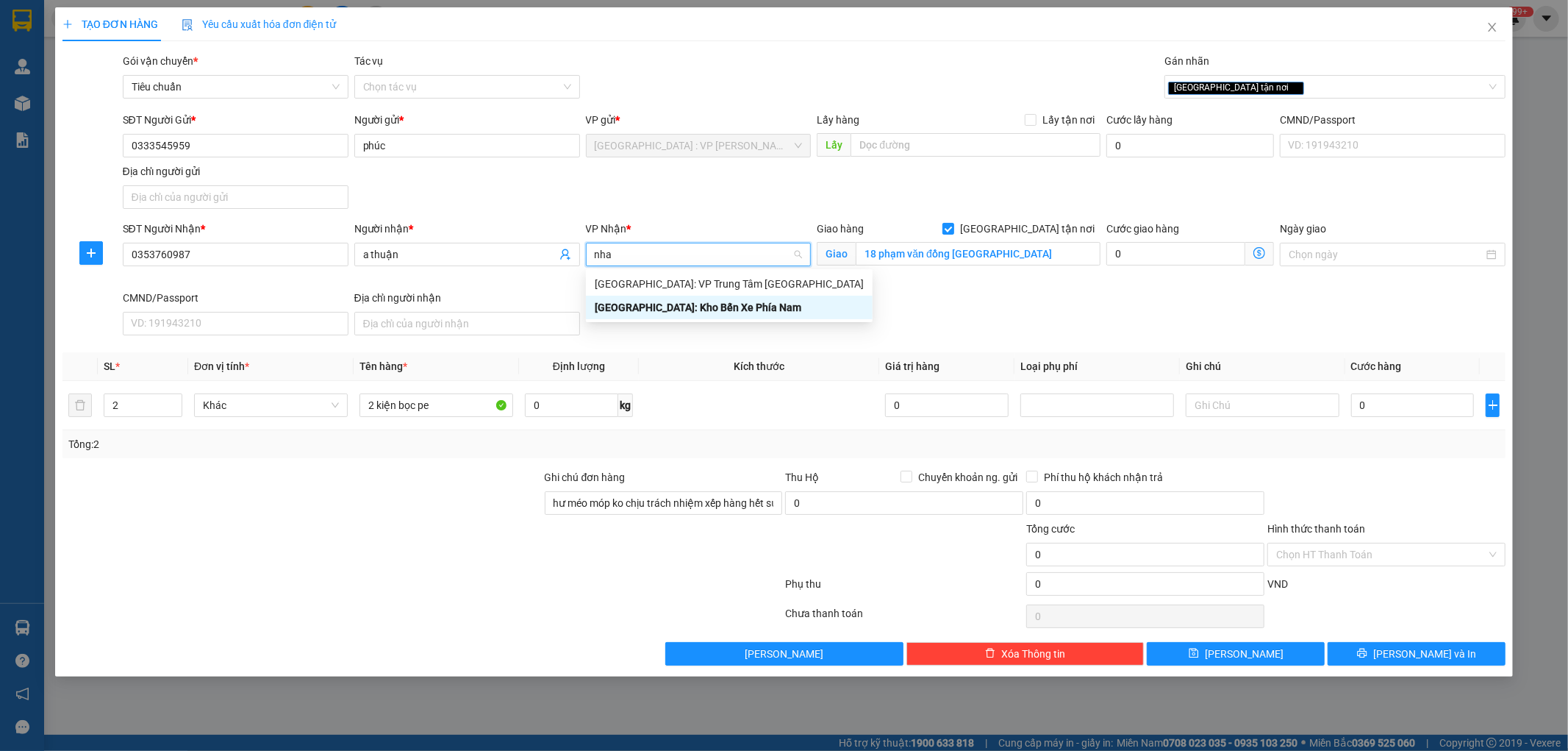
scroll to position [0, 0]
click at [713, 308] on div "[GEOGRAPHIC_DATA]: Kho Bến Xe Phía Nam" at bounding box center [729, 308] width 269 height 16
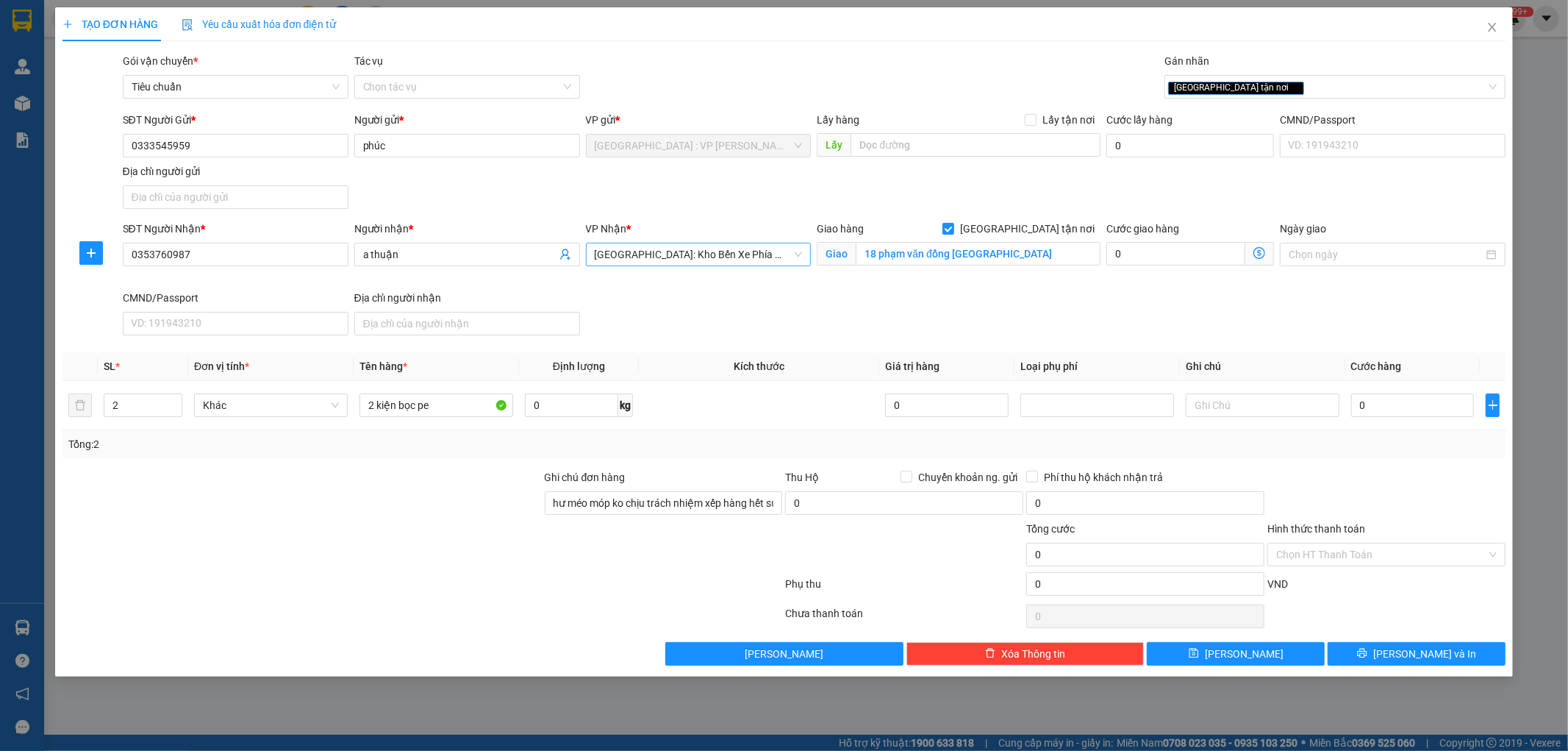
click at [708, 328] on div "SĐT Người Nhận * 0353760987 Người nhận * a thuận VP Nhận * Nha Trang: Kho Bến X…" at bounding box center [815, 281] width 1389 height 121
click at [1383, 415] on input "0" at bounding box center [1413, 406] width 124 height 24
type input "2"
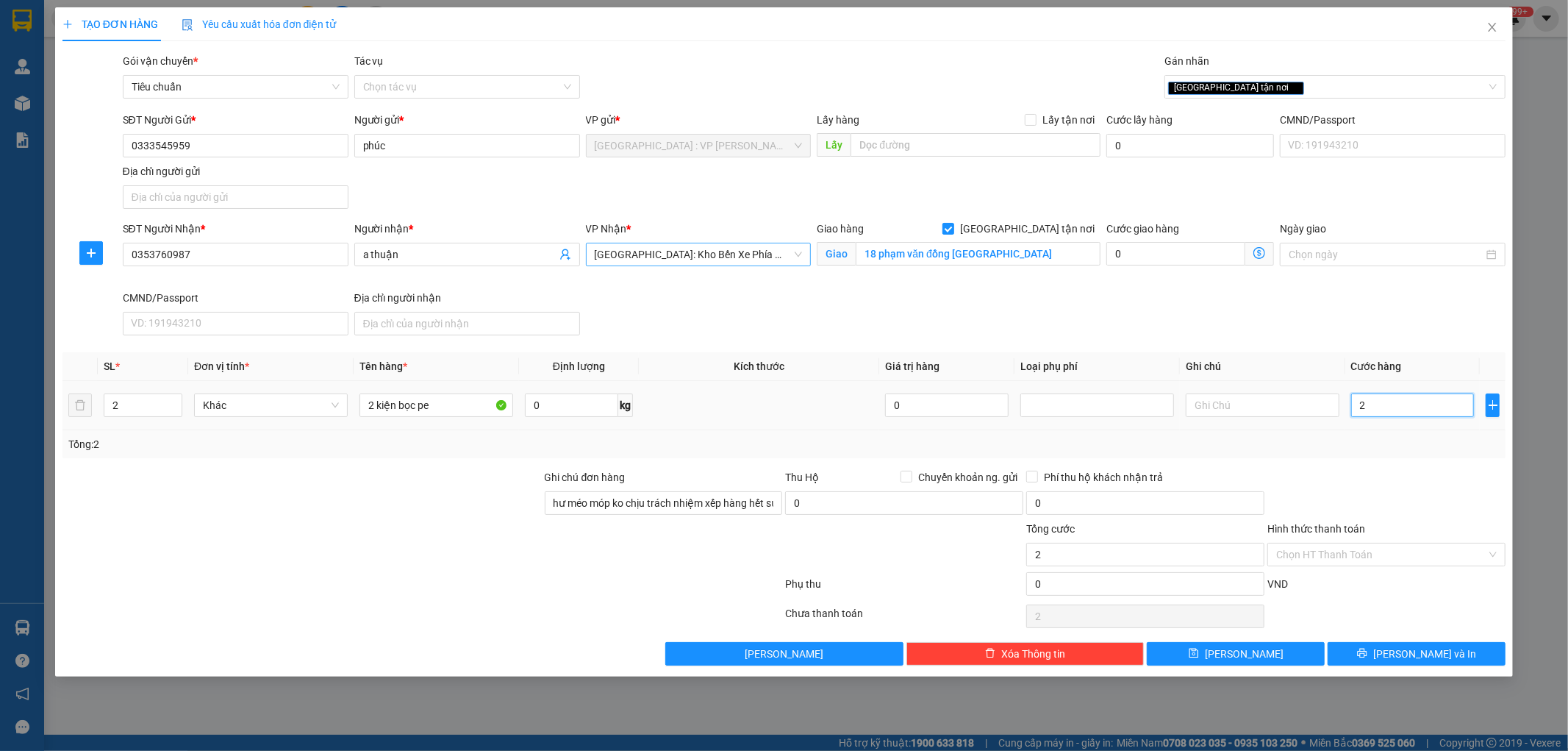
type input "28"
type input "280"
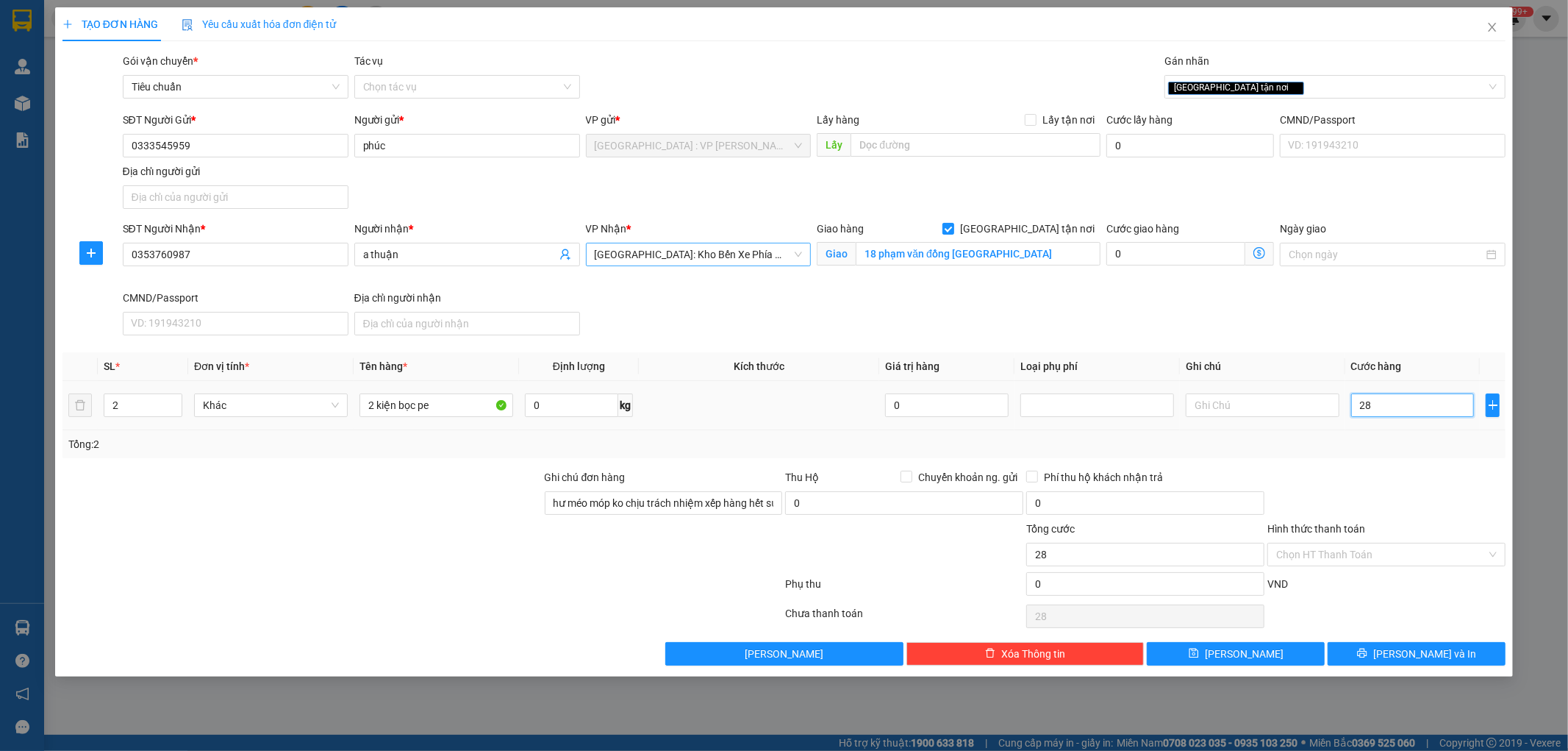
type input "280"
type input "2.800"
type input "28.000"
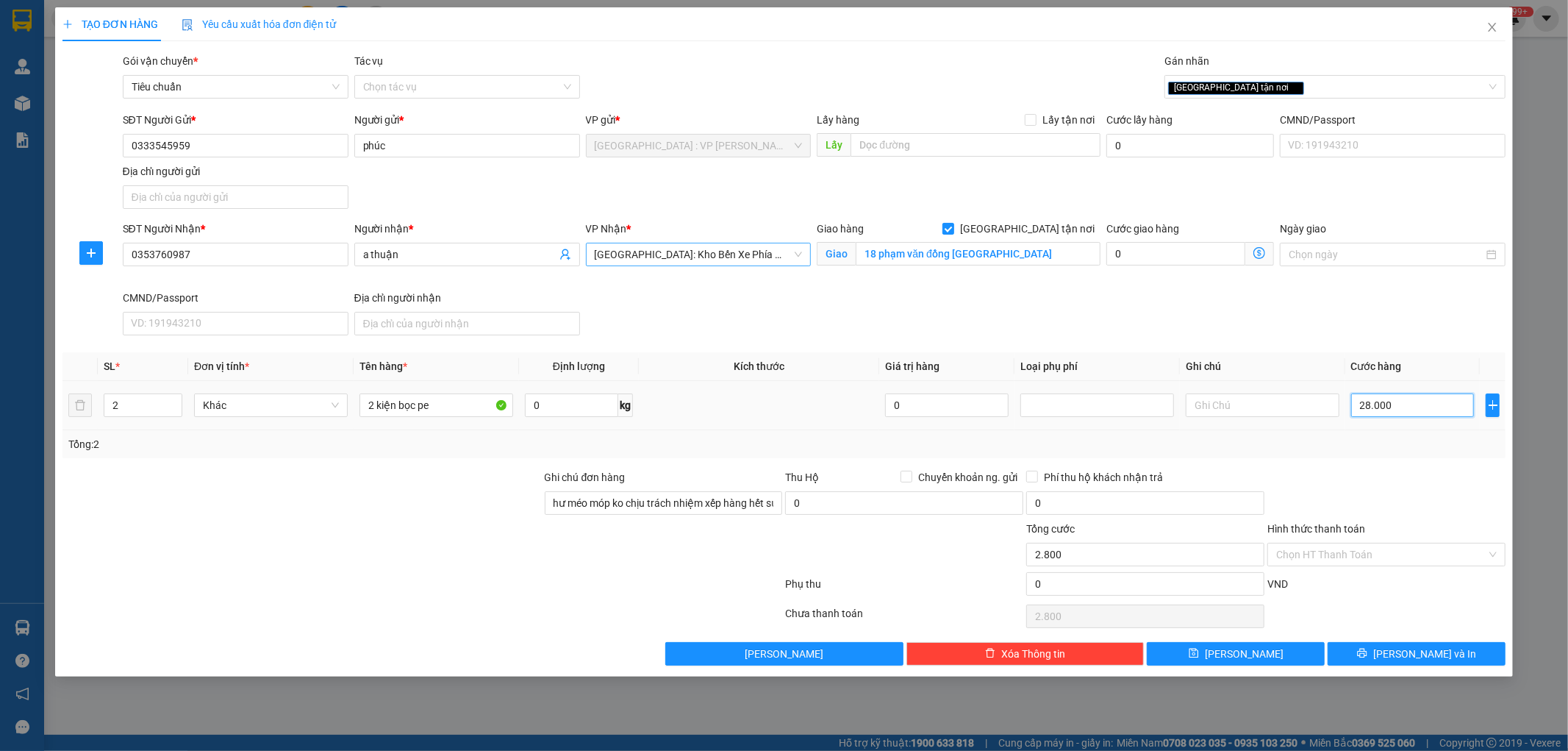
type input "28.000"
type input "280.000"
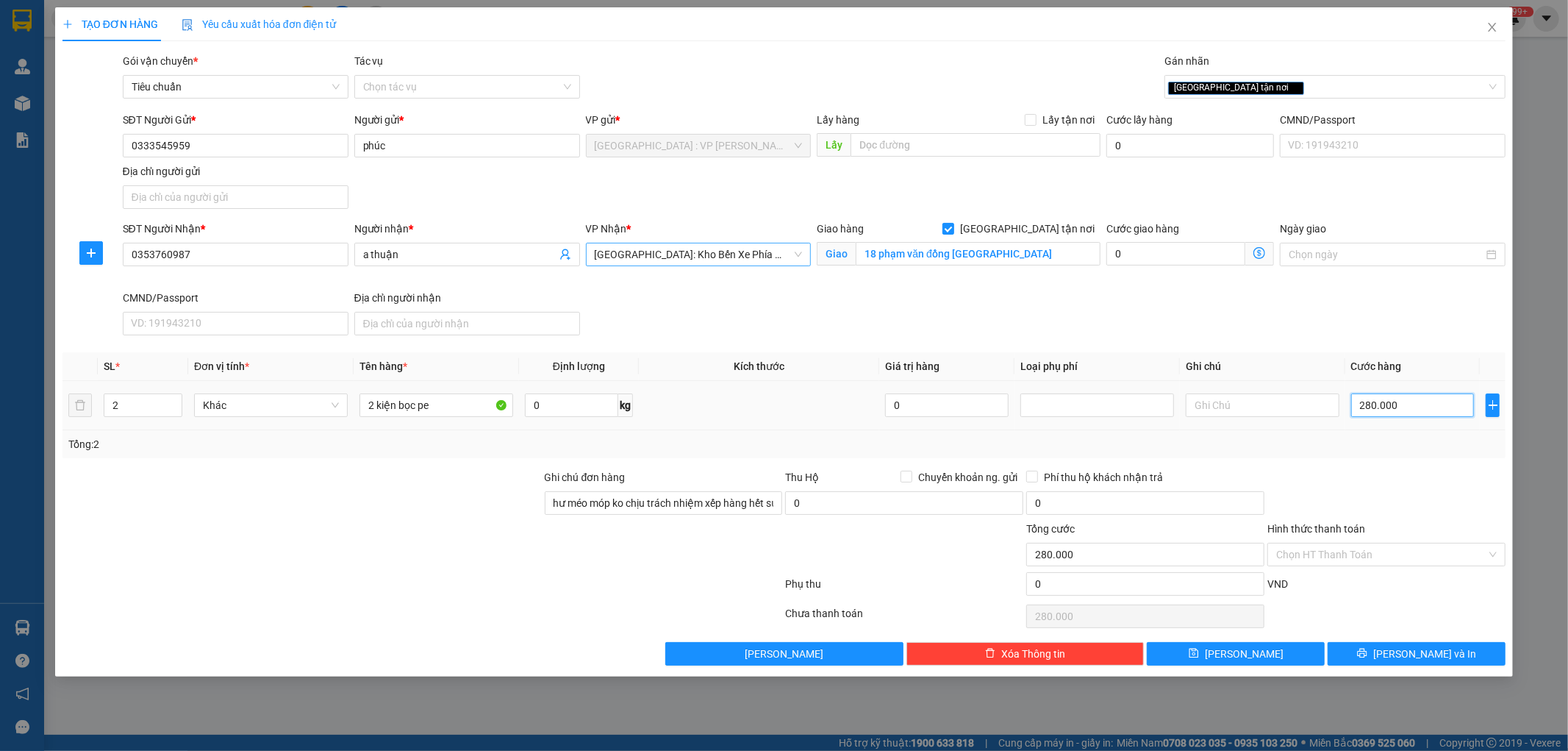
click at [1407, 400] on input "280.000" at bounding box center [1413, 406] width 124 height 24
type input "2"
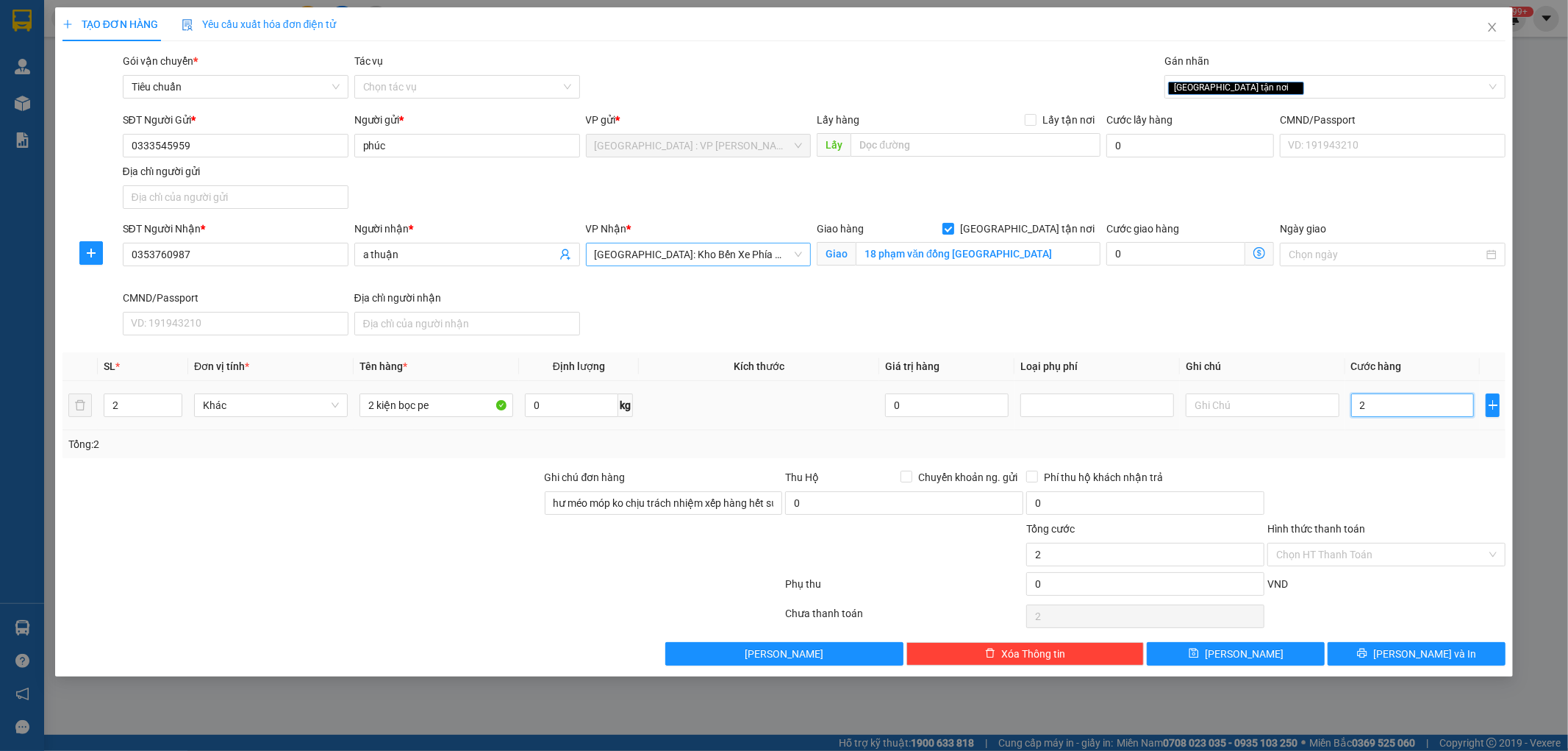
type input "28"
type input "280"
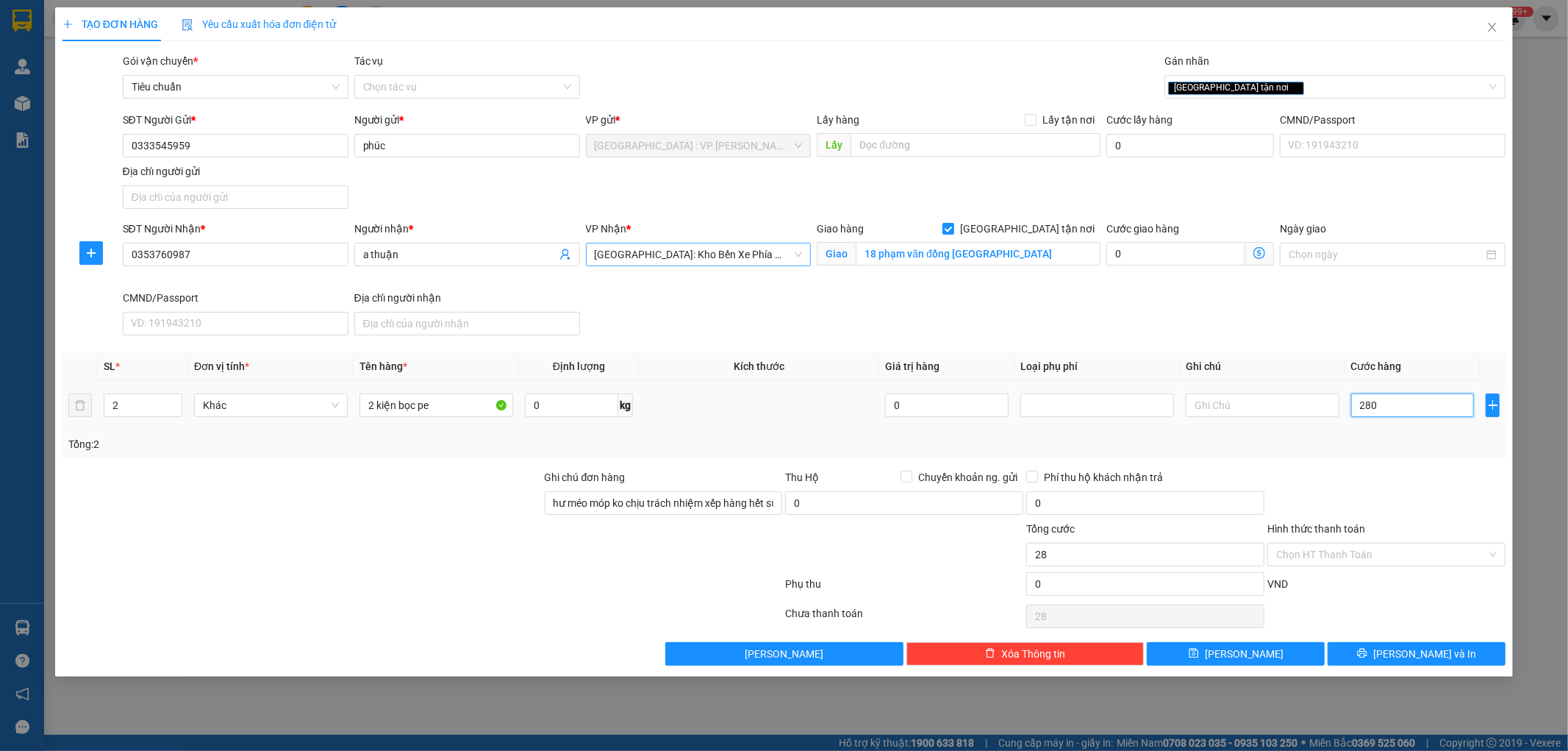
type input "280"
type input "2.800"
type input "28.000"
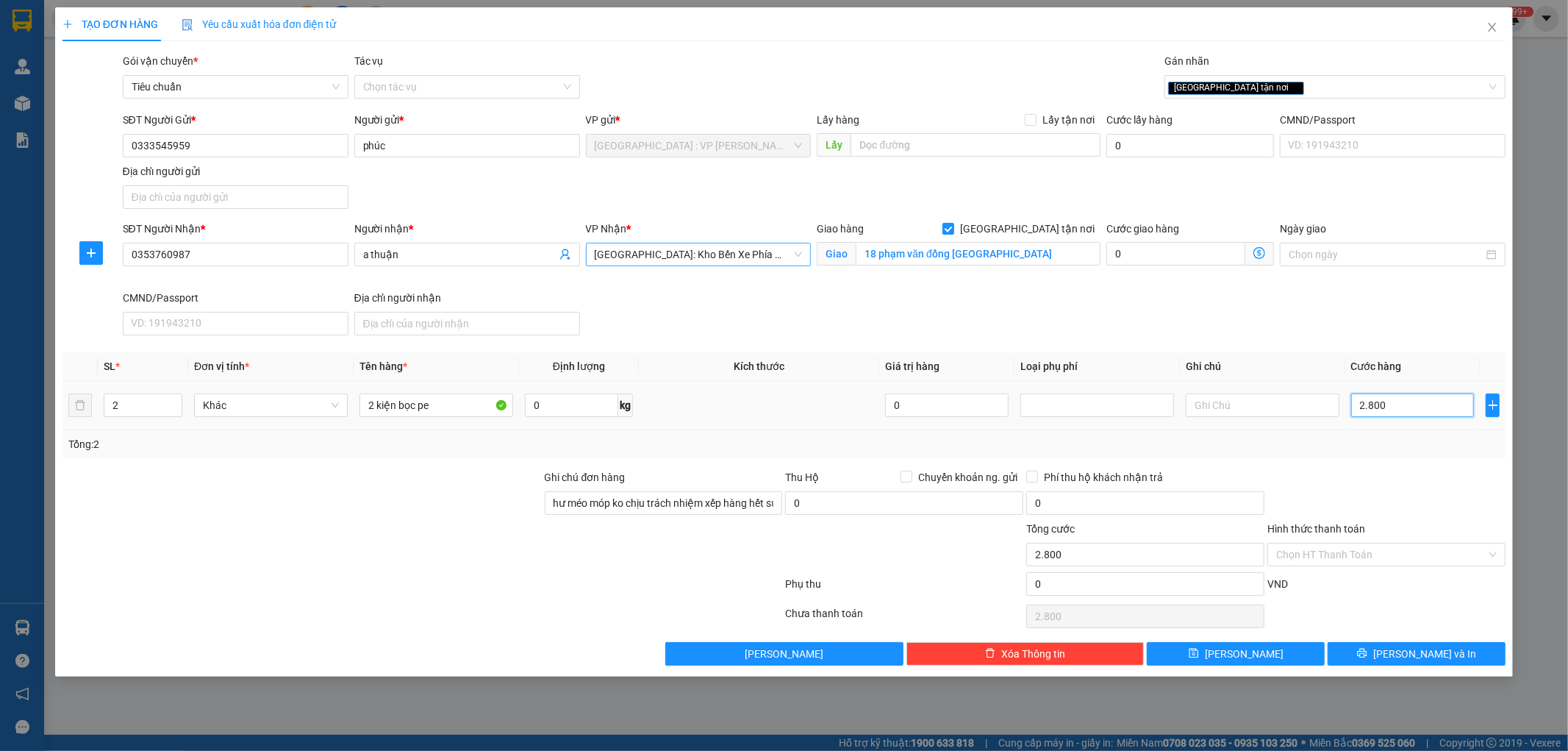
type input "28.000"
type input "280.000"
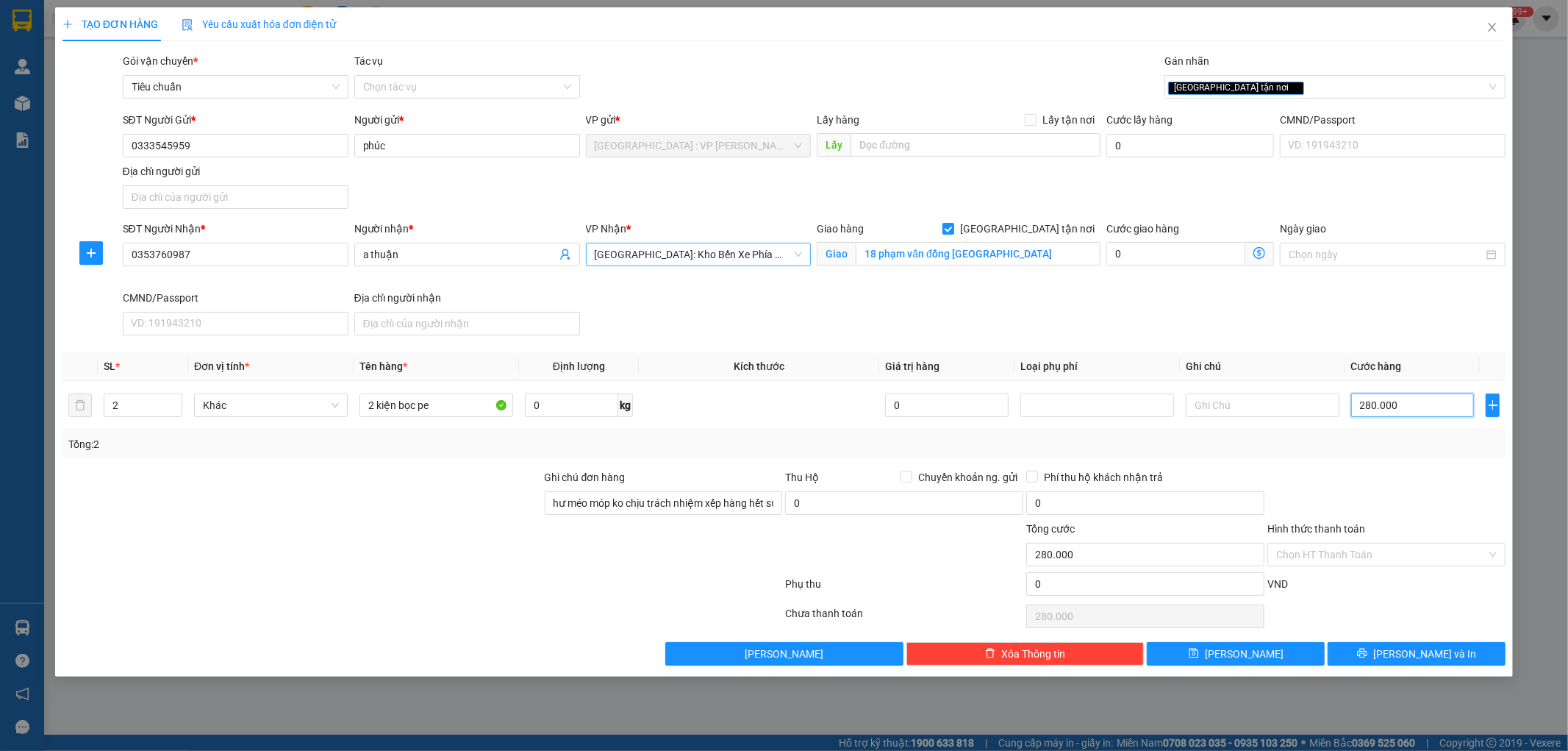
type input "280.000"
click at [1369, 495] on div at bounding box center [1387, 495] width 241 height 52
click at [1369, 659] on button "[PERSON_NAME] và In" at bounding box center [1417, 654] width 178 height 24
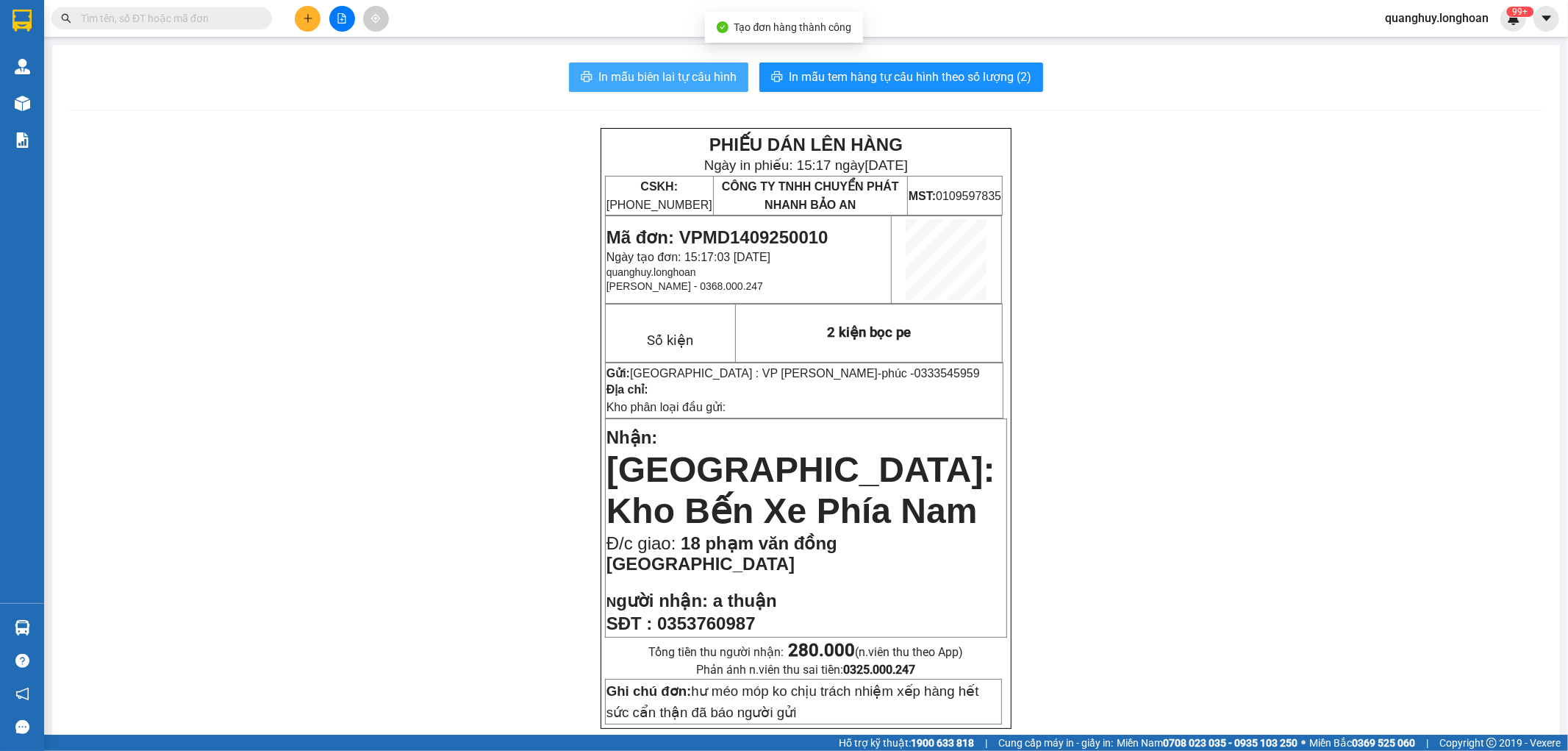
click at [660, 70] on span "In mẫu biên lai tự cấu hình" at bounding box center [667, 77] width 138 height 18
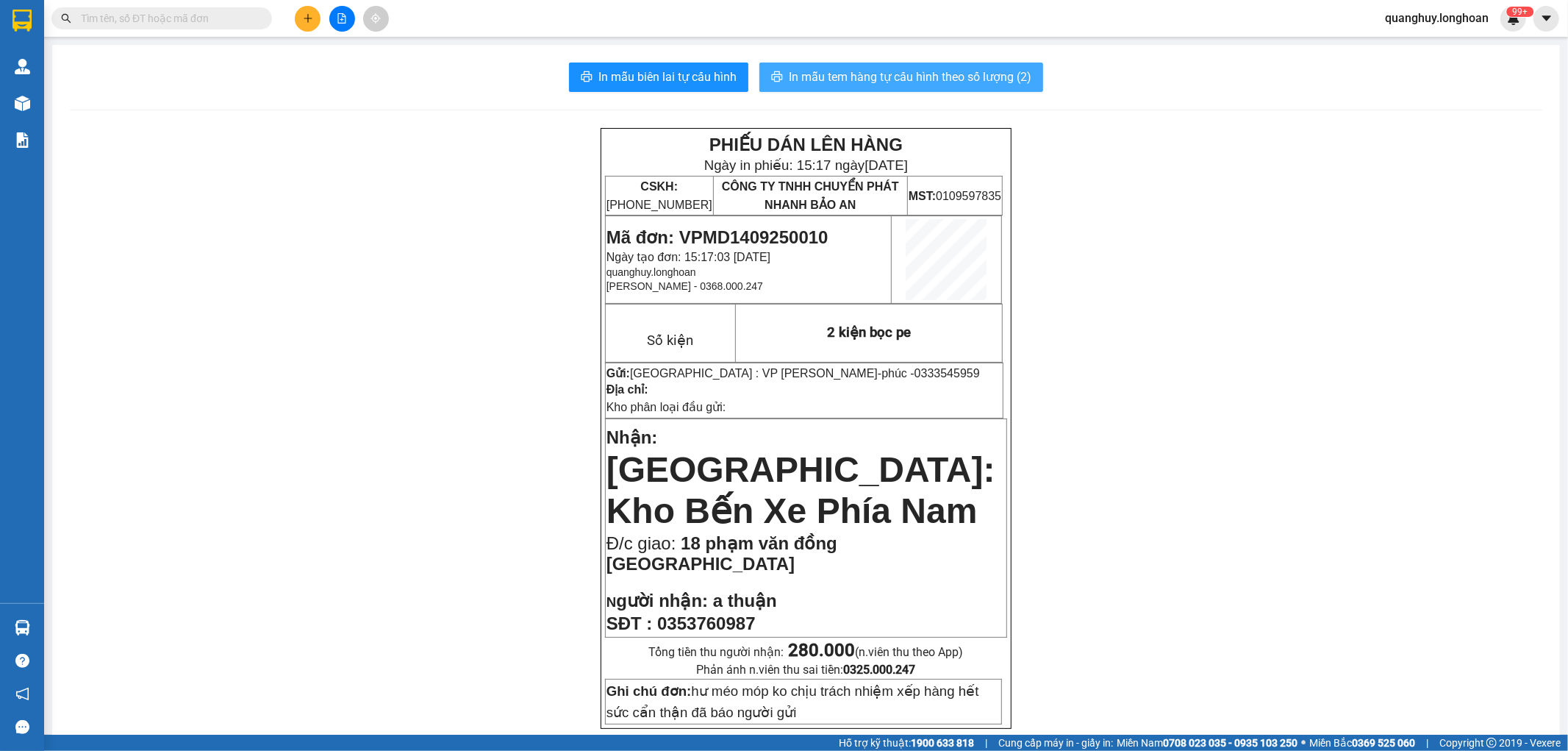
click at [973, 71] on span "In mẫu tem hàng tự cấu hình theo số lượng (2)" at bounding box center [910, 77] width 243 height 18
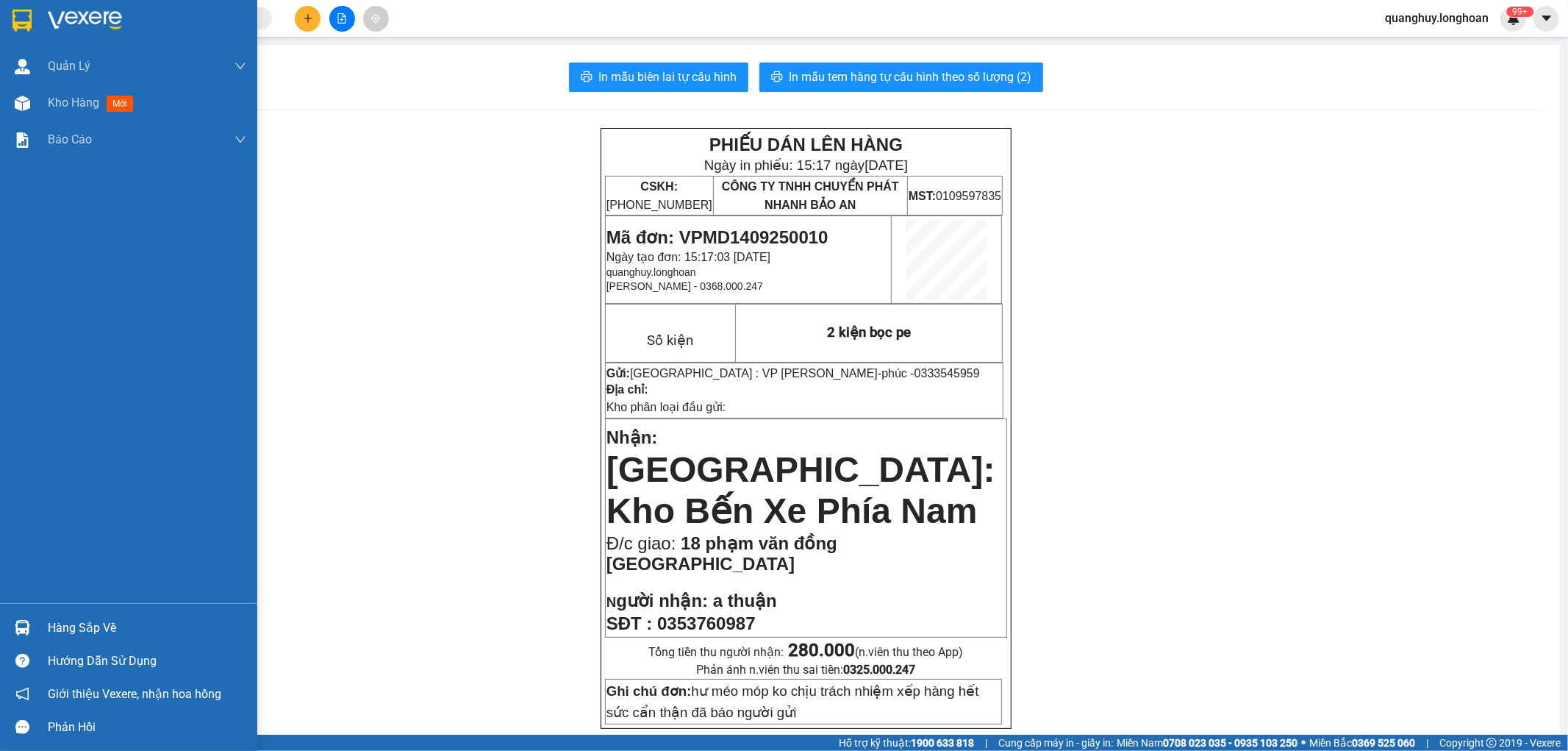
click at [25, 27] on img at bounding box center [22, 21] width 19 height 22
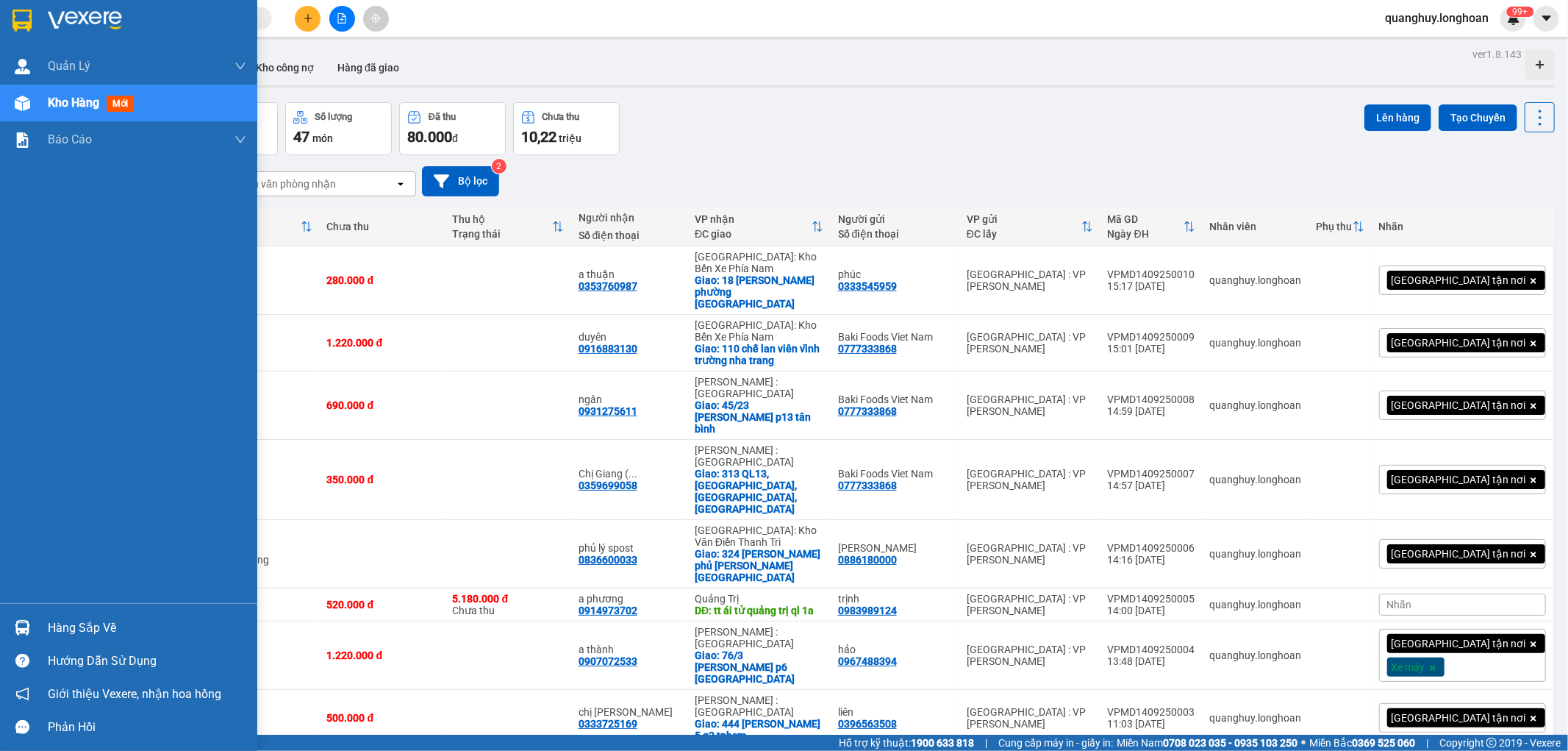
click at [31, 32] on div at bounding box center [22, 20] width 26 height 26
click at [20, 21] on img at bounding box center [22, 21] width 19 height 22
